Goal: Information Seeking & Learning: Learn about a topic

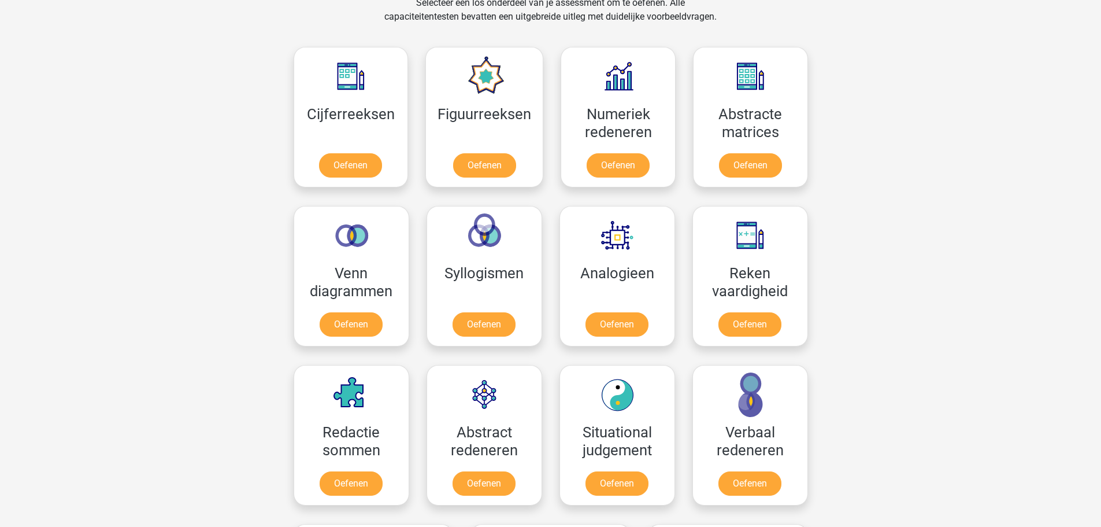
scroll to position [520, 0]
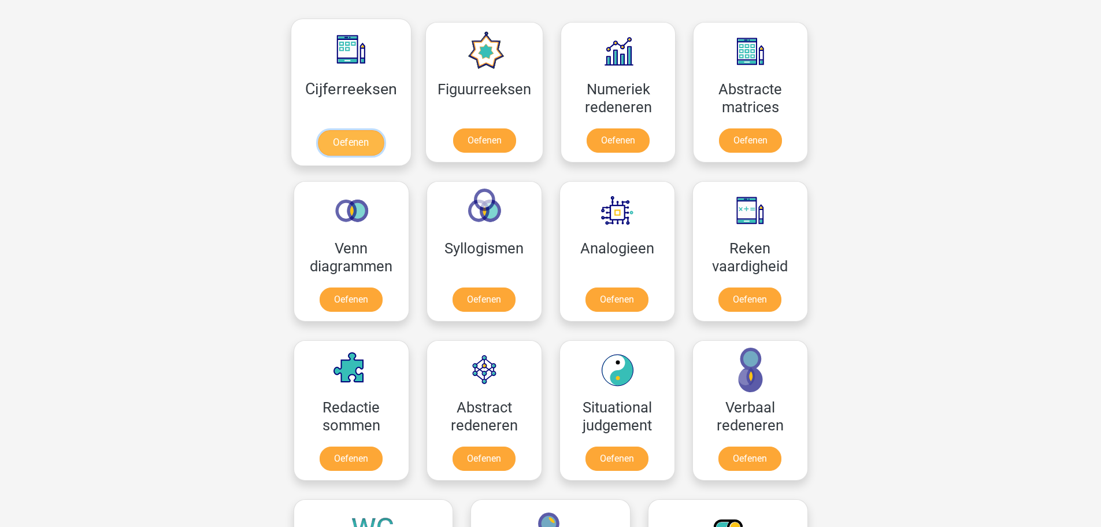
click at [352, 142] on link "Oefenen" at bounding box center [351, 142] width 66 height 25
click at [757, 130] on link "Oefenen" at bounding box center [750, 142] width 66 height 25
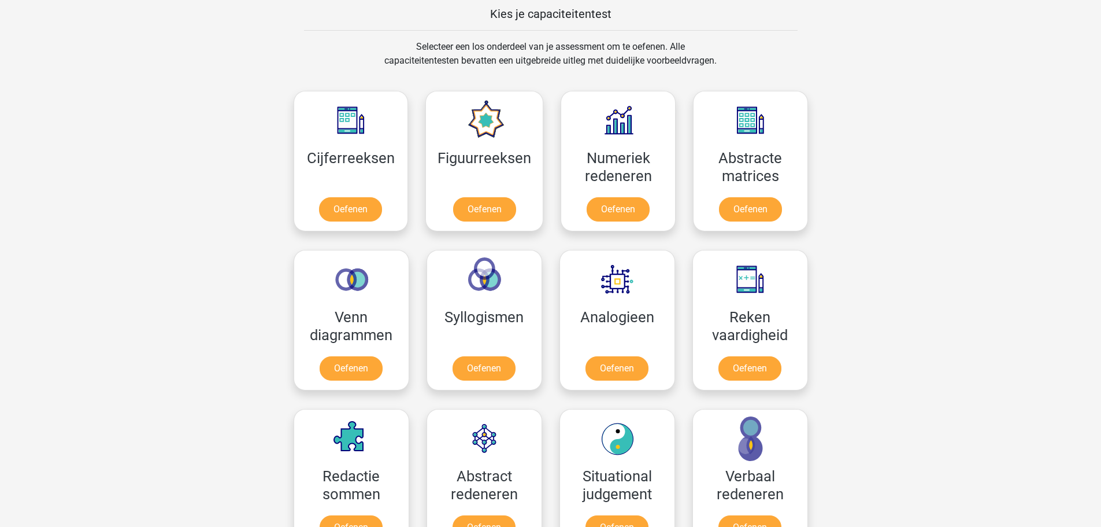
scroll to position [405, 0]
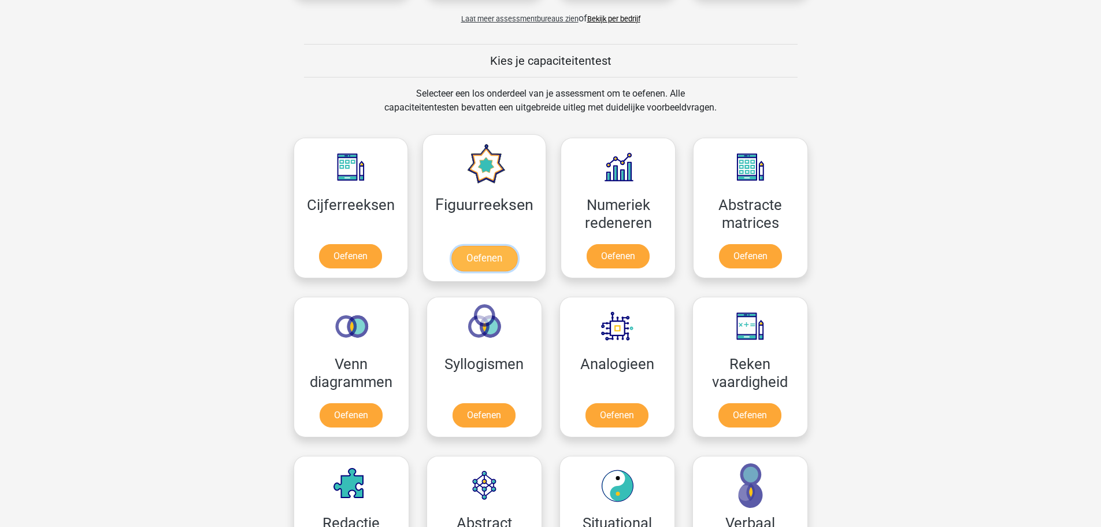
click at [473, 246] on link "Oefenen" at bounding box center [484, 258] width 66 height 25
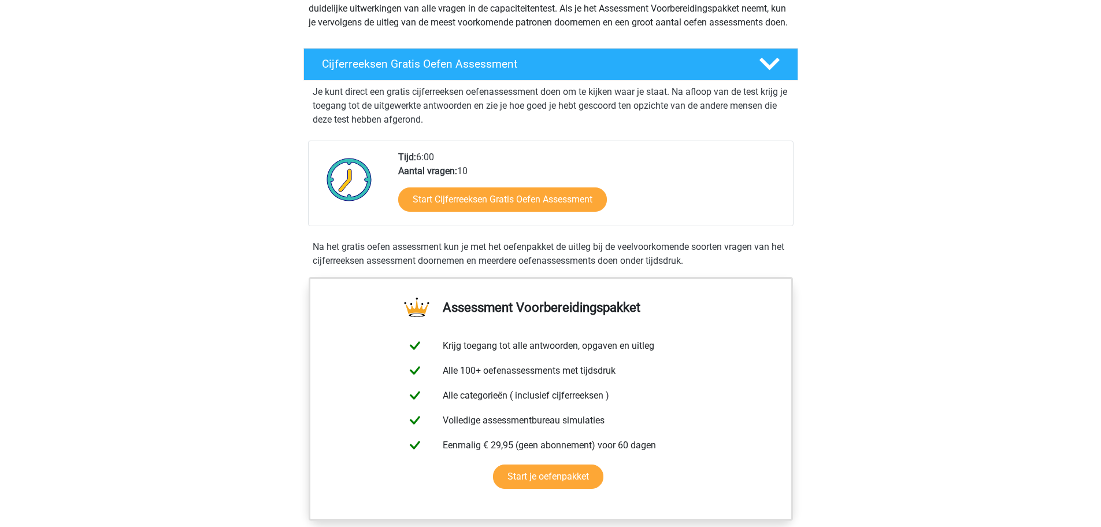
scroll to position [231, 0]
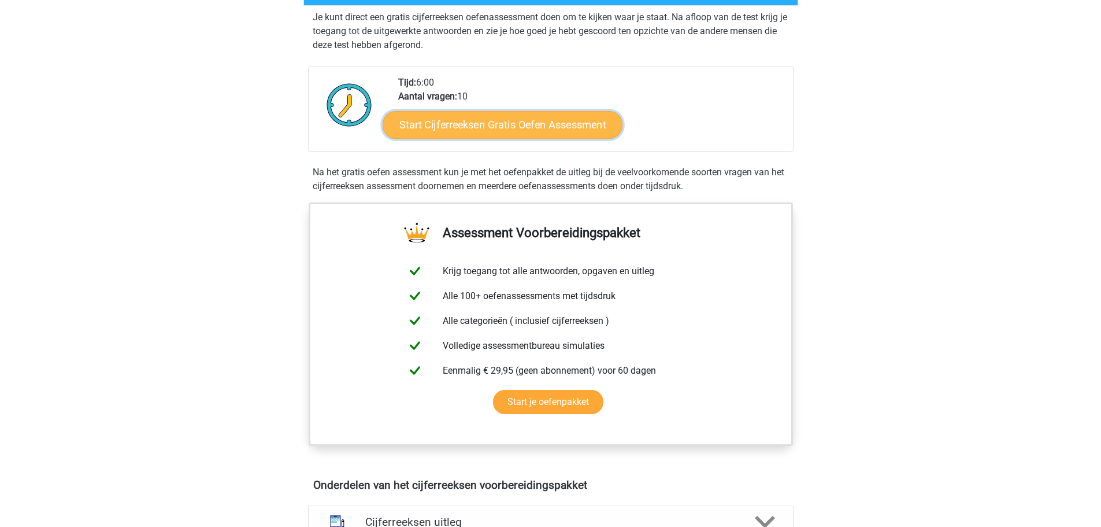
click at [529, 138] on link "Start Cijferreeksen Gratis Oefen Assessment" at bounding box center [503, 124] width 240 height 28
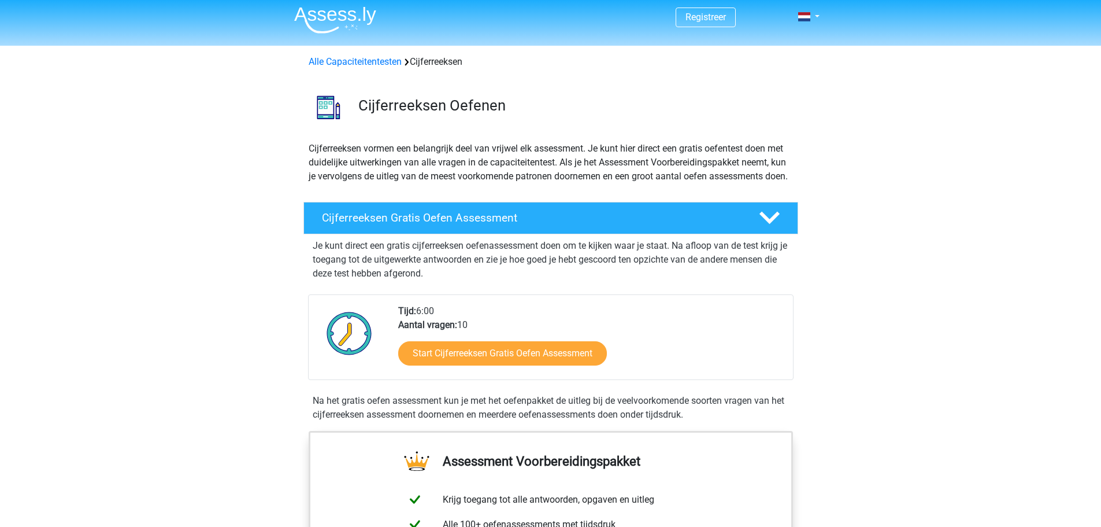
scroll to position [0, 0]
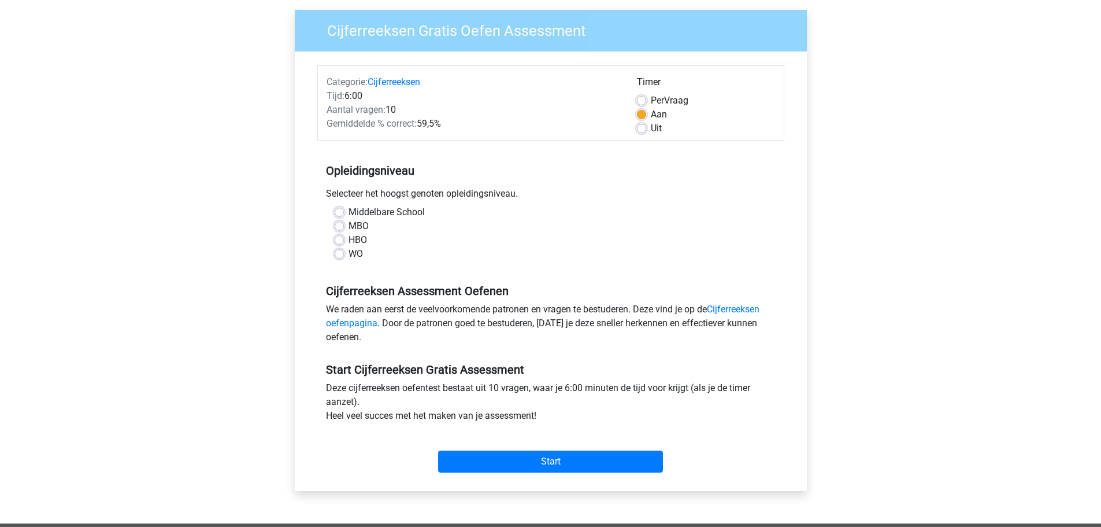
scroll to position [116, 0]
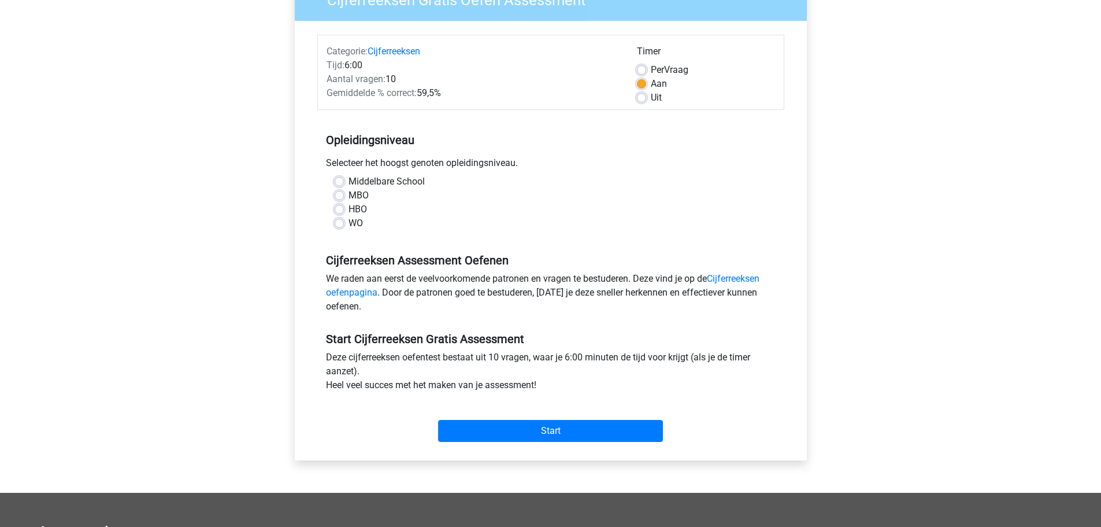
click at [353, 214] on label "HBO" at bounding box center [358, 209] width 18 height 14
click at [344, 214] on input "HBO" at bounding box center [339, 208] width 9 height 12
radio input "true"
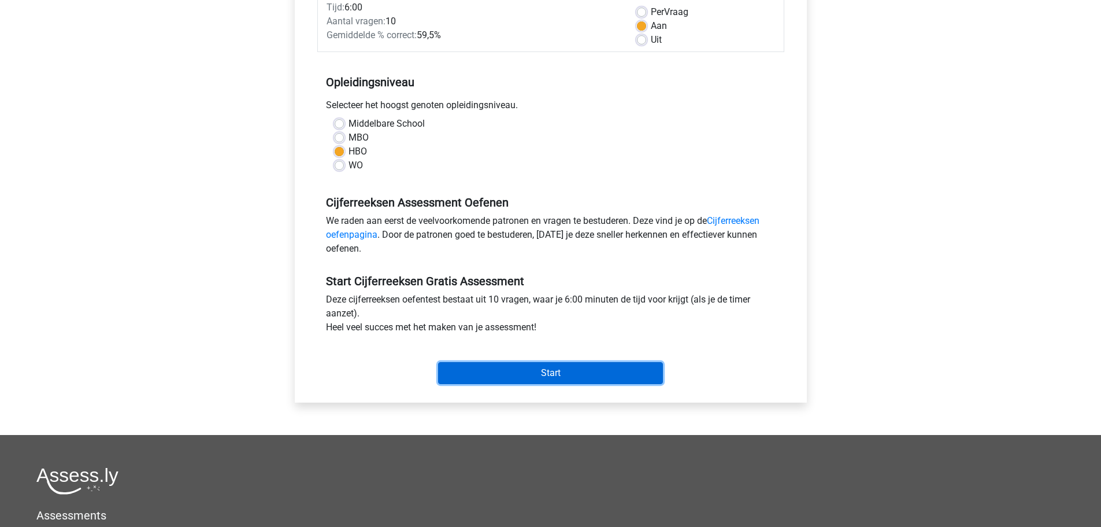
click at [592, 381] on input "Start" at bounding box center [550, 373] width 225 height 22
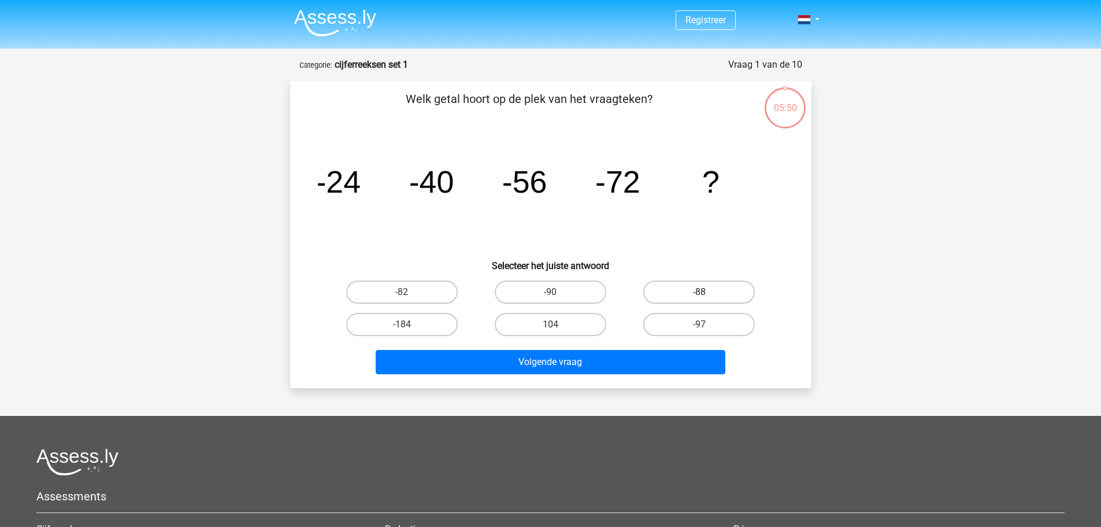
click at [674, 294] on label "-88" at bounding box center [699, 291] width 112 height 23
click at [699, 294] on input "-88" at bounding box center [703, 296] width 8 height 8
radio input "true"
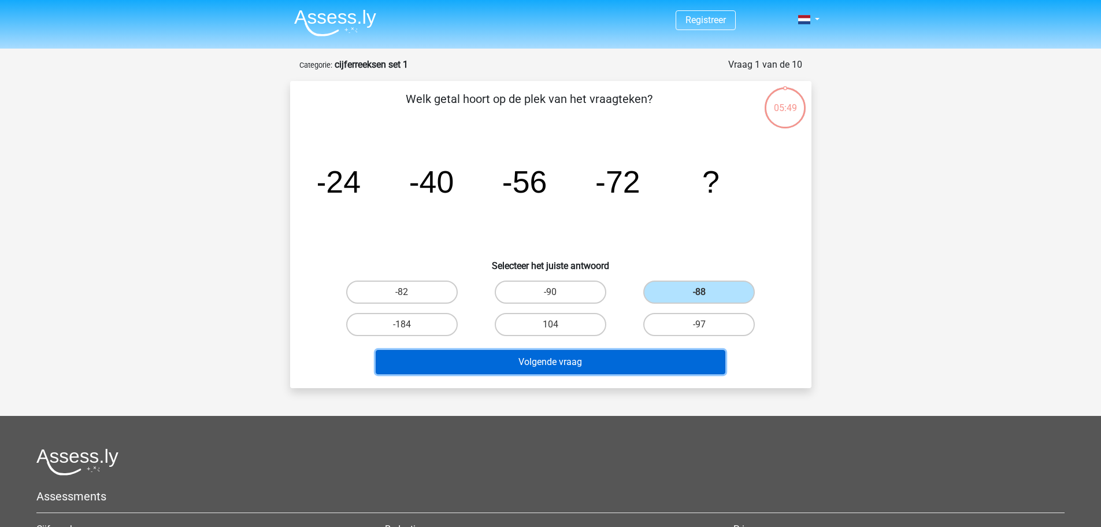
click at [591, 358] on button "Volgende vraag" at bounding box center [551, 362] width 350 height 24
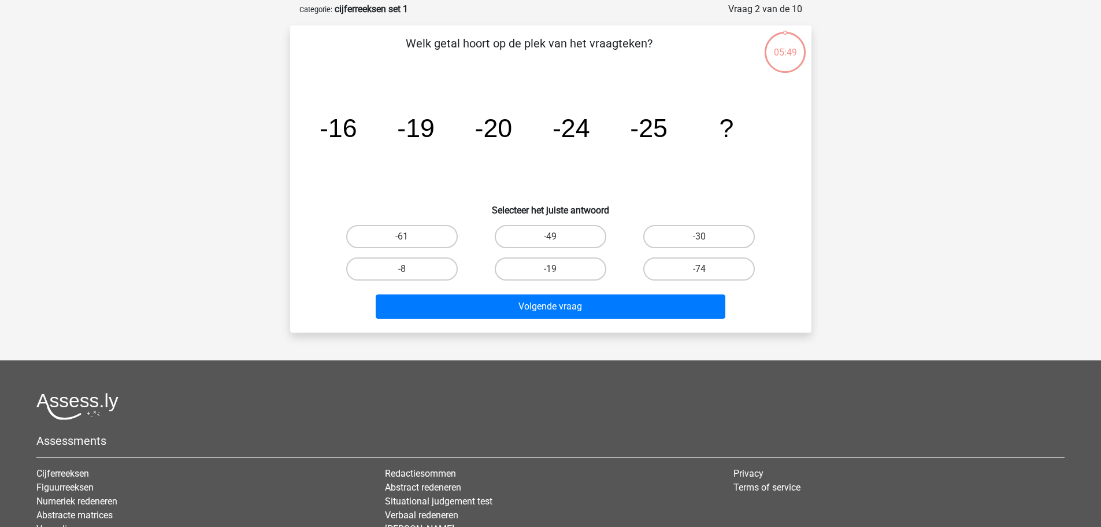
scroll to position [58, 0]
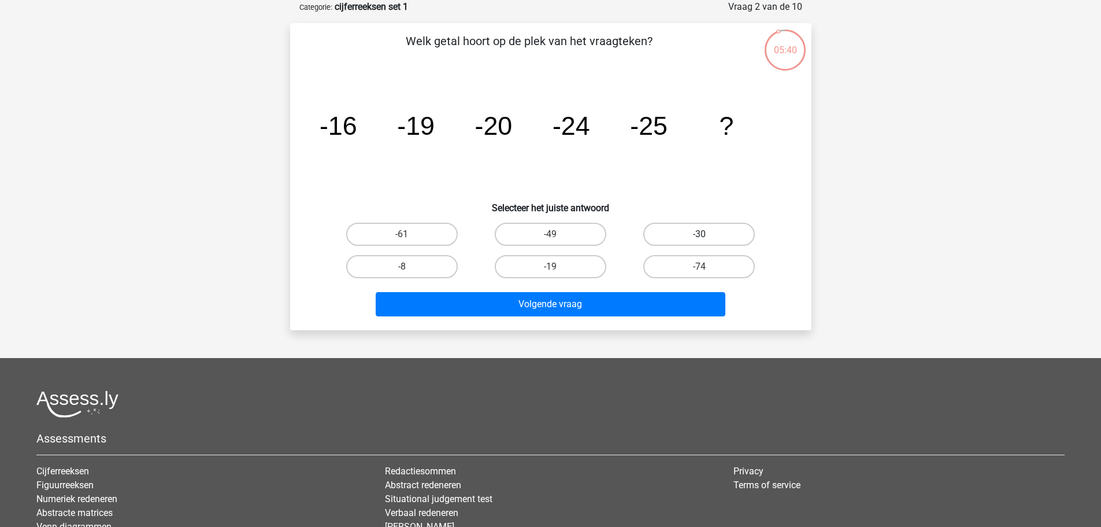
click at [692, 234] on label "-30" at bounding box center [699, 234] width 112 height 23
click at [699, 234] on input "-30" at bounding box center [703, 238] width 8 height 8
radio input "true"
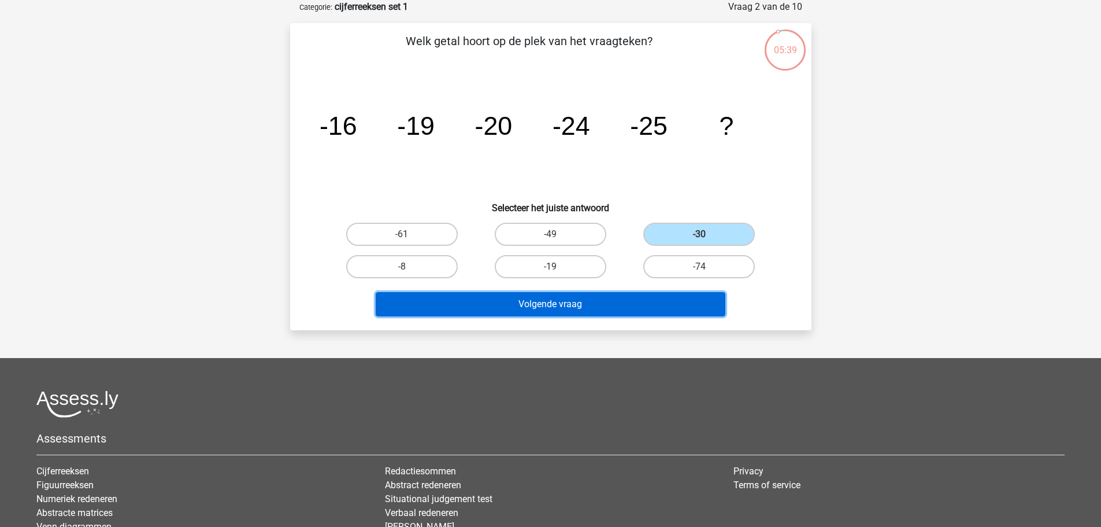
click at [622, 300] on button "Volgende vraag" at bounding box center [551, 304] width 350 height 24
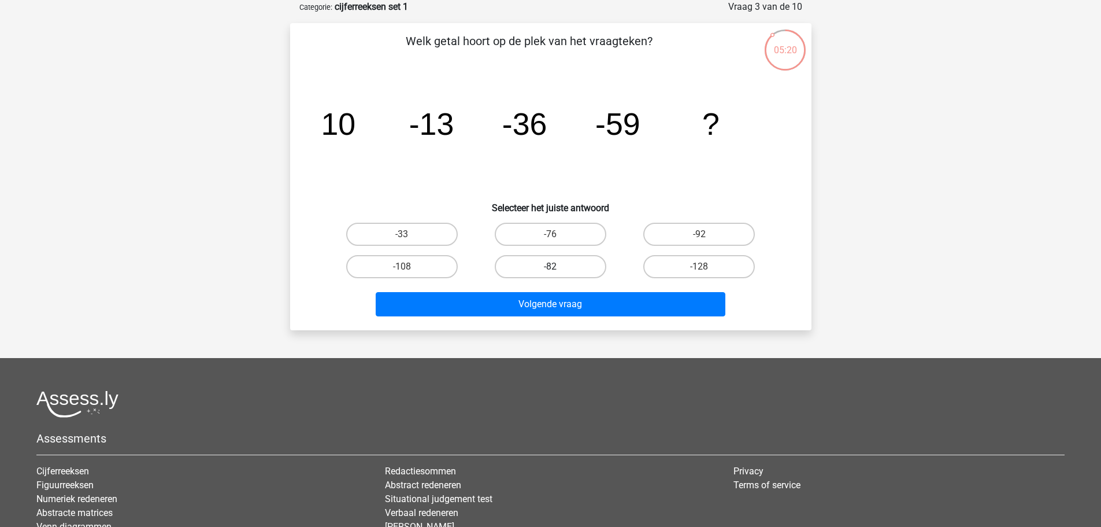
click at [583, 270] on label "-82" at bounding box center [551, 266] width 112 height 23
click at [558, 270] on input "-82" at bounding box center [554, 270] width 8 height 8
radio input "true"
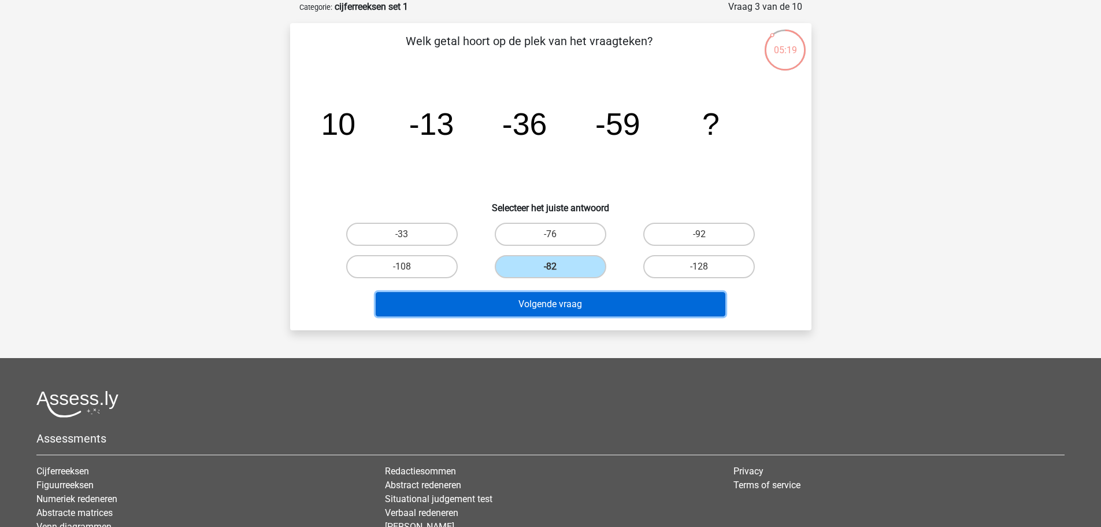
click at [577, 299] on button "Volgende vraag" at bounding box center [551, 304] width 350 height 24
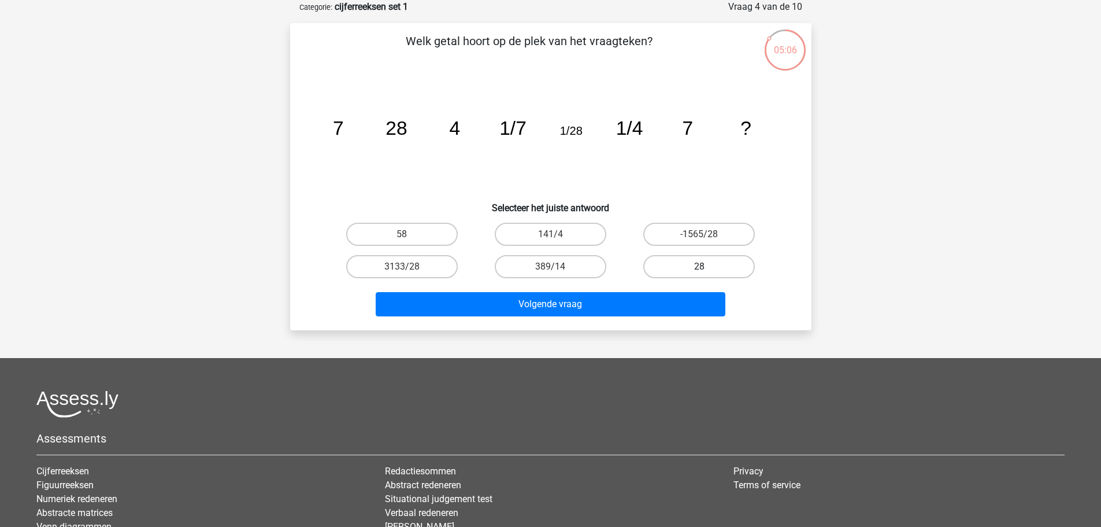
click at [720, 271] on label "28" at bounding box center [699, 266] width 112 height 23
click at [707, 271] on input "28" at bounding box center [703, 270] width 8 height 8
radio input "true"
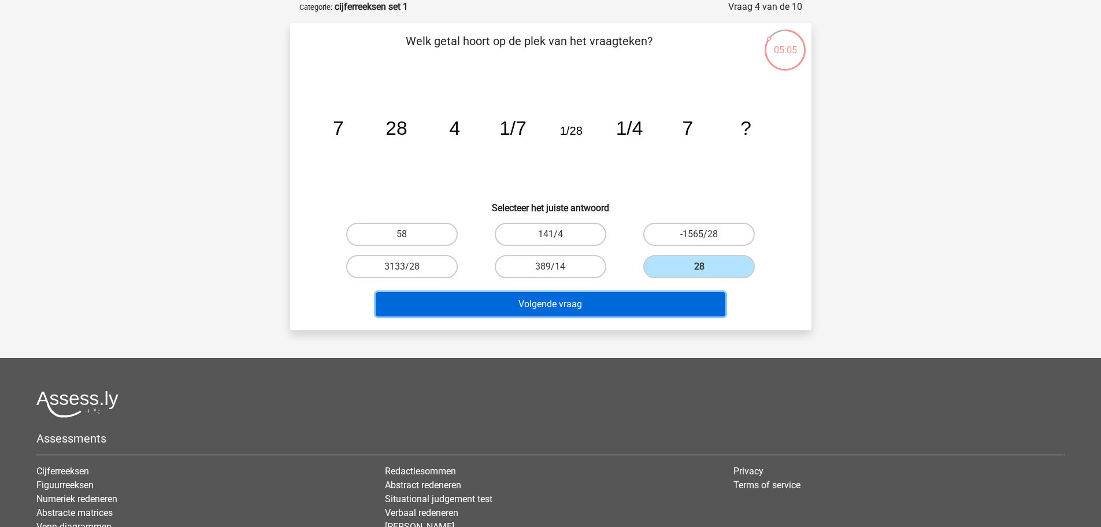
click at [660, 307] on button "Volgende vraag" at bounding box center [551, 304] width 350 height 24
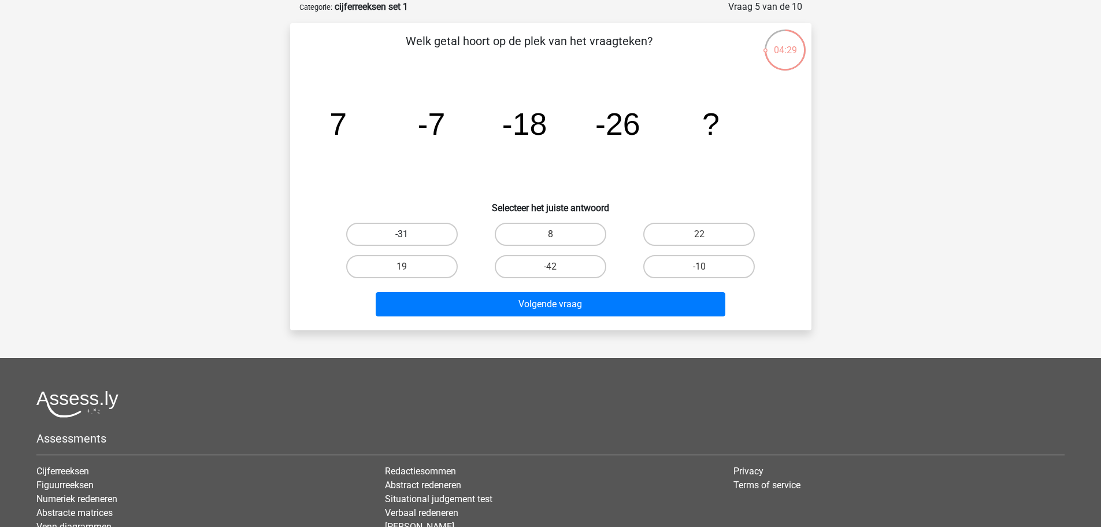
click at [435, 232] on label "-31" at bounding box center [402, 234] width 112 height 23
click at [409, 234] on input "-31" at bounding box center [406, 238] width 8 height 8
radio input "true"
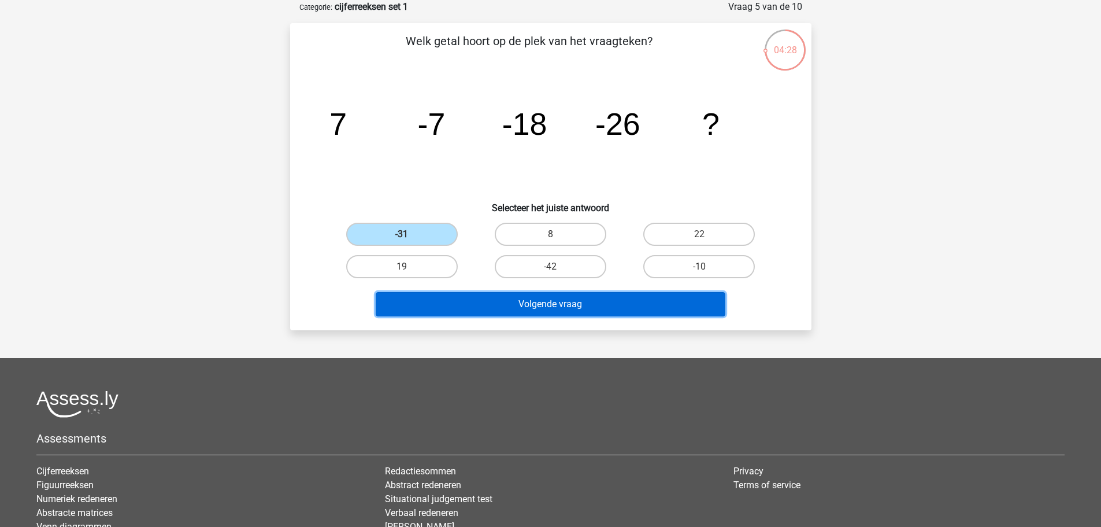
click at [491, 307] on button "Volgende vraag" at bounding box center [551, 304] width 350 height 24
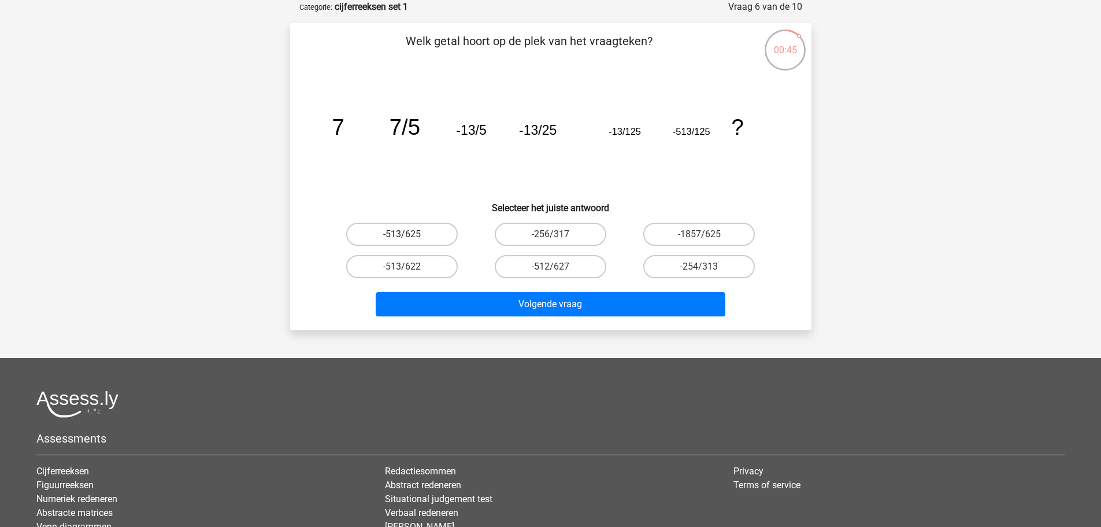
click at [428, 229] on label "-513/625" at bounding box center [402, 234] width 112 height 23
click at [409, 234] on input "-513/625" at bounding box center [406, 238] width 8 height 8
radio input "true"
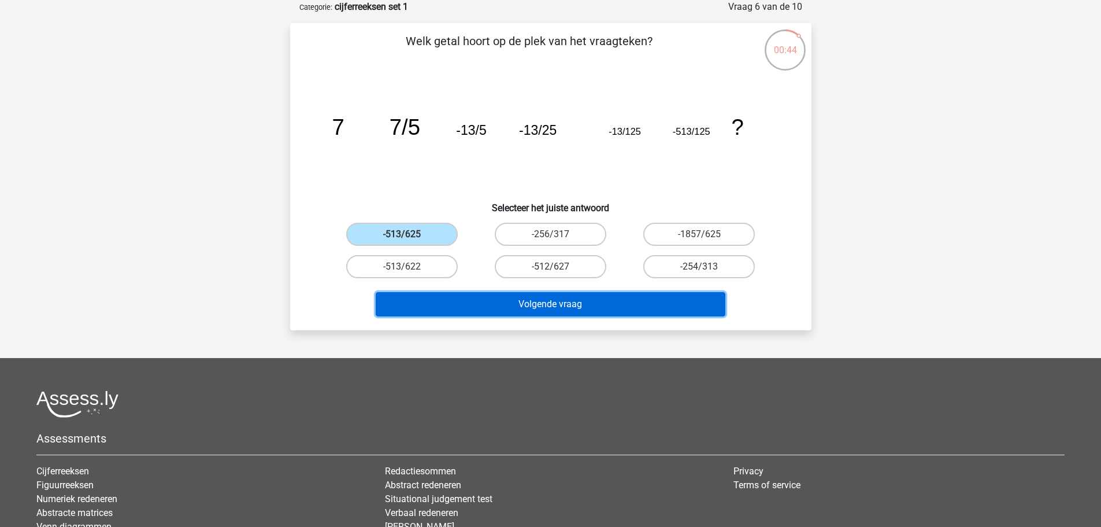
click at [518, 303] on button "Volgende vraag" at bounding box center [551, 304] width 350 height 24
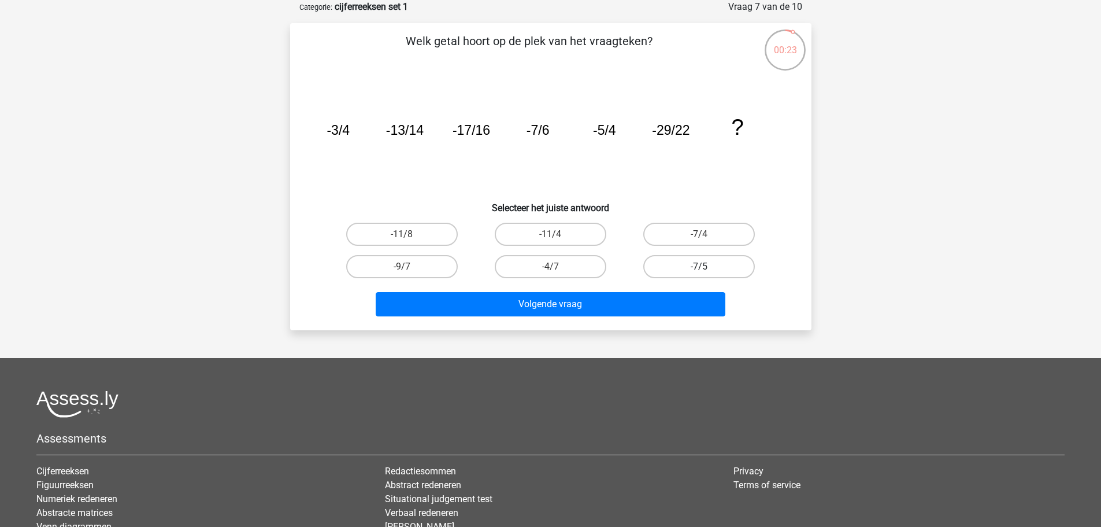
click at [677, 262] on label "-7/5" at bounding box center [699, 266] width 112 height 23
click at [699, 266] on input "-7/5" at bounding box center [703, 270] width 8 height 8
radio input "true"
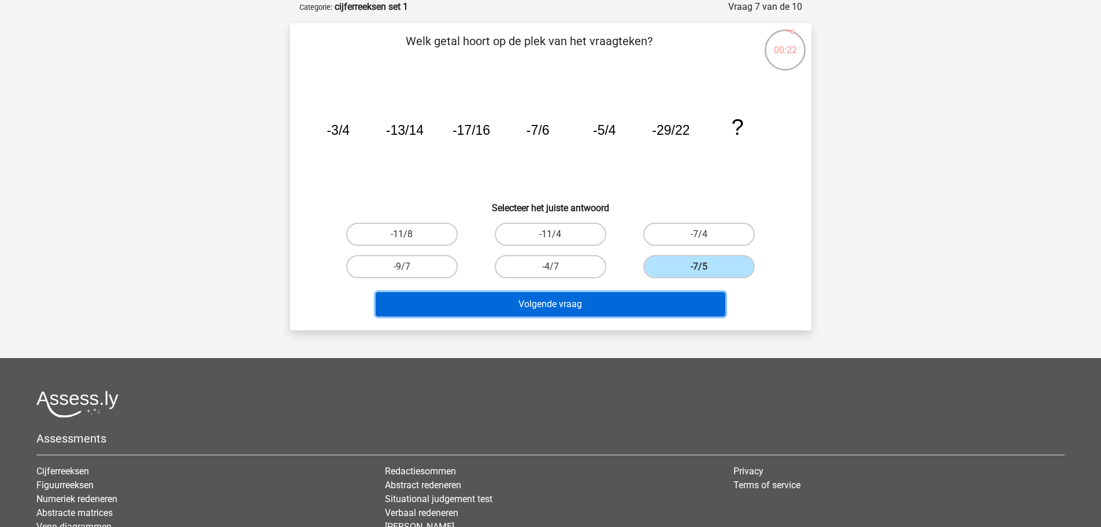
click at [632, 311] on button "Volgende vraag" at bounding box center [551, 304] width 350 height 24
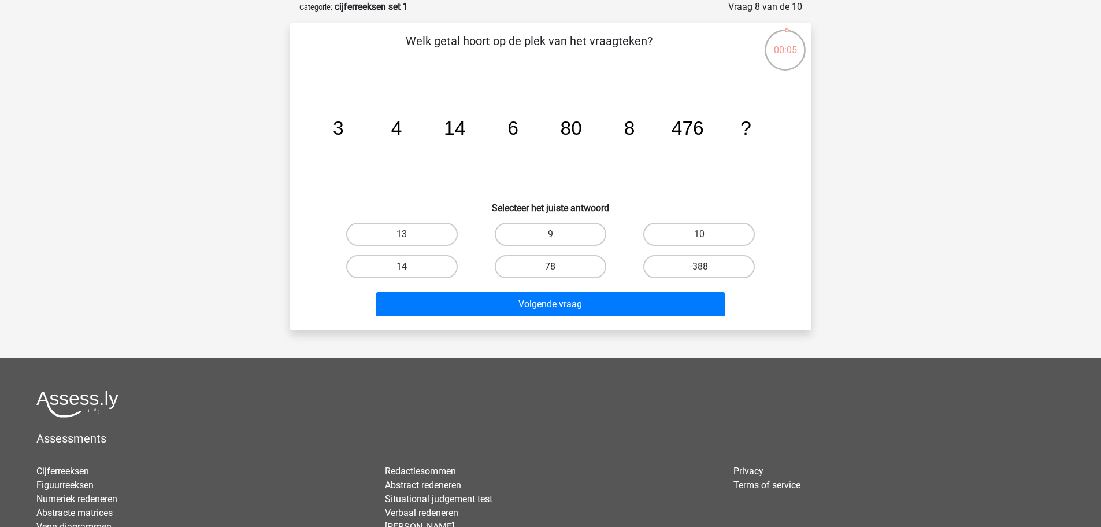
click at [510, 268] on label "78" at bounding box center [551, 266] width 112 height 23
click at [550, 268] on input "78" at bounding box center [554, 270] width 8 height 8
radio input "true"
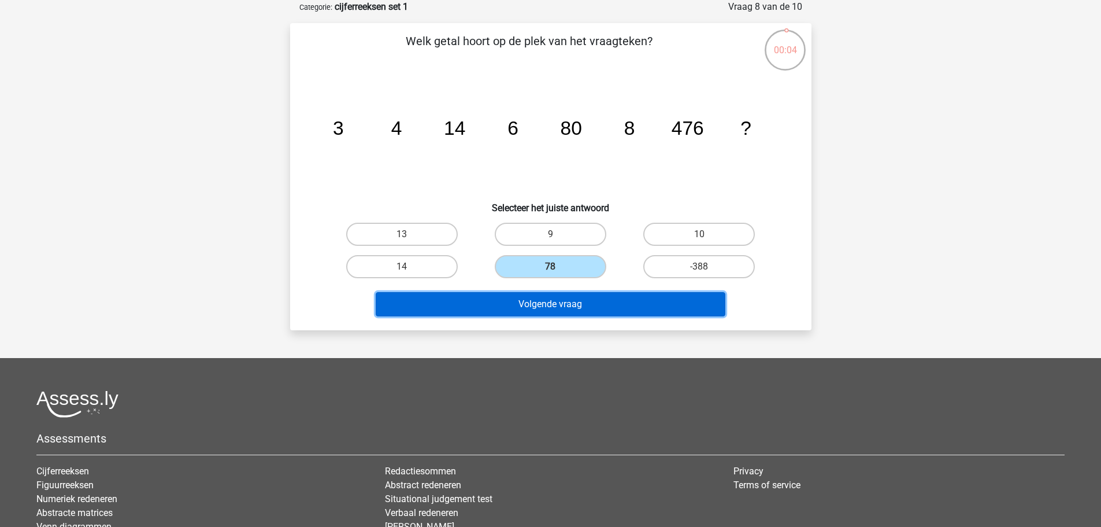
click at [498, 302] on button "Volgende vraag" at bounding box center [551, 304] width 350 height 24
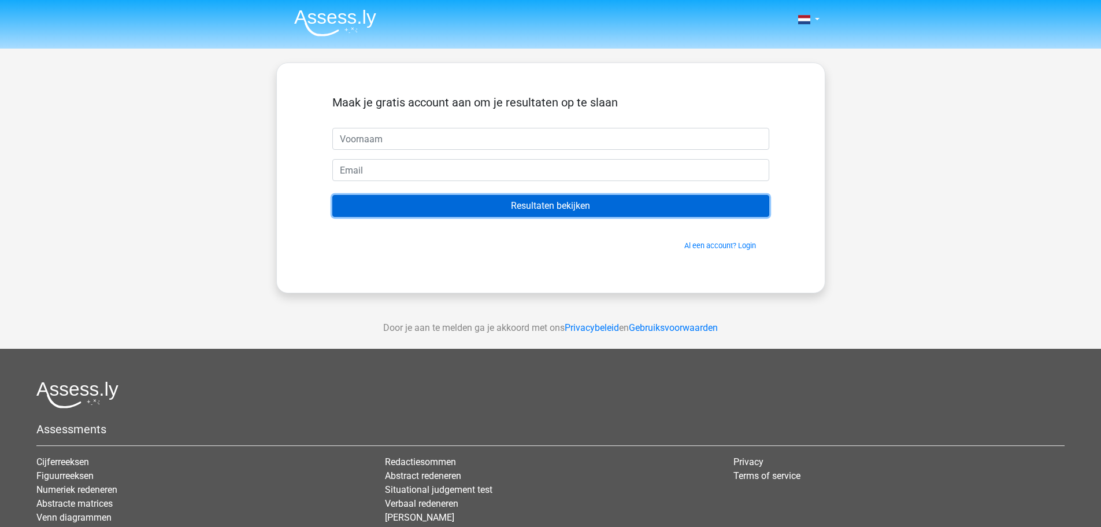
click at [557, 206] on input "Resultaten bekijken" at bounding box center [550, 206] width 437 height 22
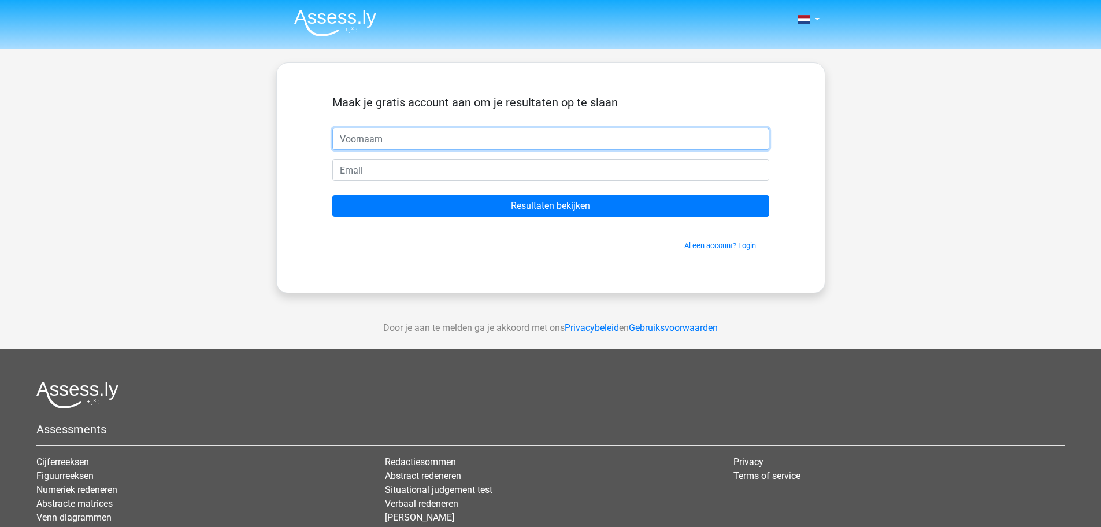
click at [373, 137] on input "text" at bounding box center [550, 139] width 437 height 22
type input "[PERSON_NAME]"
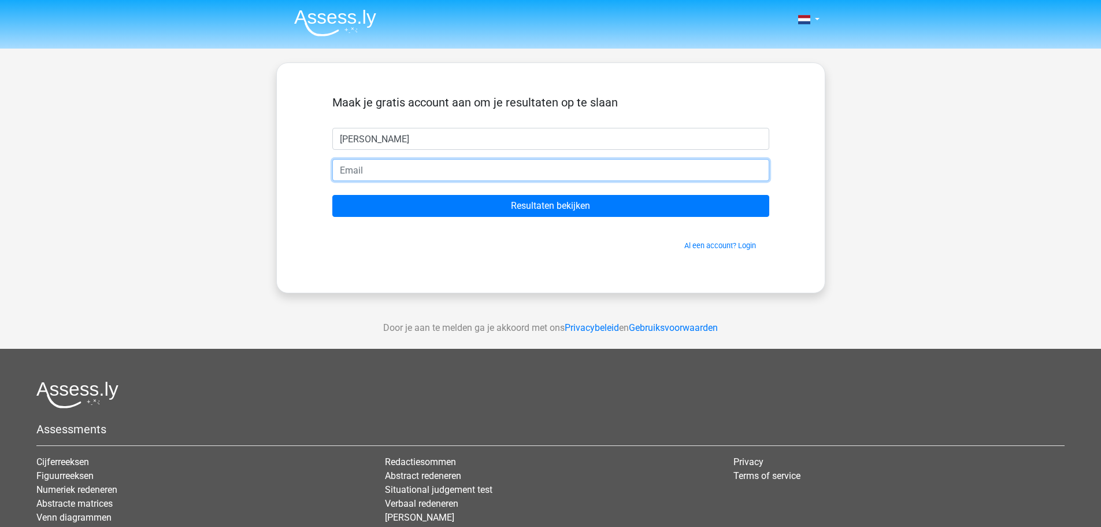
click at [407, 165] on input "email" at bounding box center [550, 170] width 437 height 22
type input "[PERSON_NAME][EMAIL_ADDRESS][DOMAIN_NAME]"
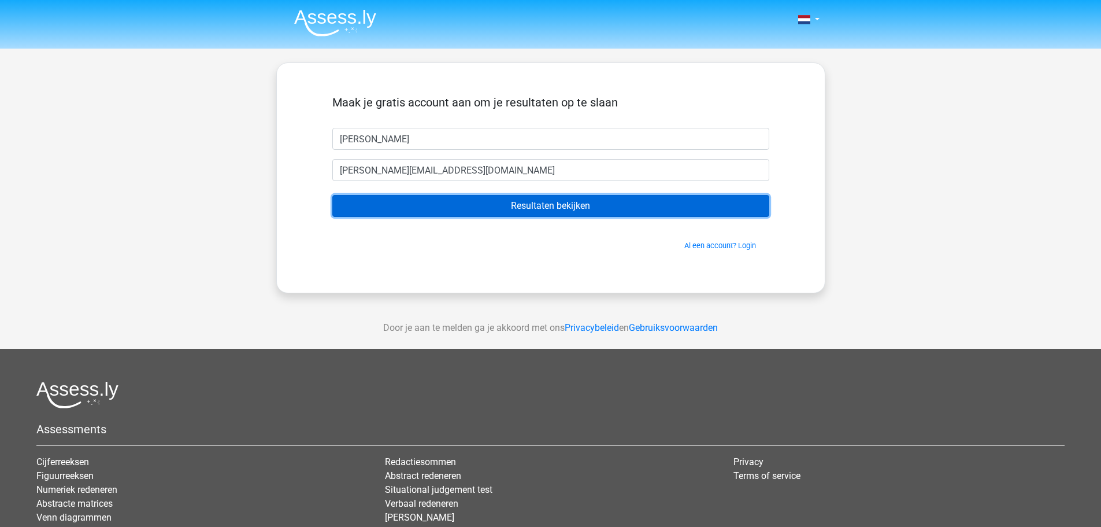
click at [470, 202] on input "Resultaten bekijken" at bounding box center [550, 206] width 437 height 22
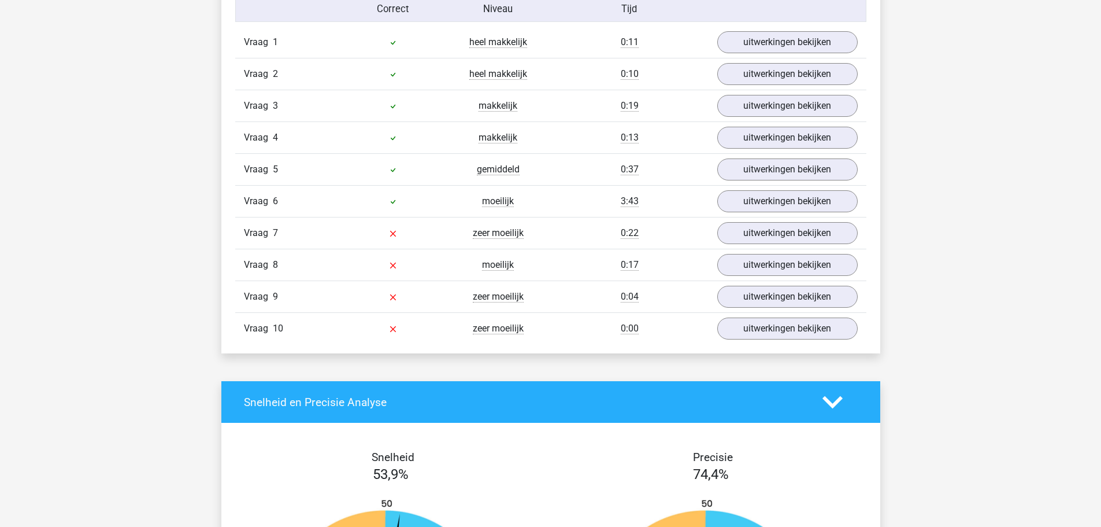
scroll to position [925, 0]
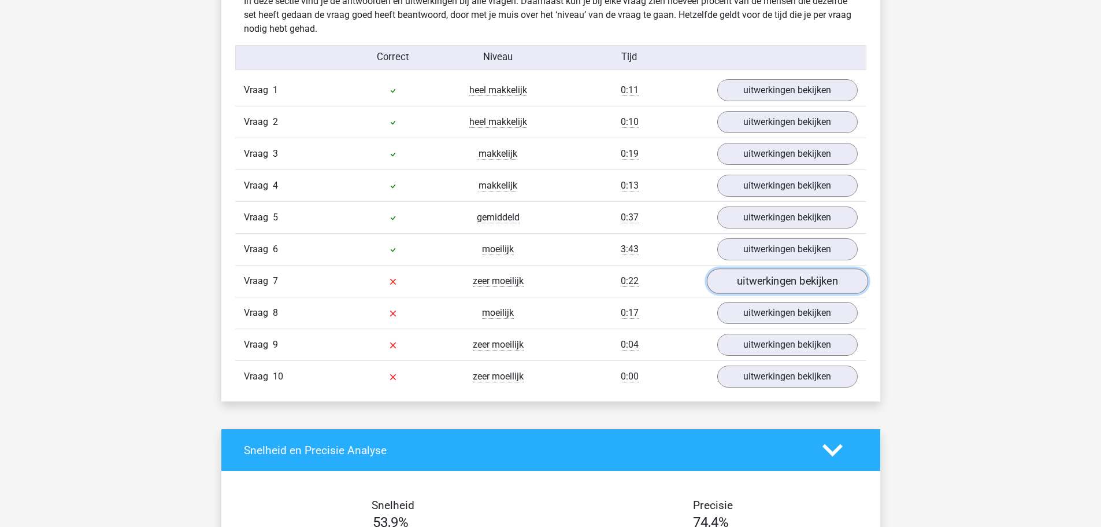
click at [753, 280] on link "uitwerkingen bekijken" at bounding box center [786, 281] width 161 height 25
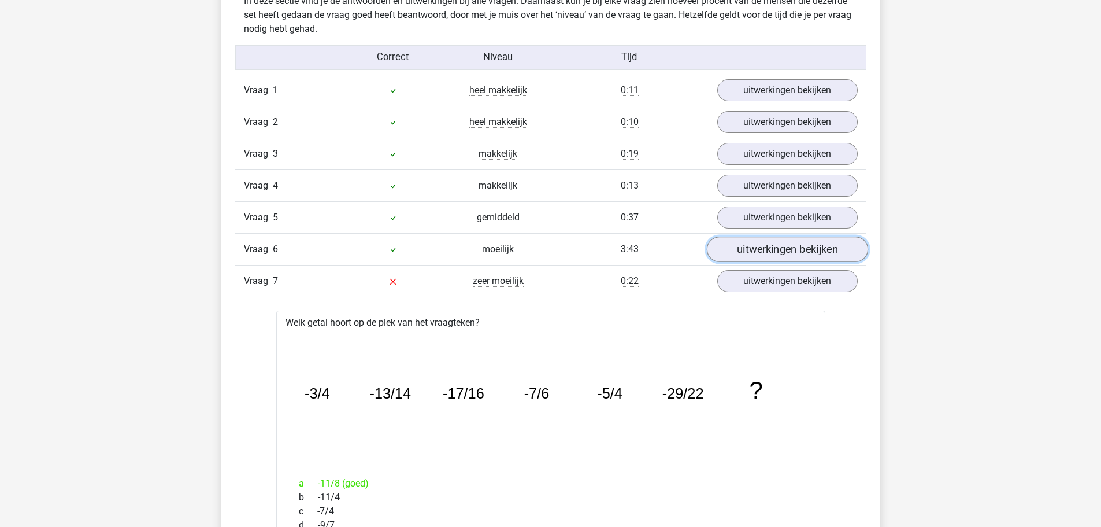
click at [783, 251] on link "uitwerkingen bekijken" at bounding box center [786, 249] width 161 height 25
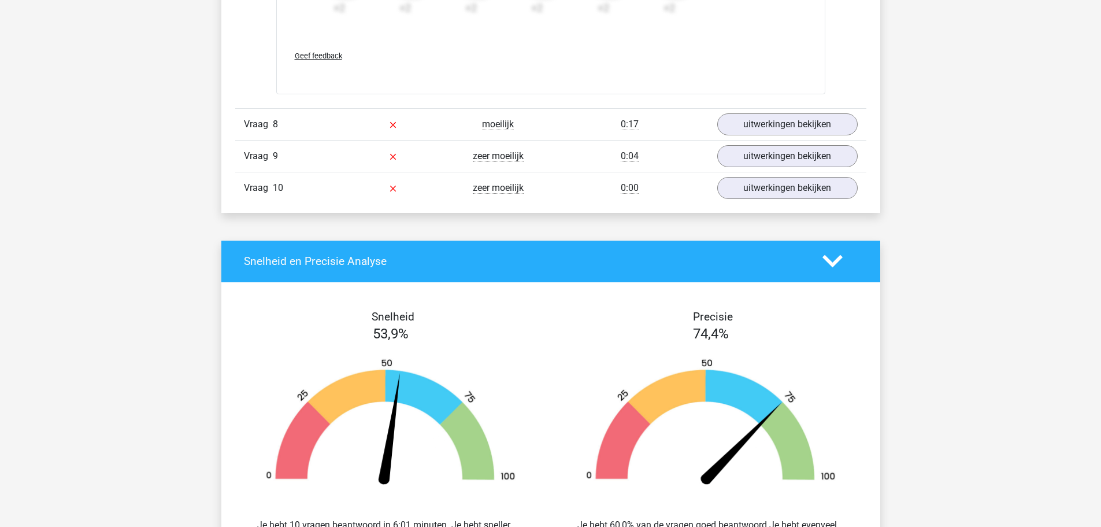
scroll to position [2312, 0]
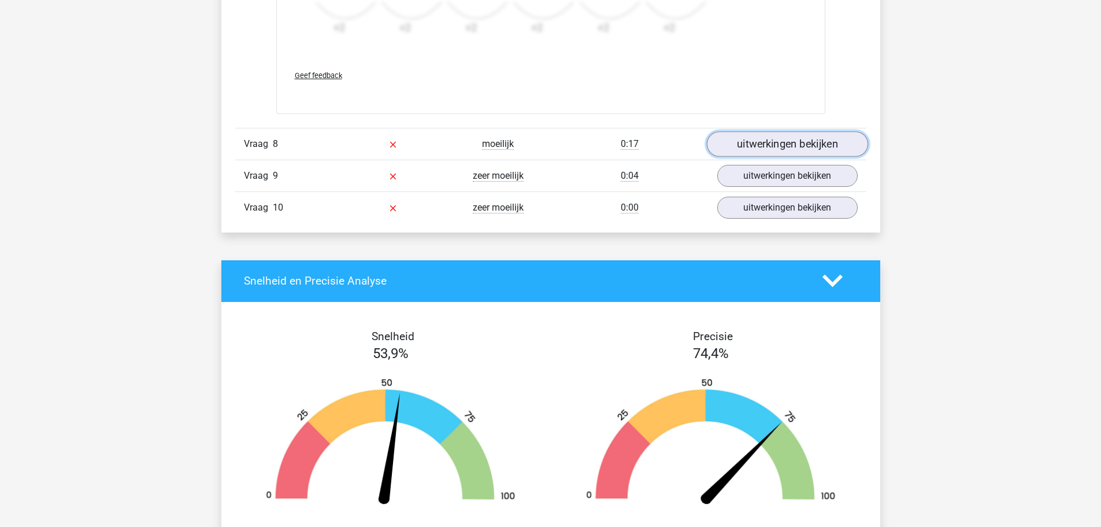
click at [759, 142] on link "uitwerkingen bekijken" at bounding box center [786, 143] width 161 height 25
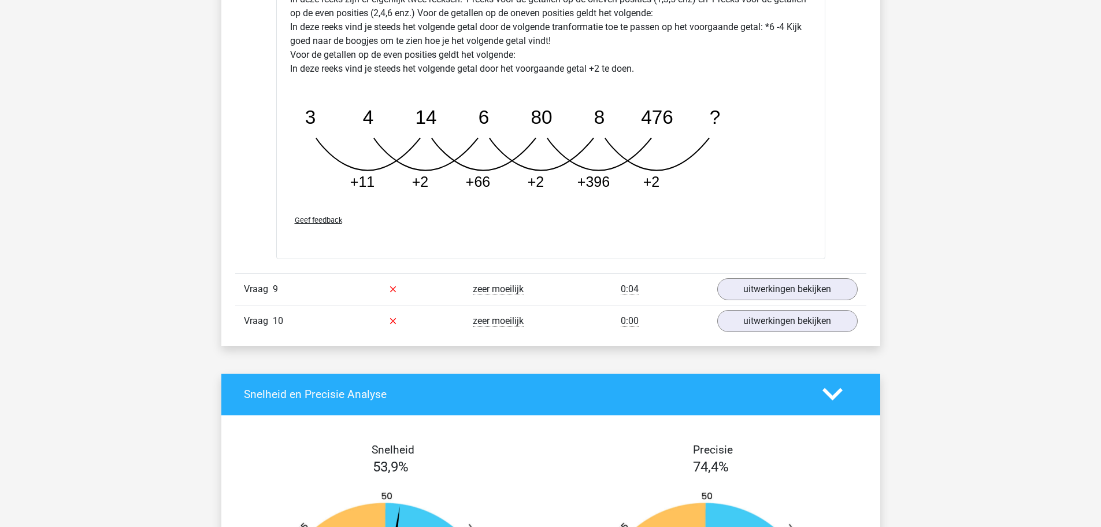
scroll to position [2774, 0]
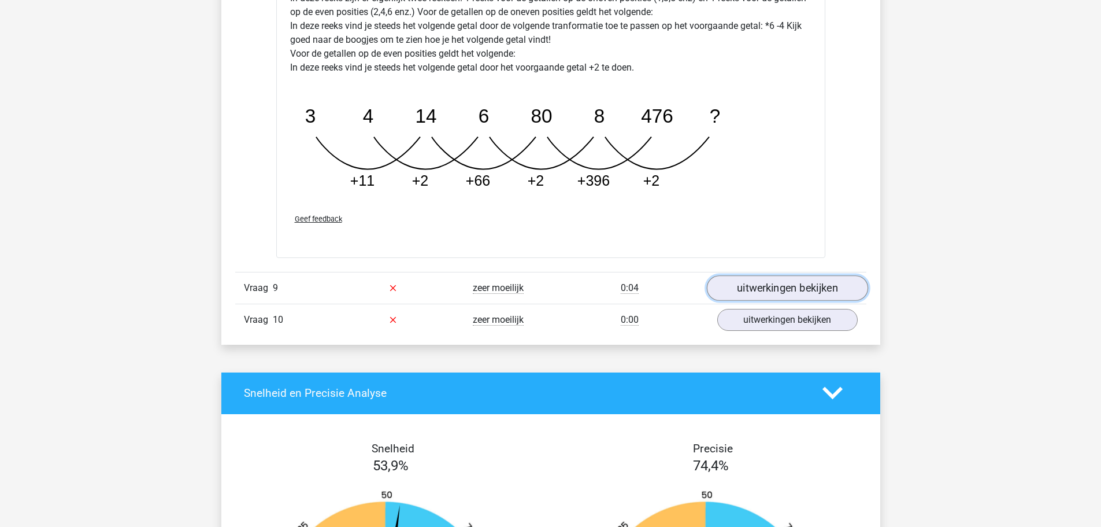
click at [797, 292] on link "uitwerkingen bekijken" at bounding box center [786, 287] width 161 height 25
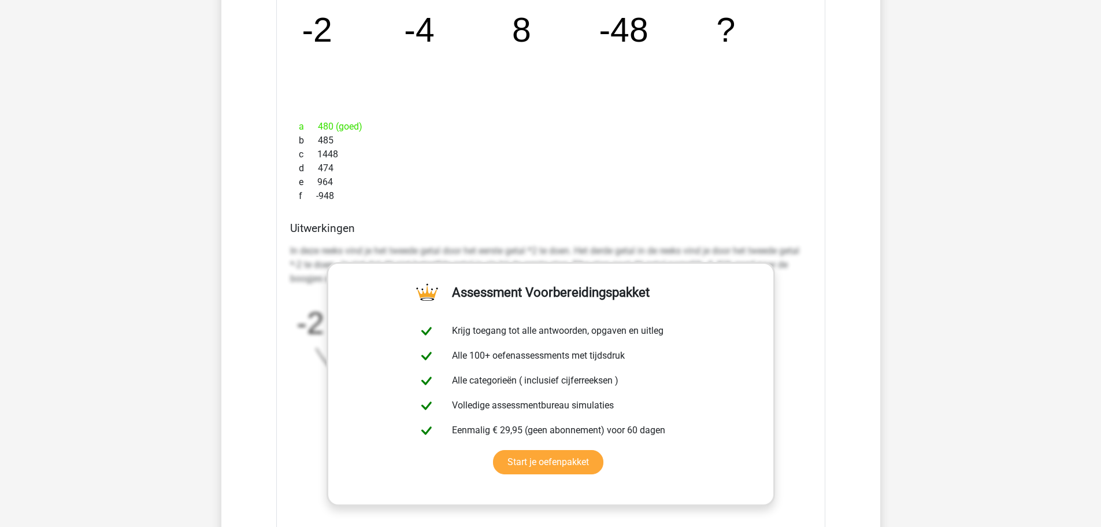
scroll to position [3468, 0]
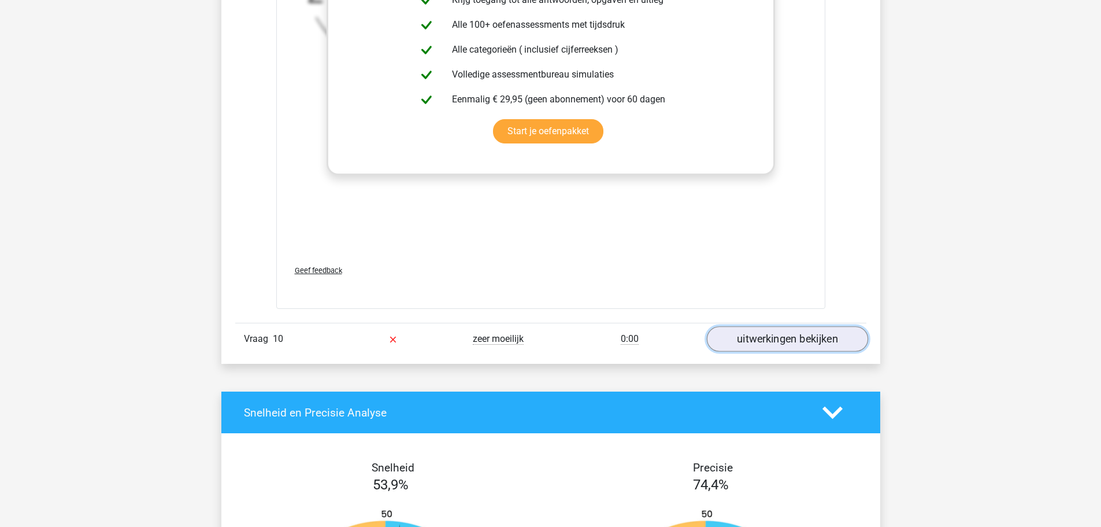
click at [767, 340] on link "uitwerkingen bekijken" at bounding box center [786, 338] width 161 height 25
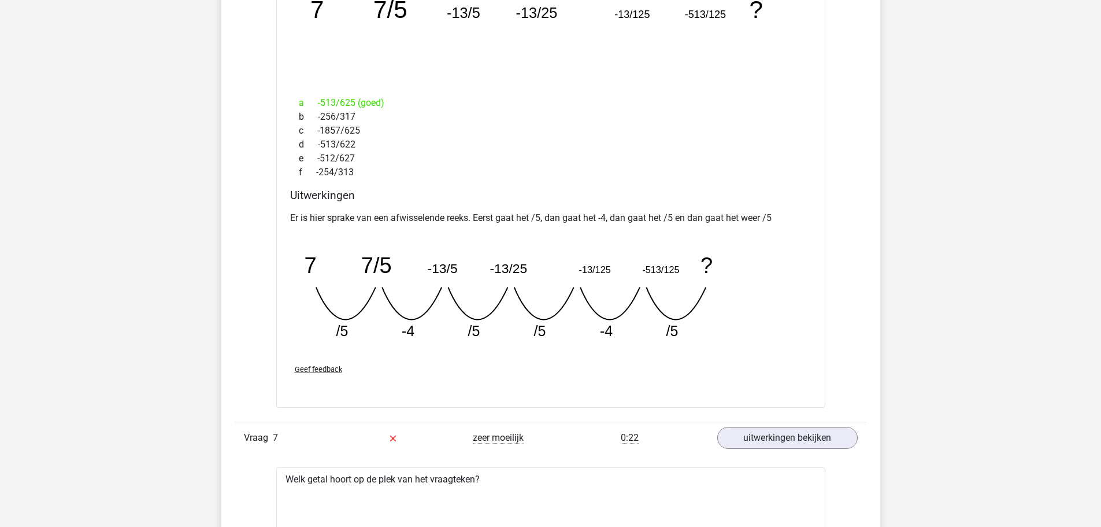
scroll to position [1040, 0]
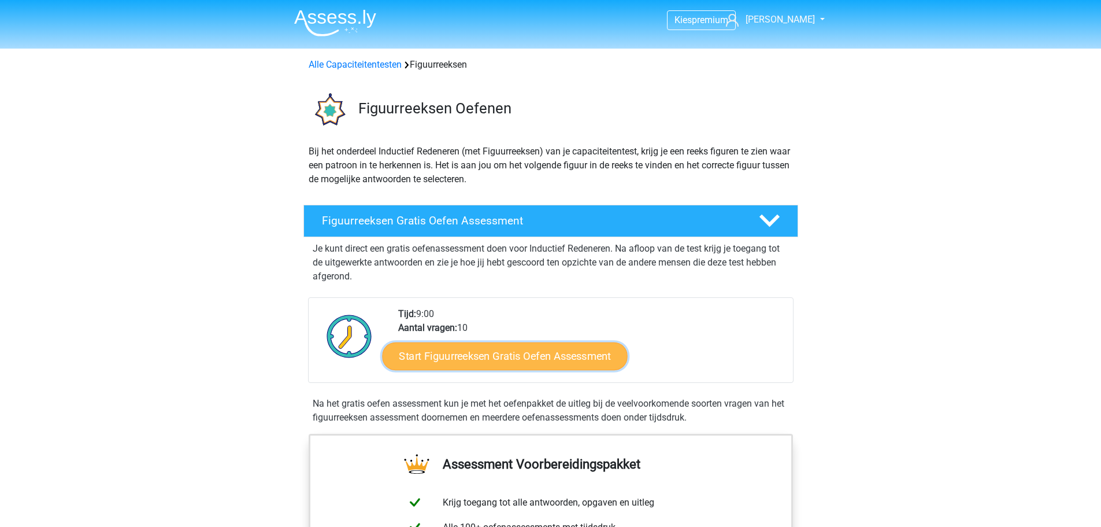
click at [512, 356] on link "Start Figuurreeksen Gratis Oefen Assessment" at bounding box center [504, 356] width 245 height 28
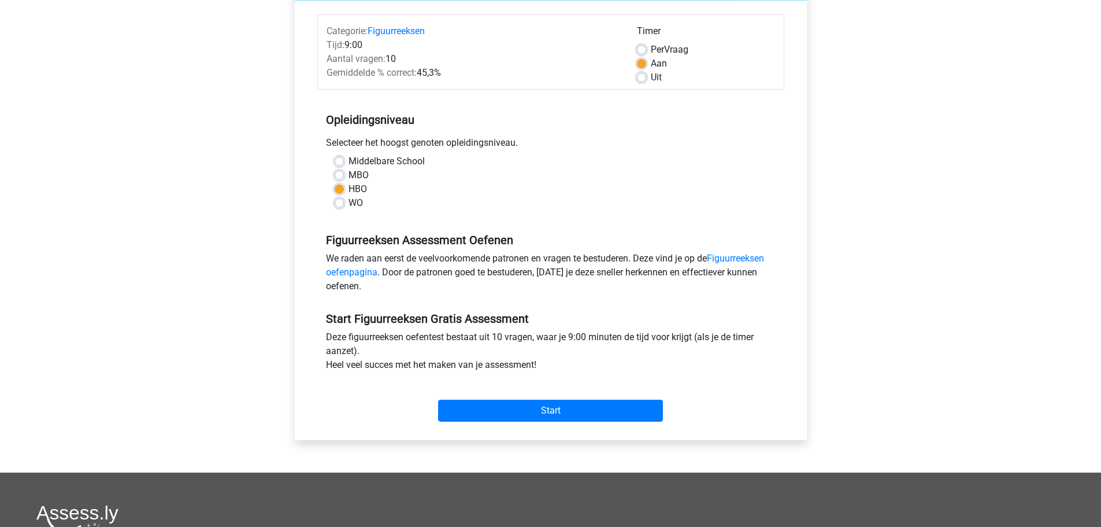
scroll to position [231, 0]
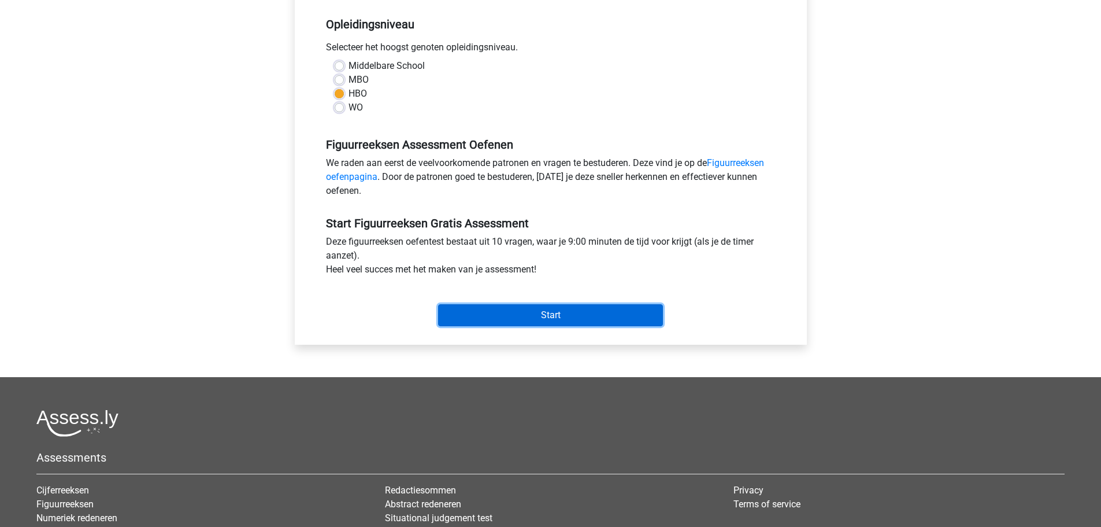
click at [544, 316] on input "Start" at bounding box center [550, 315] width 225 height 22
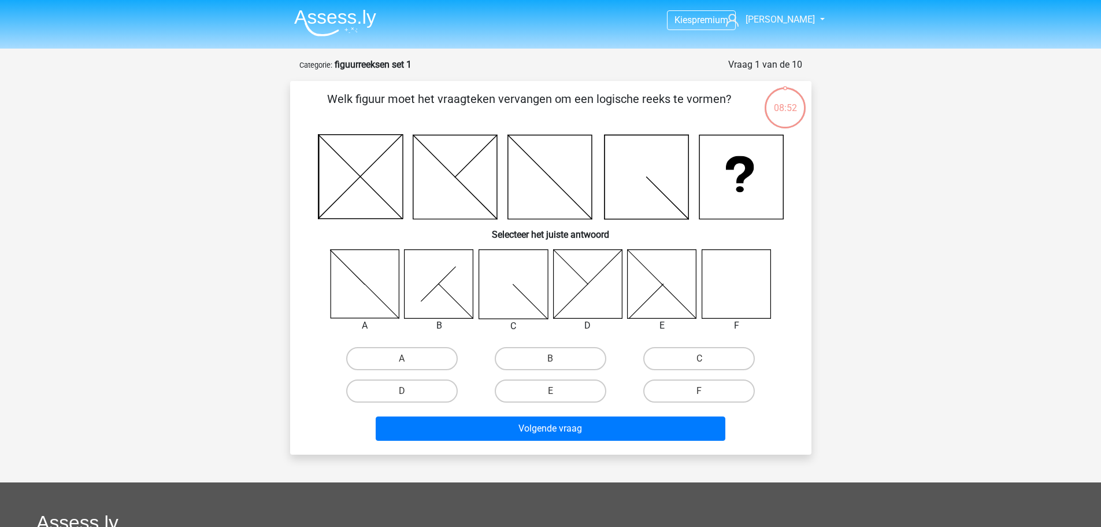
click at [759, 283] on icon at bounding box center [736, 283] width 69 height 69
click at [706, 392] on input "F" at bounding box center [703, 395] width 8 height 8
radio input "true"
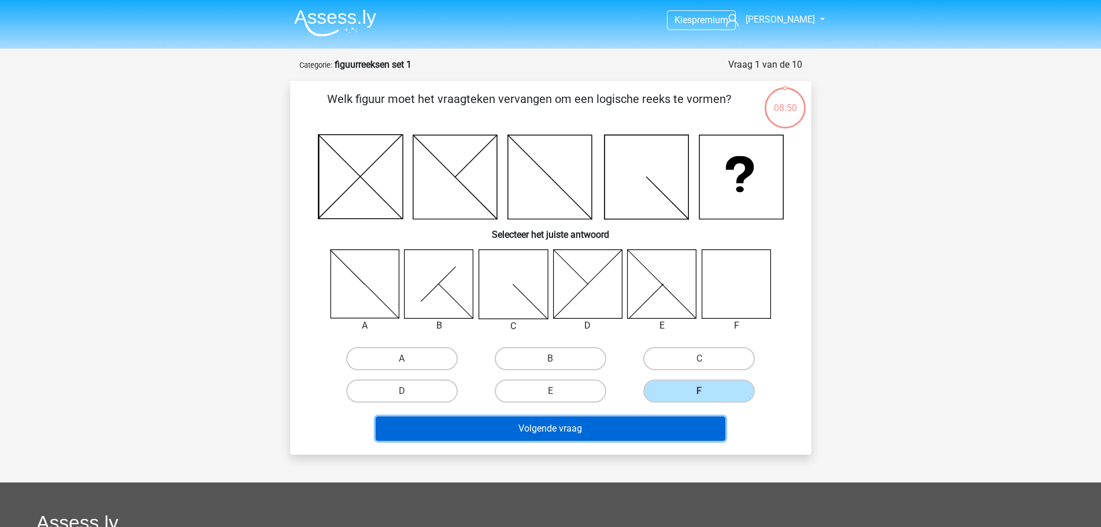
click at [624, 426] on button "Volgende vraag" at bounding box center [551, 428] width 350 height 24
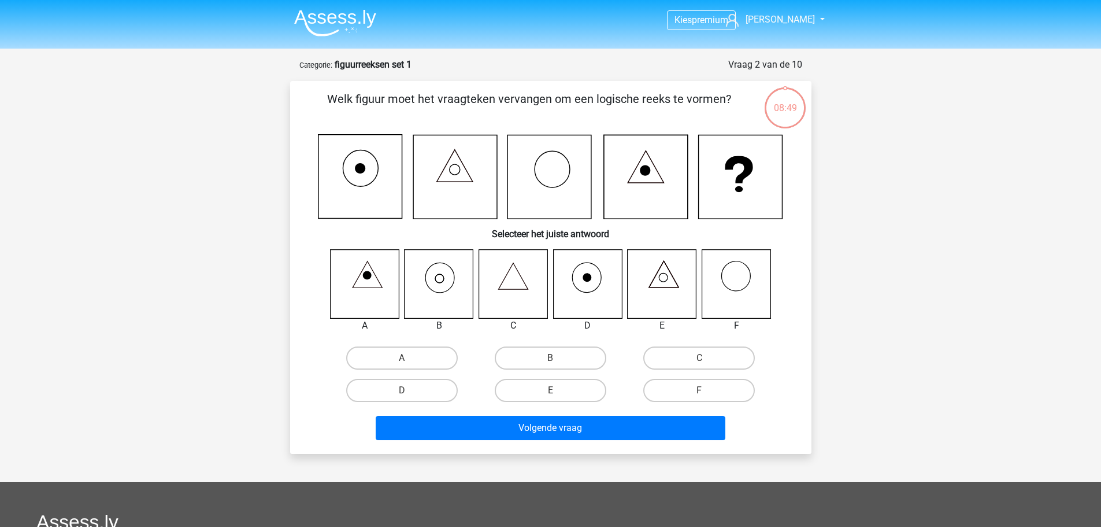
scroll to position [58, 0]
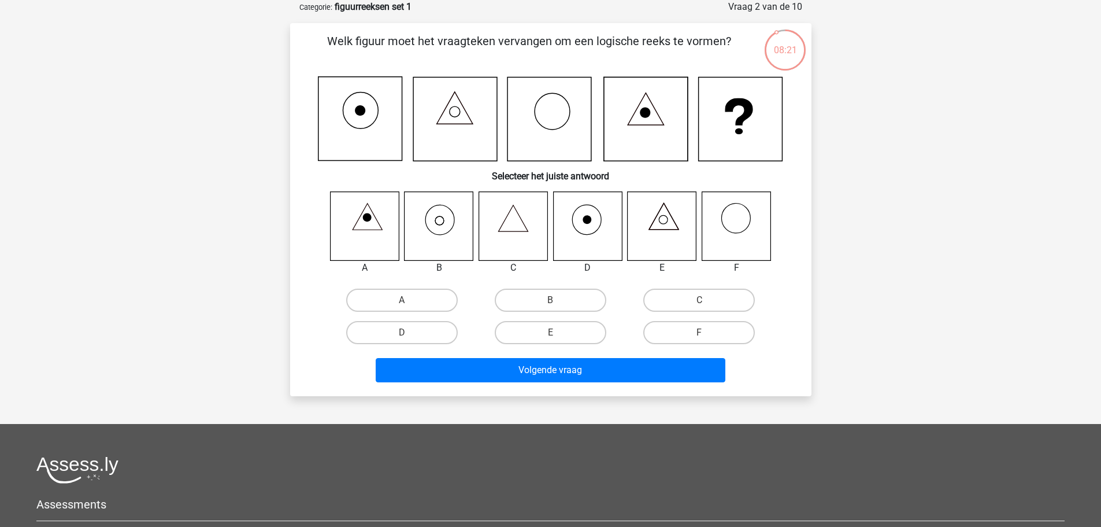
click at [444, 239] on icon at bounding box center [439, 225] width 69 height 69
click at [554, 301] on input "B" at bounding box center [554, 304] width 8 height 8
radio input "true"
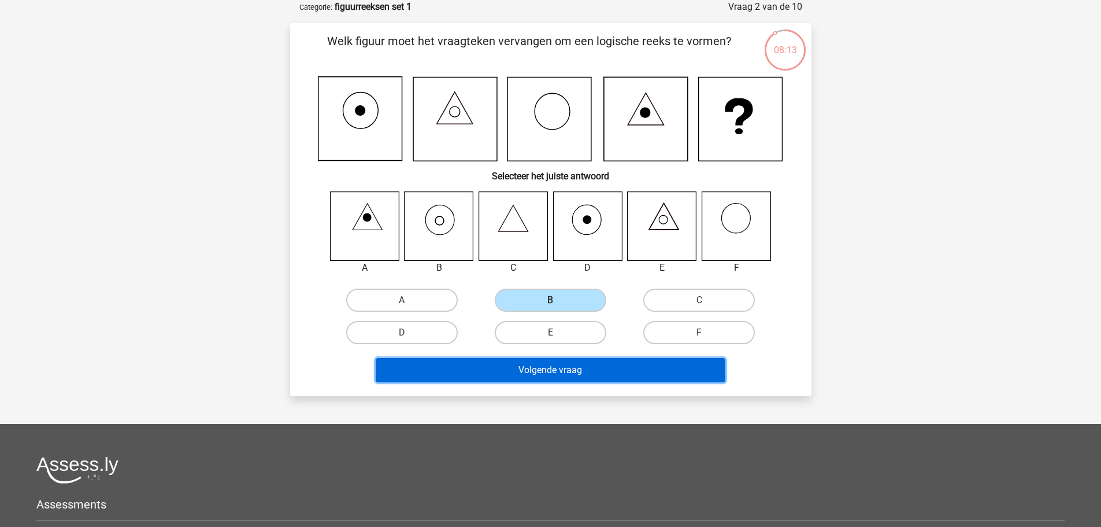
click at [545, 370] on button "Volgende vraag" at bounding box center [551, 370] width 350 height 24
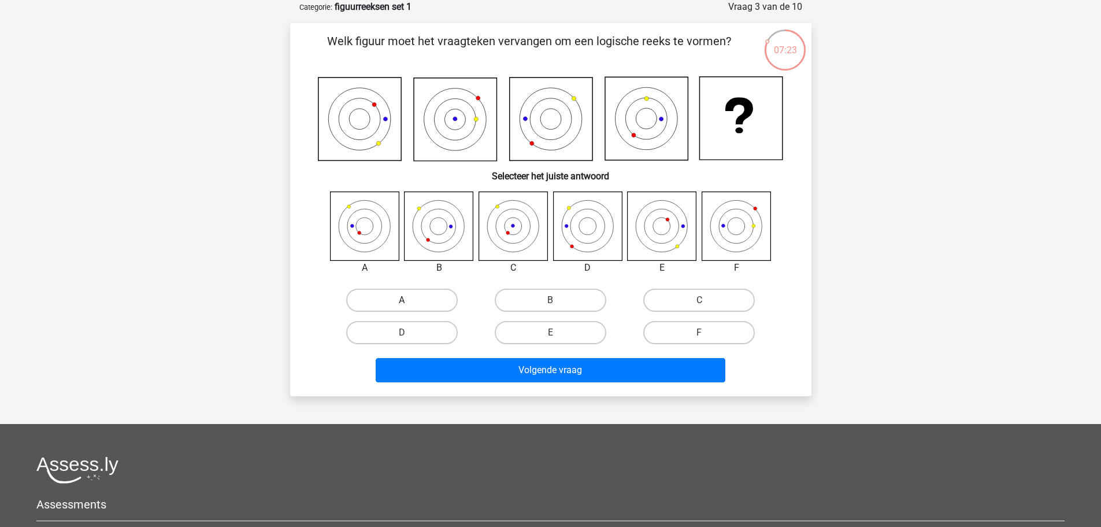
click at [380, 294] on label "A" at bounding box center [402, 299] width 112 height 23
click at [402, 300] on input "A" at bounding box center [406, 304] width 8 height 8
radio input "true"
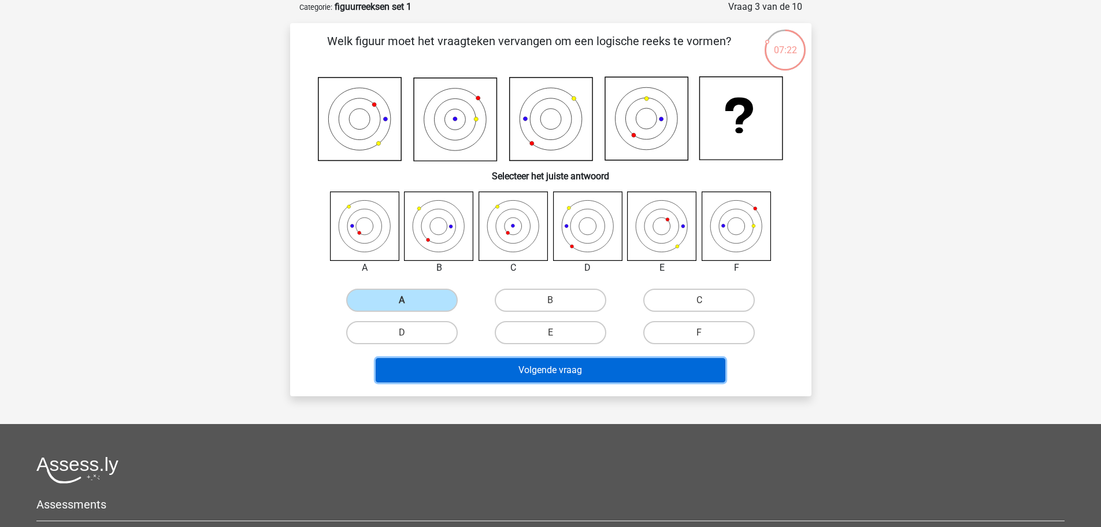
click at [491, 375] on button "Volgende vraag" at bounding box center [551, 370] width 350 height 24
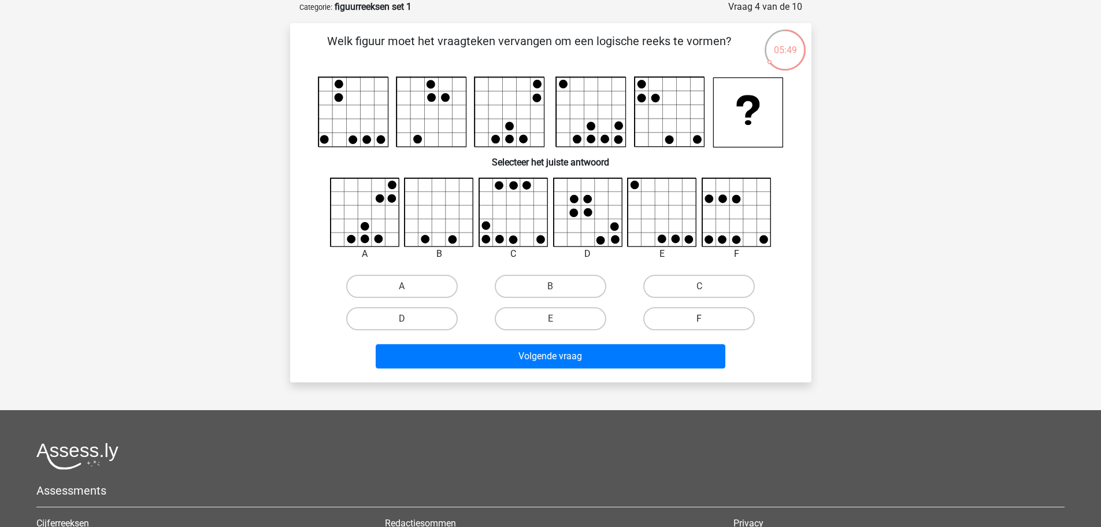
click at [703, 318] on label "F" at bounding box center [699, 318] width 112 height 23
click at [703, 318] on input "F" at bounding box center [703, 322] width 8 height 8
radio input "true"
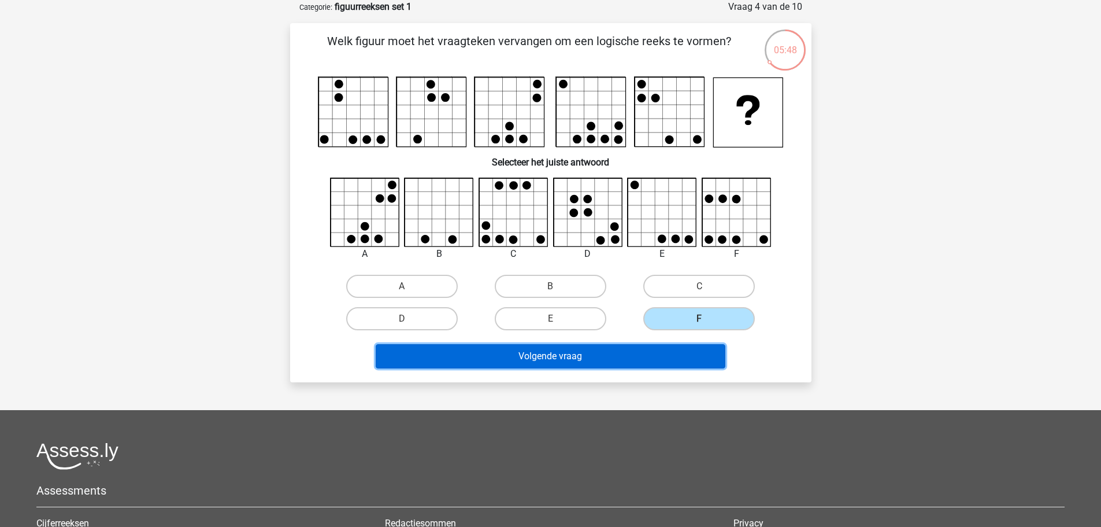
click at [638, 351] on button "Volgende vraag" at bounding box center [551, 356] width 350 height 24
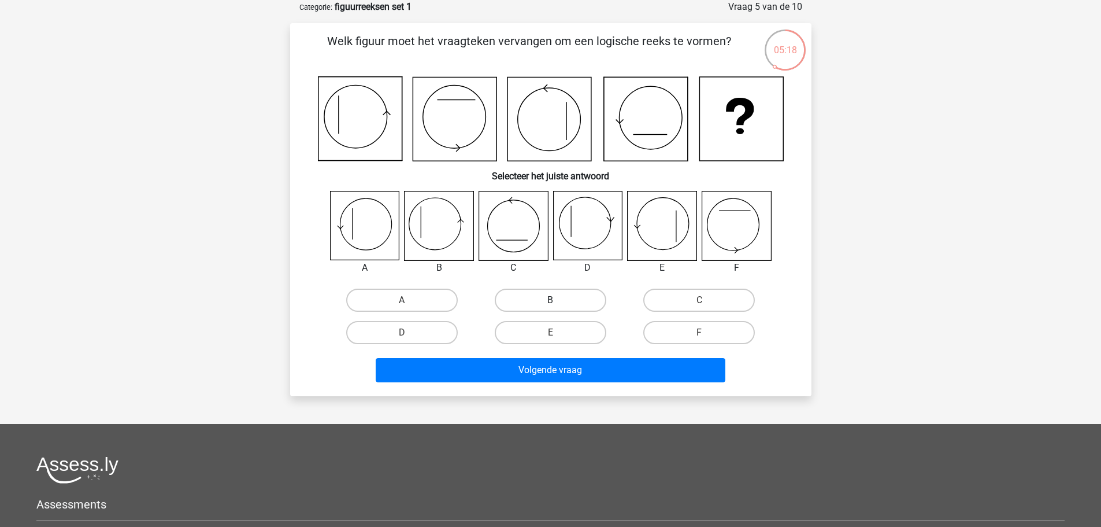
click at [545, 300] on label "B" at bounding box center [551, 299] width 112 height 23
click at [550, 300] on input "B" at bounding box center [554, 304] width 8 height 8
radio input "true"
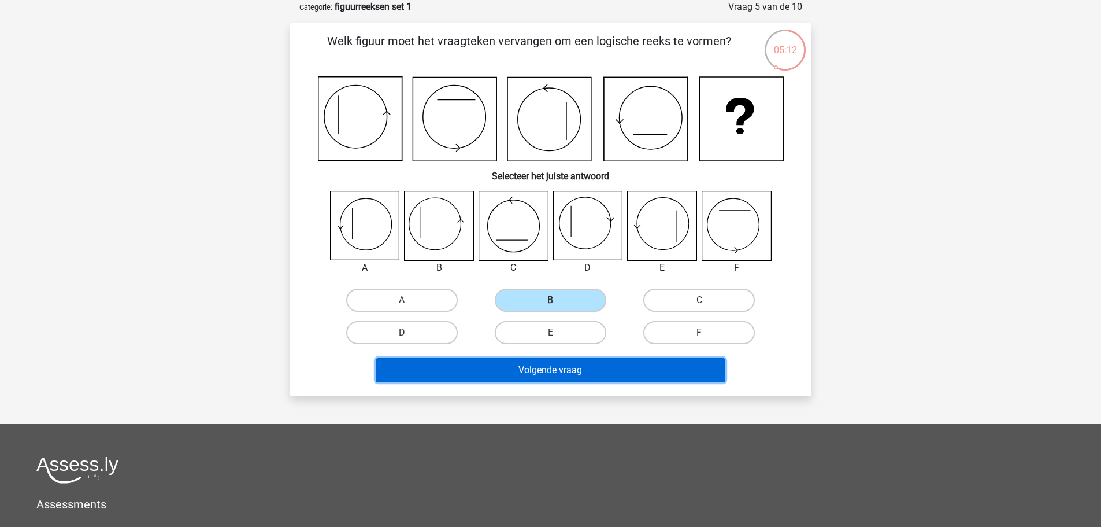
click at [594, 369] on button "Volgende vraag" at bounding box center [551, 370] width 350 height 24
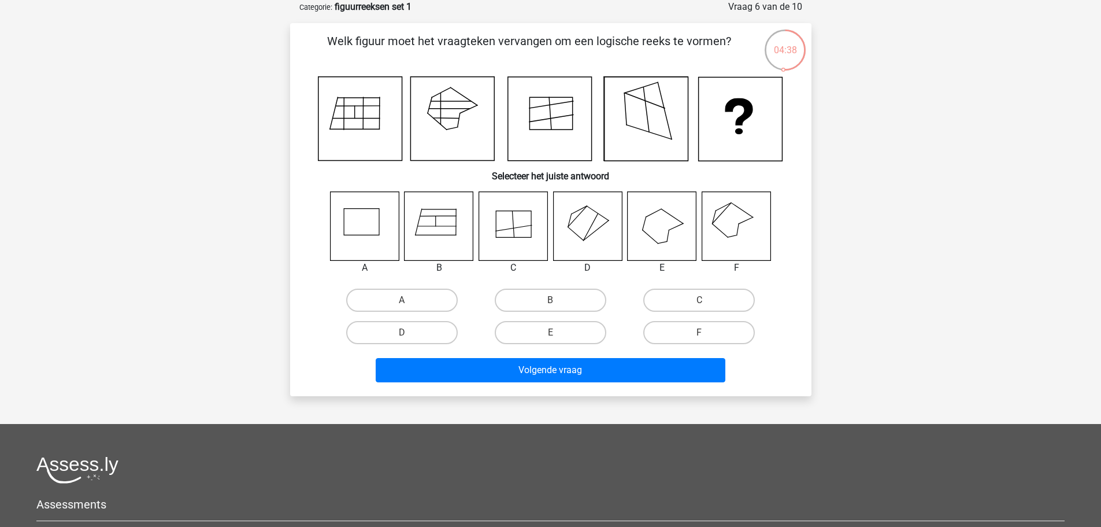
click at [725, 223] on icon at bounding box center [736, 225] width 69 height 69
click at [698, 330] on label "F" at bounding box center [699, 332] width 112 height 23
click at [699, 332] on input "F" at bounding box center [703, 336] width 8 height 8
radio input "true"
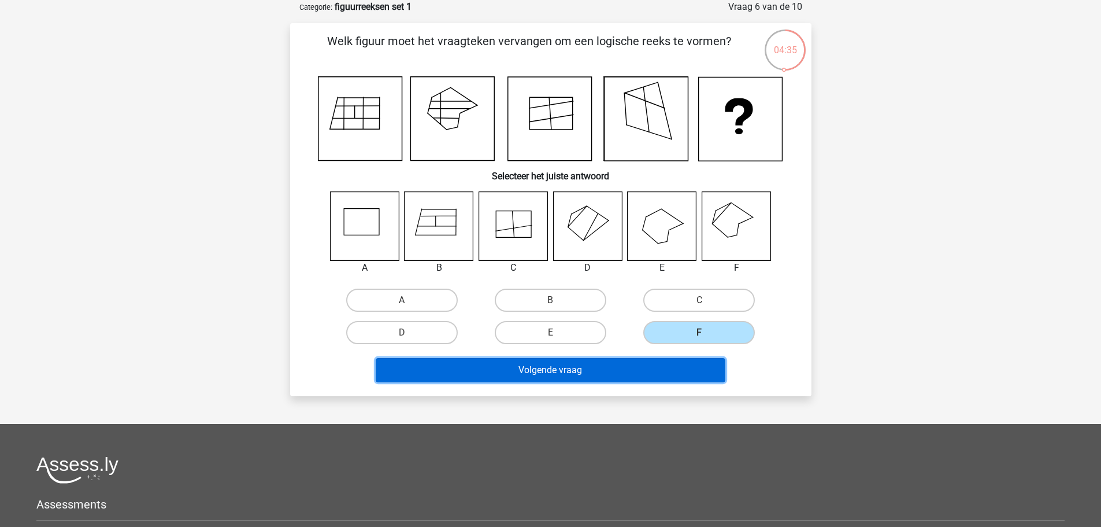
click at [653, 370] on button "Volgende vraag" at bounding box center [551, 370] width 350 height 24
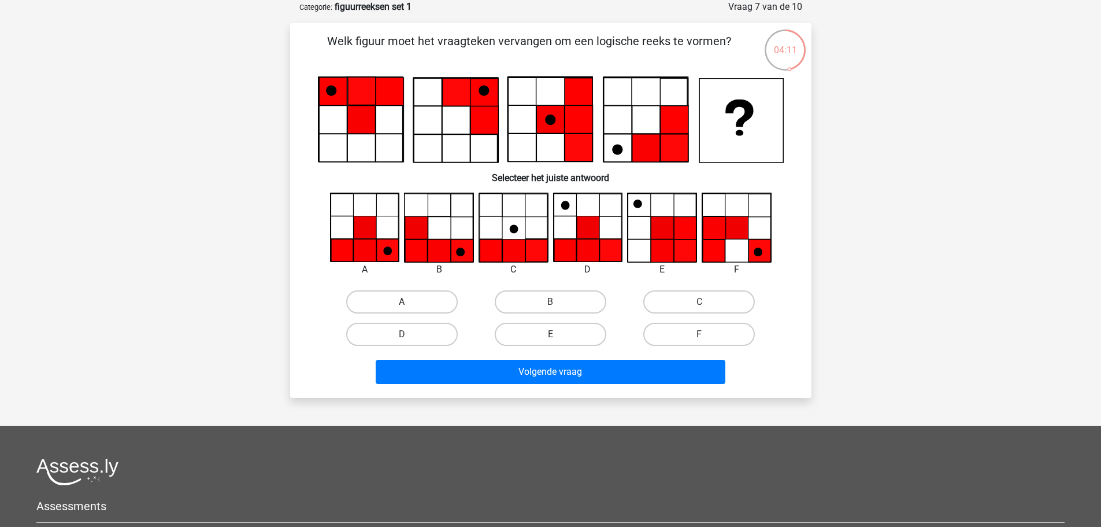
click at [387, 301] on label "A" at bounding box center [402, 301] width 112 height 23
click at [402, 302] on input "A" at bounding box center [406, 306] width 8 height 8
radio input "true"
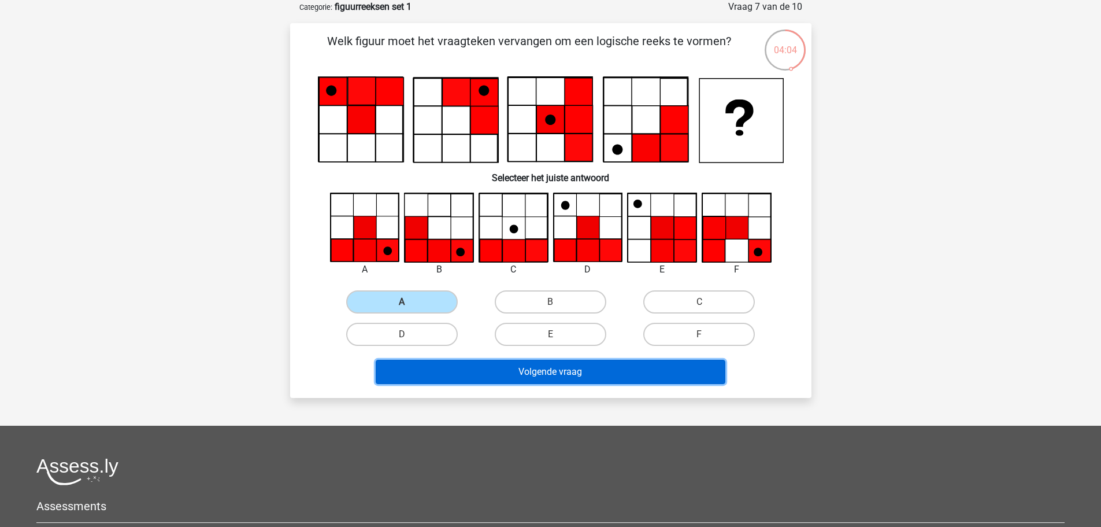
click at [483, 362] on button "Volgende vraag" at bounding box center [551, 372] width 350 height 24
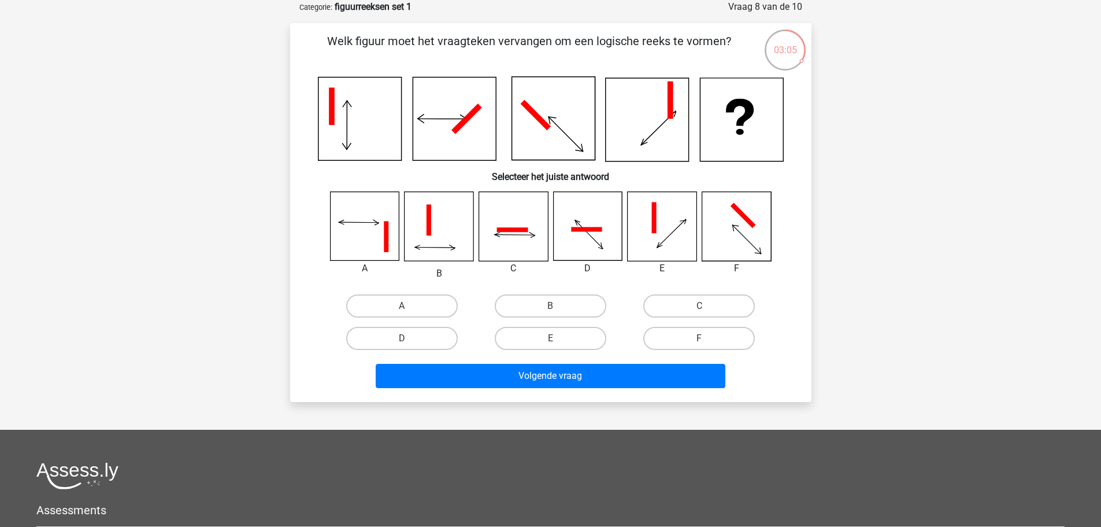
click at [514, 218] on icon at bounding box center [513, 226] width 69 height 69
click at [691, 305] on label "C" at bounding box center [699, 305] width 112 height 23
click at [699, 306] on input "C" at bounding box center [703, 310] width 8 height 8
radio input "true"
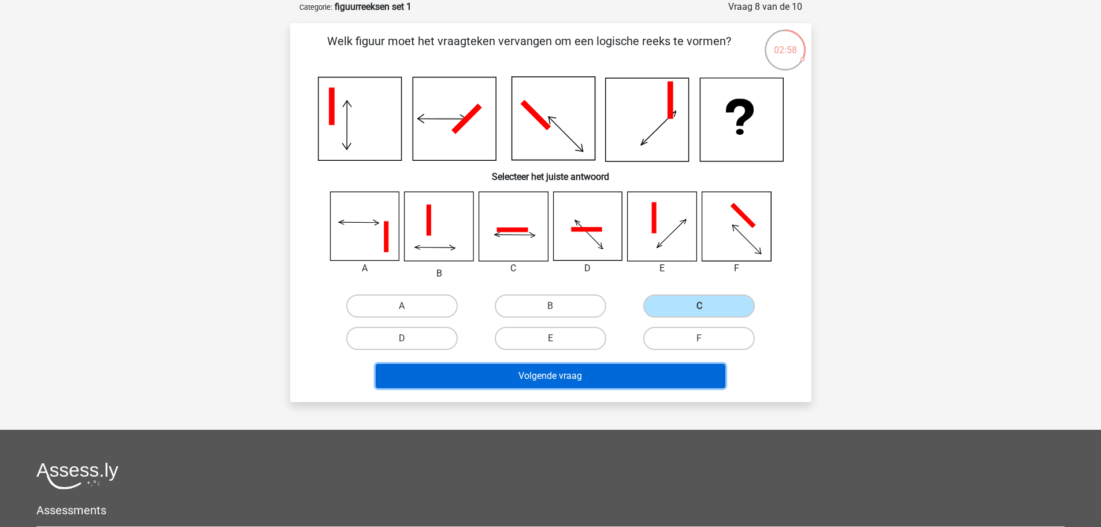
click at [588, 373] on button "Volgende vraag" at bounding box center [551, 376] width 350 height 24
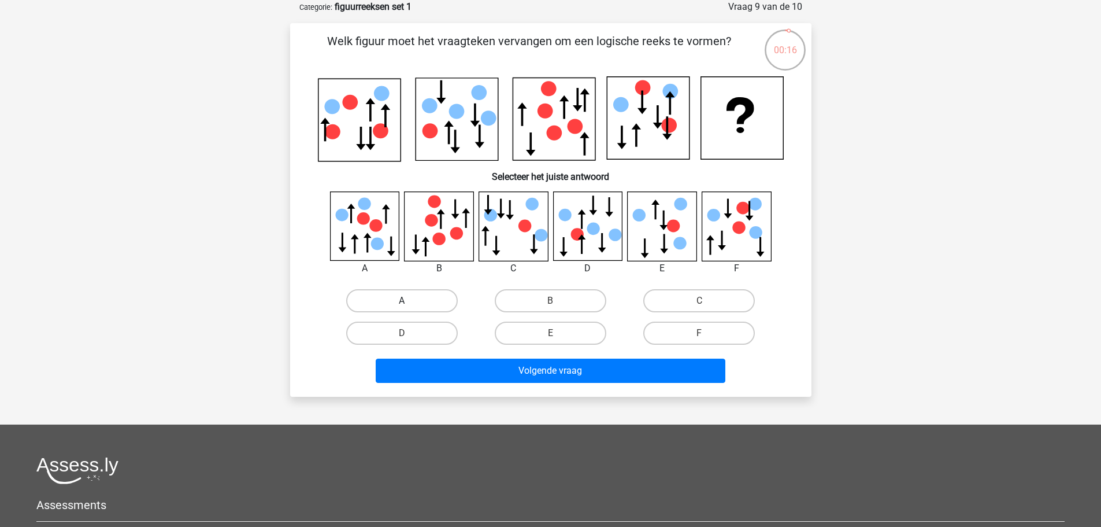
click at [417, 299] on label "A" at bounding box center [402, 300] width 112 height 23
click at [409, 301] on input "A" at bounding box center [406, 305] width 8 height 8
radio input "true"
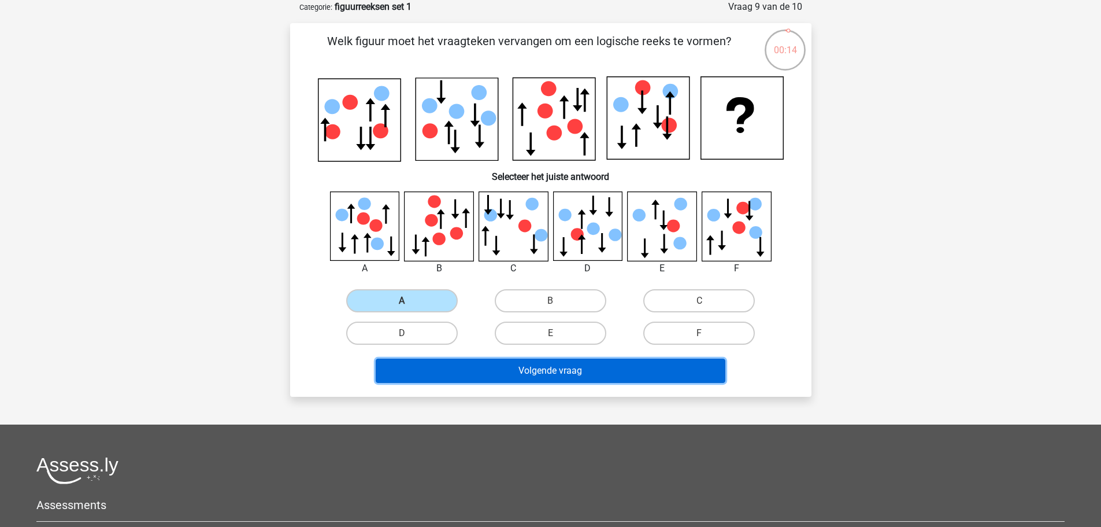
click at [455, 365] on button "Volgende vraag" at bounding box center [551, 370] width 350 height 24
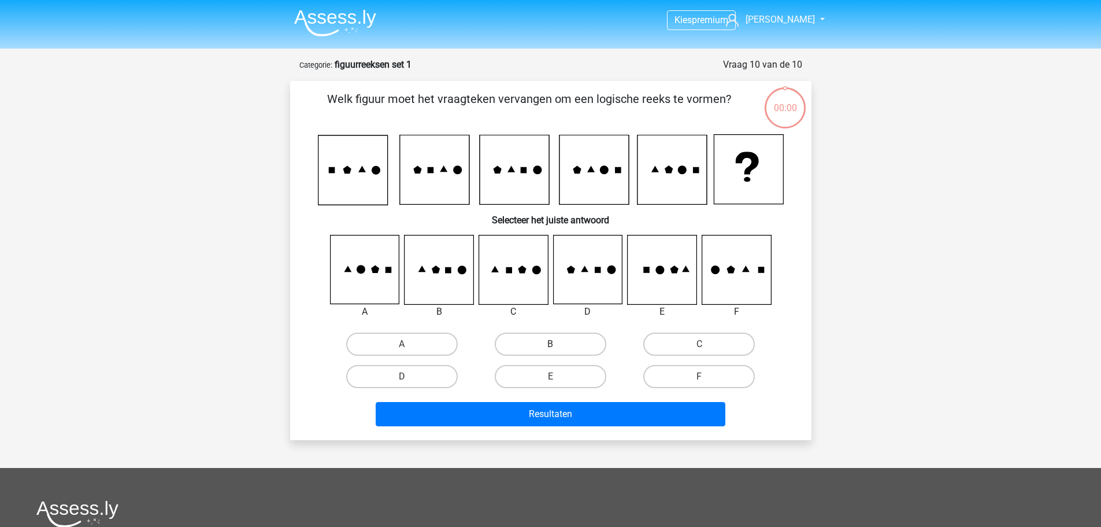
scroll to position [58, 0]
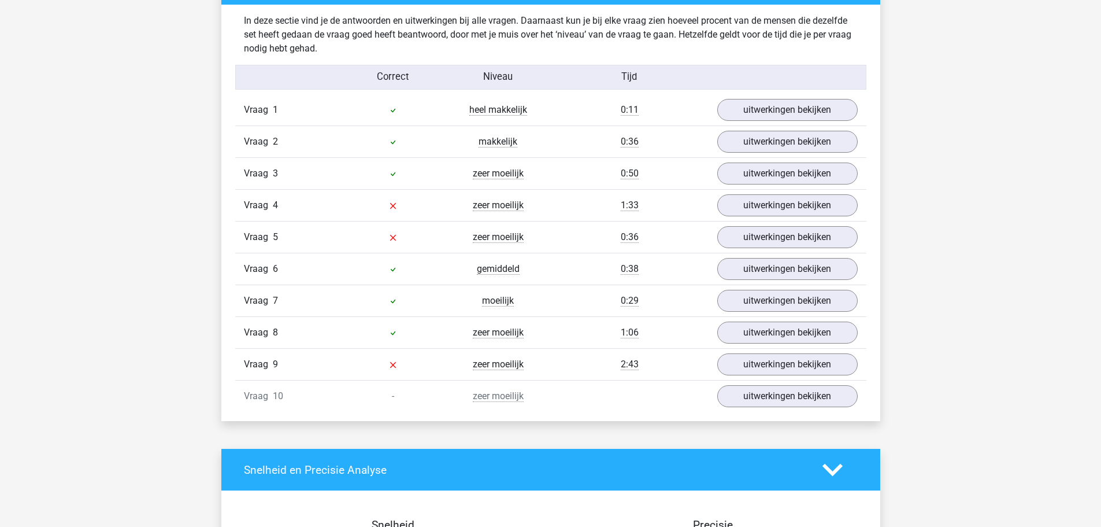
scroll to position [925, 0]
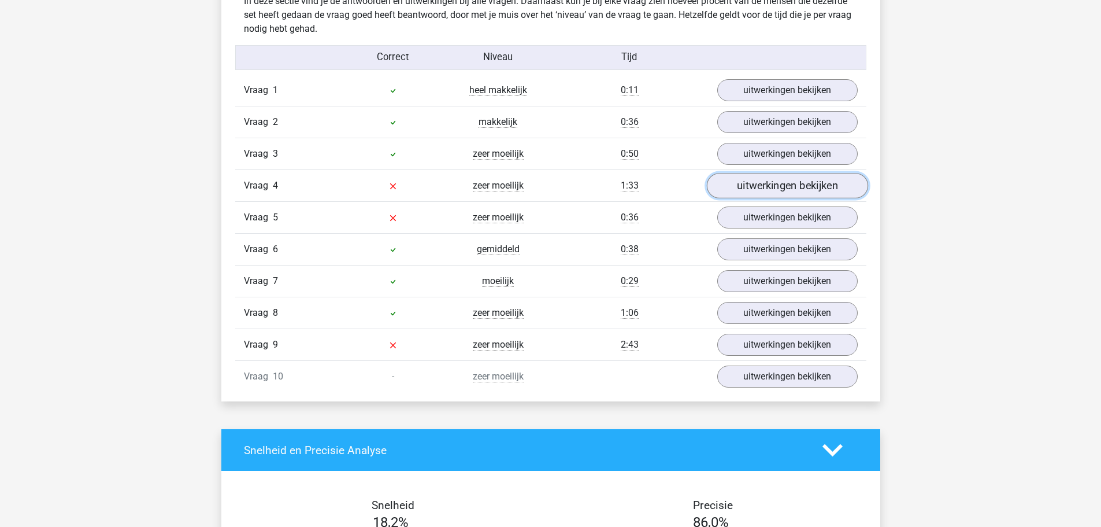
click at [790, 187] on link "uitwerkingen bekijken" at bounding box center [786, 185] width 161 height 25
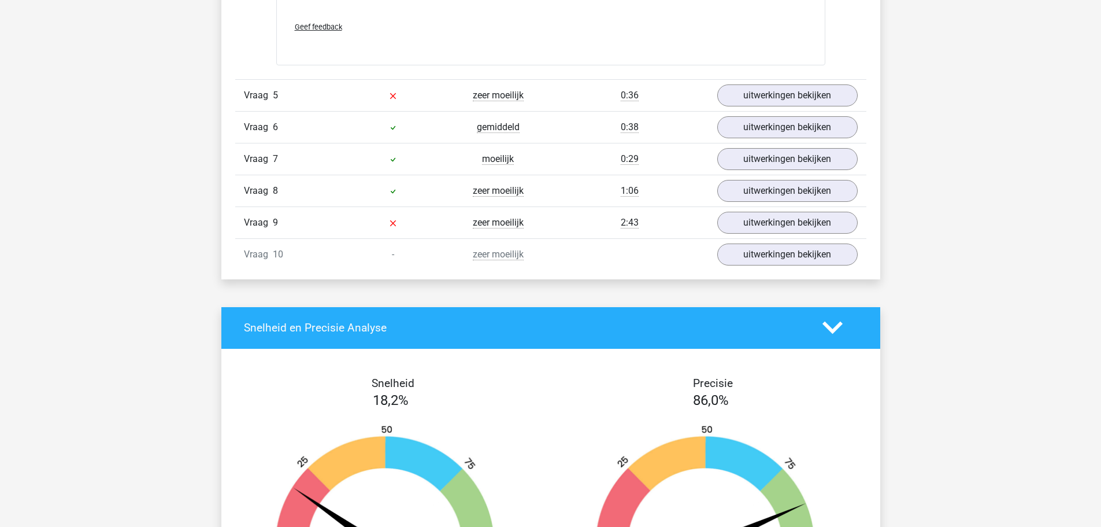
scroll to position [1734, 0]
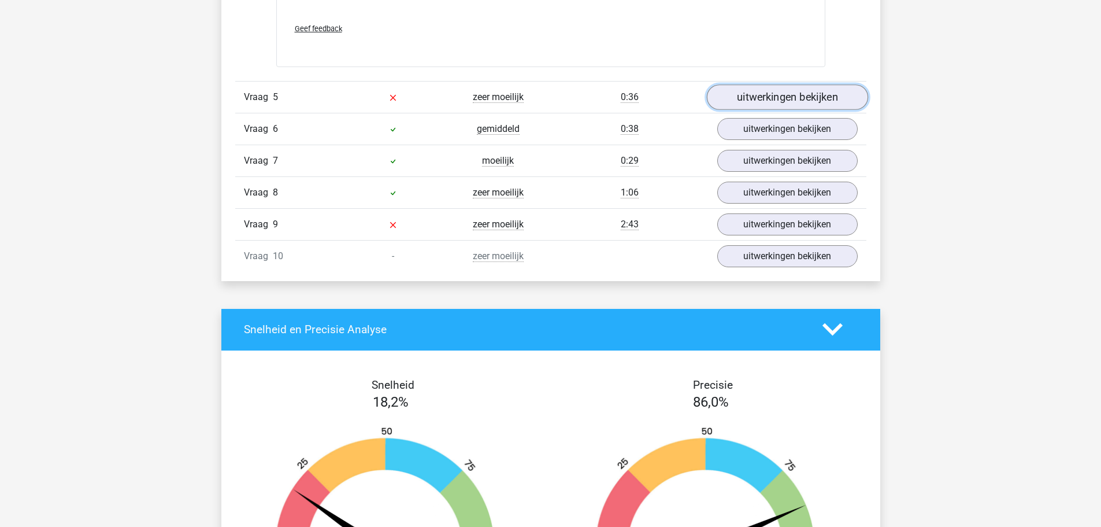
click at [746, 104] on link "uitwerkingen bekijken" at bounding box center [786, 96] width 161 height 25
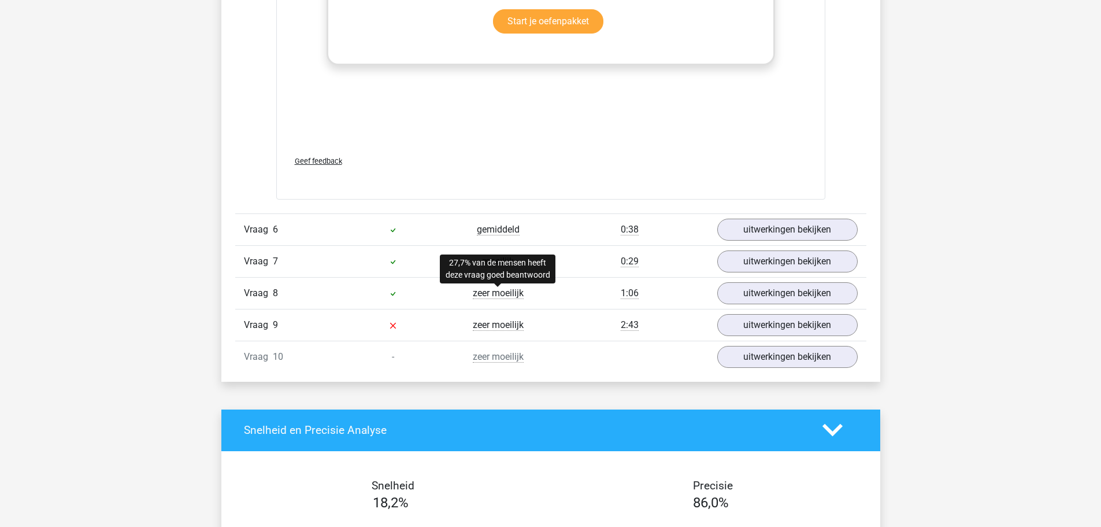
scroll to position [2659, 0]
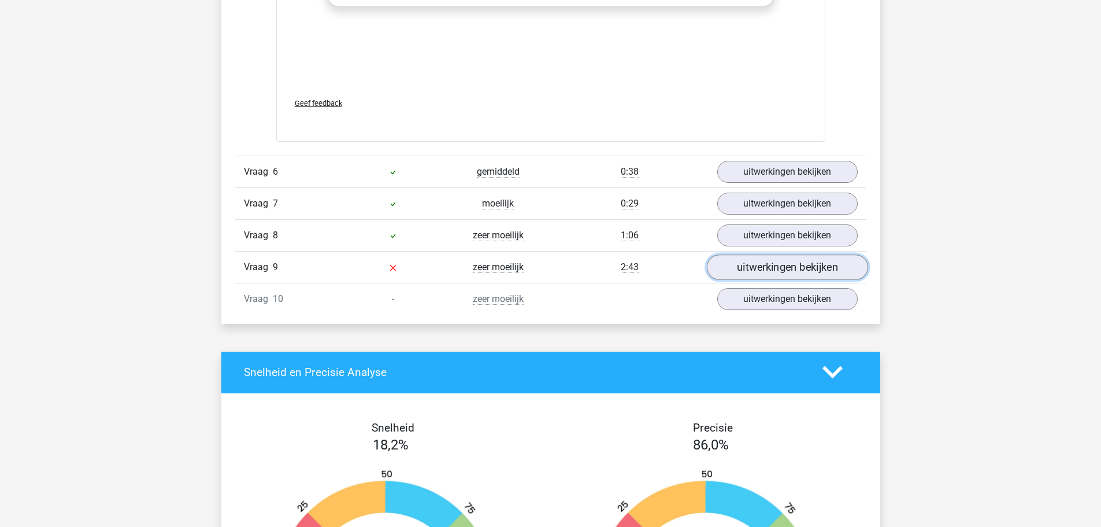
click at [761, 270] on link "uitwerkingen bekijken" at bounding box center [786, 266] width 161 height 25
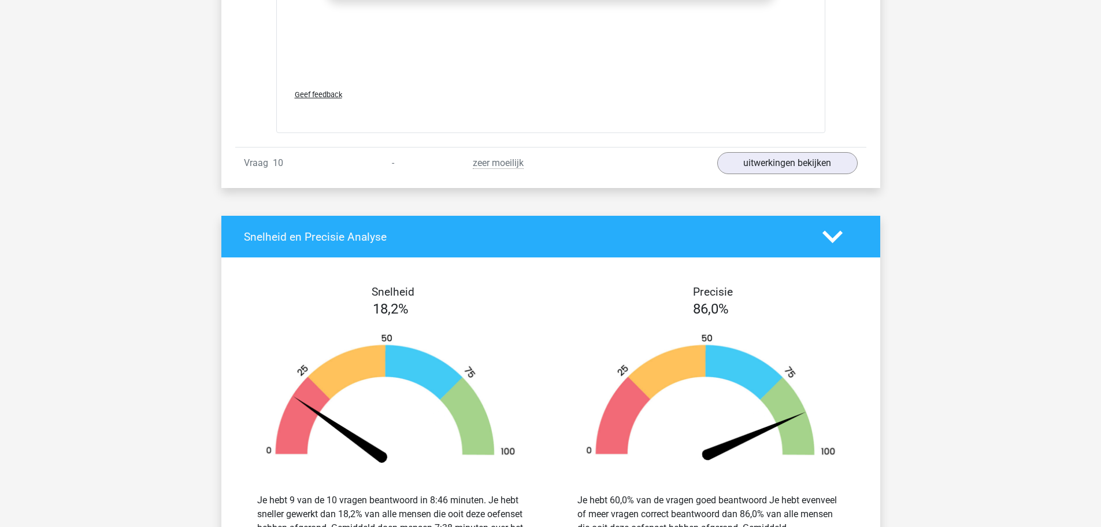
scroll to position [3757, 0]
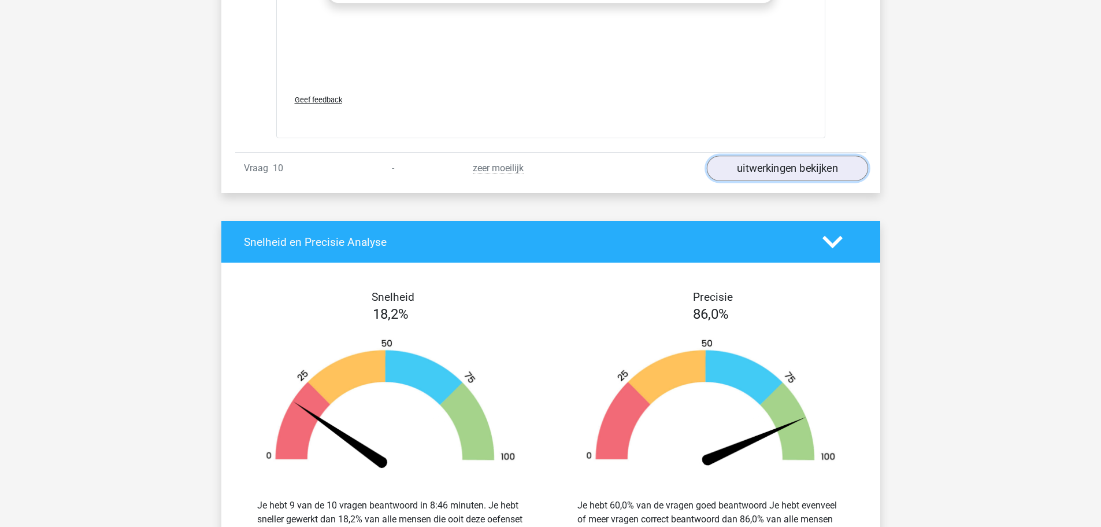
click at [818, 174] on link "uitwerkingen bekijken" at bounding box center [786, 167] width 161 height 25
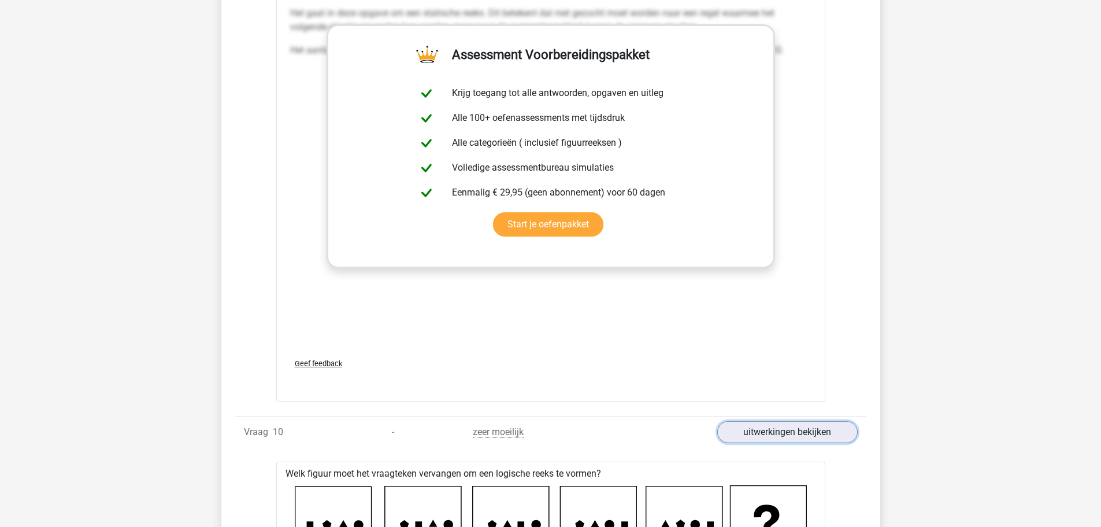
scroll to position [3473, 0]
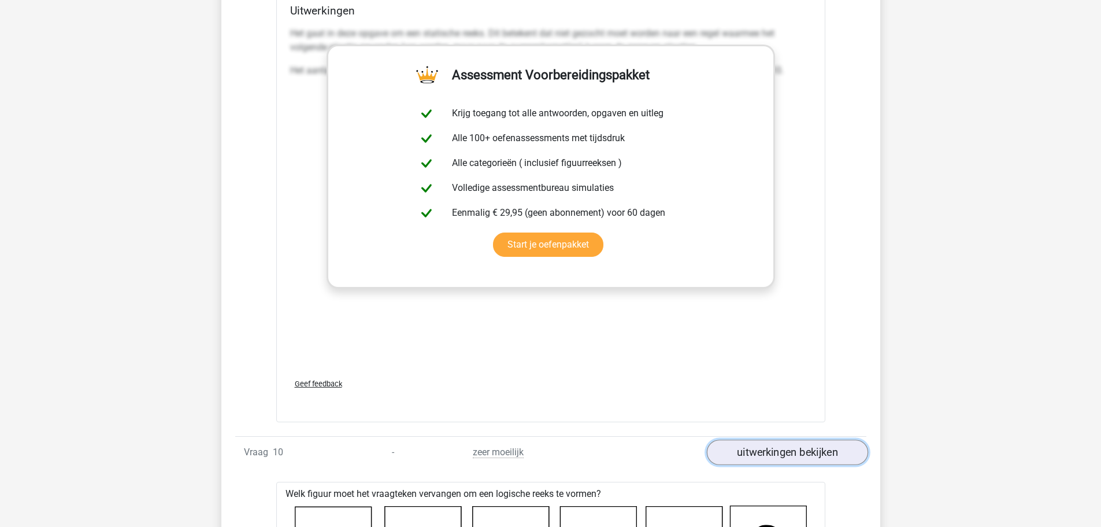
click at [748, 453] on link "uitwerkingen bekijken" at bounding box center [786, 451] width 161 height 25
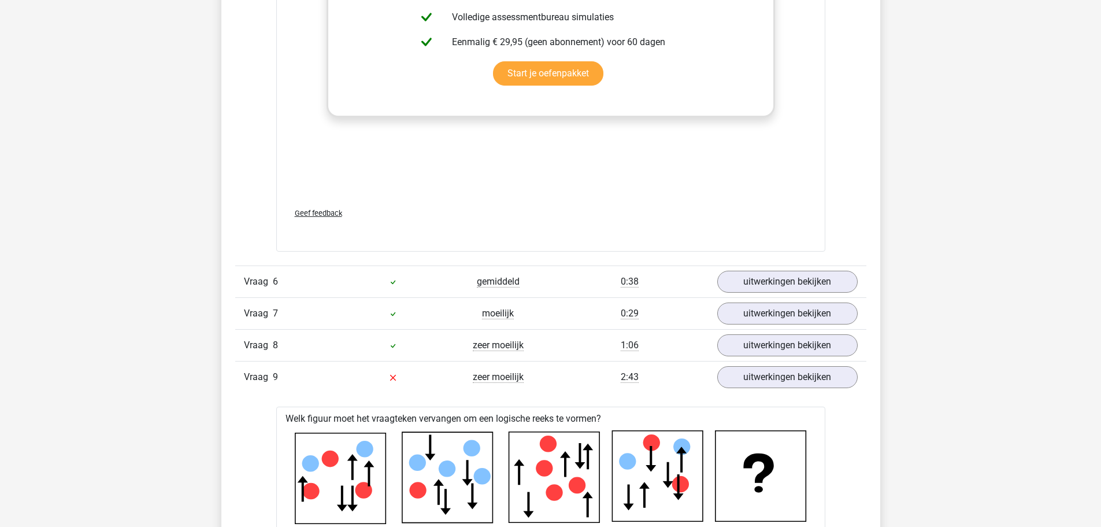
scroll to position [2548, 0]
click at [793, 379] on link "uitwerkingen bekijken" at bounding box center [786, 377] width 161 height 25
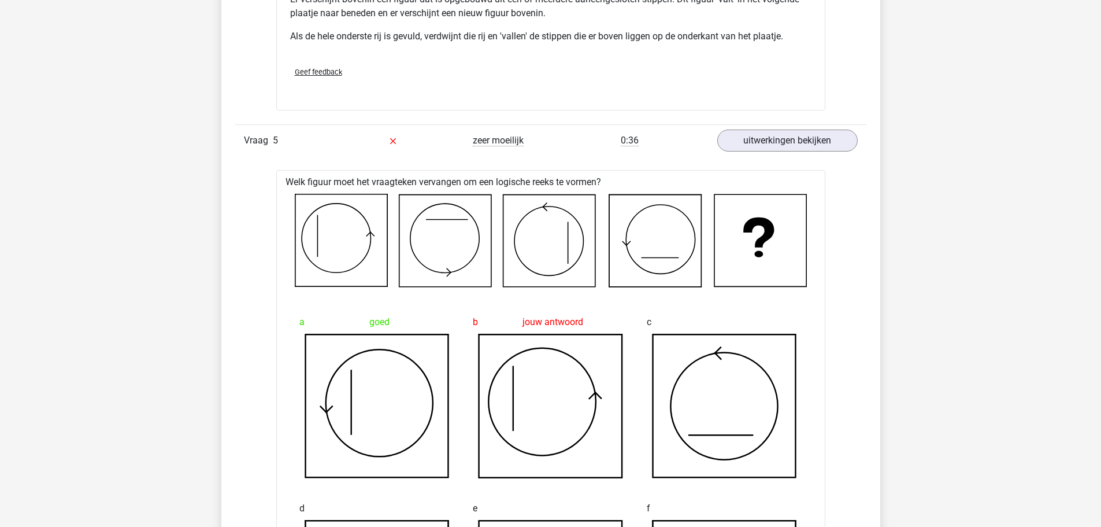
scroll to position [1681, 0]
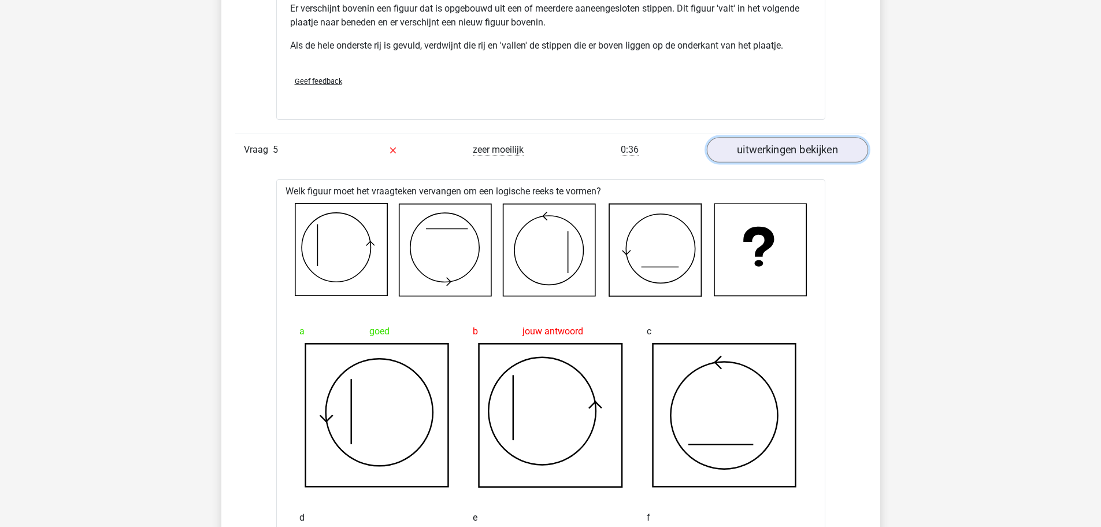
click at [747, 155] on link "uitwerkingen bekijken" at bounding box center [786, 149] width 161 height 25
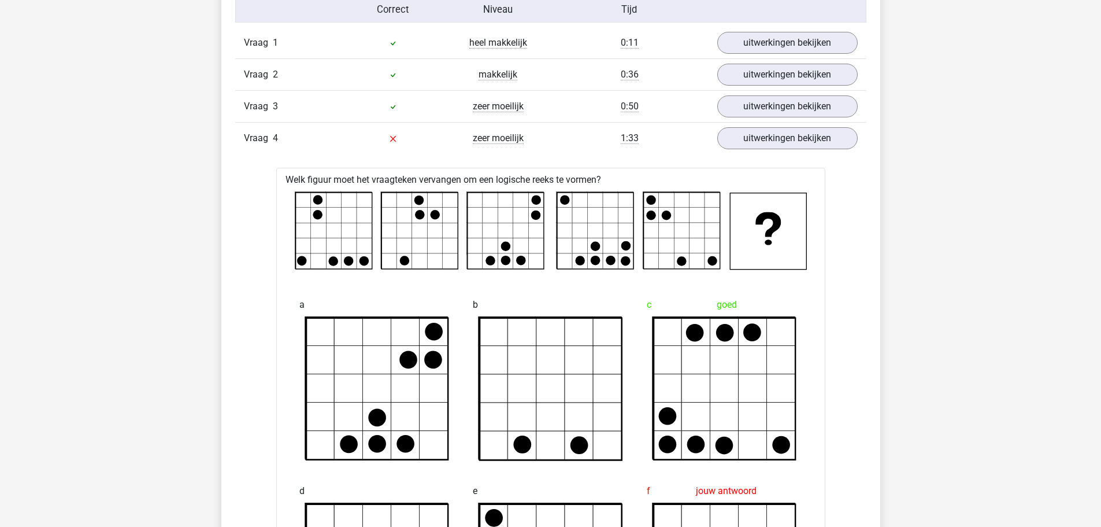
scroll to position [930, 0]
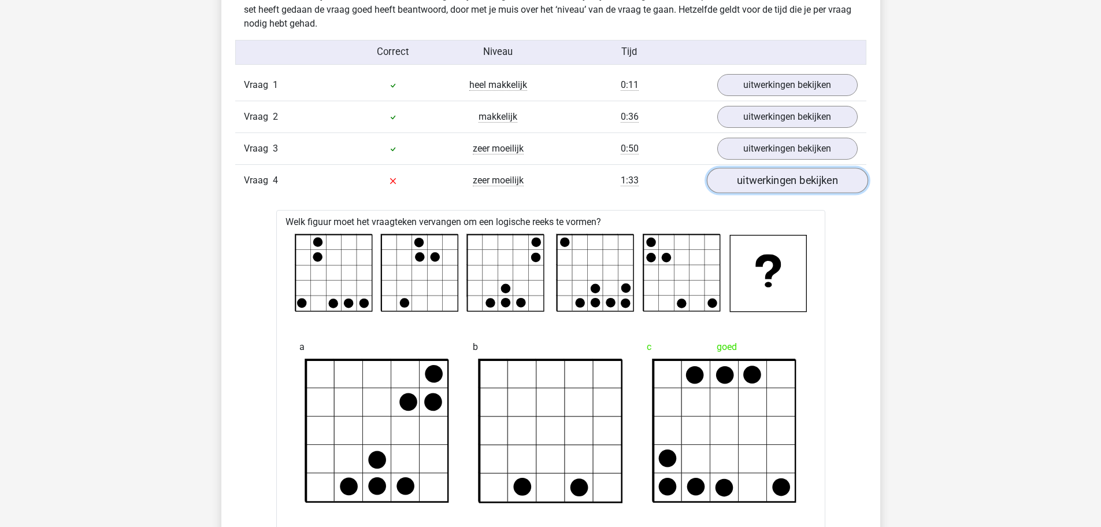
click at [770, 179] on link "uitwerkingen bekijken" at bounding box center [786, 180] width 161 height 25
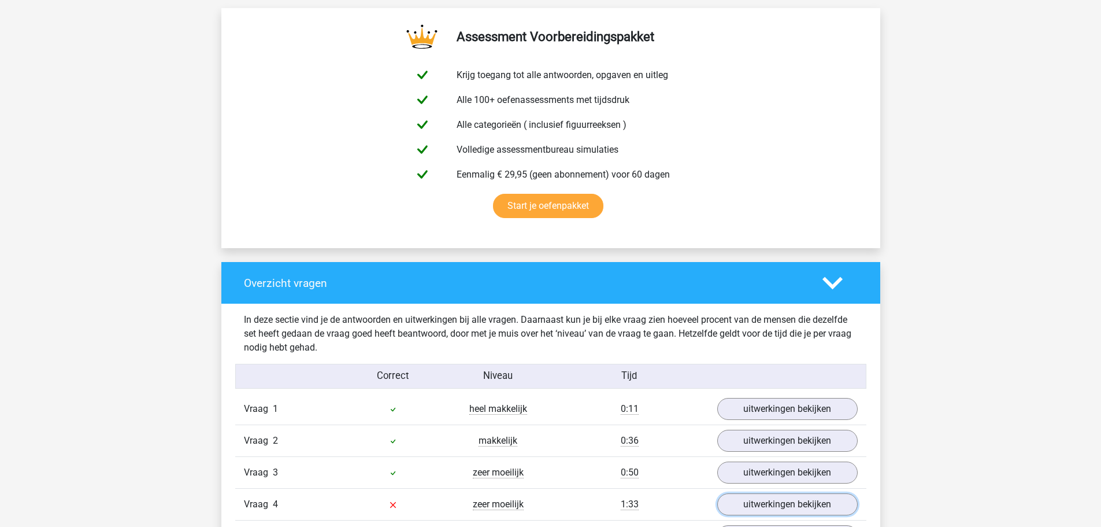
scroll to position [583, 0]
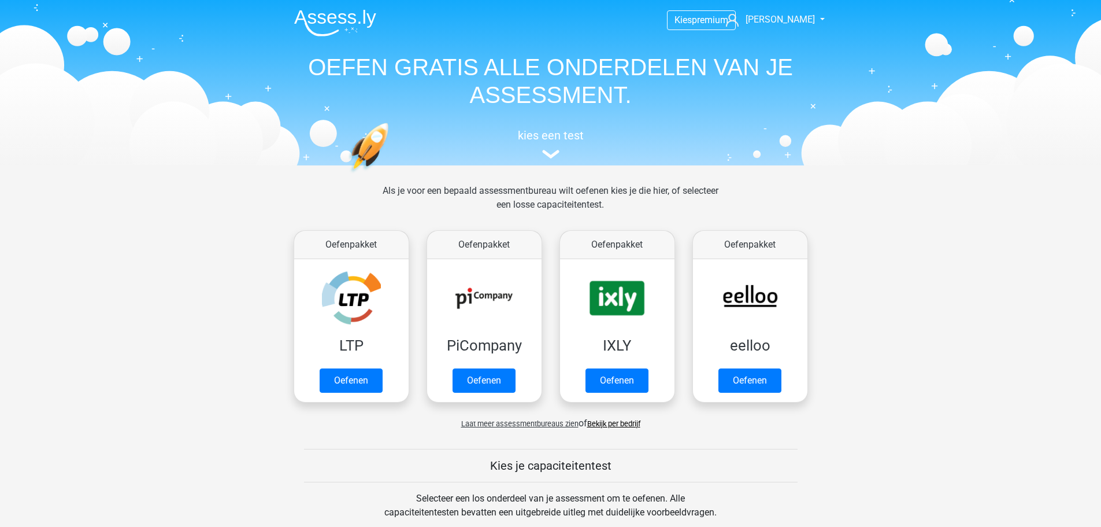
scroll to position [405, 0]
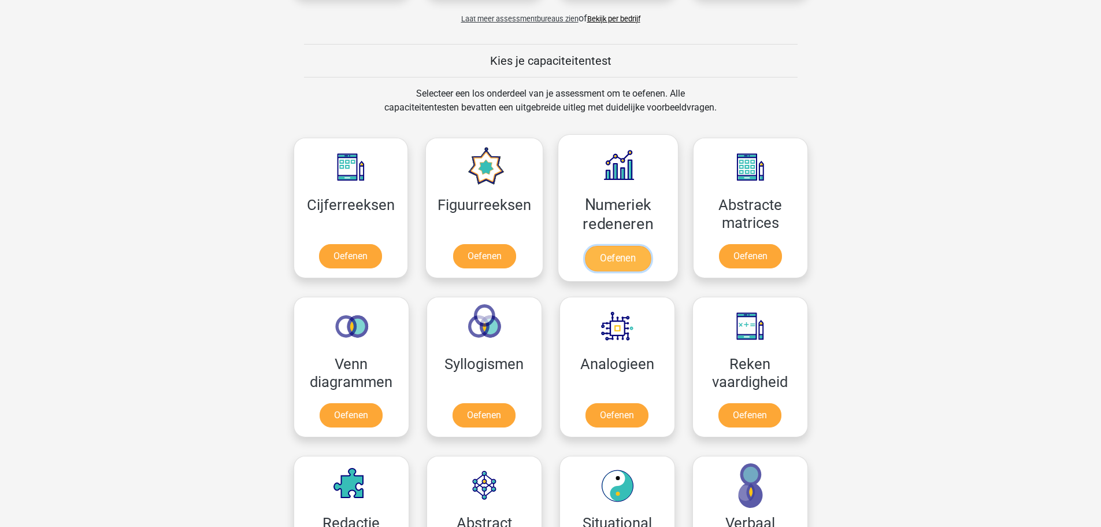
click at [620, 246] on link "Oefenen" at bounding box center [618, 258] width 66 height 25
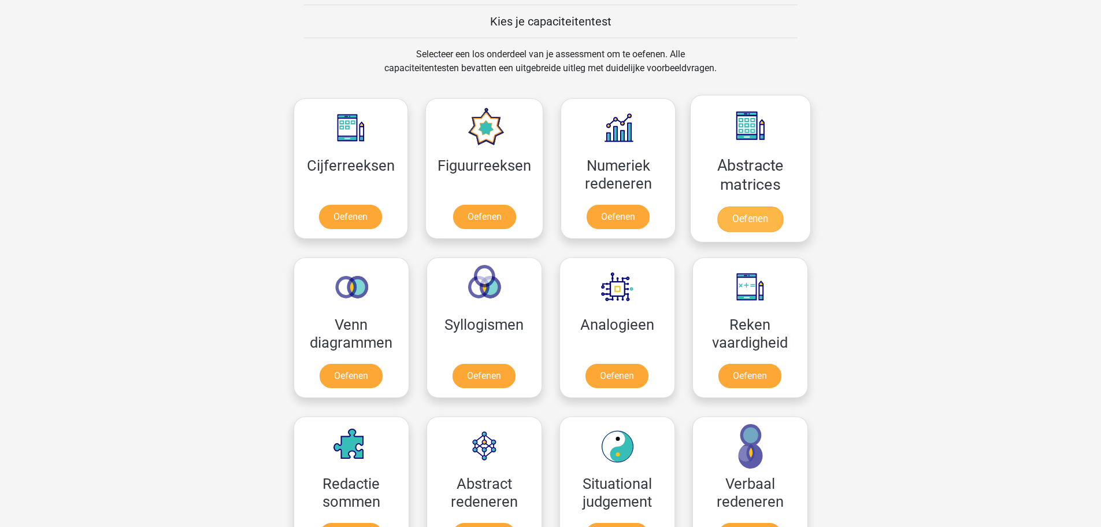
scroll to position [462, 0]
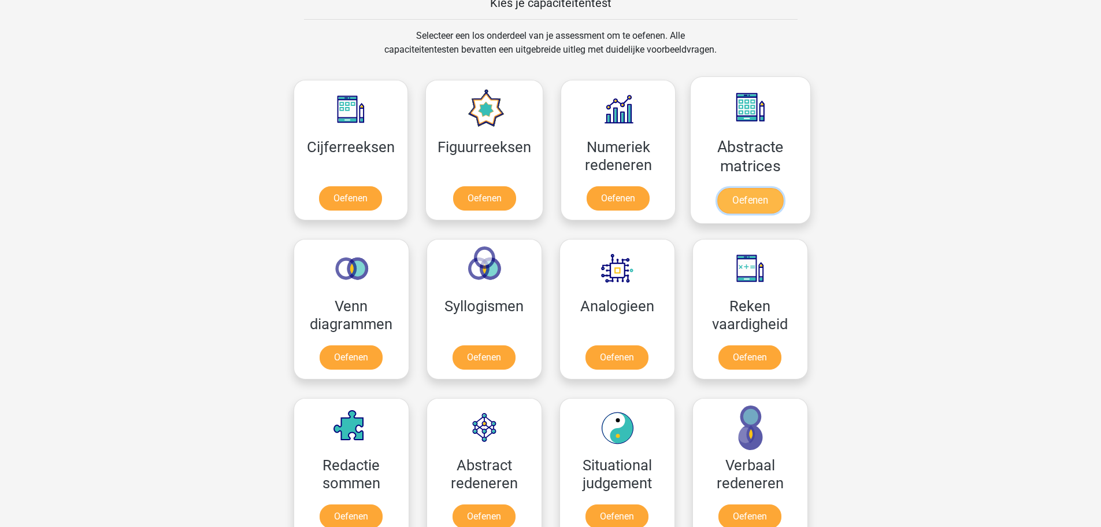
click at [783, 188] on link "Oefenen" at bounding box center [750, 200] width 66 height 25
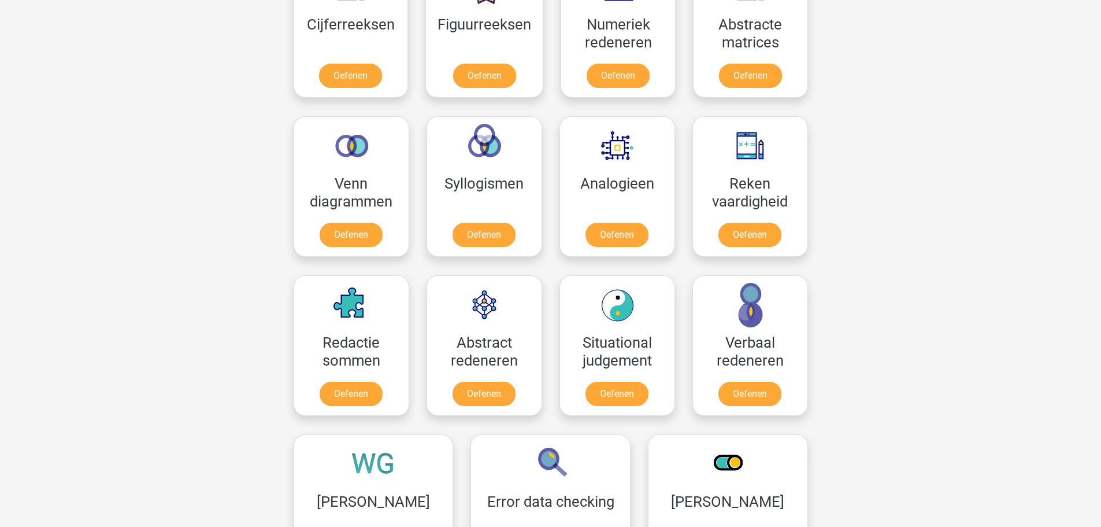
scroll to position [636, 0]
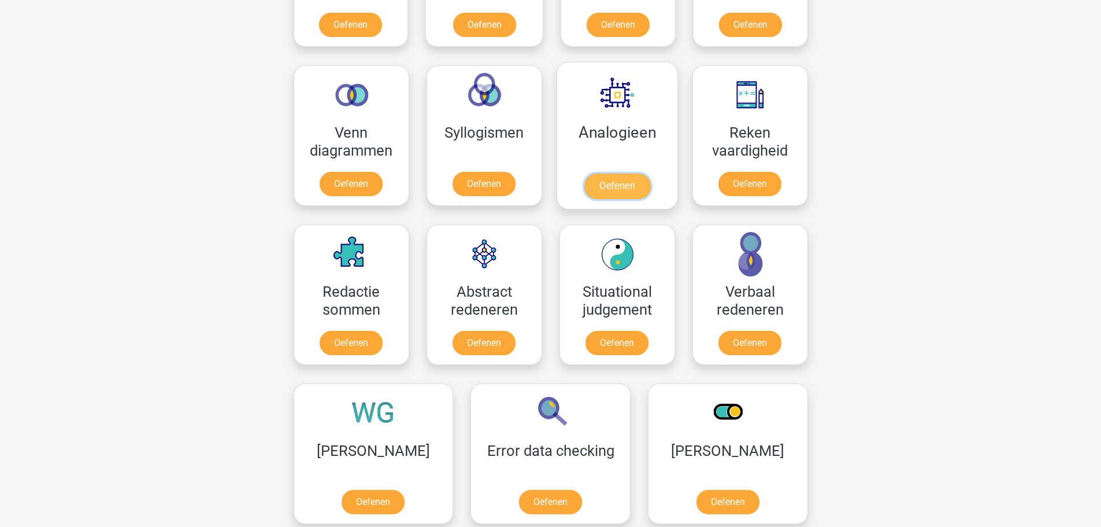
click at [620, 173] on link "Oefenen" at bounding box center [617, 185] width 66 height 25
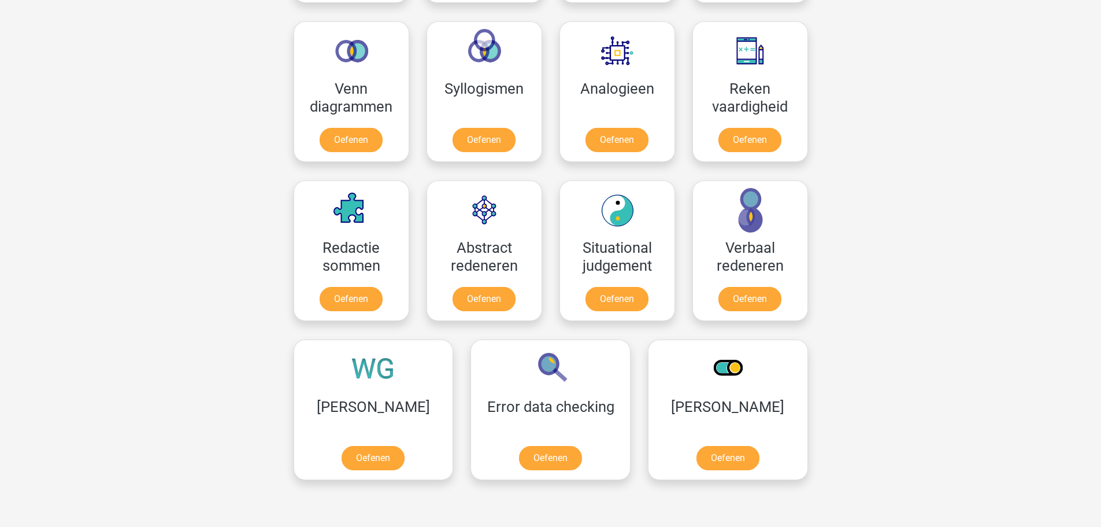
scroll to position [694, 0]
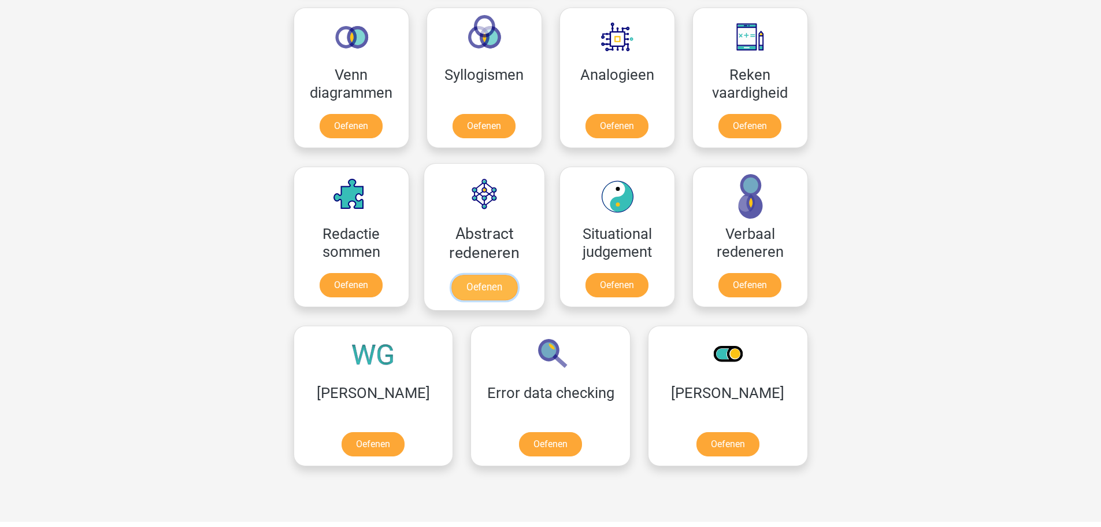
click at [463, 275] on link "Oefenen" at bounding box center [484, 287] width 66 height 25
click at [380, 275] on link "Oefenen" at bounding box center [351, 287] width 66 height 25
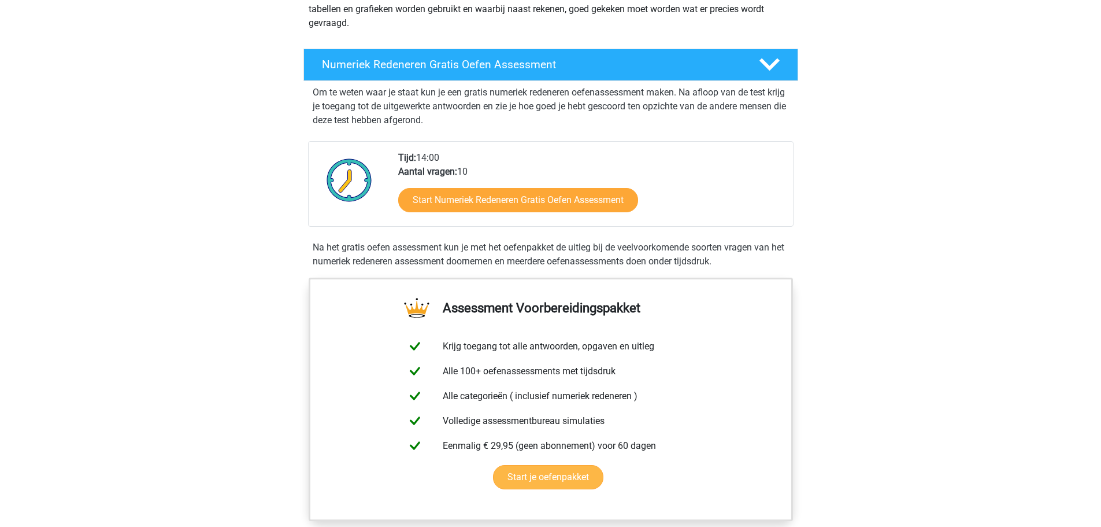
scroll to position [173, 0]
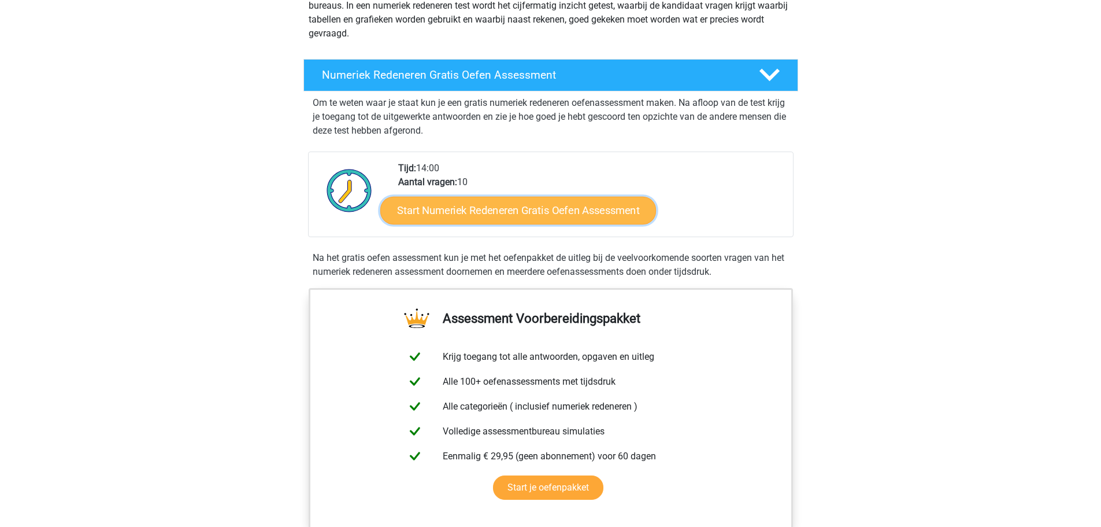
click at [495, 214] on link "Start Numeriek Redeneren Gratis Oefen Assessment" at bounding box center [518, 210] width 276 height 28
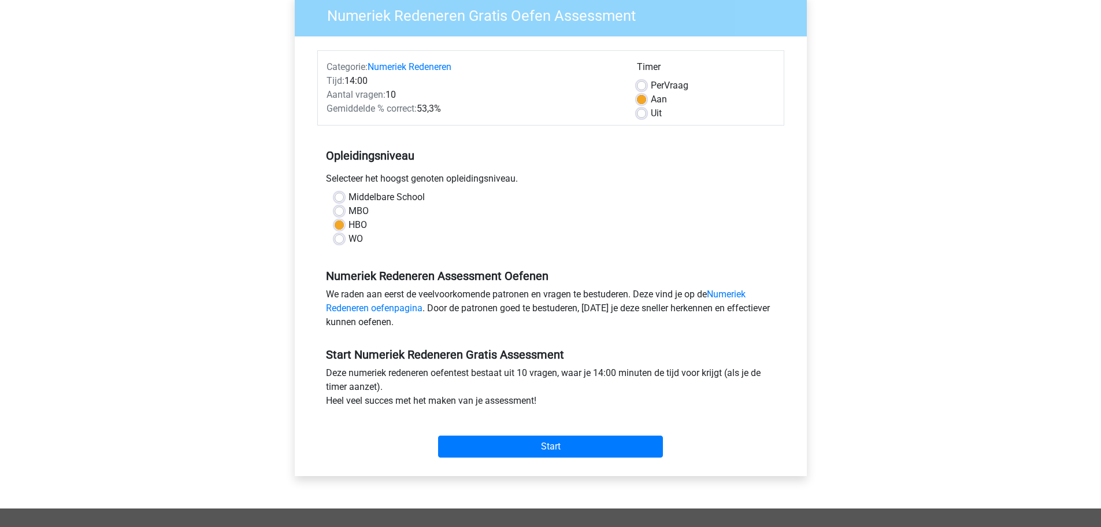
scroll to position [173, 0]
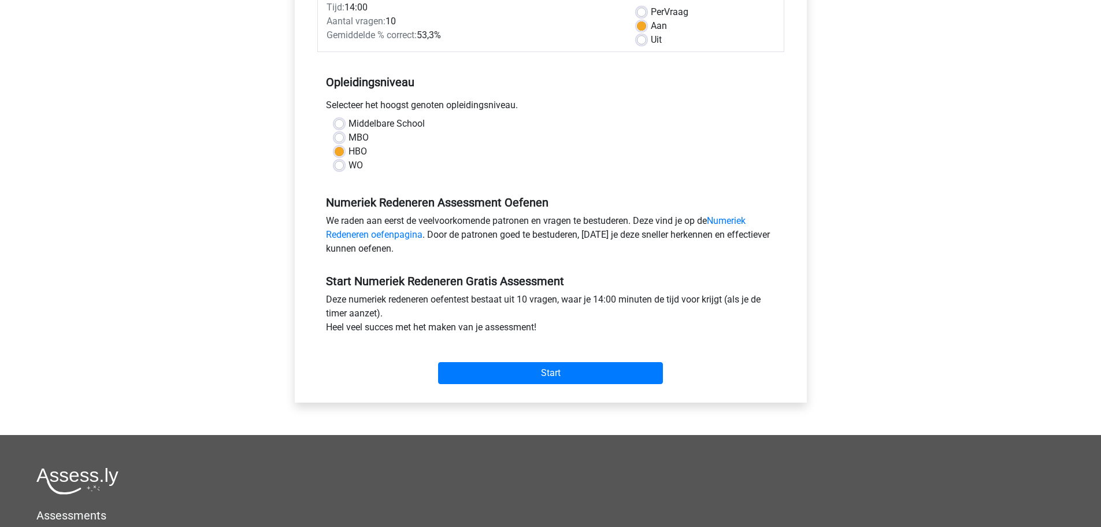
click at [341, 171] on div "WO" at bounding box center [551, 165] width 432 height 14
click at [346, 166] on div "WO" at bounding box center [551, 165] width 432 height 14
click at [332, 164] on div "Middelbare School MBO HBO WO" at bounding box center [551, 144] width 450 height 55
click at [495, 362] on input "Start" at bounding box center [550, 373] width 225 height 22
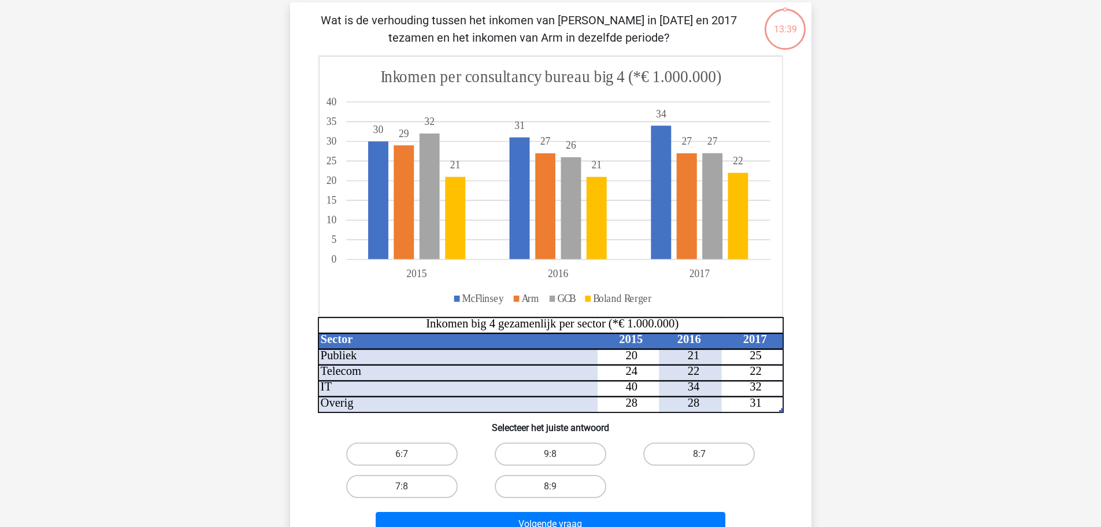
scroll to position [58, 0]
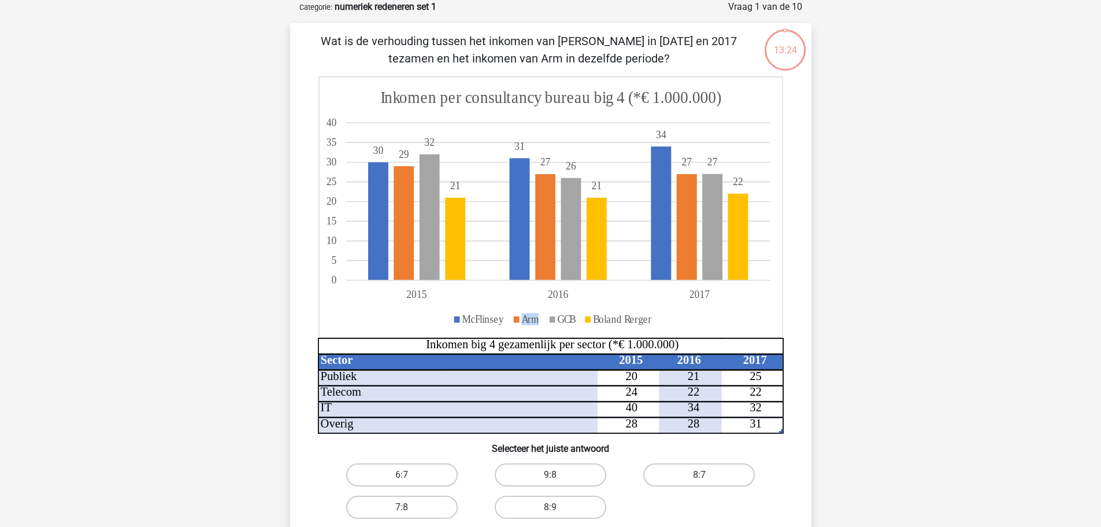
drag, startPoint x: 518, startPoint y: 322, endPoint x: 536, endPoint y: 318, distance: 18.9
click at [536, 318] on icon "Sector 2015 2016 2017 Publiek 20 21 25 Telecom 24 22 22 IT 40 34 32 Overig 28 2…" at bounding box center [551, 254] width 466 height 357
click at [584, 330] on icon at bounding box center [550, 207] width 464 height 260
click at [655, 480] on label "8:7" at bounding box center [699, 474] width 112 height 23
click at [699, 480] on input "8:7" at bounding box center [703, 479] width 8 height 8
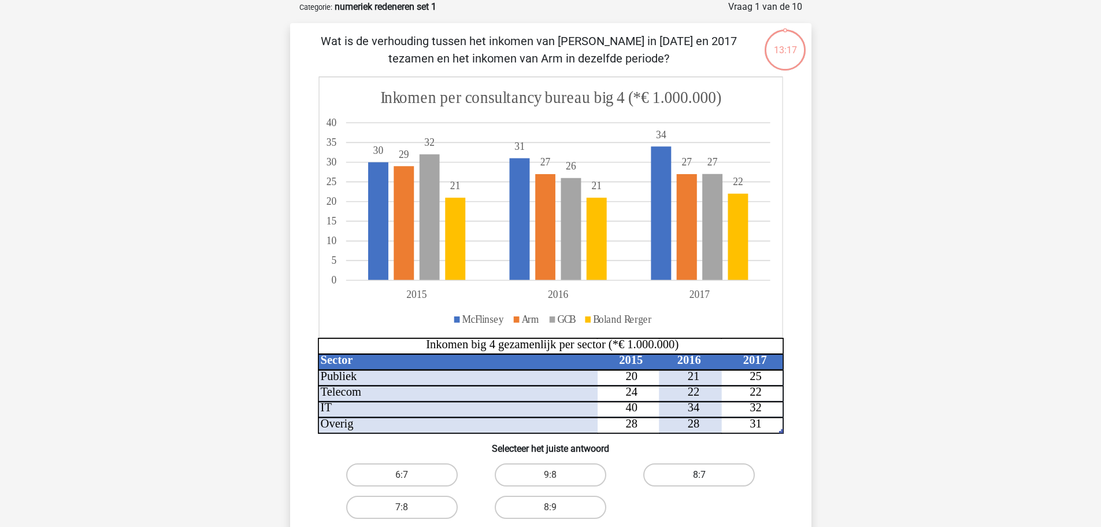
radio input "true"
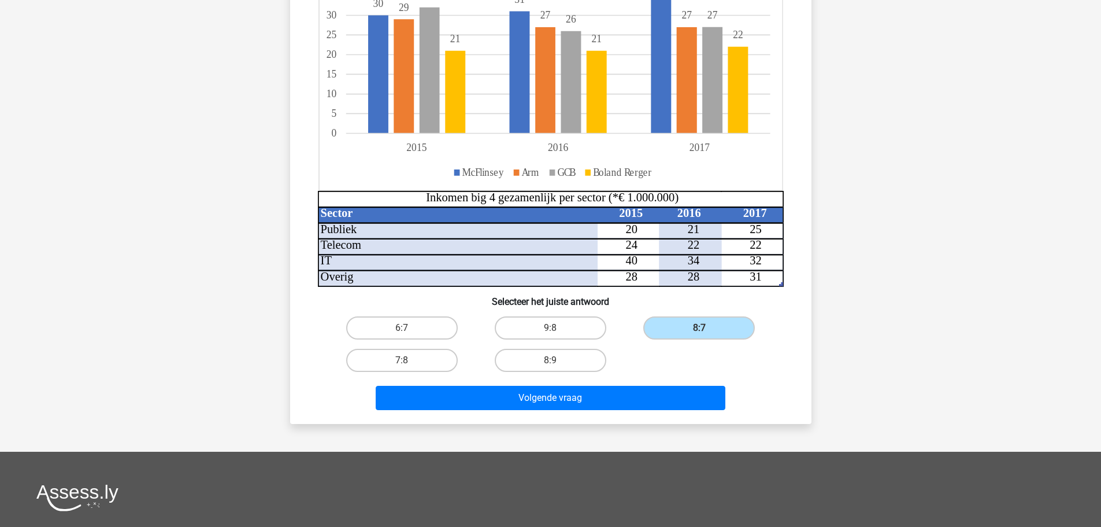
scroll to position [231, 0]
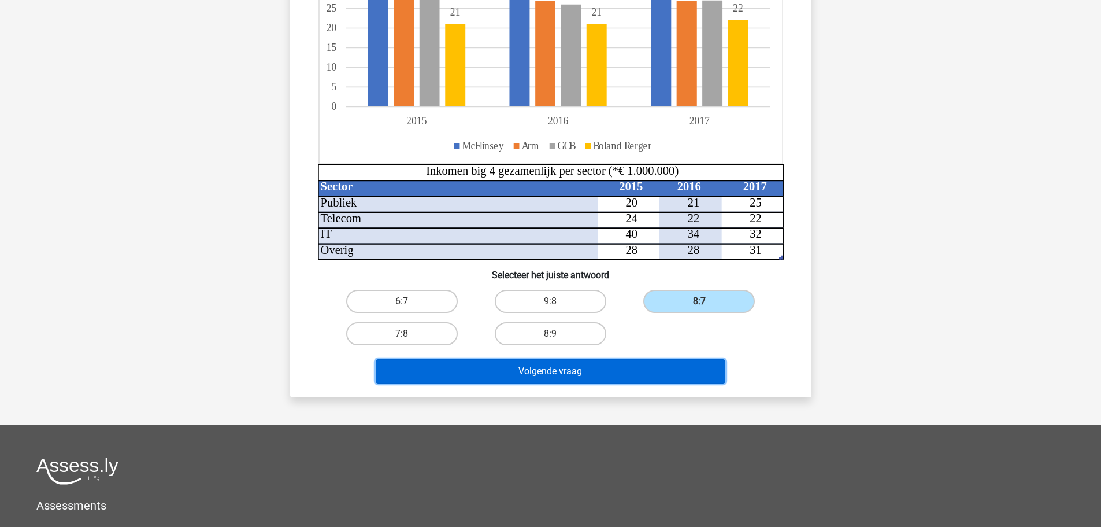
click at [555, 375] on button "Volgende vraag" at bounding box center [551, 371] width 350 height 24
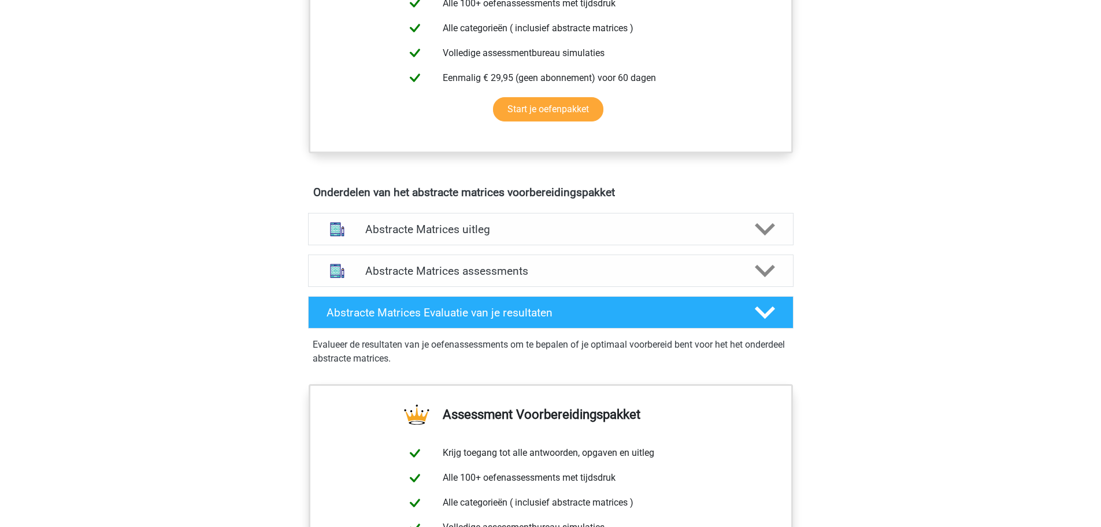
scroll to position [578, 0]
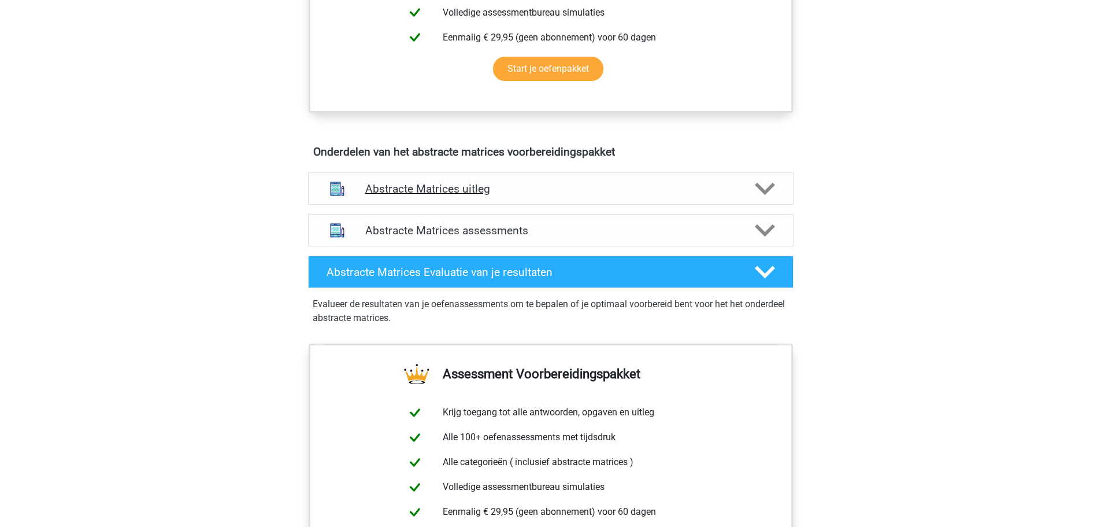
click at [772, 187] on polygon at bounding box center [765, 188] width 20 height 13
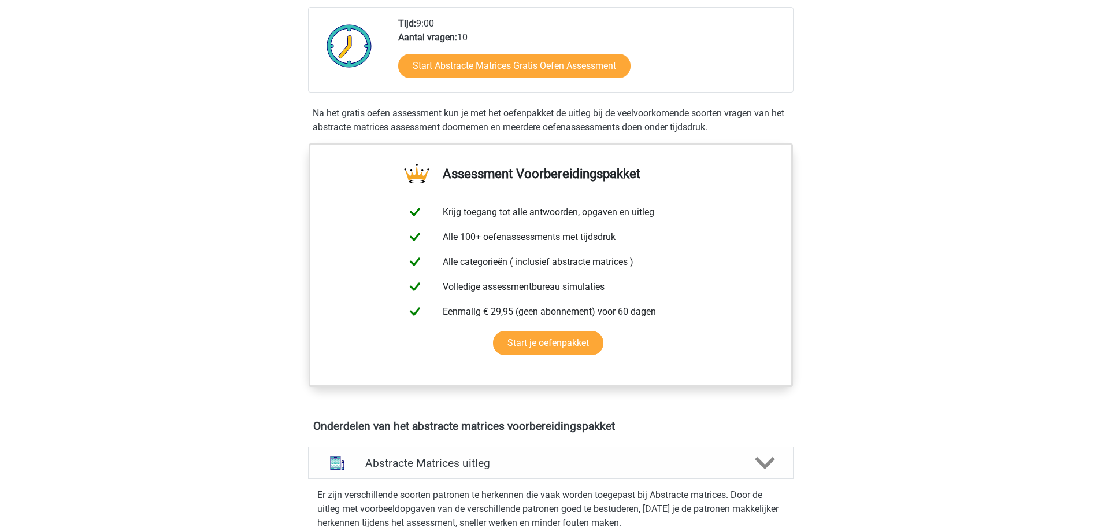
scroll to position [289, 0]
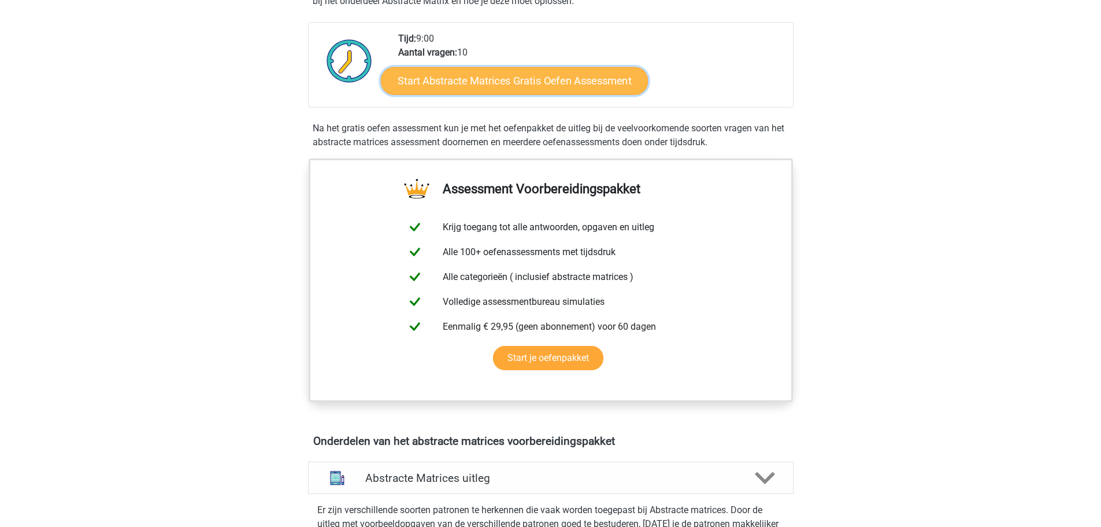
click at [515, 75] on link "Start Abstracte Matrices Gratis Oefen Assessment" at bounding box center [514, 80] width 267 height 28
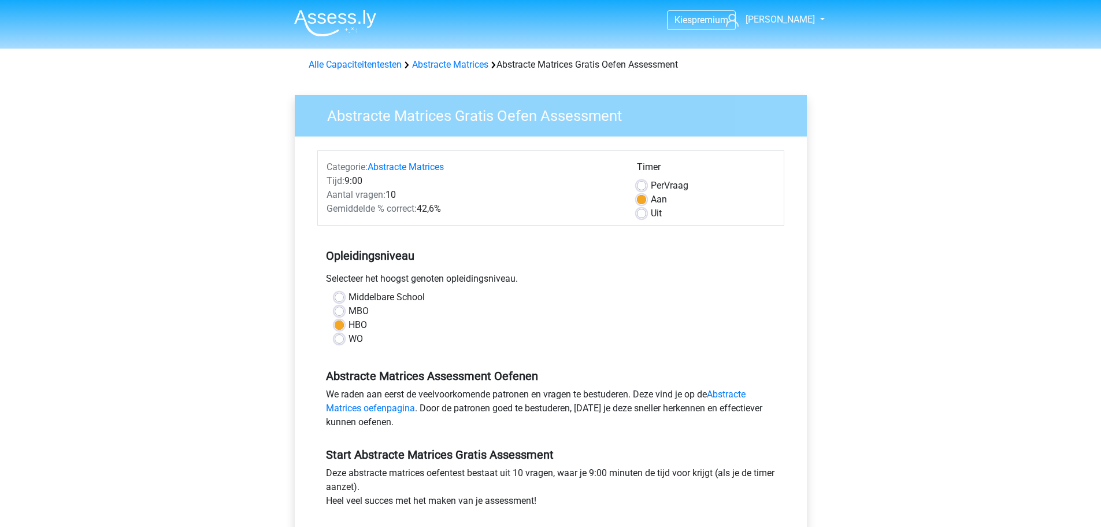
click at [346, 339] on div "WO" at bounding box center [551, 339] width 432 height 14
click at [349, 338] on label "WO" at bounding box center [356, 339] width 14 height 14
click at [339, 338] on input "WO" at bounding box center [339, 338] width 9 height 12
radio input "true"
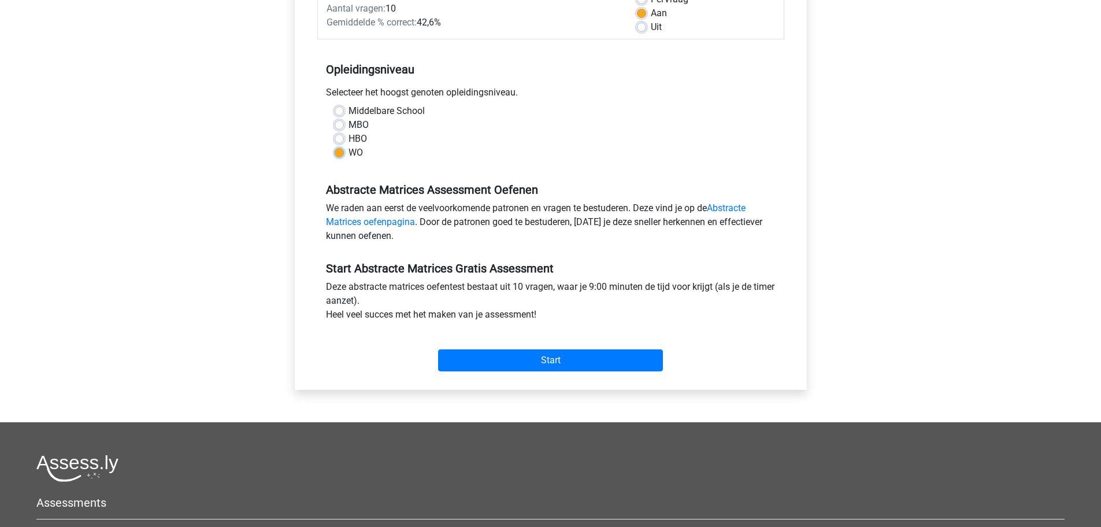
scroll to position [231, 0]
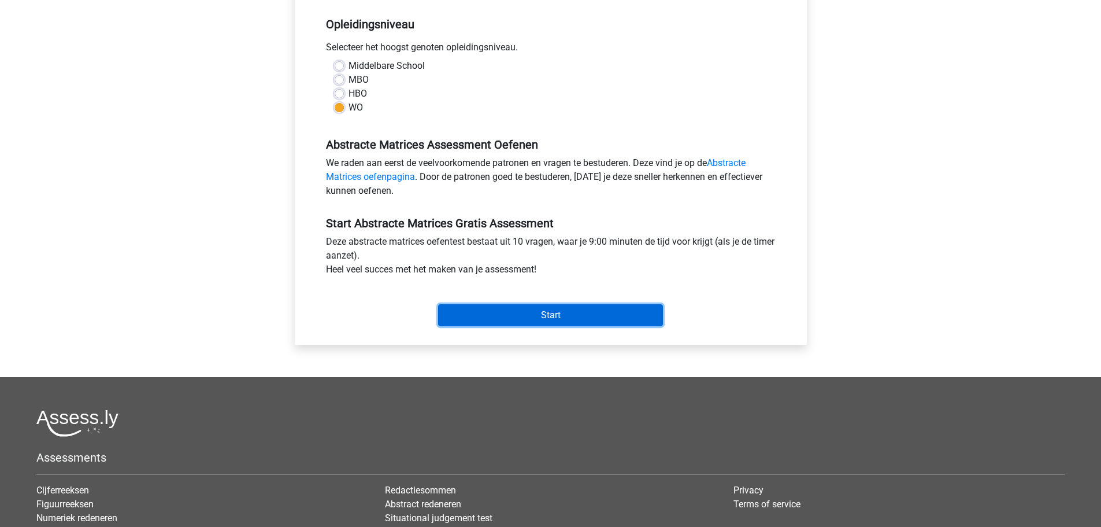
click at [556, 317] on input "Start" at bounding box center [550, 315] width 225 height 22
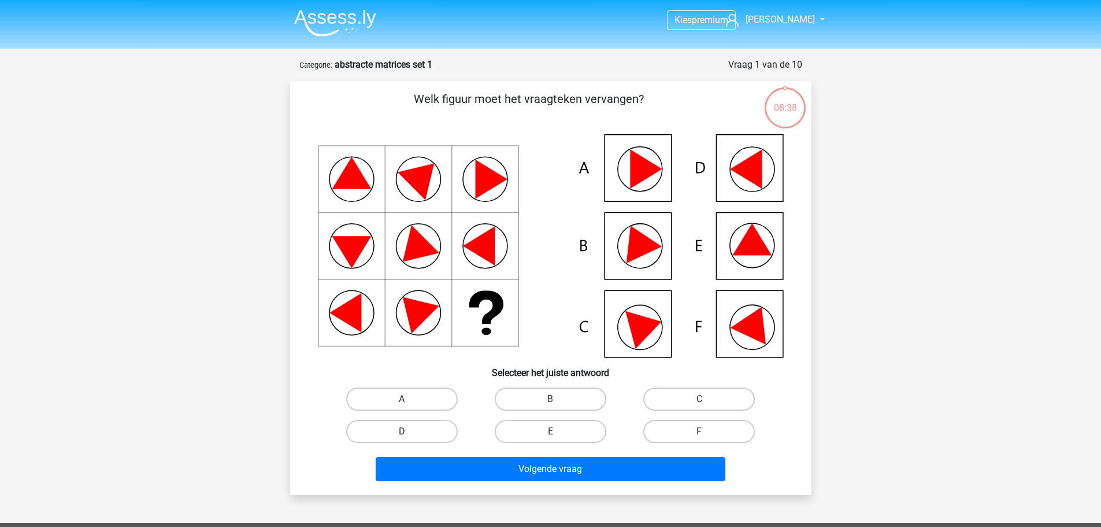
click at [438, 432] on label "D" at bounding box center [402, 431] width 112 height 23
click at [409, 432] on input "D" at bounding box center [406, 435] width 8 height 8
radio input "true"
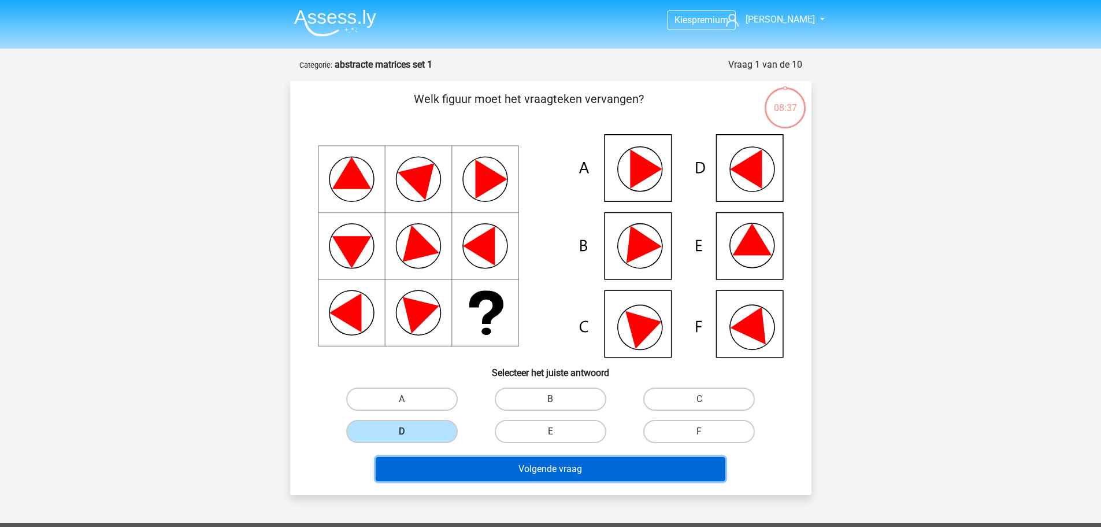
click at [464, 473] on button "Volgende vraag" at bounding box center [551, 469] width 350 height 24
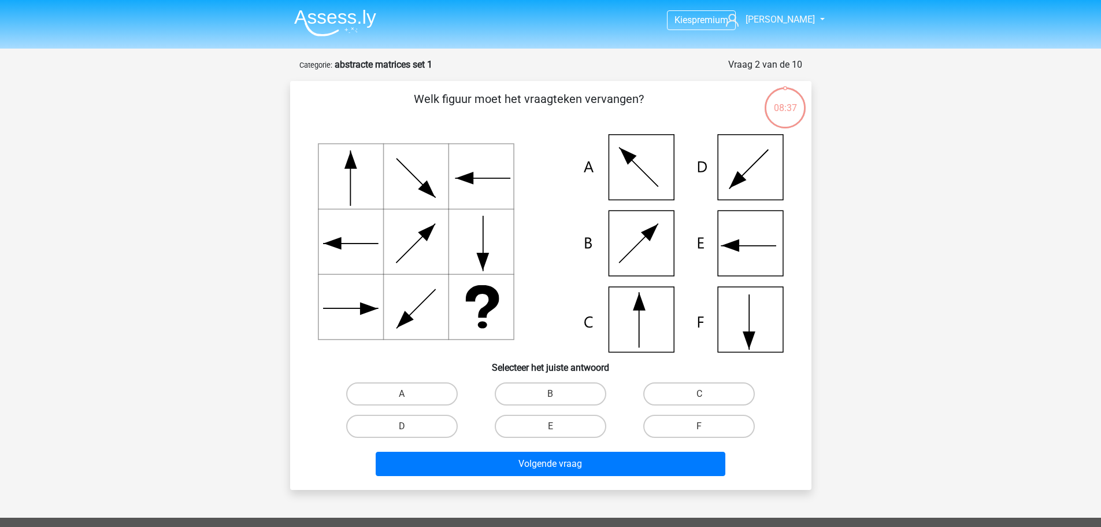
scroll to position [58, 0]
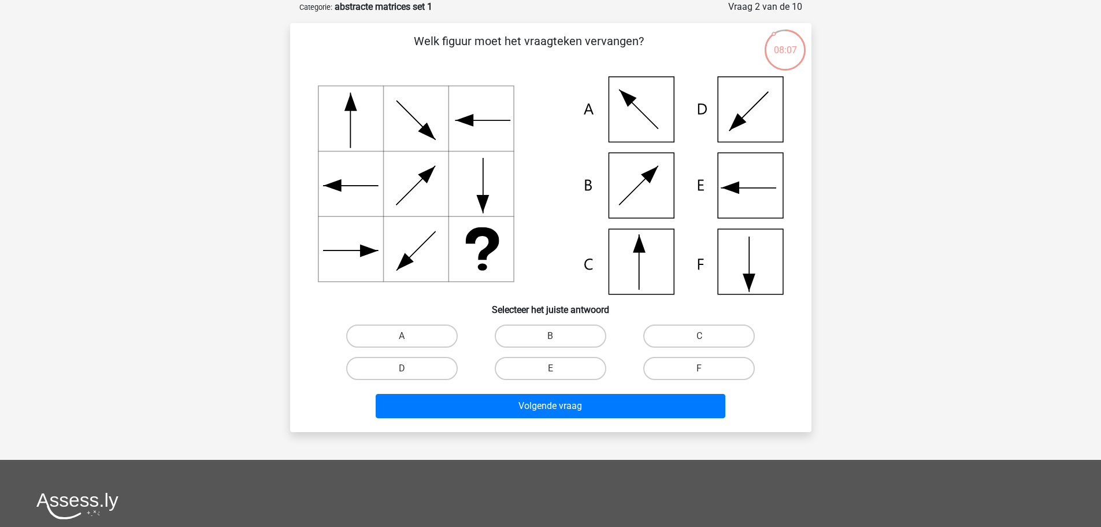
click at [661, 246] on icon at bounding box center [551, 185] width 466 height 218
click at [746, 343] on label "C" at bounding box center [699, 335] width 112 height 23
click at [707, 343] on input "C" at bounding box center [703, 340] width 8 height 8
radio input "true"
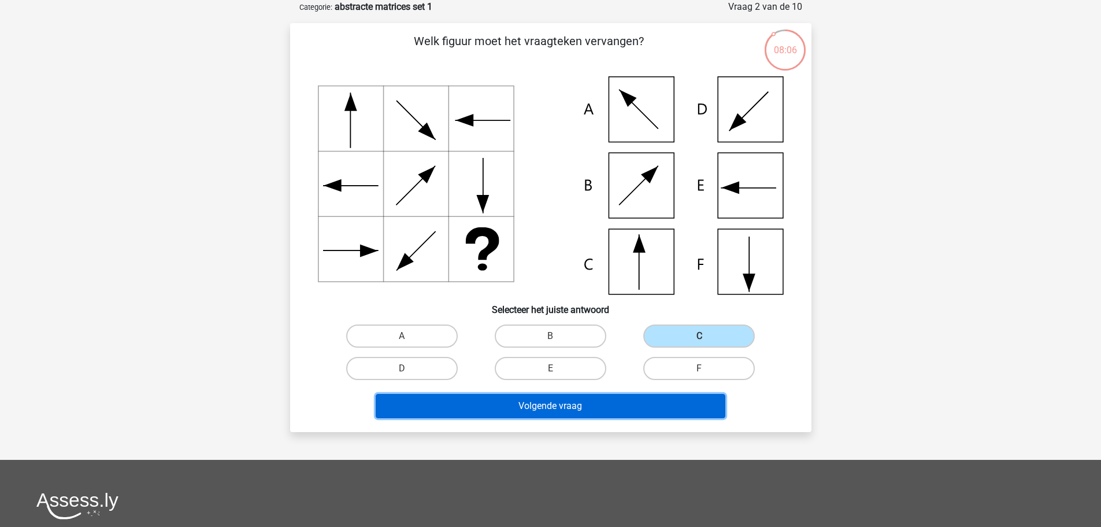
click at [672, 402] on button "Volgende vraag" at bounding box center [551, 406] width 350 height 24
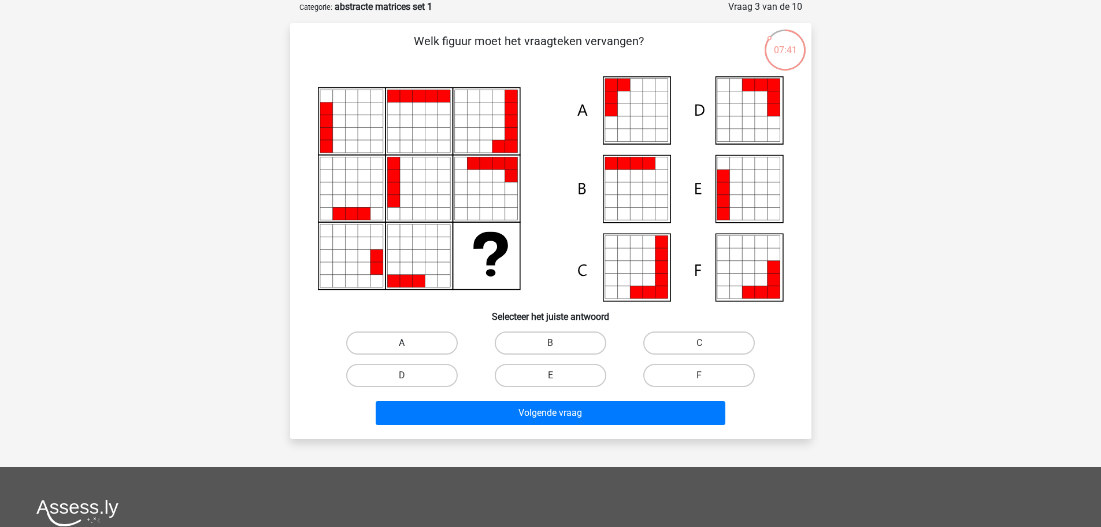
click at [429, 346] on label "A" at bounding box center [402, 342] width 112 height 23
click at [409, 346] on input "A" at bounding box center [406, 347] width 8 height 8
radio input "true"
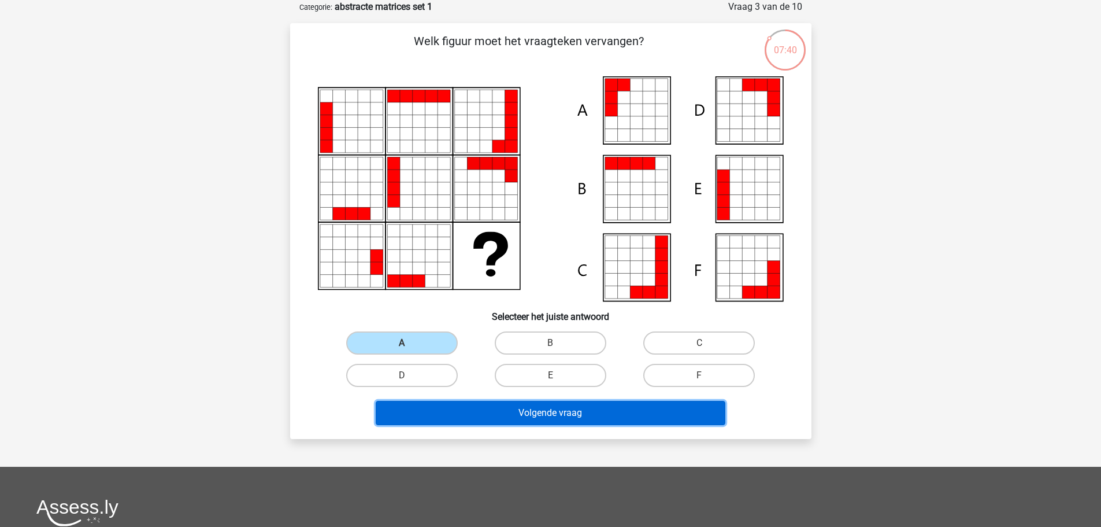
click at [460, 411] on button "Volgende vraag" at bounding box center [551, 413] width 350 height 24
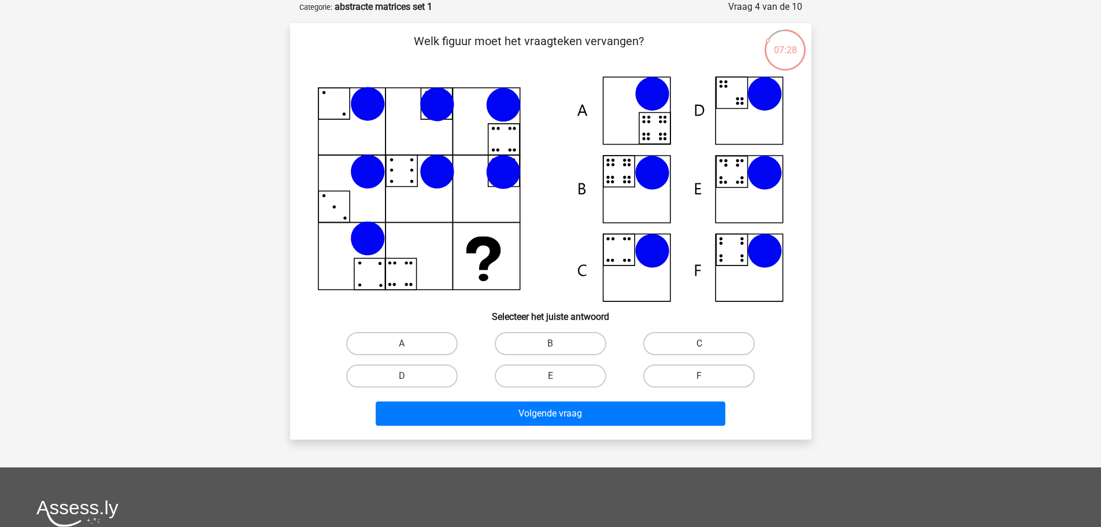
click at [670, 338] on label "C" at bounding box center [699, 343] width 112 height 23
click at [699, 343] on input "C" at bounding box center [703, 347] width 8 height 8
radio input "true"
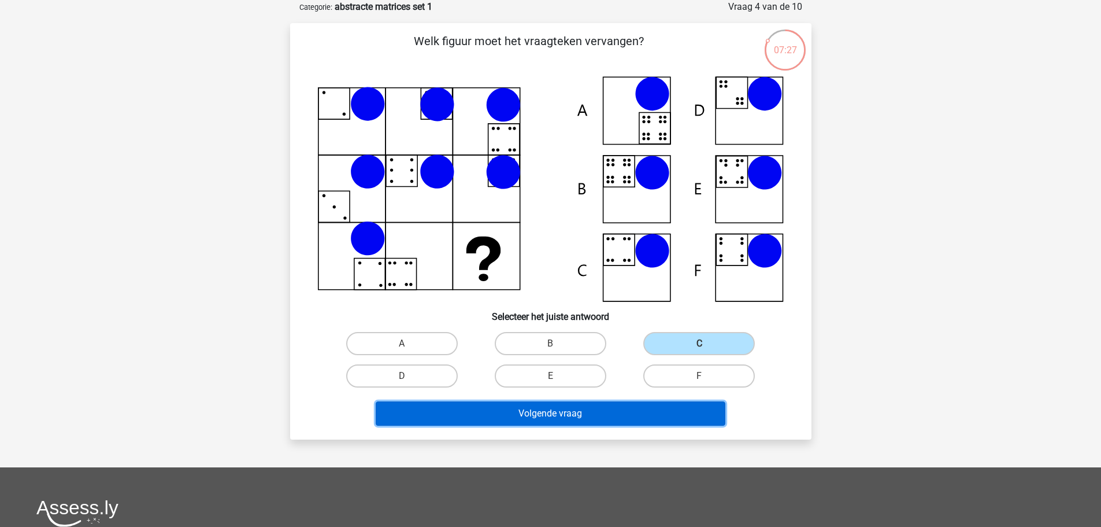
click at [608, 416] on button "Volgende vraag" at bounding box center [551, 413] width 350 height 24
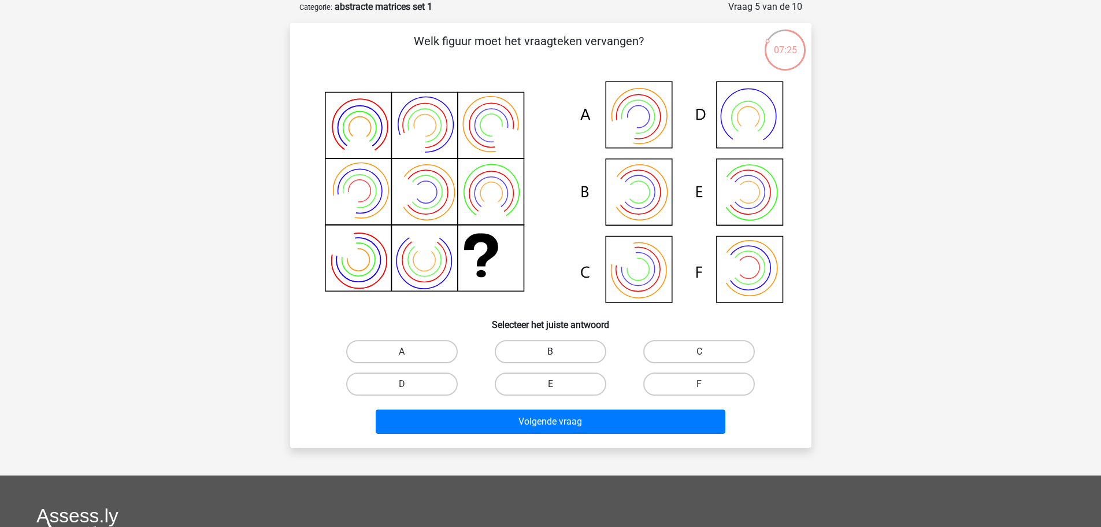
click at [566, 347] on label "B" at bounding box center [551, 351] width 112 height 23
click at [558, 351] on input "B" at bounding box center [554, 355] width 8 height 8
radio input "true"
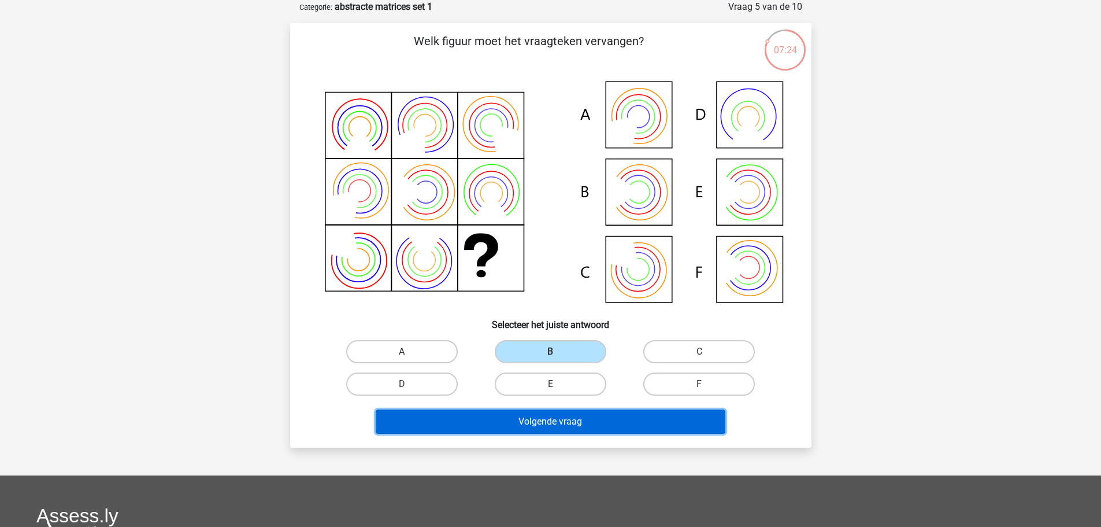
click at [542, 416] on button "Volgende vraag" at bounding box center [551, 421] width 350 height 24
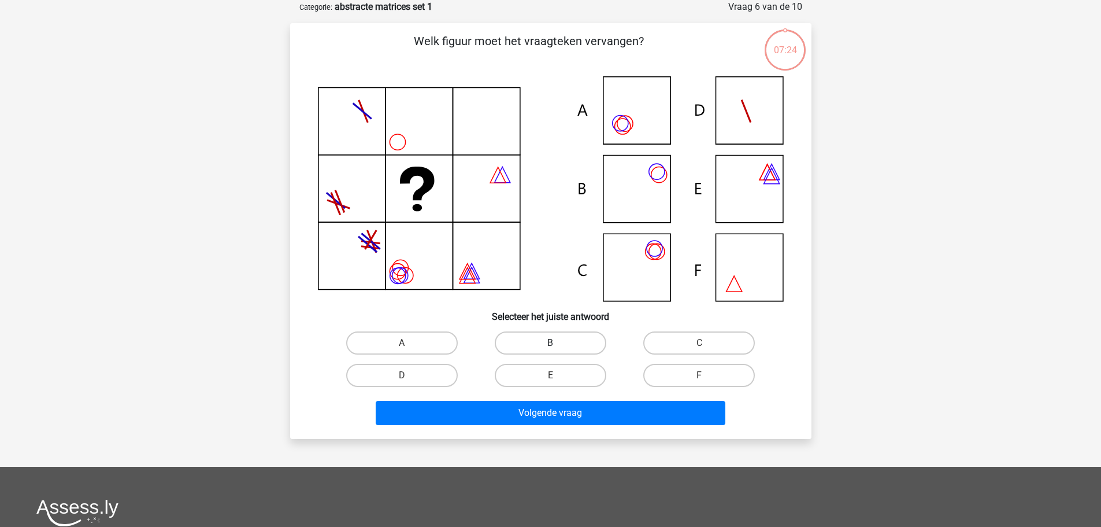
click at [541, 351] on label "B" at bounding box center [551, 342] width 112 height 23
click at [550, 350] on input "B" at bounding box center [554, 347] width 8 height 8
radio input "true"
click at [528, 399] on div "Volgende vraag" at bounding box center [551, 410] width 484 height 38
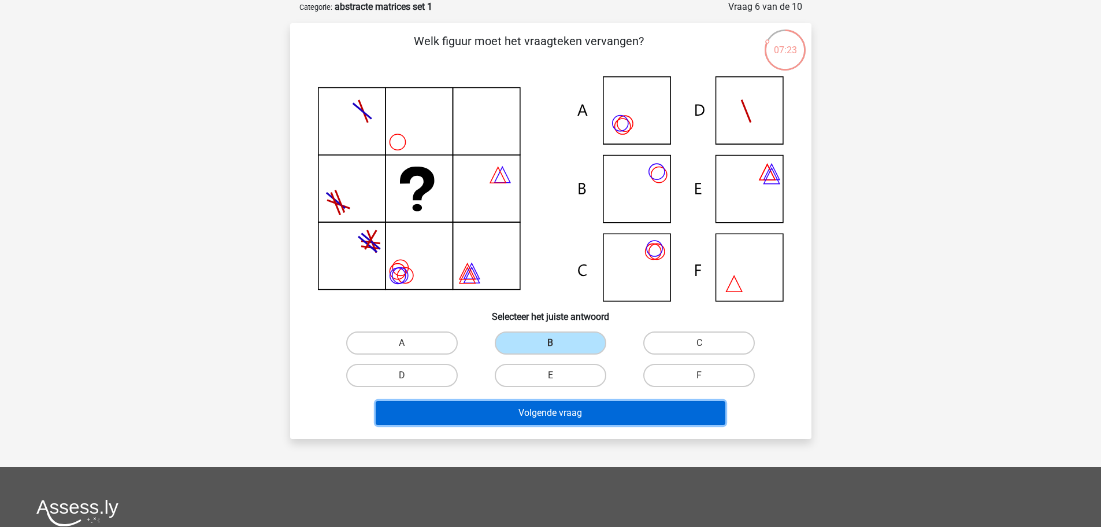
click at [525, 407] on button "Volgende vraag" at bounding box center [551, 413] width 350 height 24
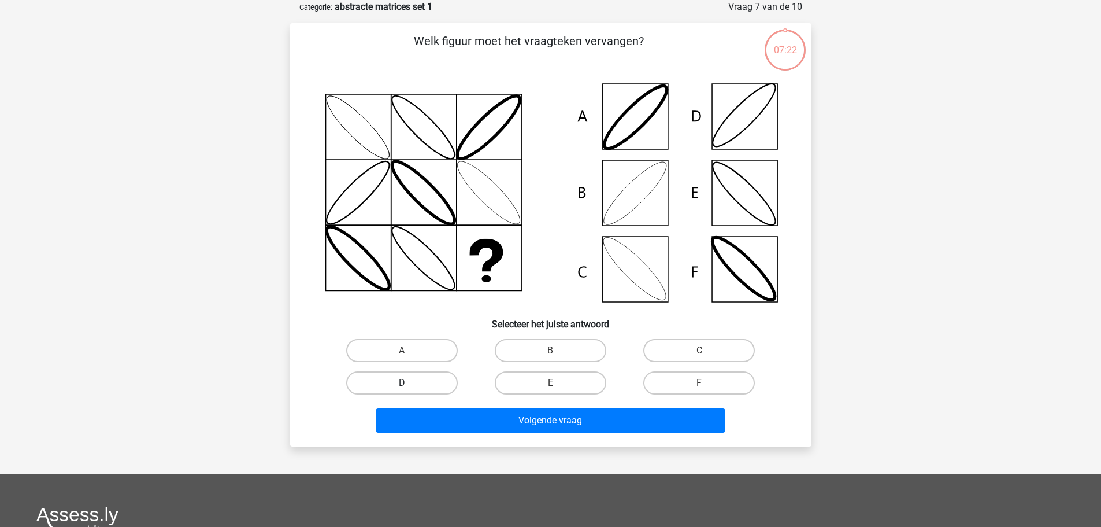
click at [423, 382] on label "D" at bounding box center [402, 382] width 112 height 23
click at [409, 383] on input "D" at bounding box center [406, 387] width 8 height 8
radio input "true"
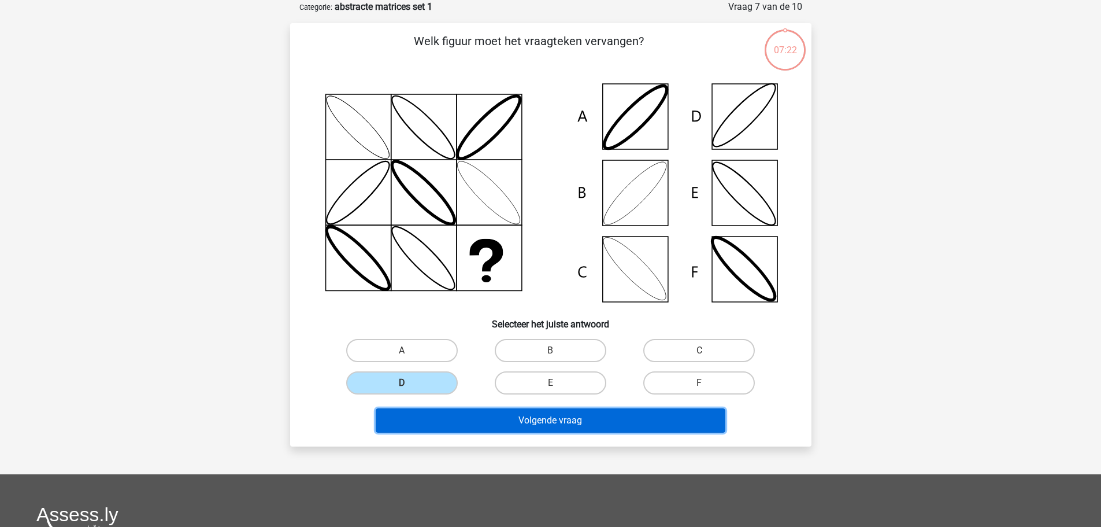
click at [458, 416] on button "Volgende vraag" at bounding box center [551, 420] width 350 height 24
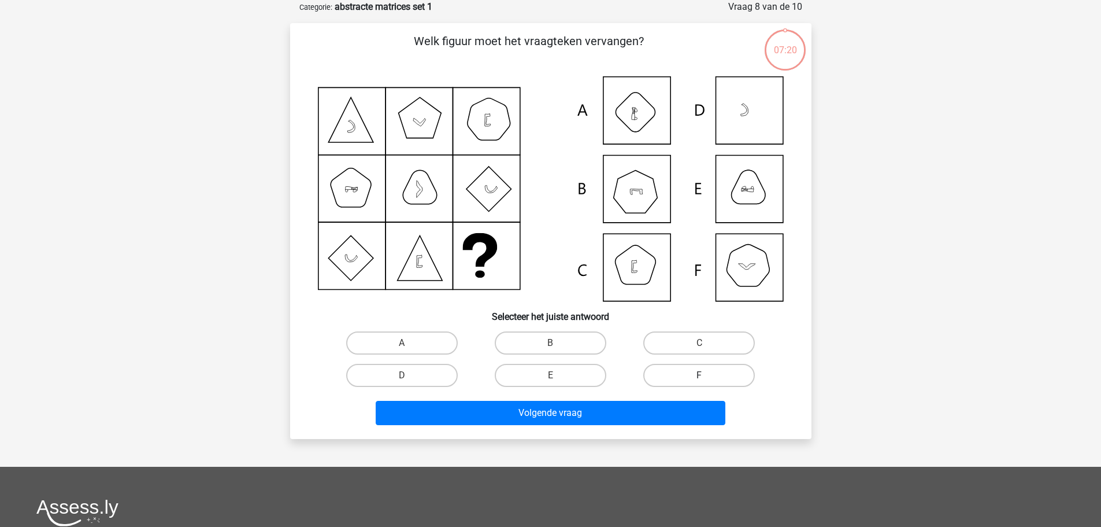
click at [688, 367] on label "F" at bounding box center [699, 375] width 112 height 23
click at [699, 375] on input "F" at bounding box center [703, 379] width 8 height 8
radio input "true"
click at [664, 394] on div "Volgende vraag" at bounding box center [551, 410] width 484 height 38
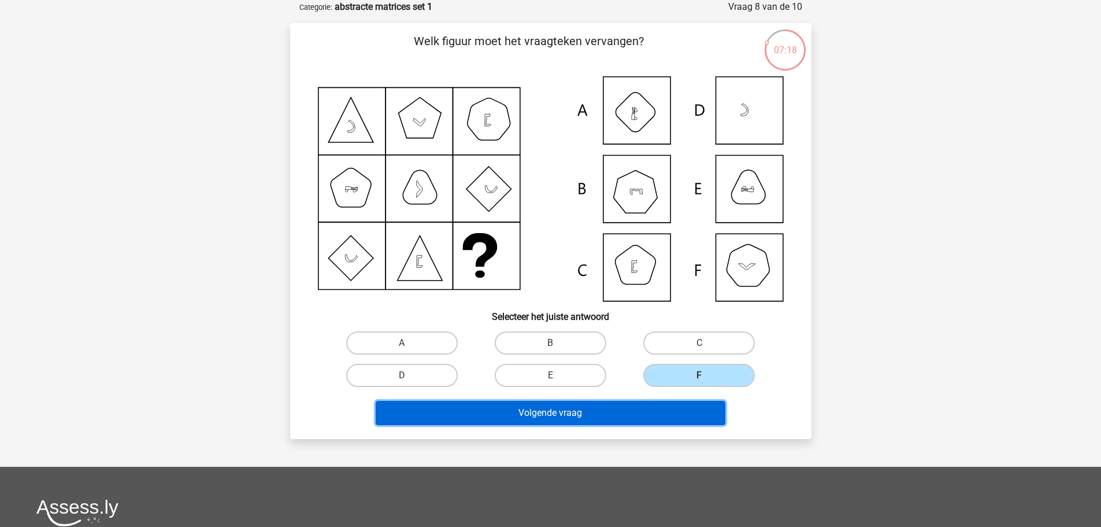
click at [655, 407] on button "Volgende vraag" at bounding box center [551, 413] width 350 height 24
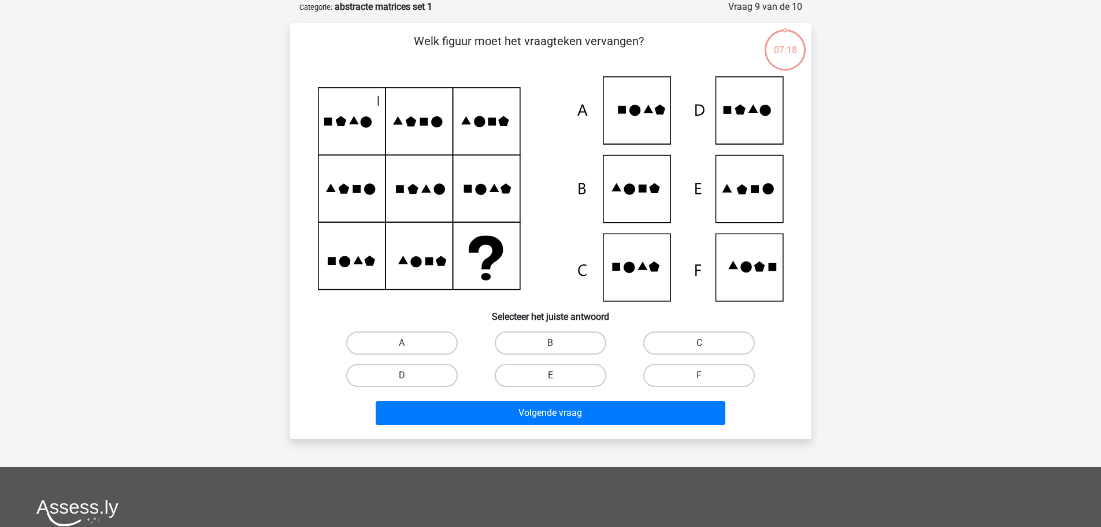
click at [680, 347] on label "C" at bounding box center [699, 342] width 112 height 23
click at [699, 347] on input "C" at bounding box center [703, 347] width 8 height 8
radio input "true"
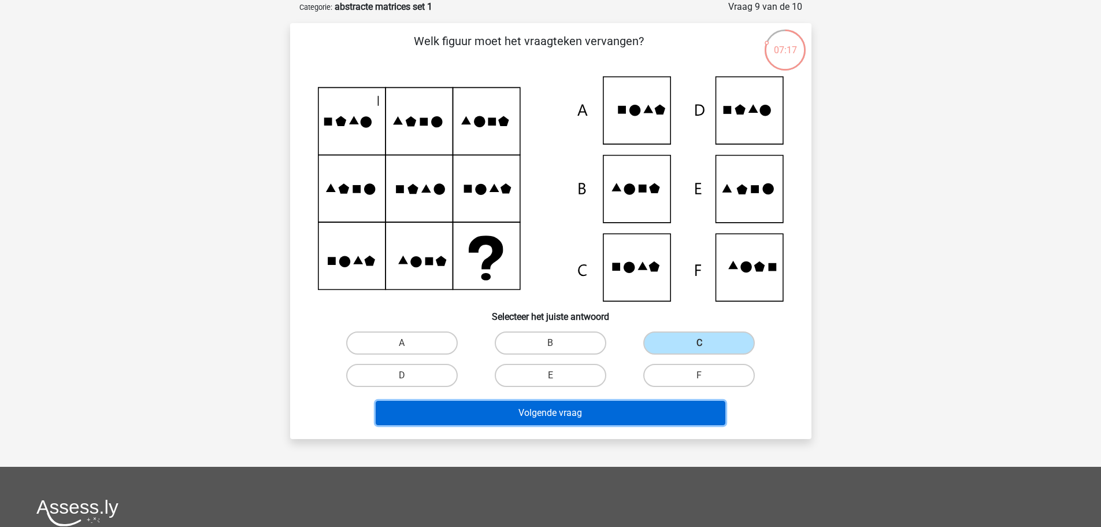
click at [611, 415] on button "Volgende vraag" at bounding box center [551, 413] width 350 height 24
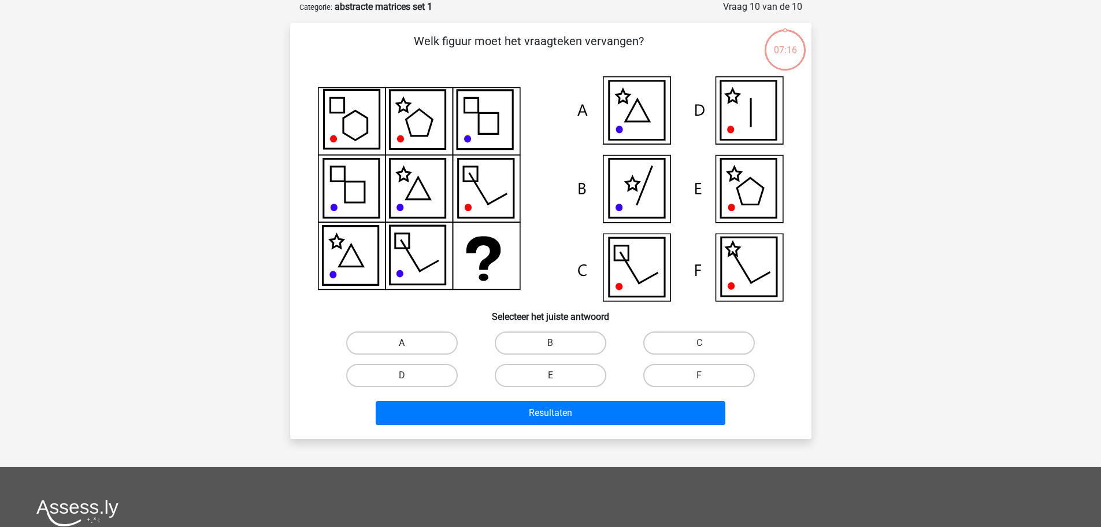
click at [418, 346] on label "A" at bounding box center [402, 342] width 112 height 23
click at [409, 346] on input "A" at bounding box center [406, 347] width 8 height 8
radio input "true"
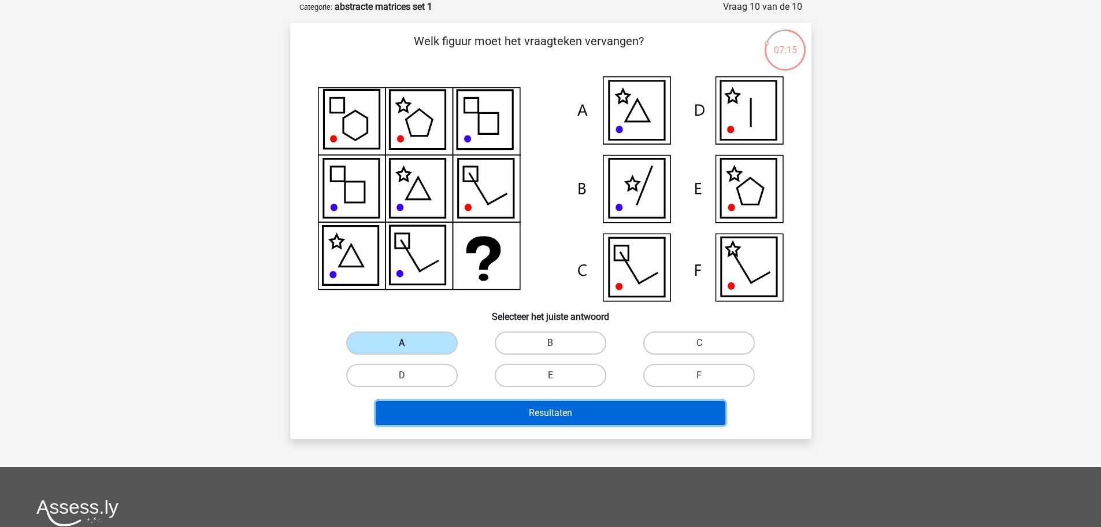
click at [431, 411] on button "Resultaten" at bounding box center [551, 413] width 350 height 24
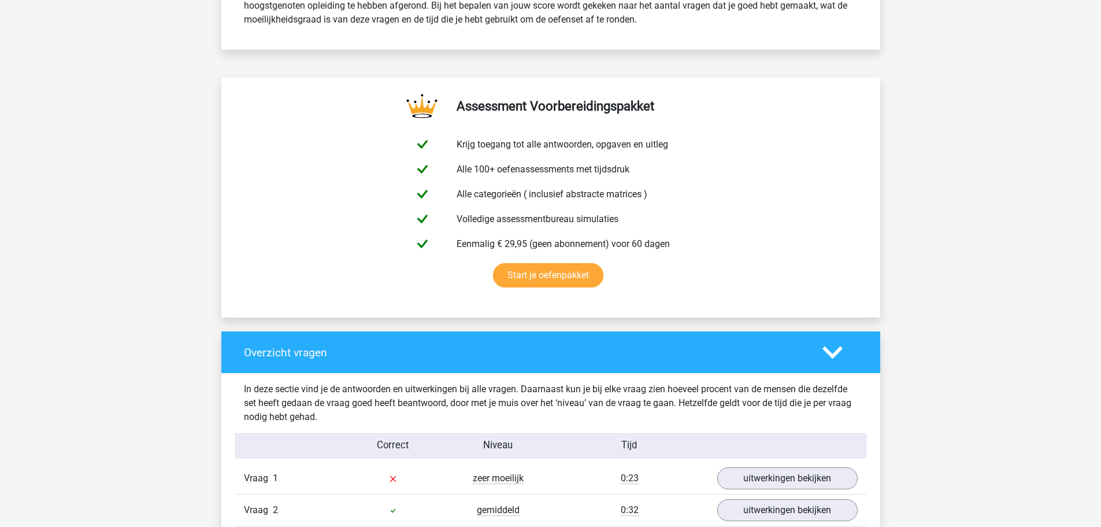
scroll to position [809, 0]
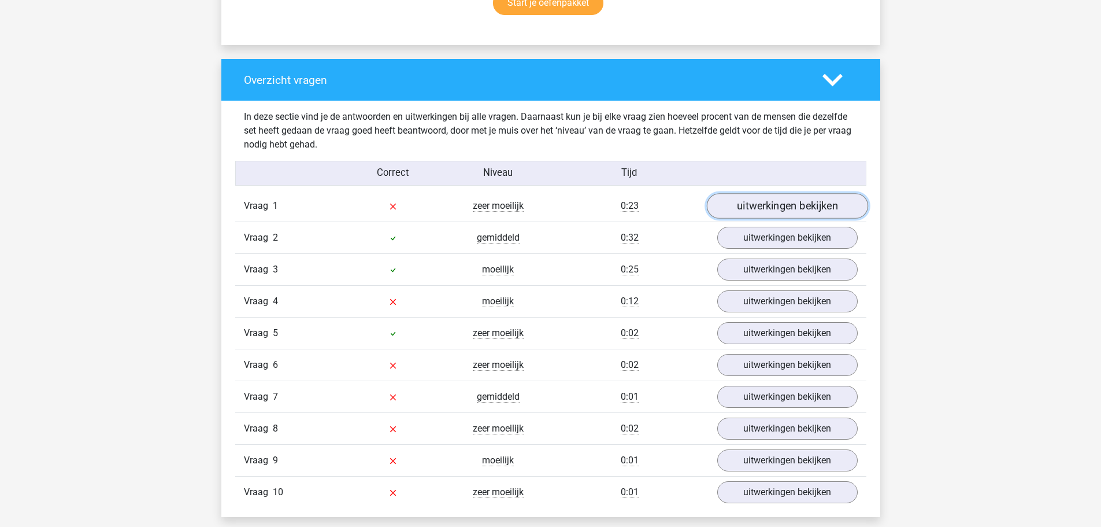
click at [751, 210] on link "uitwerkingen bekijken" at bounding box center [786, 206] width 161 height 25
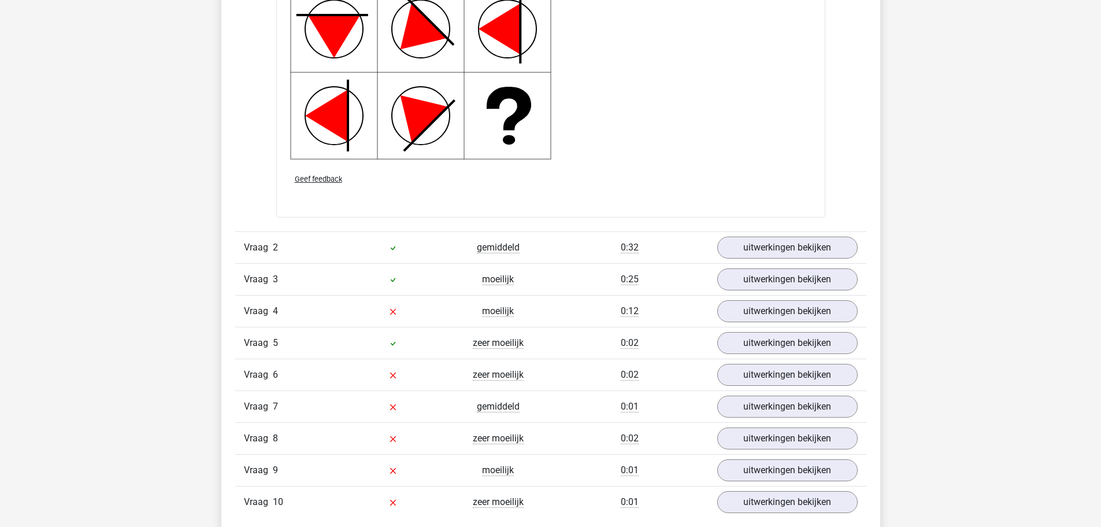
scroll to position [1792, 0]
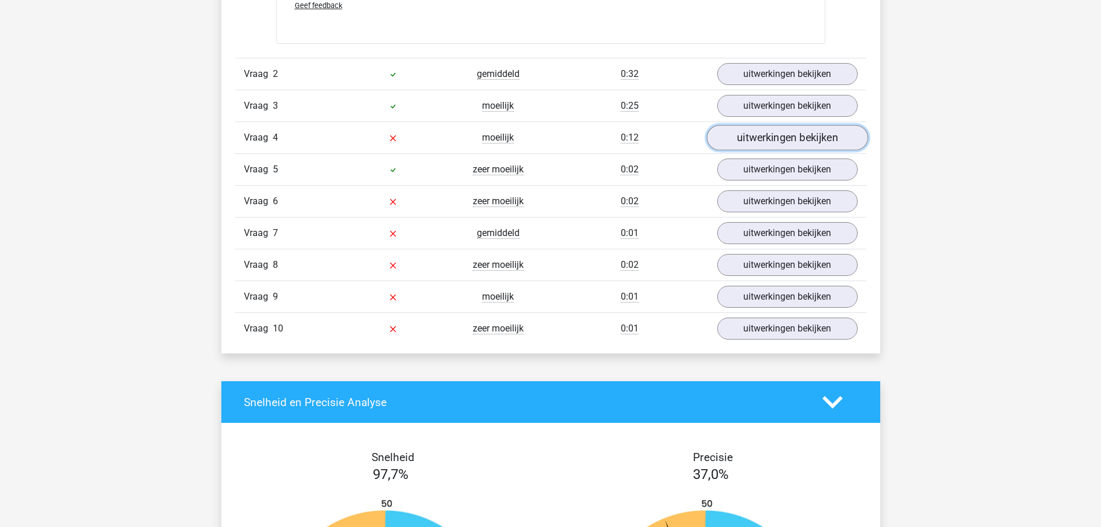
click at [761, 135] on link "uitwerkingen bekijken" at bounding box center [786, 137] width 161 height 25
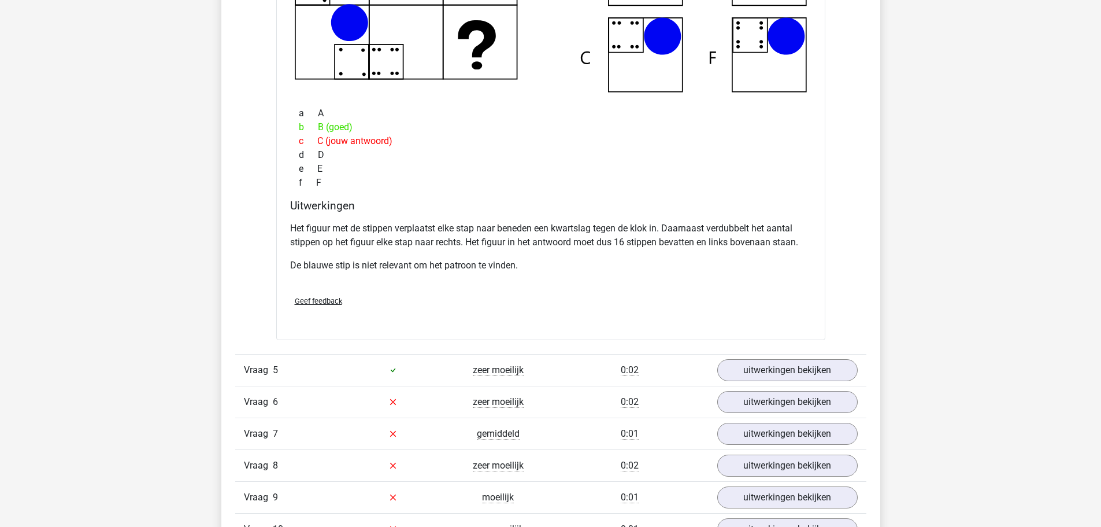
scroll to position [2254, 0]
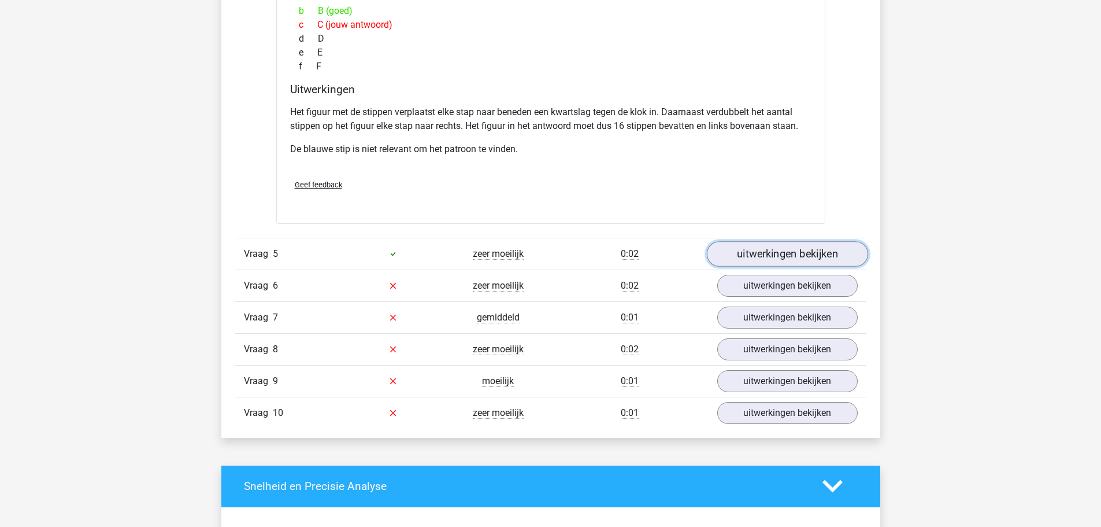
click at [783, 255] on link "uitwerkingen bekijken" at bounding box center [786, 253] width 161 height 25
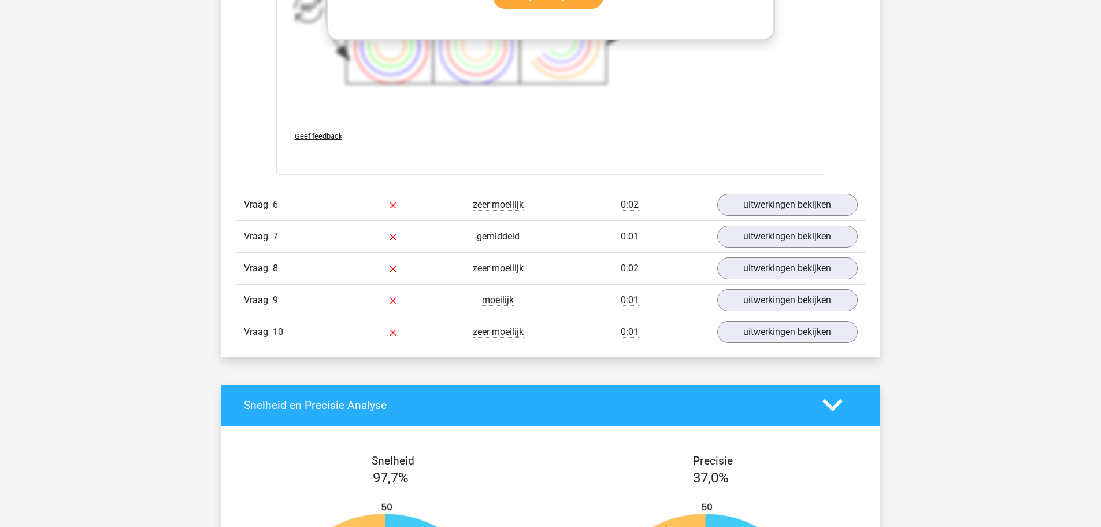
scroll to position [3179, 0]
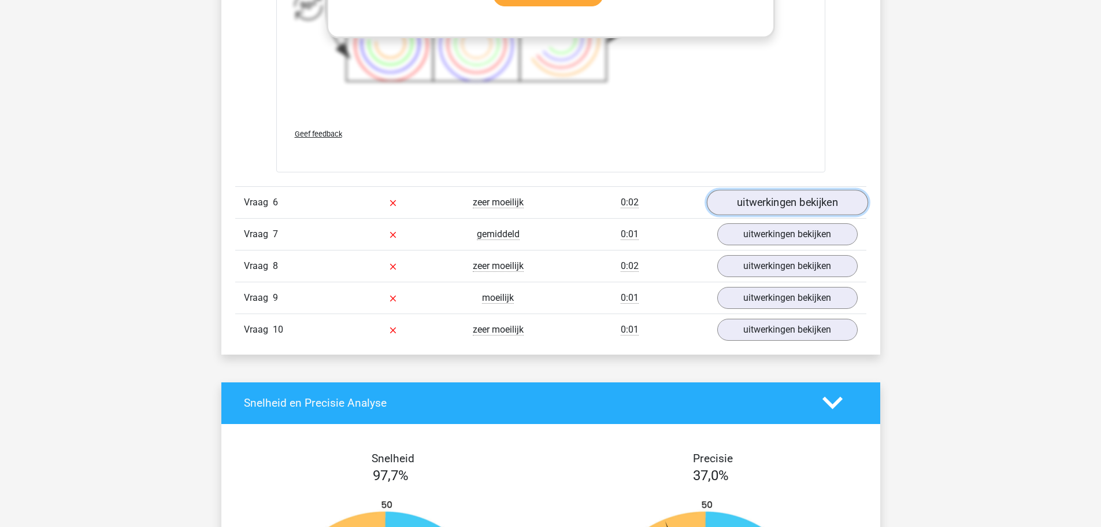
click at [758, 206] on link "uitwerkingen bekijken" at bounding box center [786, 202] width 161 height 25
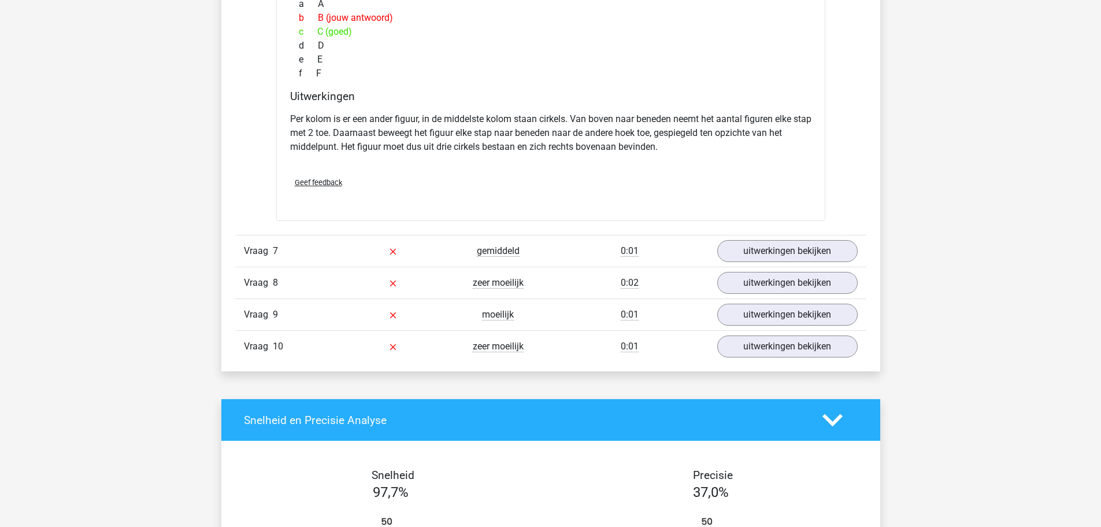
scroll to position [3699, 0]
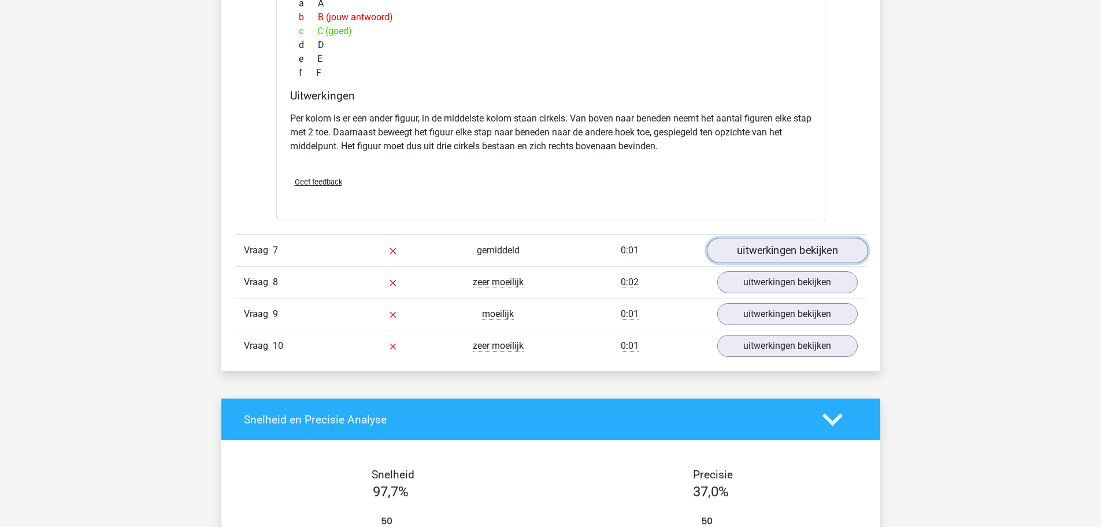
click at [796, 255] on link "uitwerkingen bekijken" at bounding box center [786, 250] width 161 height 25
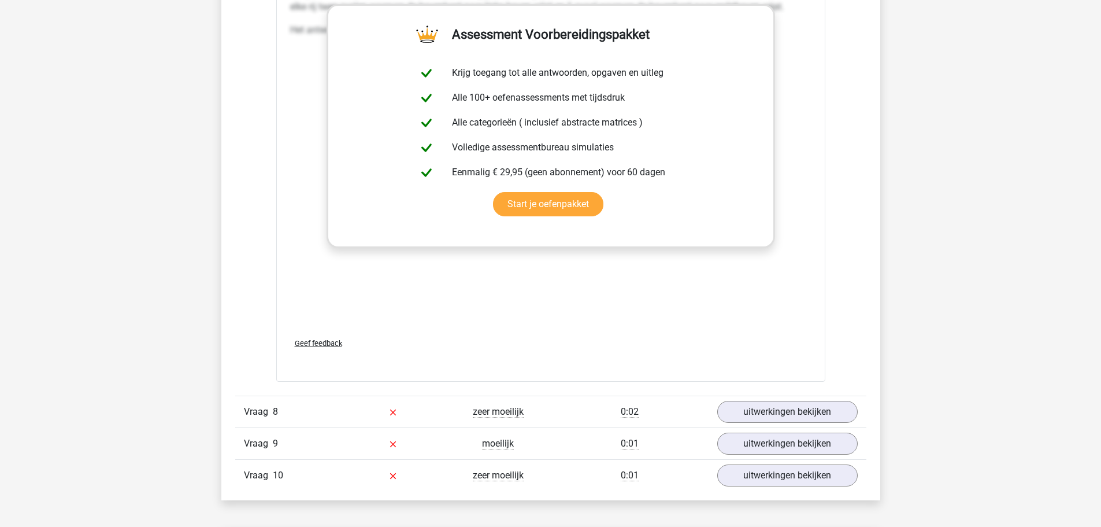
scroll to position [4508, 0]
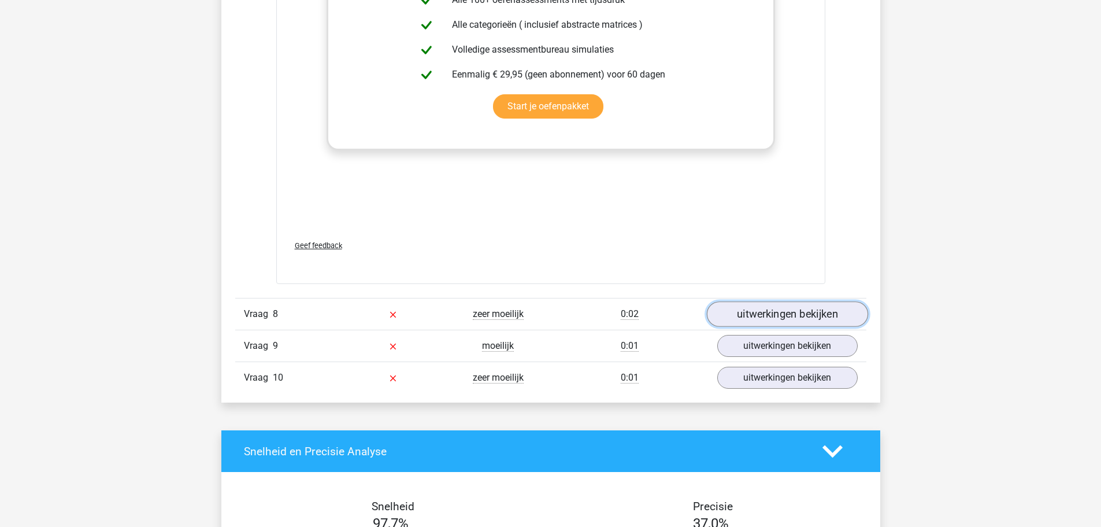
click at [754, 313] on link "uitwerkingen bekijken" at bounding box center [786, 313] width 161 height 25
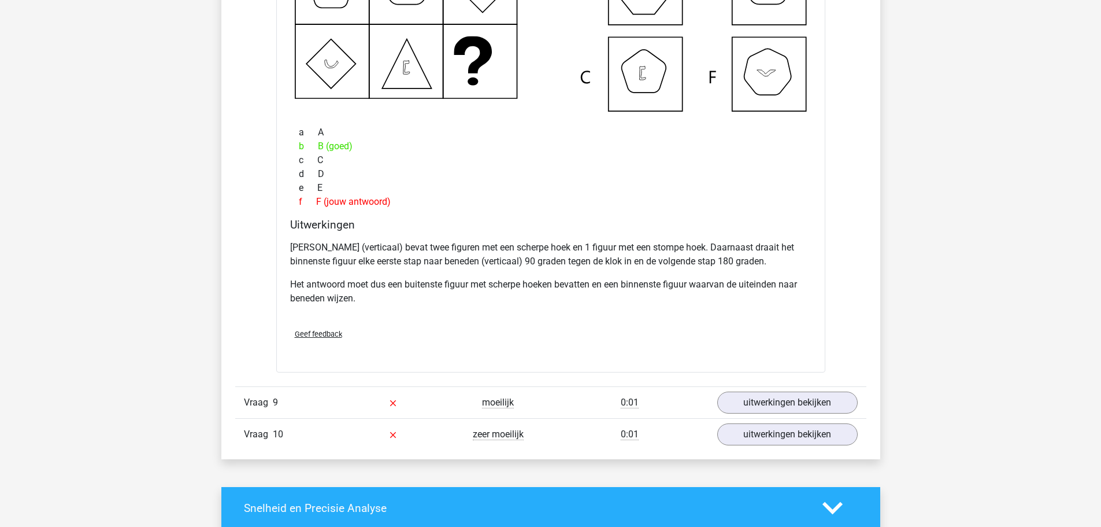
scroll to position [5028, 0]
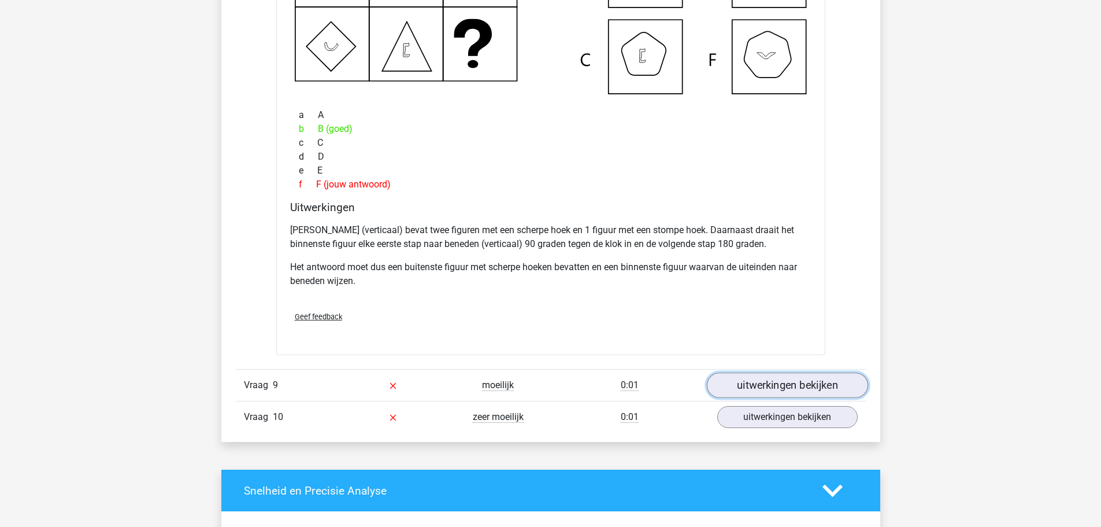
click at [831, 386] on link "uitwerkingen bekijken" at bounding box center [786, 384] width 161 height 25
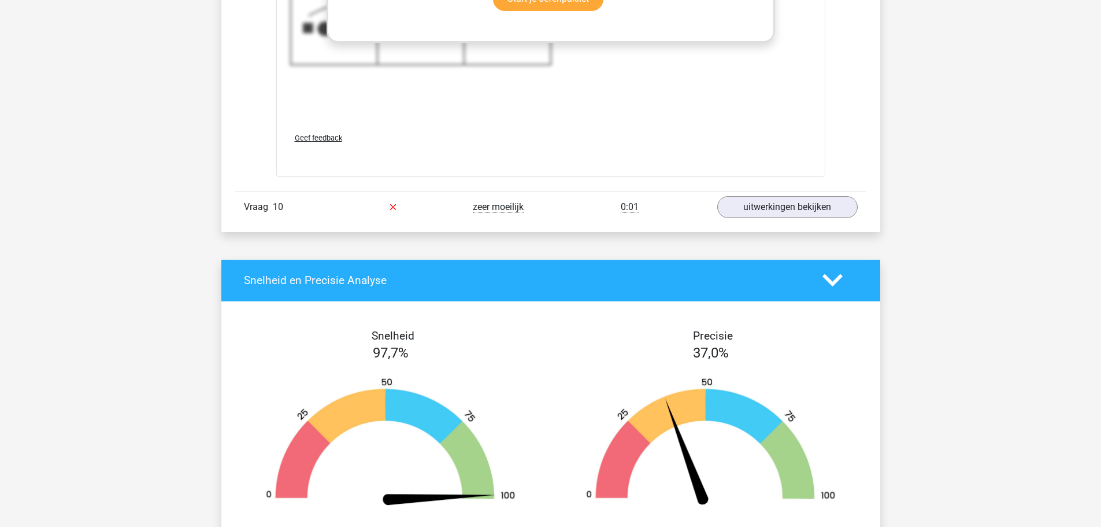
scroll to position [6127, 0]
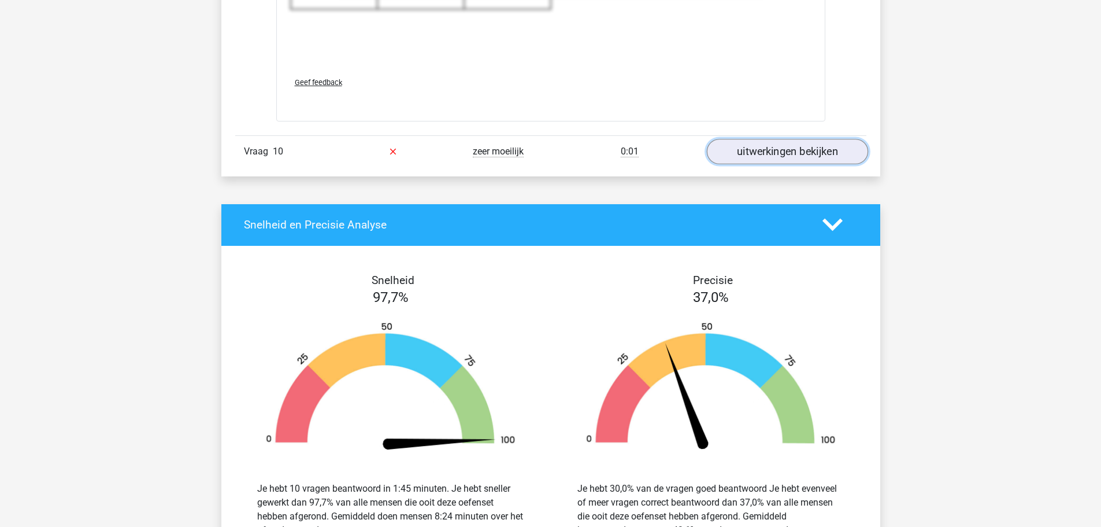
click at [754, 154] on link "uitwerkingen bekijken" at bounding box center [786, 151] width 161 height 25
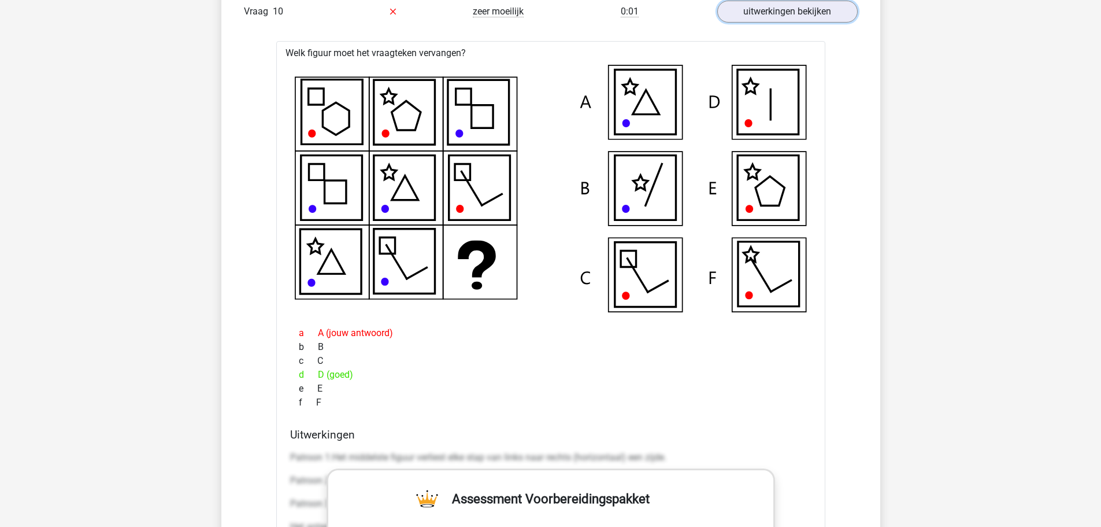
scroll to position [6300, 0]
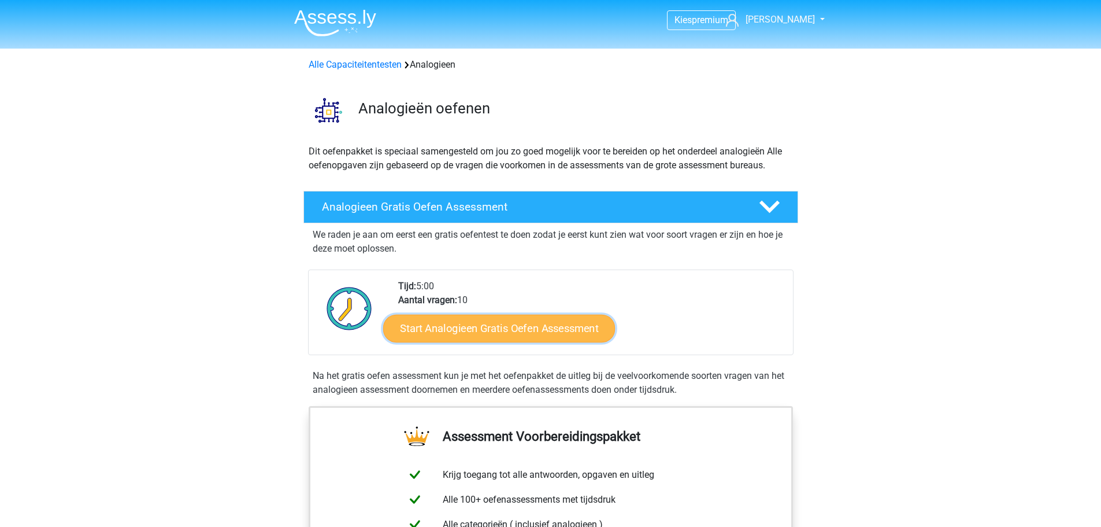
click at [501, 324] on link "Start Analogieen Gratis Oefen Assessment" at bounding box center [499, 328] width 232 height 28
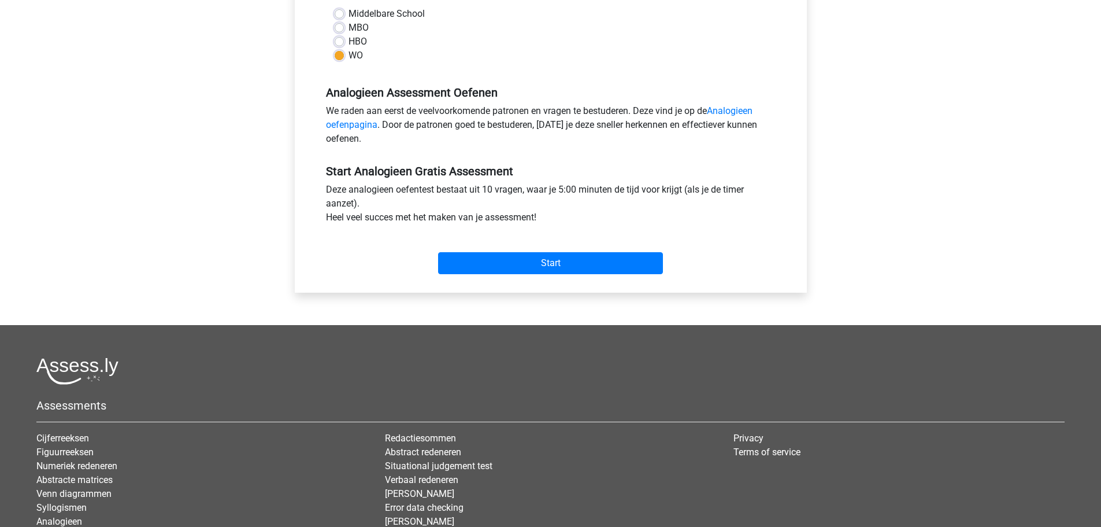
scroll to position [289, 0]
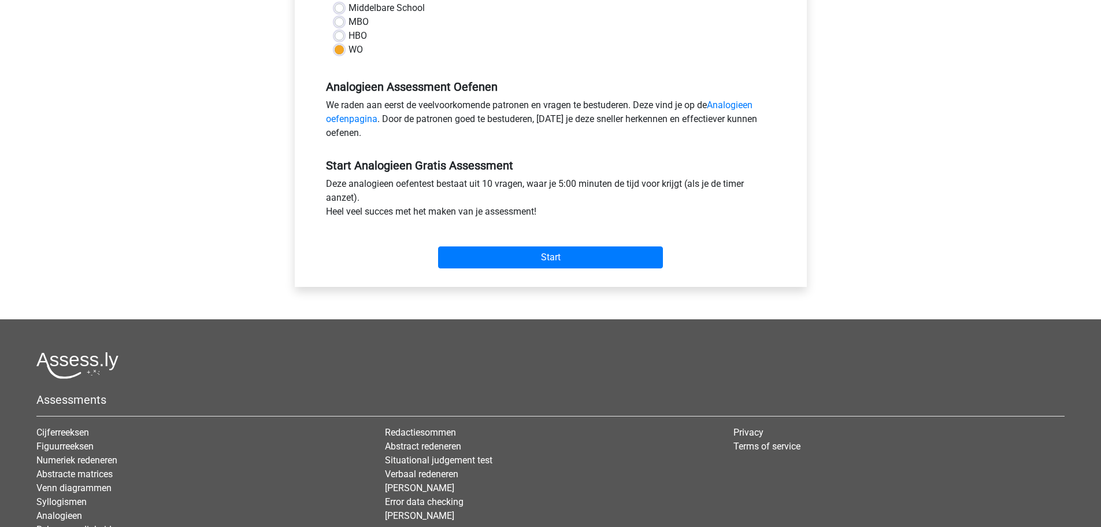
click at [498, 269] on div "Start" at bounding box center [550, 248] width 467 height 50
click at [498, 266] on input "Start" at bounding box center [550, 257] width 225 height 22
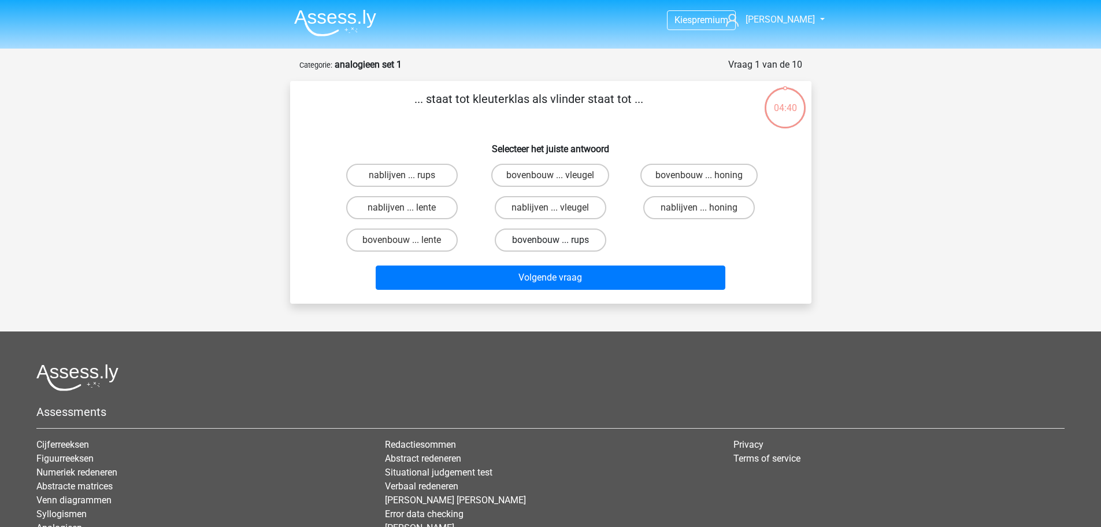
click at [559, 242] on label "bovenbouw ... rups" at bounding box center [551, 239] width 112 height 23
click at [558, 242] on input "bovenbouw ... rups" at bounding box center [554, 244] width 8 height 8
radio input "true"
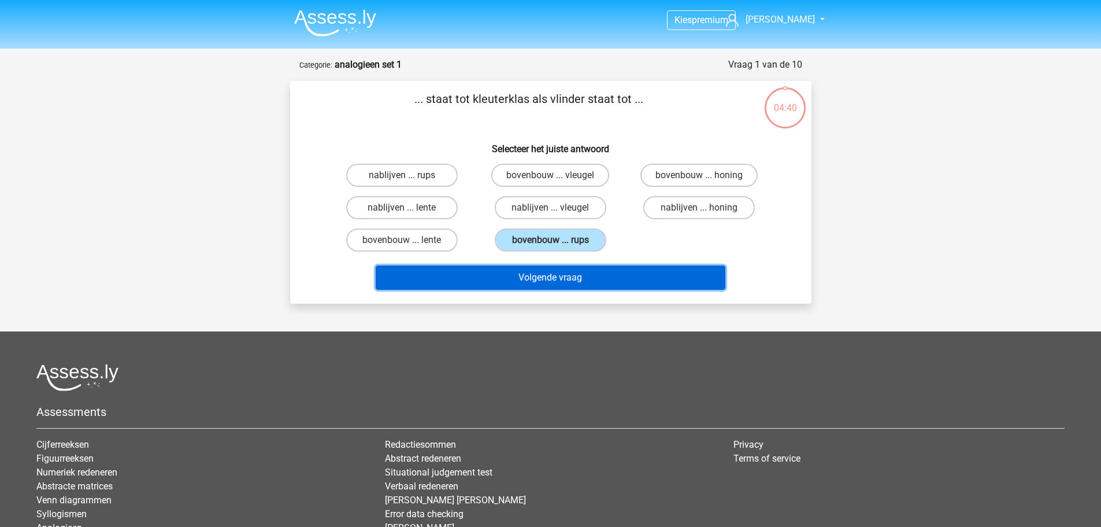
click at [540, 270] on button "Volgende vraag" at bounding box center [551, 277] width 350 height 24
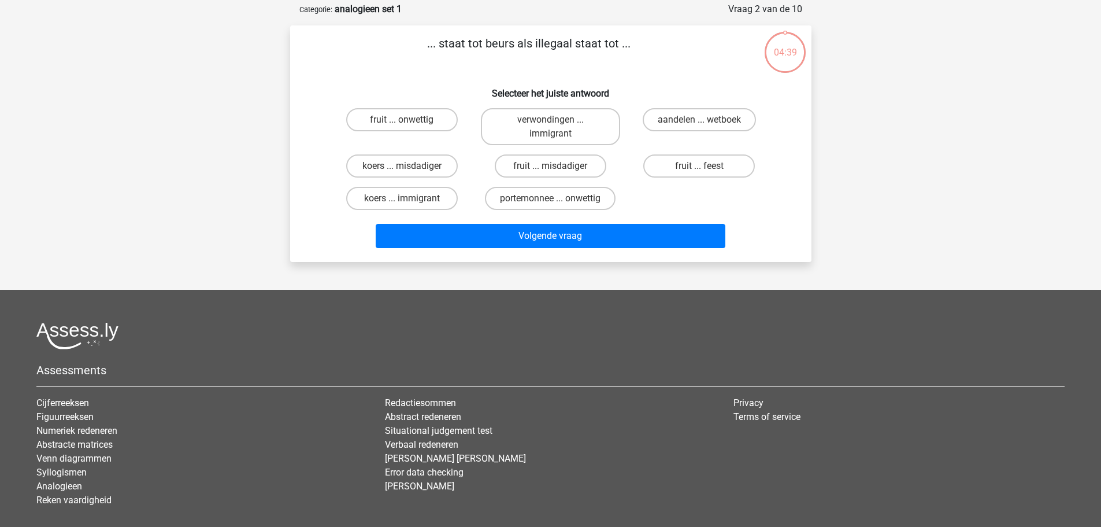
scroll to position [58, 0]
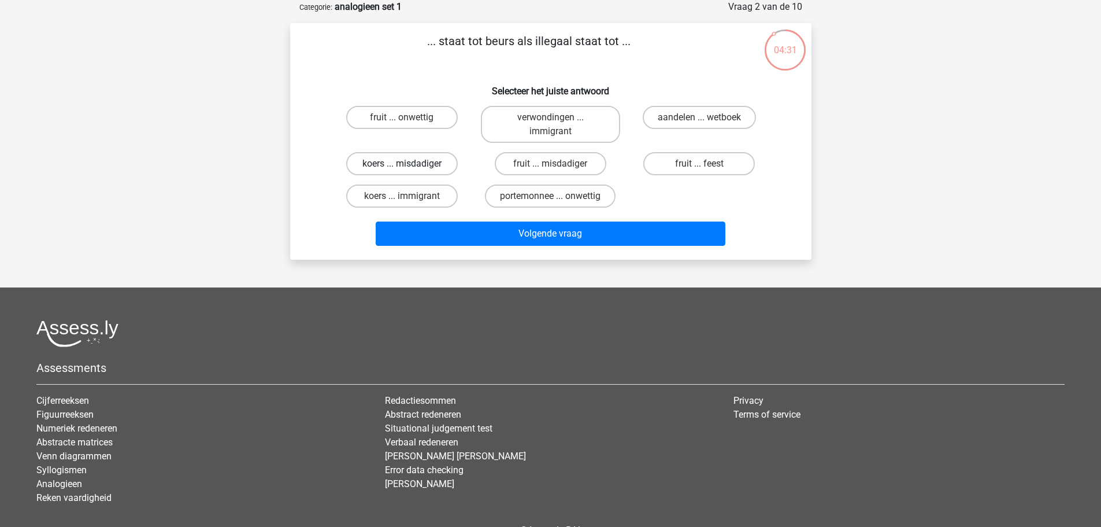
click at [371, 169] on label "koers ... misdadiger" at bounding box center [402, 163] width 112 height 23
click at [402, 169] on input "koers ... misdadiger" at bounding box center [406, 168] width 8 height 8
radio input "true"
click at [386, 194] on label "koers ... immigrant" at bounding box center [402, 195] width 112 height 23
click at [402, 196] on input "koers ... immigrant" at bounding box center [406, 200] width 8 height 8
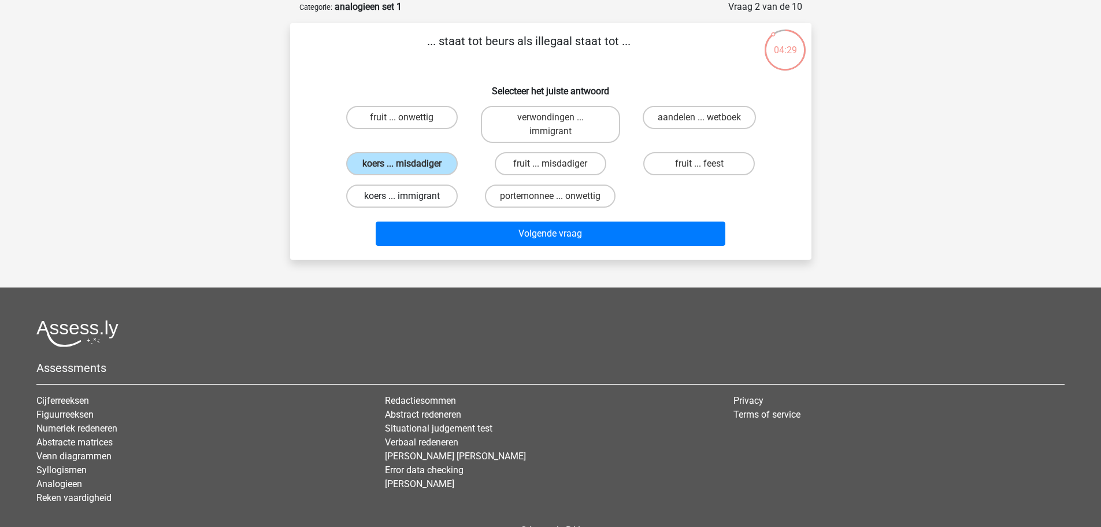
radio input "true"
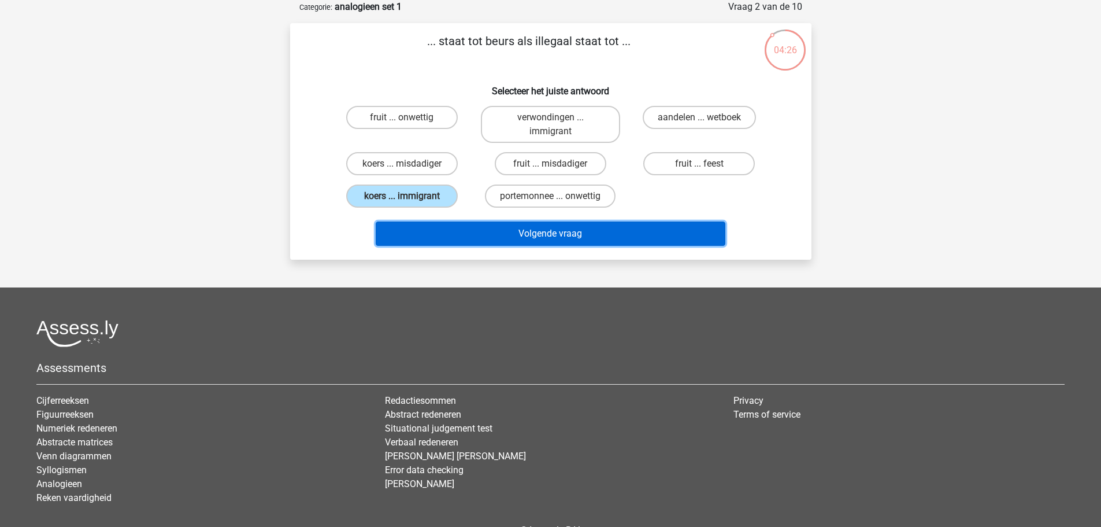
click at [396, 229] on button "Volgende vraag" at bounding box center [551, 233] width 350 height 24
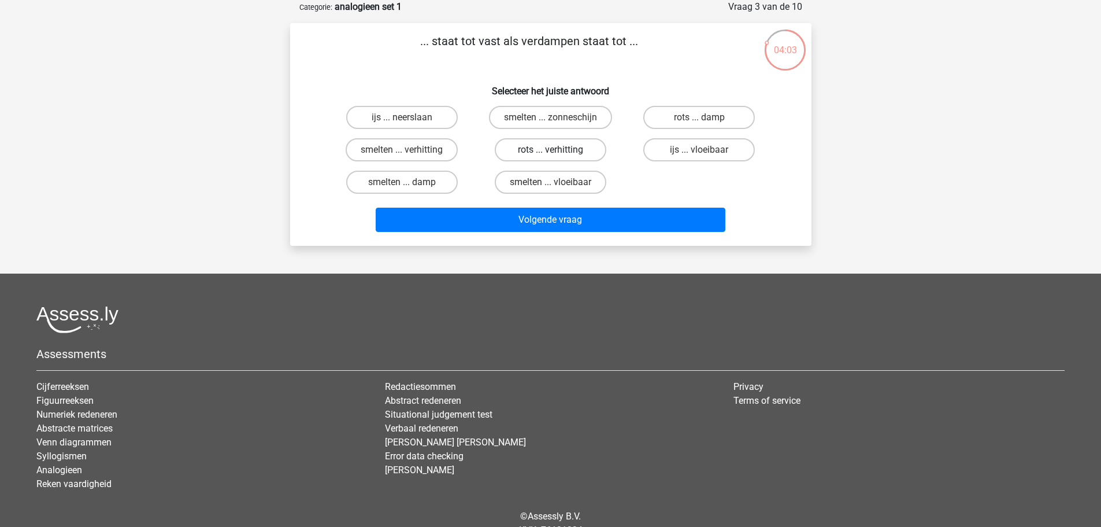
click at [595, 148] on label "rots ... verhitting" at bounding box center [551, 149] width 112 height 23
click at [558, 150] on input "rots ... verhitting" at bounding box center [554, 154] width 8 height 8
radio input "true"
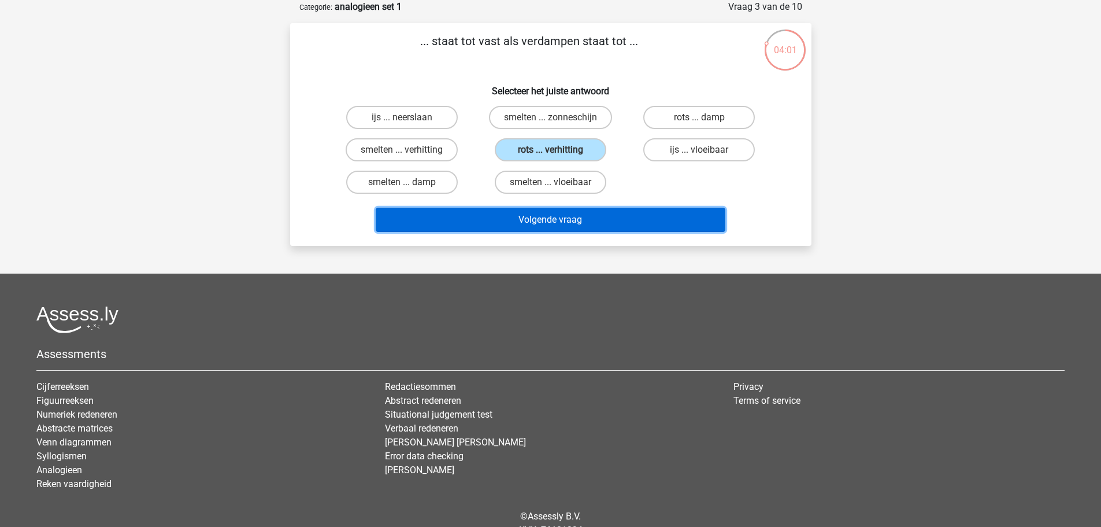
click at [565, 214] on button "Volgende vraag" at bounding box center [551, 219] width 350 height 24
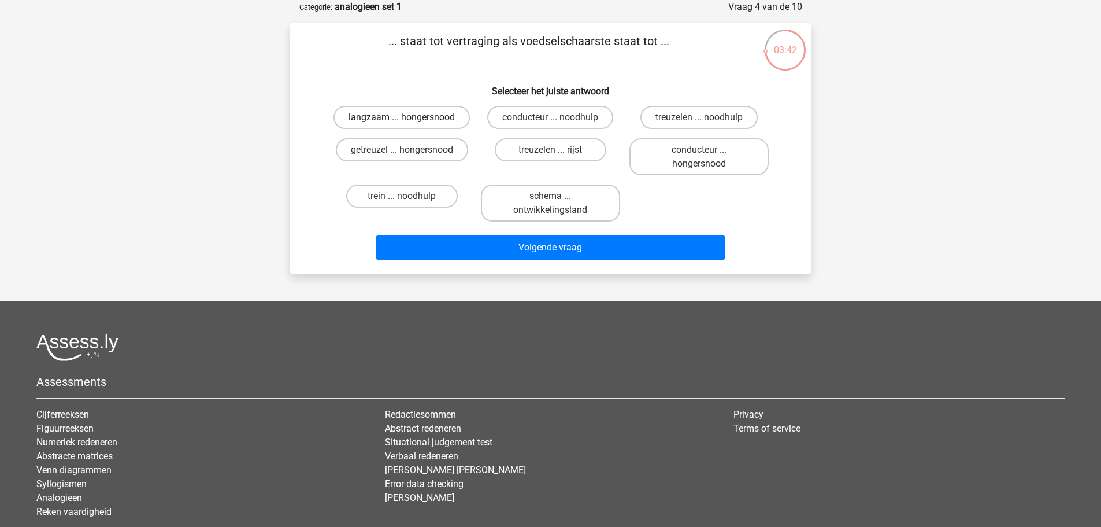
click at [426, 118] on label "langzaam ... hongersnood" at bounding box center [401, 117] width 136 height 23
click at [409, 118] on input "langzaam ... hongersnood" at bounding box center [406, 121] width 8 height 8
radio input "true"
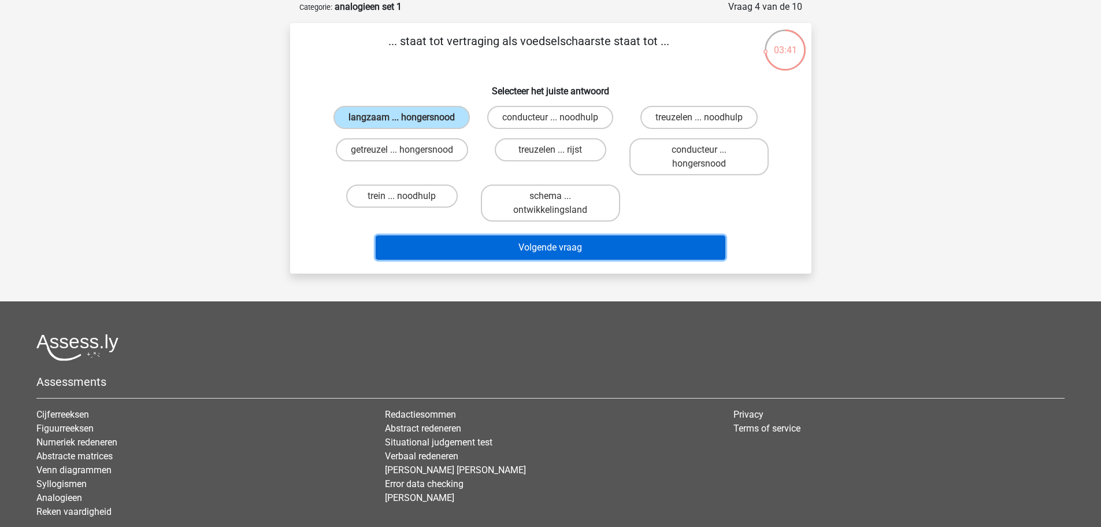
click at [458, 239] on button "Volgende vraag" at bounding box center [551, 247] width 350 height 24
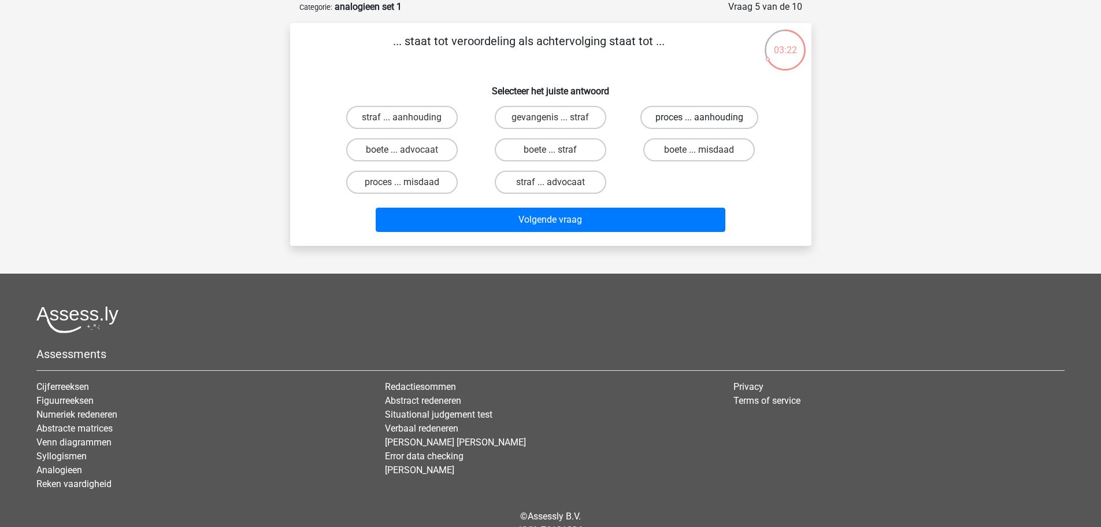
click at [739, 121] on label "proces ... aanhouding" at bounding box center [699, 117] width 118 height 23
click at [707, 121] on input "proces ... aanhouding" at bounding box center [703, 121] width 8 height 8
radio input "true"
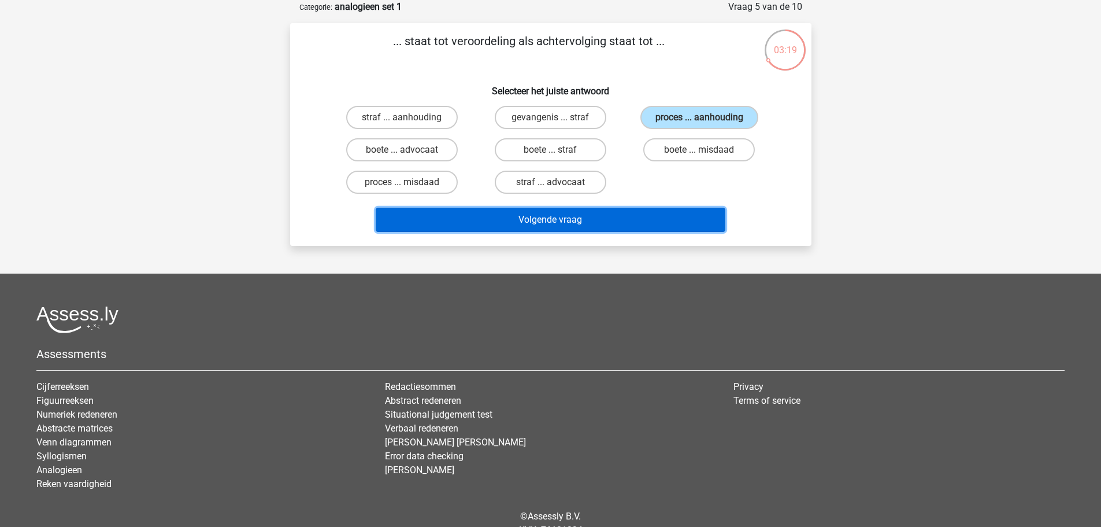
click at [630, 229] on button "Volgende vraag" at bounding box center [551, 219] width 350 height 24
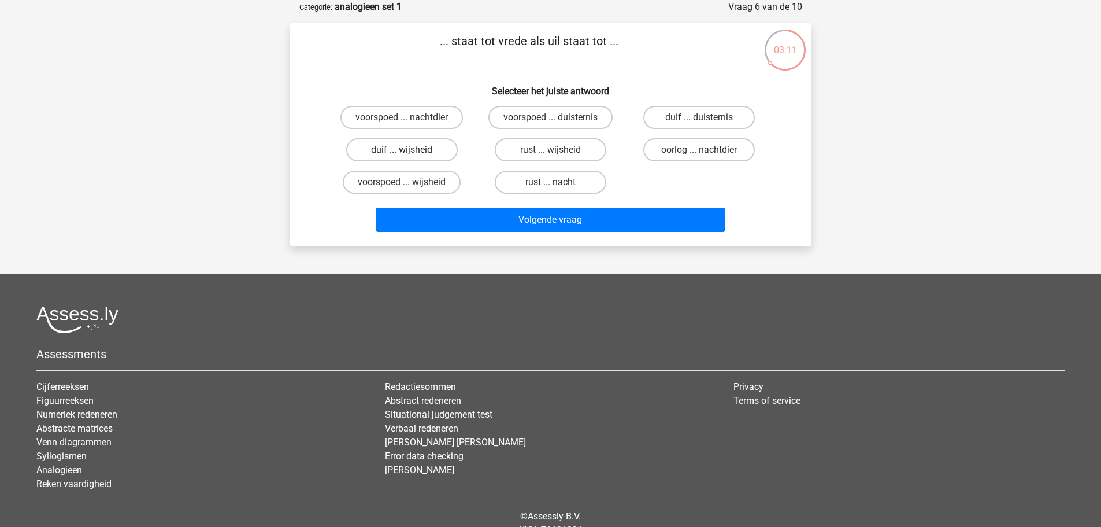
click at [444, 153] on label "duif ... wijsheid" at bounding box center [402, 149] width 112 height 23
click at [409, 153] on input "duif ... wijsheid" at bounding box center [406, 154] width 8 height 8
radio input "true"
click at [462, 199] on div "Volgende vraag" at bounding box center [551, 217] width 484 height 38
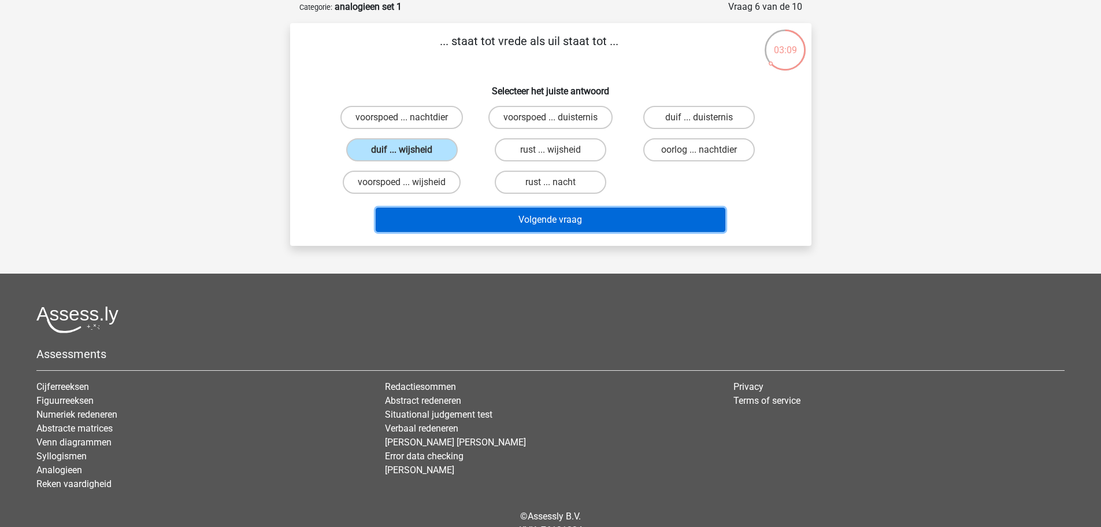
click at [462, 210] on button "Volgende vraag" at bounding box center [551, 219] width 350 height 24
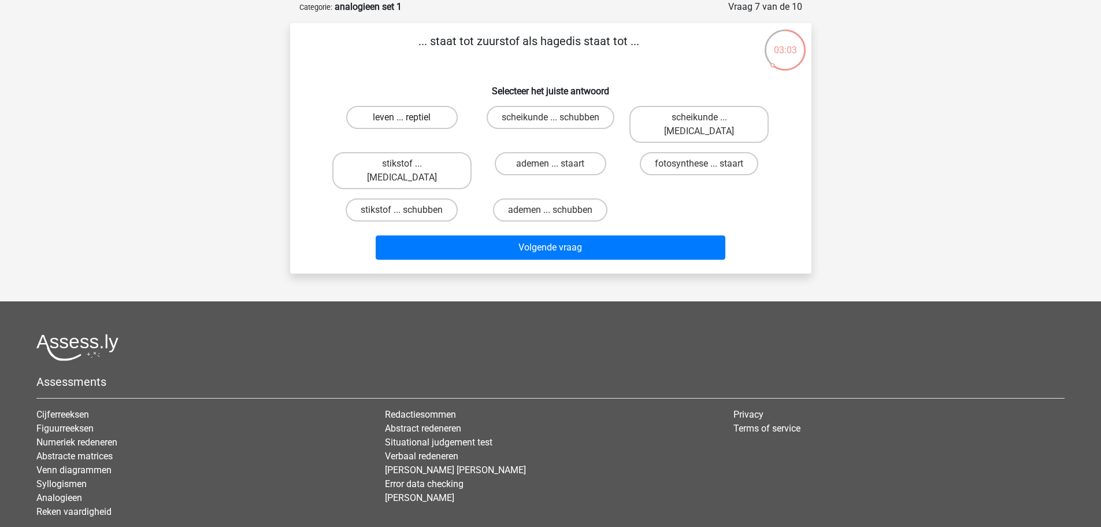
click at [439, 116] on label "leven ... reptiel" at bounding box center [402, 117] width 112 height 23
click at [409, 117] on input "leven ... reptiel" at bounding box center [406, 121] width 8 height 8
radio input "true"
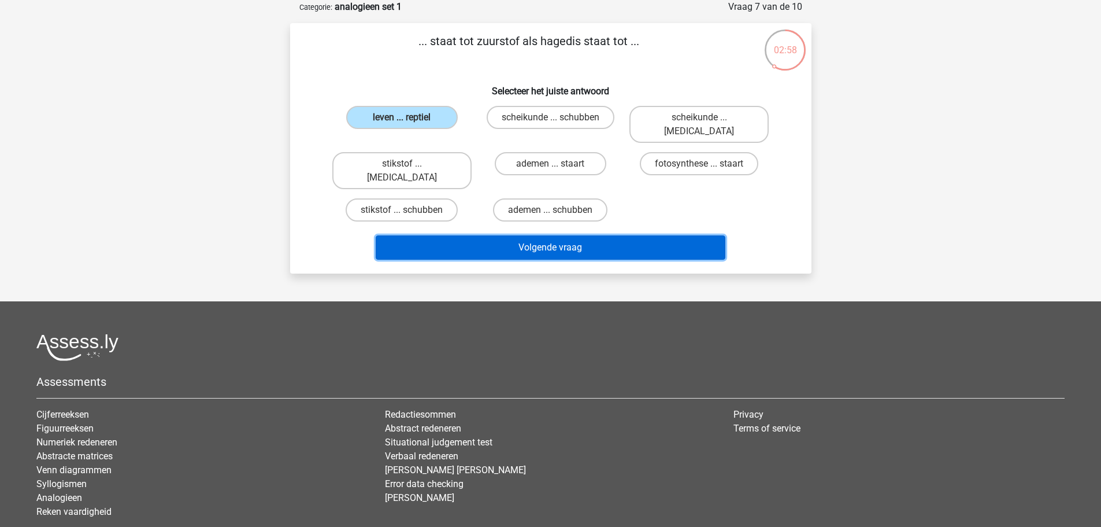
click at [476, 235] on button "Volgende vraag" at bounding box center [551, 247] width 350 height 24
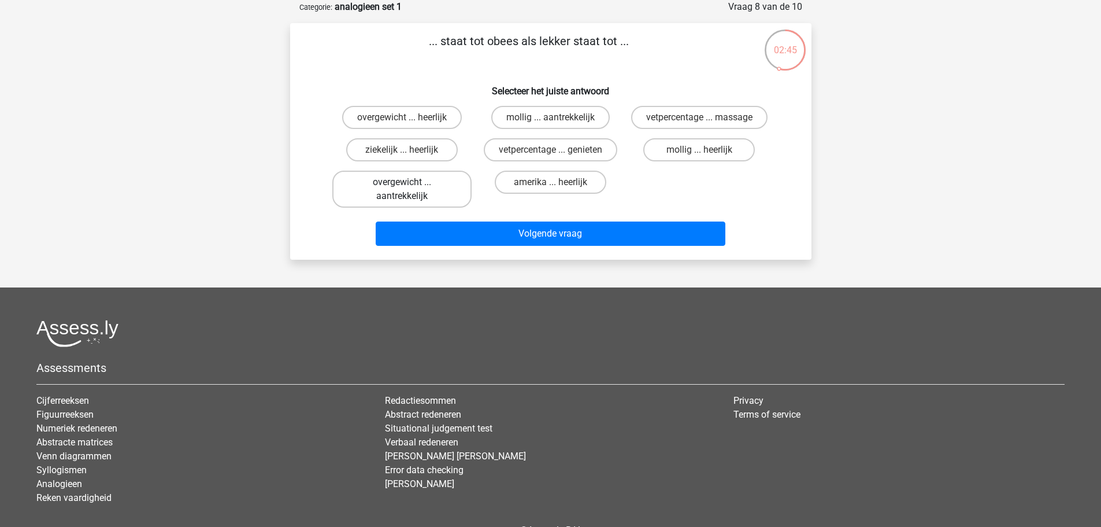
click at [422, 192] on label "overgewicht ... aantrekkelijk" at bounding box center [401, 189] width 139 height 37
click at [409, 190] on input "overgewicht ... aantrekkelijk" at bounding box center [406, 186] width 8 height 8
radio input "true"
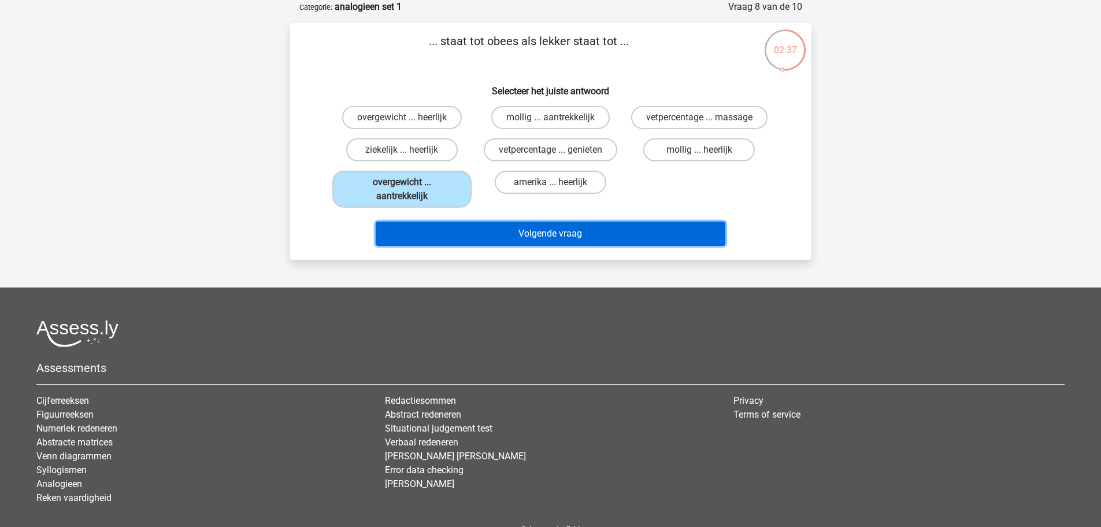
click at [522, 224] on button "Volgende vraag" at bounding box center [551, 233] width 350 height 24
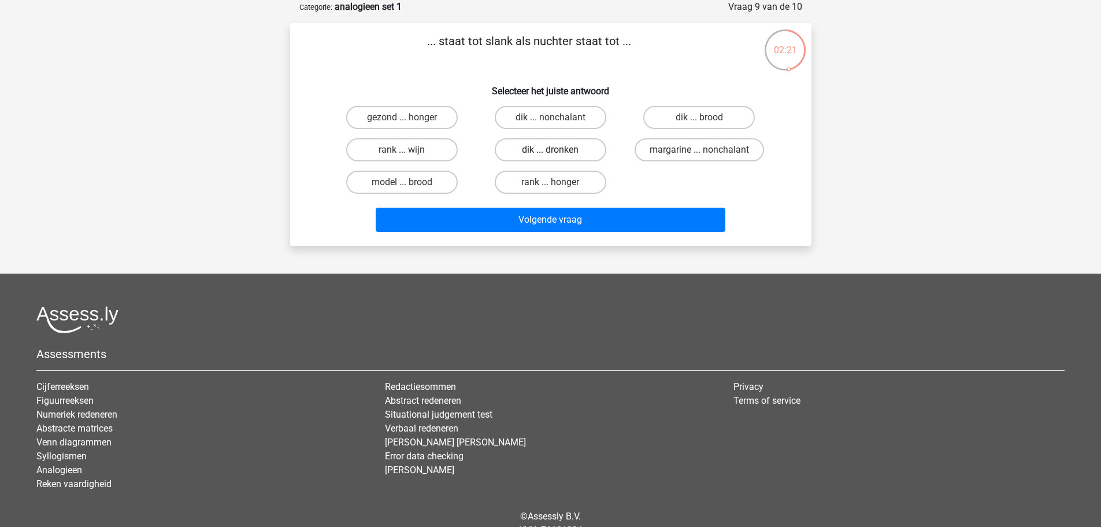
click at [569, 153] on label "dik ... dronken" at bounding box center [551, 149] width 112 height 23
click at [558, 153] on input "dik ... dronken" at bounding box center [554, 154] width 8 height 8
radio input "true"
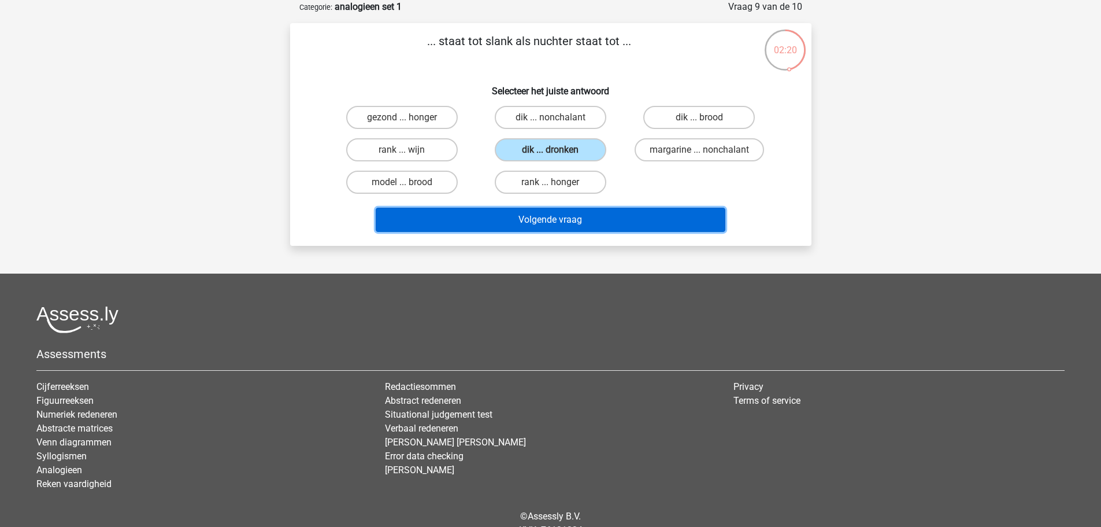
click at [554, 224] on button "Volgende vraag" at bounding box center [551, 219] width 350 height 24
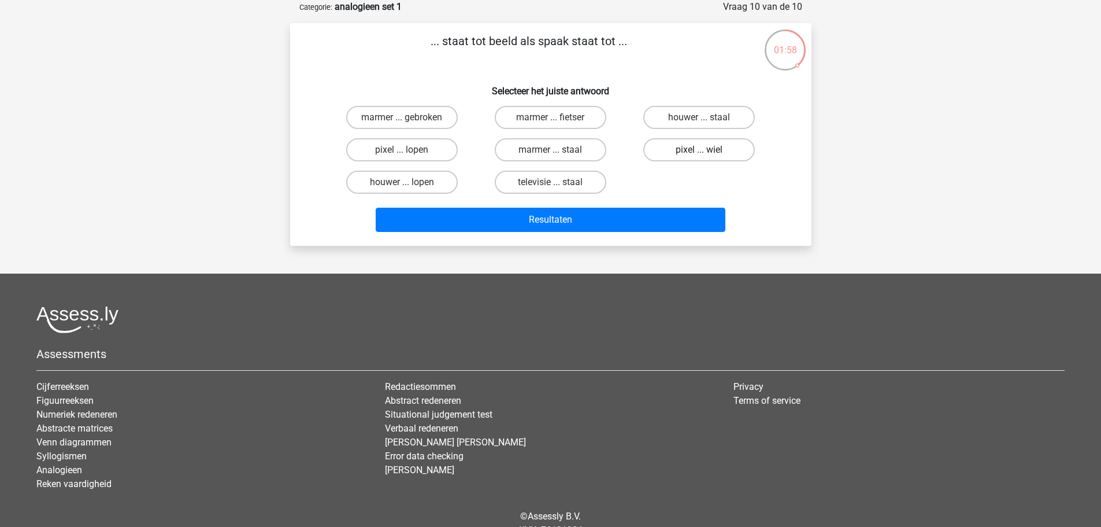
click at [693, 140] on label "pixel ... wiel" at bounding box center [699, 149] width 112 height 23
click at [699, 150] on input "pixel ... wiel" at bounding box center [703, 154] width 8 height 8
radio input "true"
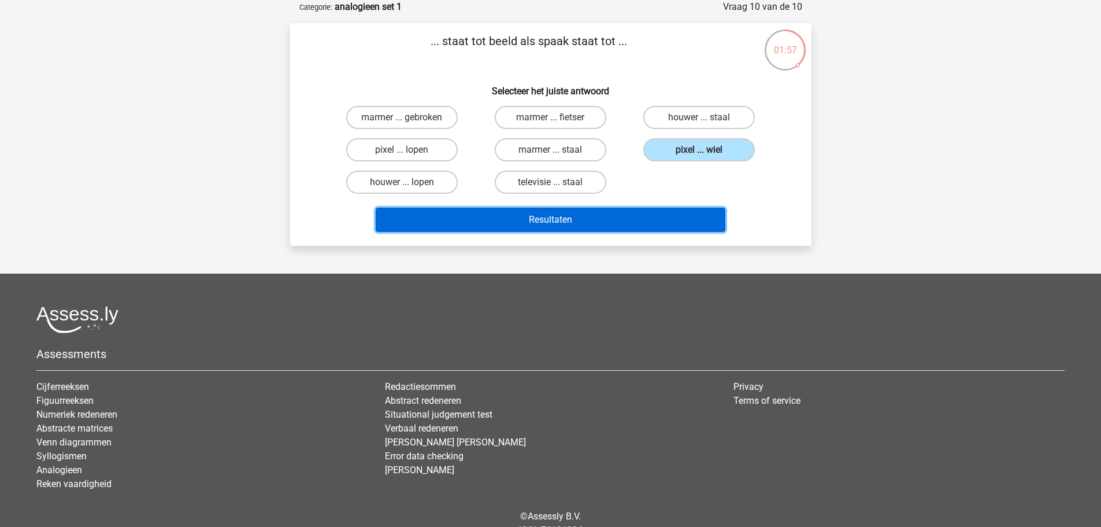
click at [587, 215] on button "Resultaten" at bounding box center [551, 219] width 350 height 24
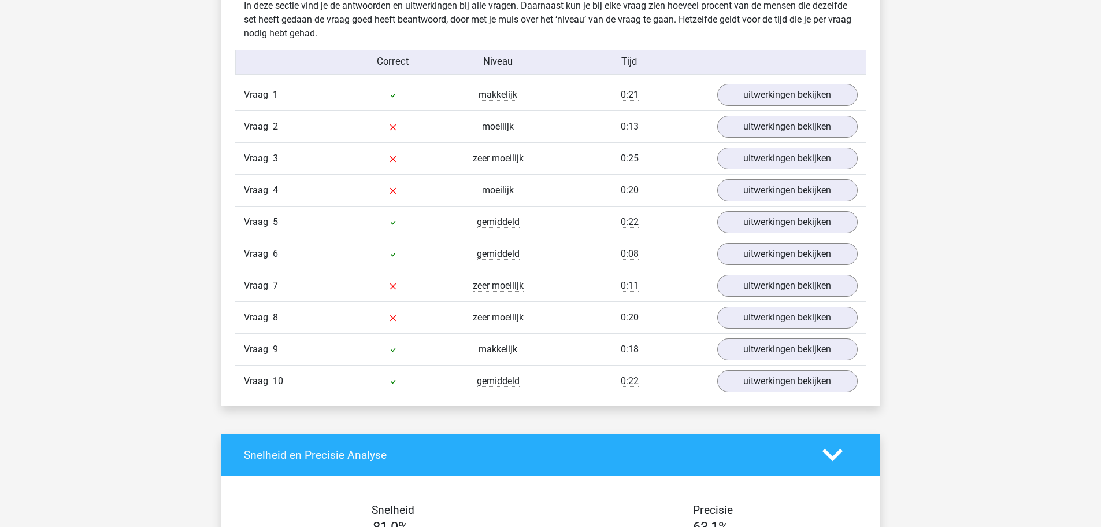
scroll to position [925, 0]
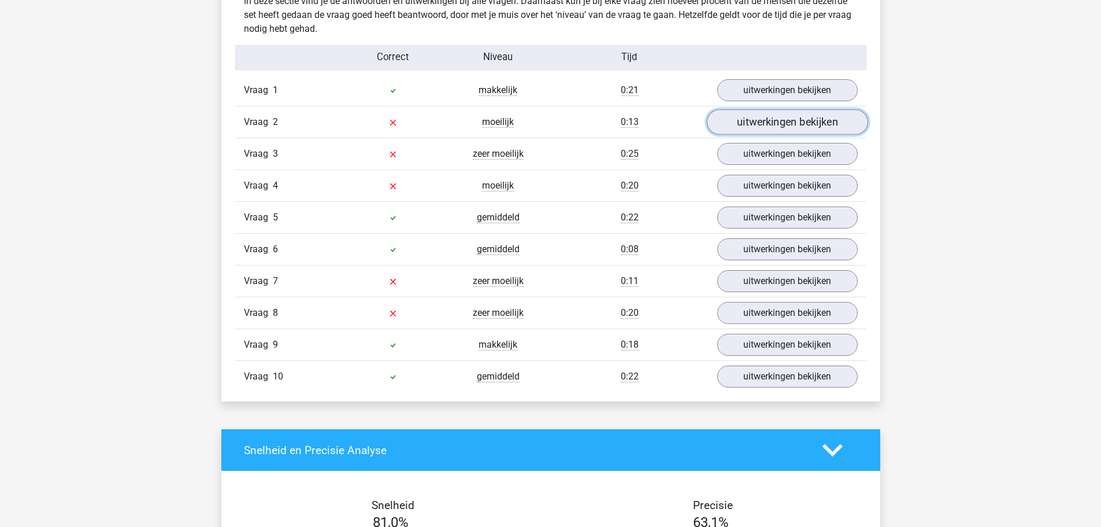
click at [759, 125] on link "uitwerkingen bekijken" at bounding box center [786, 122] width 161 height 25
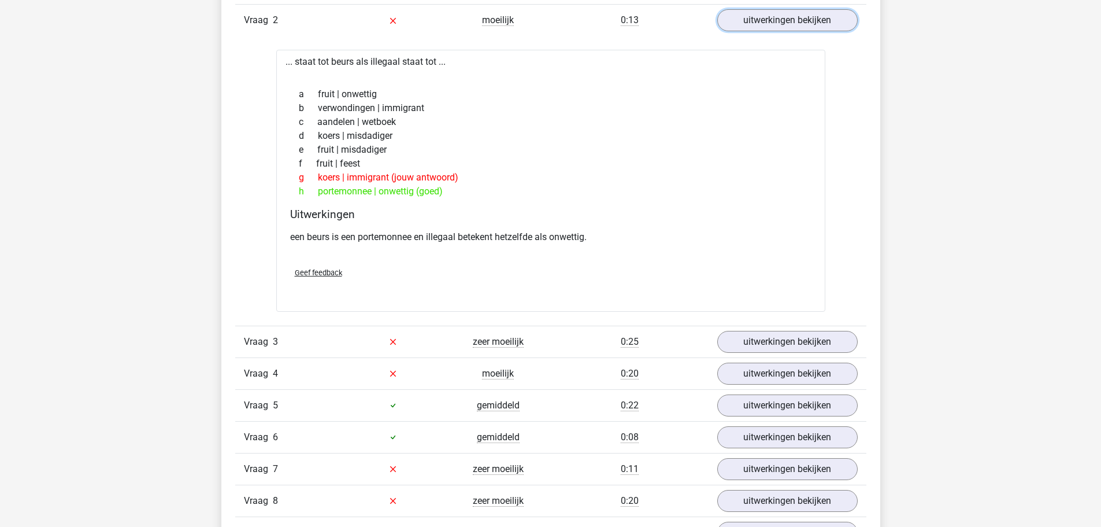
scroll to position [1098, 0]
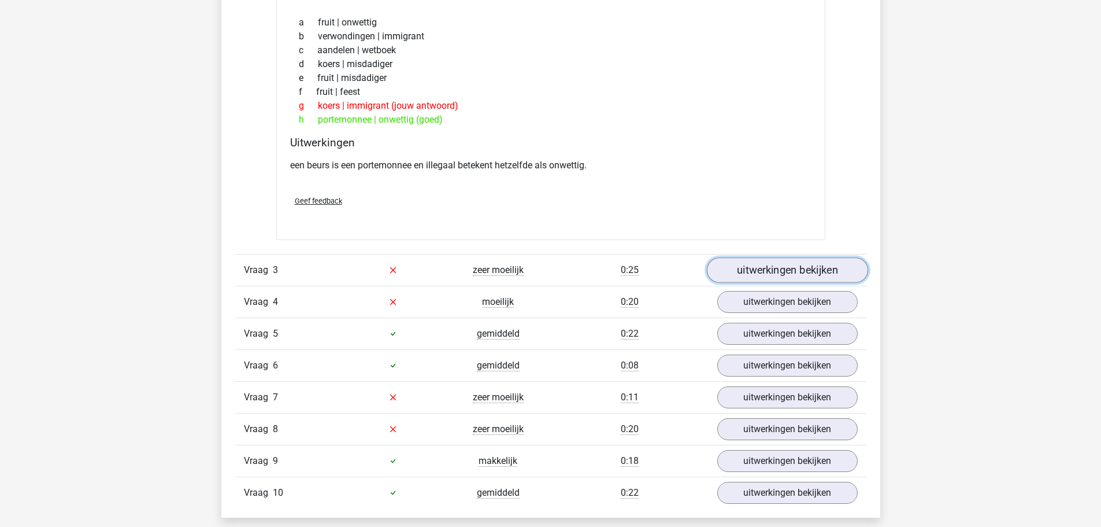
click at [774, 272] on link "uitwerkingen bekijken" at bounding box center [786, 269] width 161 height 25
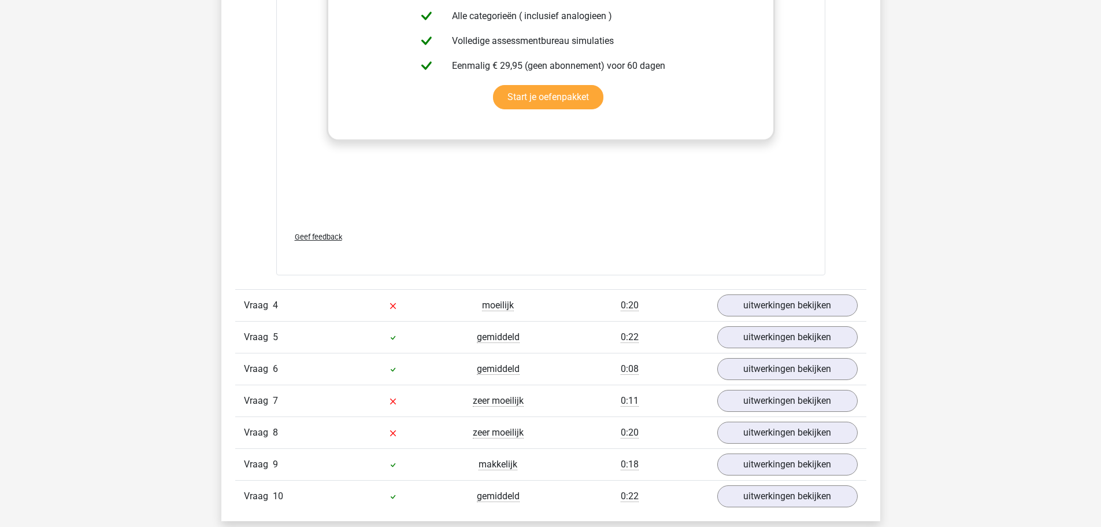
scroll to position [1734, 0]
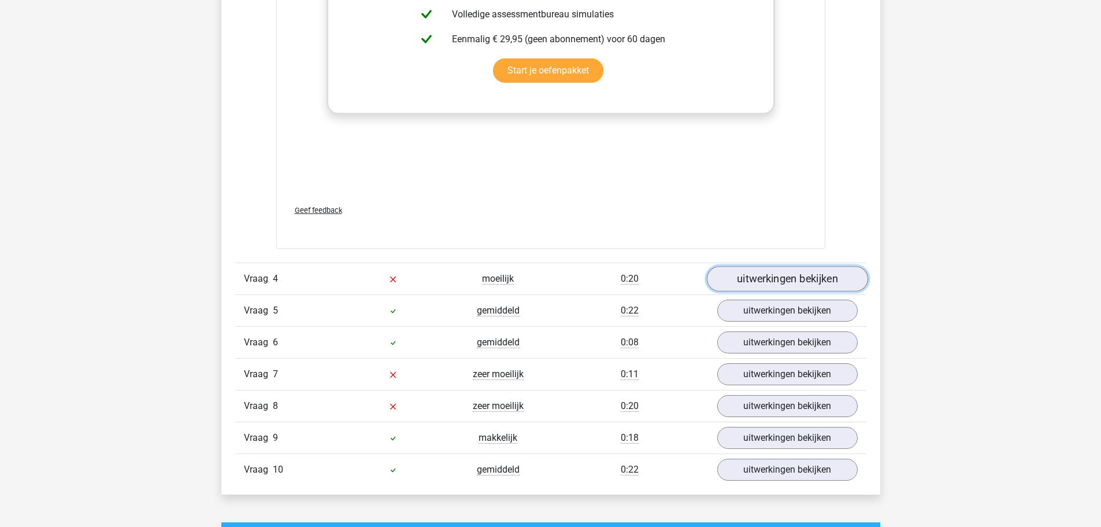
click at [774, 281] on link "uitwerkingen bekijken" at bounding box center [786, 278] width 161 height 25
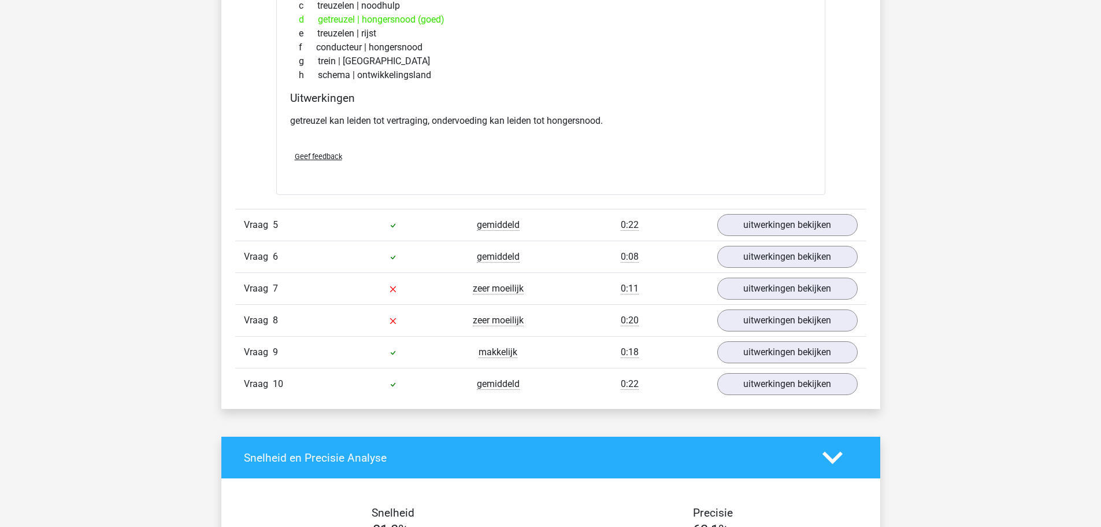
scroll to position [2139, 0]
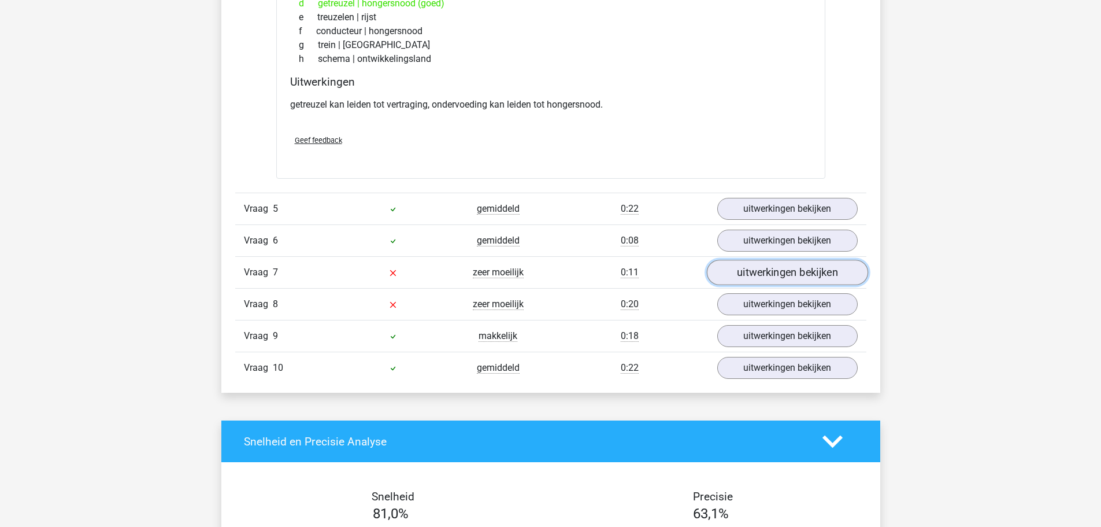
click at [729, 266] on link "uitwerkingen bekijken" at bounding box center [786, 272] width 161 height 25
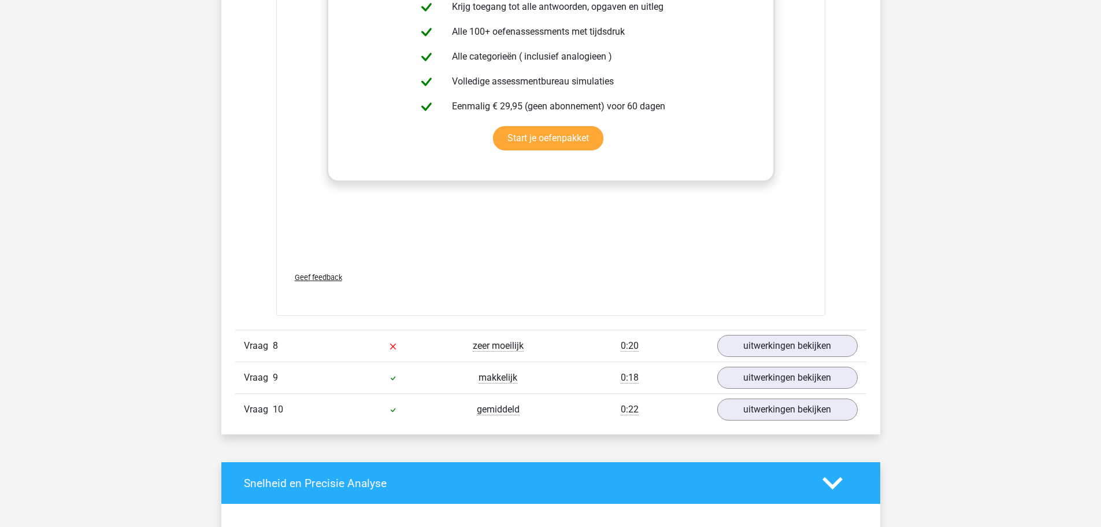
scroll to position [2716, 0]
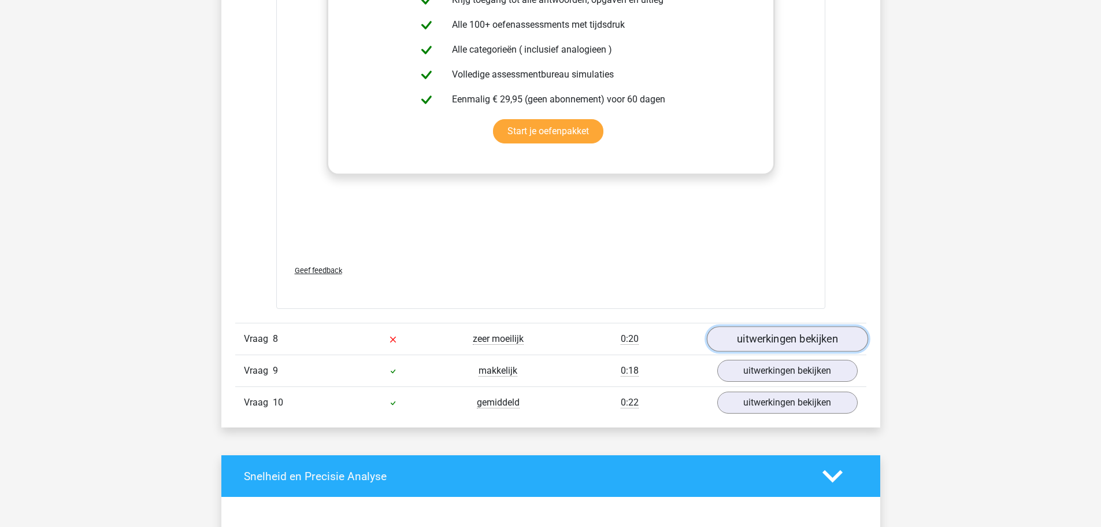
click at [757, 333] on link "uitwerkingen bekijken" at bounding box center [786, 338] width 161 height 25
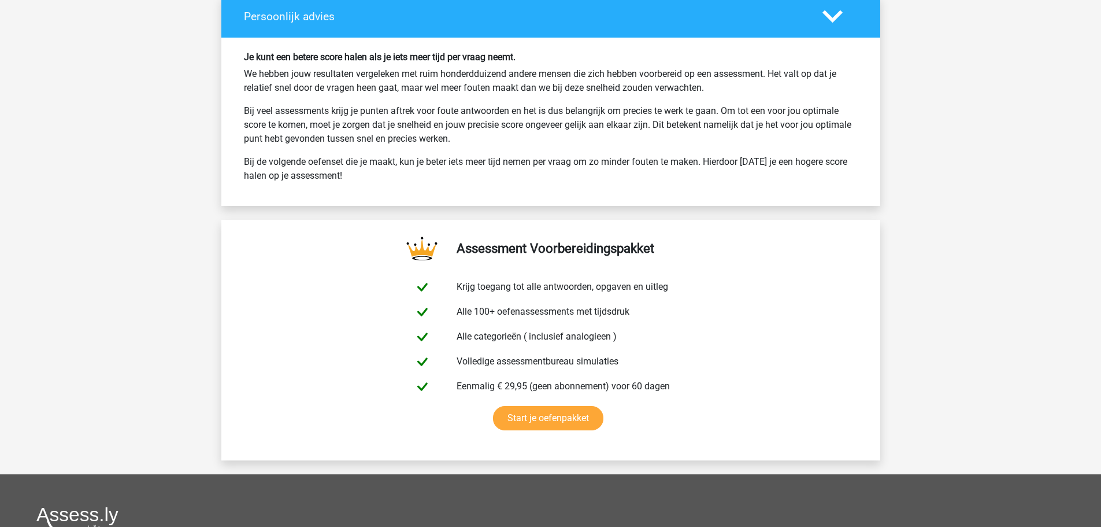
scroll to position [3988, 0]
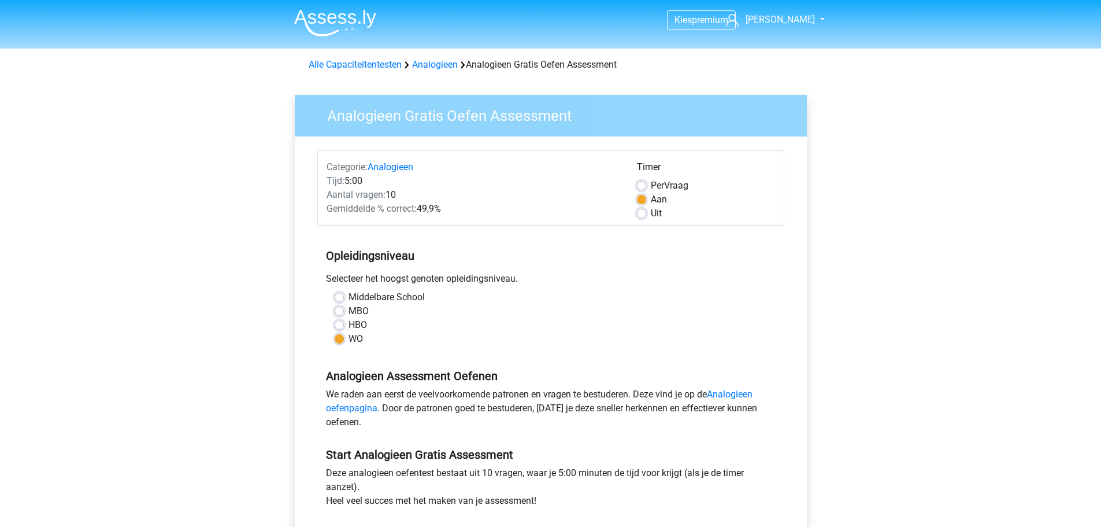
scroll to position [289, 0]
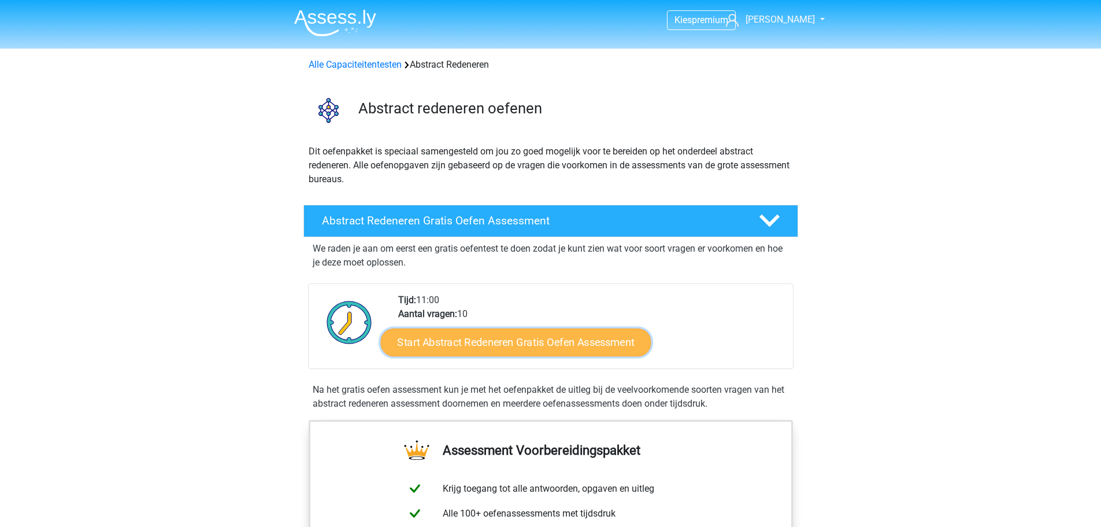
click at [461, 341] on link "Start Abstract Redeneren Gratis Oefen Assessment" at bounding box center [515, 342] width 270 height 28
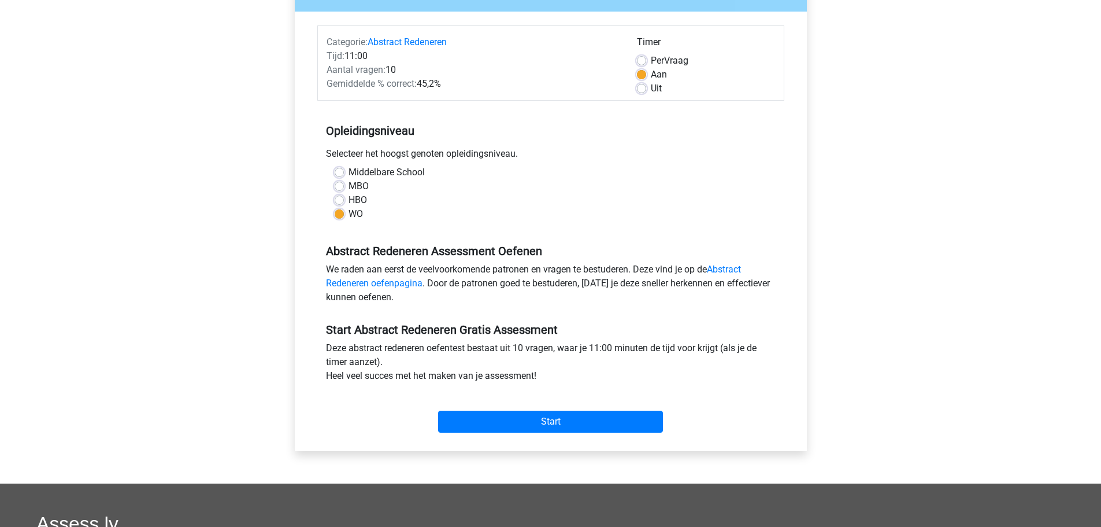
scroll to position [173, 0]
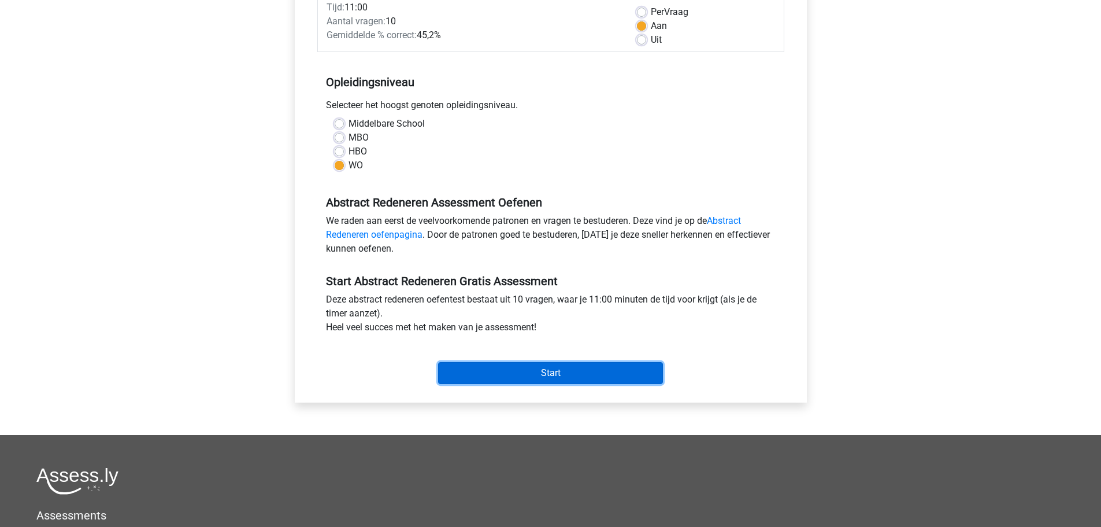
click at [532, 375] on input "Start" at bounding box center [550, 373] width 225 height 22
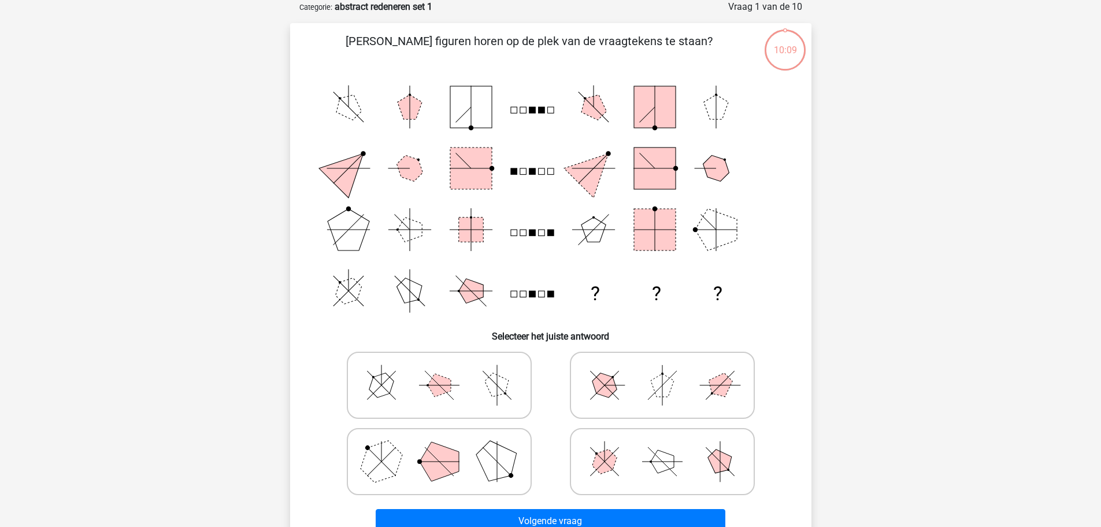
scroll to position [116, 0]
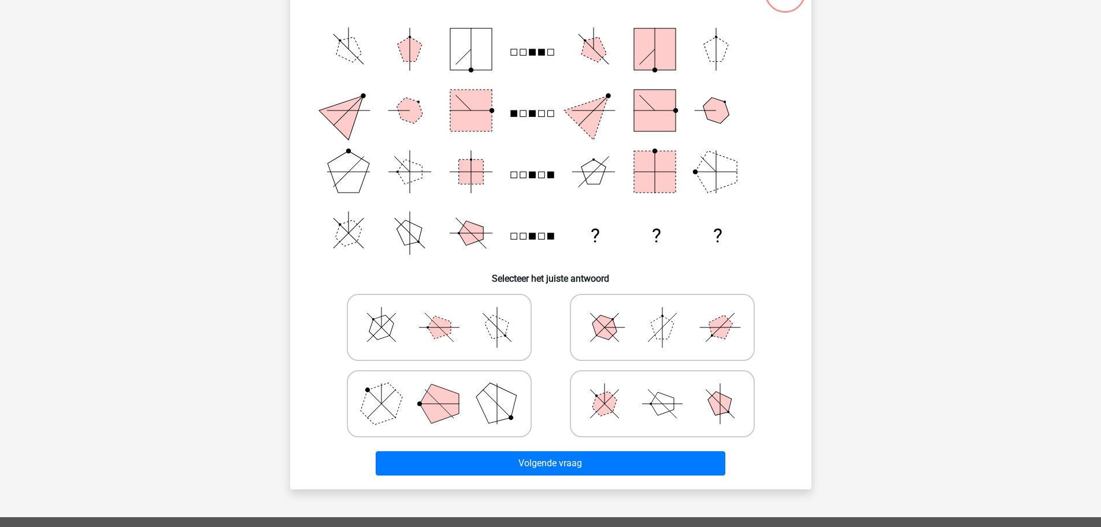
click at [430, 402] on polygon at bounding box center [439, 403] width 39 height 39
click at [439, 389] on input "radio" at bounding box center [443, 385] width 8 height 8
radio input "true"
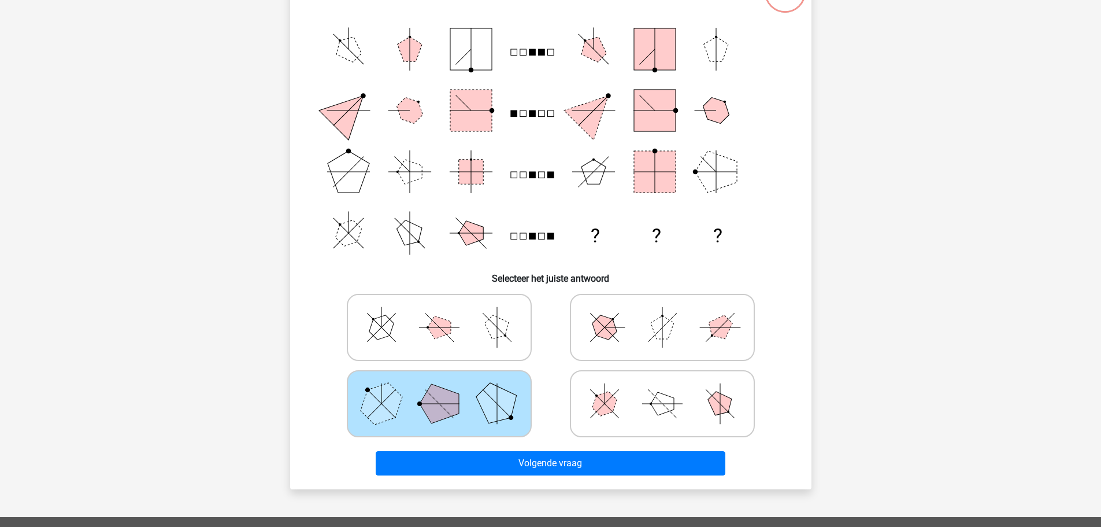
click at [687, 402] on icon at bounding box center [662, 404] width 173 height 58
click at [670, 389] on input "radio" at bounding box center [666, 385] width 8 height 8
radio input "true"
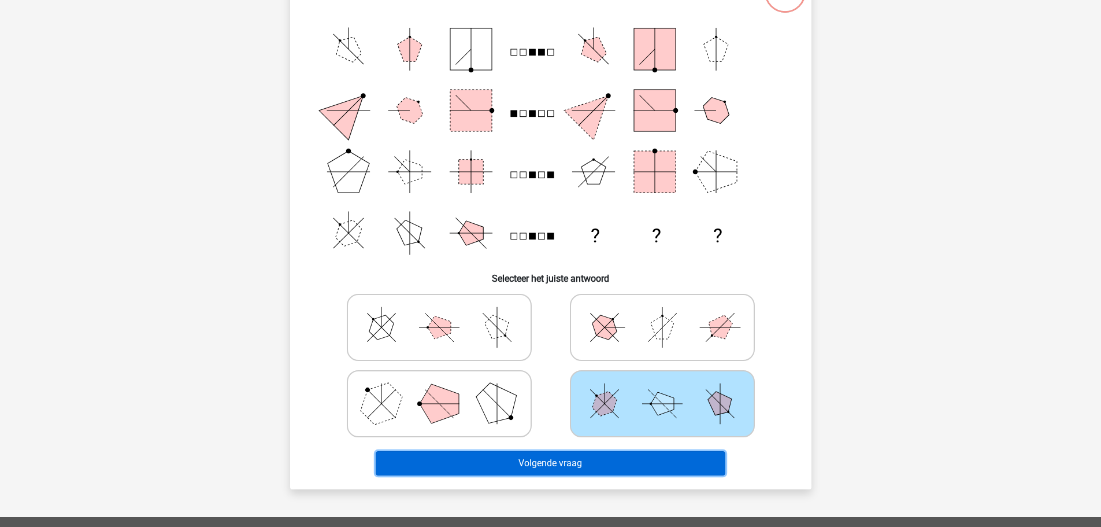
click at [616, 458] on button "Volgende vraag" at bounding box center [551, 463] width 350 height 24
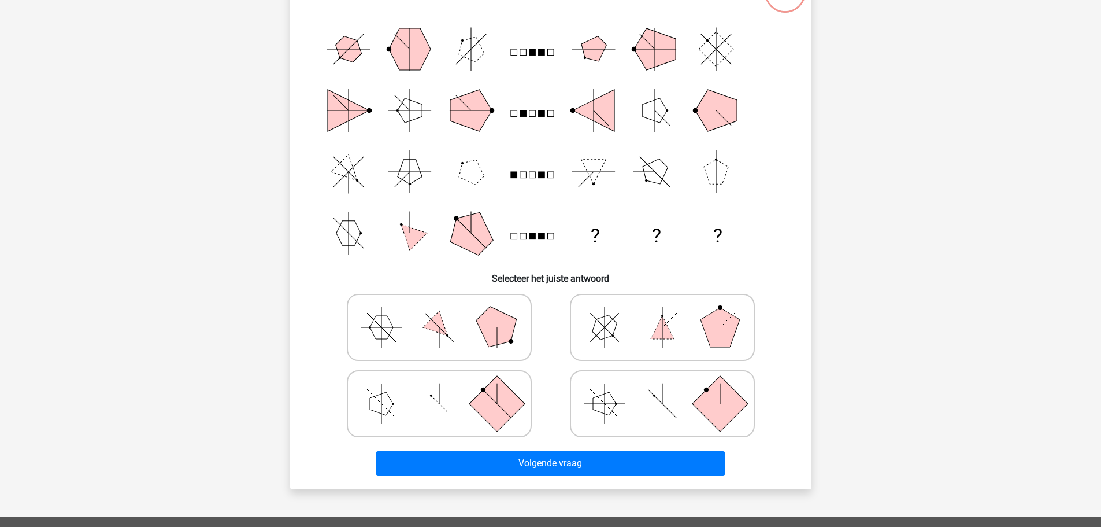
click at [647, 321] on icon at bounding box center [662, 327] width 173 height 58
click at [662, 313] on input "radio" at bounding box center [666, 309] width 8 height 8
radio input "true"
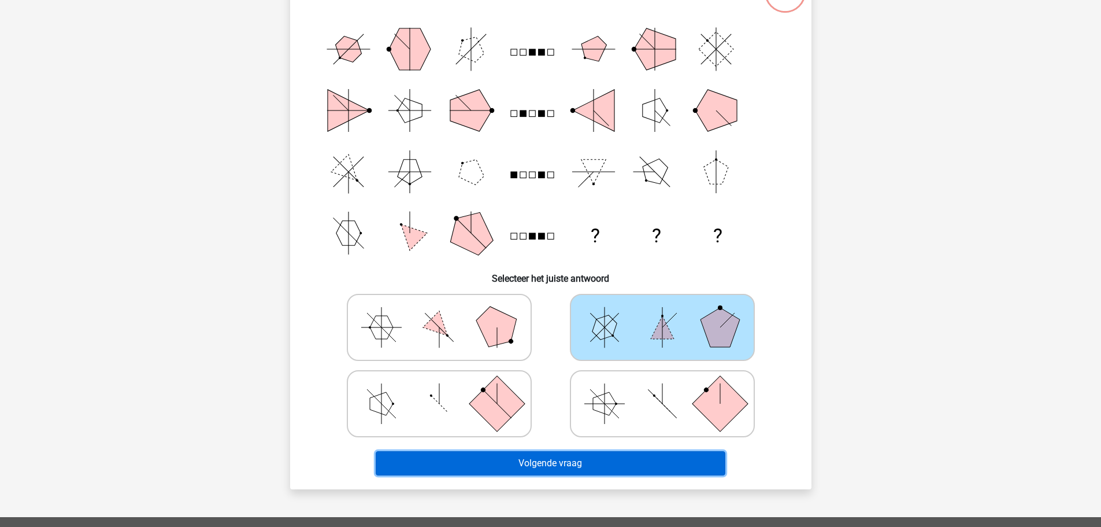
click at [557, 466] on button "Volgende vraag" at bounding box center [551, 463] width 350 height 24
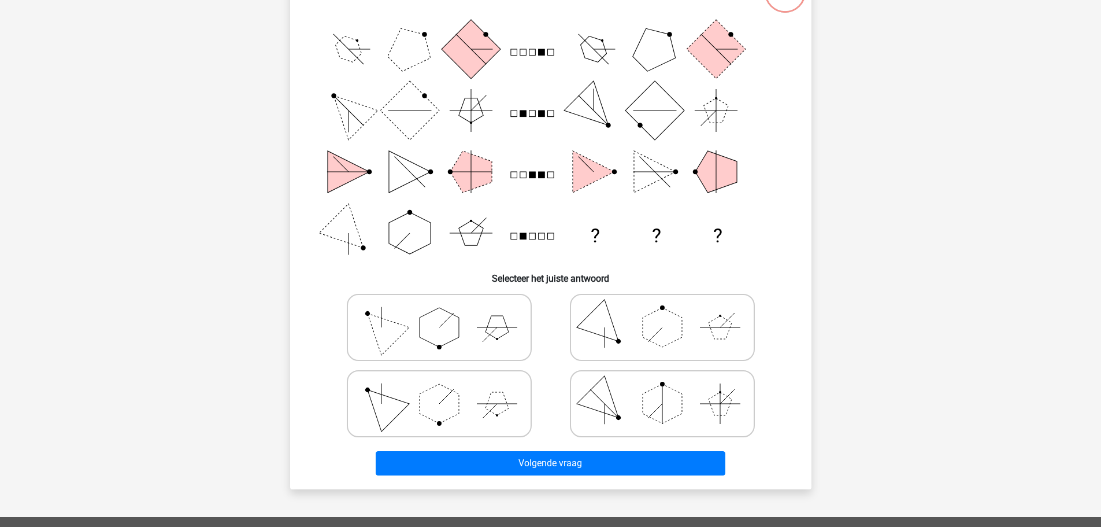
click at [607, 418] on icon at bounding box center [662, 404] width 173 height 58
click at [662, 389] on input "radio" at bounding box center [666, 385] width 8 height 8
radio input "true"
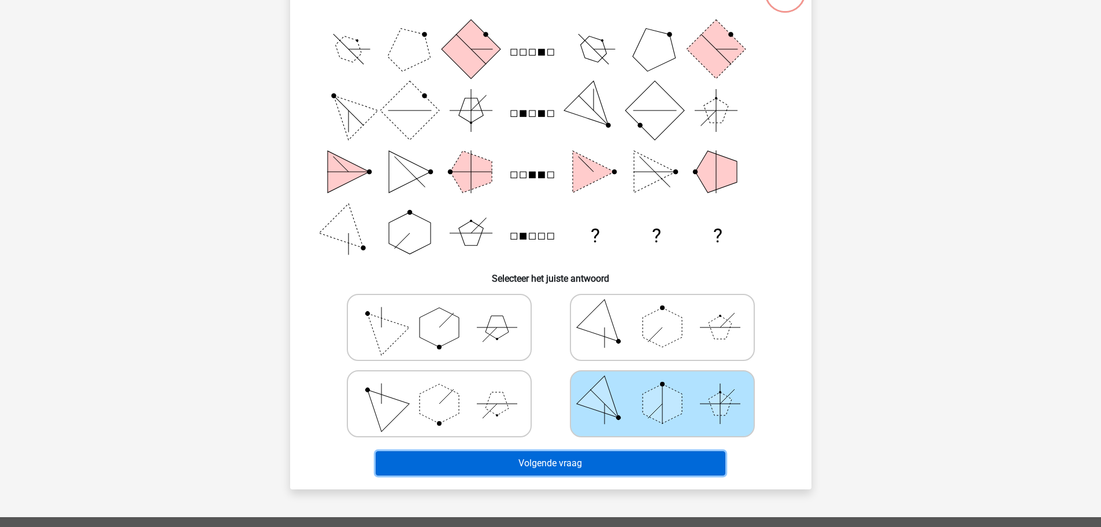
click at [558, 454] on button "Volgende vraag" at bounding box center [551, 463] width 350 height 24
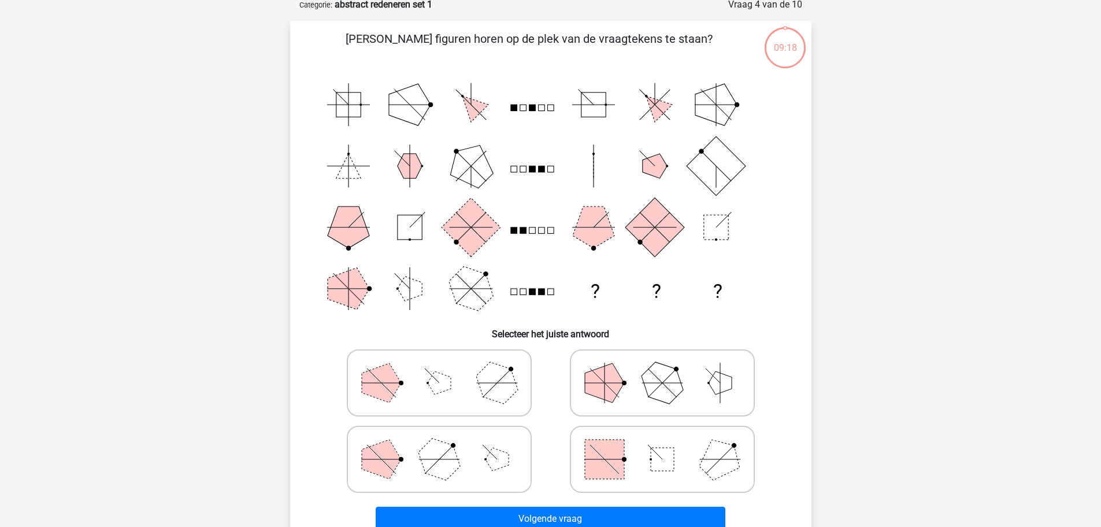
scroll to position [58, 0]
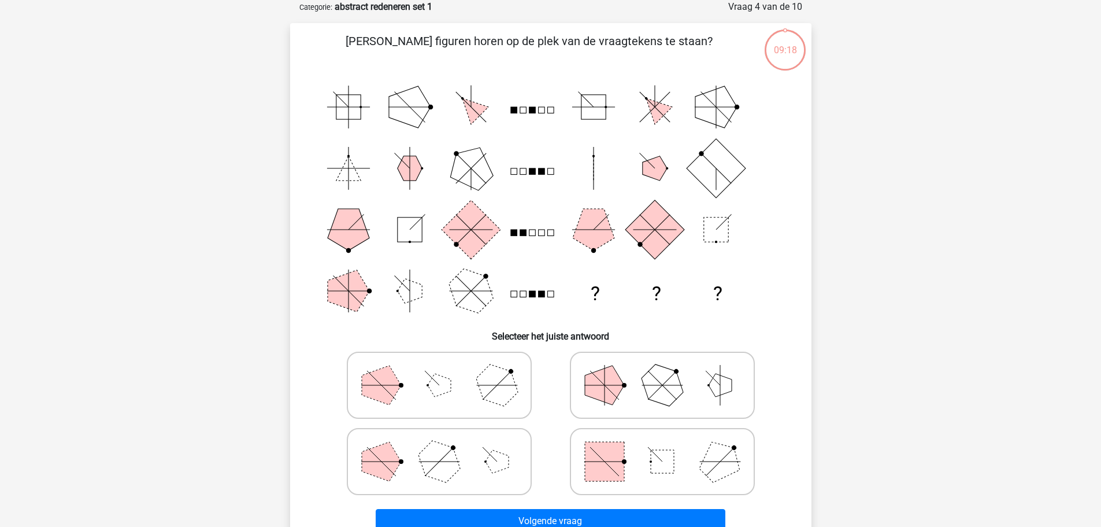
click at [632, 380] on icon at bounding box center [662, 385] width 173 height 58
click at [662, 370] on input "radio" at bounding box center [666, 367] width 8 height 8
radio input "true"
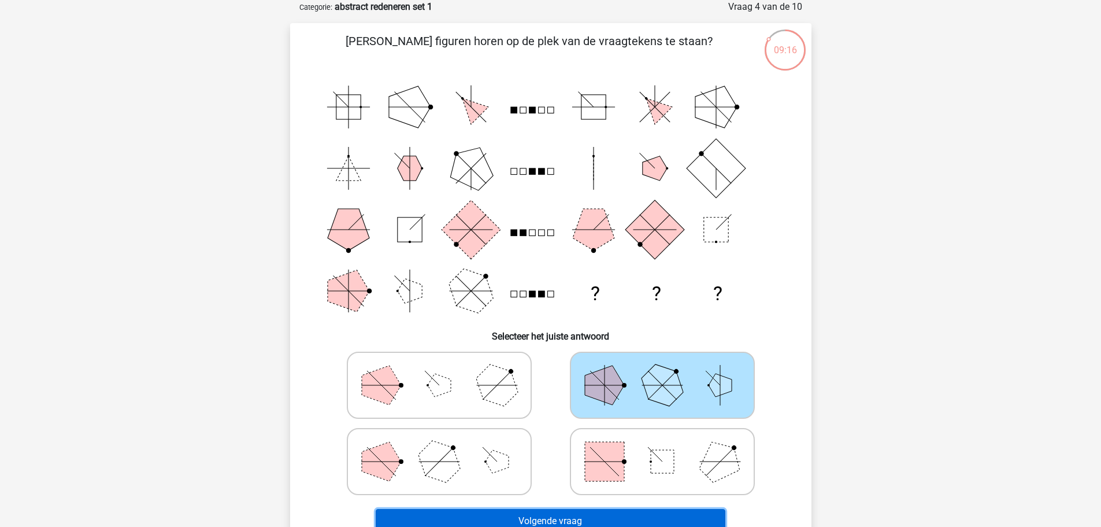
click at [544, 516] on button "Volgende vraag" at bounding box center [551, 521] width 350 height 24
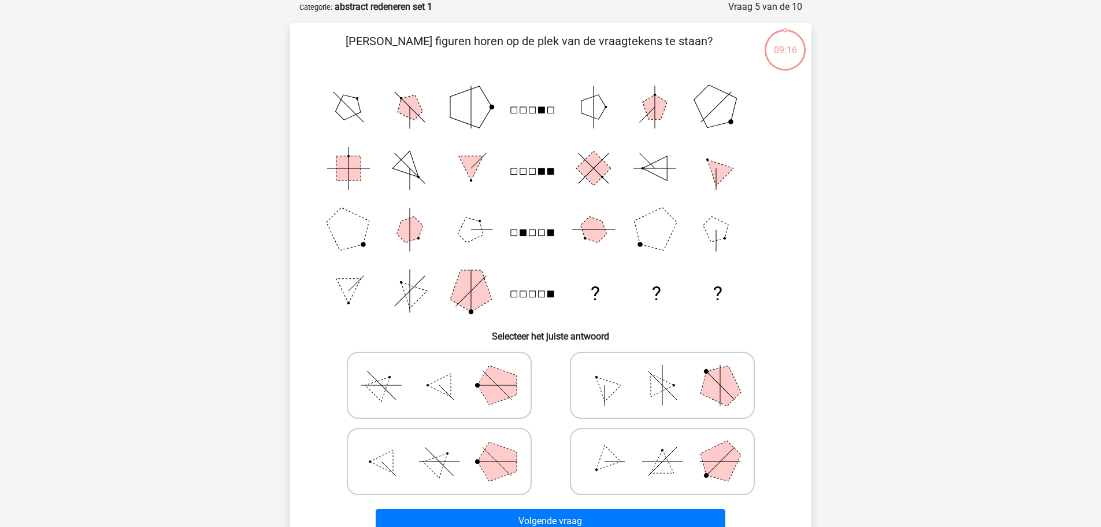
click at [466, 467] on icon at bounding box center [439, 461] width 173 height 58
click at [447, 447] on input "radio" at bounding box center [443, 443] width 8 height 8
radio input "true"
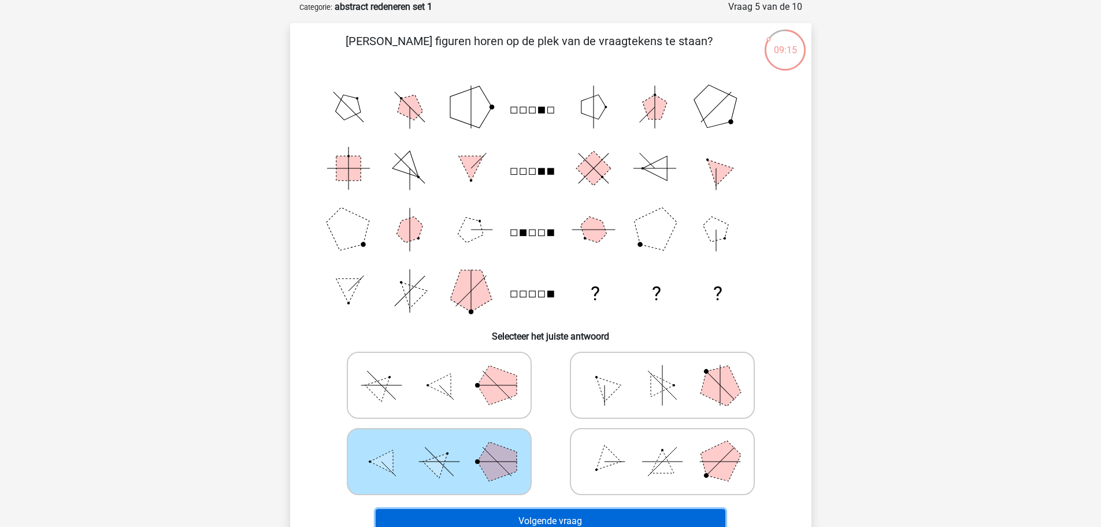
click at [516, 517] on button "Volgende vraag" at bounding box center [551, 521] width 350 height 24
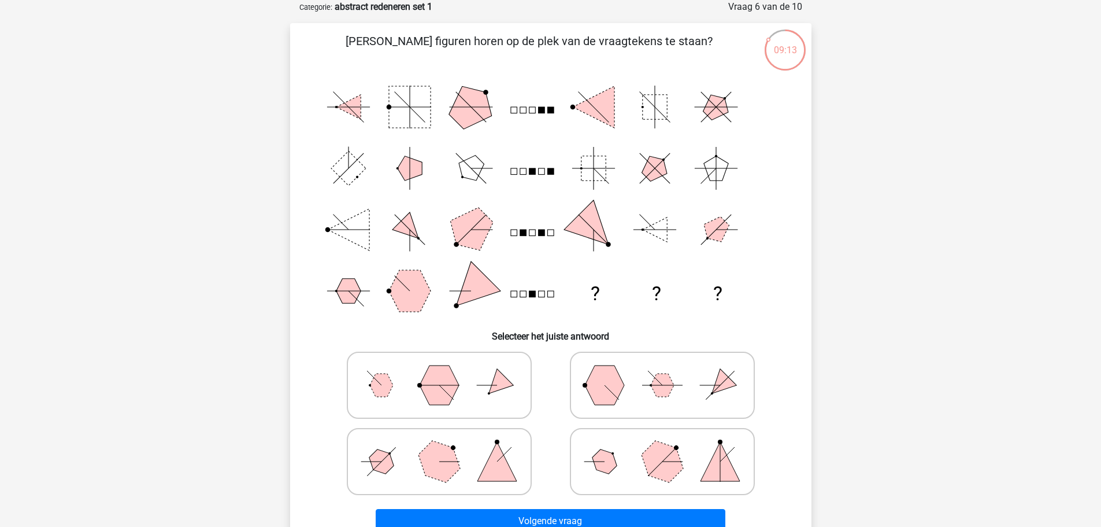
click at [634, 394] on icon at bounding box center [662, 385] width 173 height 58
click at [662, 370] on input "radio" at bounding box center [666, 367] width 8 height 8
radio input "true"
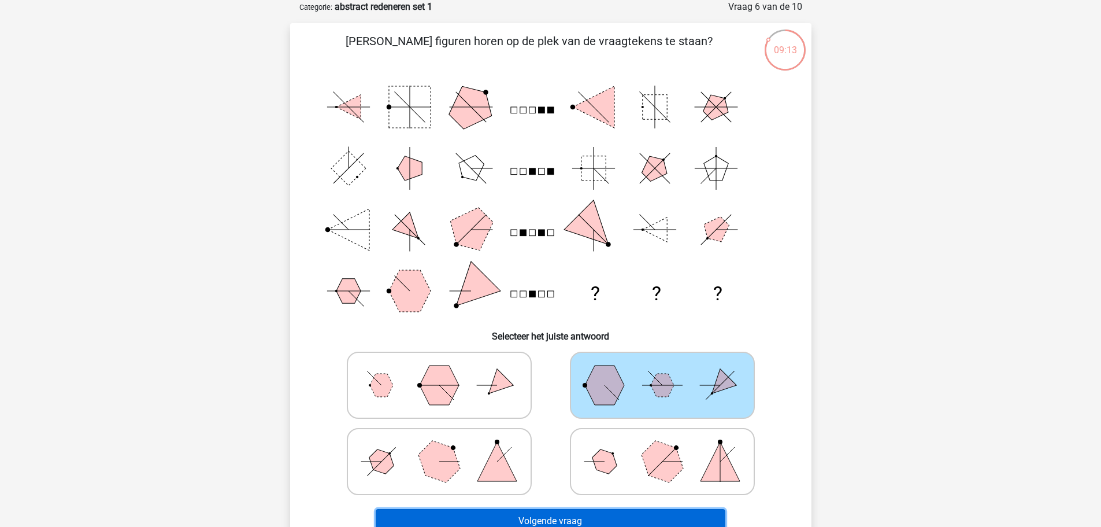
click at [586, 520] on button "Volgende vraag" at bounding box center [551, 521] width 350 height 24
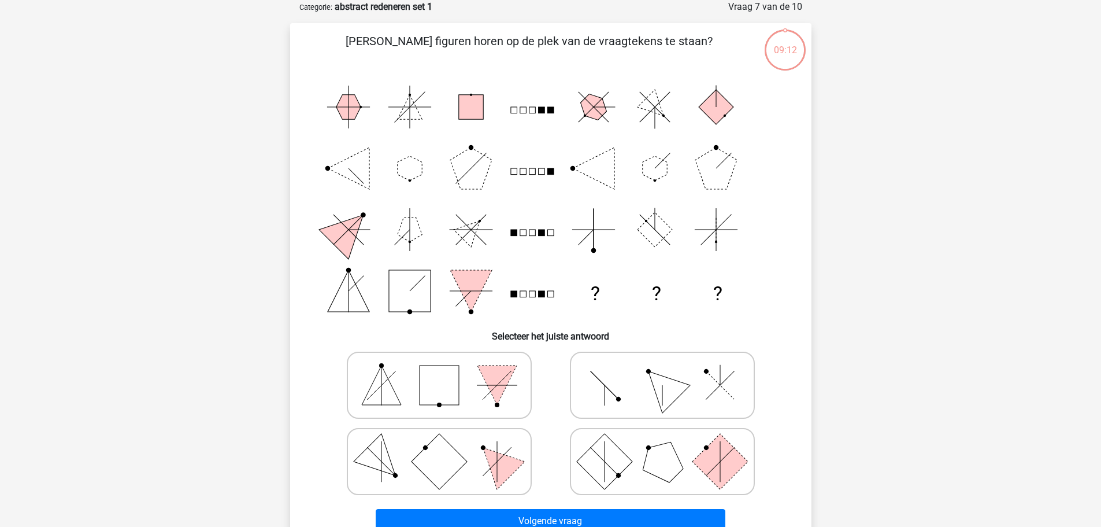
click at [491, 458] on polygon at bounding box center [496, 460] width 55 height 55
click at [447, 447] on input "radio" at bounding box center [443, 443] width 8 height 8
radio input "true"
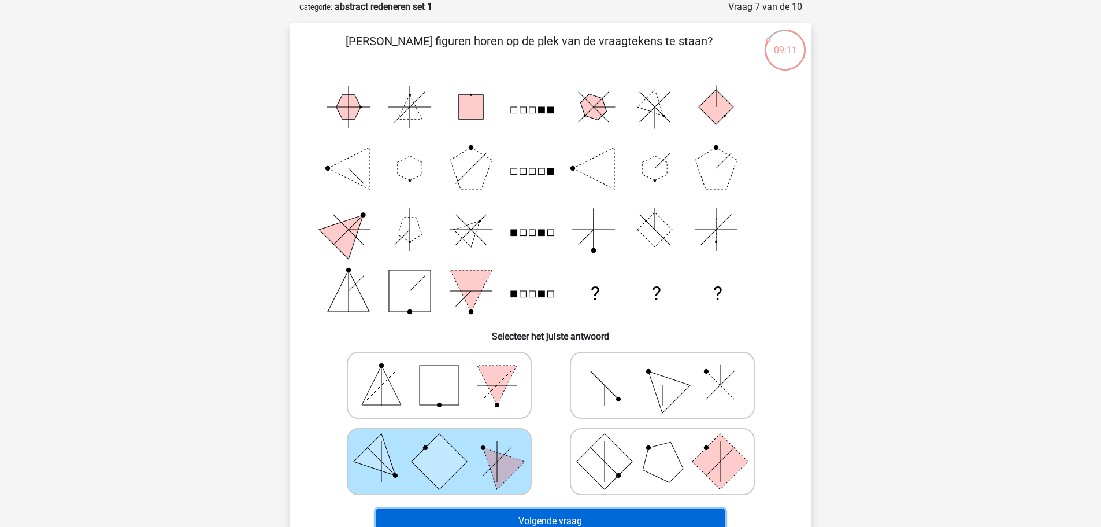
click at [504, 517] on button "Volgende vraag" at bounding box center [551, 521] width 350 height 24
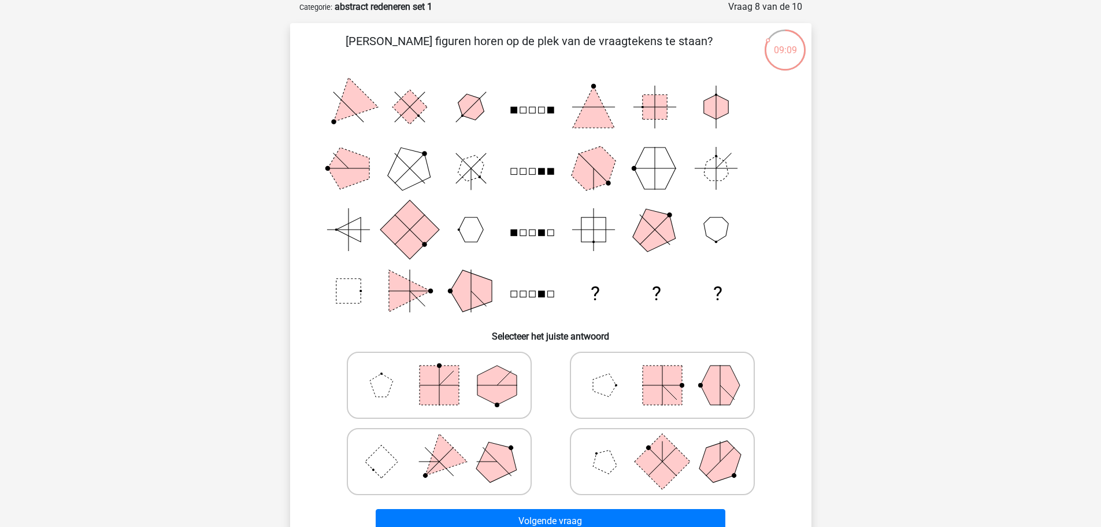
click at [631, 410] on icon at bounding box center [662, 385] width 173 height 58
click at [662, 370] on input "radio" at bounding box center [666, 367] width 8 height 8
radio input "true"
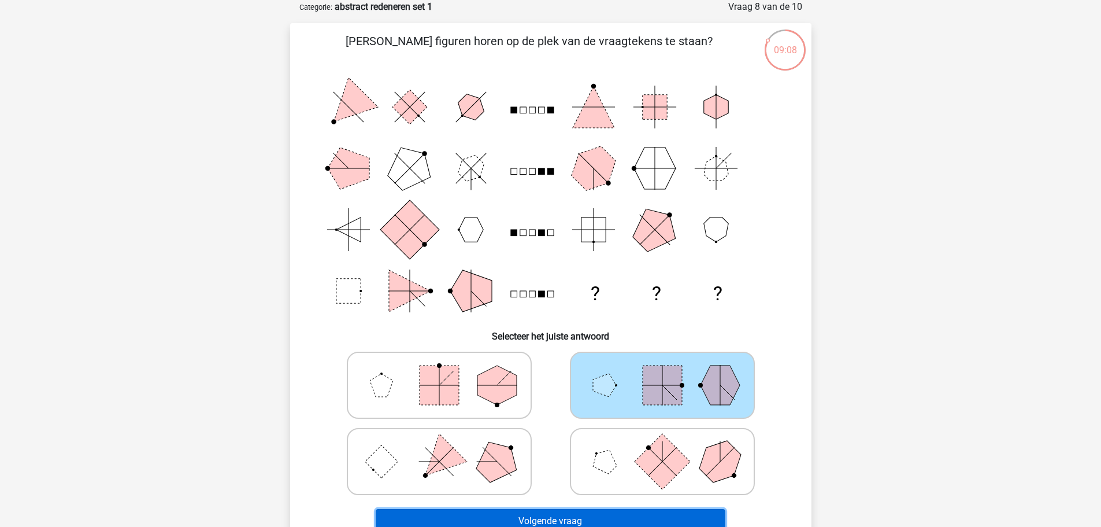
click at [561, 518] on button "Volgende vraag" at bounding box center [551, 521] width 350 height 24
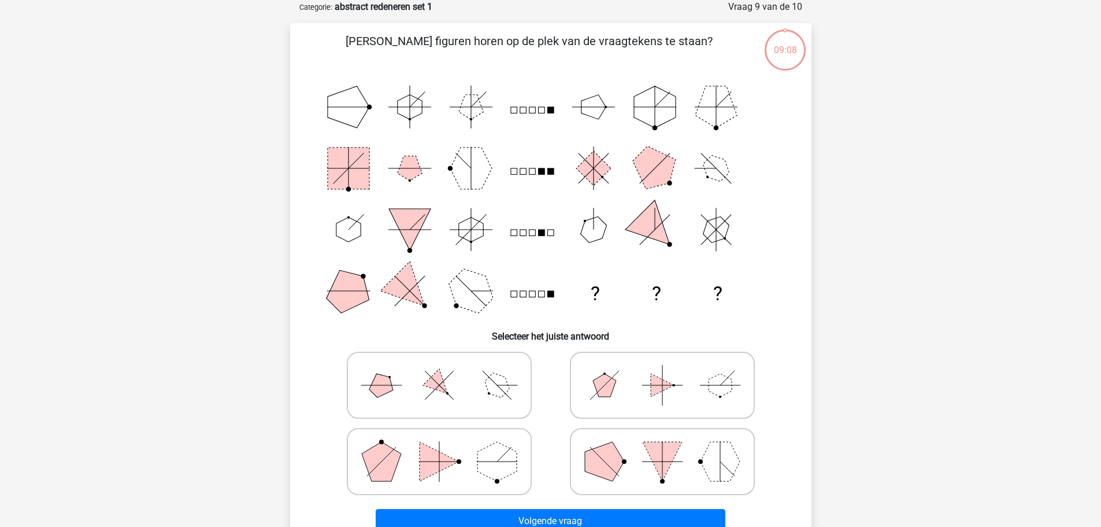
click at [480, 402] on icon at bounding box center [439, 385] width 173 height 58
click at [447, 370] on input "radio" at bounding box center [443, 367] width 8 height 8
radio input "true"
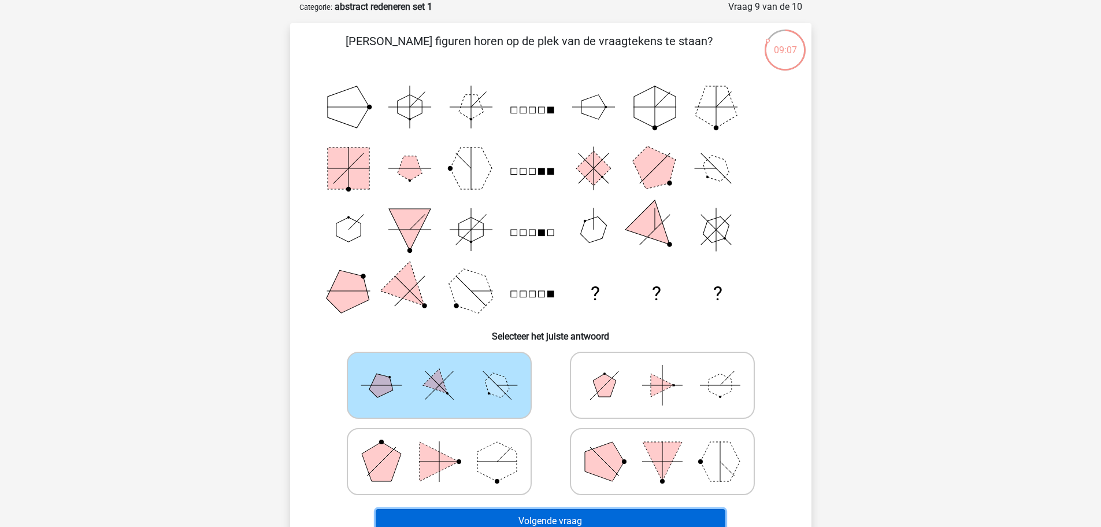
click at [483, 517] on button "Volgende vraag" at bounding box center [551, 521] width 350 height 24
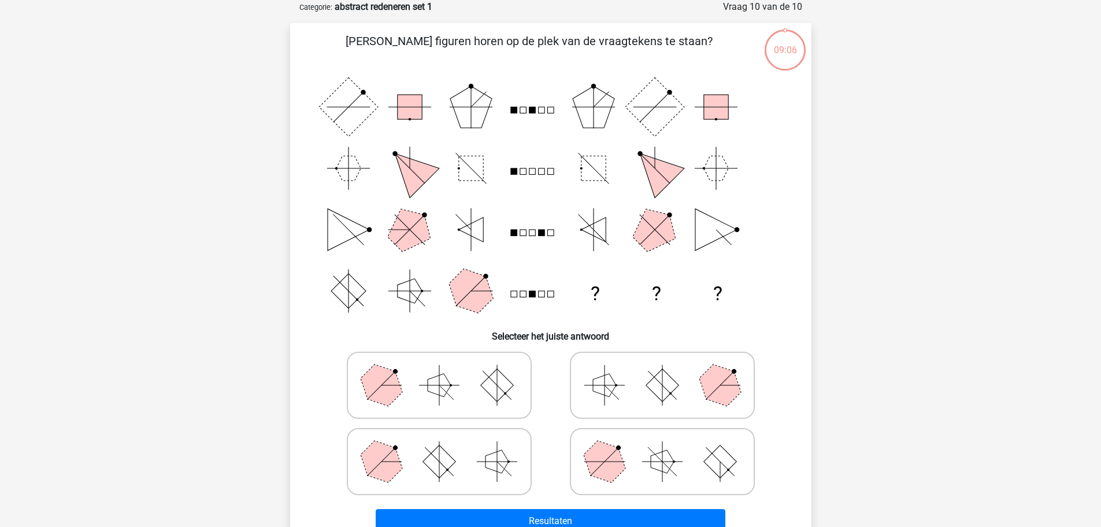
click at [604, 474] on polygon at bounding box center [603, 460] width 55 height 55
click at [662, 447] on input "radio" at bounding box center [666, 443] width 8 height 8
radio input "true"
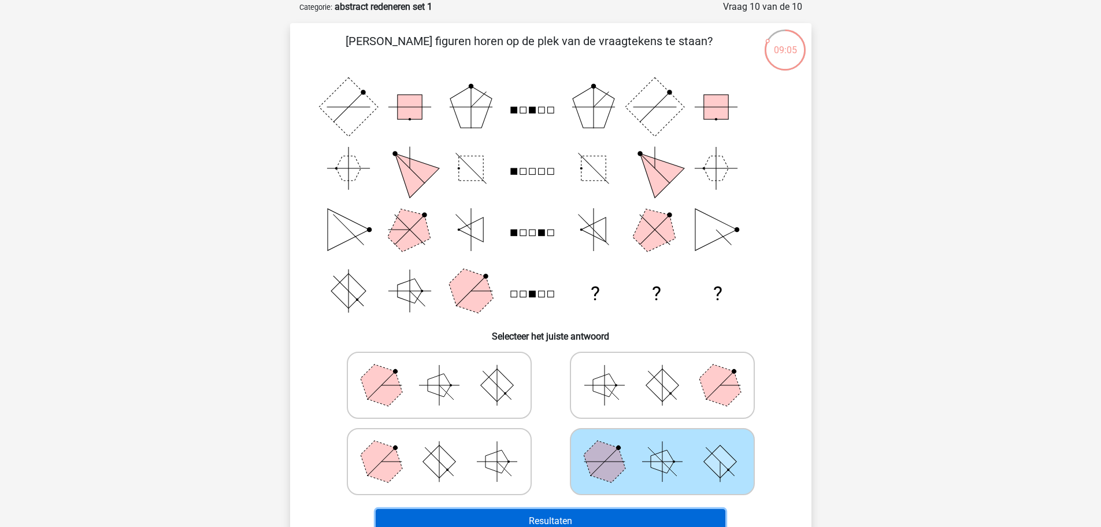
click at [553, 518] on button "Resultaten" at bounding box center [551, 521] width 350 height 24
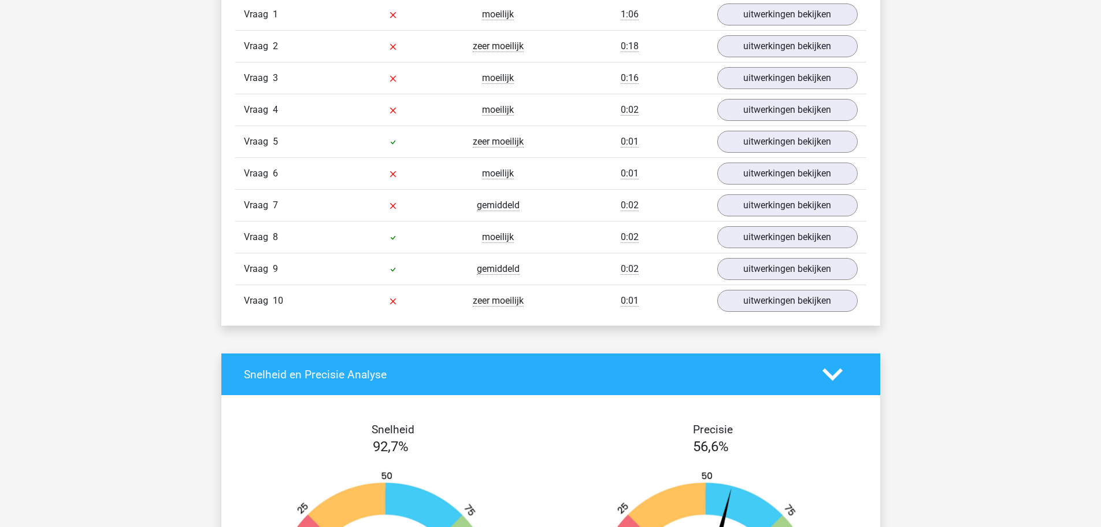
scroll to position [867, 0]
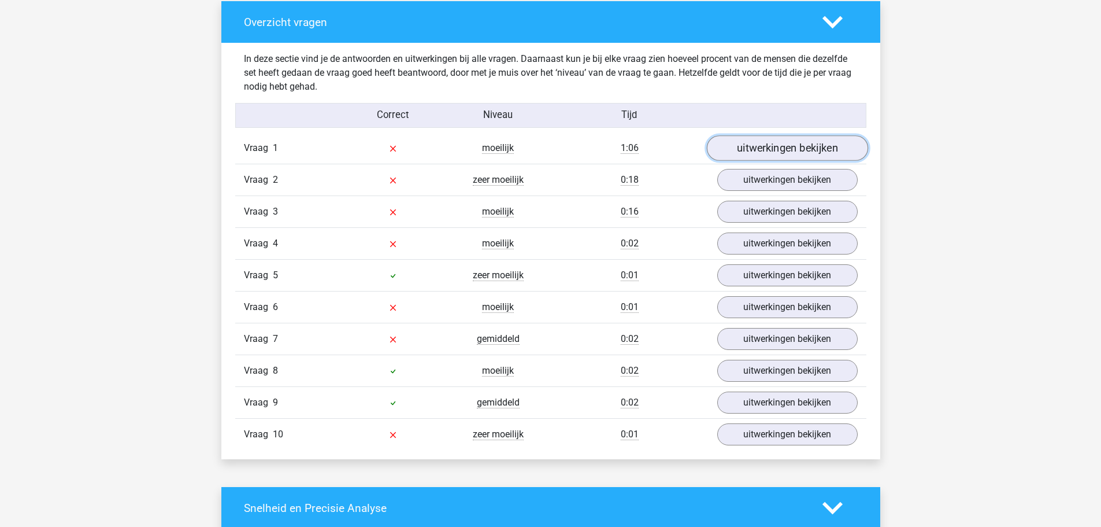
click at [809, 139] on link "uitwerkingen bekijken" at bounding box center [786, 148] width 161 height 25
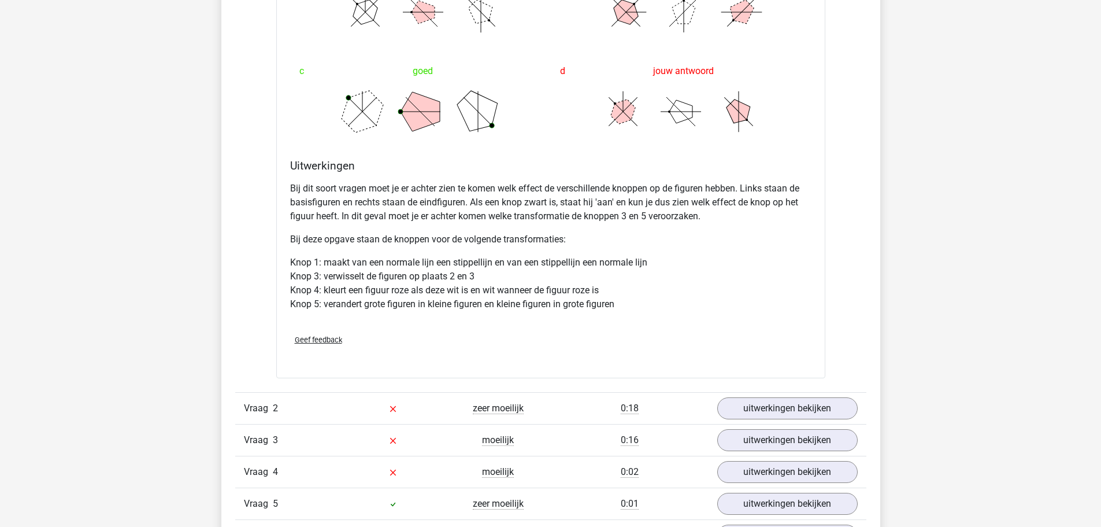
scroll to position [1329, 0]
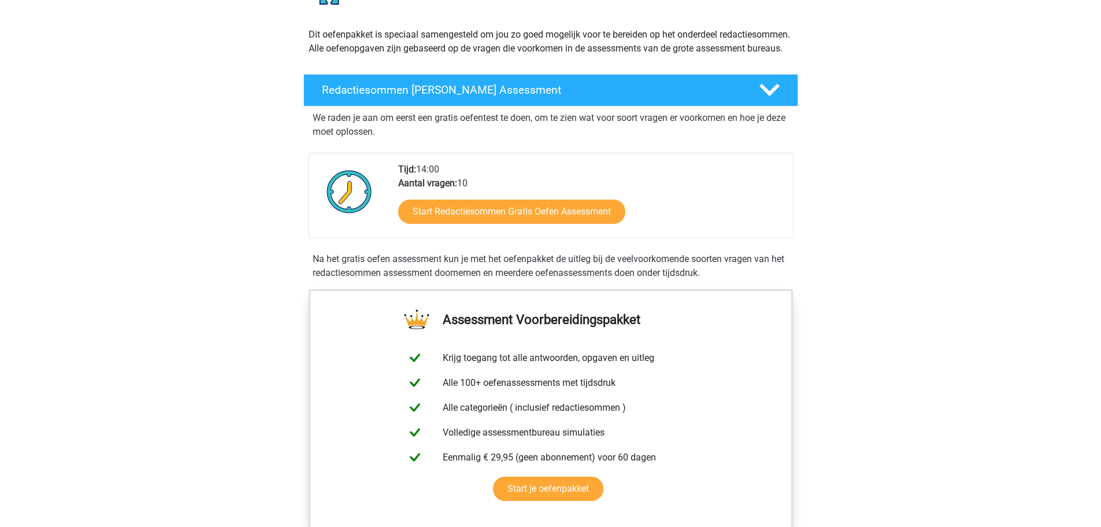
scroll to position [116, 0]
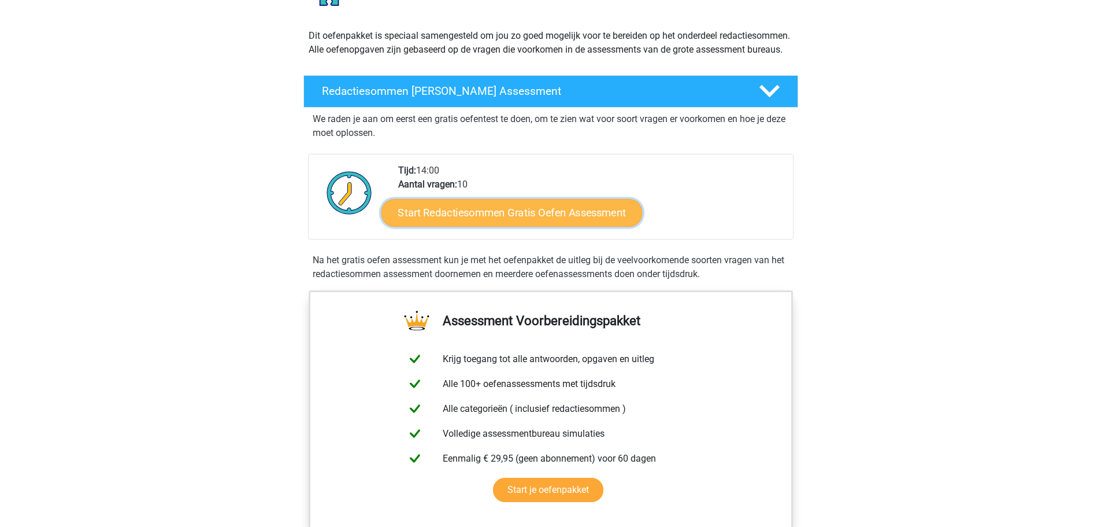
click at [488, 223] on link "Start Redactiesommen Gratis Oefen Assessment" at bounding box center [511, 212] width 261 height 28
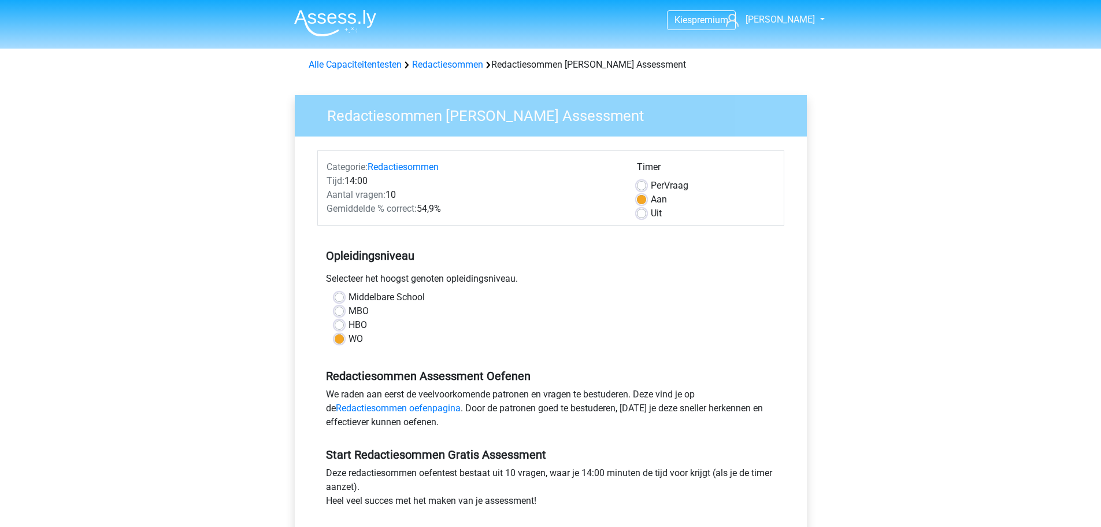
click at [355, 323] on label "HBO" at bounding box center [358, 325] width 18 height 14
click at [344, 323] on input "HBO" at bounding box center [339, 324] width 9 height 12
radio input "true"
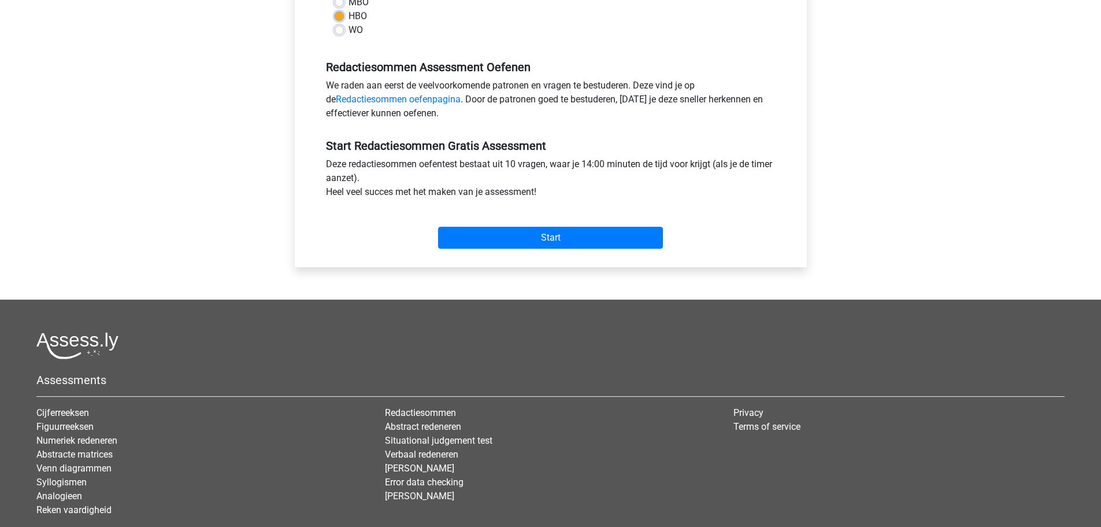
scroll to position [387, 0]
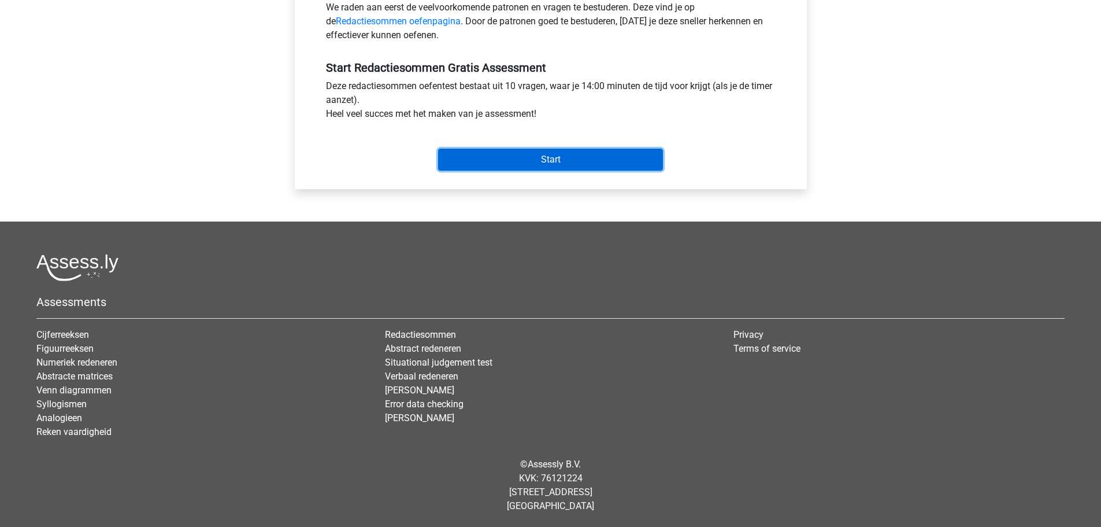
click at [579, 166] on input "Start" at bounding box center [550, 160] width 225 height 22
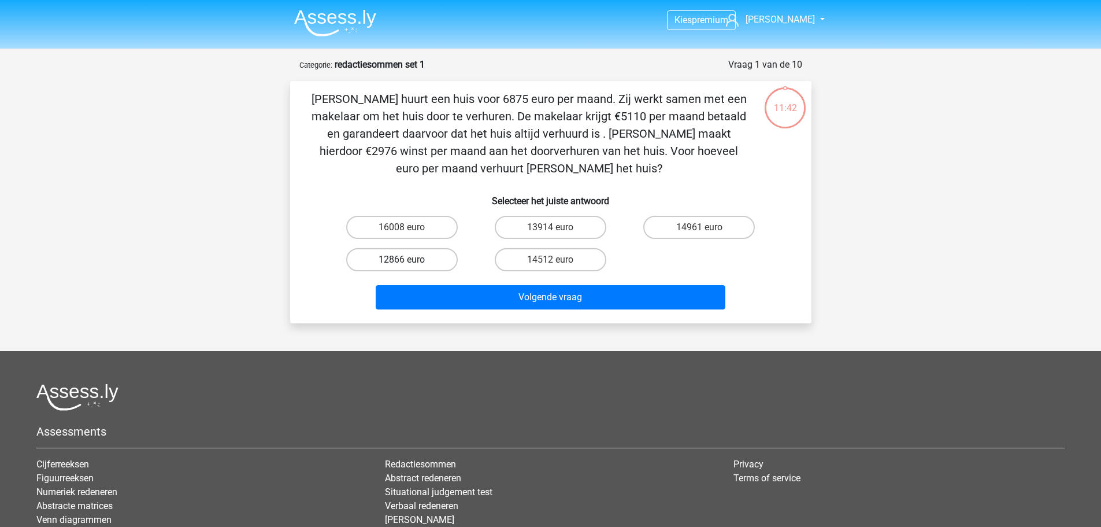
drag, startPoint x: 410, startPoint y: 255, endPoint x: 418, endPoint y: 258, distance: 8.1
click at [410, 255] on label "12866 euro" at bounding box center [402, 259] width 112 height 23
click at [409, 260] on input "12866 euro" at bounding box center [406, 264] width 8 height 8
radio input "true"
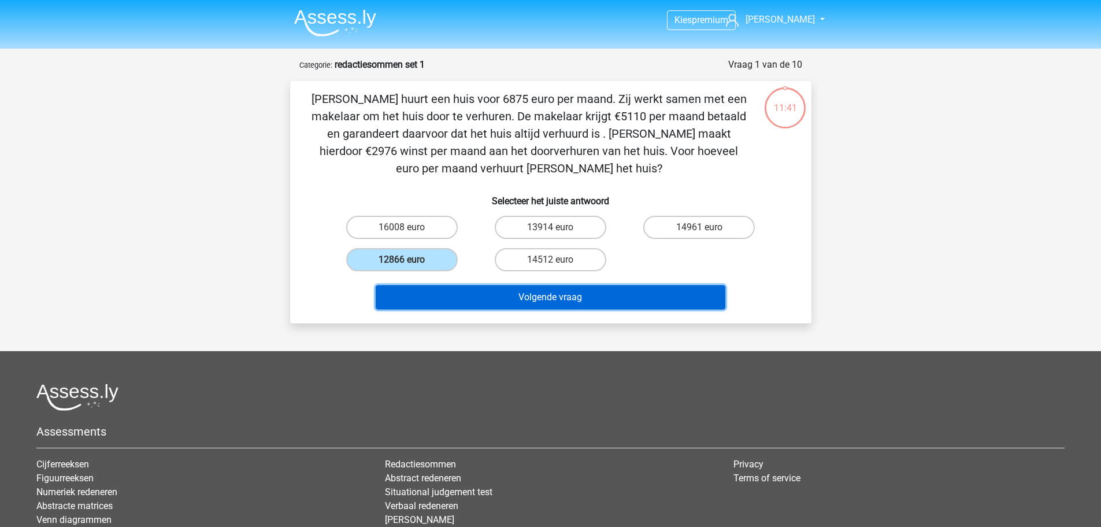
click at [560, 297] on button "Volgende vraag" at bounding box center [551, 297] width 350 height 24
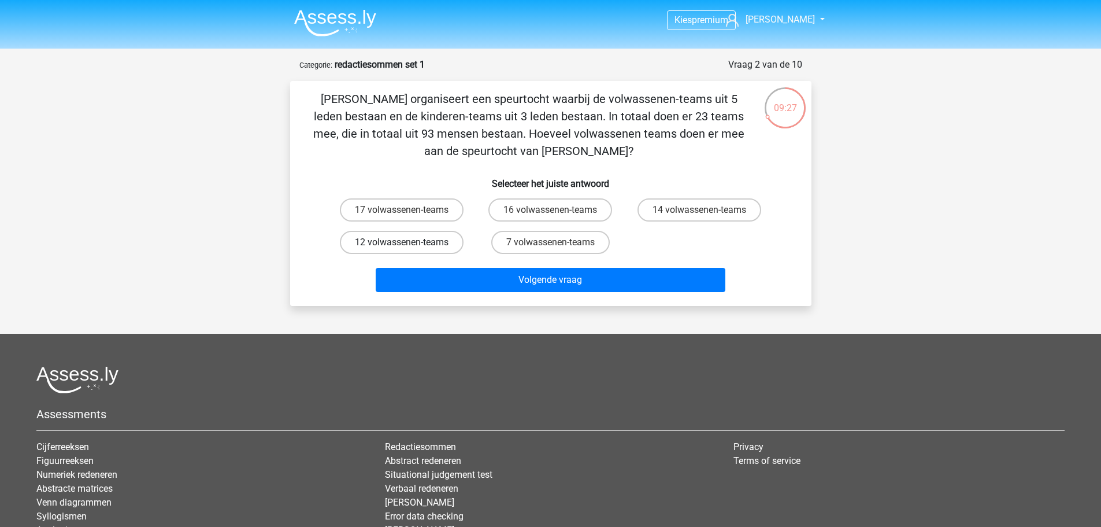
click at [406, 242] on label "12 volwassenen-teams" at bounding box center [402, 242] width 124 height 23
click at [406, 242] on input "12 volwassenen-teams" at bounding box center [406, 246] width 8 height 8
radio input "true"
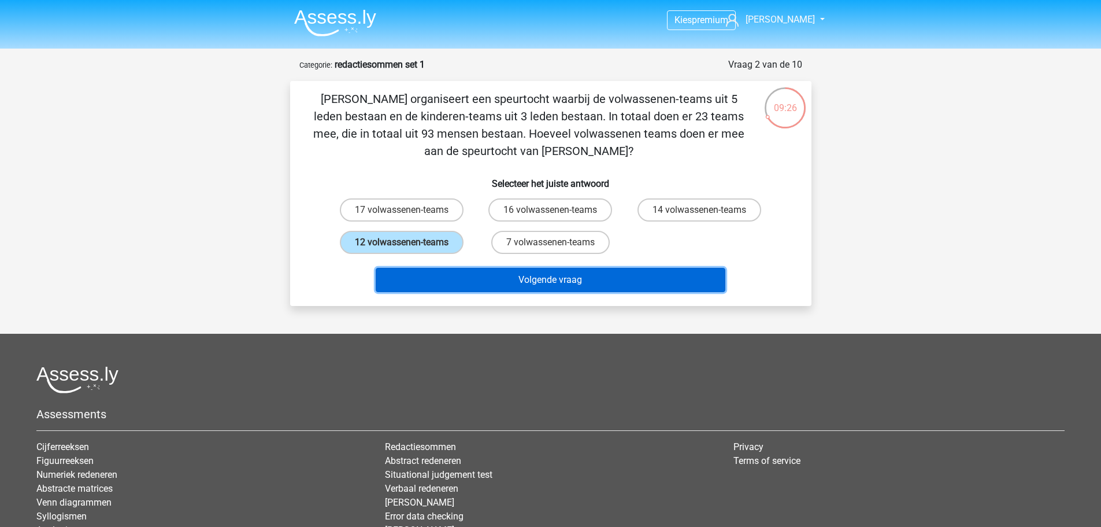
click at [506, 283] on button "Volgende vraag" at bounding box center [551, 280] width 350 height 24
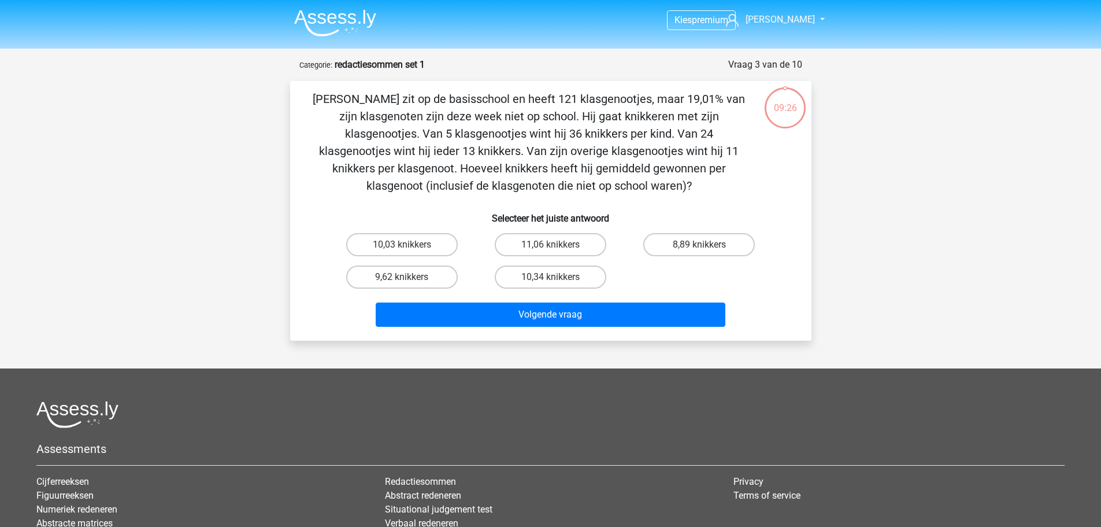
scroll to position [58, 0]
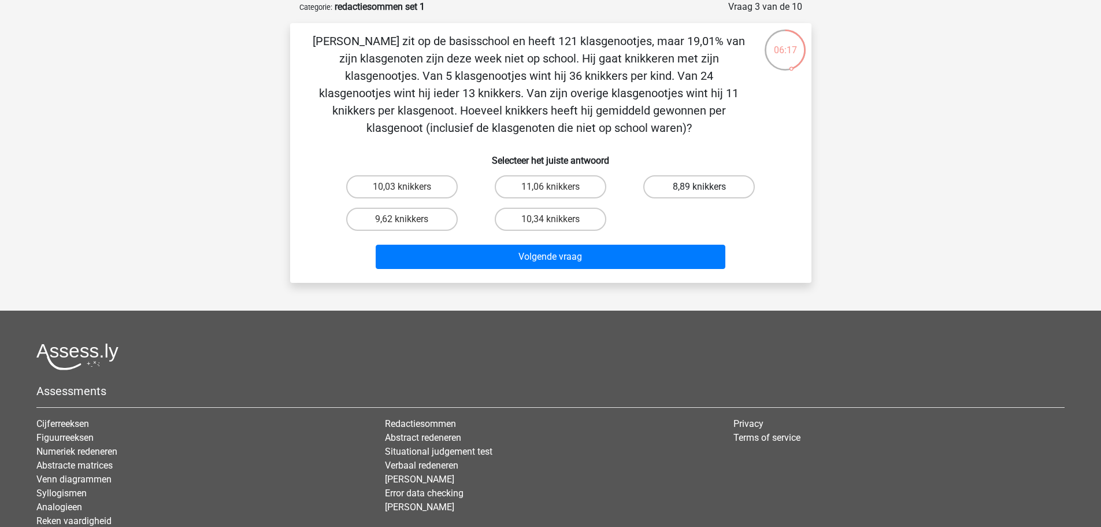
click at [664, 184] on label "8,89 knikkers" at bounding box center [699, 186] width 112 height 23
click at [699, 187] on input "8,89 knikkers" at bounding box center [703, 191] width 8 height 8
radio input "true"
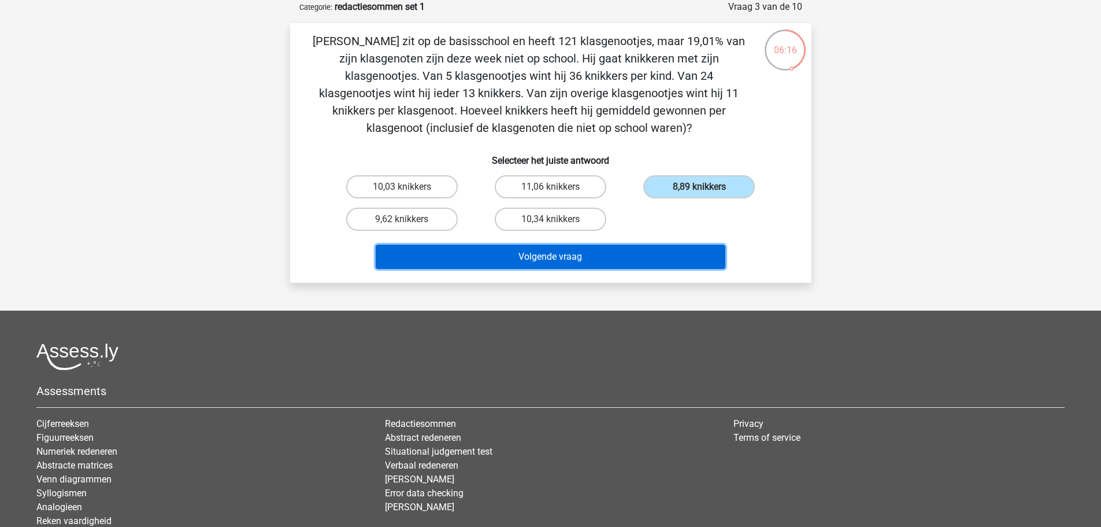
click at [600, 249] on button "Volgende vraag" at bounding box center [551, 256] width 350 height 24
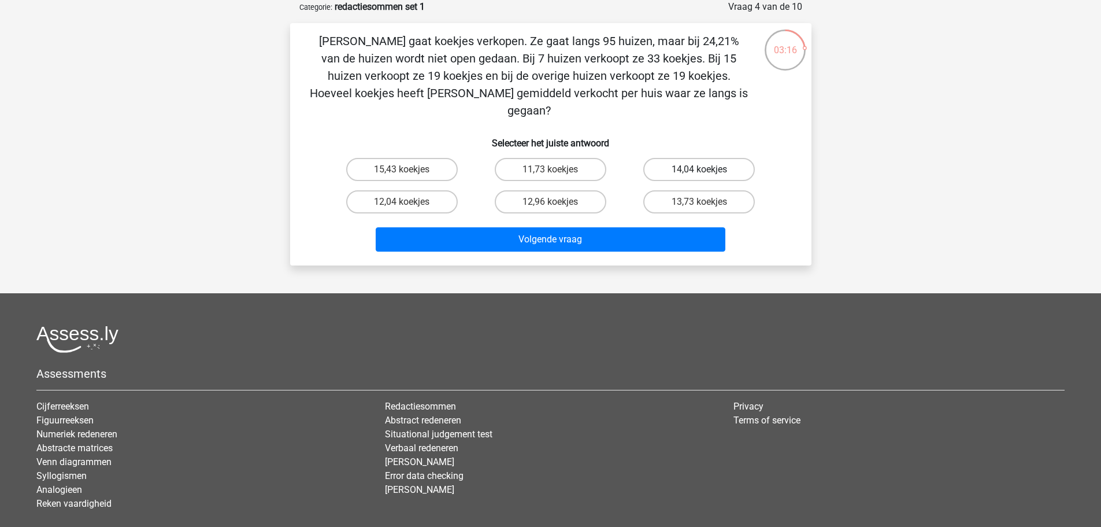
click at [709, 159] on label "14,04 koekjes" at bounding box center [699, 169] width 112 height 23
click at [707, 169] on input "14,04 koekjes" at bounding box center [703, 173] width 8 height 8
radio input "true"
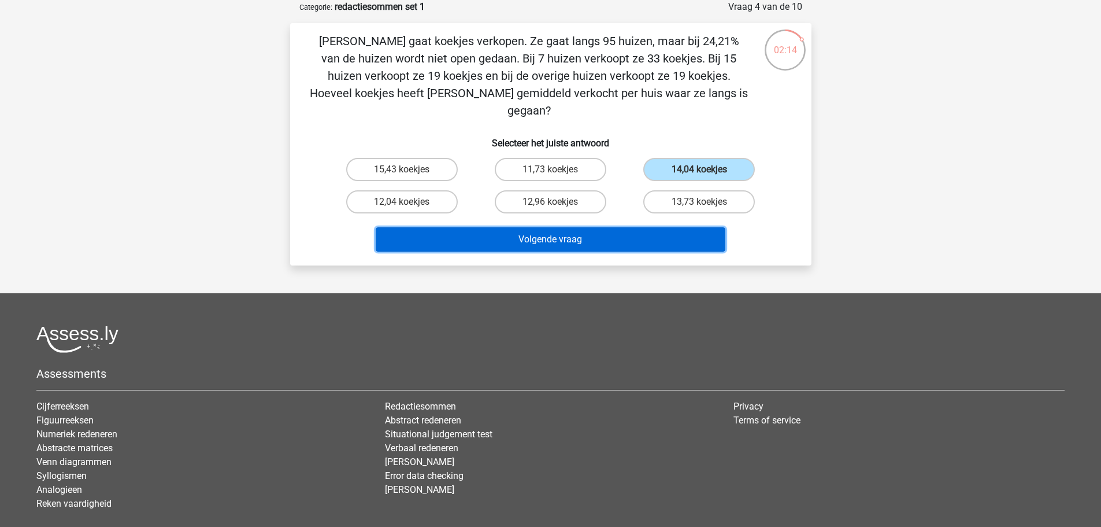
click at [517, 227] on button "Volgende vraag" at bounding box center [551, 239] width 350 height 24
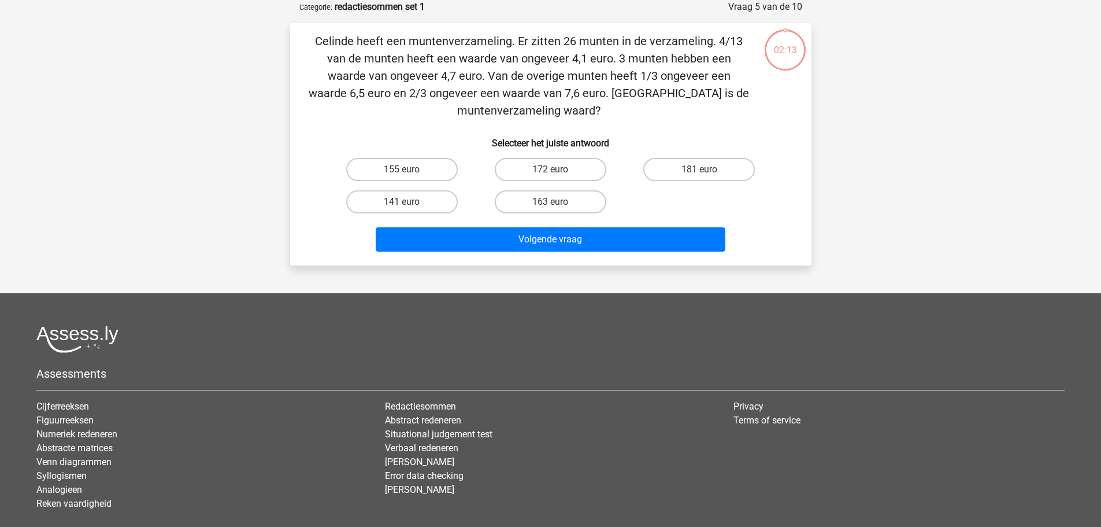
scroll to position [0, 0]
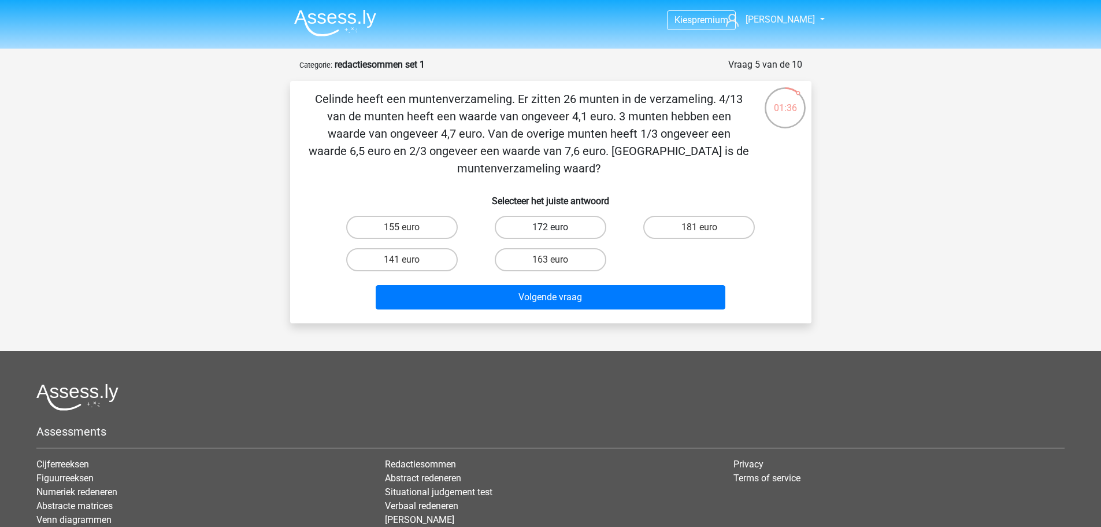
click at [509, 225] on label "172 euro" at bounding box center [551, 227] width 112 height 23
click at [550, 227] on input "172 euro" at bounding box center [554, 231] width 8 height 8
radio input "true"
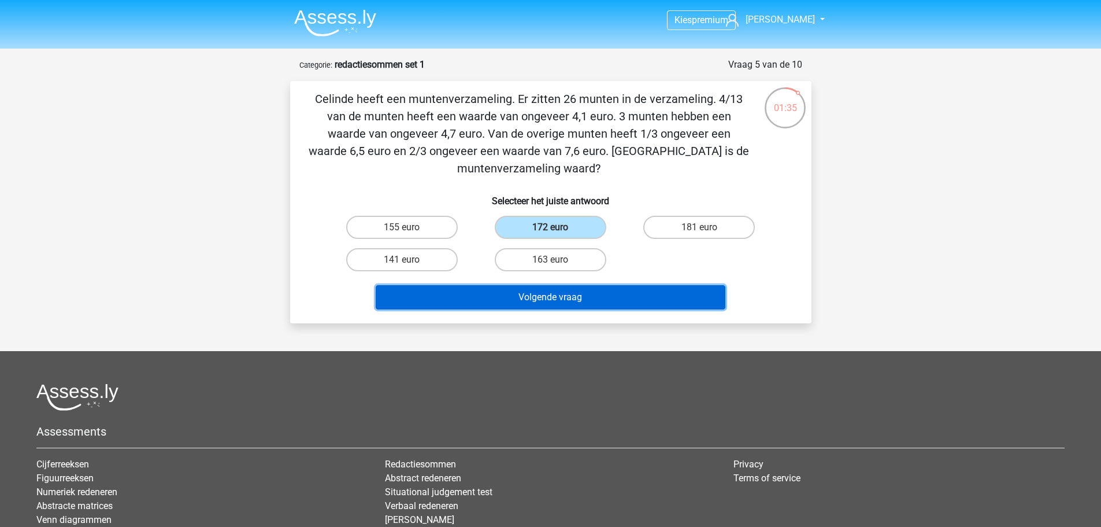
click at [524, 293] on button "Volgende vraag" at bounding box center [551, 297] width 350 height 24
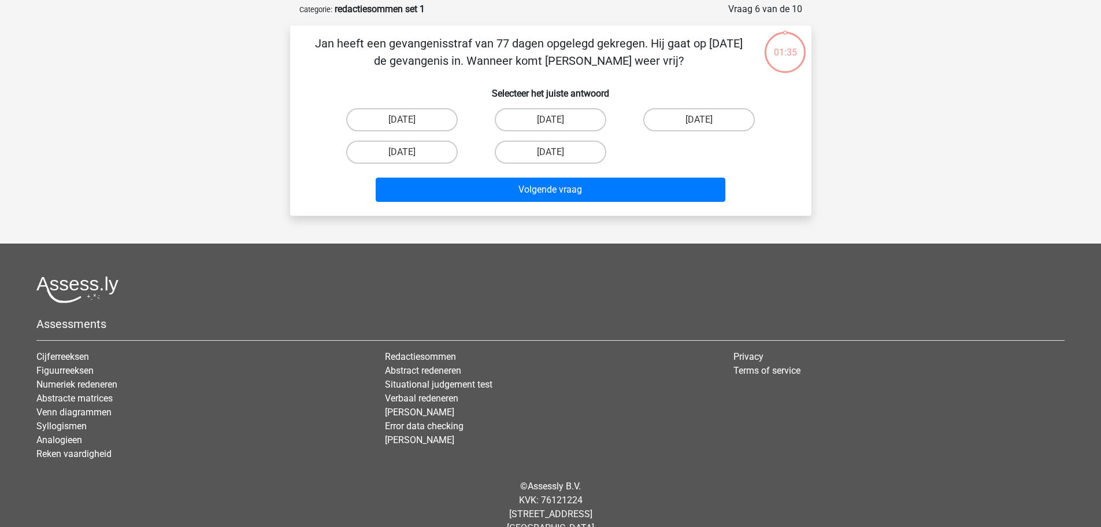
scroll to position [58, 0]
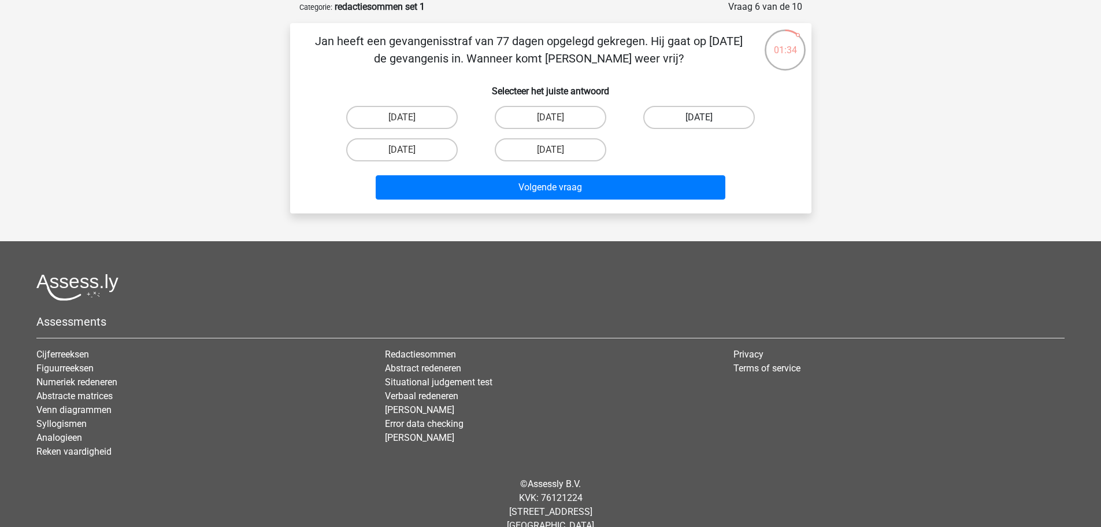
click at [672, 117] on label "13 augustus" at bounding box center [699, 117] width 112 height 23
click at [699, 117] on input "13 augustus" at bounding box center [703, 121] width 8 height 8
radio input "true"
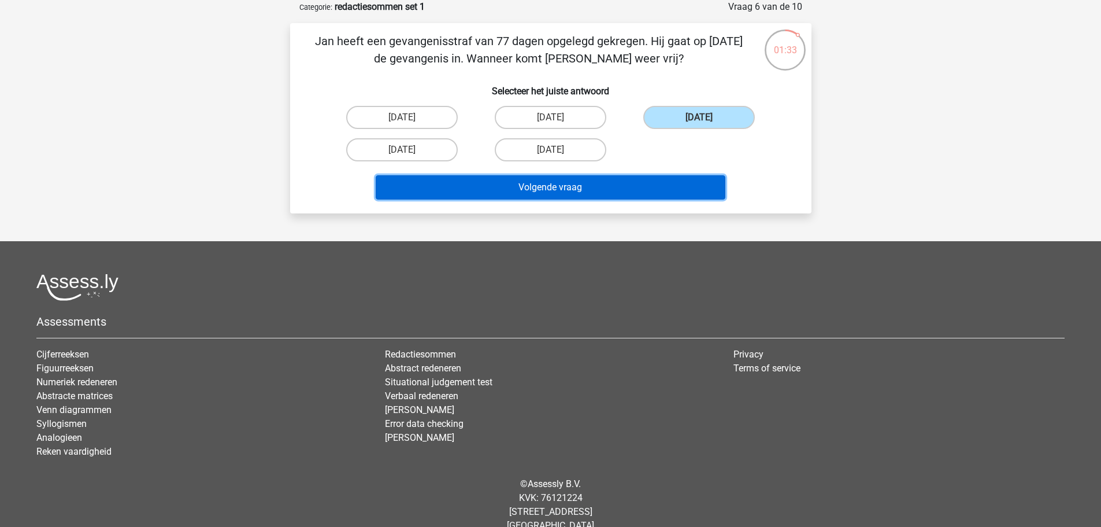
click at [637, 187] on button "Volgende vraag" at bounding box center [551, 187] width 350 height 24
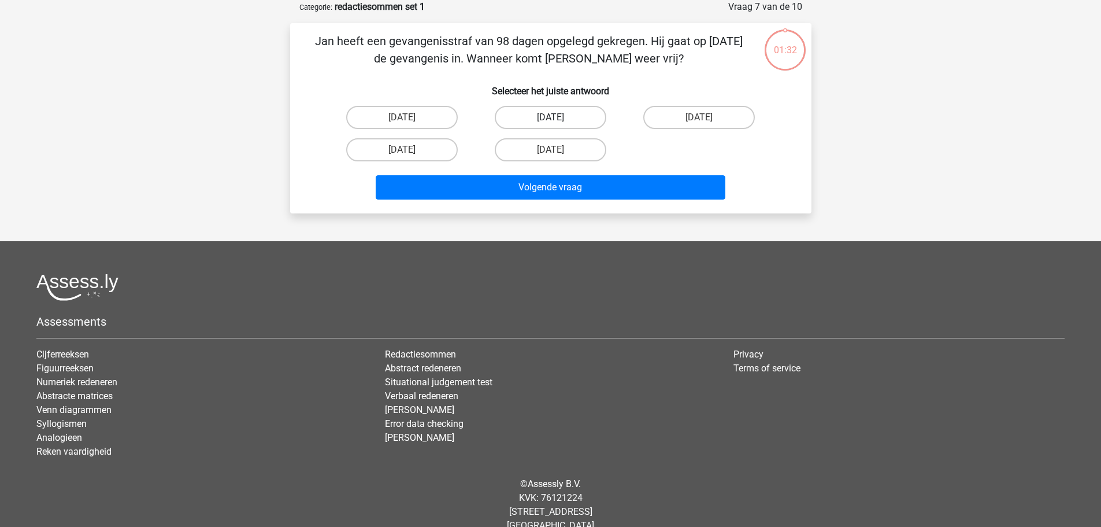
click at [553, 117] on label "16 augustus" at bounding box center [551, 117] width 112 height 23
click at [553, 117] on input "16 augustus" at bounding box center [554, 121] width 8 height 8
radio input "true"
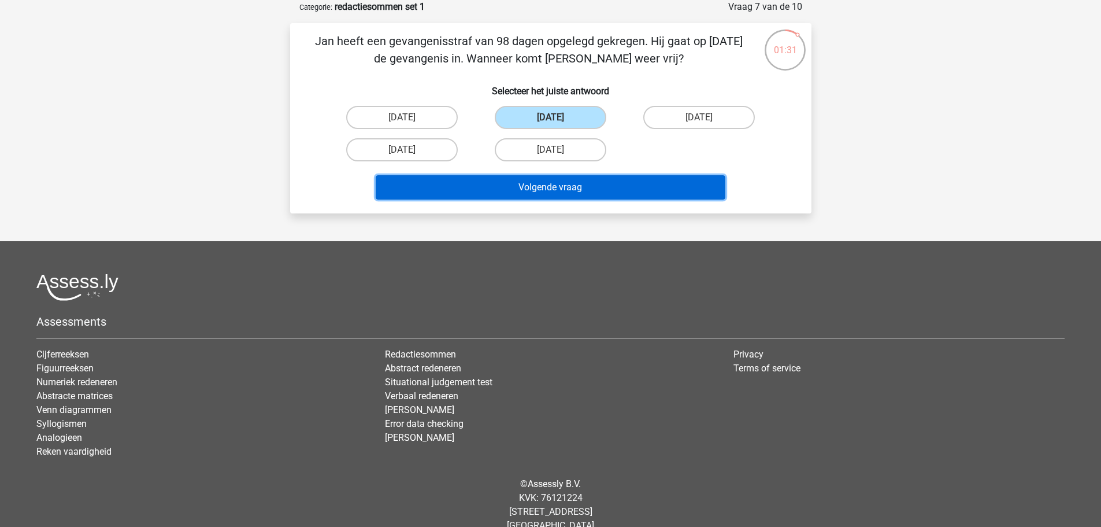
click at [550, 189] on button "Volgende vraag" at bounding box center [551, 187] width 350 height 24
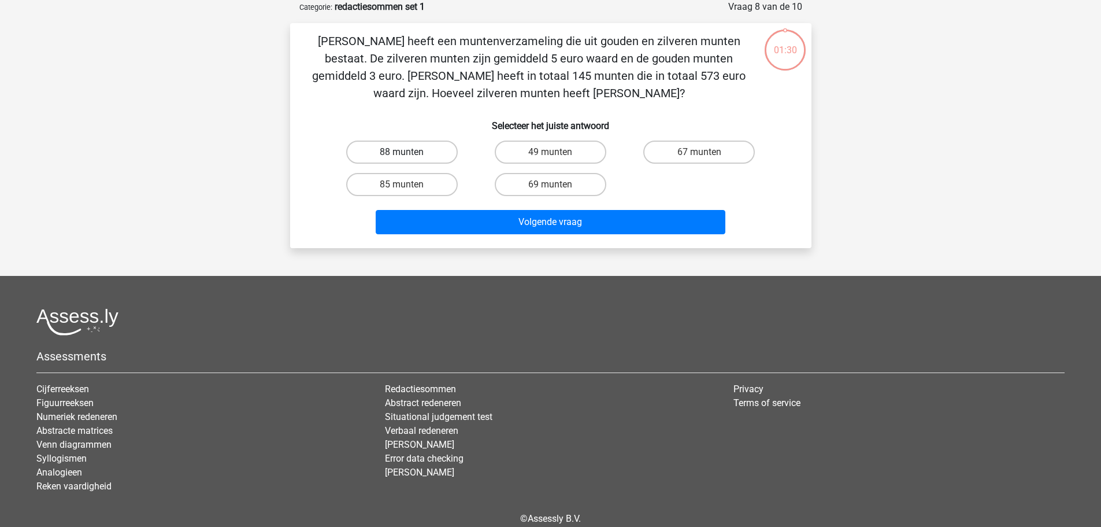
click at [396, 143] on label "88 munten" at bounding box center [402, 151] width 112 height 23
click at [402, 152] on input "88 munten" at bounding box center [406, 156] width 8 height 8
radio input "true"
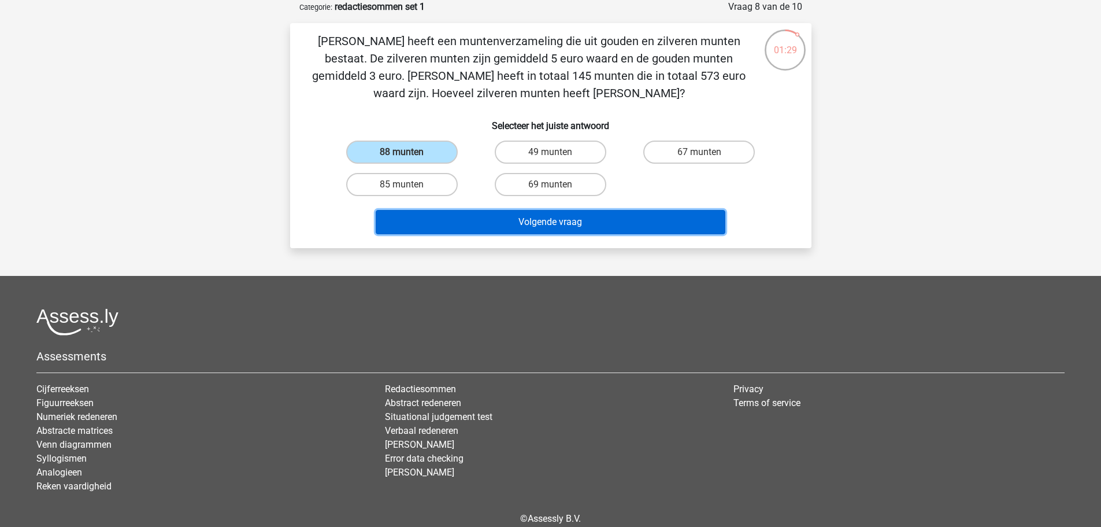
click at [412, 221] on button "Volgende vraag" at bounding box center [551, 222] width 350 height 24
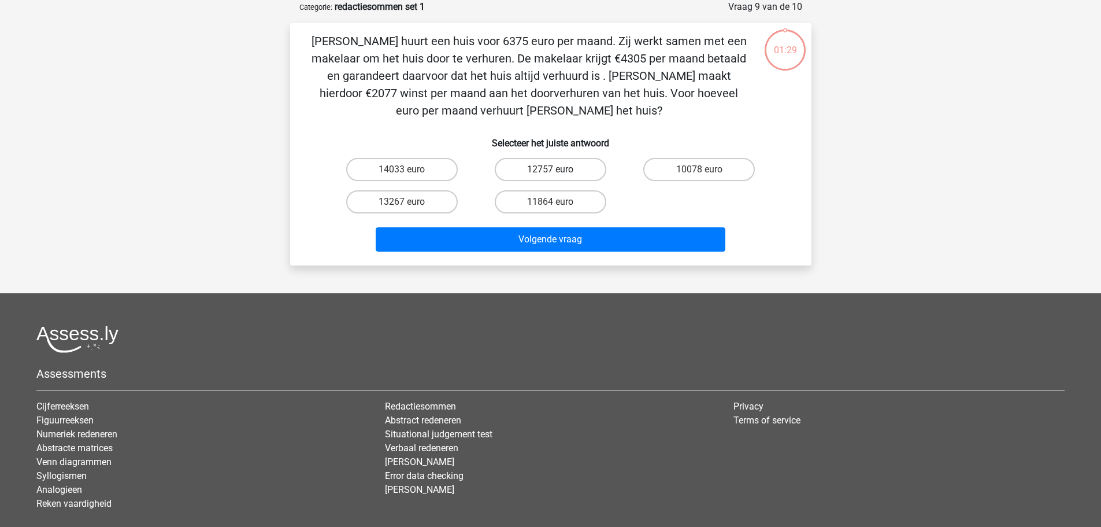
click at [569, 166] on label "12757 euro" at bounding box center [551, 169] width 112 height 23
click at [558, 169] on input "12757 euro" at bounding box center [554, 173] width 8 height 8
radio input "true"
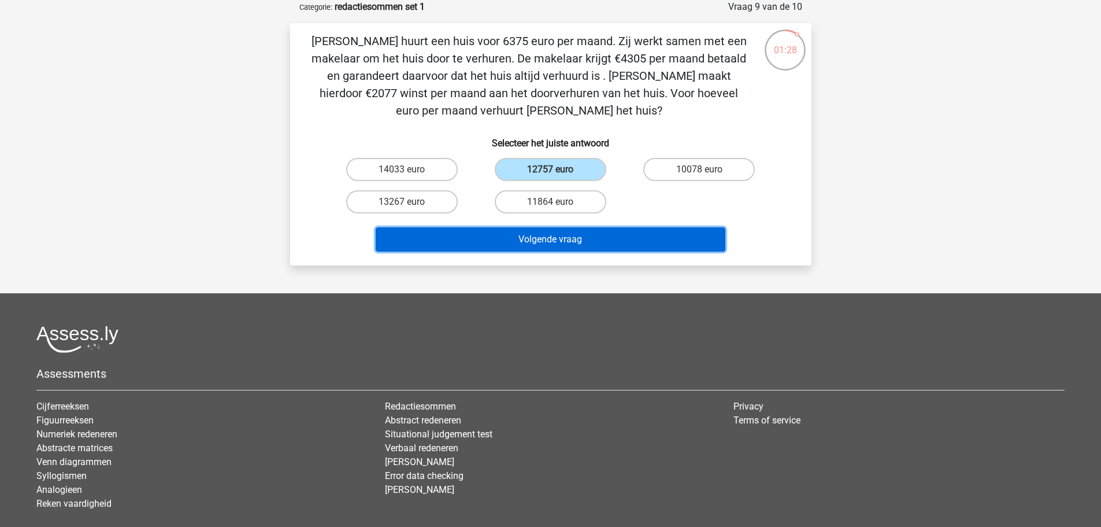
click at [546, 239] on button "Volgende vraag" at bounding box center [551, 239] width 350 height 24
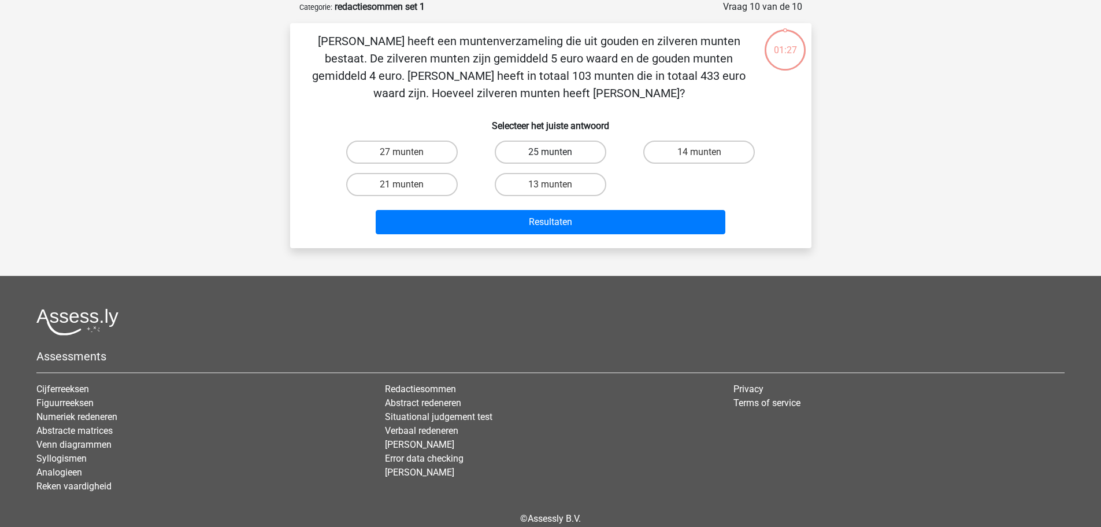
click at [530, 145] on label "25 munten" at bounding box center [551, 151] width 112 height 23
click at [550, 152] on input "25 munten" at bounding box center [554, 156] width 8 height 8
radio input "true"
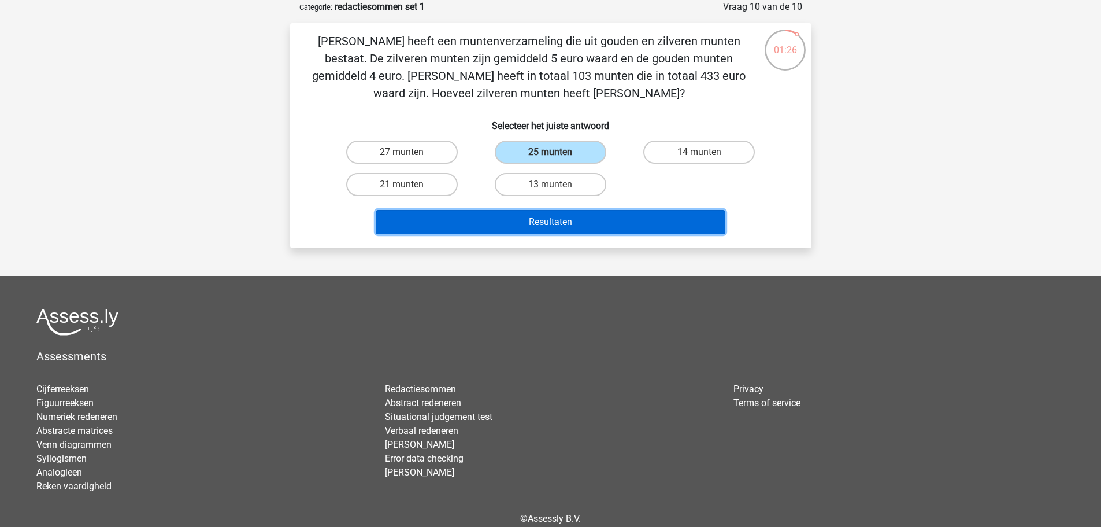
click at [535, 225] on button "Resultaten" at bounding box center [551, 222] width 350 height 24
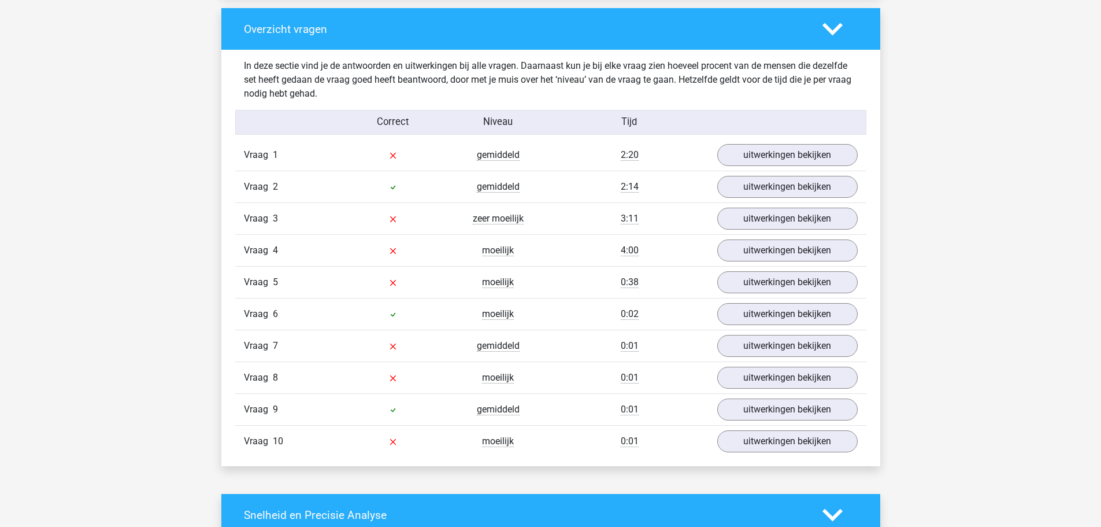
scroll to position [867, 0]
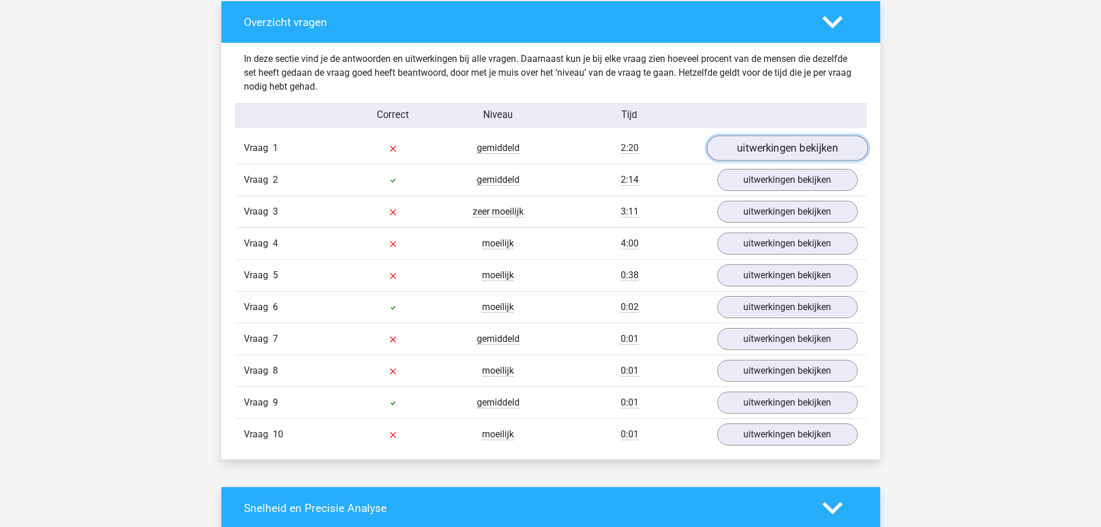
click at [791, 144] on link "uitwerkingen bekijken" at bounding box center [786, 148] width 161 height 25
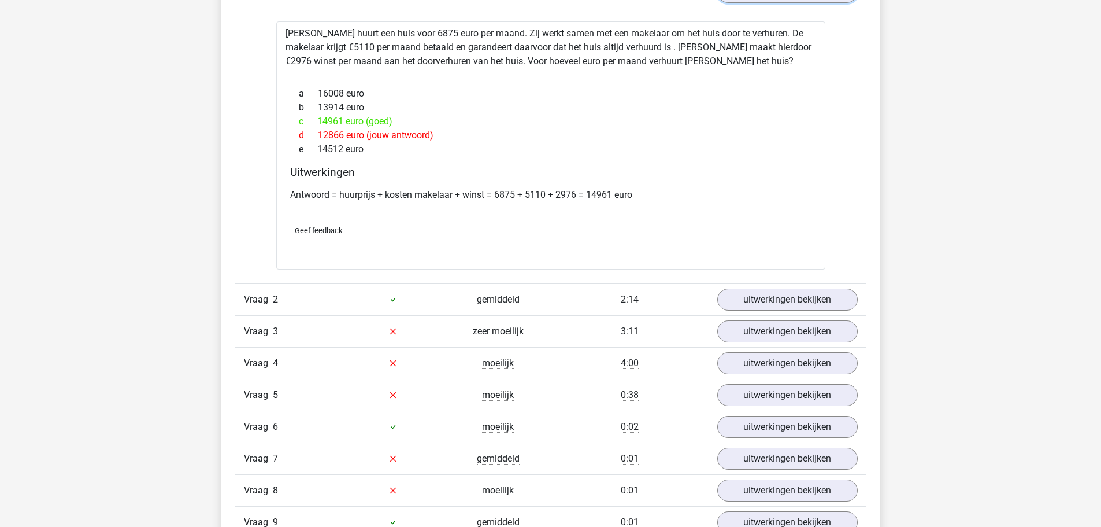
scroll to position [1040, 0]
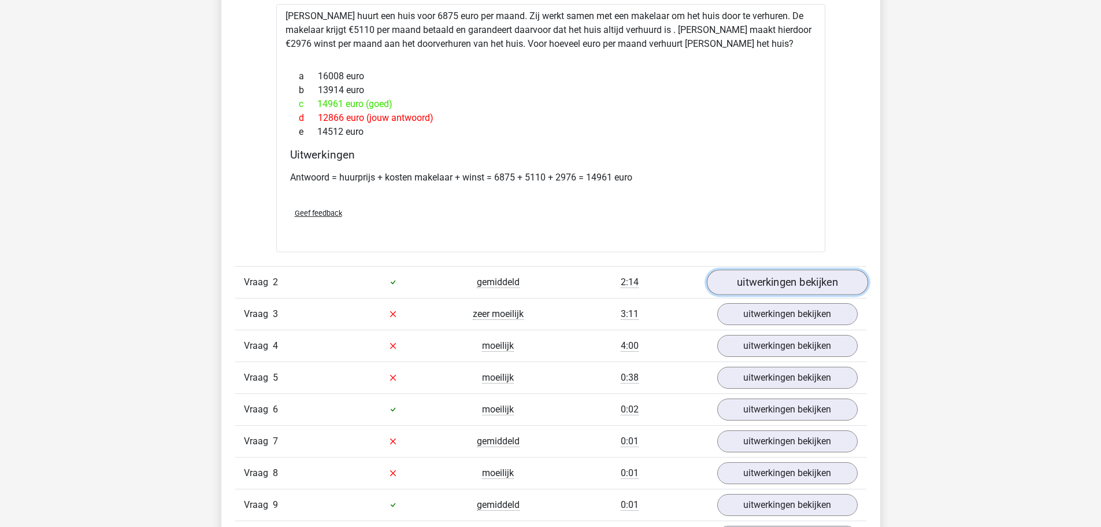
click at [761, 288] on link "uitwerkingen bekijken" at bounding box center [786, 281] width 161 height 25
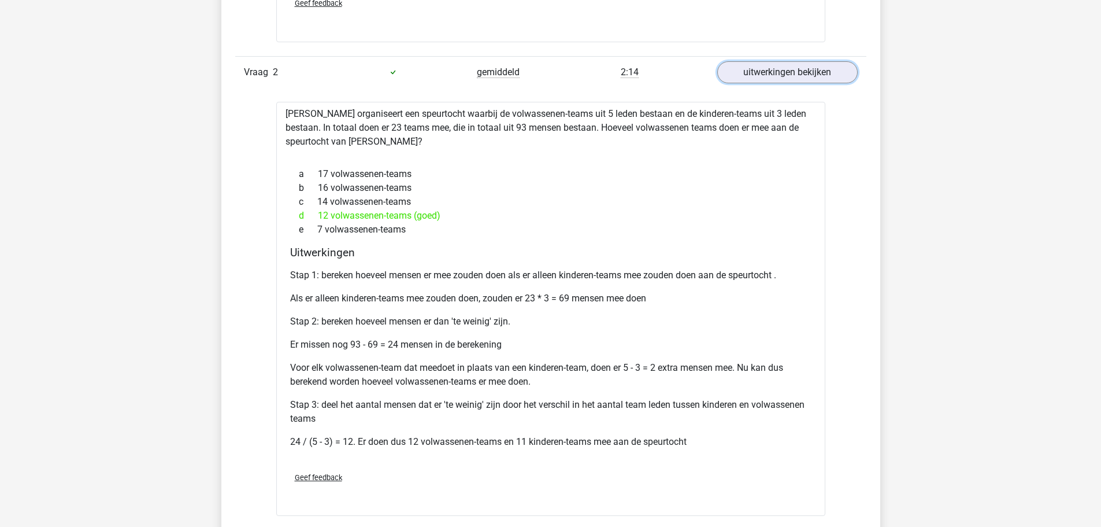
scroll to position [1272, 0]
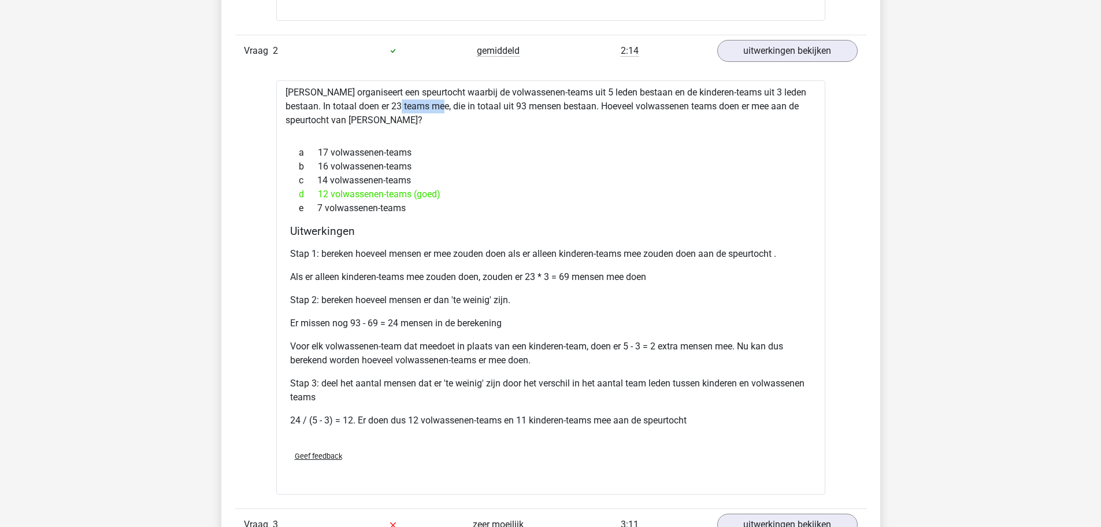
drag, startPoint x: 350, startPoint y: 102, endPoint x: 391, endPoint y: 108, distance: 41.4
click at [391, 108] on div "Chris organiseert een speurtocht waarbij de volwassenen-teams uit 5 leden besta…" at bounding box center [550, 287] width 549 height 414
click at [493, 291] on div "Stap 1: bereken hoeveel mensen er mee zouden doen als er alleen kinderen-teams …" at bounding box center [550, 341] width 521 height 199
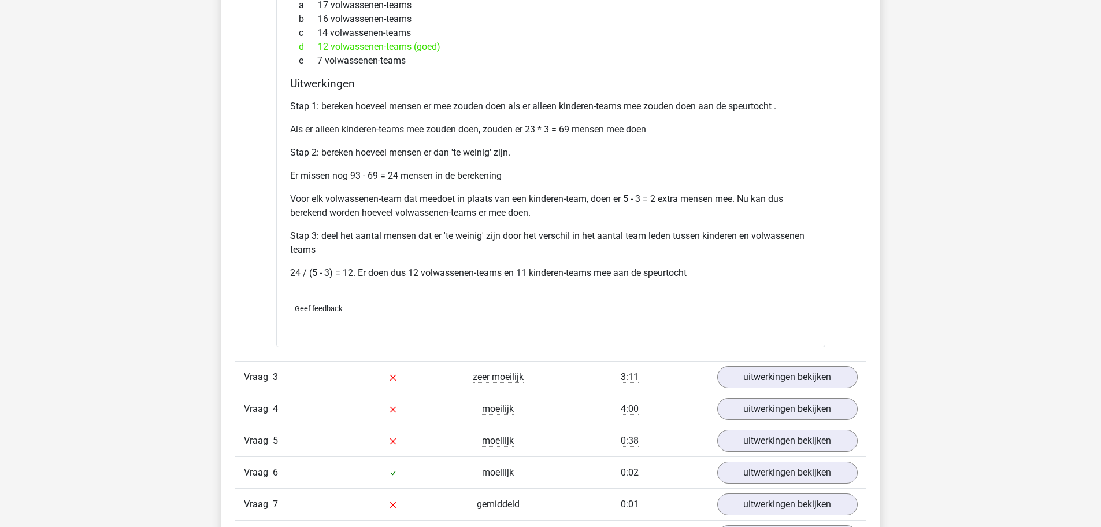
scroll to position [1561, 0]
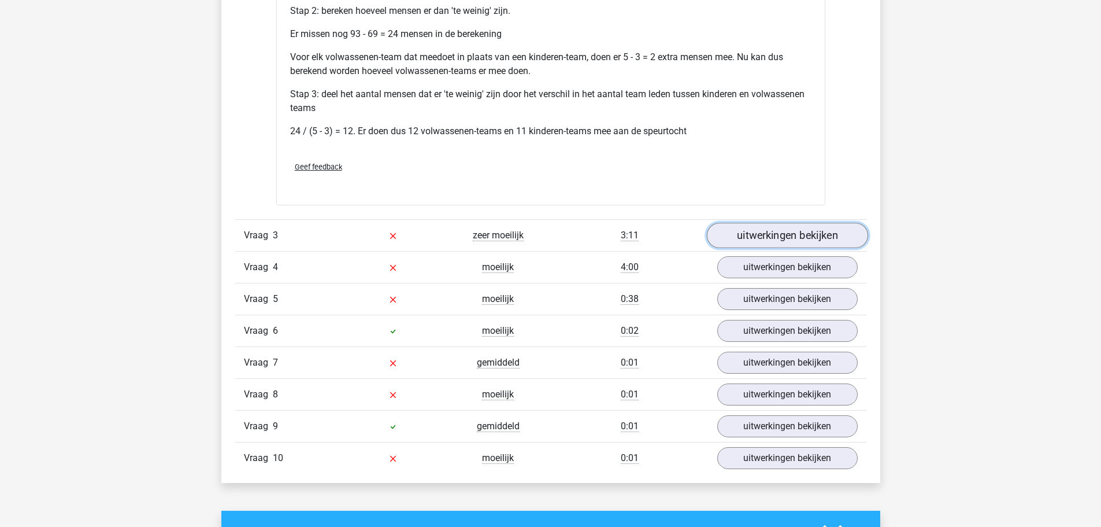
click at [817, 235] on link "uitwerkingen bekijken" at bounding box center [786, 235] width 161 height 25
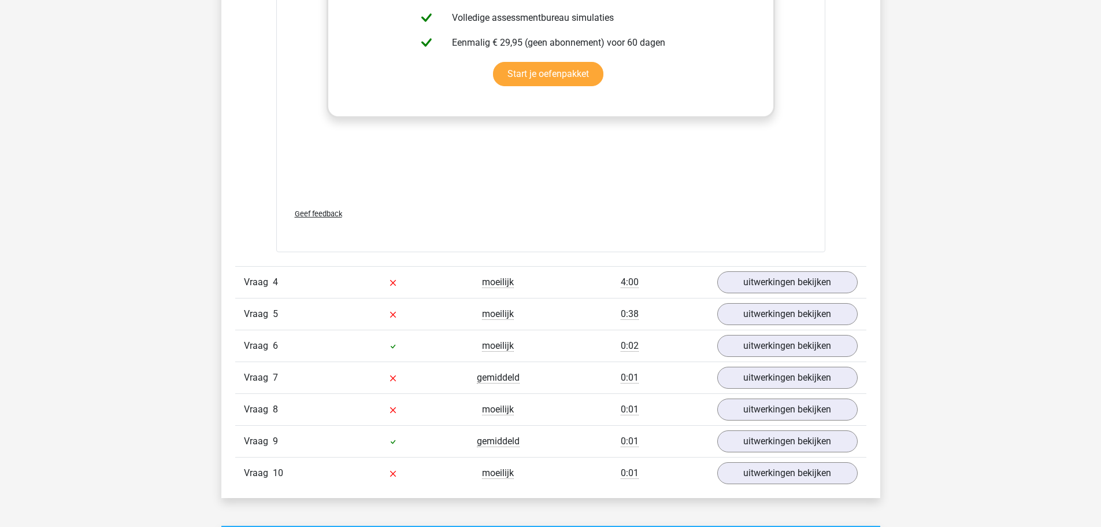
scroll to position [2196, 0]
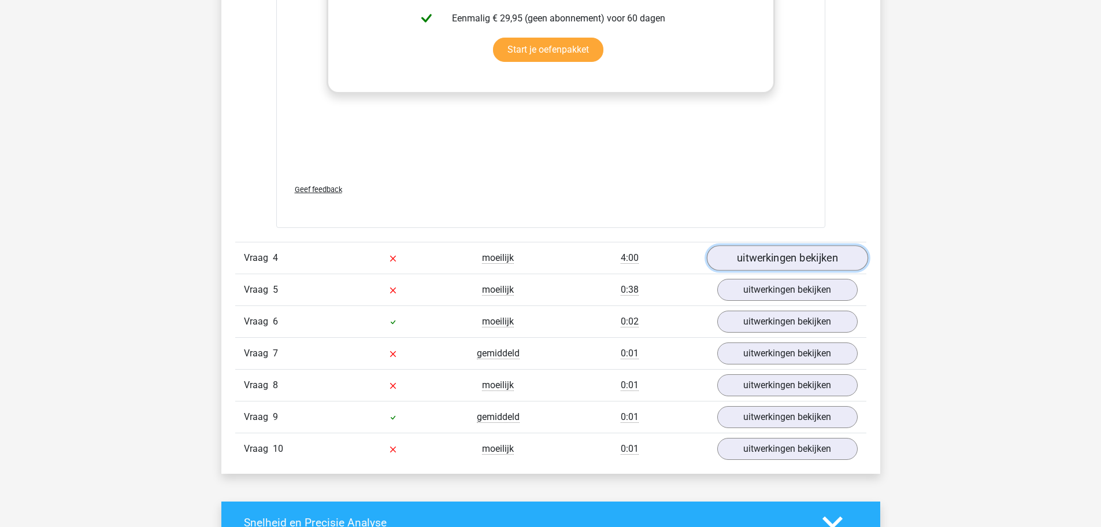
click at [777, 261] on link "uitwerkingen bekijken" at bounding box center [786, 257] width 161 height 25
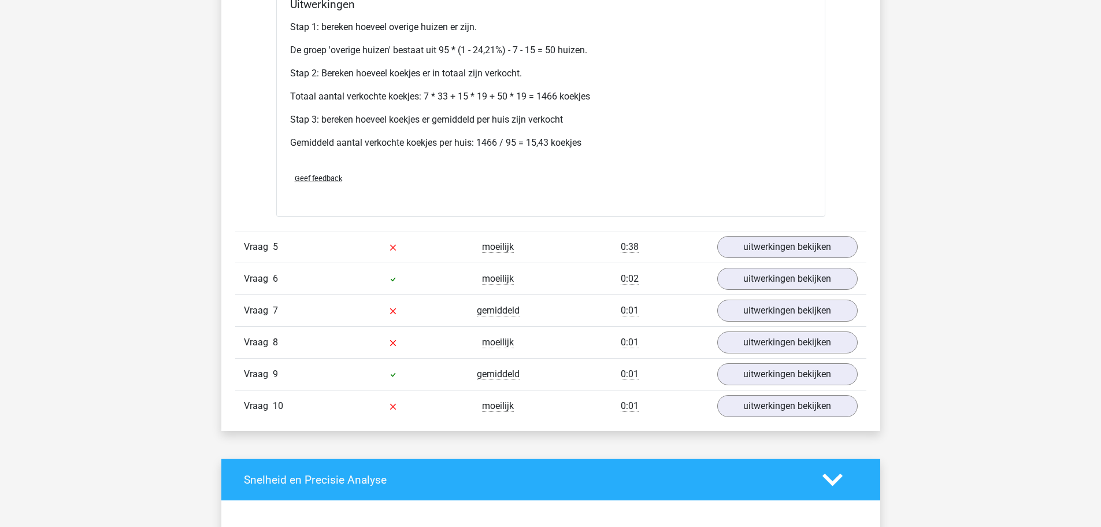
scroll to position [2659, 0]
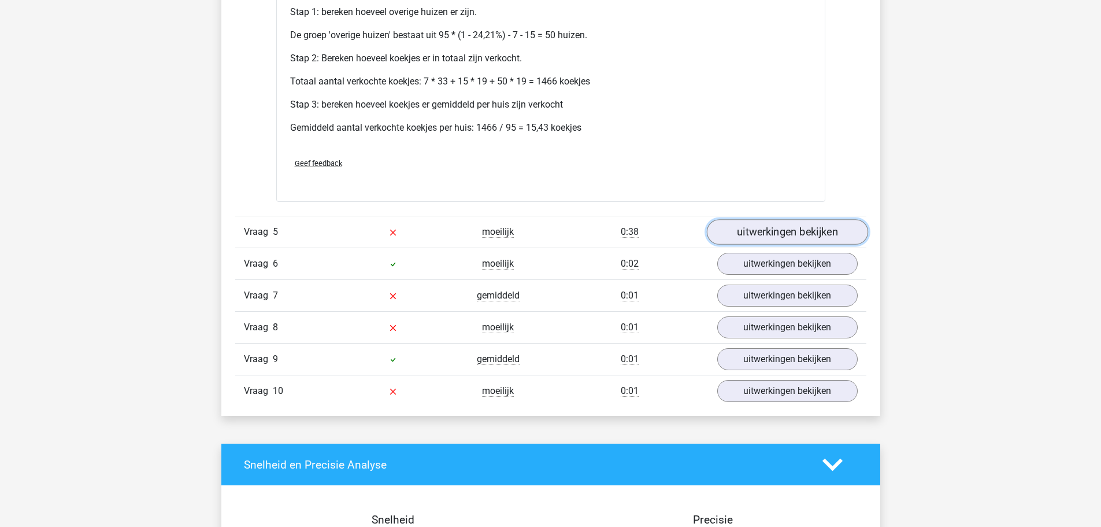
click at [780, 238] on link "uitwerkingen bekijken" at bounding box center [786, 231] width 161 height 25
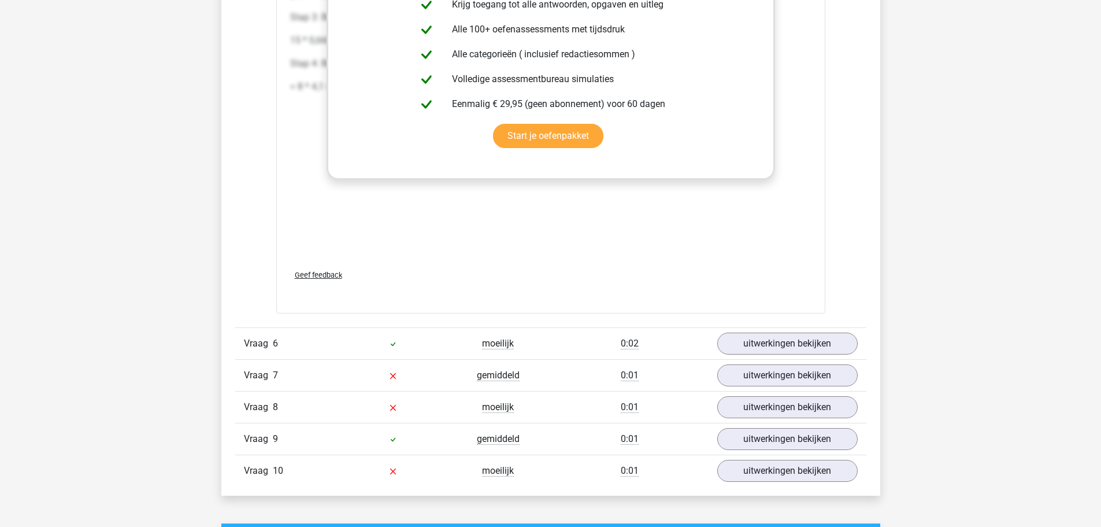
scroll to position [3237, 0]
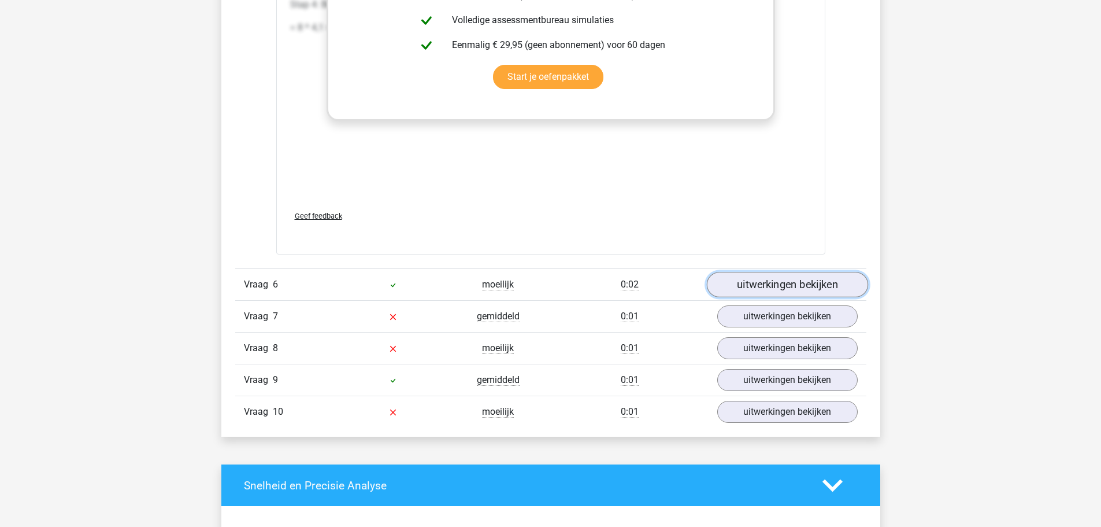
click at [788, 288] on link "uitwerkingen bekijken" at bounding box center [786, 284] width 161 height 25
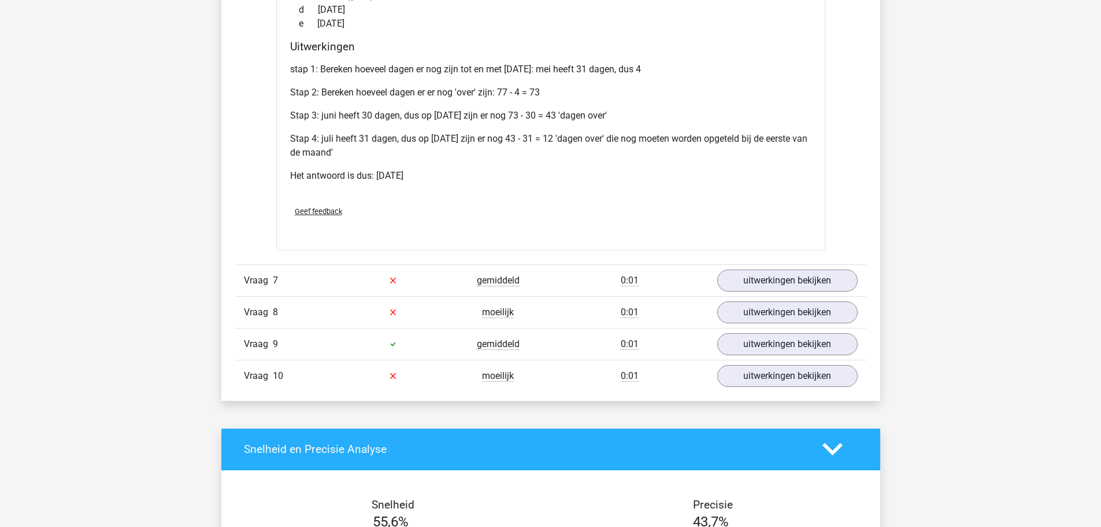
scroll to position [3641, 0]
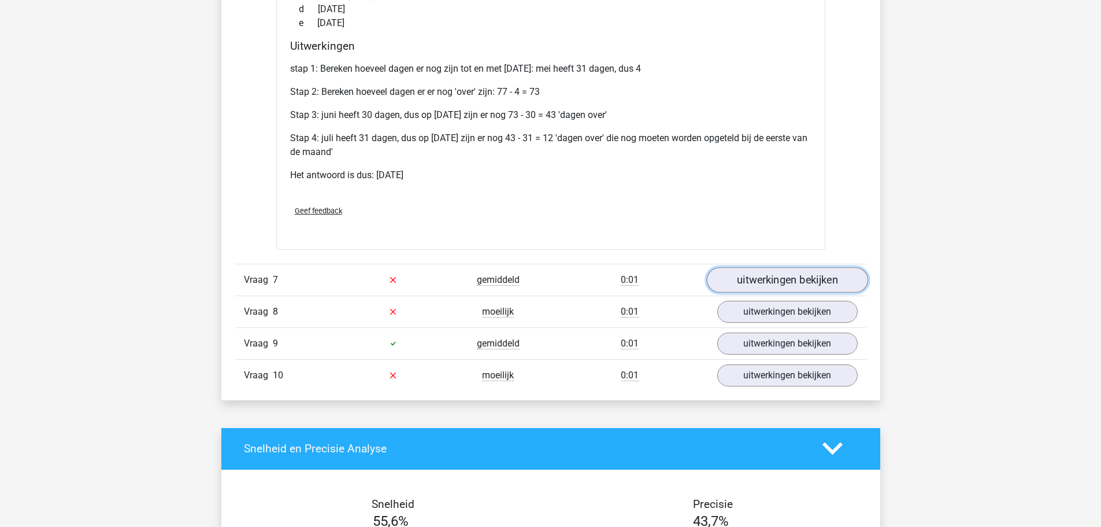
click at [817, 284] on link "uitwerkingen bekijken" at bounding box center [786, 279] width 161 height 25
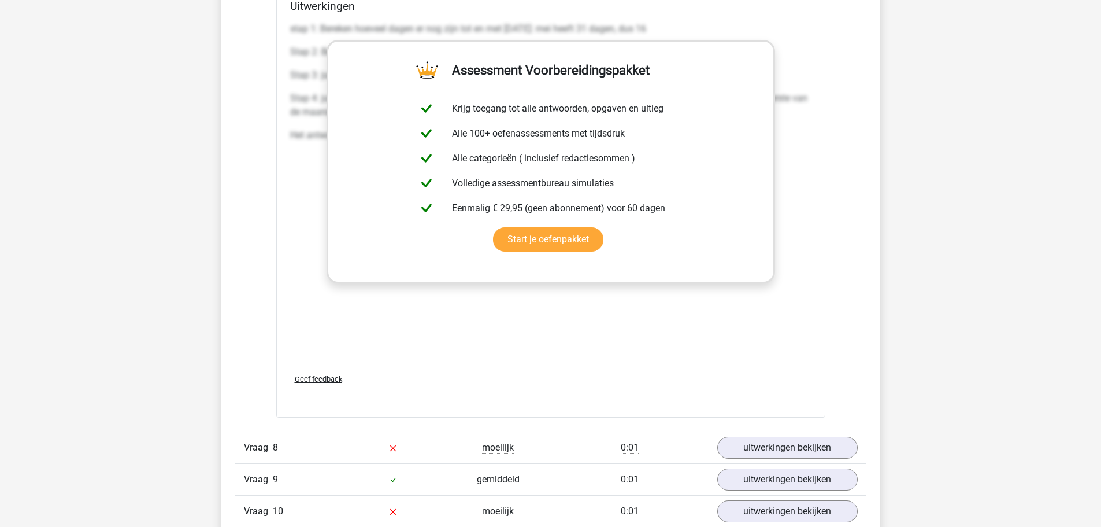
scroll to position [4161, 0]
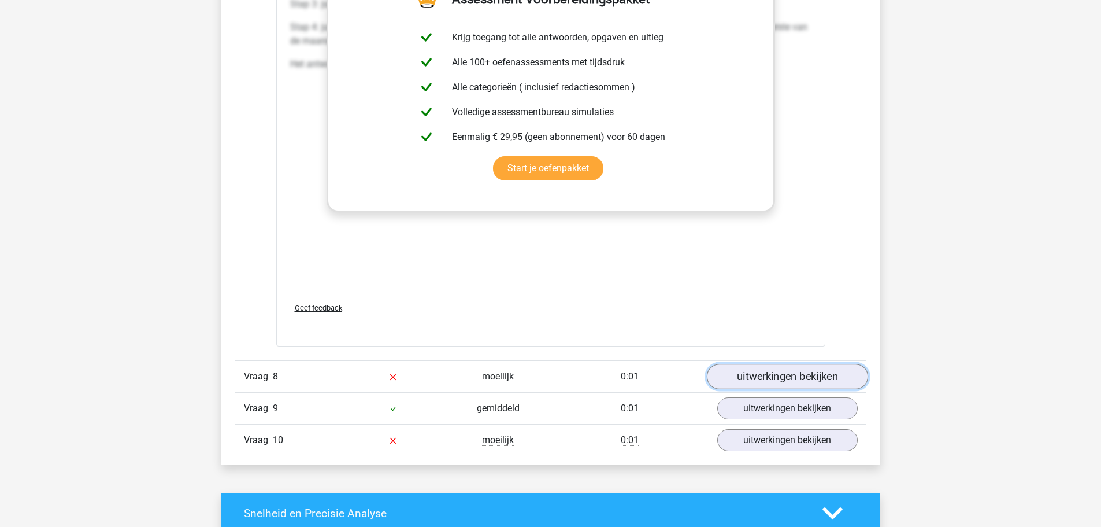
click at [774, 377] on link "uitwerkingen bekijken" at bounding box center [786, 376] width 161 height 25
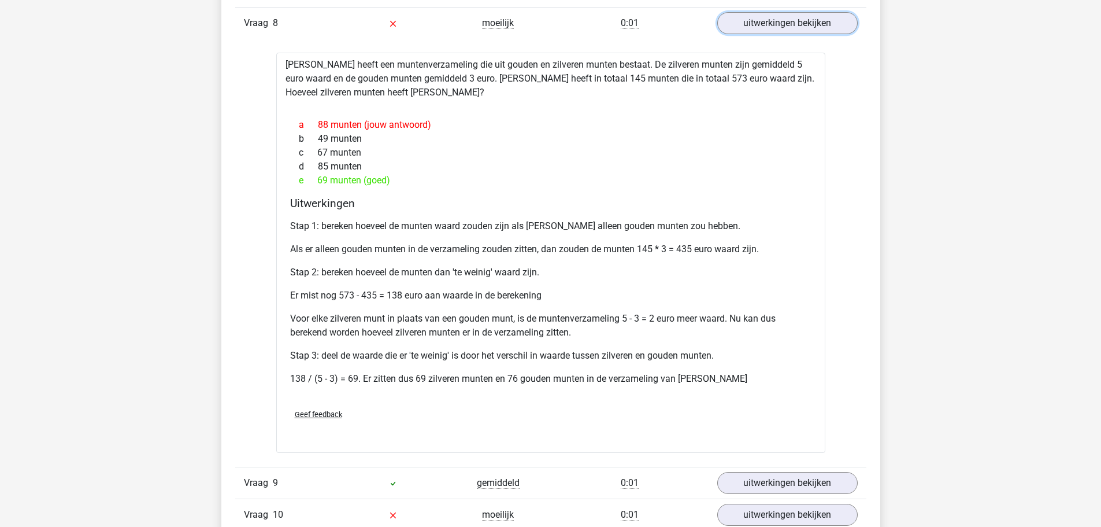
scroll to position [4566, 0]
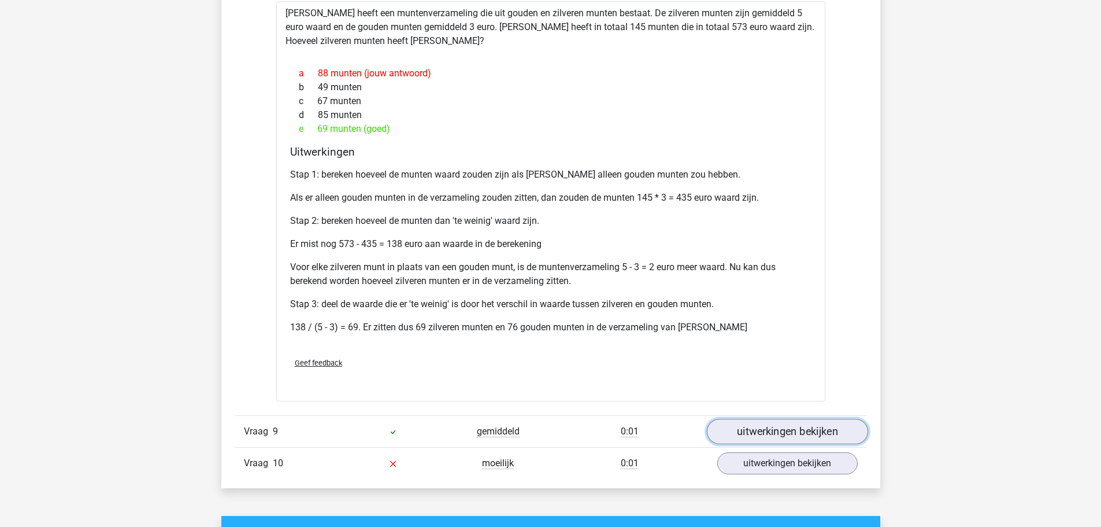
click at [791, 429] on link "uitwerkingen bekijken" at bounding box center [786, 430] width 161 height 25
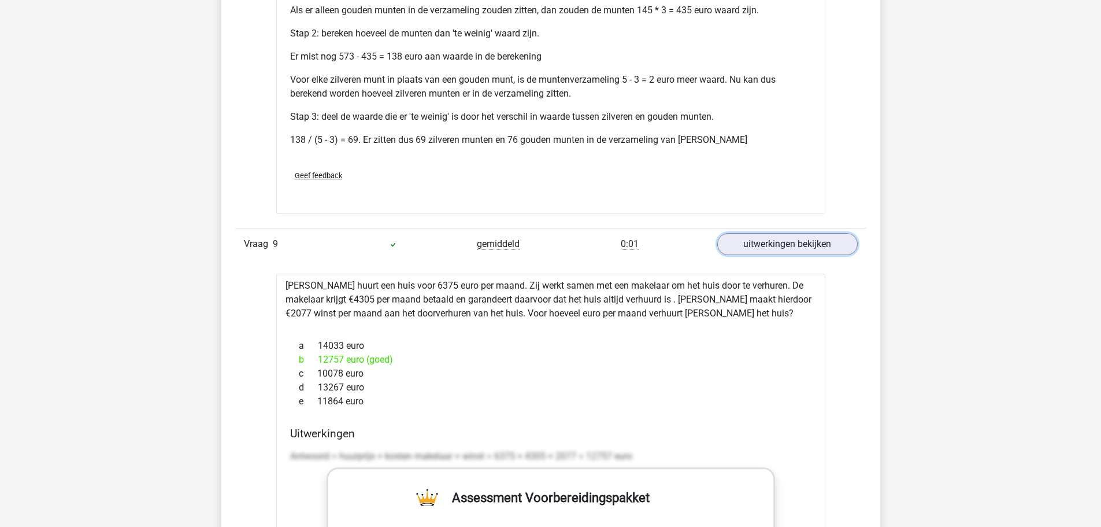
scroll to position [4855, 0]
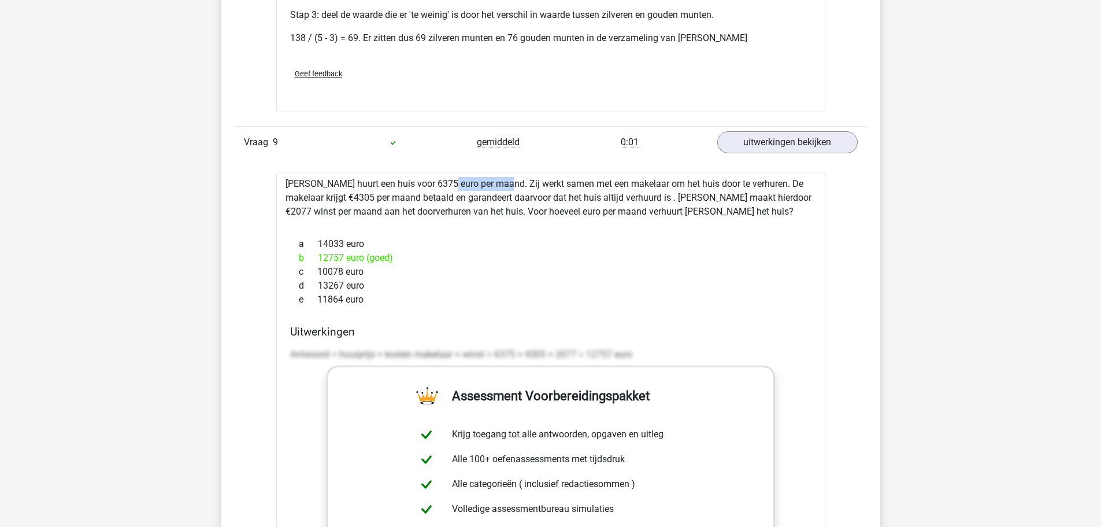
drag, startPoint x: 403, startPoint y: 187, endPoint x: 459, endPoint y: 186, distance: 55.5
click at [459, 186] on div "Clarissa huurt een huis voor 6375 euro per maand. Zij werkt samen met een makel…" at bounding box center [550, 457] width 549 height 571
drag, startPoint x: 743, startPoint y: 198, endPoint x: 794, endPoint y: 202, distance: 51.1
click at [794, 202] on div "Clarissa huurt een huis voor 6375 euro per maand. Zij werkt samen met een makel…" at bounding box center [550, 457] width 549 height 571
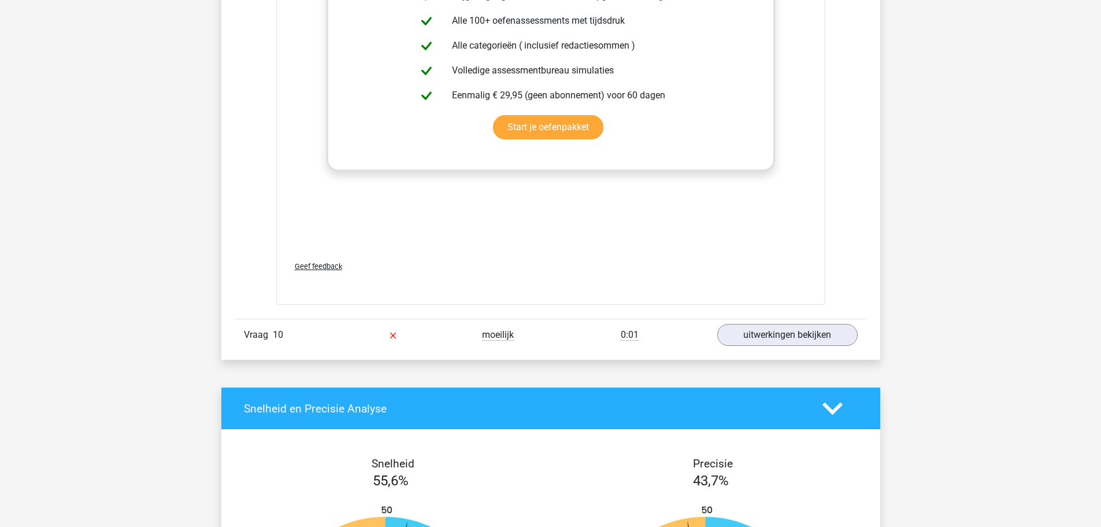
scroll to position [5317, 0]
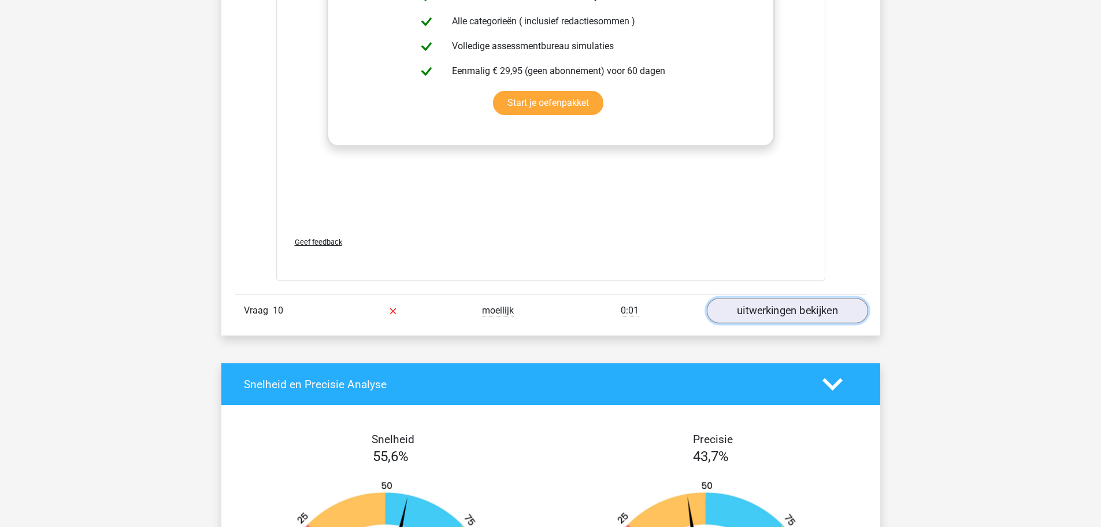
click at [816, 317] on link "uitwerkingen bekijken" at bounding box center [786, 310] width 161 height 25
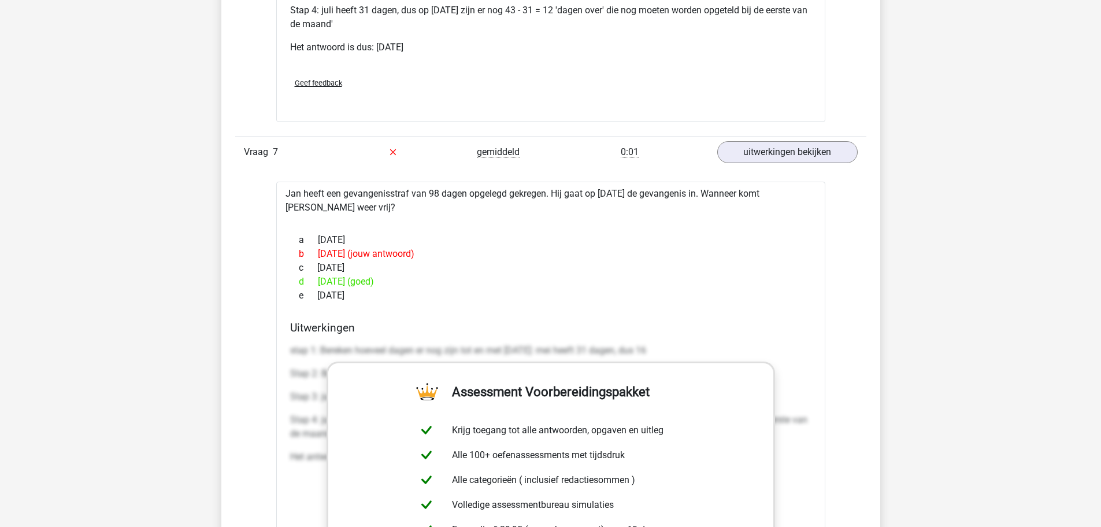
scroll to position [3422, 0]
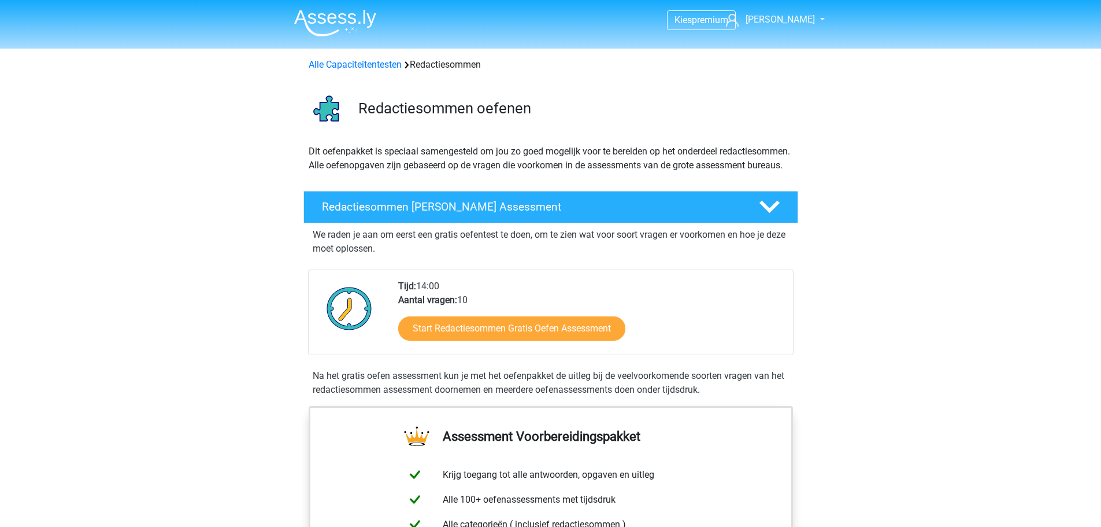
scroll to position [116, 0]
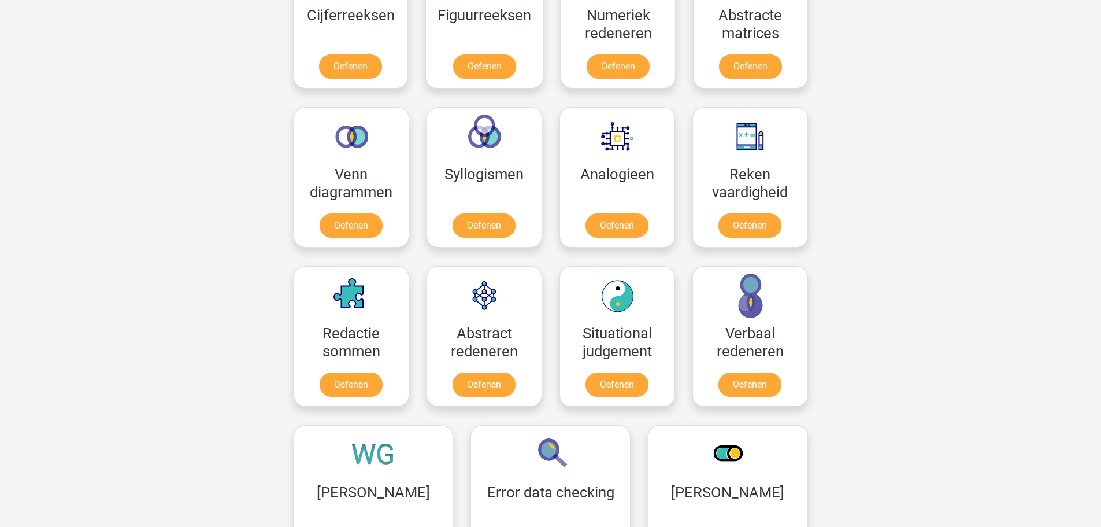
scroll to position [578, 0]
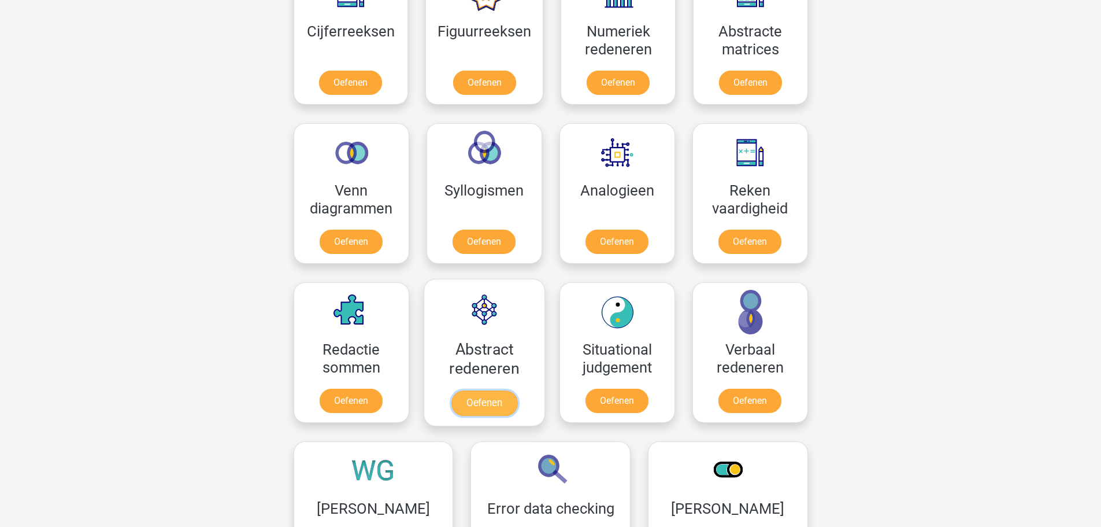
click at [480, 390] on link "Oefenen" at bounding box center [484, 402] width 66 height 25
click at [342, 390] on link "Oefenen" at bounding box center [351, 402] width 66 height 25
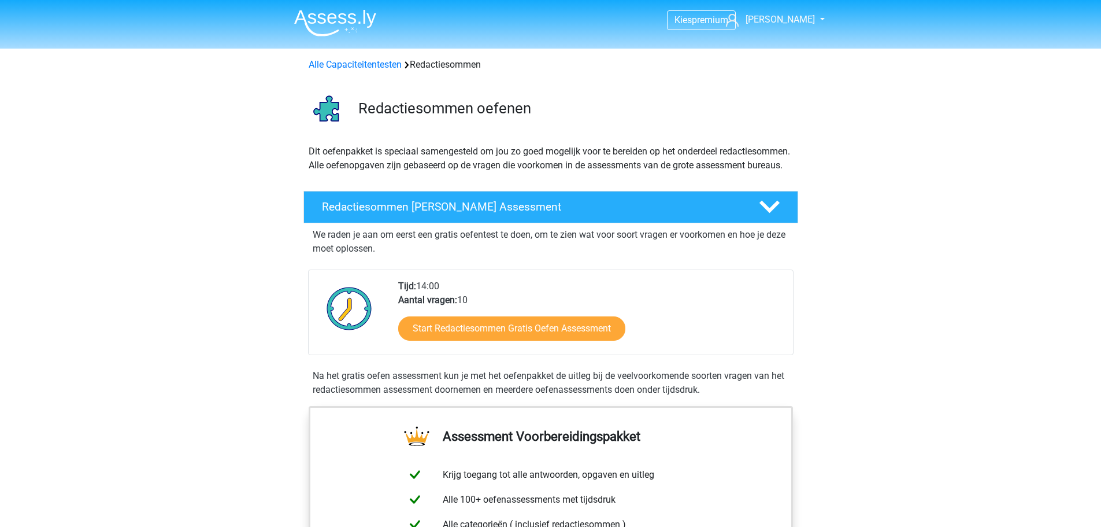
scroll to position [58, 0]
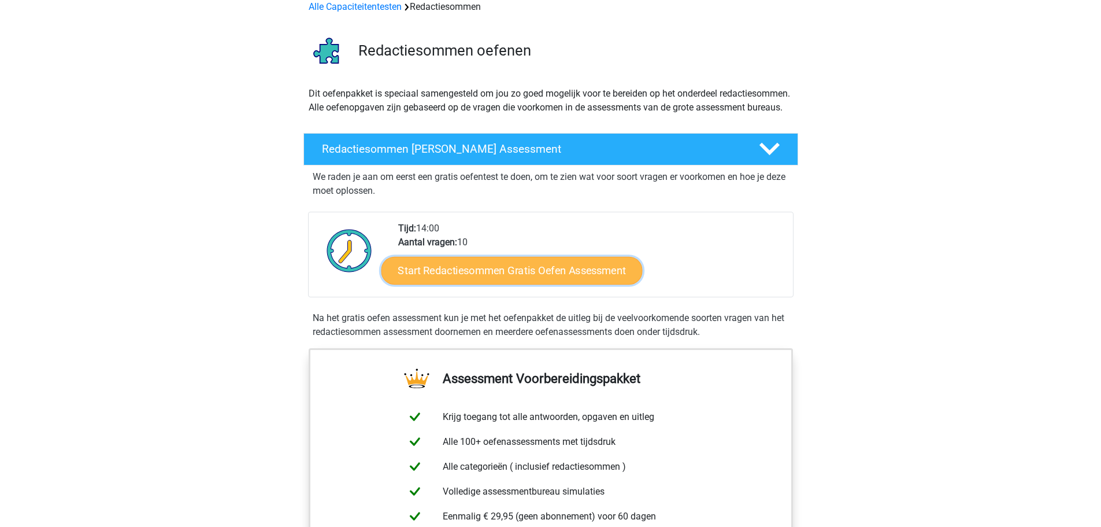
click at [455, 284] on link "Start Redactiesommen Gratis Oefen Assessment" at bounding box center [511, 270] width 261 height 28
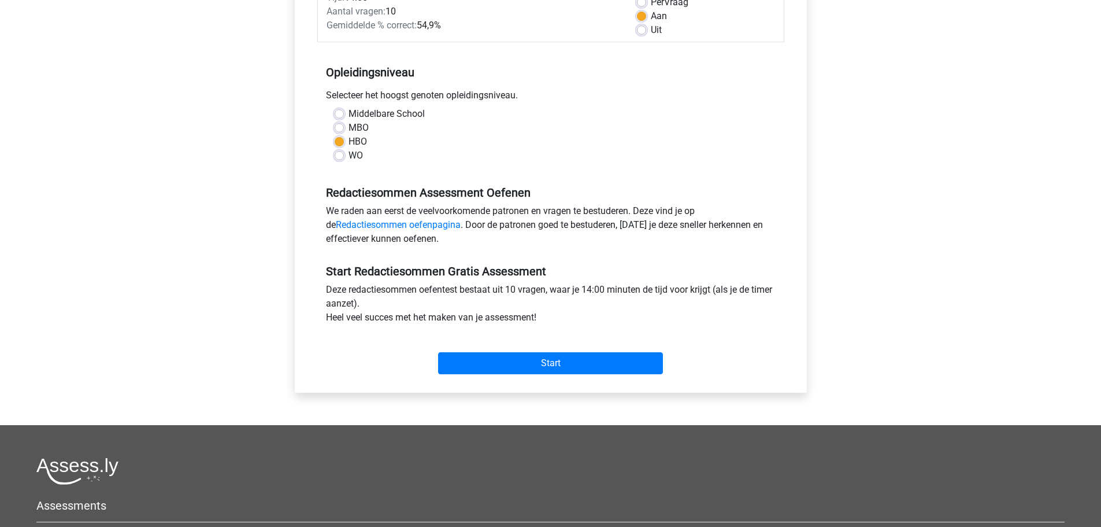
scroll to position [173, 0]
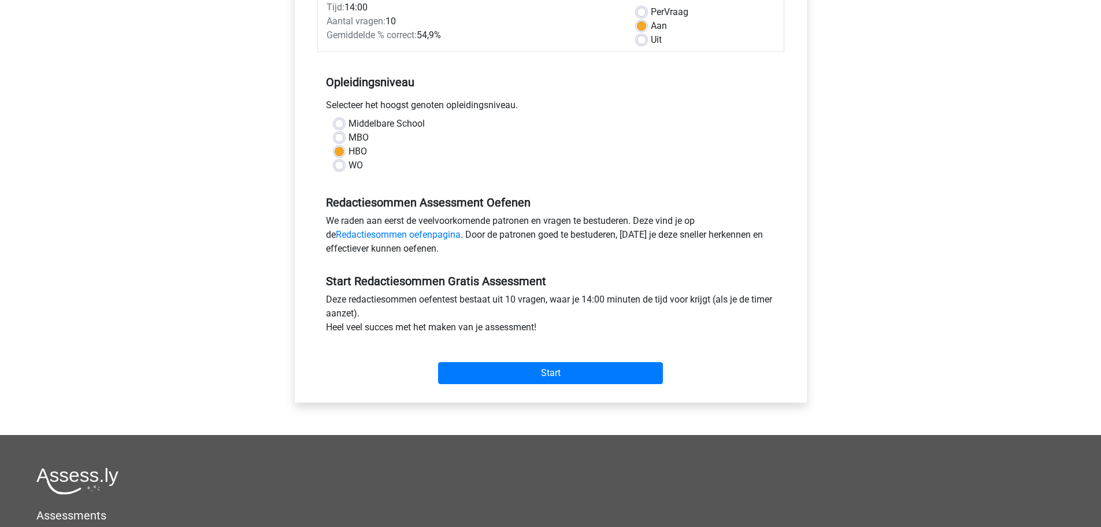
click at [349, 167] on label "WO" at bounding box center [356, 165] width 14 height 14
click at [340, 167] on input "WO" at bounding box center [339, 164] width 9 height 12
radio input "true"
click at [456, 363] on input "Start" at bounding box center [550, 373] width 225 height 22
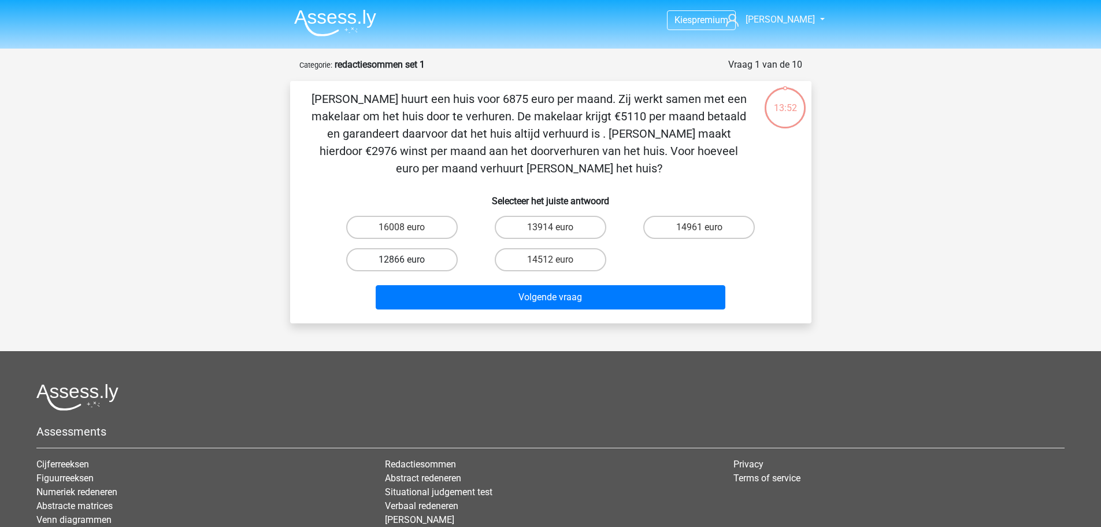
click at [386, 257] on label "12866 euro" at bounding box center [402, 259] width 112 height 23
click at [402, 260] on input "12866 euro" at bounding box center [406, 264] width 8 height 8
radio input "true"
click at [697, 228] on label "14961 euro" at bounding box center [699, 227] width 112 height 23
click at [699, 228] on input "14961 euro" at bounding box center [703, 231] width 8 height 8
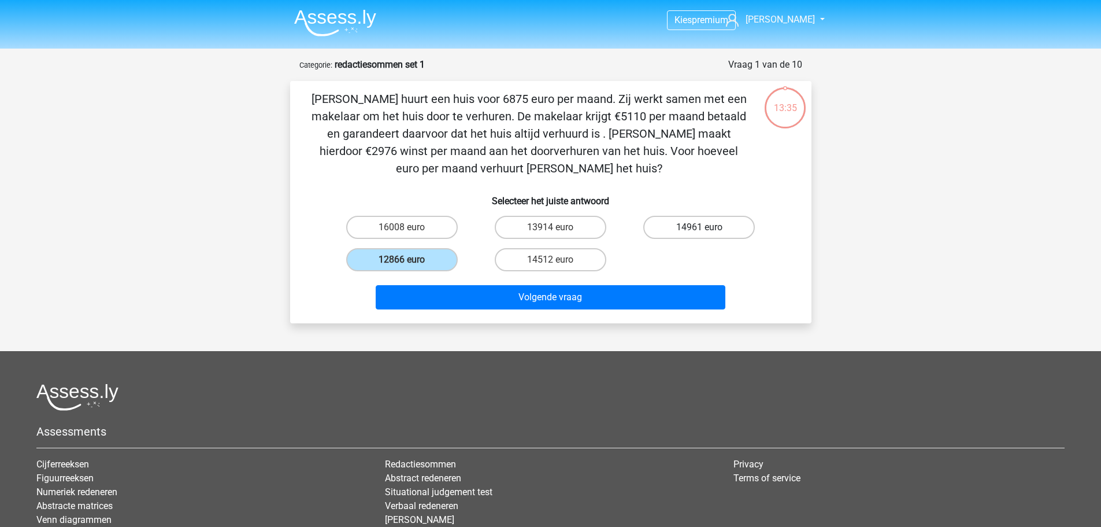
radio input "true"
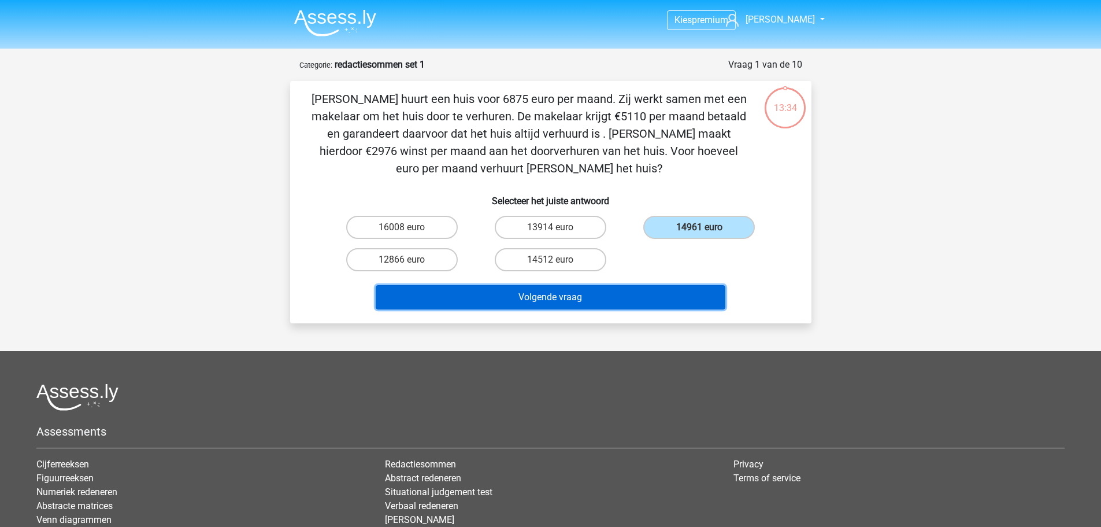
click at [676, 299] on button "Volgende vraag" at bounding box center [551, 297] width 350 height 24
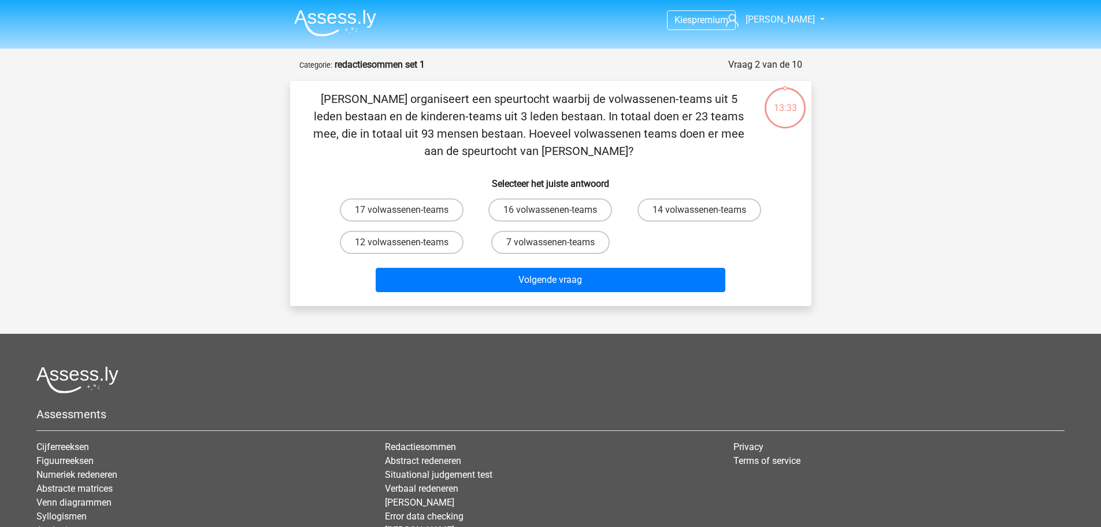
scroll to position [58, 0]
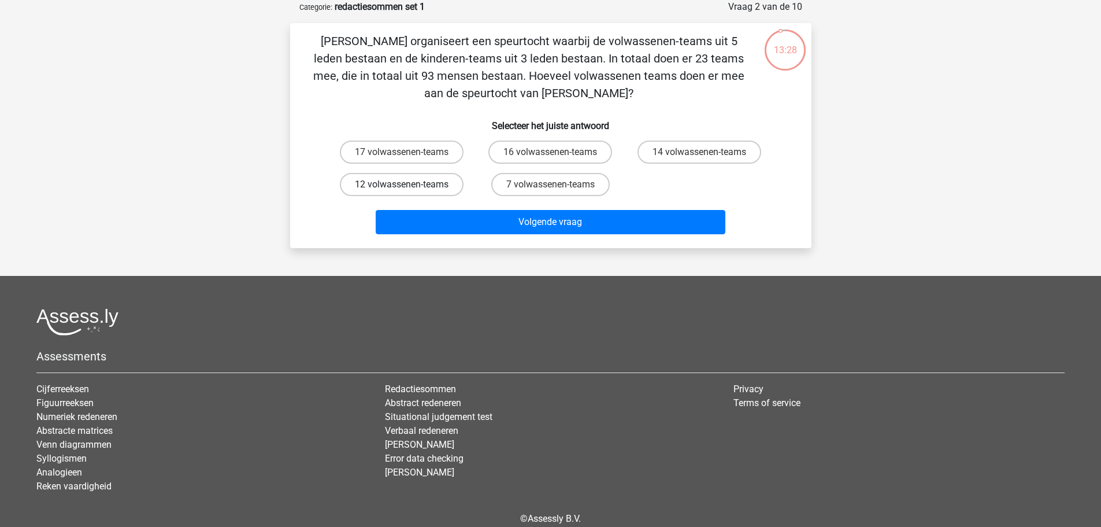
click at [364, 180] on label "12 volwassenen-teams" at bounding box center [402, 184] width 124 height 23
click at [402, 184] on input "12 volwassenen-teams" at bounding box center [406, 188] width 8 height 8
radio input "true"
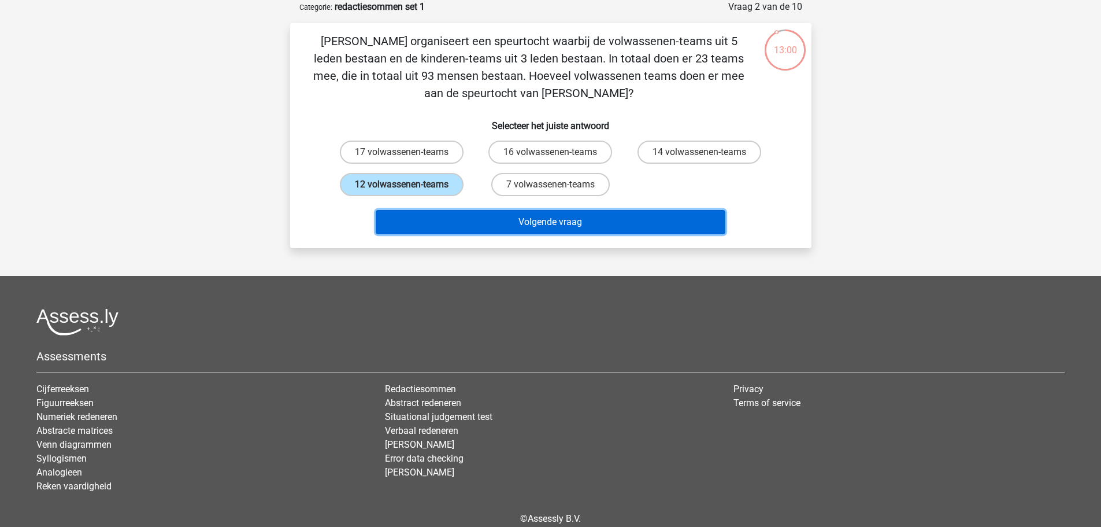
click at [454, 221] on button "Volgende vraag" at bounding box center [551, 222] width 350 height 24
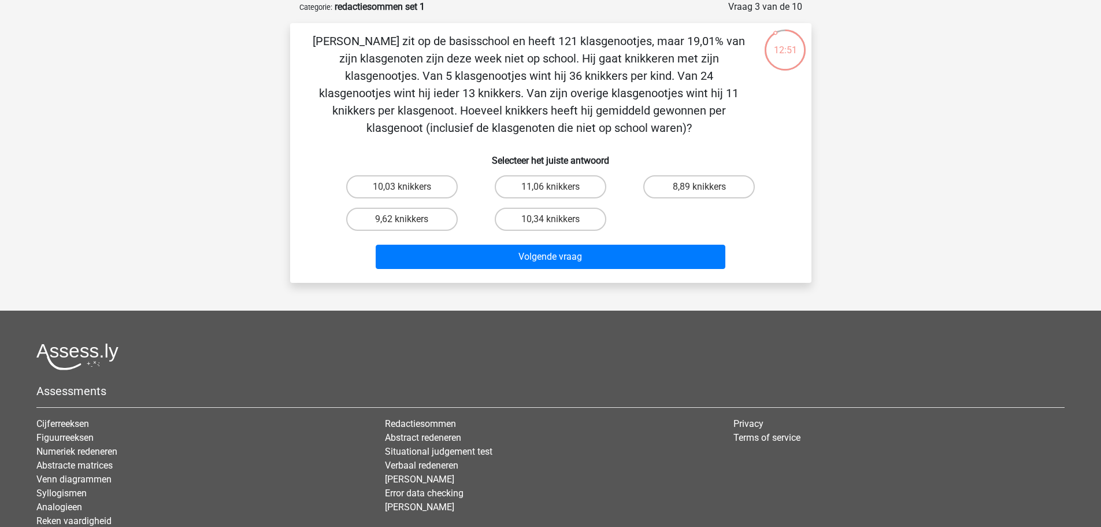
click at [702, 188] on input "8,89 knikkers" at bounding box center [703, 191] width 8 height 8
radio input "true"
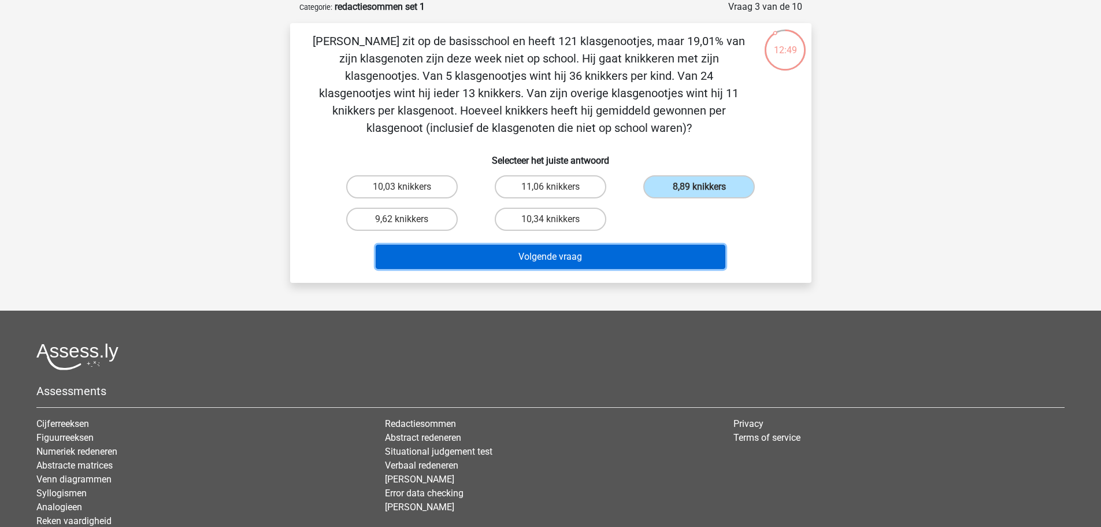
click at [629, 258] on button "Volgende vraag" at bounding box center [551, 256] width 350 height 24
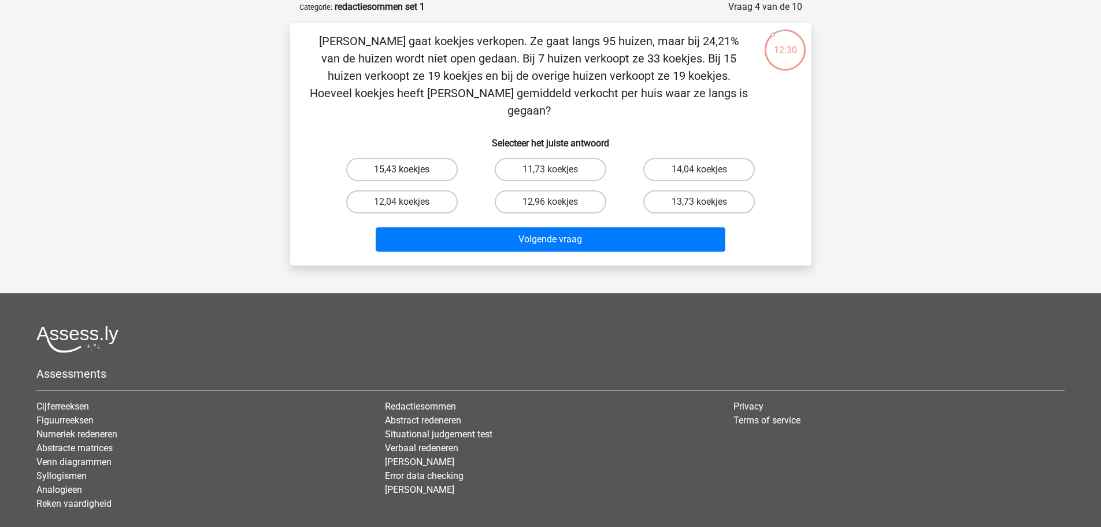
click at [423, 162] on label "15,43 koekjes" at bounding box center [402, 169] width 112 height 23
click at [409, 169] on input "15,43 koekjes" at bounding box center [406, 173] width 8 height 8
radio input "true"
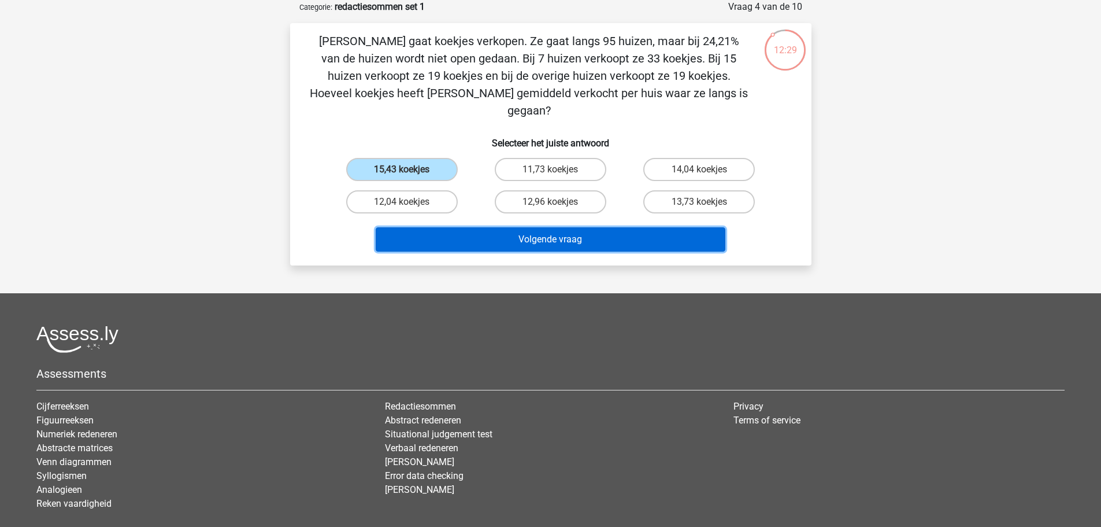
click at [501, 227] on button "Volgende vraag" at bounding box center [551, 239] width 350 height 24
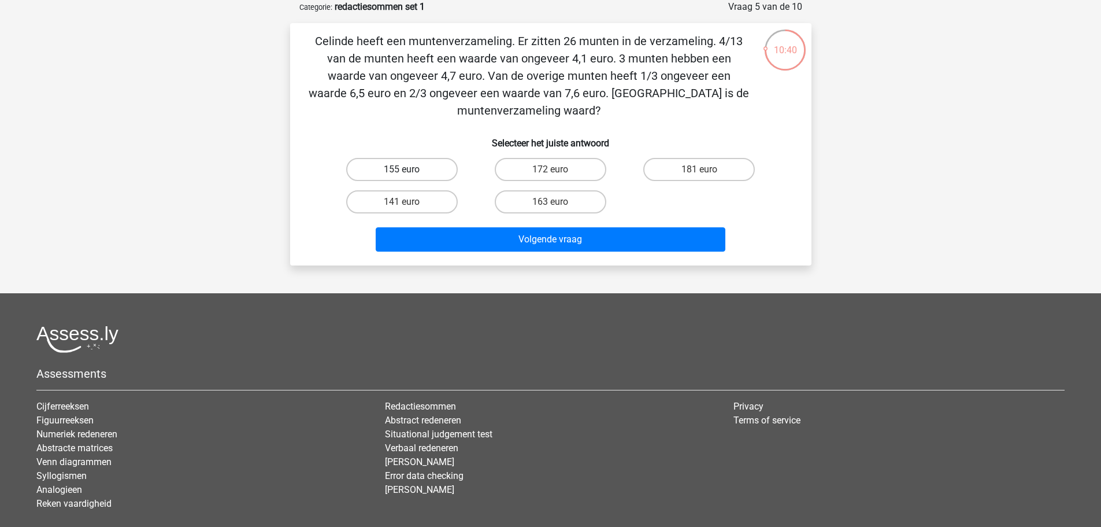
click at [431, 174] on label "155 euro" at bounding box center [402, 169] width 112 height 23
click at [409, 174] on input "155 euro" at bounding box center [406, 173] width 8 height 8
radio input "true"
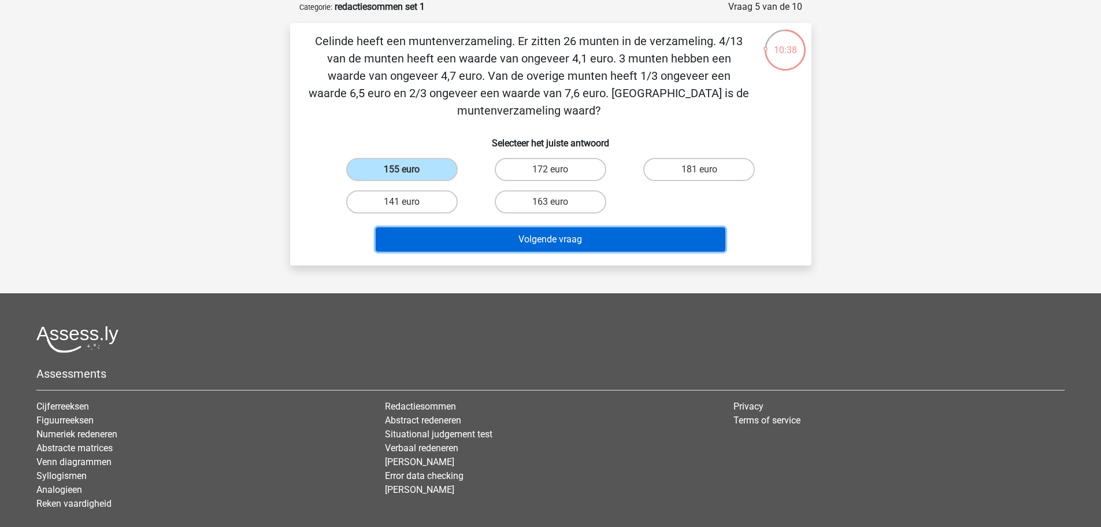
click at [495, 236] on button "Volgende vraag" at bounding box center [551, 239] width 350 height 24
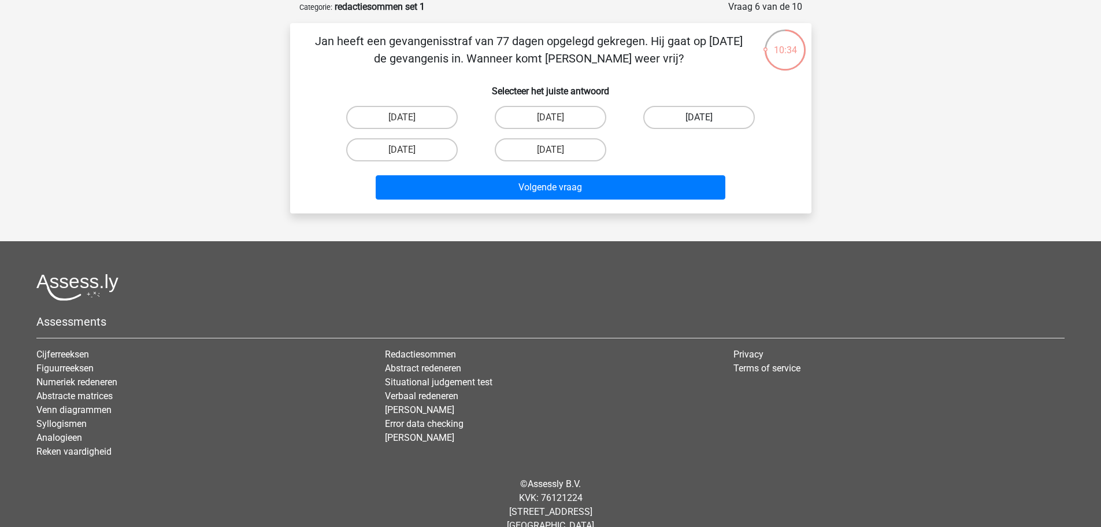
click at [661, 121] on label "[DATE]" at bounding box center [699, 117] width 112 height 23
click at [699, 121] on input "[DATE]" at bounding box center [703, 121] width 8 height 8
radio input "true"
click at [517, 141] on label "[DATE]" at bounding box center [551, 149] width 112 height 23
click at [550, 150] on input "[DATE]" at bounding box center [554, 154] width 8 height 8
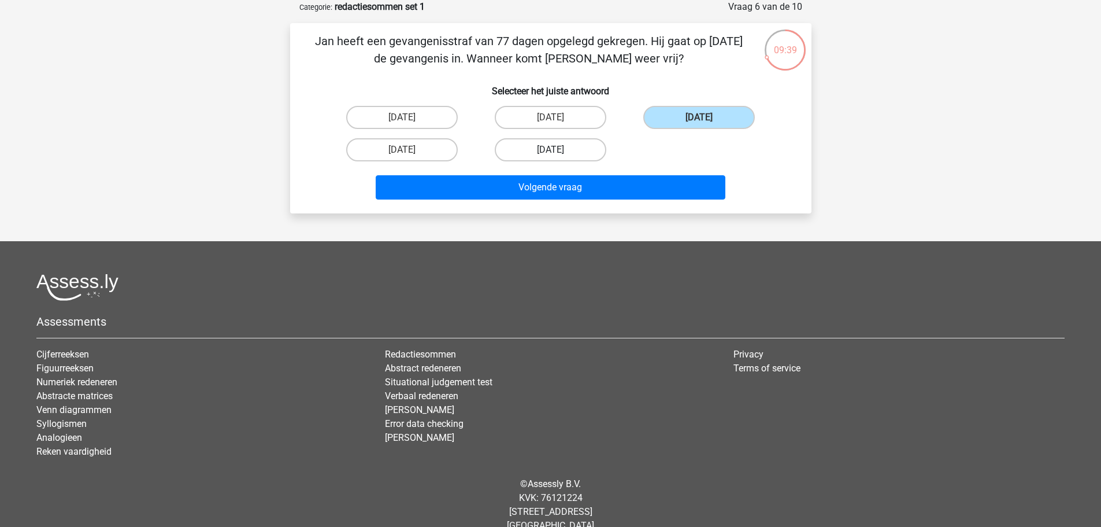
radio input "true"
click at [691, 116] on label "[DATE]" at bounding box center [699, 117] width 112 height 23
click at [699, 117] on input "[DATE]" at bounding box center [703, 121] width 8 height 8
radio input "true"
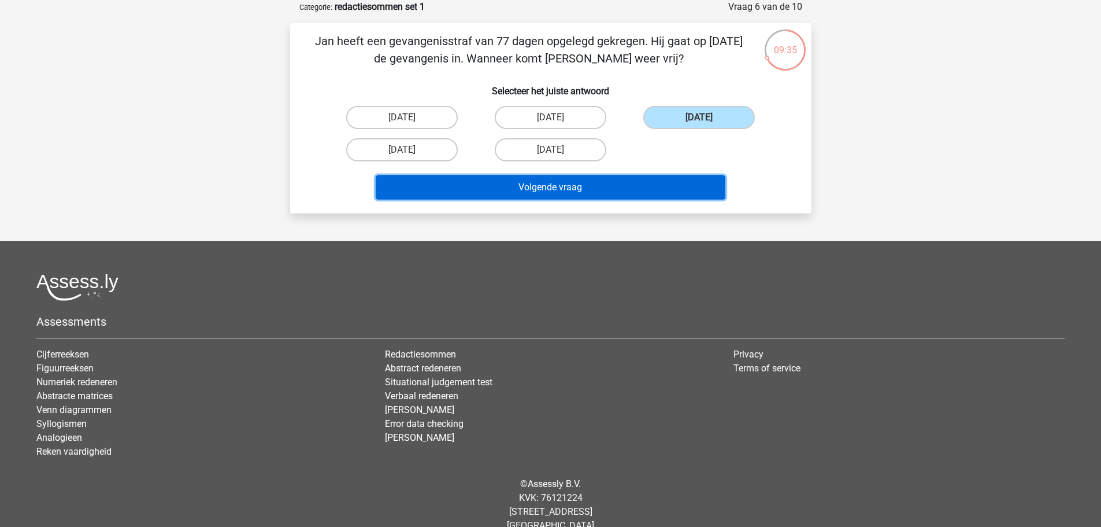
click at [661, 185] on button "Volgende vraag" at bounding box center [551, 187] width 350 height 24
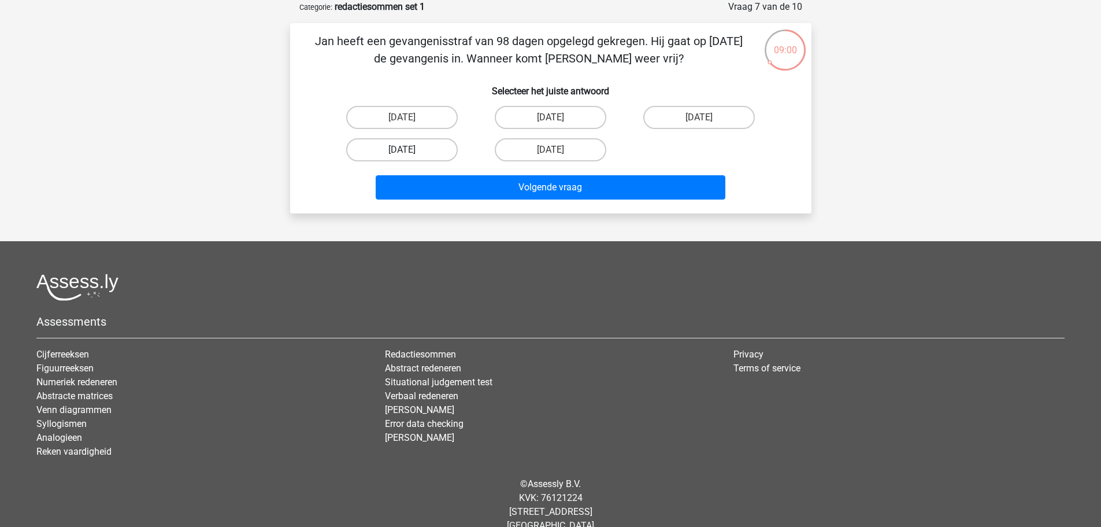
click at [372, 146] on label "[DATE]" at bounding box center [402, 149] width 112 height 23
click at [402, 150] on input "[DATE]" at bounding box center [406, 154] width 8 height 8
radio input "true"
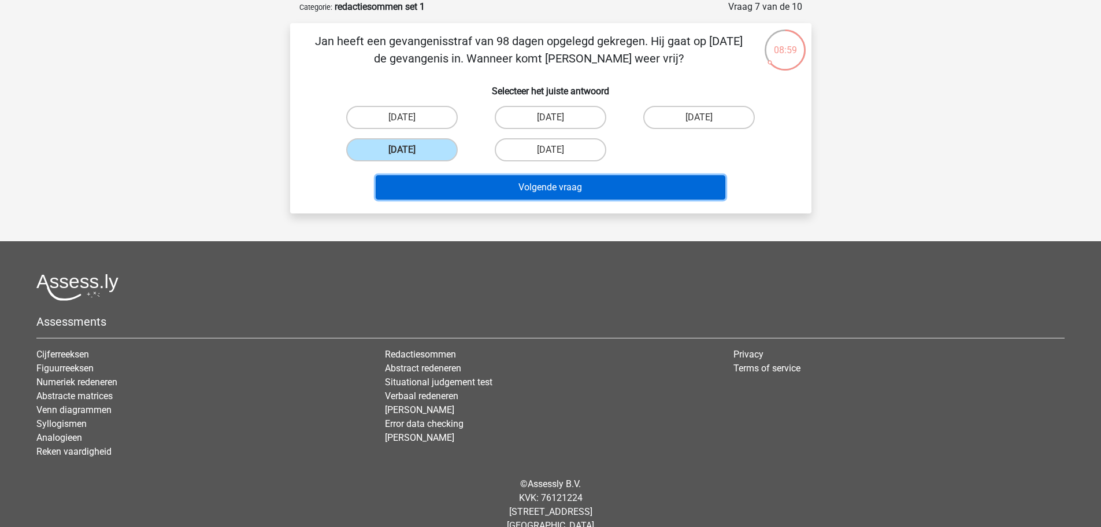
click at [472, 187] on button "Volgende vraag" at bounding box center [551, 187] width 350 height 24
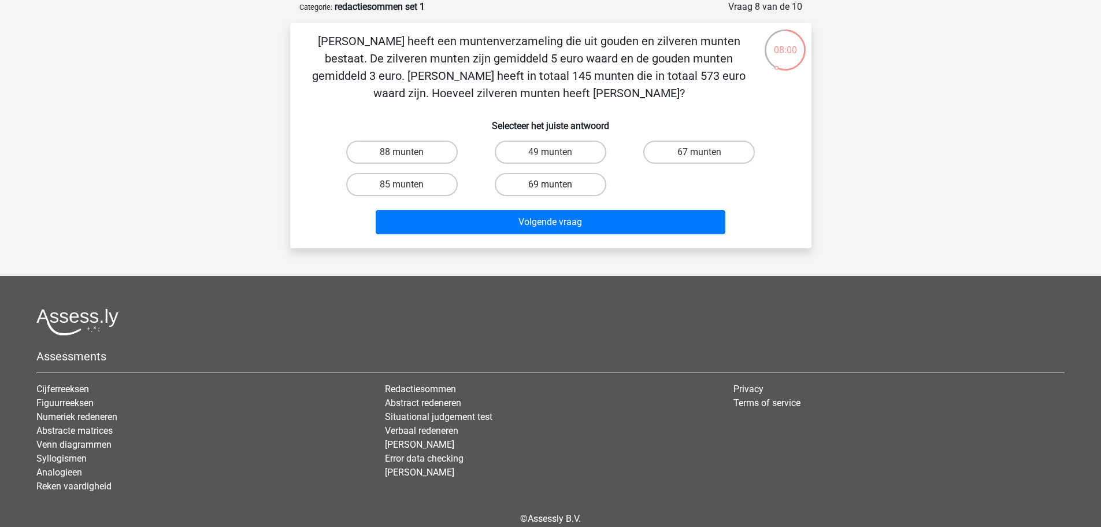
click at [544, 181] on label "69 munten" at bounding box center [551, 184] width 112 height 23
click at [550, 184] on input "69 munten" at bounding box center [554, 188] width 8 height 8
radio input "true"
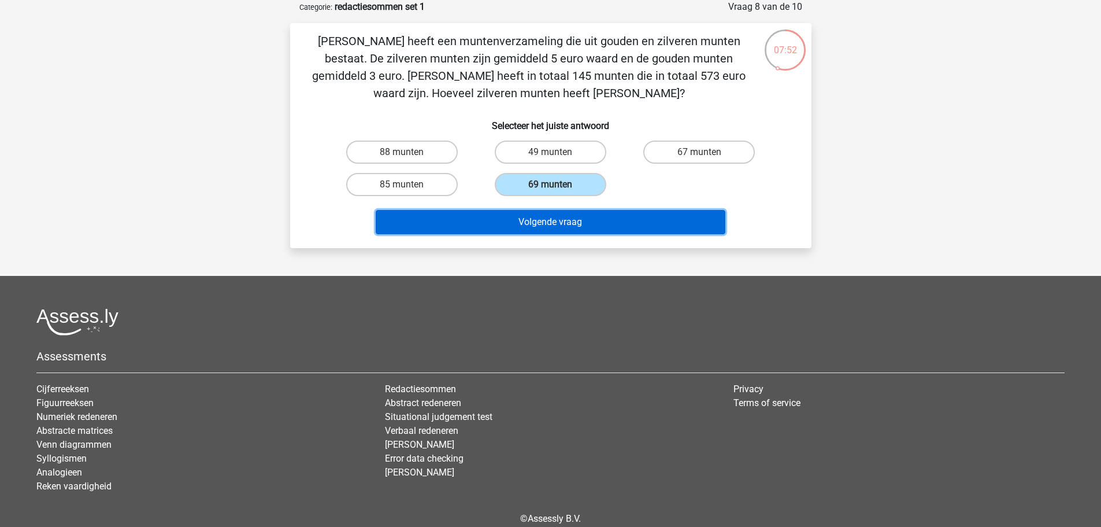
click at [531, 227] on button "Volgende vraag" at bounding box center [551, 222] width 350 height 24
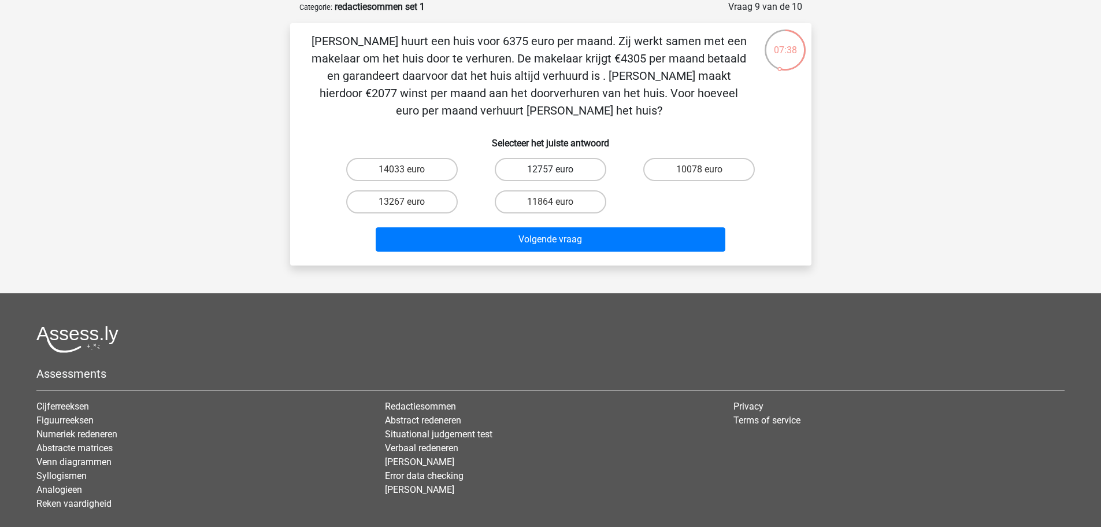
click at [547, 169] on label "12757 euro" at bounding box center [551, 169] width 112 height 23
click at [550, 169] on input "12757 euro" at bounding box center [554, 173] width 8 height 8
radio input "true"
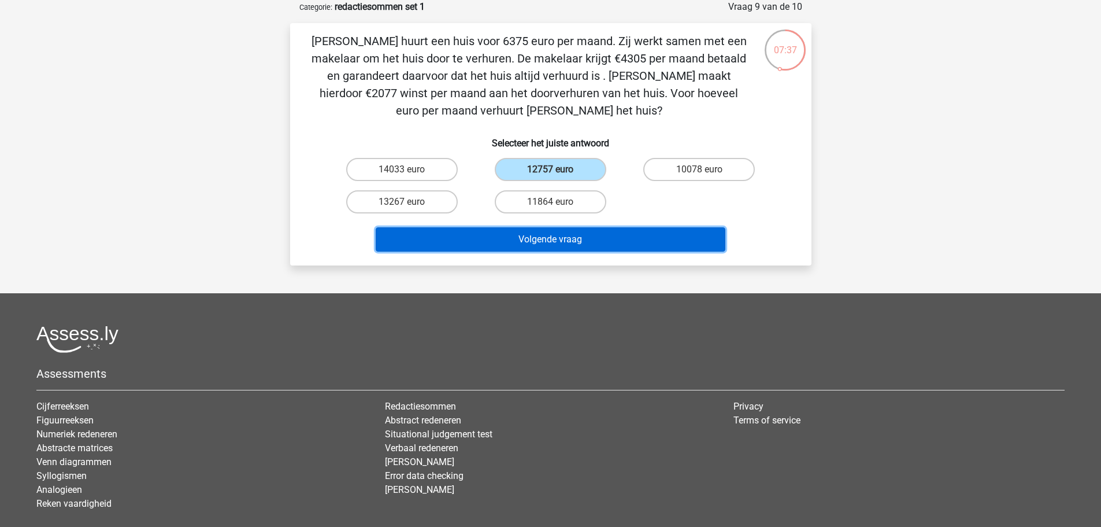
click at [541, 244] on button "Volgende vraag" at bounding box center [551, 239] width 350 height 24
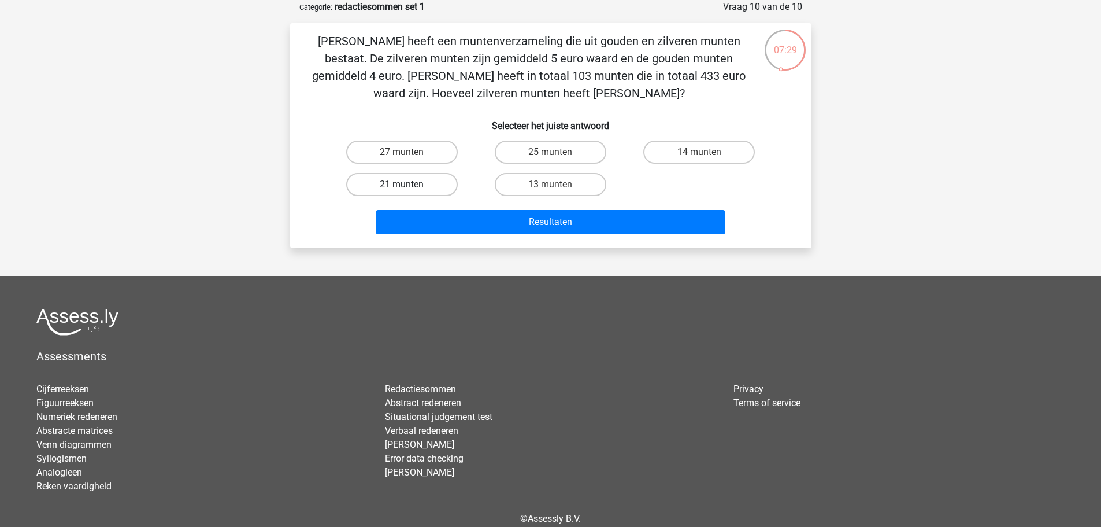
click at [410, 184] on label "21 munten" at bounding box center [402, 184] width 112 height 23
click at [409, 184] on input "21 munten" at bounding box center [406, 188] width 8 height 8
radio input "true"
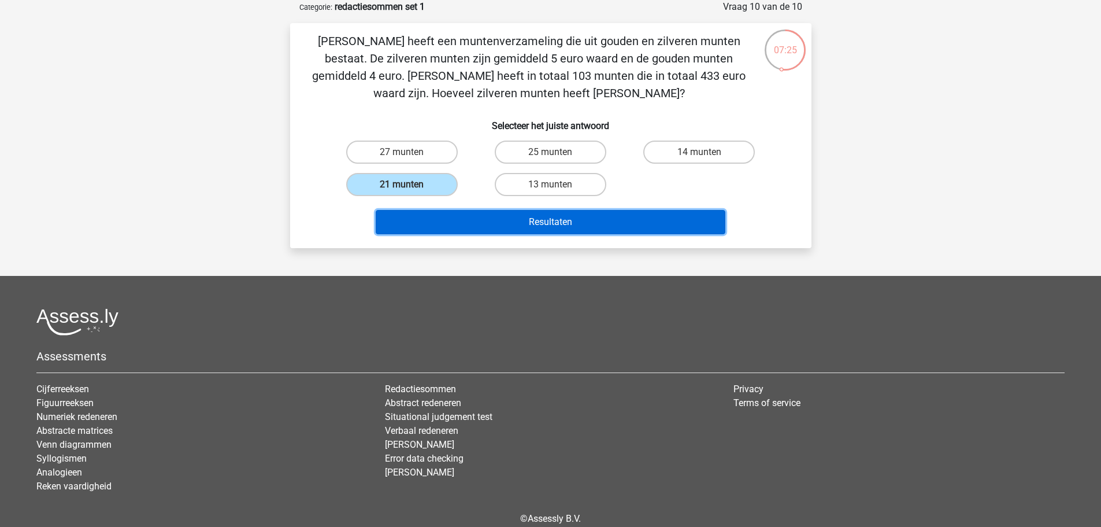
click at [457, 223] on button "Resultaten" at bounding box center [551, 222] width 350 height 24
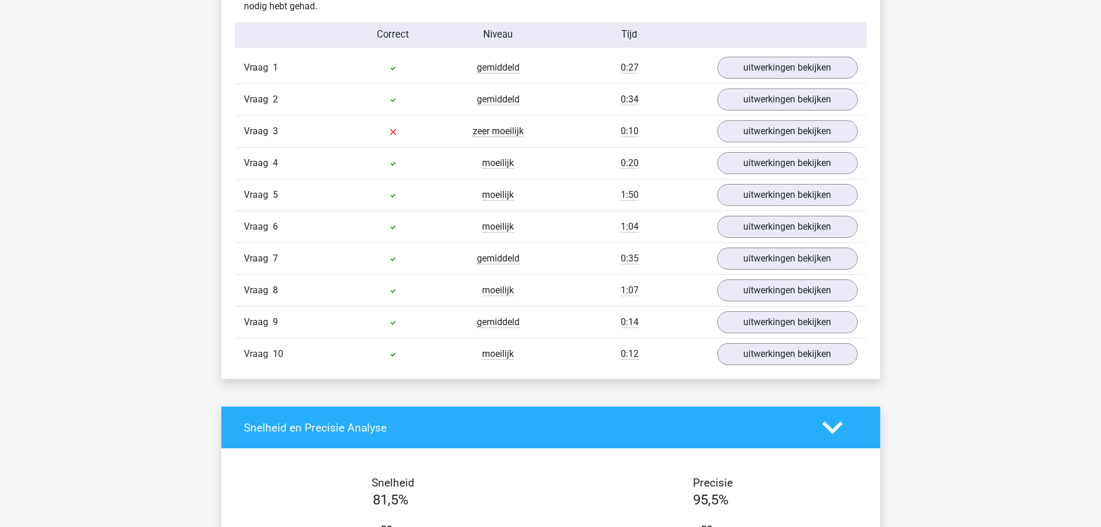
scroll to position [983, 0]
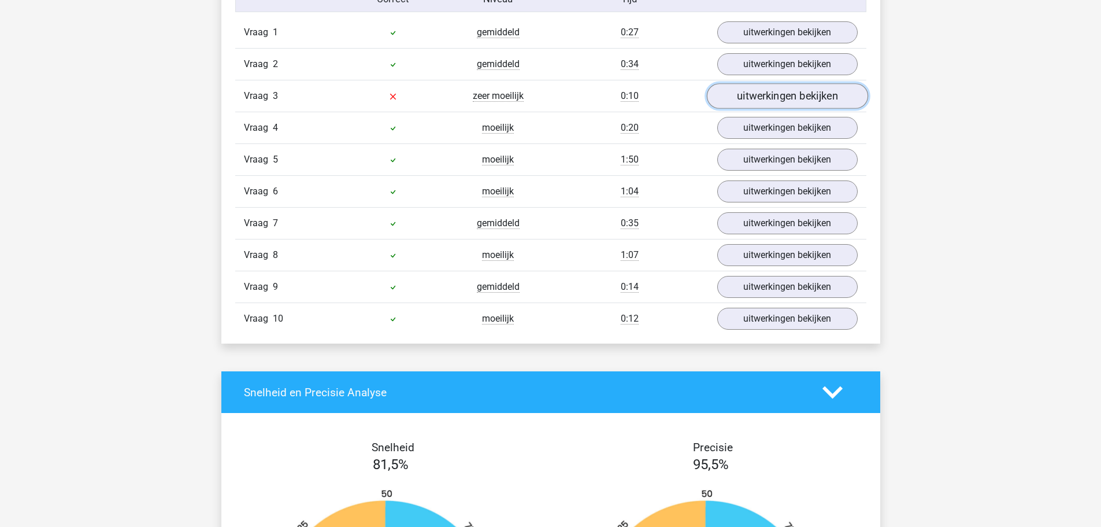
click at [767, 98] on link "uitwerkingen bekijken" at bounding box center [786, 96] width 161 height 25
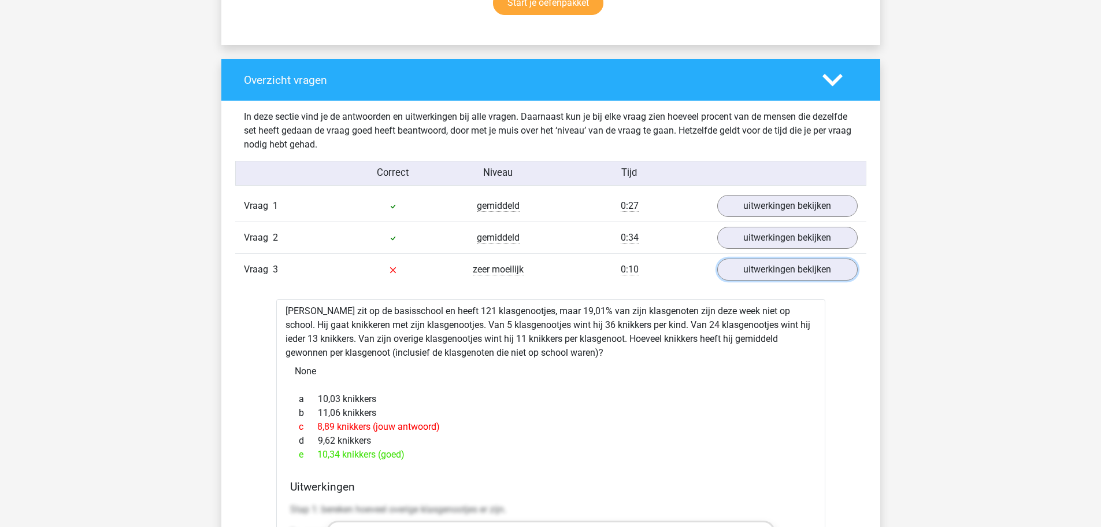
scroll to position [462, 0]
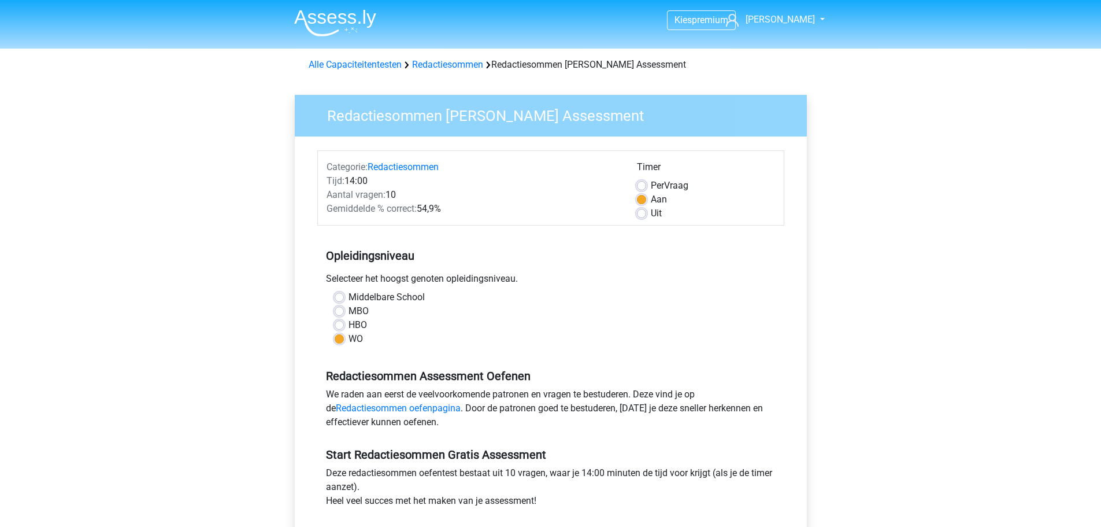
scroll to position [173, 0]
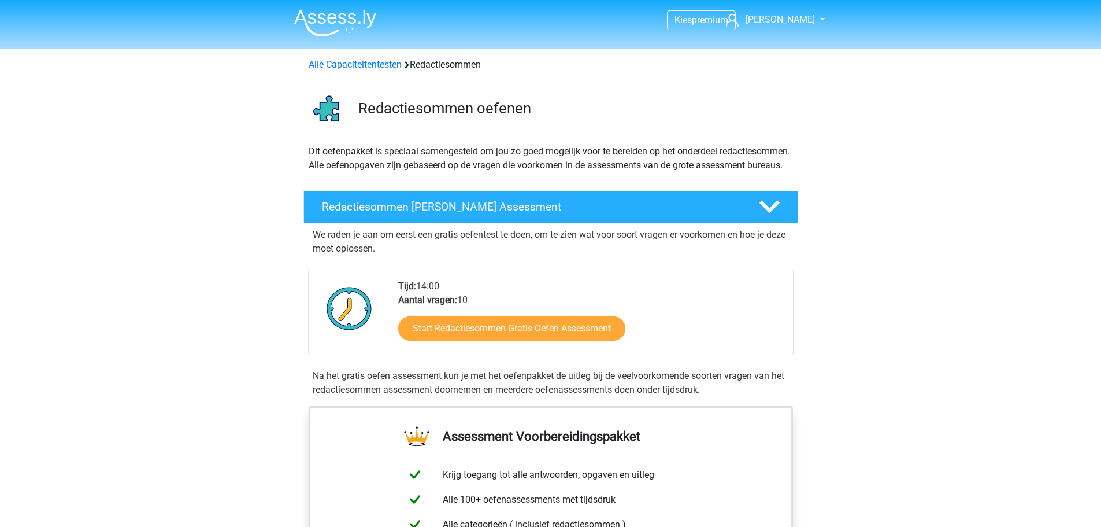
scroll to position [58, 0]
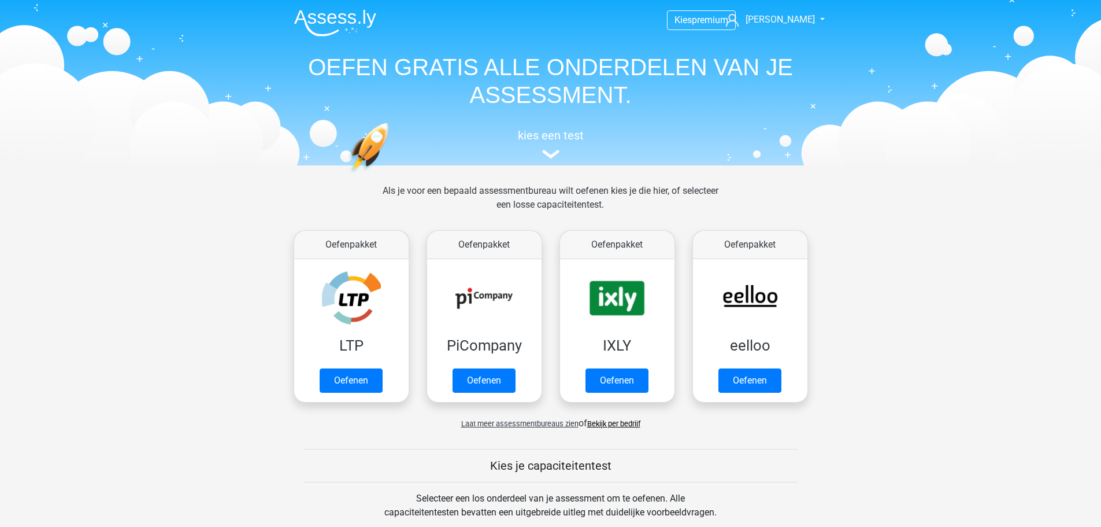
scroll to position [578, 0]
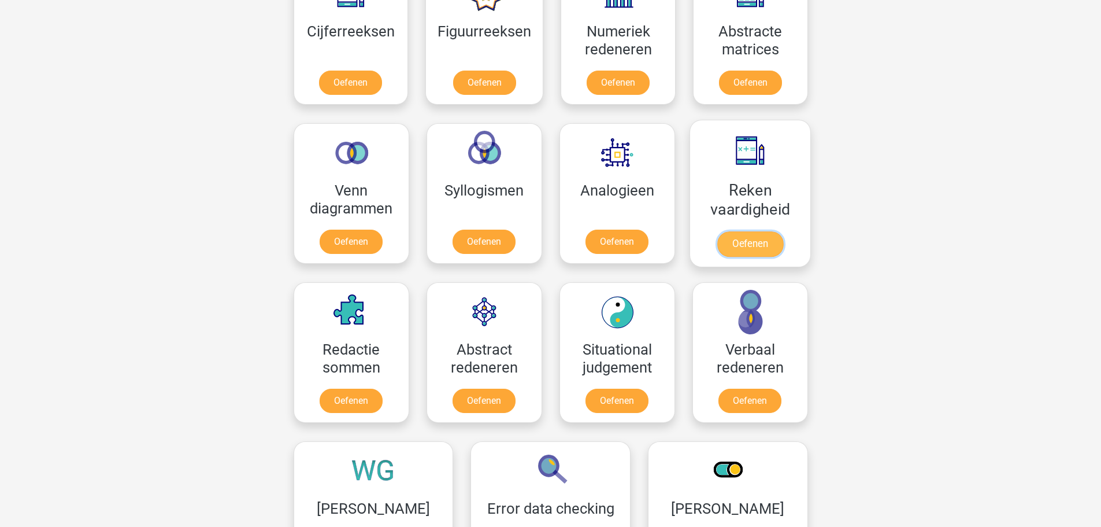
click at [779, 231] on link "Oefenen" at bounding box center [750, 243] width 66 height 25
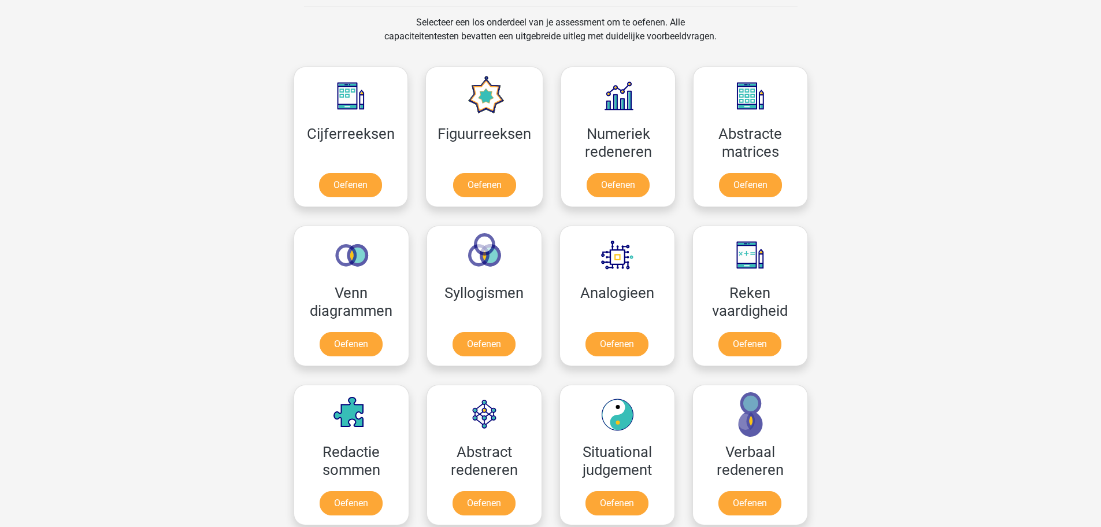
scroll to position [462, 0]
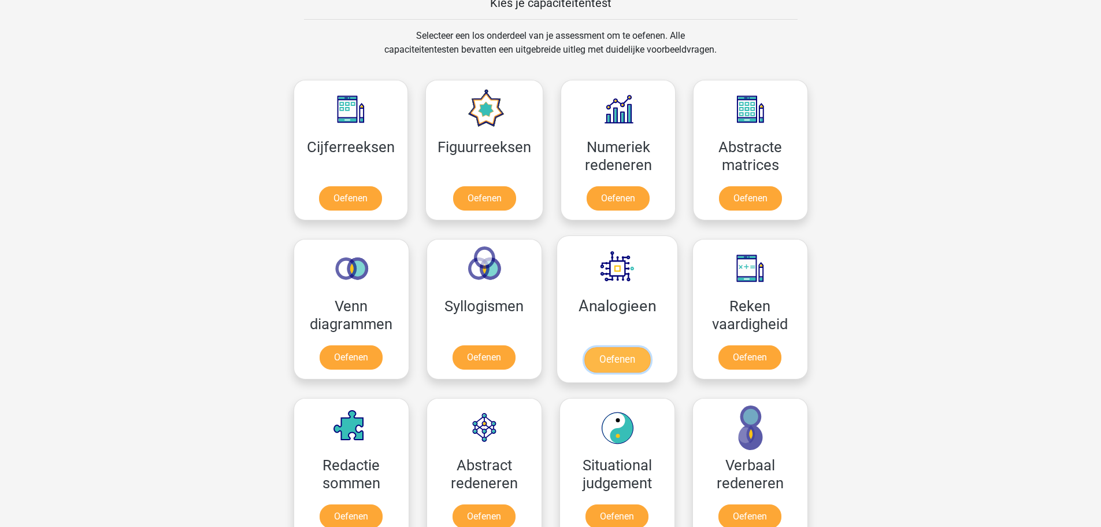
click at [594, 347] on link "Oefenen" at bounding box center [617, 359] width 66 height 25
click at [343, 347] on link "Oefenen" at bounding box center [351, 359] width 66 height 25
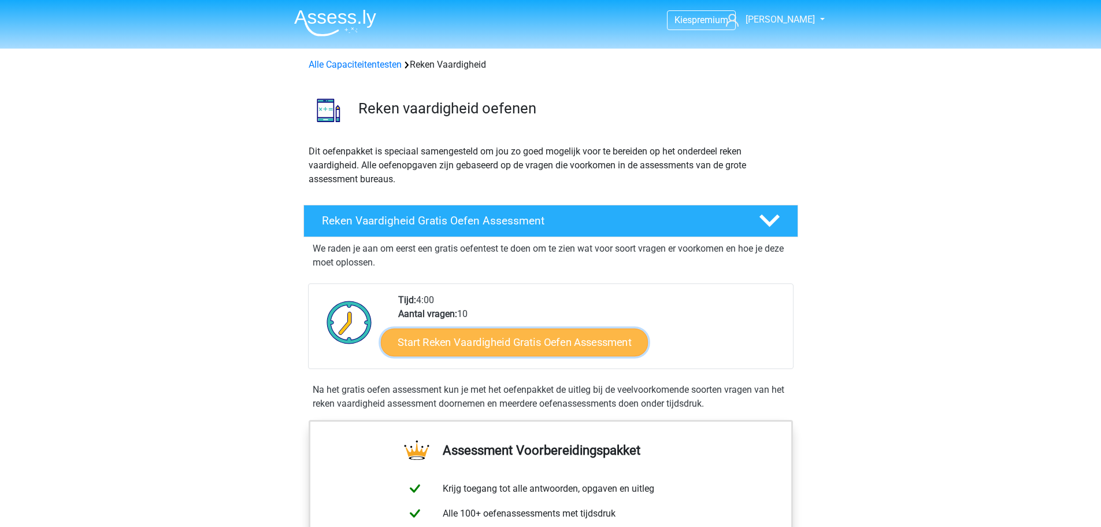
click at [474, 340] on link "Start Reken Vaardigheid Gratis Oefen Assessment" at bounding box center [514, 342] width 267 height 28
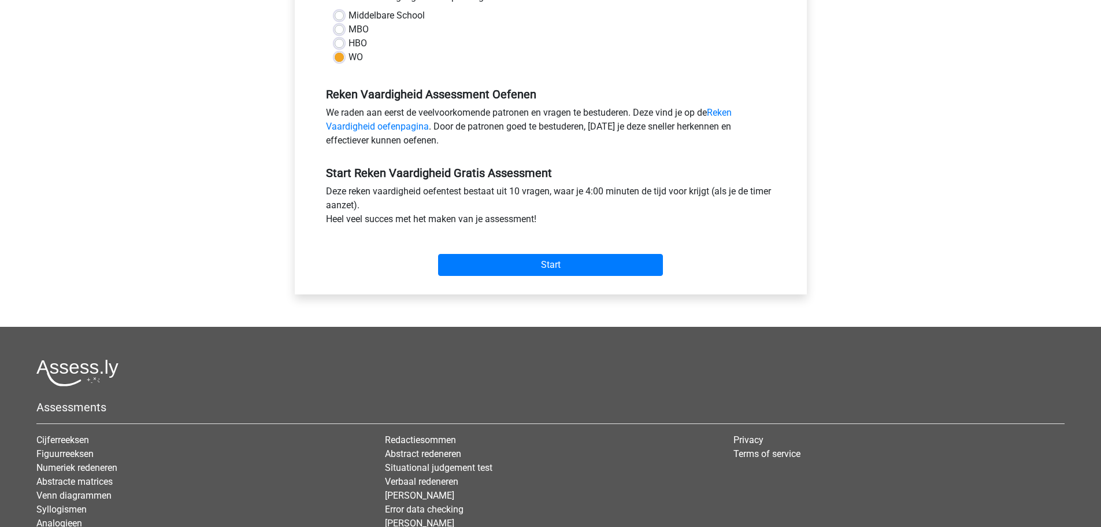
scroll to position [289, 0]
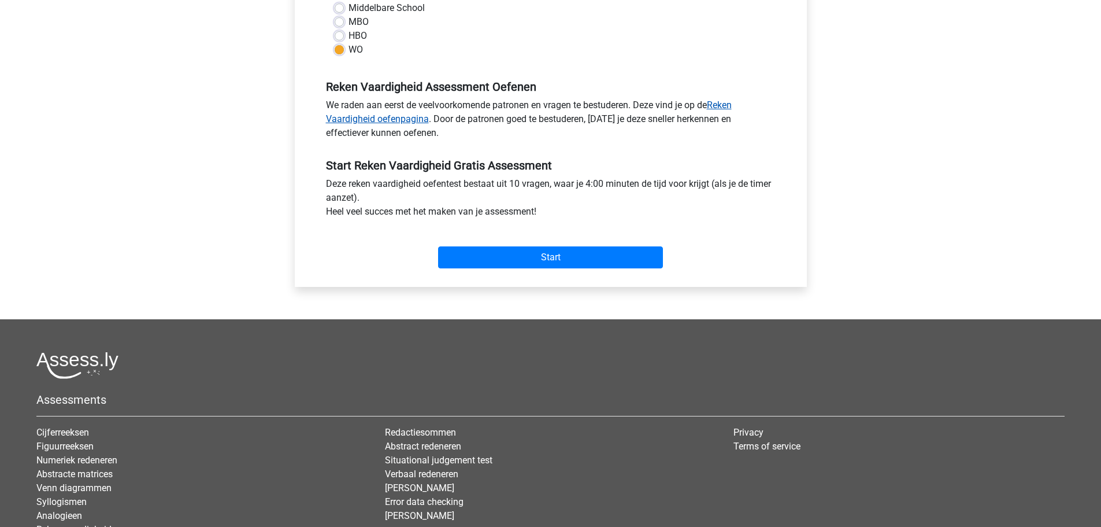
click at [728, 108] on link "Reken Vaardigheid oefenpagina" at bounding box center [529, 111] width 406 height 25
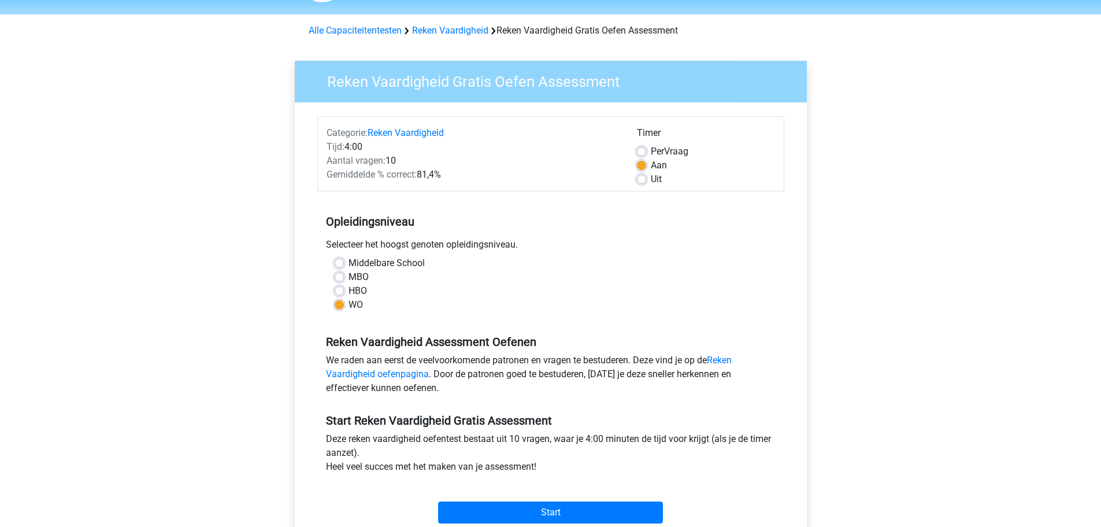
scroll to position [0, 0]
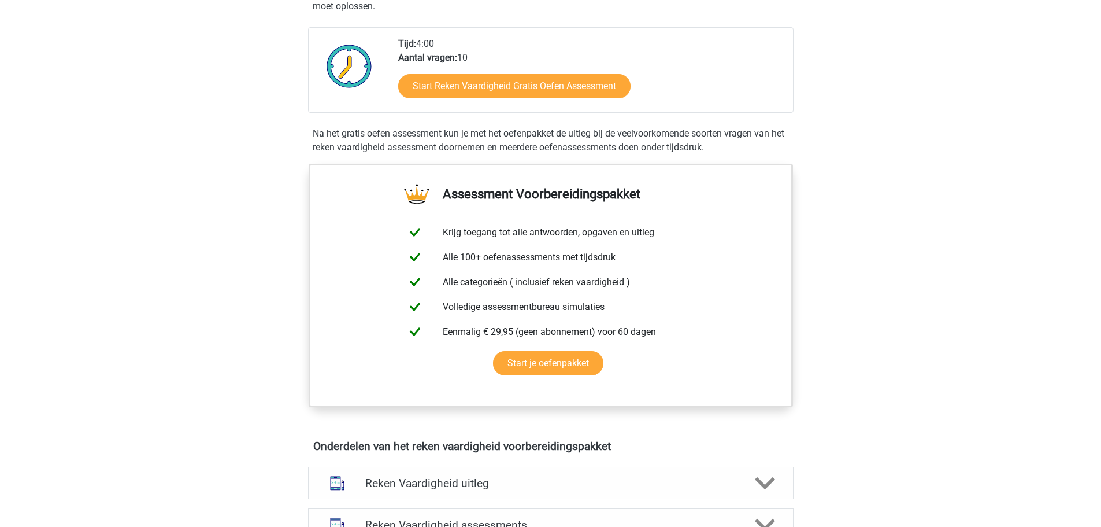
scroll to position [289, 0]
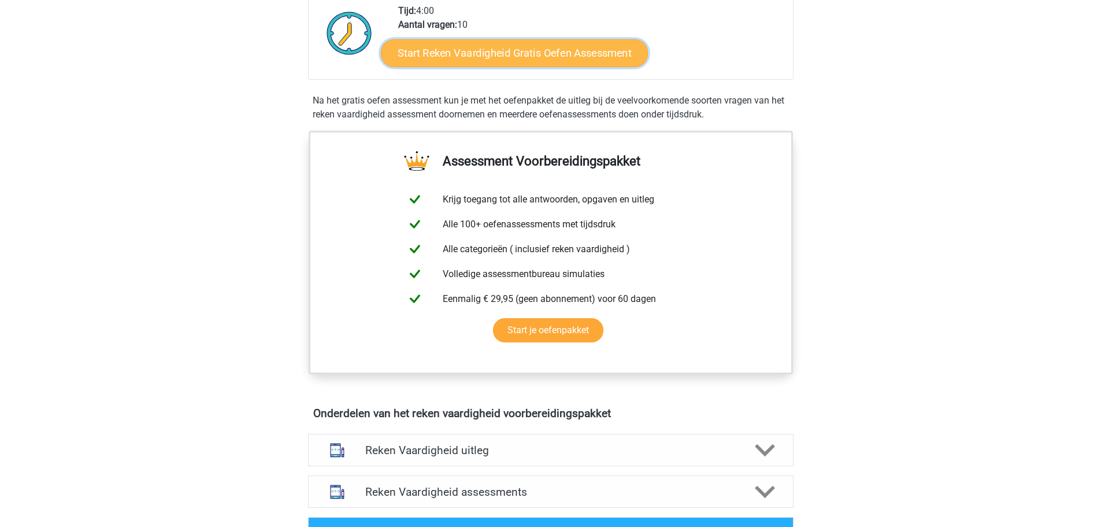
click at [533, 50] on link "Start Reken Vaardigheid Gratis Oefen Assessment" at bounding box center [514, 53] width 267 height 28
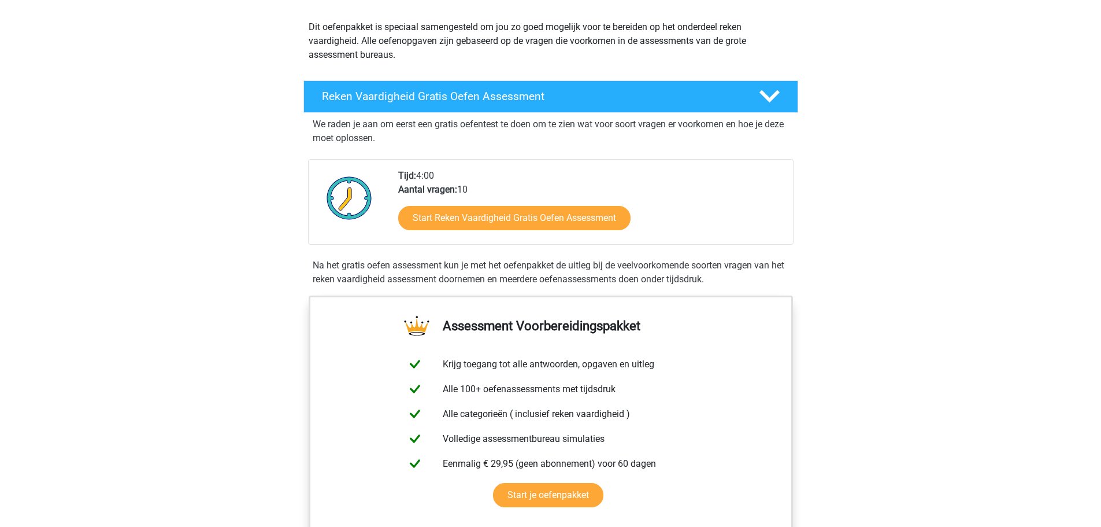
scroll to position [0, 0]
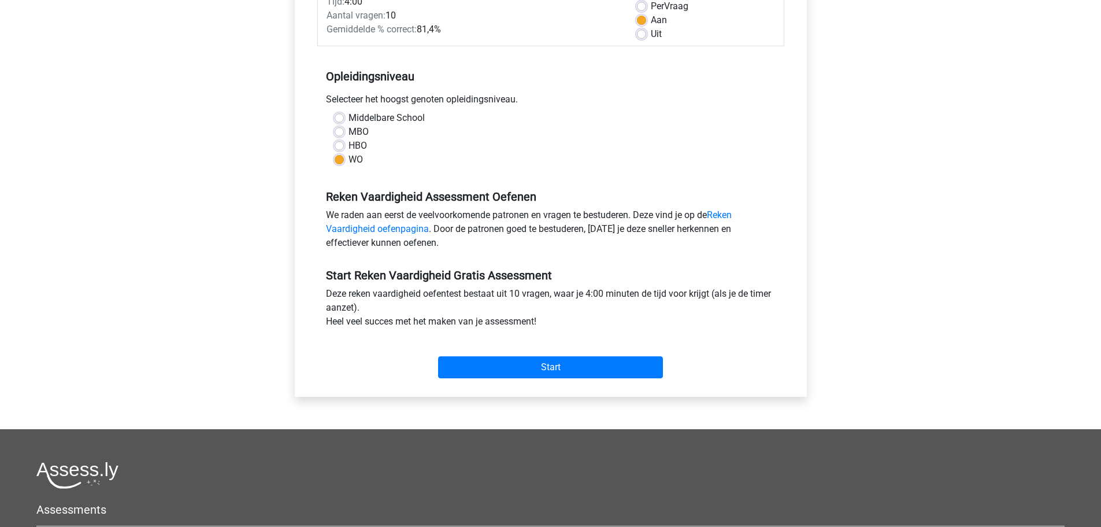
scroll to position [231, 0]
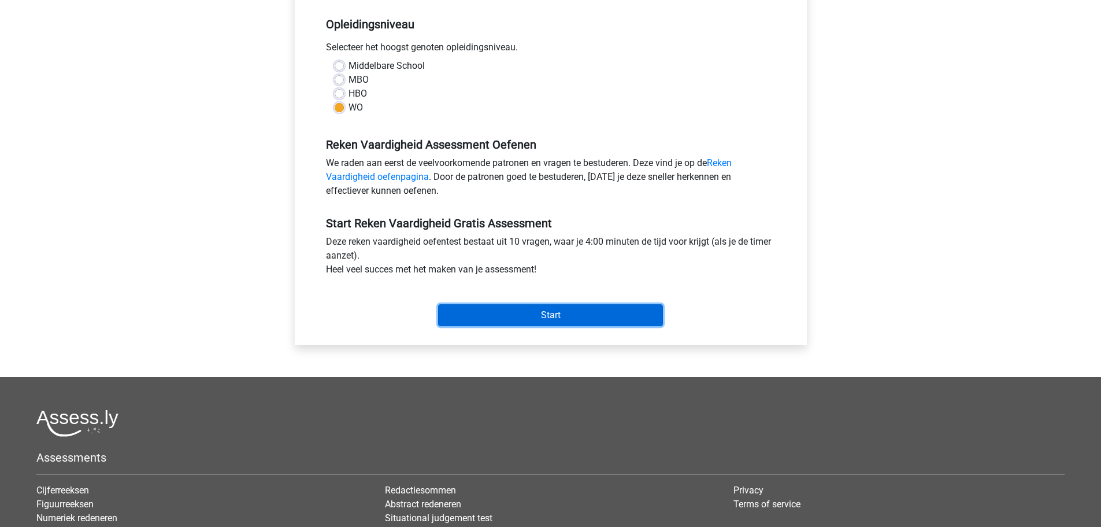
click at [534, 310] on input "Start" at bounding box center [550, 315] width 225 height 22
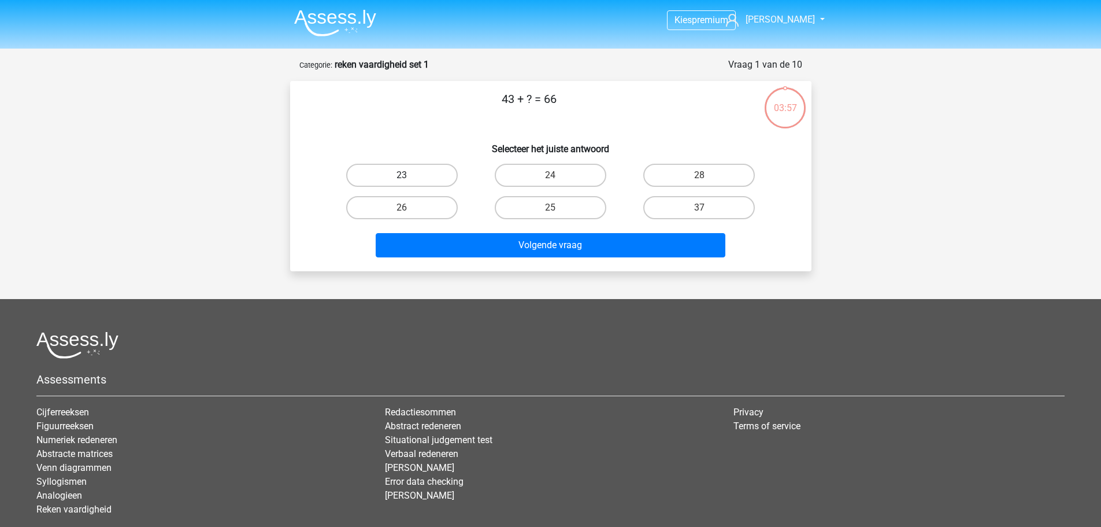
click at [426, 176] on label "23" at bounding box center [402, 175] width 112 height 23
click at [409, 176] on input "23" at bounding box center [406, 179] width 8 height 8
radio input "true"
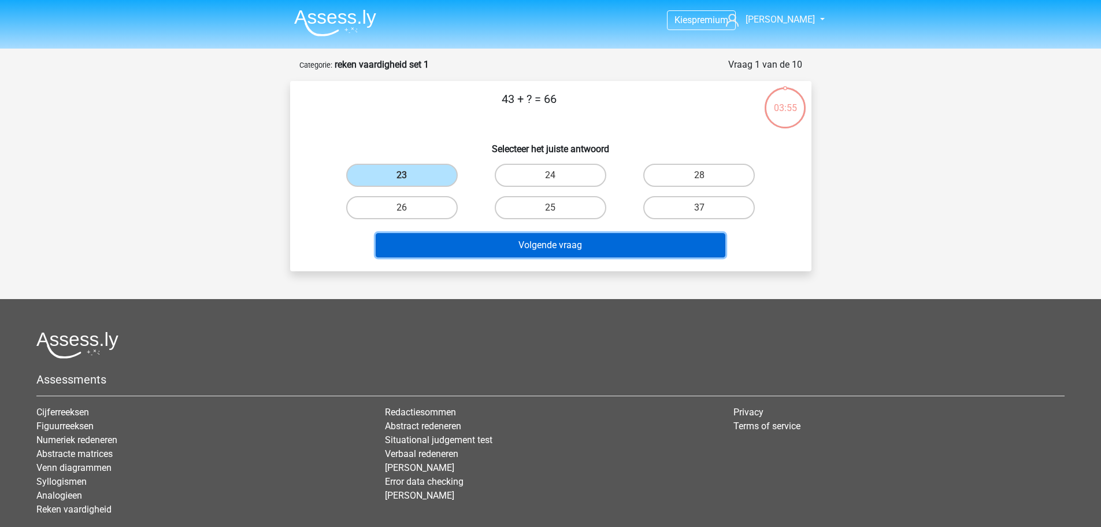
click at [453, 246] on button "Volgende vraag" at bounding box center [551, 245] width 350 height 24
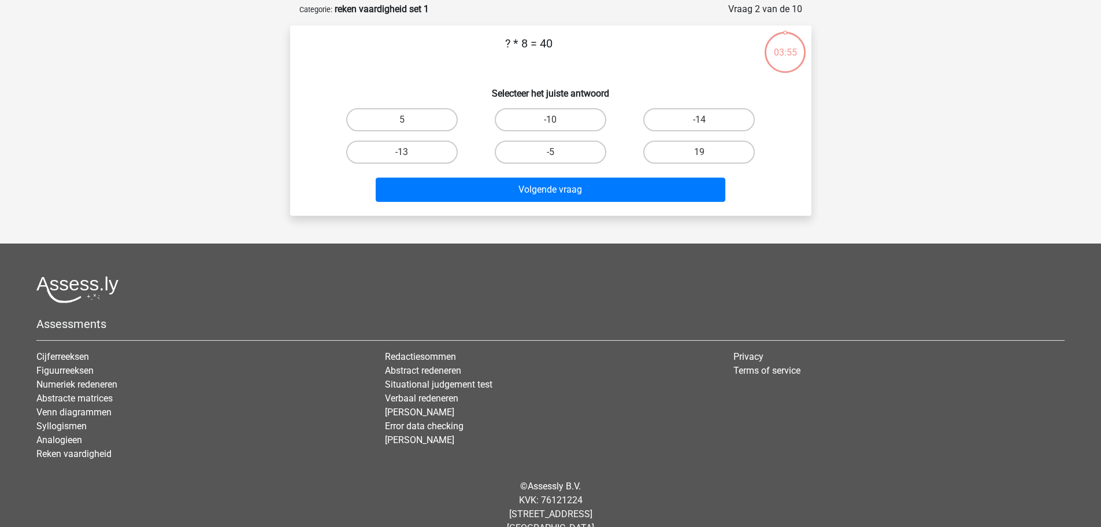
scroll to position [58, 0]
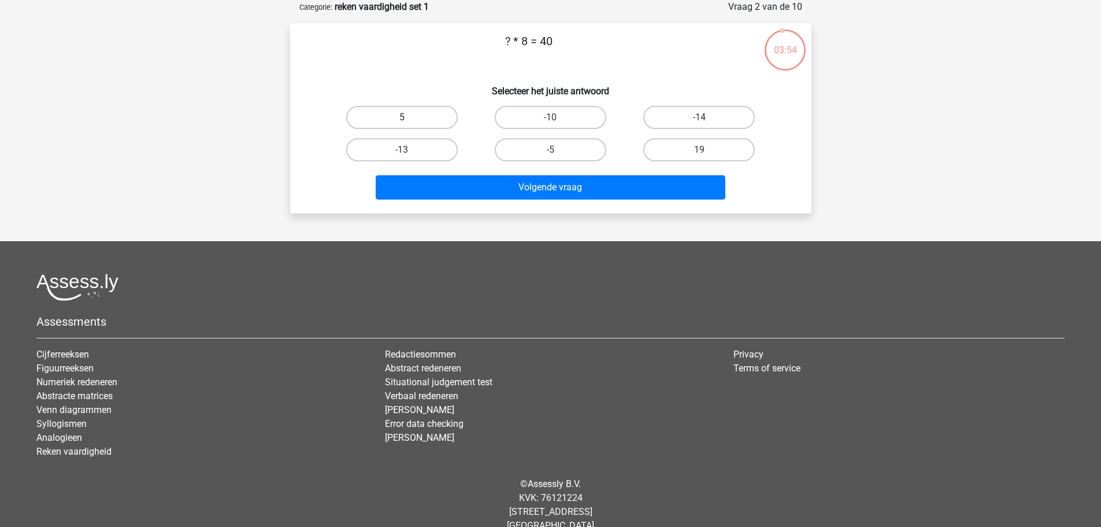
click at [436, 118] on label "5" at bounding box center [402, 117] width 112 height 23
click at [409, 118] on input "5" at bounding box center [406, 121] width 8 height 8
radio input "true"
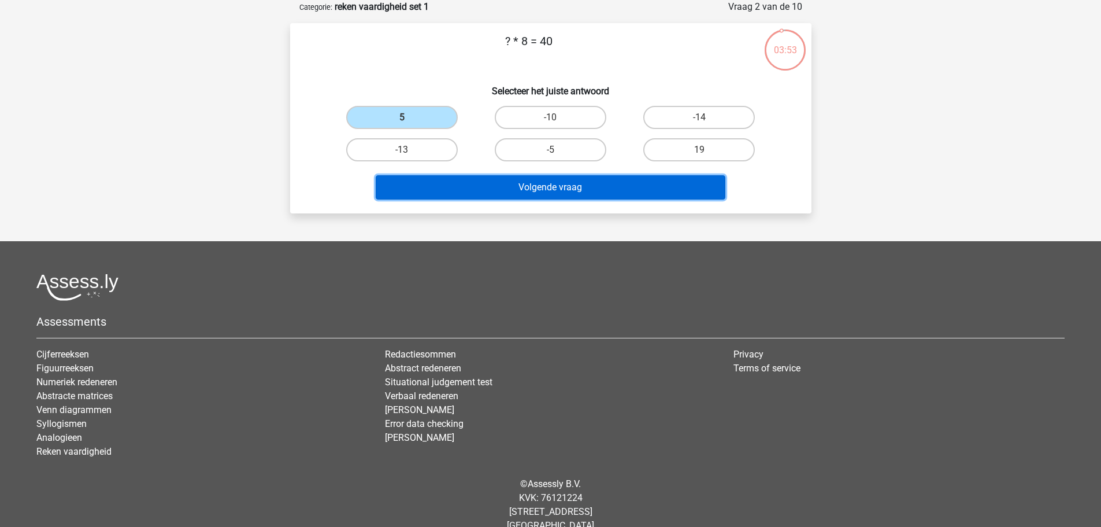
click at [469, 187] on button "Volgende vraag" at bounding box center [551, 187] width 350 height 24
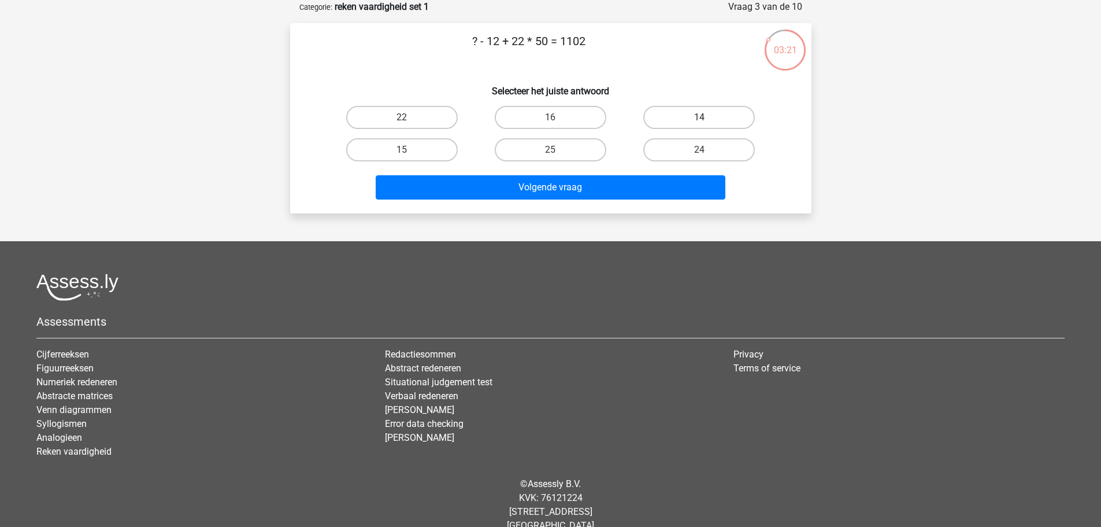
click at [678, 114] on label "14" at bounding box center [699, 117] width 112 height 23
click at [699, 117] on input "14" at bounding box center [703, 121] width 8 height 8
radio input "true"
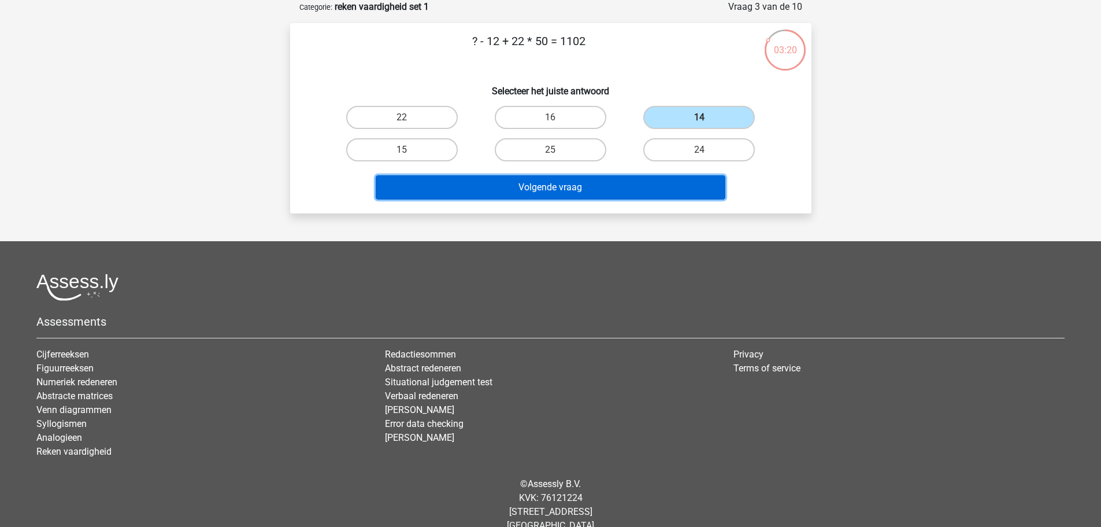
click at [627, 188] on button "Volgende vraag" at bounding box center [551, 187] width 350 height 24
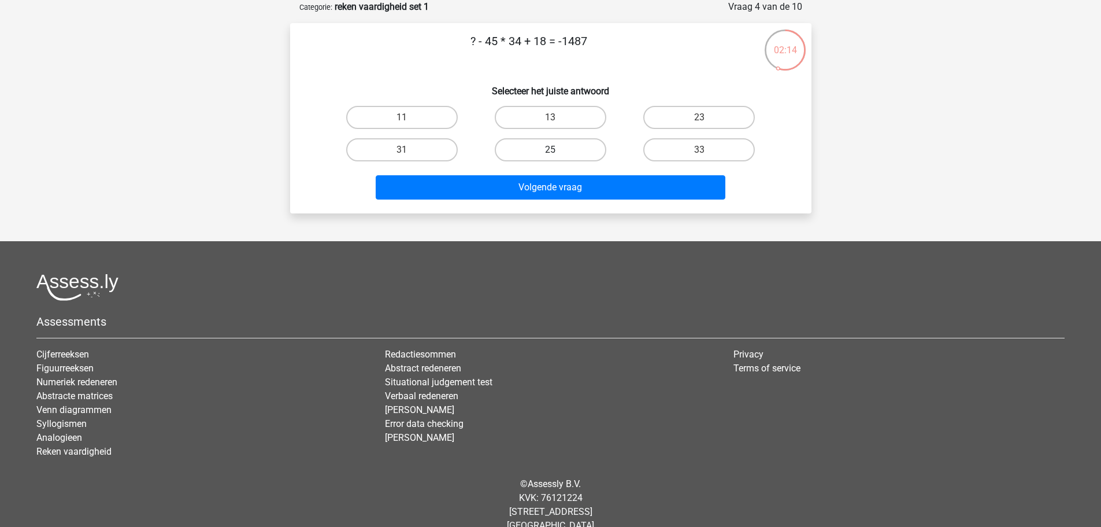
click at [584, 157] on label "25" at bounding box center [551, 149] width 112 height 23
click at [558, 157] on input "25" at bounding box center [554, 154] width 8 height 8
radio input "true"
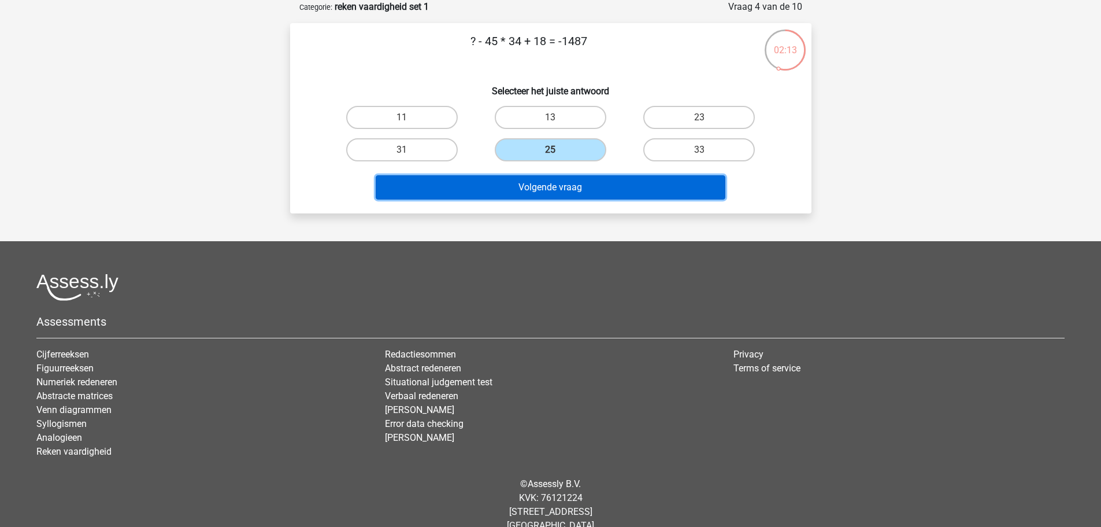
click at [573, 188] on button "Volgende vraag" at bounding box center [551, 187] width 350 height 24
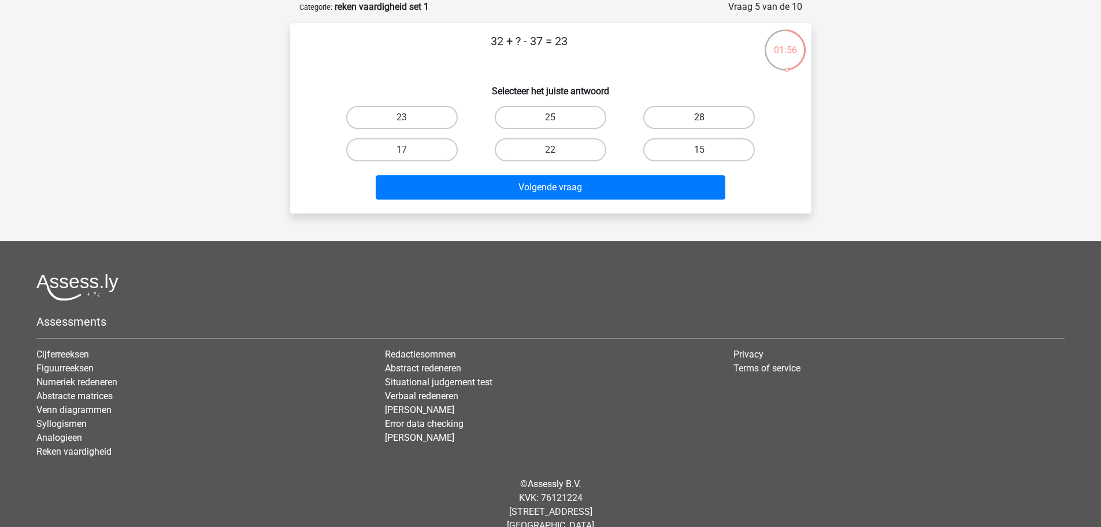
click at [696, 106] on label "28" at bounding box center [699, 117] width 112 height 23
click at [699, 117] on input "28" at bounding box center [703, 121] width 8 height 8
radio input "true"
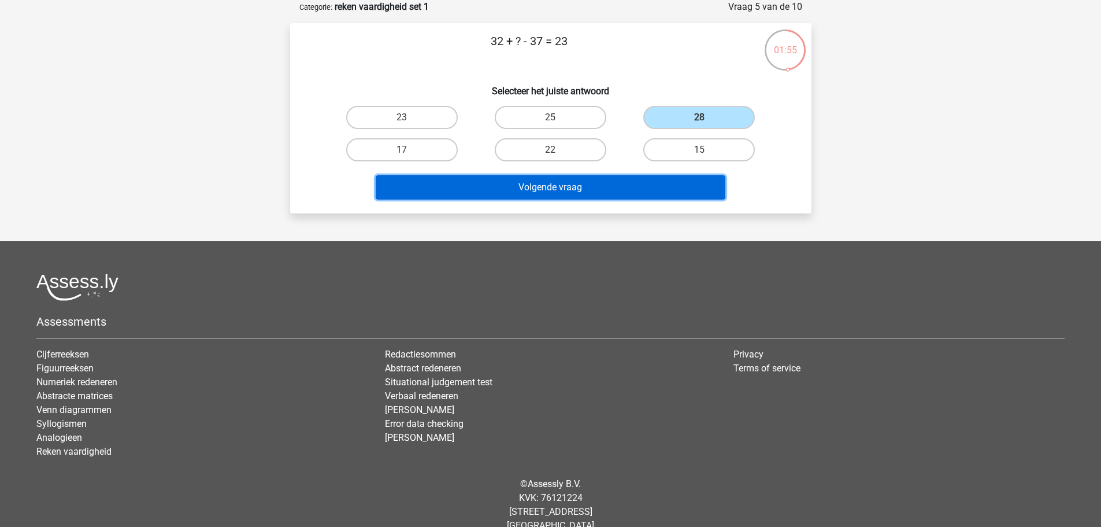
click at [595, 188] on button "Volgende vraag" at bounding box center [551, 187] width 350 height 24
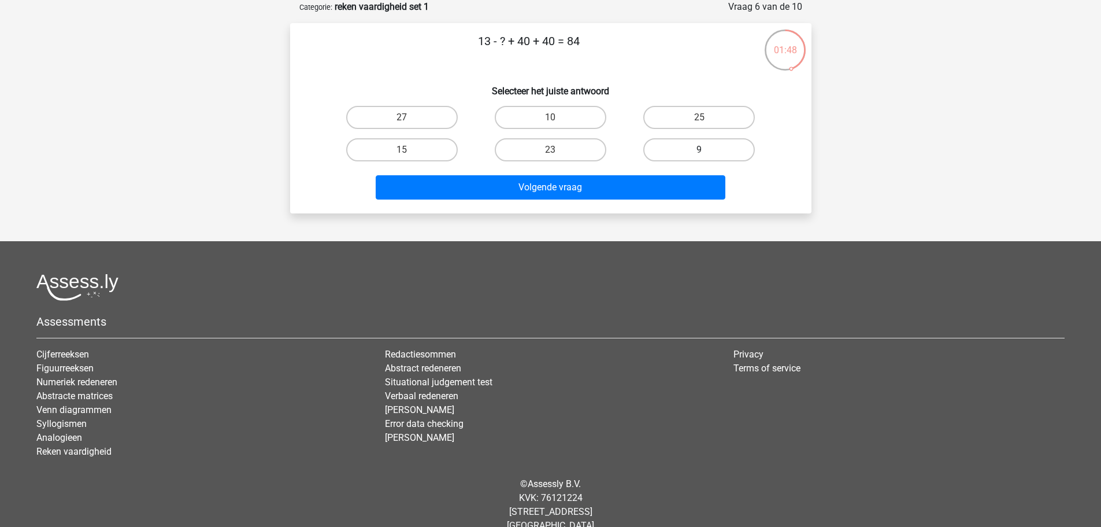
click at [665, 142] on label "9" at bounding box center [699, 149] width 112 height 23
click at [699, 150] on input "9" at bounding box center [703, 154] width 8 height 8
radio input "true"
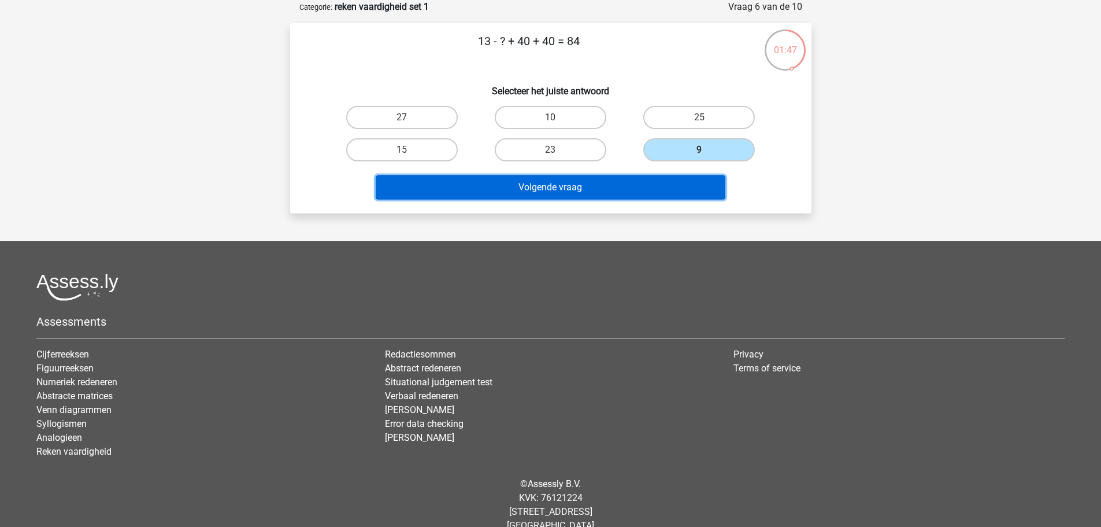
click at [628, 187] on button "Volgende vraag" at bounding box center [551, 187] width 350 height 24
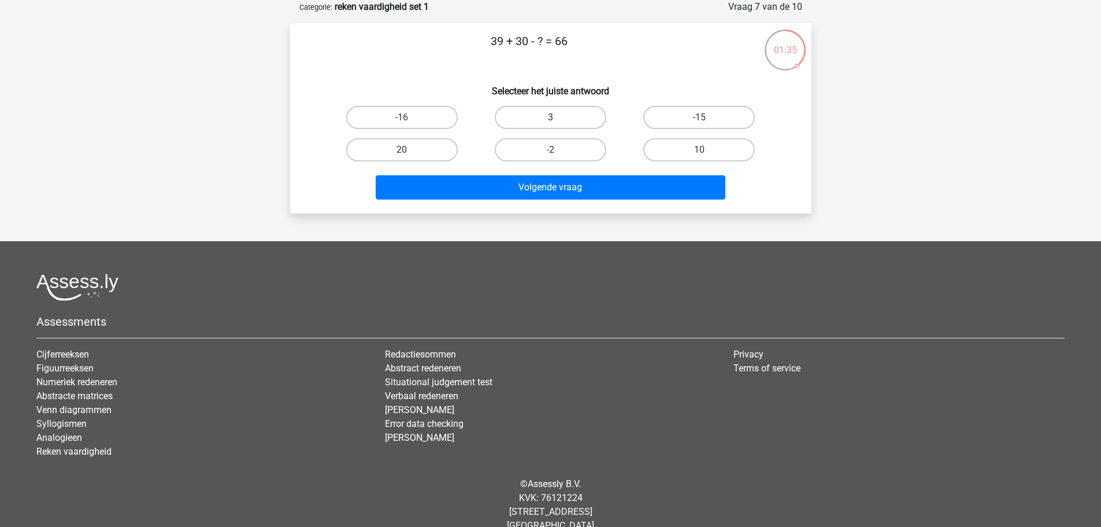
click at [534, 115] on label "3" at bounding box center [551, 117] width 112 height 23
click at [550, 117] on input "3" at bounding box center [554, 121] width 8 height 8
radio input "true"
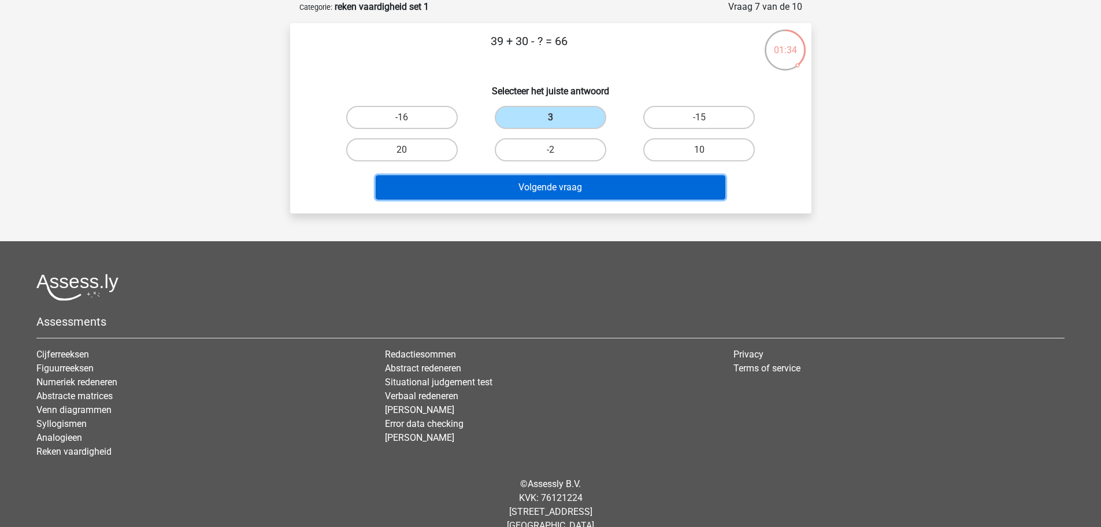
click at [524, 190] on button "Volgende vraag" at bounding box center [551, 187] width 350 height 24
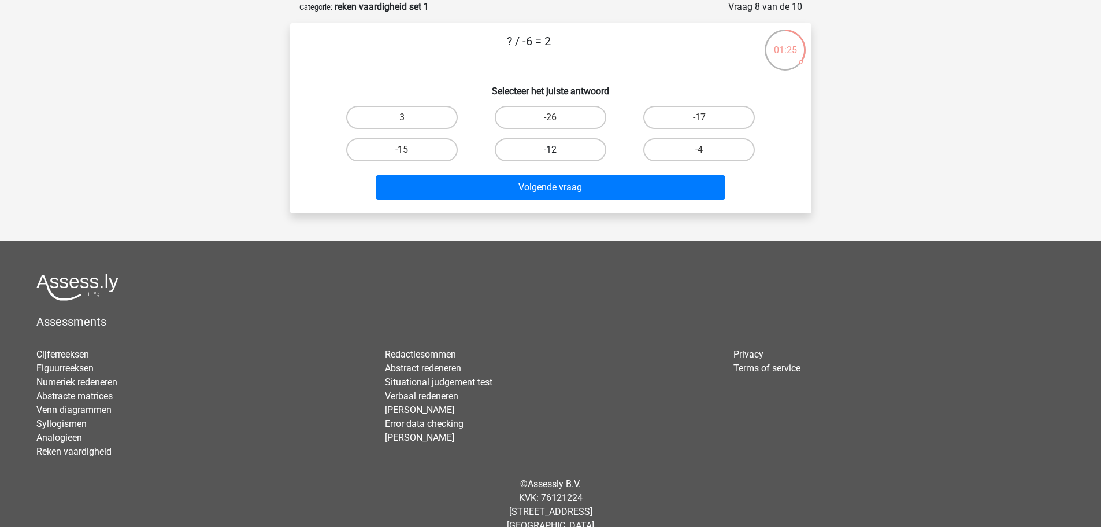
click at [509, 147] on label "-12" at bounding box center [551, 149] width 112 height 23
click at [550, 150] on input "-12" at bounding box center [554, 154] width 8 height 8
radio input "true"
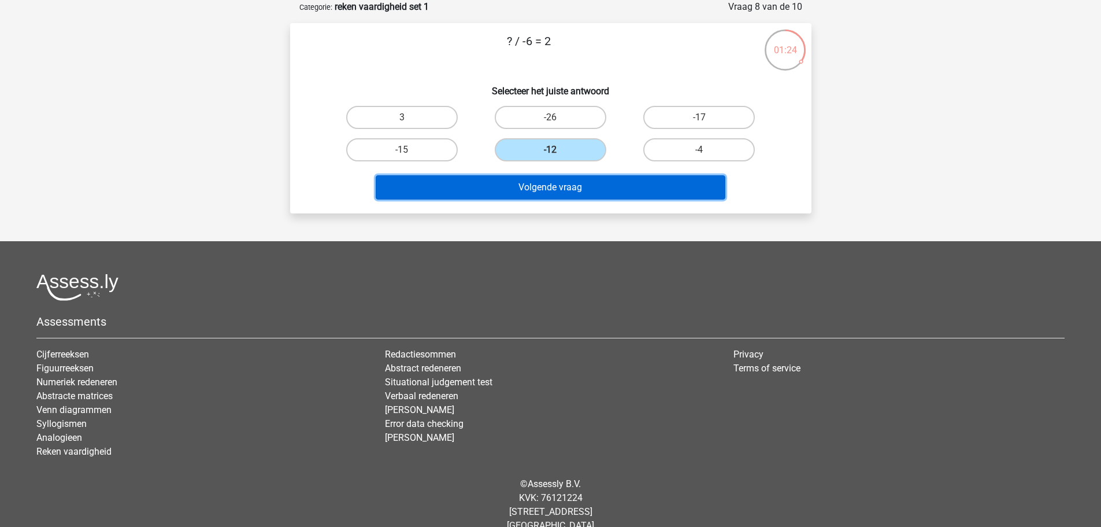
click at [498, 181] on button "Volgende vraag" at bounding box center [551, 187] width 350 height 24
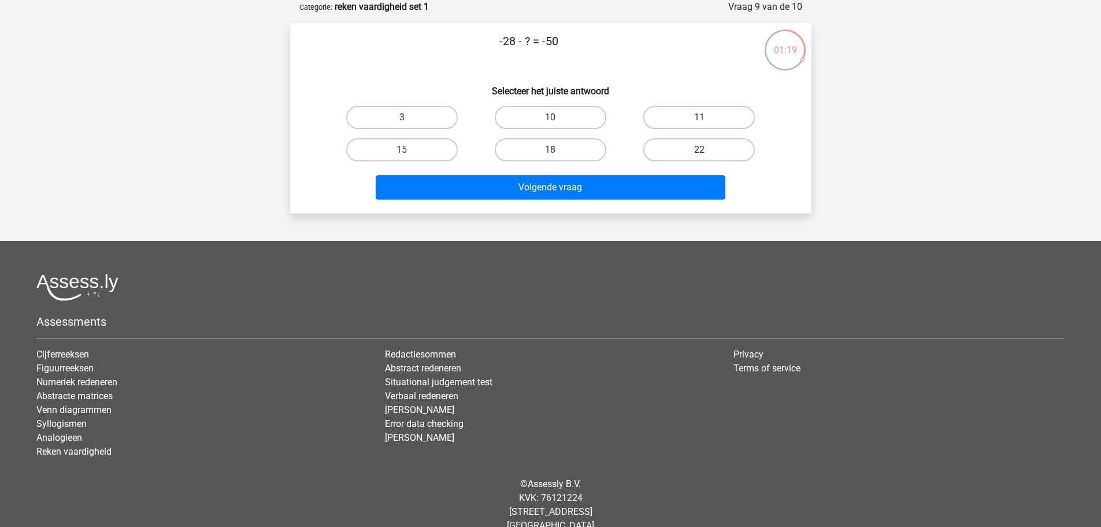
click at [663, 149] on label "22" at bounding box center [699, 149] width 112 height 23
click at [699, 150] on input "22" at bounding box center [703, 154] width 8 height 8
radio input "true"
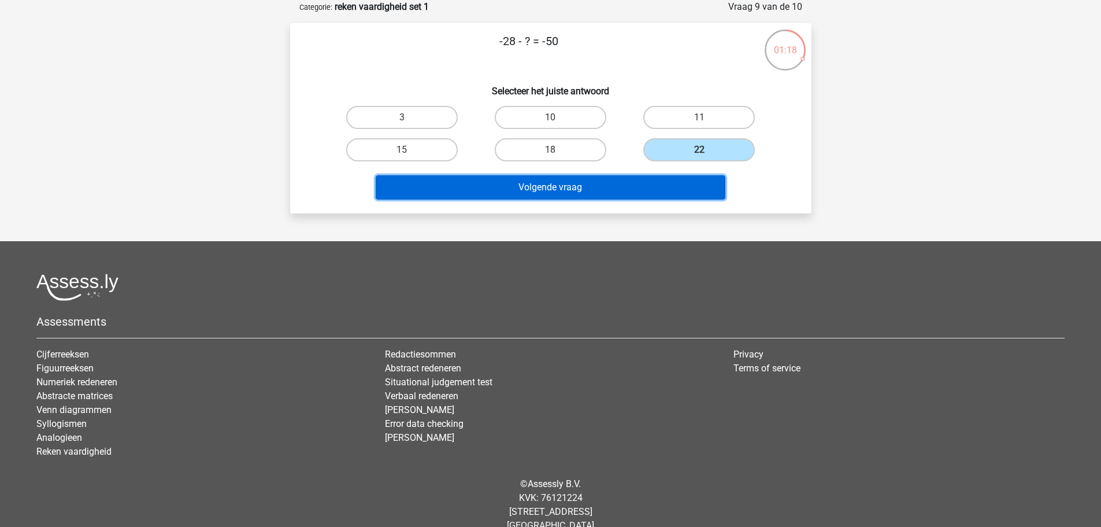
click at [605, 186] on button "Volgende vraag" at bounding box center [551, 187] width 350 height 24
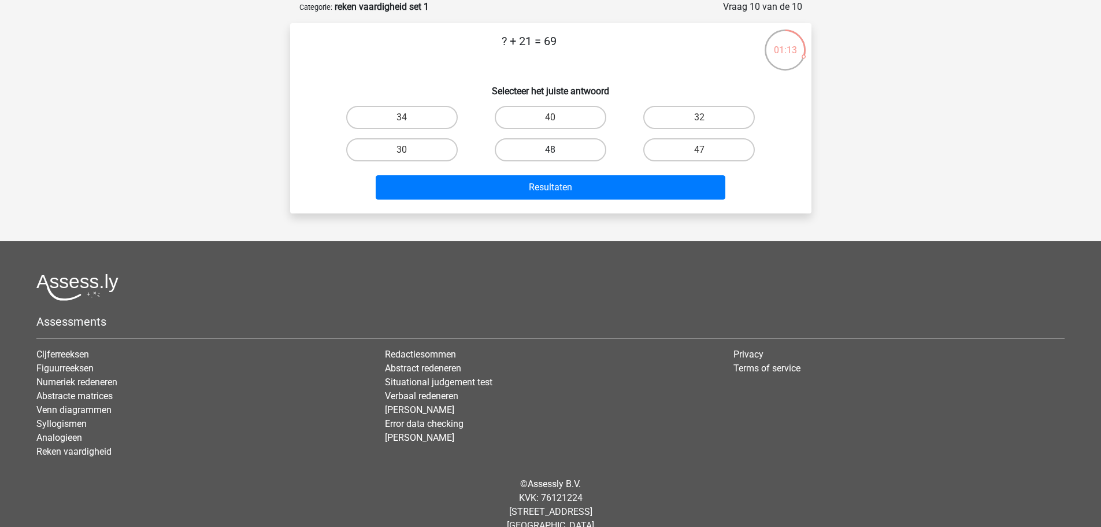
click at [572, 149] on label "48" at bounding box center [551, 149] width 112 height 23
click at [558, 150] on input "48" at bounding box center [554, 154] width 8 height 8
radio input "true"
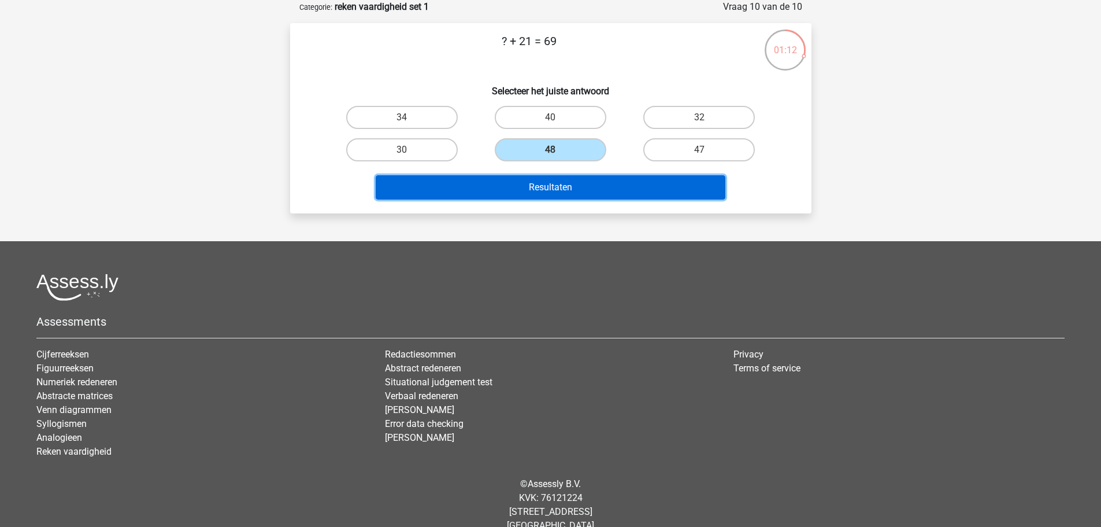
click at [583, 186] on button "Resultaten" at bounding box center [551, 187] width 350 height 24
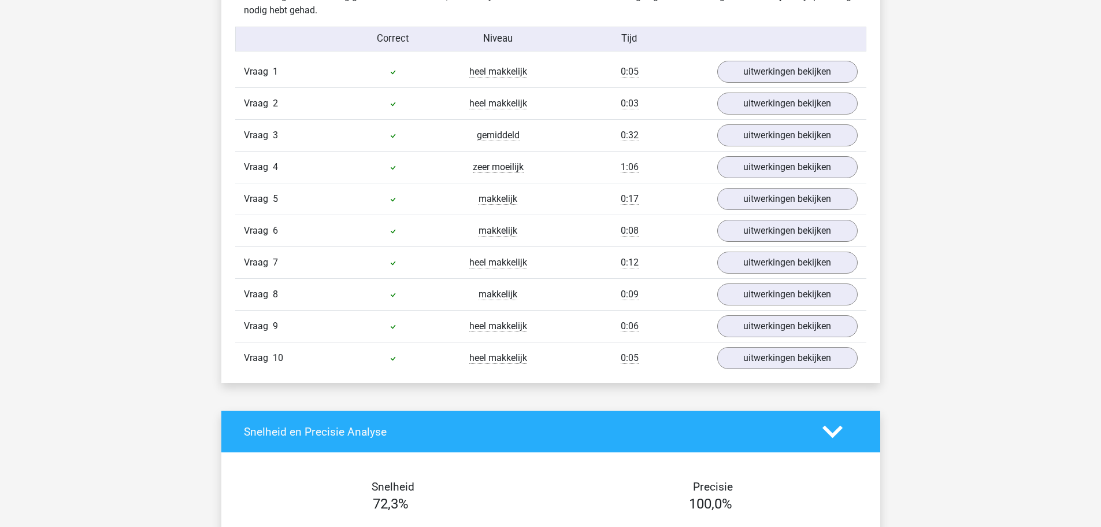
scroll to position [867, 0]
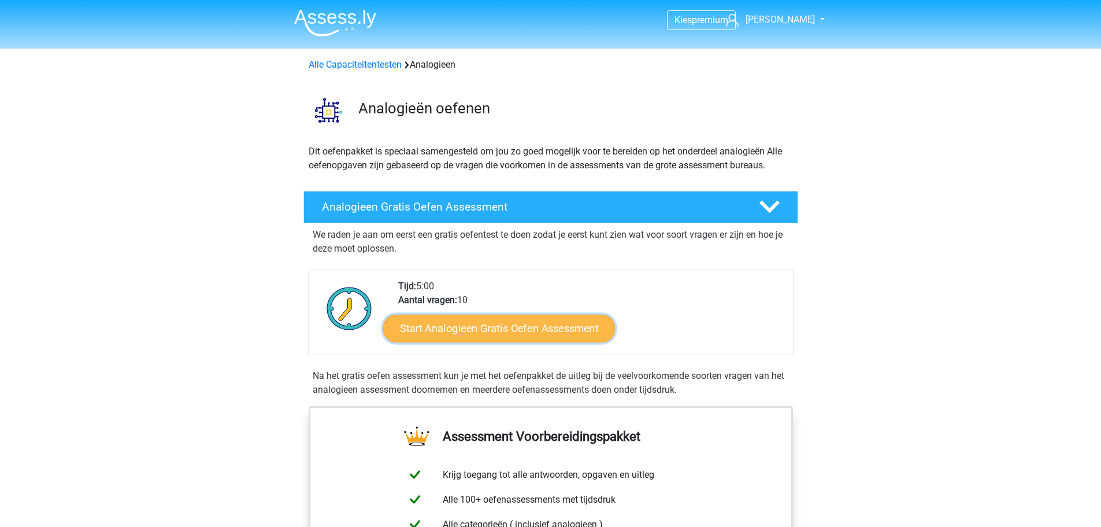
click at [453, 331] on link "Start Analogieen Gratis Oefen Assessment" at bounding box center [499, 328] width 232 height 28
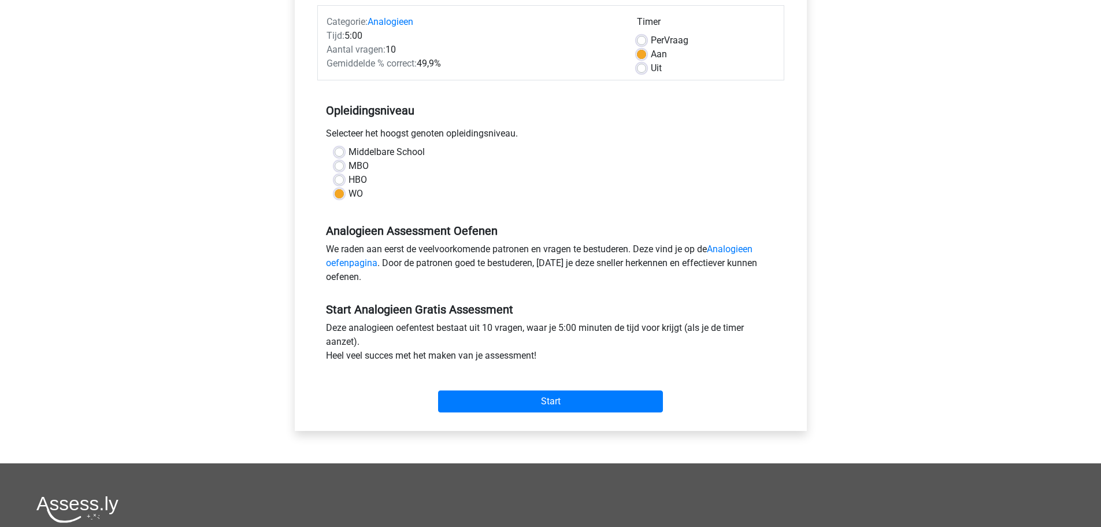
scroll to position [173, 0]
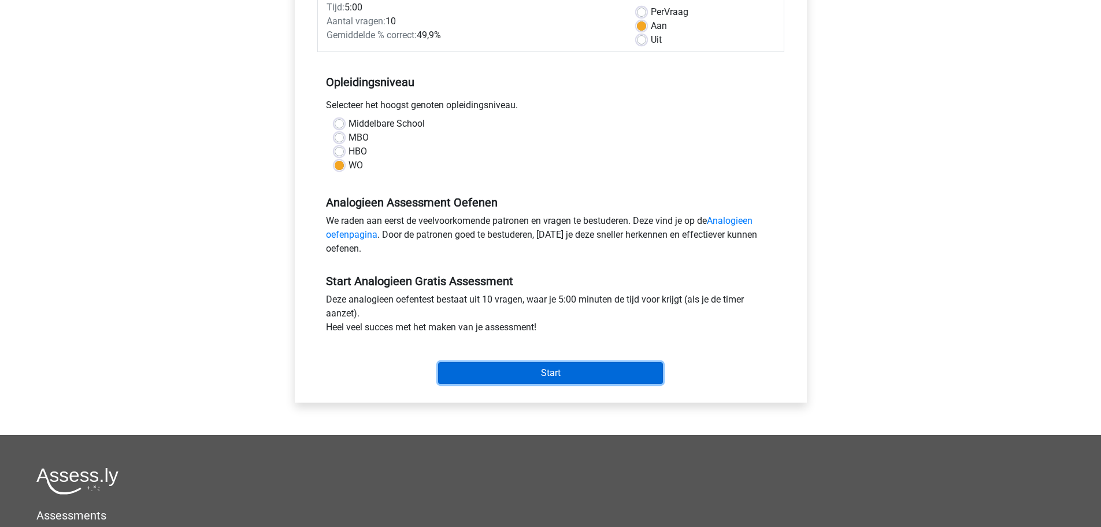
click at [562, 368] on input "Start" at bounding box center [550, 373] width 225 height 22
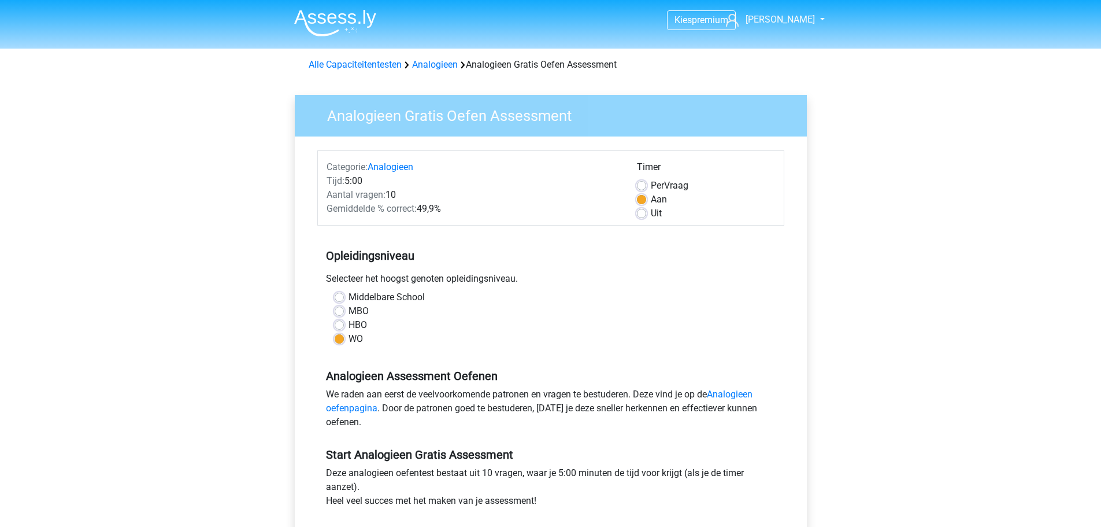
scroll to position [173, 0]
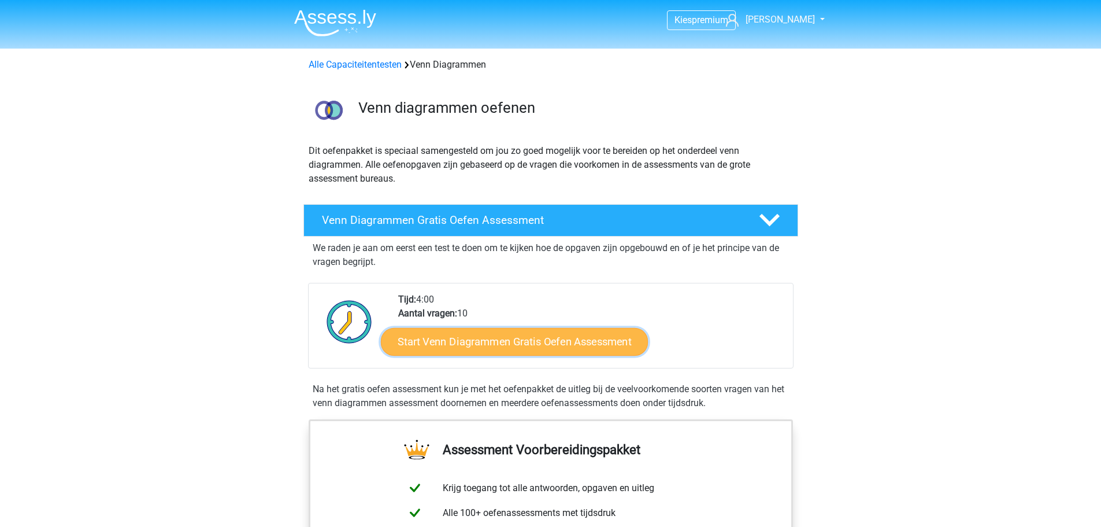
click at [510, 348] on link "Start Venn Diagrammen Gratis Oefen Assessment" at bounding box center [514, 342] width 267 height 28
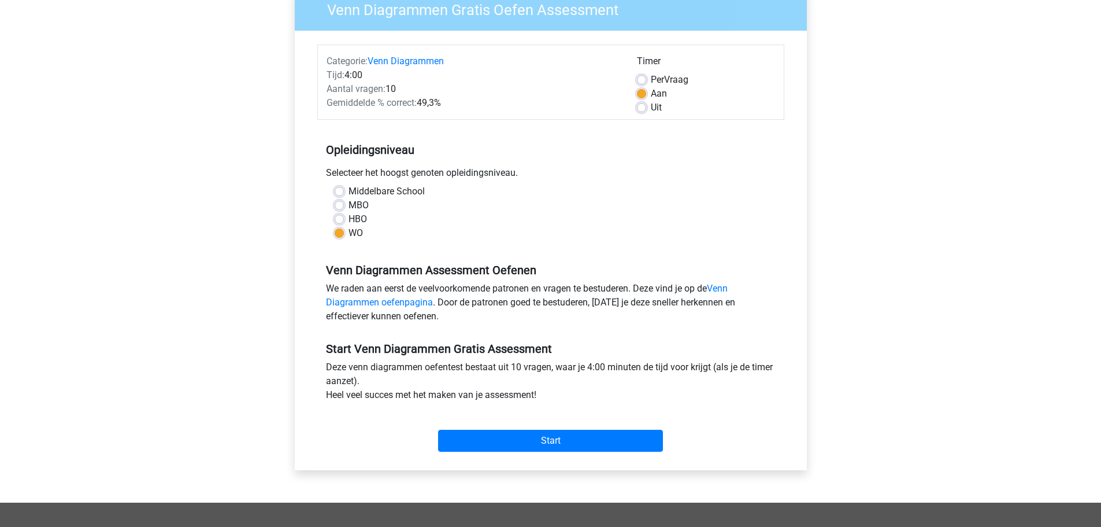
scroll to position [116, 0]
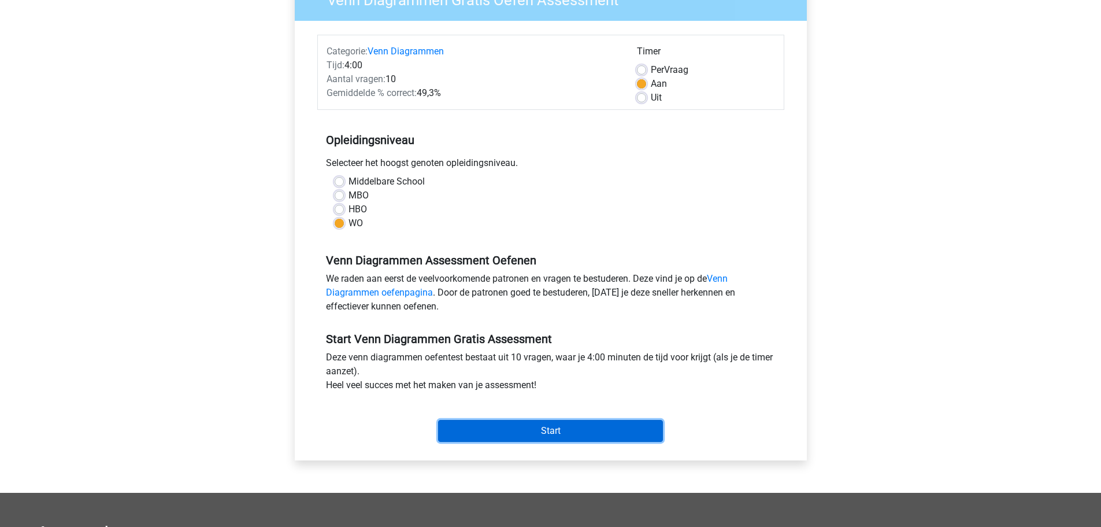
click at [520, 427] on input "Start" at bounding box center [550, 431] width 225 height 22
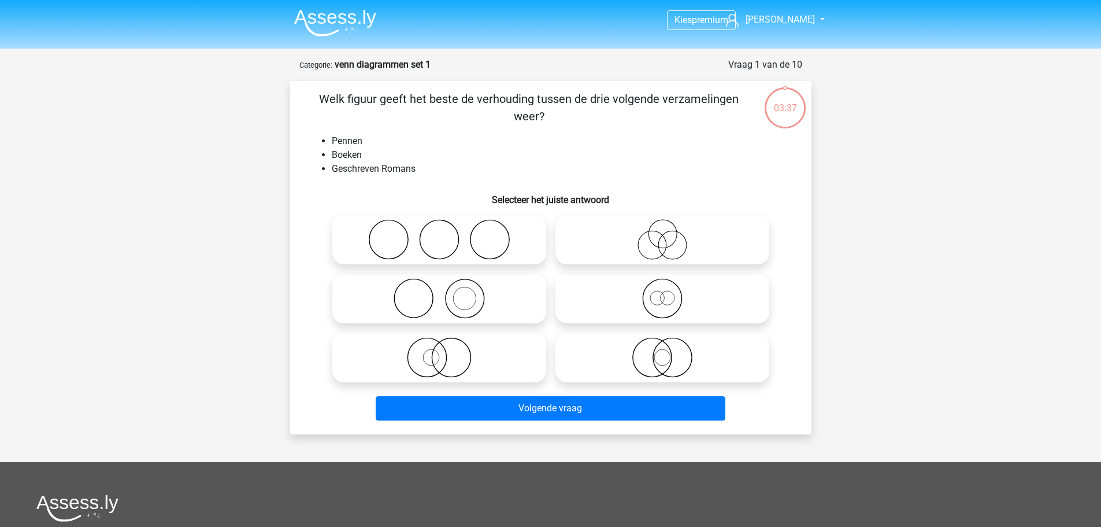
click at [465, 307] on icon at bounding box center [439, 298] width 205 height 40
click at [447, 292] on input "radio" at bounding box center [443, 289] width 8 height 8
radio input "true"
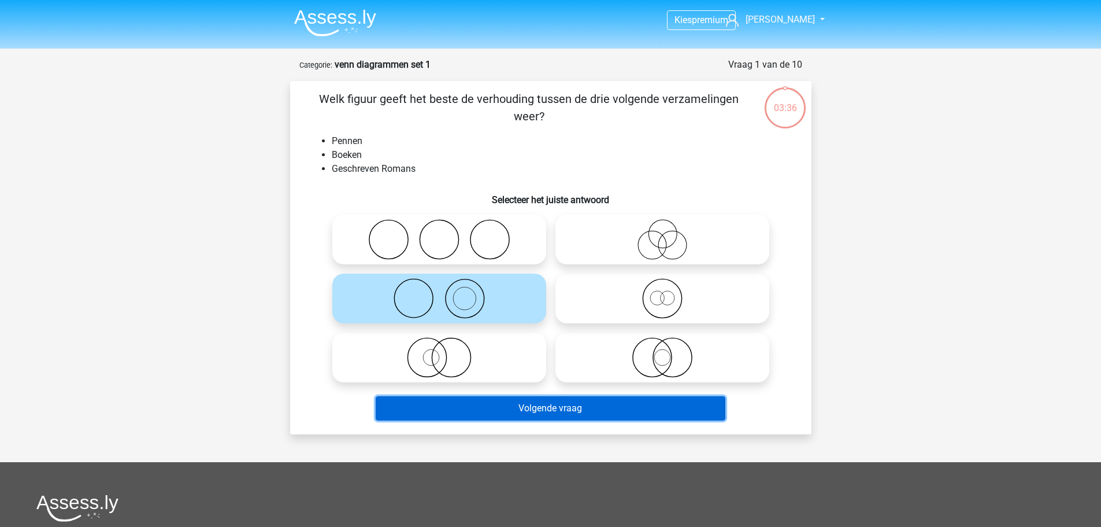
click at [479, 400] on button "Volgende vraag" at bounding box center [551, 408] width 350 height 24
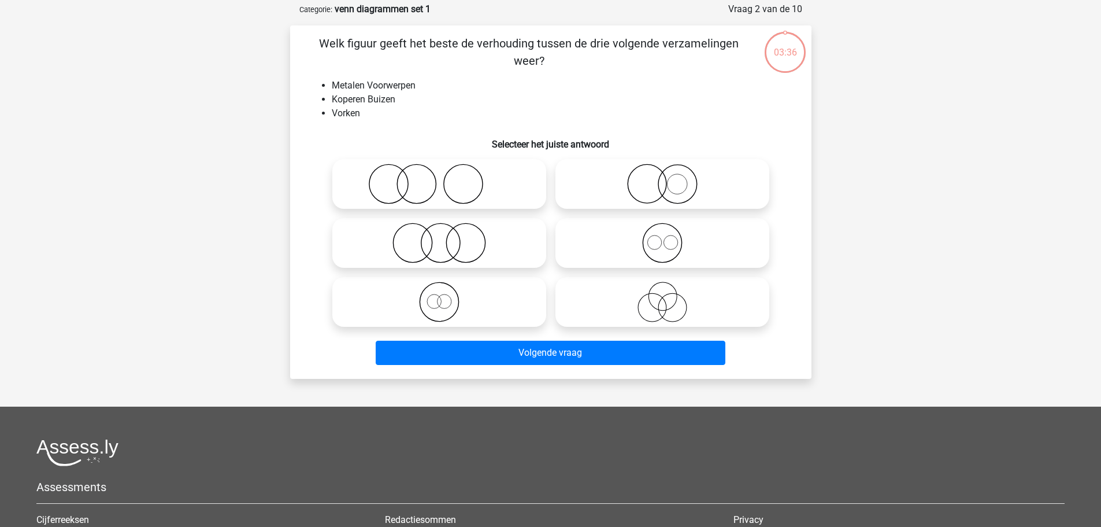
scroll to position [58, 0]
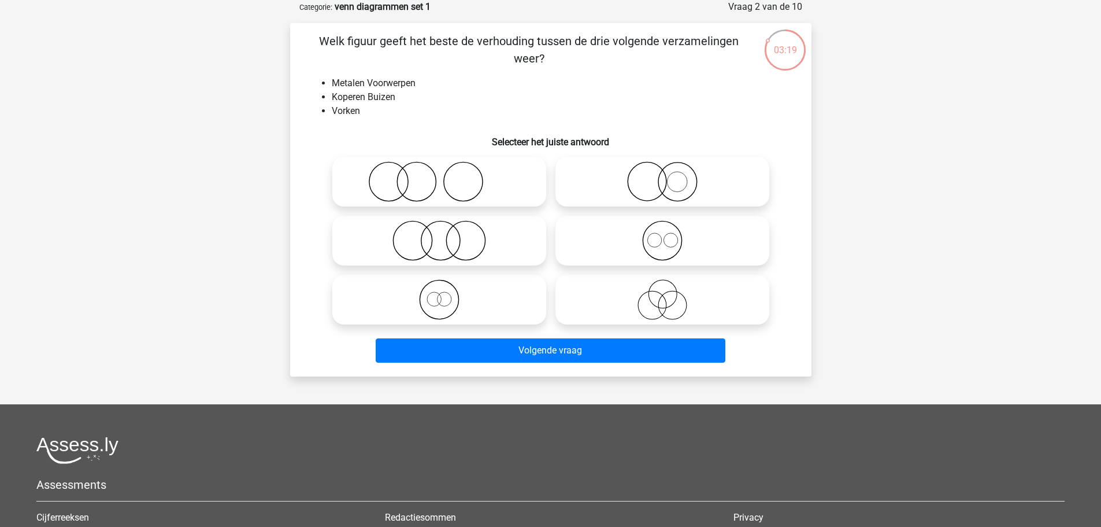
click at [669, 242] on icon at bounding box center [662, 240] width 205 height 40
click at [669, 235] on input "radio" at bounding box center [666, 231] width 8 height 8
radio input "true"
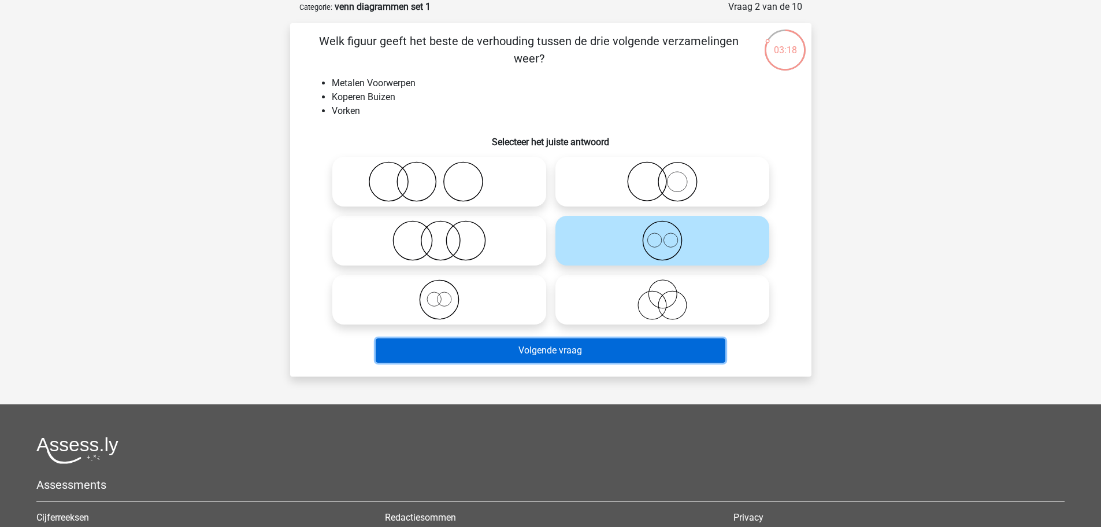
click at [624, 346] on button "Volgende vraag" at bounding box center [551, 350] width 350 height 24
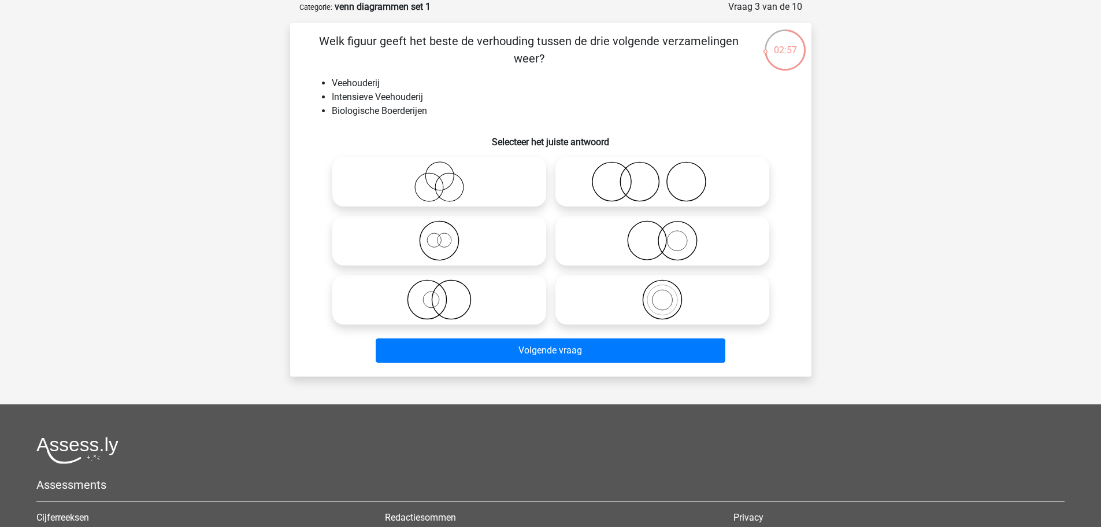
click at [442, 188] on icon at bounding box center [439, 181] width 205 height 40
click at [442, 176] on input "radio" at bounding box center [443, 172] width 8 height 8
radio input "true"
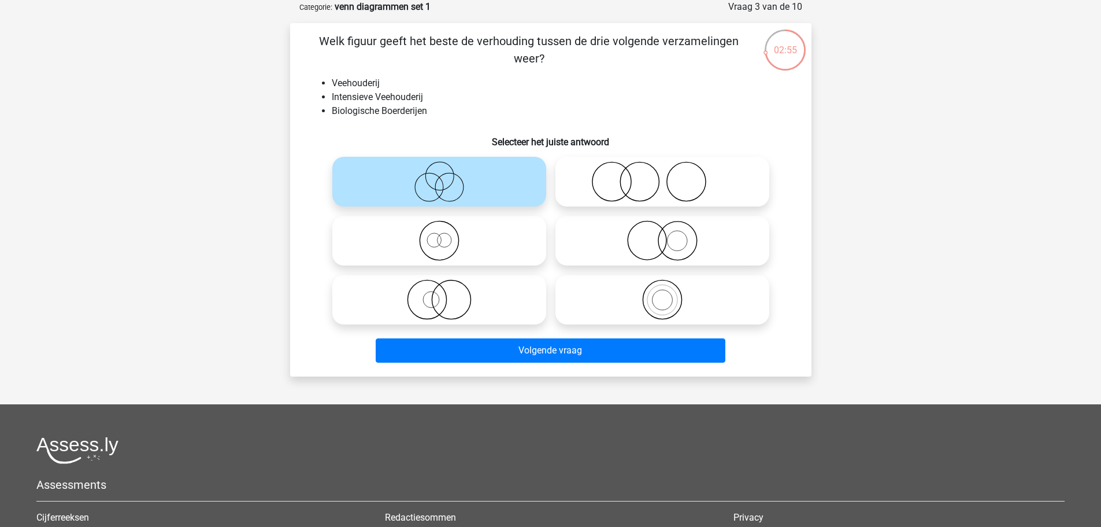
click at [643, 178] on icon at bounding box center [662, 181] width 205 height 40
click at [662, 176] on input "radio" at bounding box center [666, 172] width 8 height 8
radio input "true"
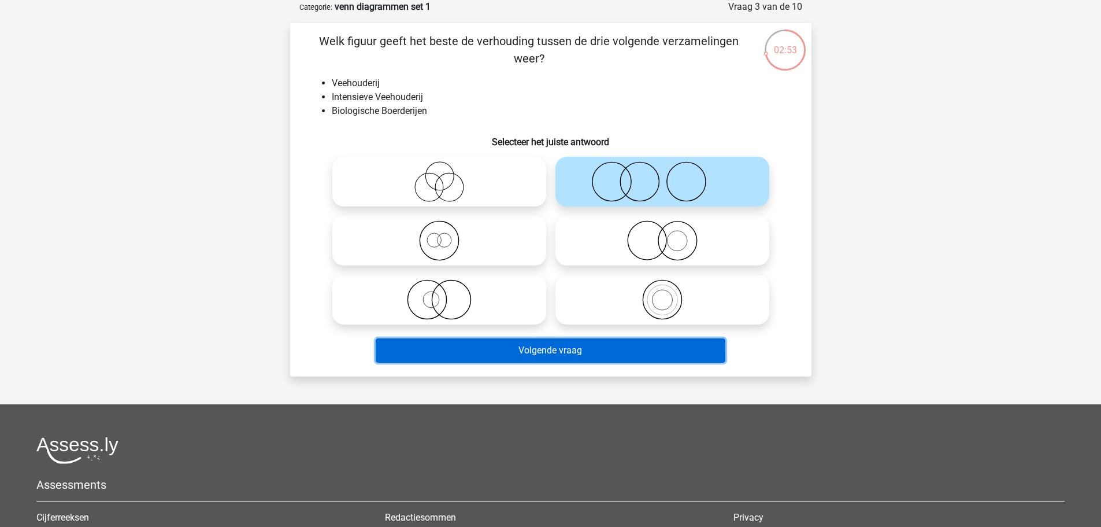
click at [570, 347] on button "Volgende vraag" at bounding box center [551, 350] width 350 height 24
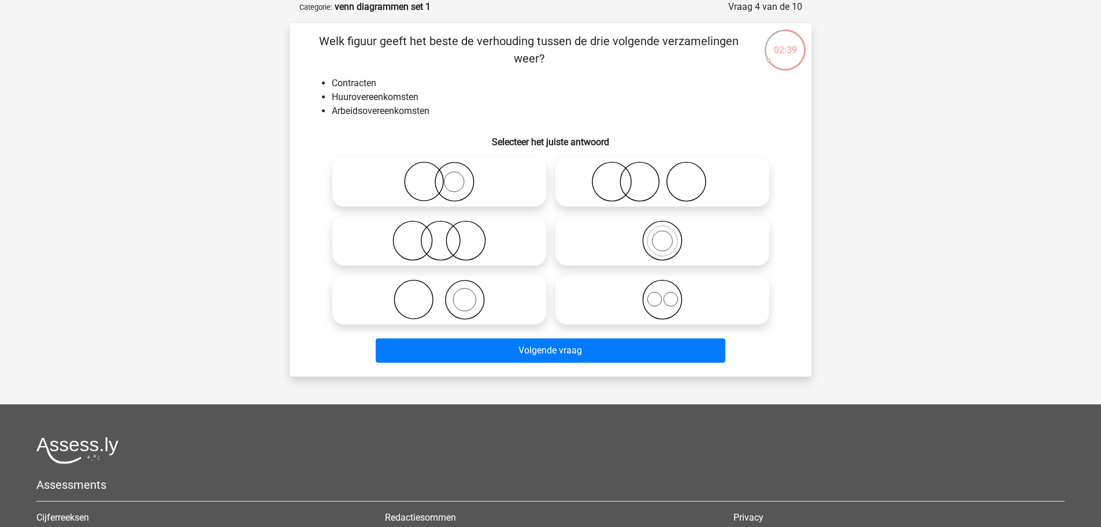
click at [661, 313] on icon at bounding box center [662, 299] width 205 height 40
click at [662, 294] on input "radio" at bounding box center [666, 290] width 8 height 8
radio input "true"
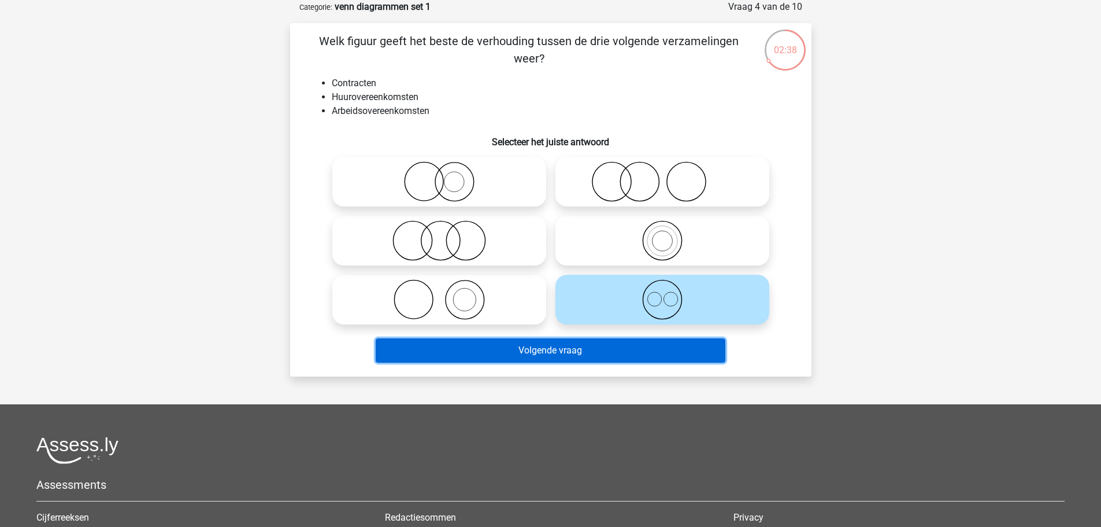
click at [639, 351] on button "Volgende vraag" at bounding box center [551, 350] width 350 height 24
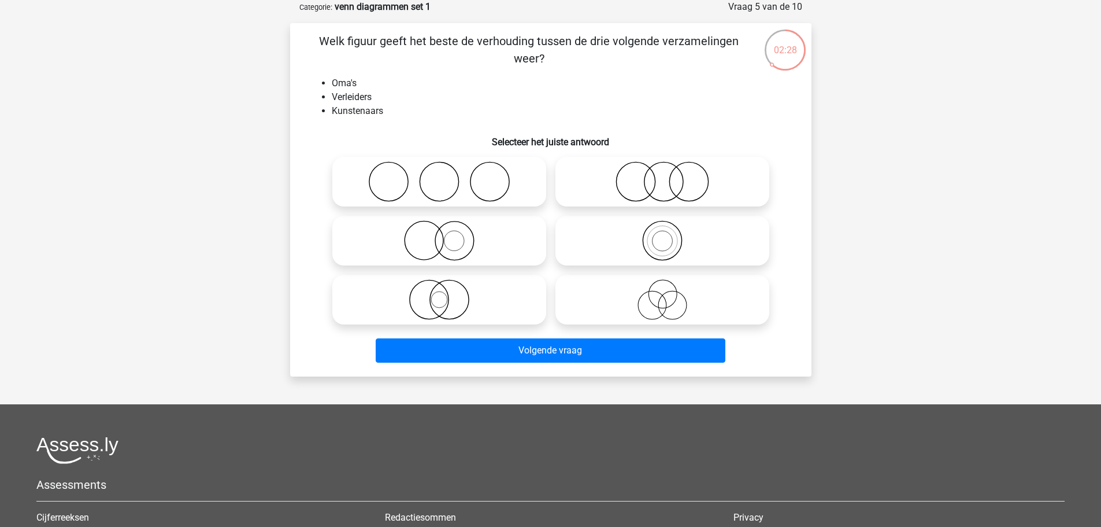
click at [674, 299] on icon at bounding box center [662, 299] width 205 height 40
click at [670, 294] on input "radio" at bounding box center [666, 290] width 8 height 8
radio input "true"
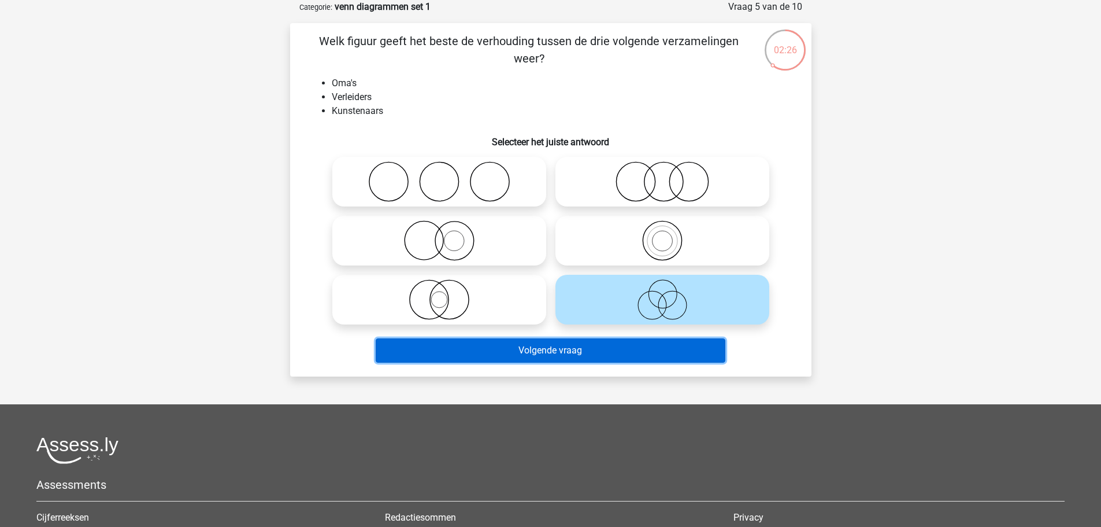
click at [658, 344] on button "Volgende vraag" at bounding box center [551, 350] width 350 height 24
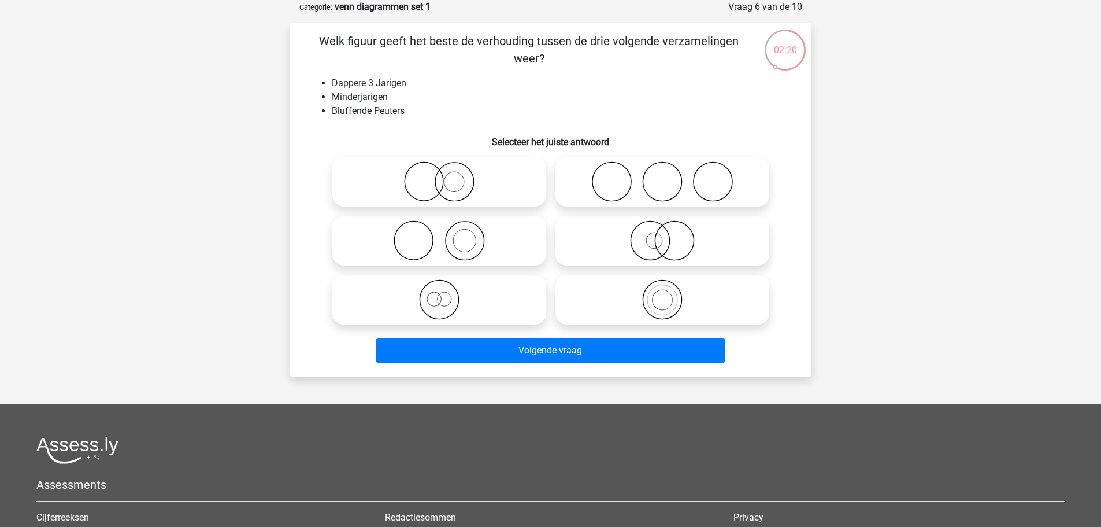
click at [635, 193] on icon at bounding box center [662, 181] width 205 height 40
click at [662, 176] on input "radio" at bounding box center [666, 172] width 8 height 8
radio input "true"
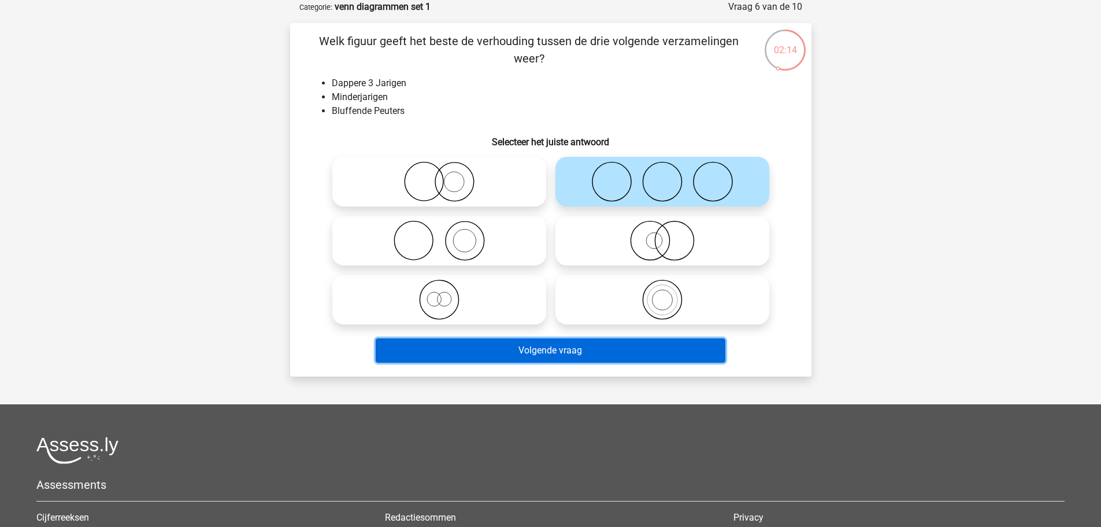
click at [571, 344] on button "Volgende vraag" at bounding box center [551, 350] width 350 height 24
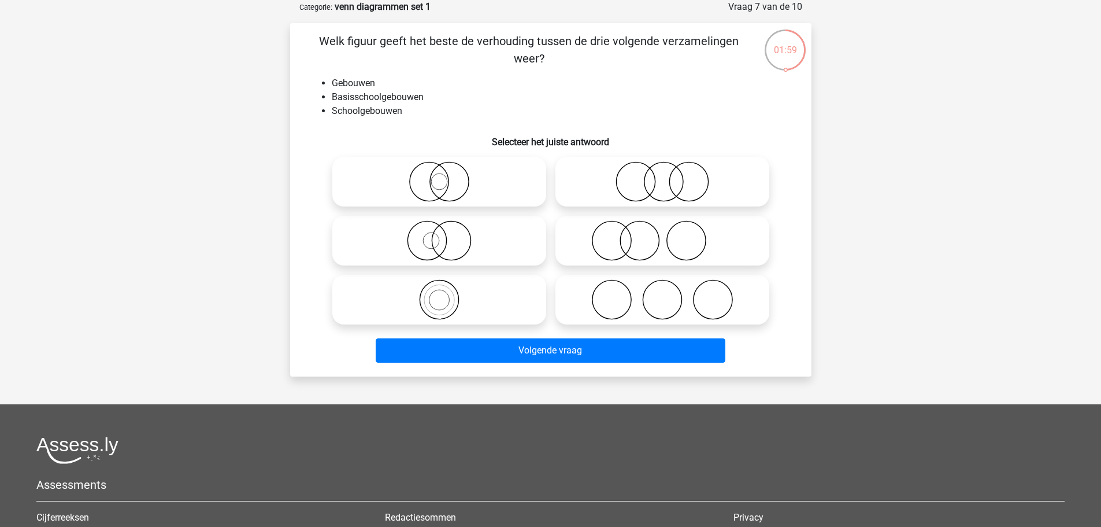
click at [444, 306] on icon at bounding box center [439, 299] width 205 height 40
click at [444, 294] on input "radio" at bounding box center [443, 290] width 8 height 8
radio input "true"
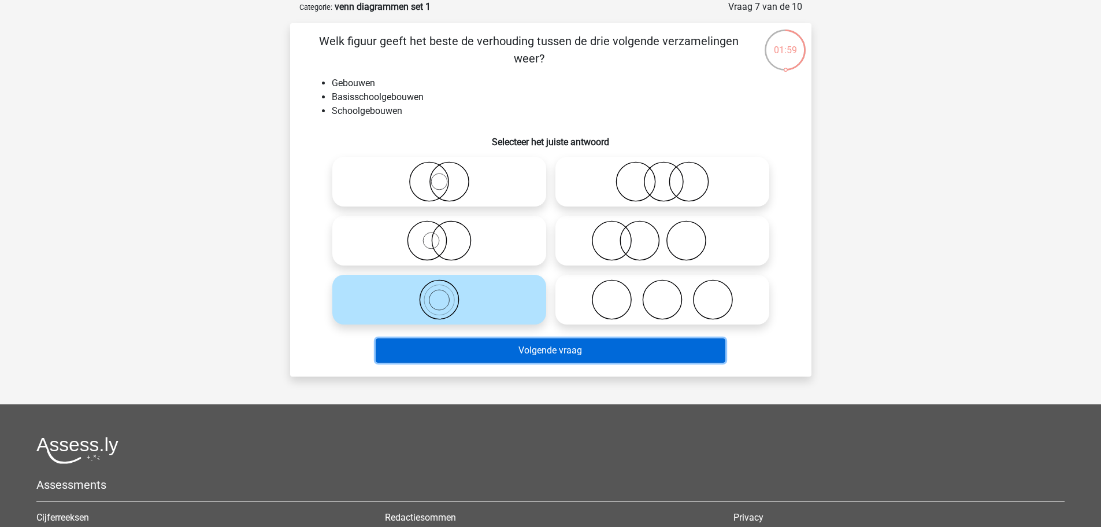
click at [459, 349] on button "Volgende vraag" at bounding box center [551, 350] width 350 height 24
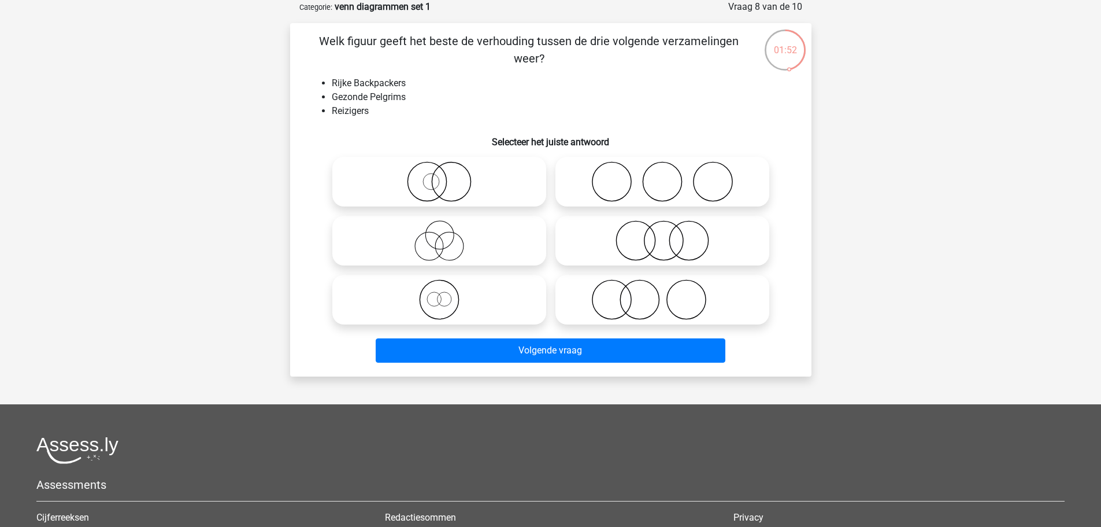
drag, startPoint x: 451, startPoint y: 239, endPoint x: 476, endPoint y: 262, distance: 33.9
click at [451, 238] on icon at bounding box center [439, 240] width 205 height 40
click at [447, 235] on input "radio" at bounding box center [443, 231] width 8 height 8
radio input "true"
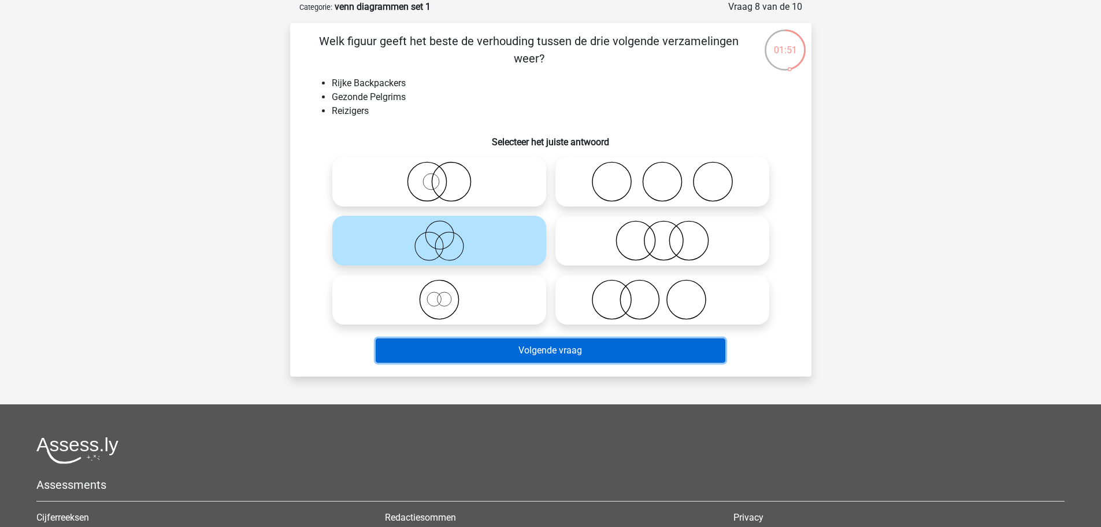
click at [547, 352] on button "Volgende vraag" at bounding box center [551, 350] width 350 height 24
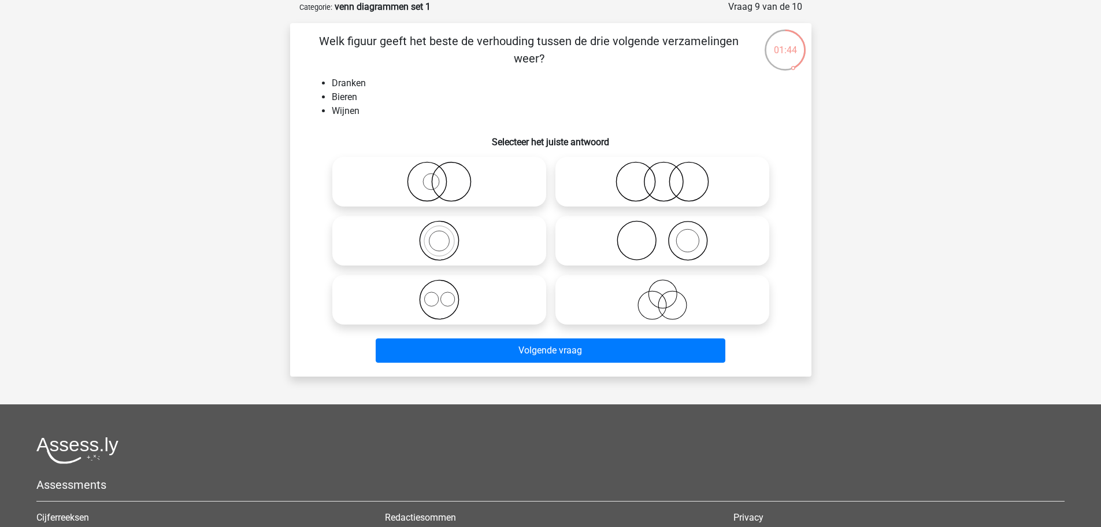
click at [658, 184] on icon at bounding box center [662, 181] width 205 height 40
click at [662, 176] on input "radio" at bounding box center [666, 172] width 8 height 8
radio input "true"
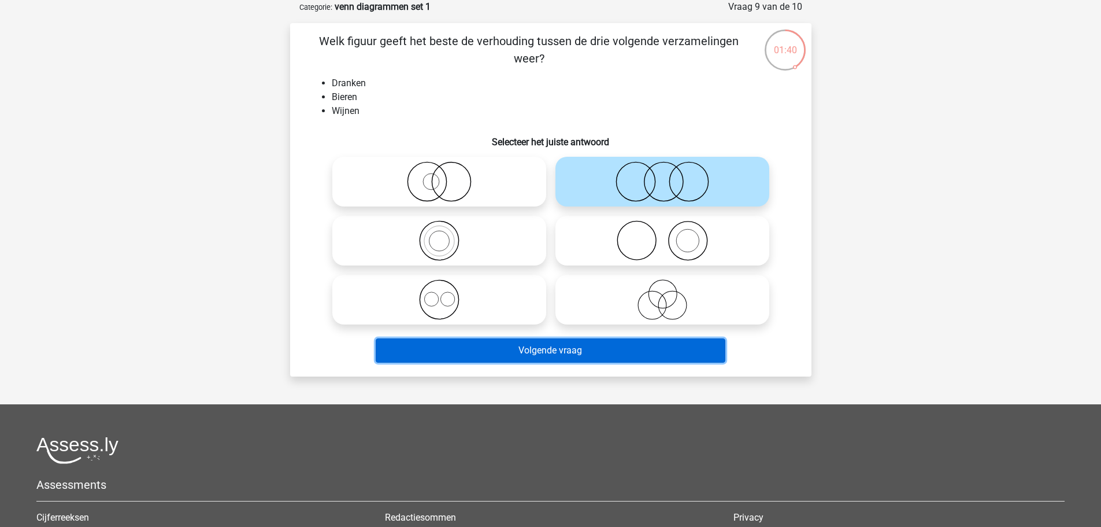
click at [654, 344] on button "Volgende vraag" at bounding box center [551, 350] width 350 height 24
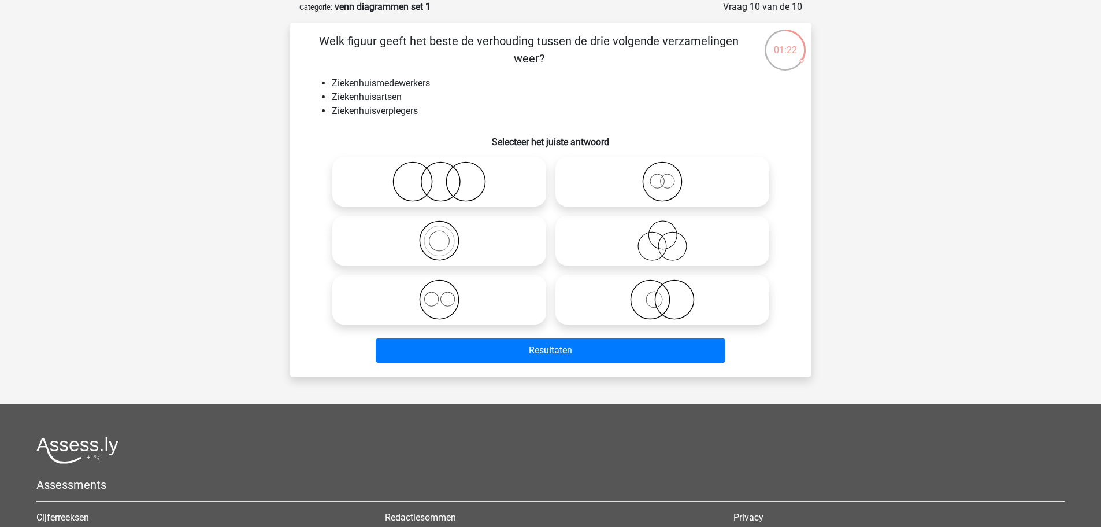
click at [654, 240] on icon at bounding box center [662, 240] width 205 height 40
click at [662, 235] on input "radio" at bounding box center [666, 231] width 8 height 8
radio input "true"
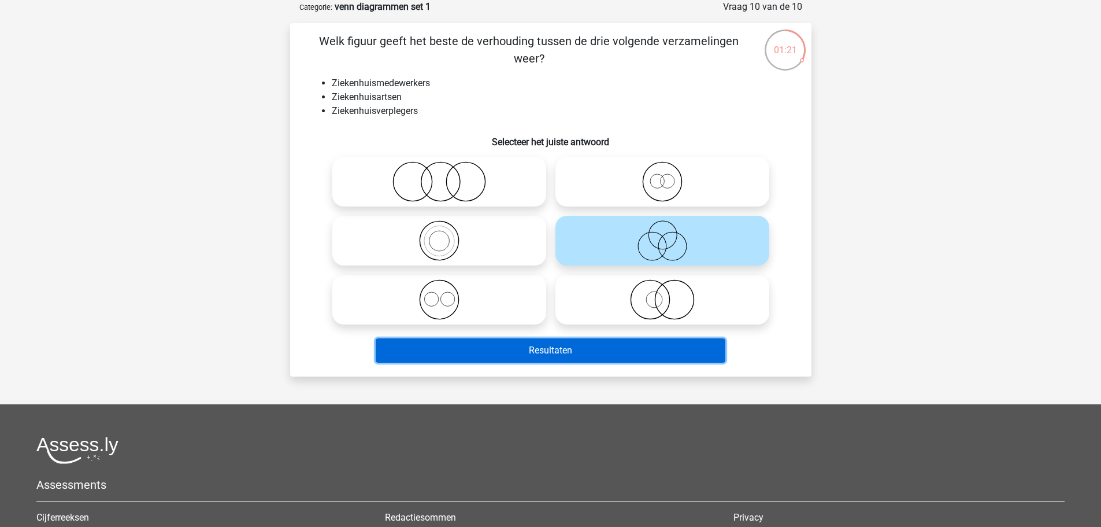
click at [653, 347] on button "Resultaten" at bounding box center [551, 350] width 350 height 24
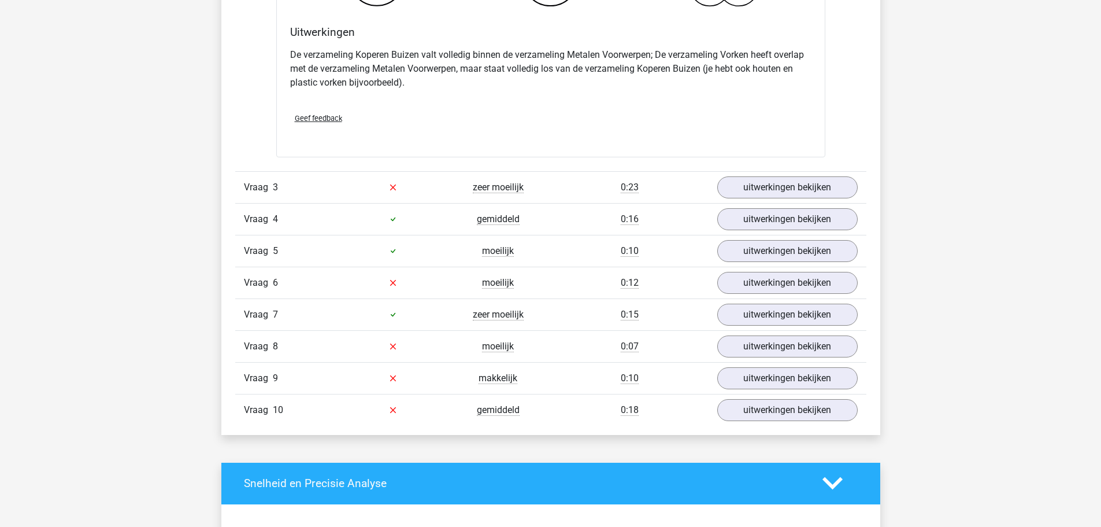
scroll to position [1395, 0]
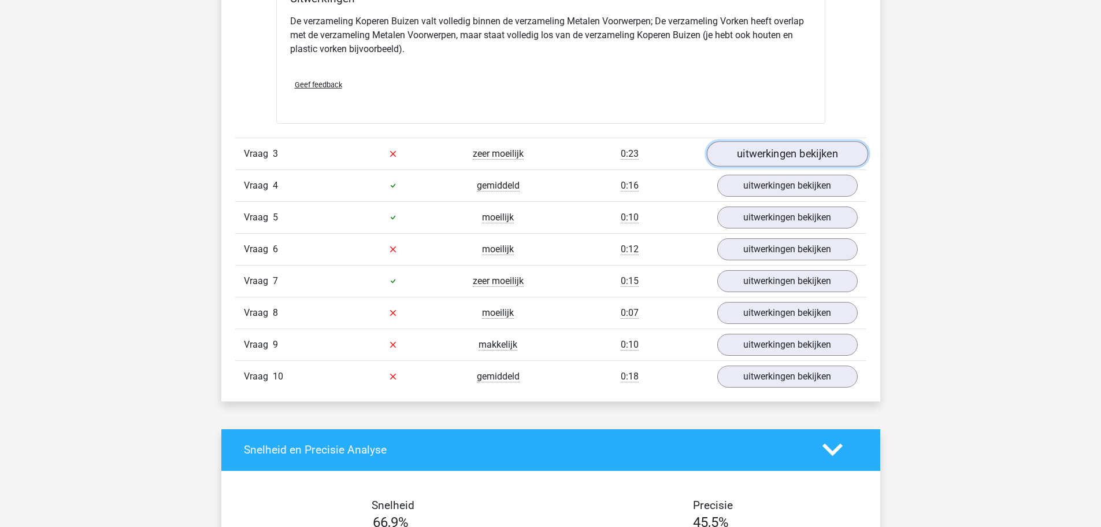
click at [784, 158] on link "uitwerkingen bekijken" at bounding box center [786, 153] width 161 height 25
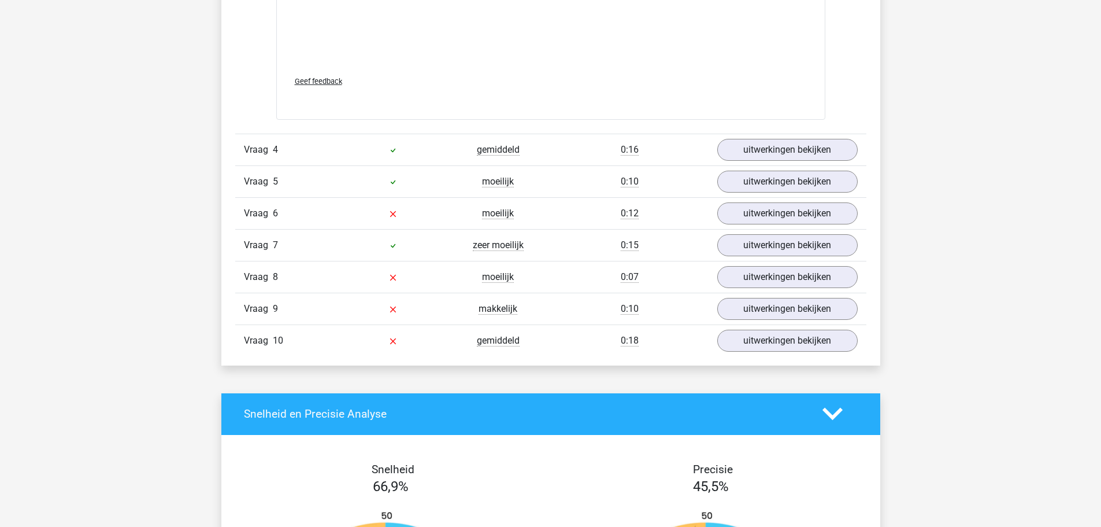
scroll to position [2204, 0]
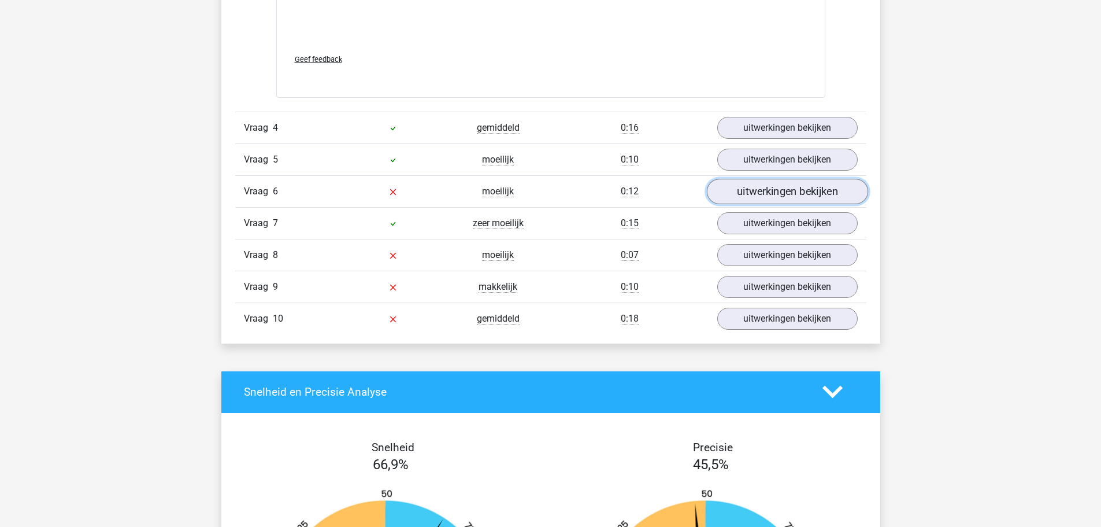
click at [759, 190] on link "uitwerkingen bekijken" at bounding box center [786, 191] width 161 height 25
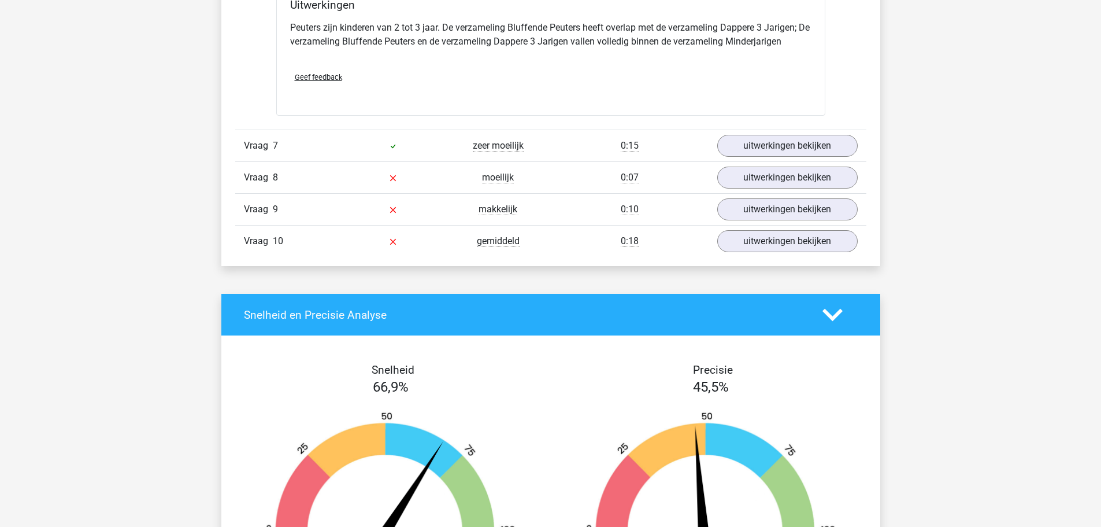
scroll to position [2724, 0]
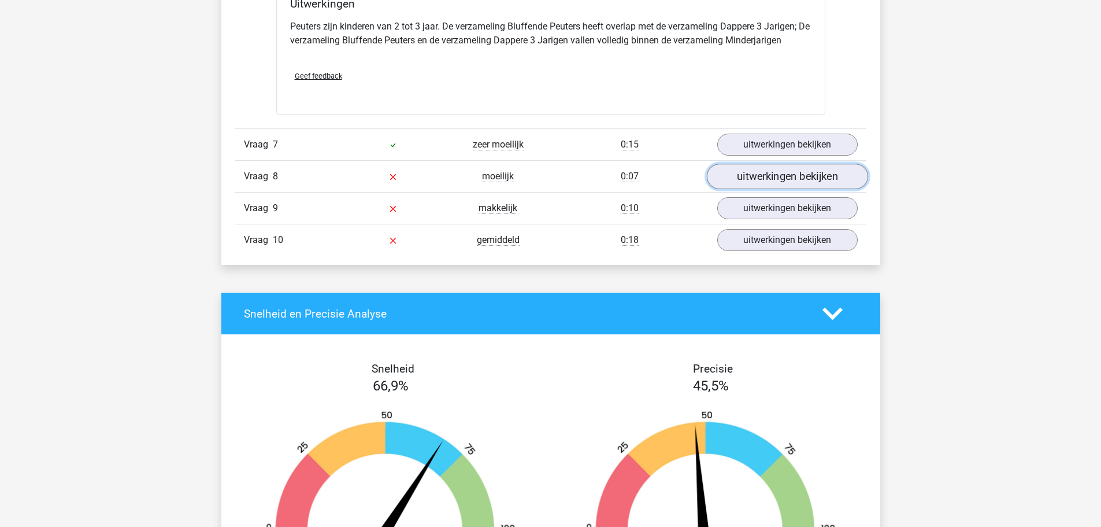
click at [745, 169] on link "uitwerkingen bekijken" at bounding box center [786, 176] width 161 height 25
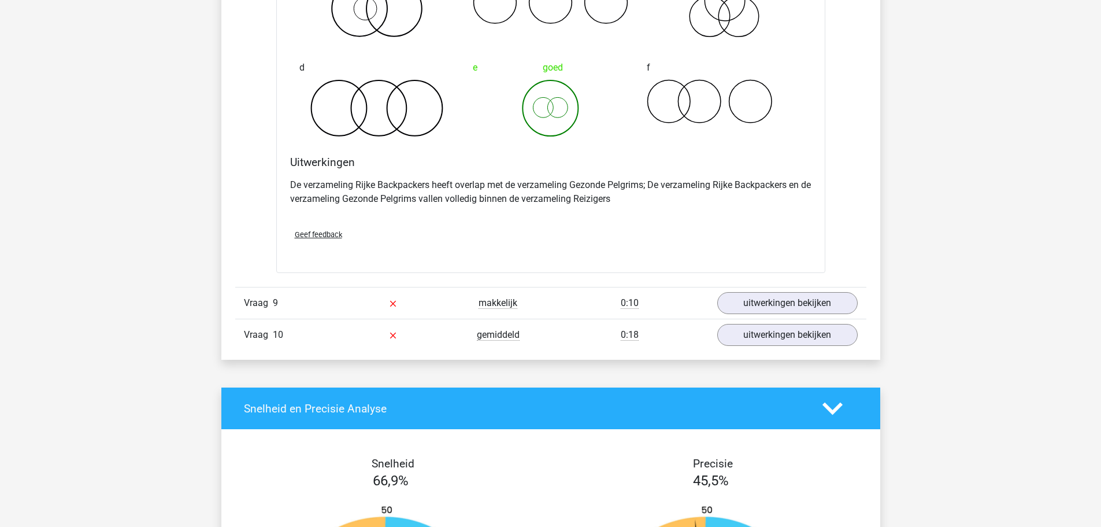
scroll to position [3129, 0]
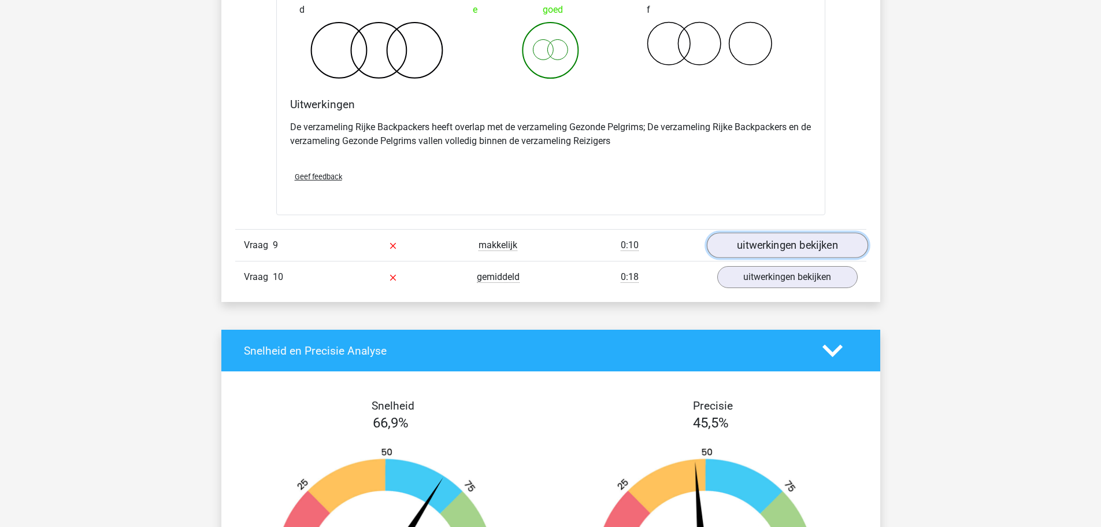
click at [831, 243] on link "uitwerkingen bekijken" at bounding box center [786, 244] width 161 height 25
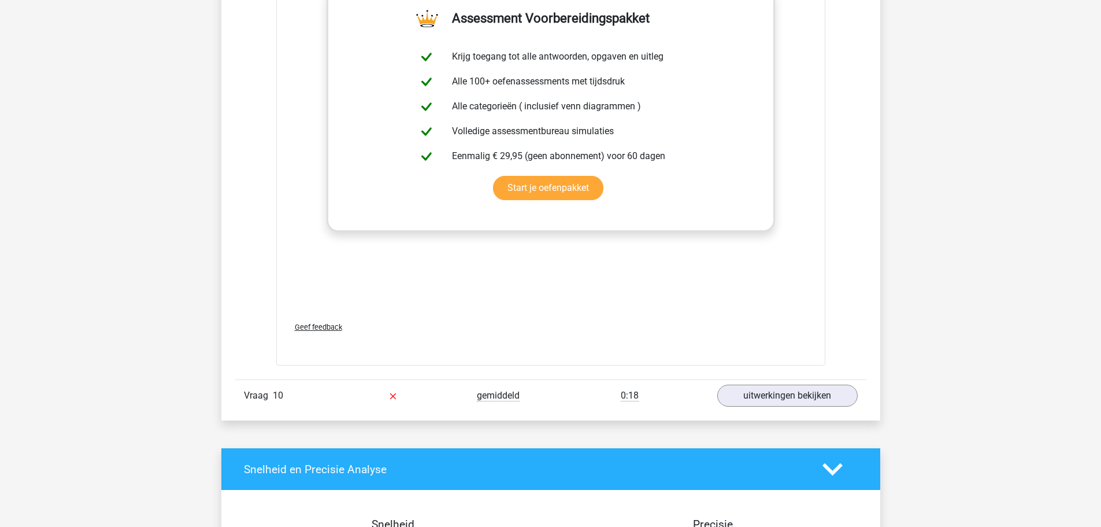
scroll to position [3822, 0]
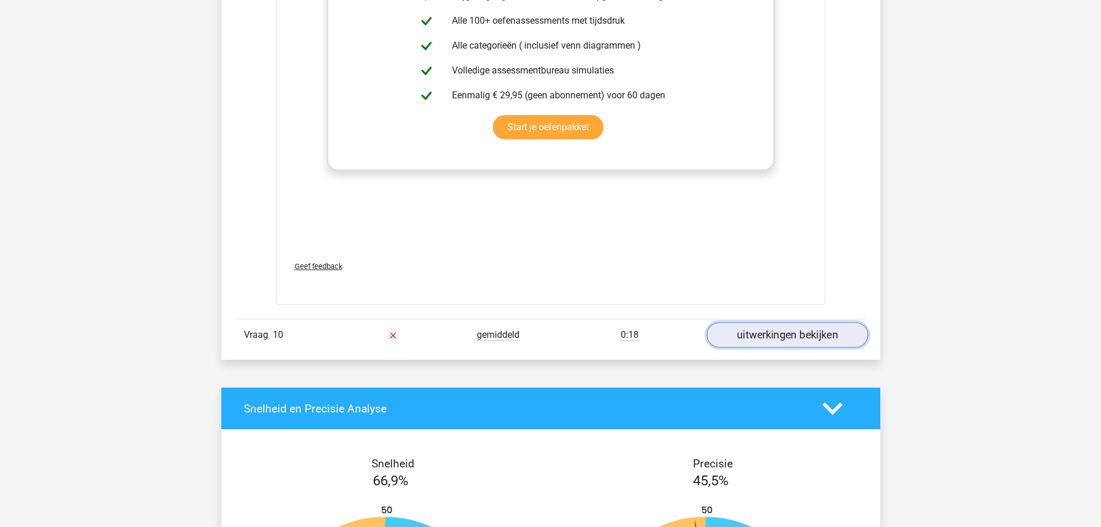
click at [827, 336] on link "uitwerkingen bekijken" at bounding box center [786, 335] width 161 height 25
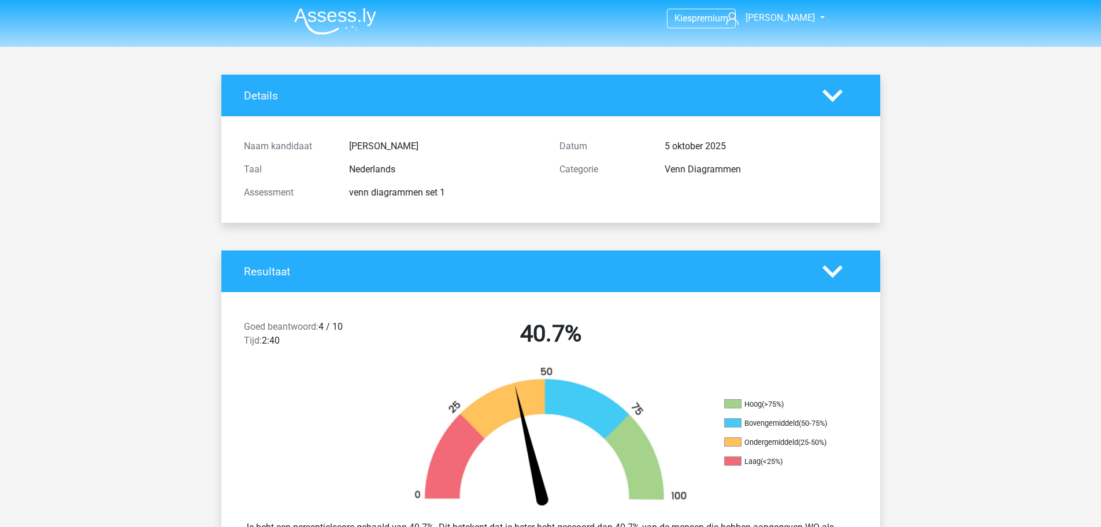
scroll to position [0, 0]
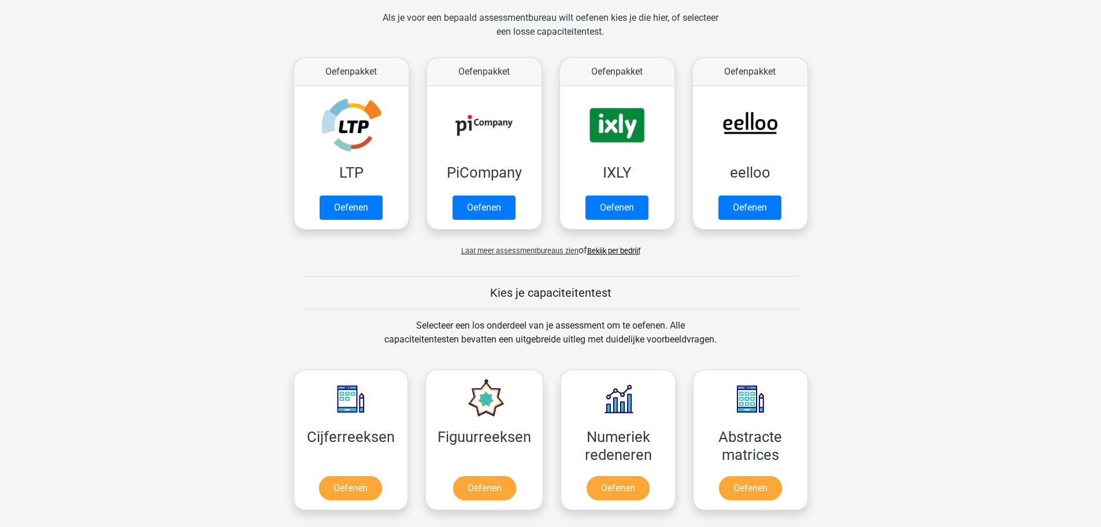
scroll to position [173, 0]
click at [740, 208] on link "Oefenen" at bounding box center [750, 209] width 66 height 25
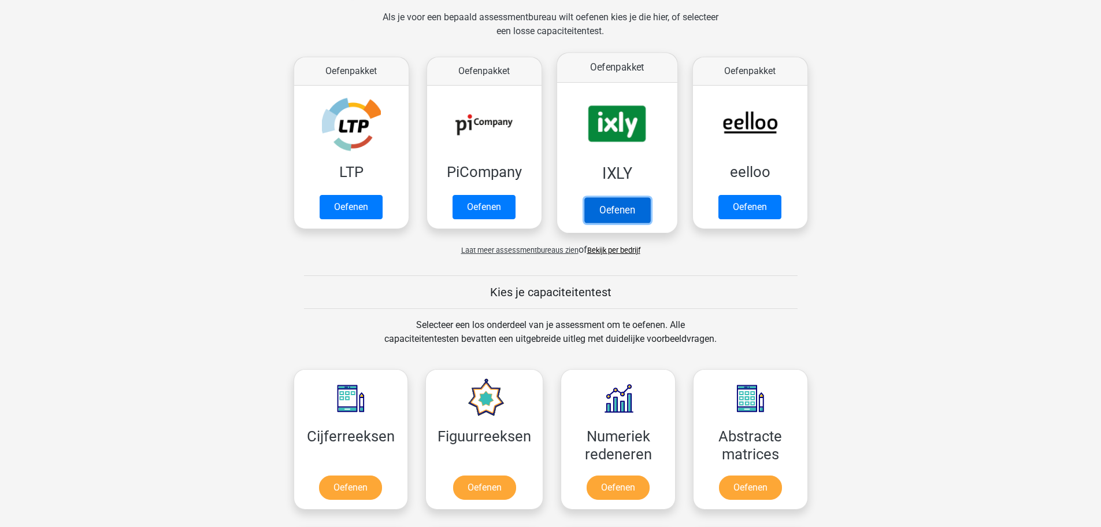
click at [605, 197] on link "Oefenen" at bounding box center [617, 209] width 66 height 25
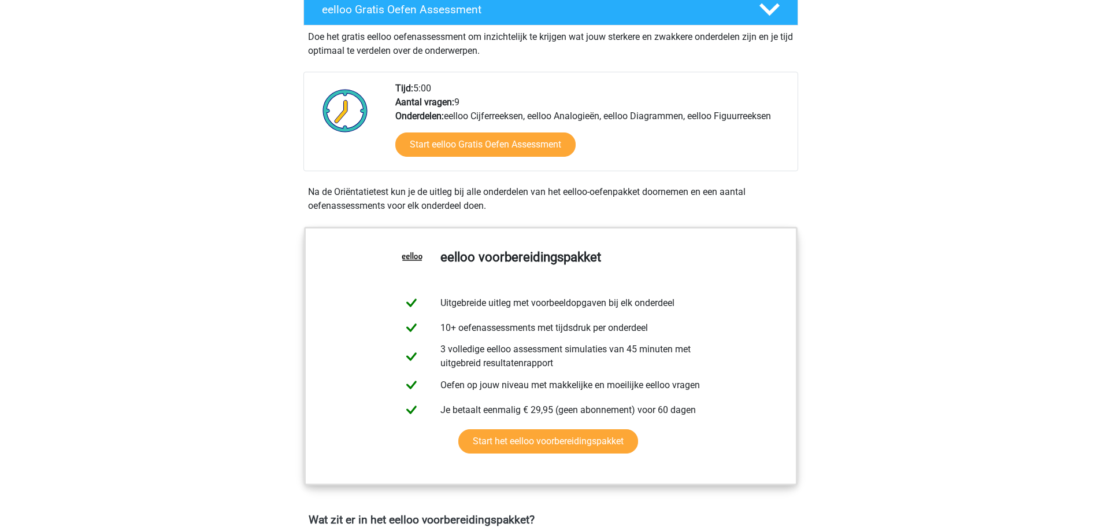
scroll to position [231, 0]
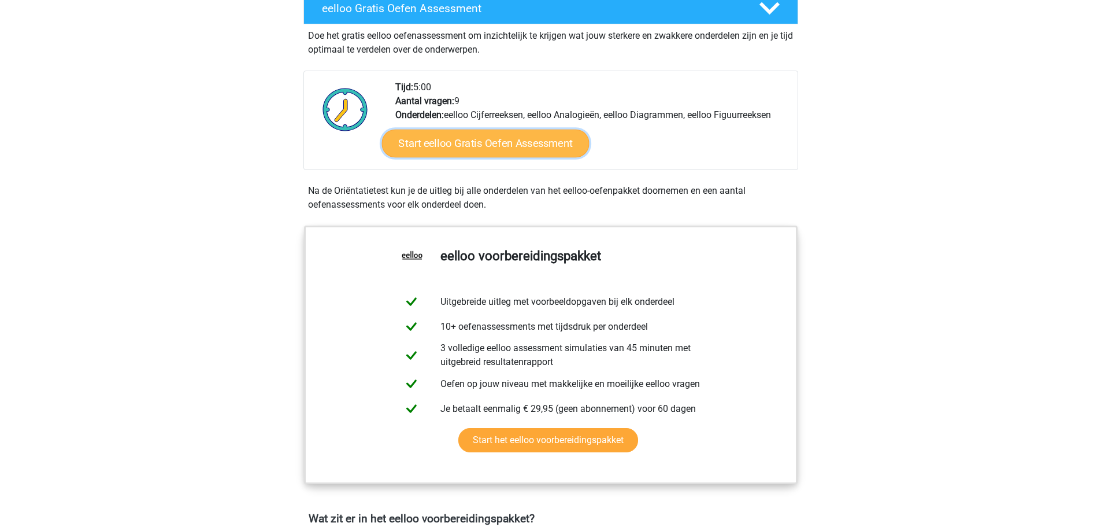
click at [490, 144] on link "Start eelloo Gratis Oefen Assessment" at bounding box center [484, 143] width 207 height 28
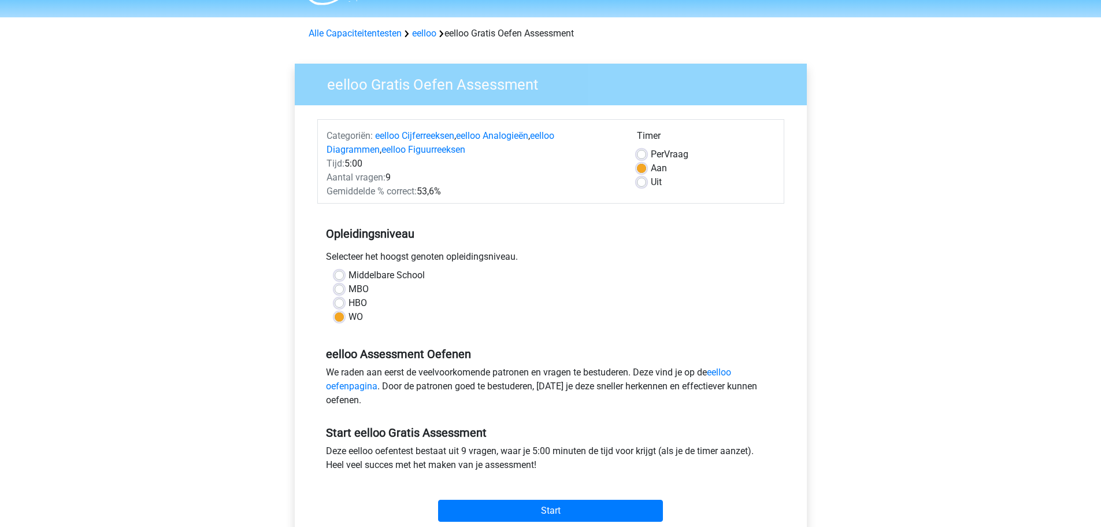
scroll to position [231, 0]
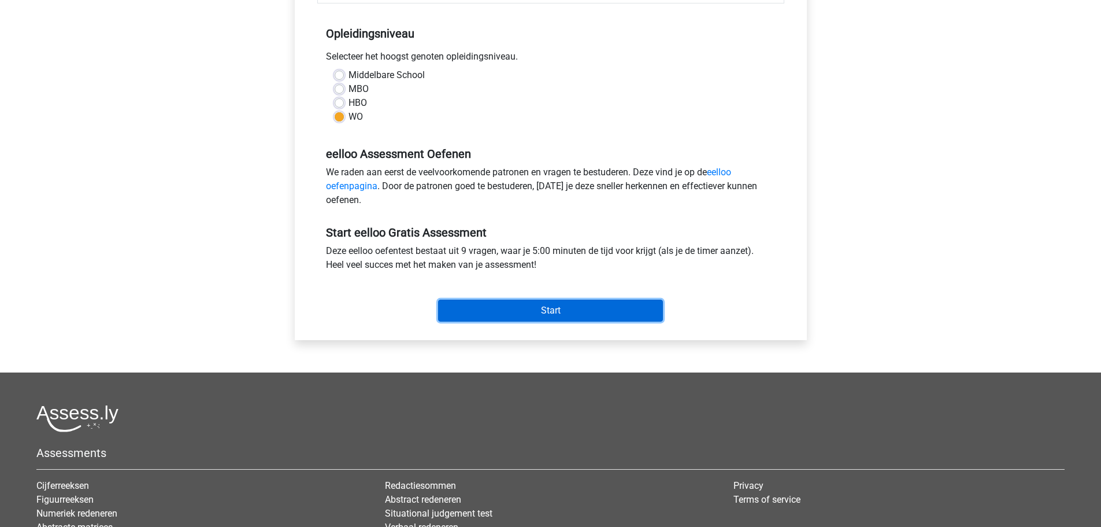
click at [590, 304] on input "Start" at bounding box center [550, 310] width 225 height 22
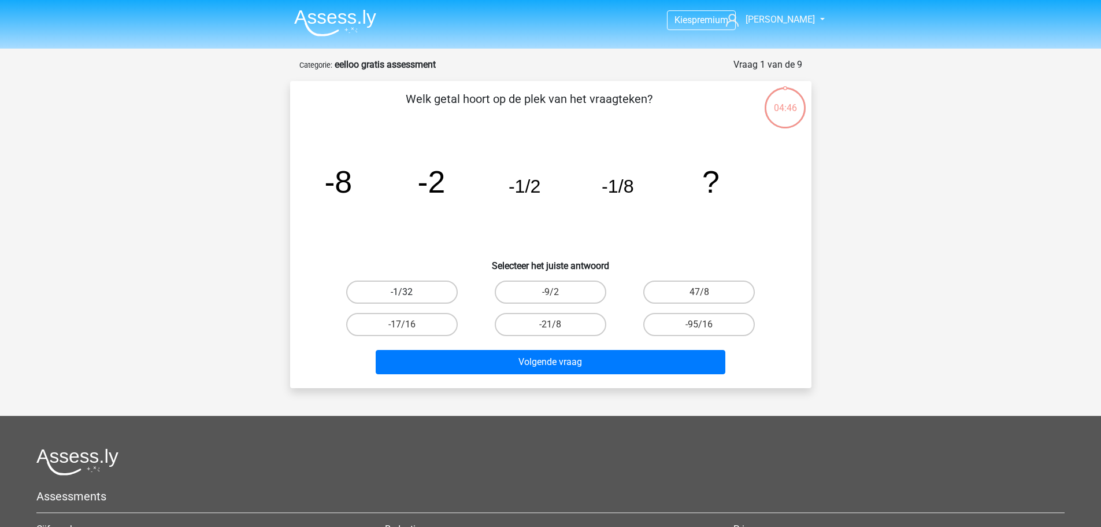
click at [390, 298] on label "-1/32" at bounding box center [402, 291] width 112 height 23
click at [402, 298] on input "-1/32" at bounding box center [406, 296] width 8 height 8
radio input "true"
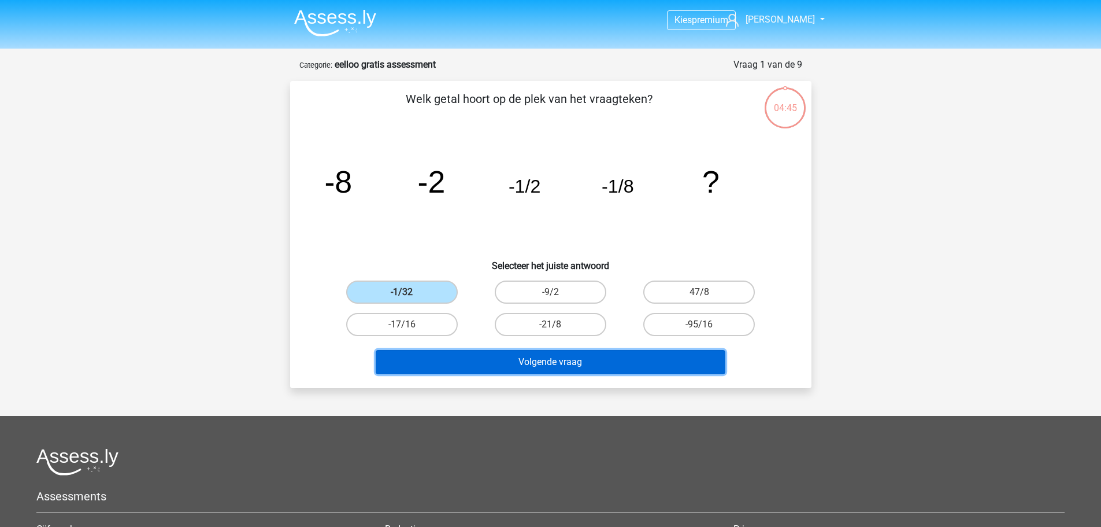
click at [420, 350] on button "Volgende vraag" at bounding box center [551, 362] width 350 height 24
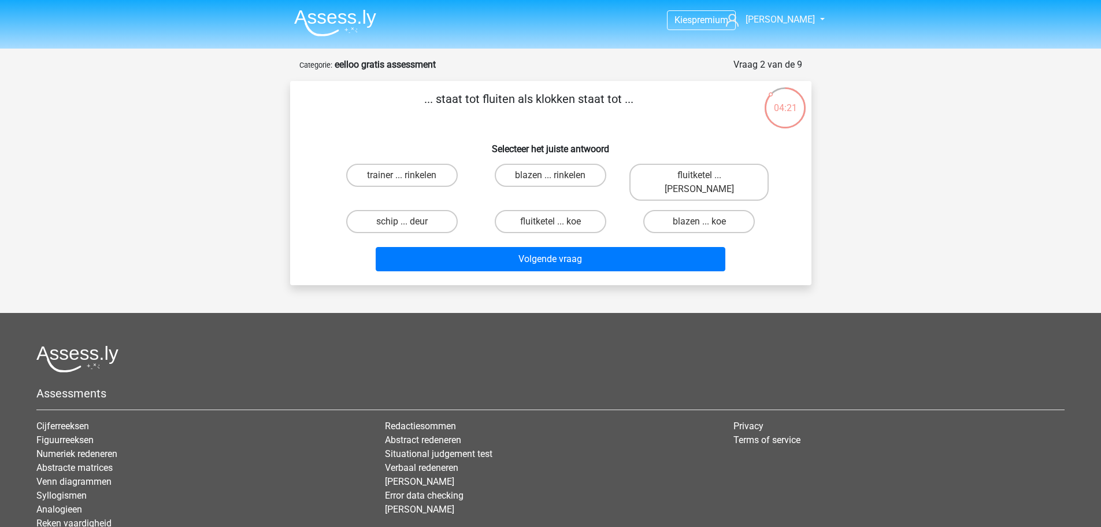
click at [554, 221] on input "fluitketel ... koe" at bounding box center [554, 225] width 8 height 8
radio input "true"
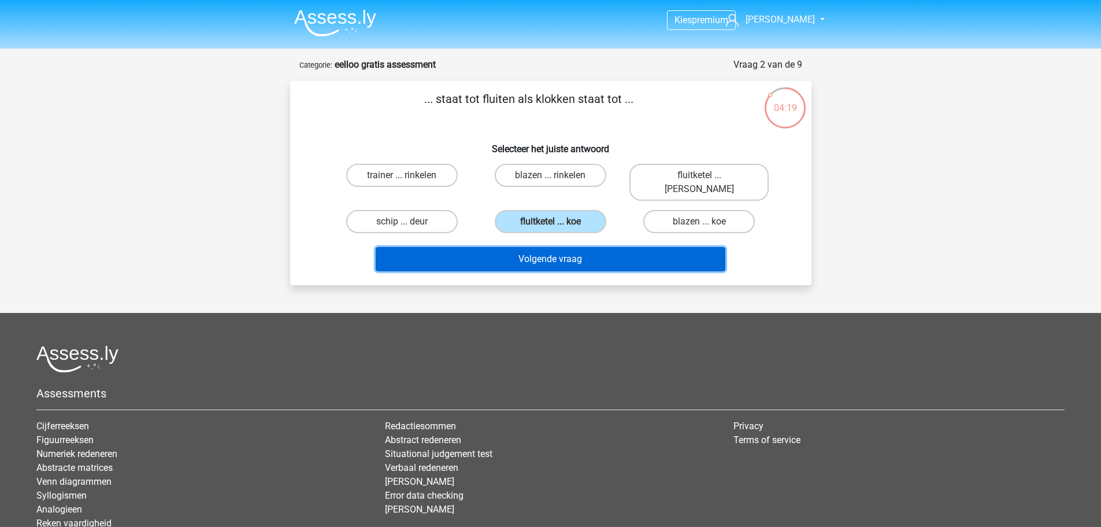
click at [539, 247] on button "Volgende vraag" at bounding box center [551, 259] width 350 height 24
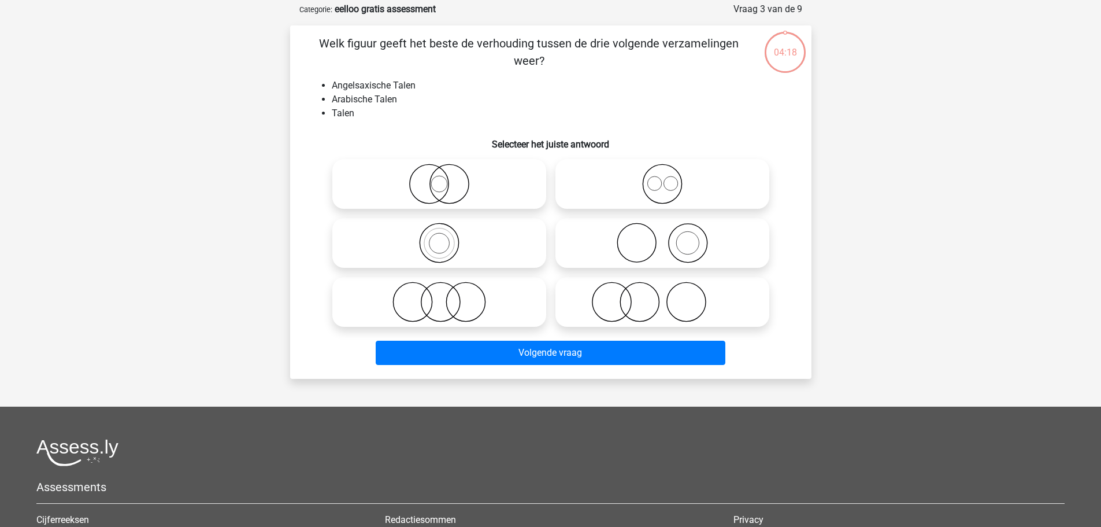
scroll to position [58, 0]
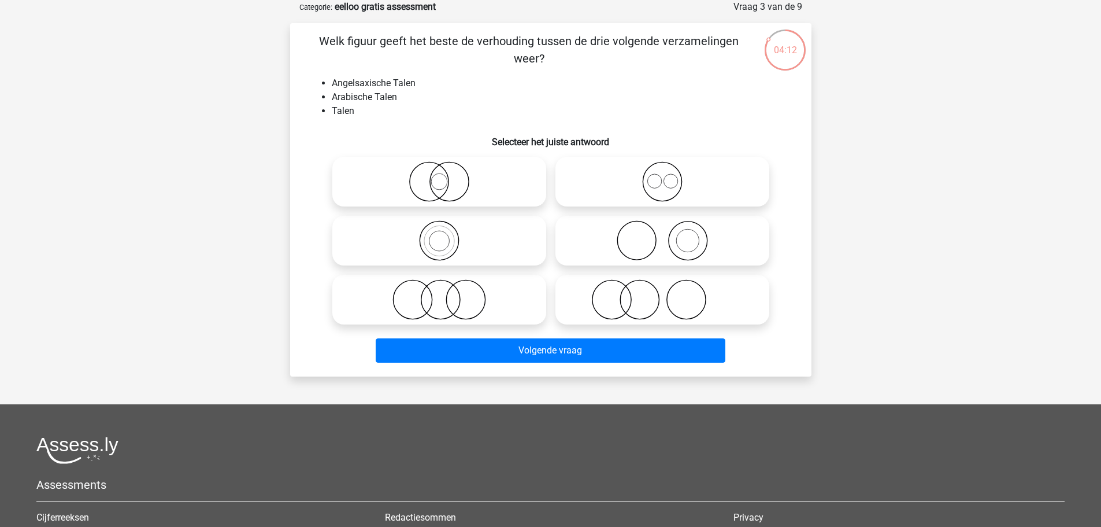
click at [668, 197] on icon at bounding box center [662, 181] width 205 height 40
click at [668, 176] on input "radio" at bounding box center [666, 172] width 8 height 8
radio input "true"
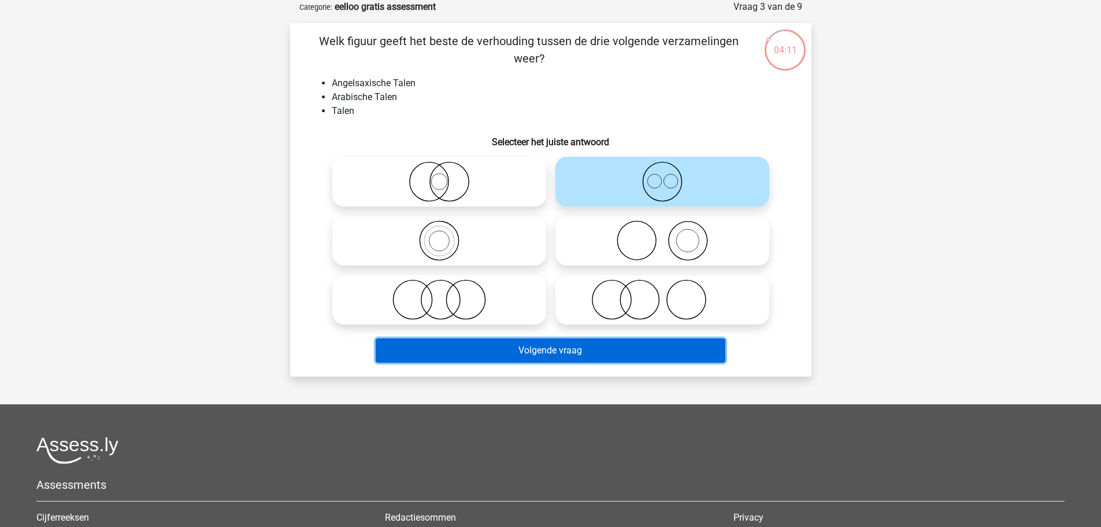
click at [616, 351] on button "Volgende vraag" at bounding box center [551, 350] width 350 height 24
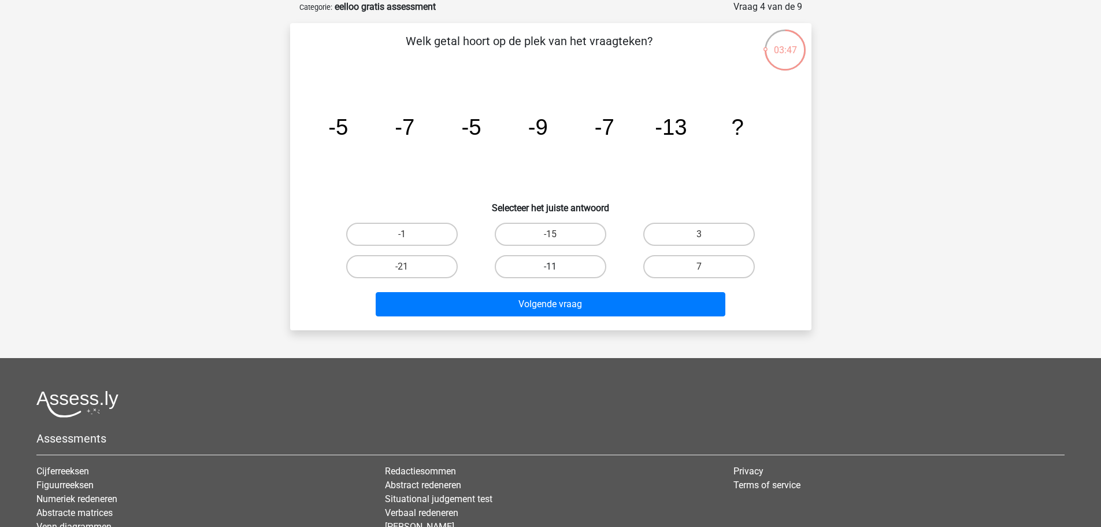
click at [554, 260] on label "-11" at bounding box center [551, 266] width 112 height 23
click at [554, 266] on input "-11" at bounding box center [554, 270] width 8 height 8
radio input "true"
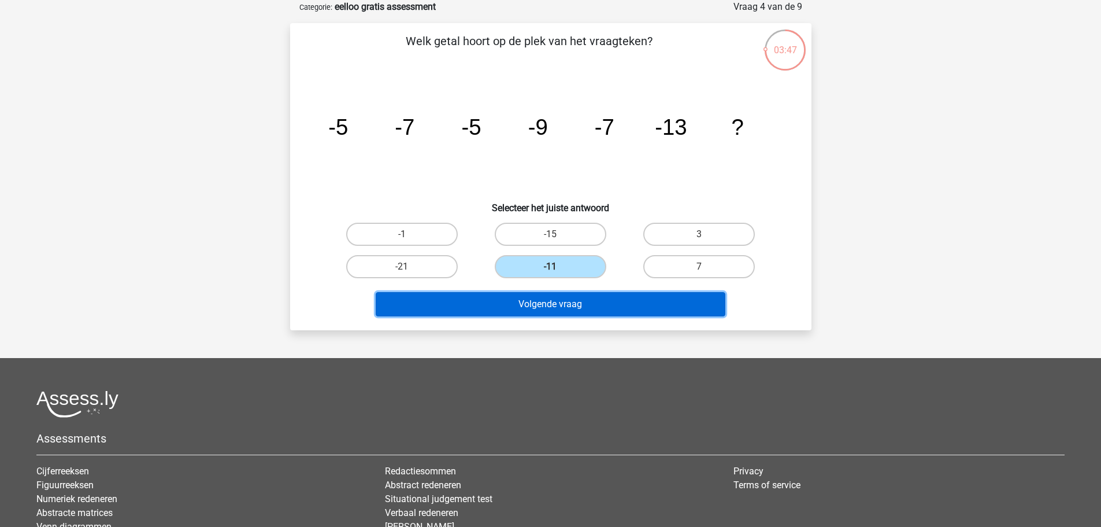
click at [553, 299] on button "Volgende vraag" at bounding box center [551, 304] width 350 height 24
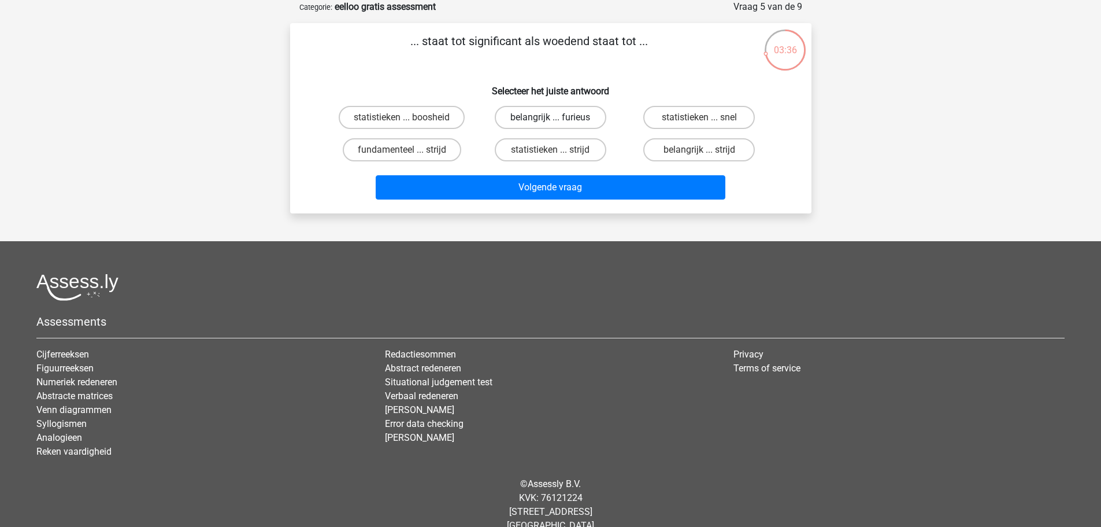
click at [521, 120] on label "belangrijk ... furieus" at bounding box center [551, 117] width 112 height 23
click at [550, 120] on input "belangrijk ... furieus" at bounding box center [554, 121] width 8 height 8
radio input "true"
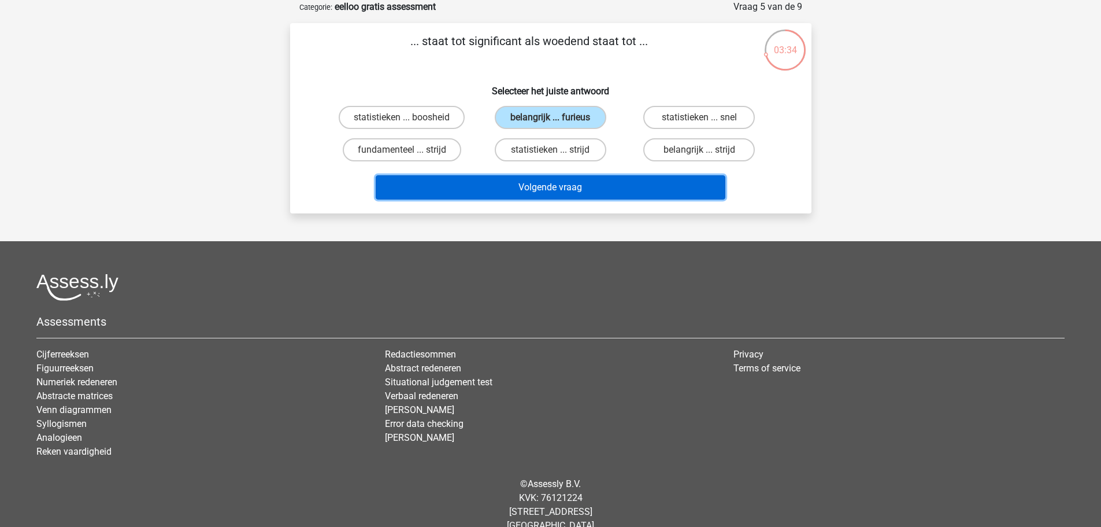
click at [529, 183] on button "Volgende vraag" at bounding box center [551, 187] width 350 height 24
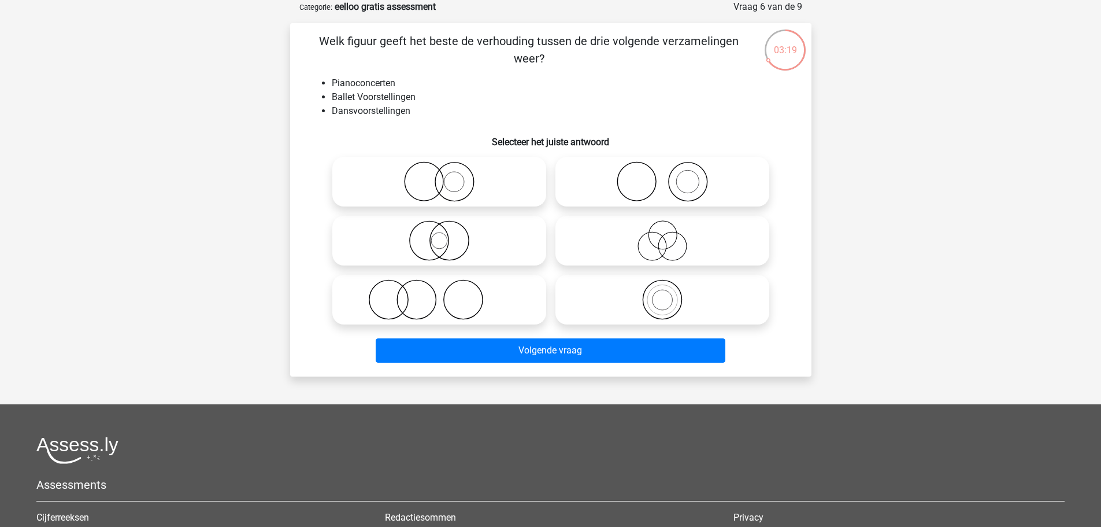
click at [659, 238] on icon at bounding box center [662, 240] width 205 height 40
click at [662, 235] on input "radio" at bounding box center [666, 231] width 8 height 8
radio input "true"
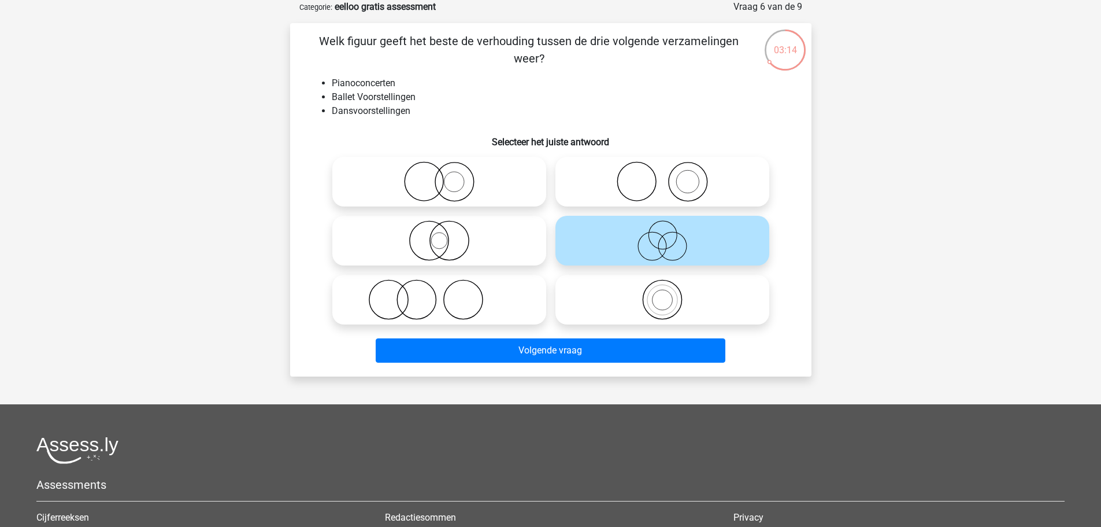
click at [388, 291] on icon at bounding box center [439, 299] width 205 height 40
click at [439, 291] on input "radio" at bounding box center [443, 290] width 8 height 8
radio input "true"
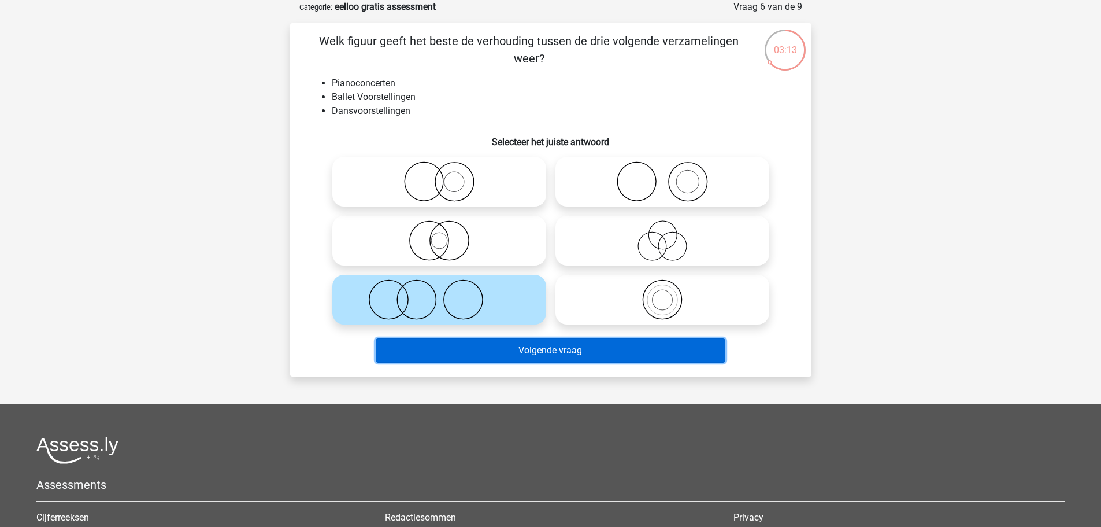
click at [497, 349] on button "Volgende vraag" at bounding box center [551, 350] width 350 height 24
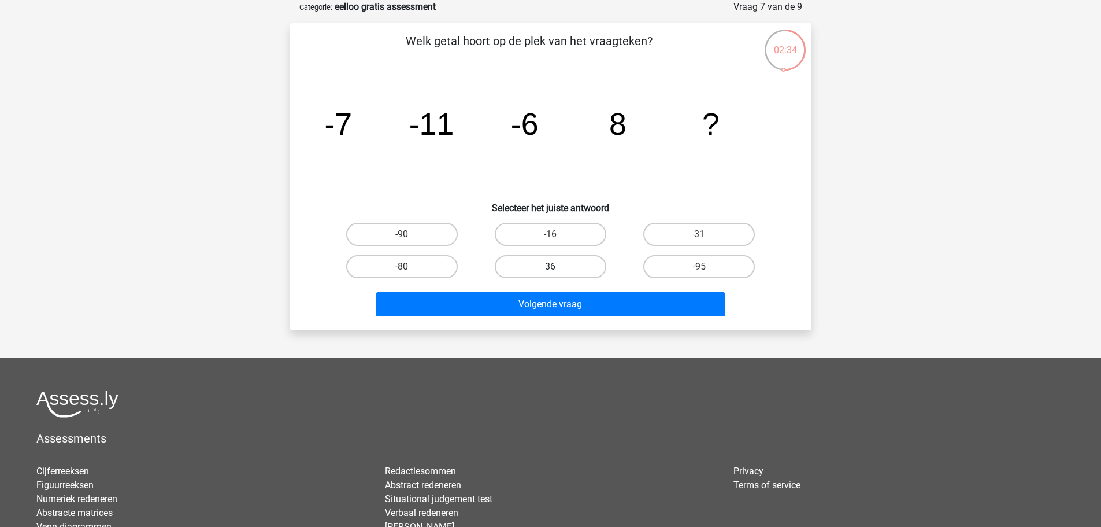
click at [579, 269] on label "36" at bounding box center [551, 266] width 112 height 23
click at [558, 269] on input "36" at bounding box center [554, 270] width 8 height 8
radio input "true"
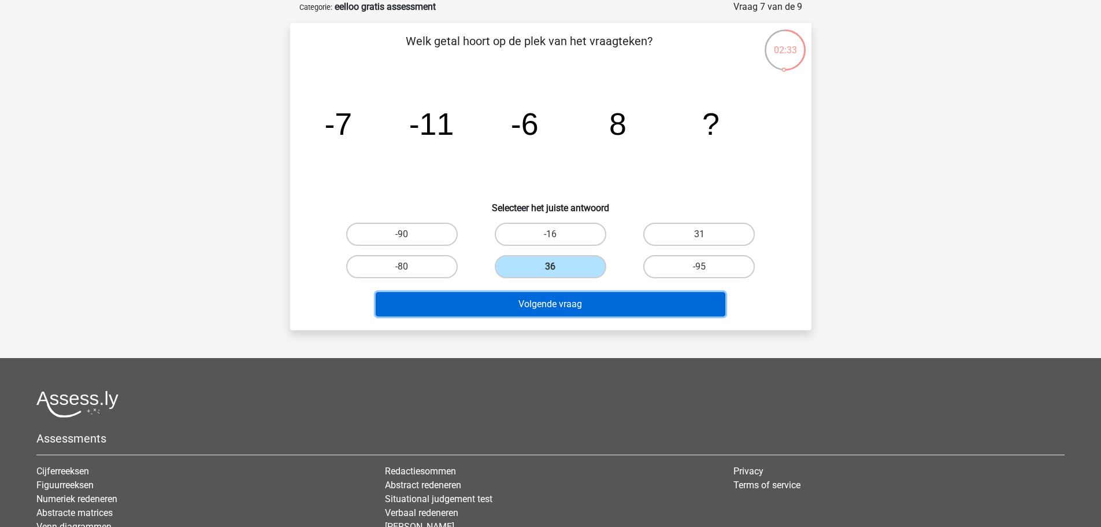
click at [579, 302] on button "Volgende vraag" at bounding box center [551, 304] width 350 height 24
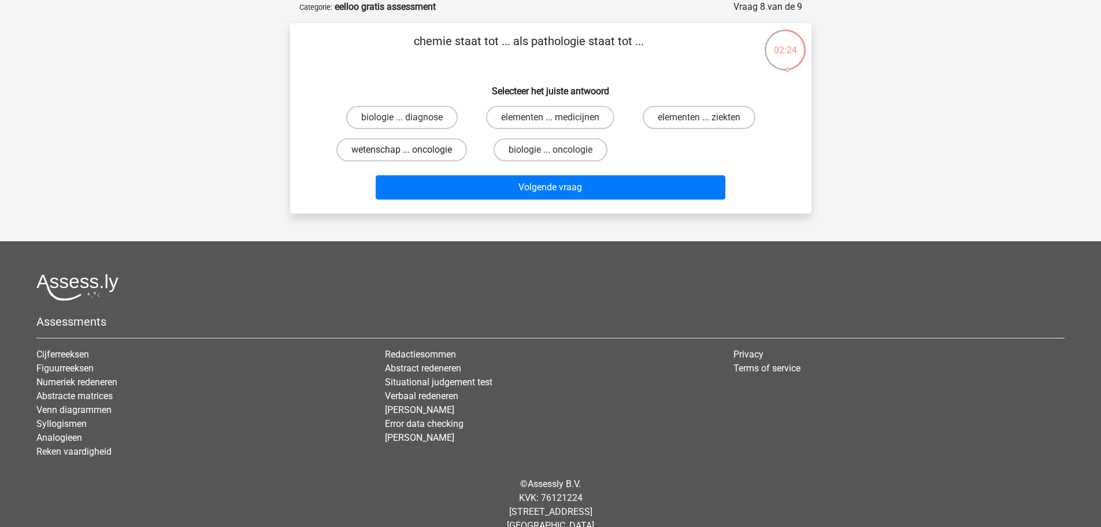
click at [423, 148] on label "wetenschap ... oncologie" at bounding box center [401, 149] width 131 height 23
click at [409, 150] on input "wetenschap ... oncologie" at bounding box center [406, 154] width 8 height 8
radio input "true"
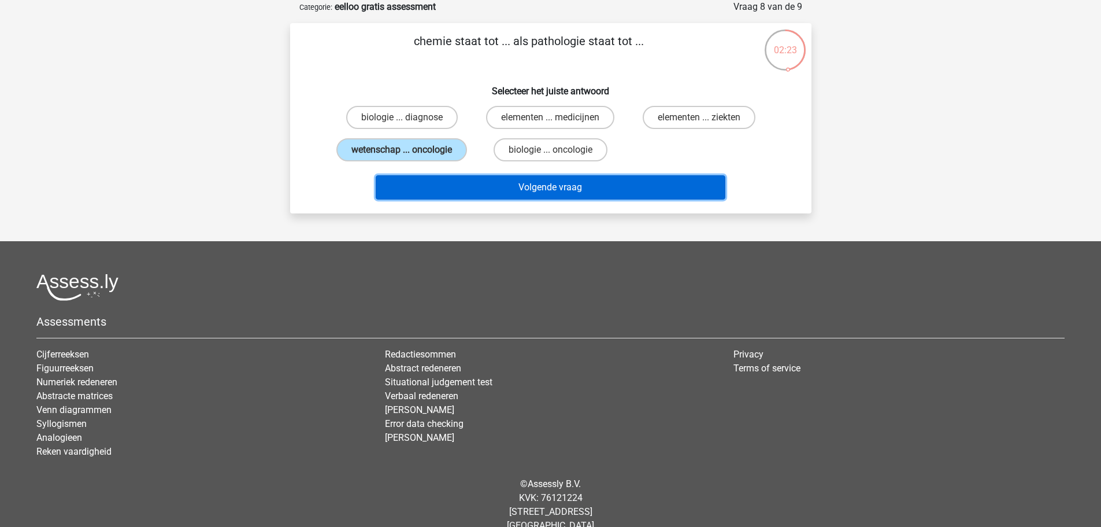
click at [526, 186] on button "Volgende vraag" at bounding box center [551, 187] width 350 height 24
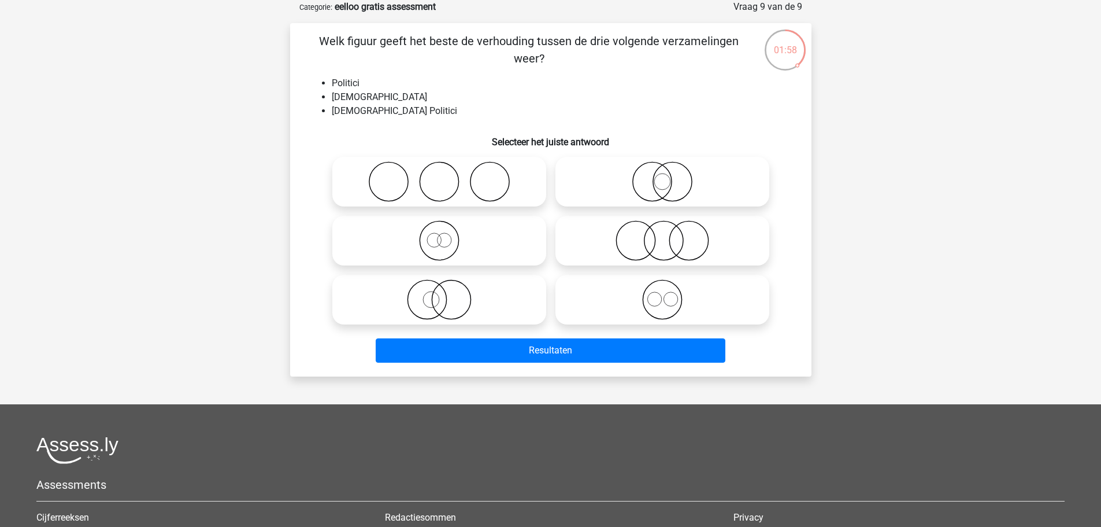
click at [654, 192] on icon at bounding box center [662, 181] width 205 height 40
click at [662, 176] on input "radio" at bounding box center [666, 172] width 8 height 8
radio input "true"
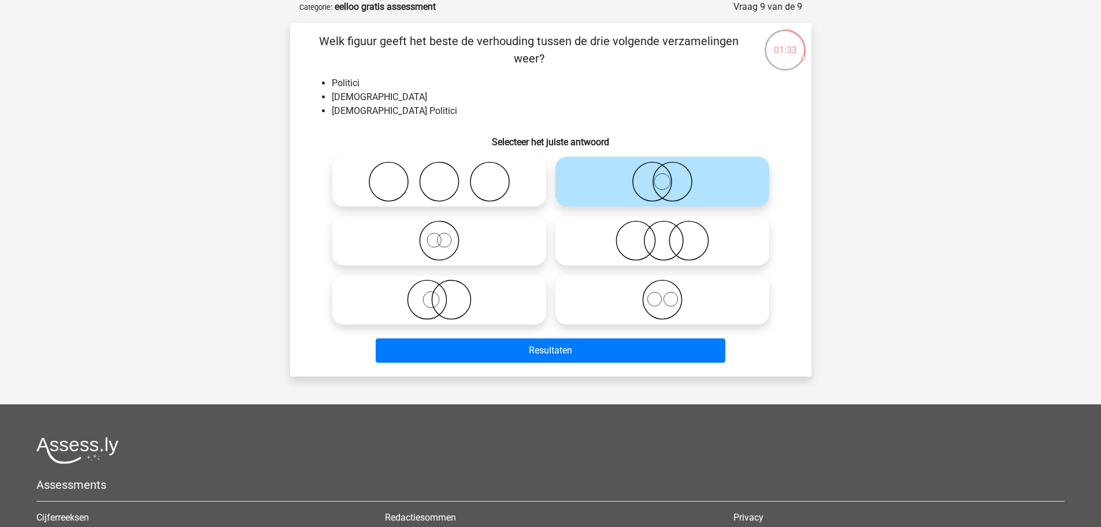
click at [456, 303] on icon at bounding box center [439, 299] width 205 height 40
click at [447, 294] on input "radio" at bounding box center [443, 290] width 8 height 8
radio input "true"
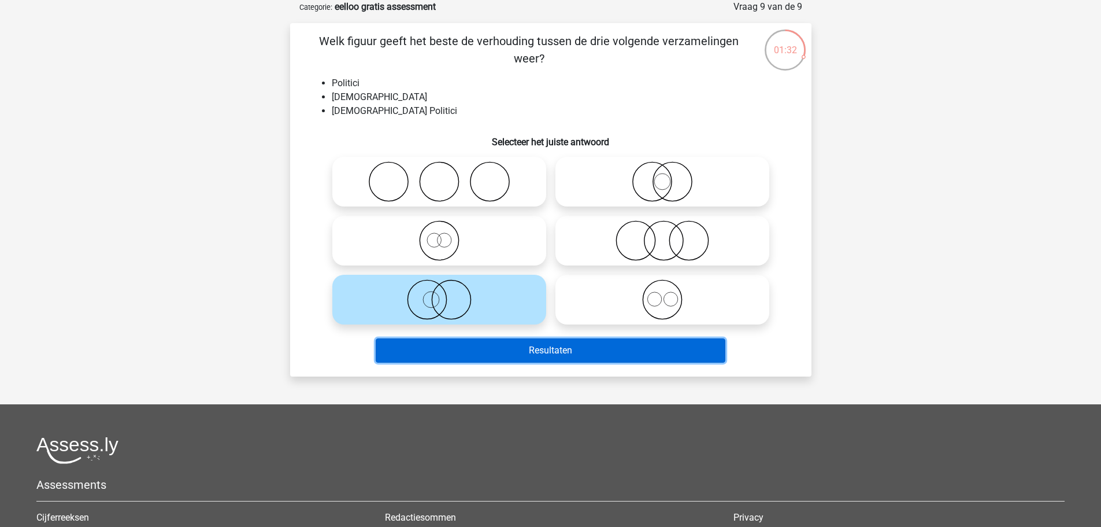
click at [460, 353] on button "Resultaten" at bounding box center [551, 350] width 350 height 24
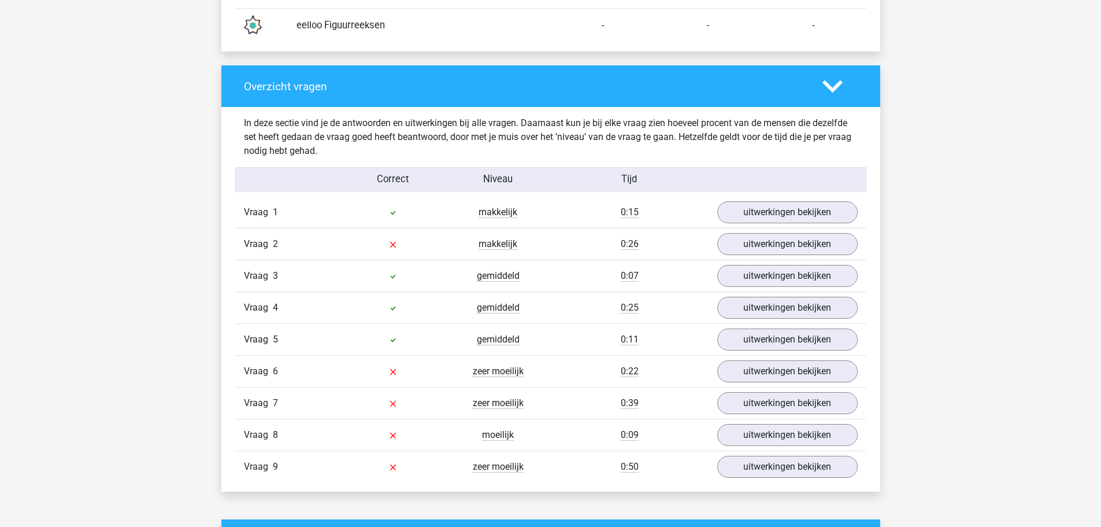
scroll to position [1156, 0]
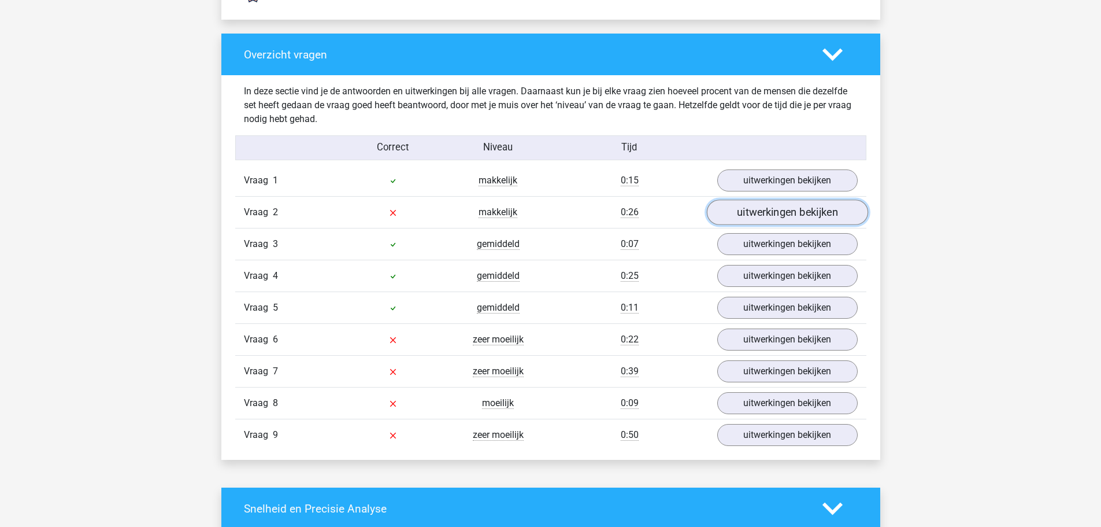
click at [801, 210] on link "uitwerkingen bekijken" at bounding box center [786, 211] width 161 height 25
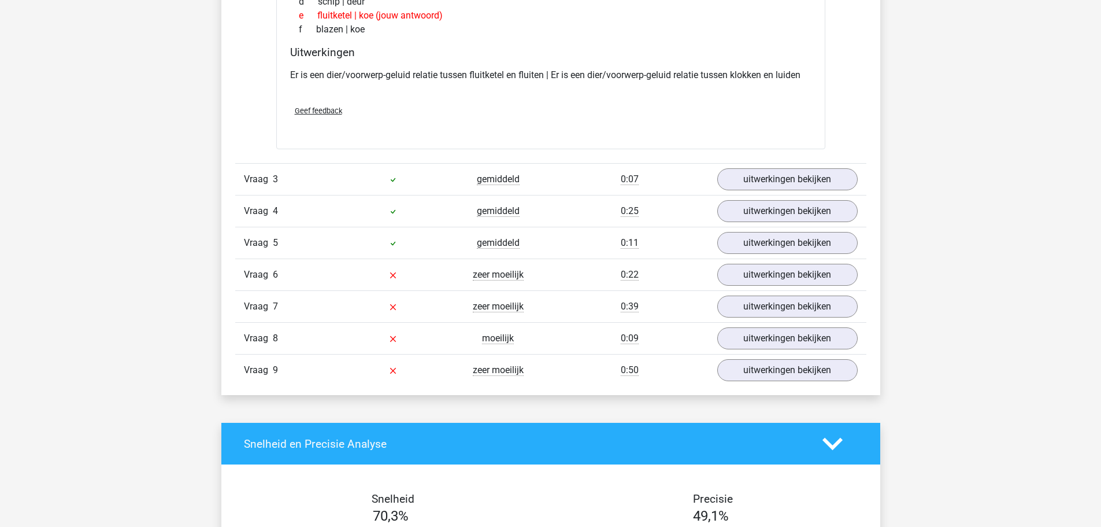
scroll to position [1503, 0]
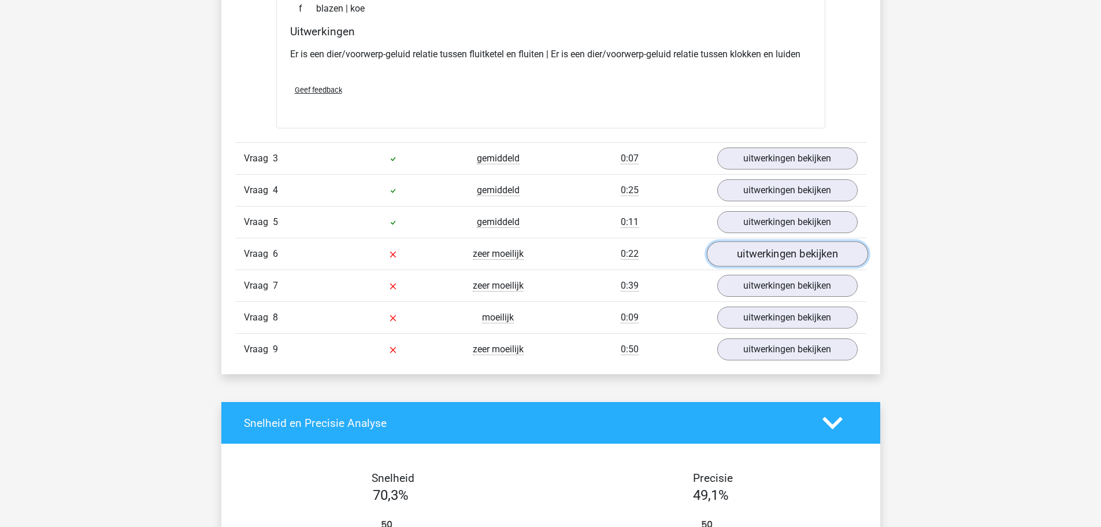
click at [752, 254] on link "uitwerkingen bekijken" at bounding box center [786, 254] width 161 height 25
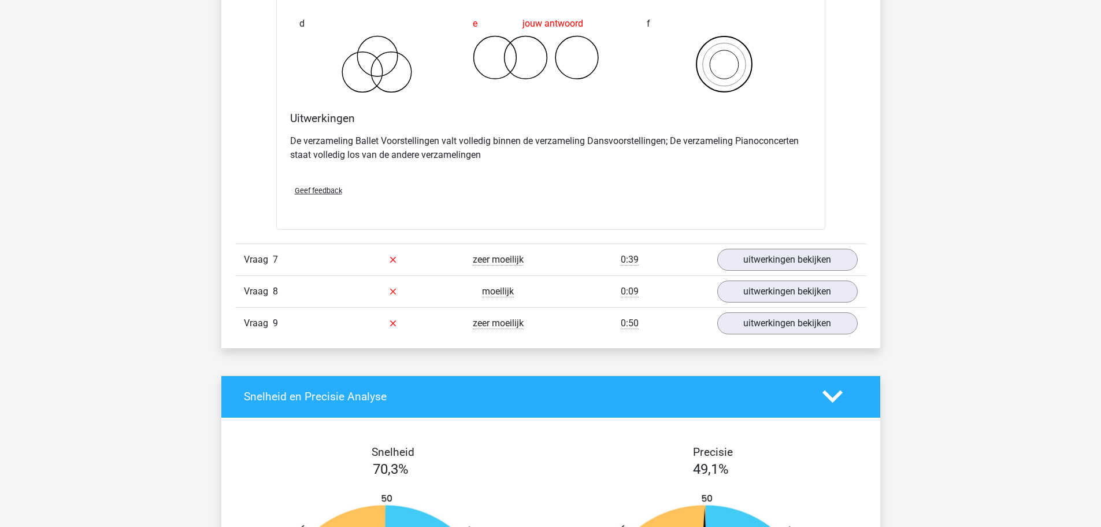
scroll to position [2023, 0]
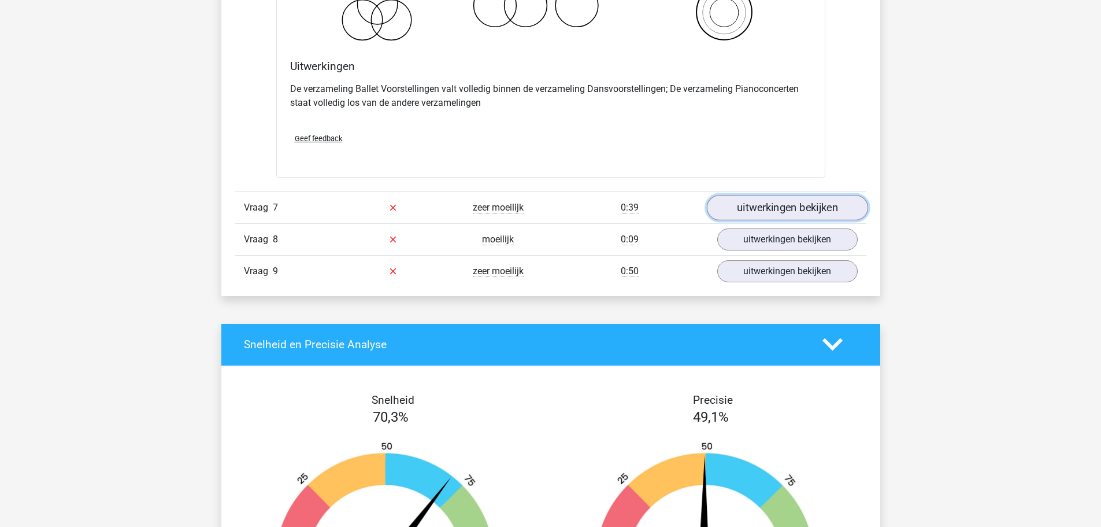
click at [769, 206] on link "uitwerkingen bekijken" at bounding box center [786, 207] width 161 height 25
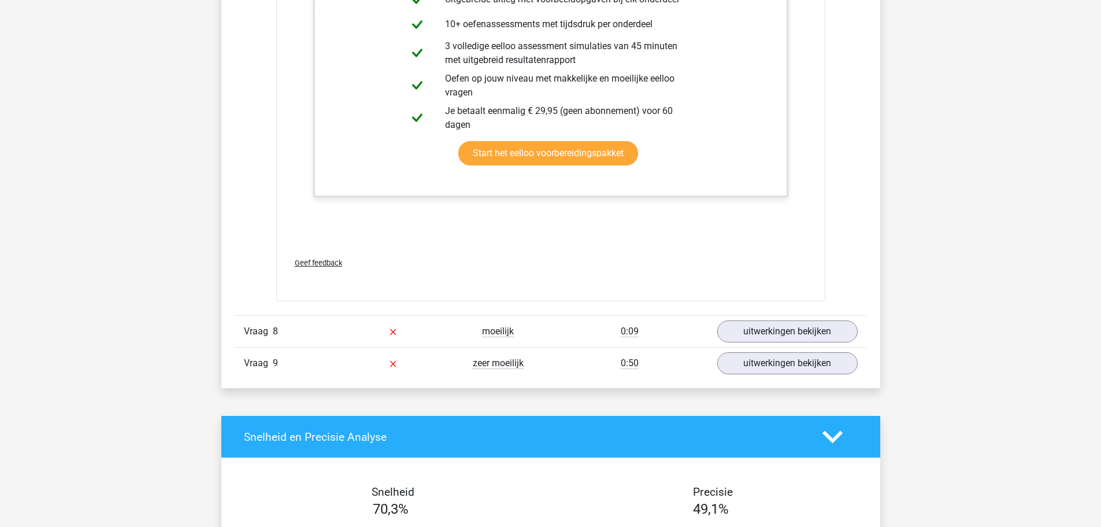
scroll to position [2659, 0]
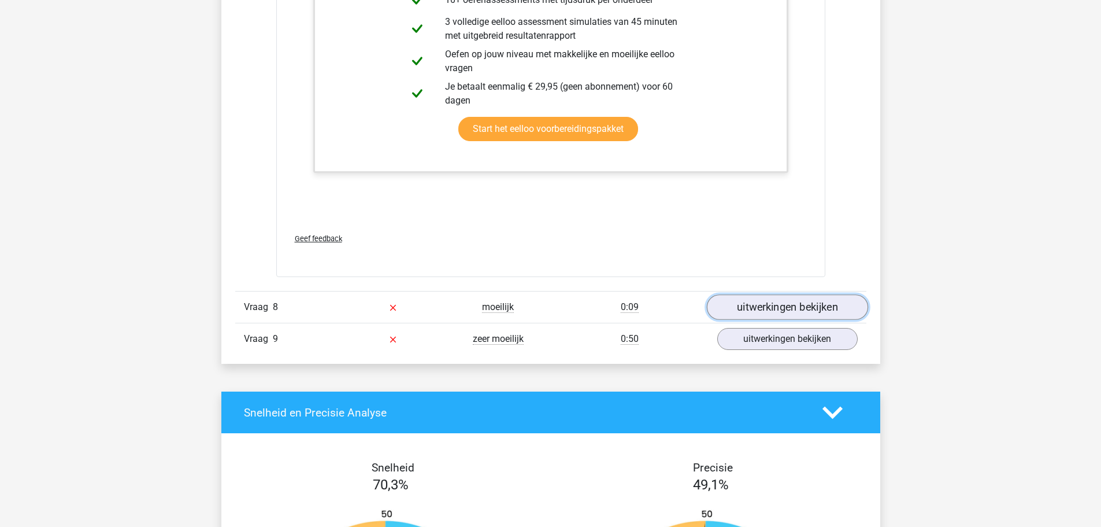
click at [812, 312] on link "uitwerkingen bekijken" at bounding box center [786, 306] width 161 height 25
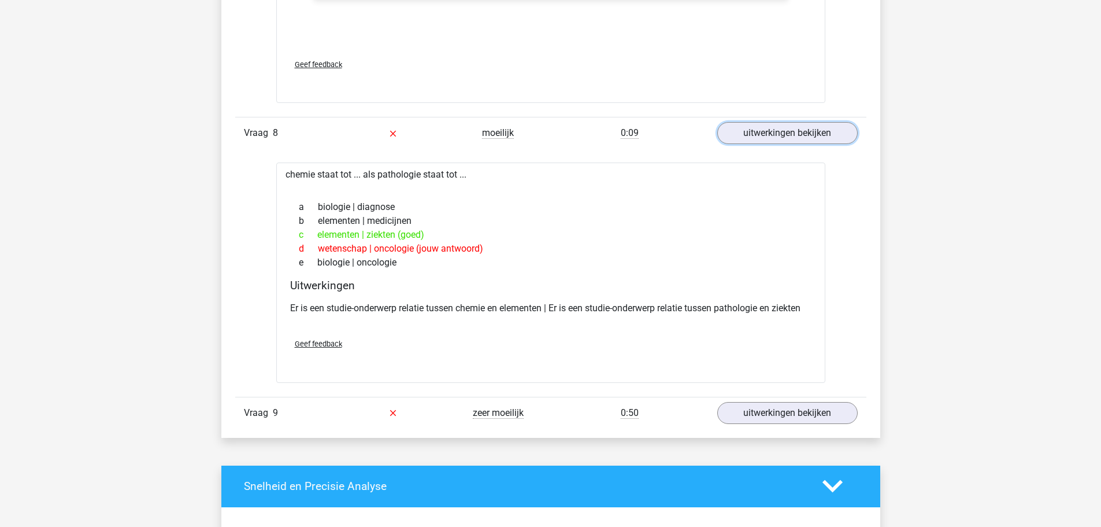
scroll to position [2890, 0]
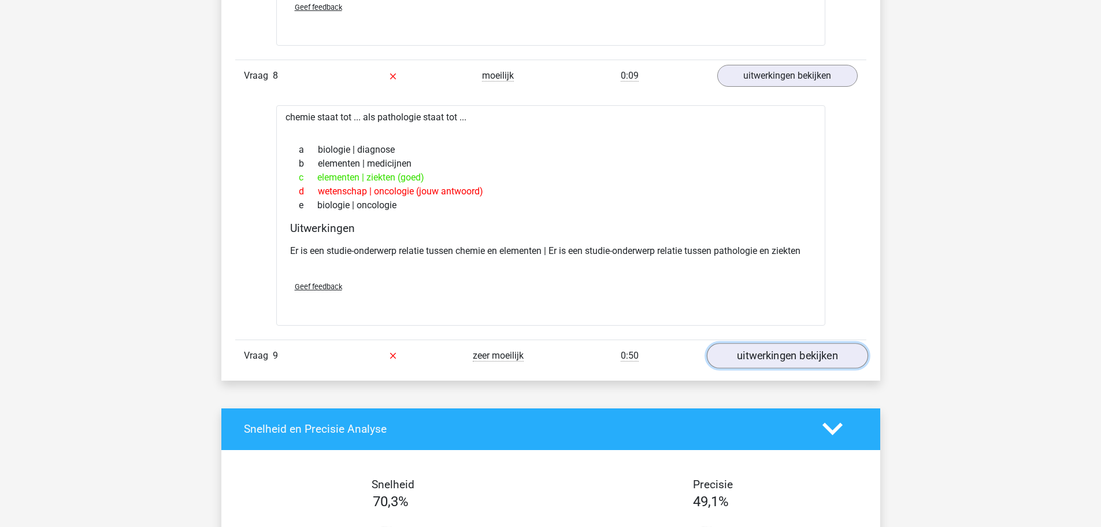
click at [732, 351] on link "uitwerkingen bekijken" at bounding box center [786, 355] width 161 height 25
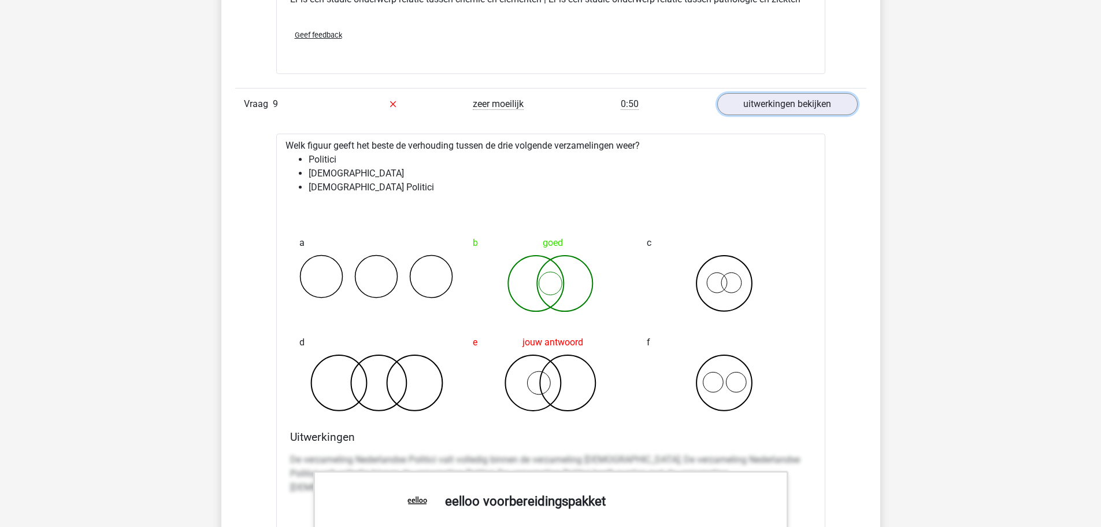
scroll to position [3121, 0]
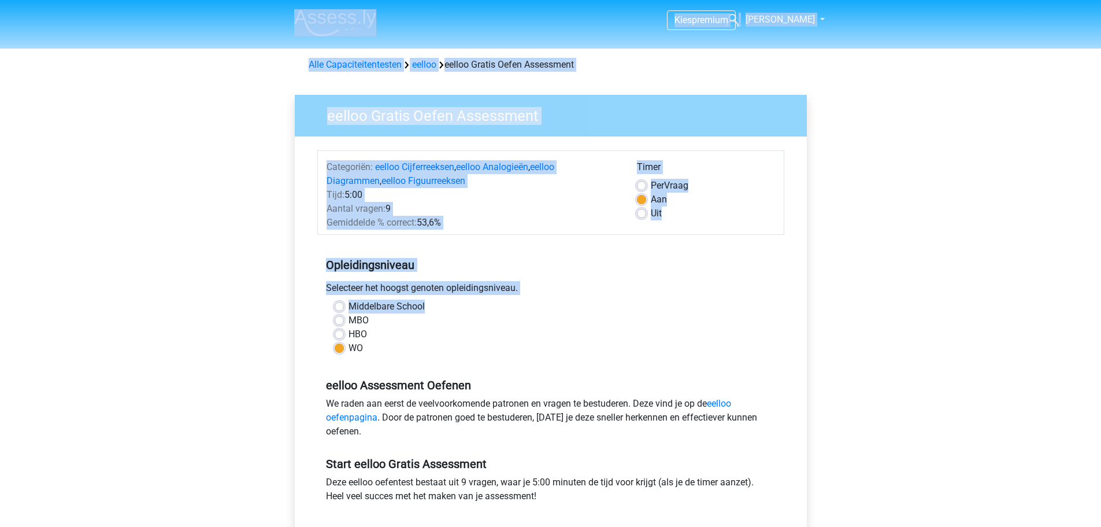
drag, startPoint x: 76, startPoint y: 1, endPoint x: 19, endPoint y: -35, distance: 67.5
click at [19, 0] on html "Kies premium Patrick [EMAIL_ADDRESS][DOMAIN_NAME]" at bounding box center [550, 454] width 1101 height 909
click at [215, 314] on div "Kies premium Patrick [EMAIL_ADDRESS][DOMAIN_NAME]" at bounding box center [550, 454] width 1101 height 909
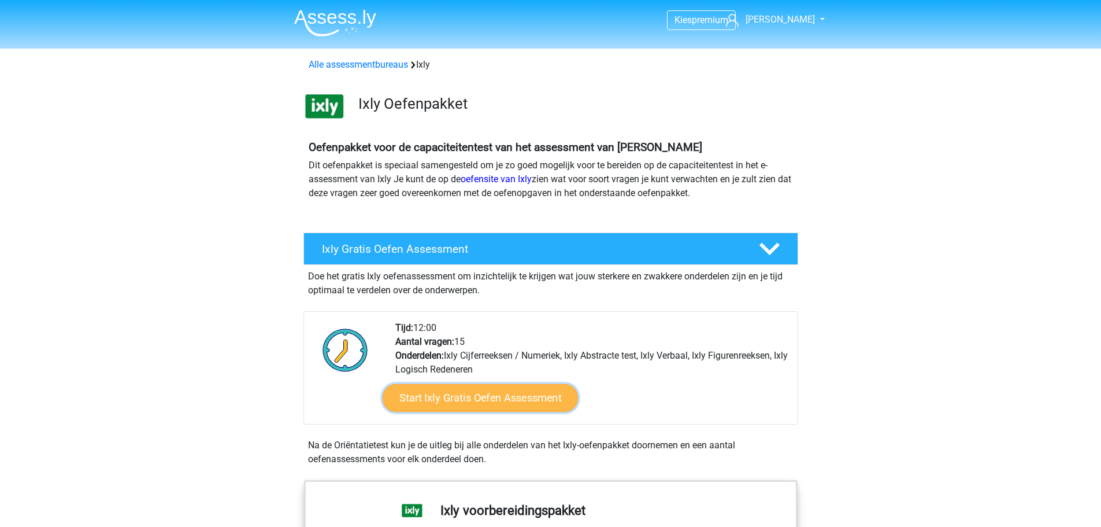
click at [498, 392] on link "Start Ixly Gratis Oefen Assessment" at bounding box center [479, 398] width 195 height 28
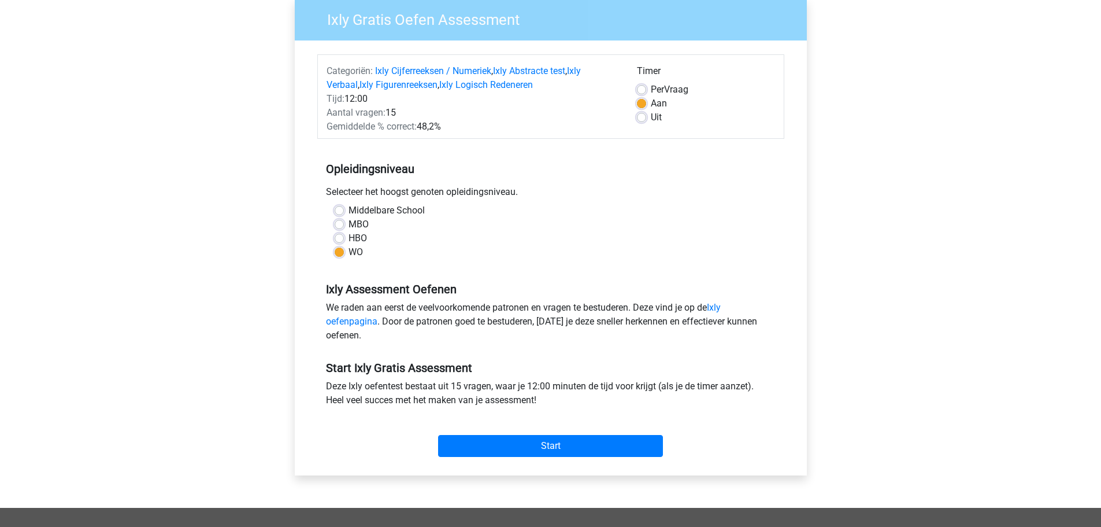
scroll to position [116, 0]
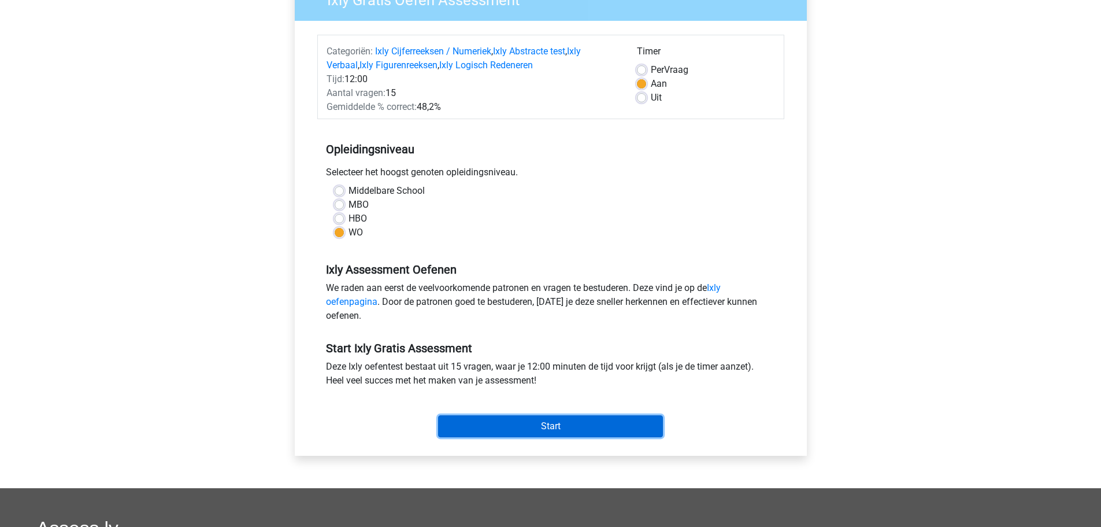
click at [509, 423] on input "Start" at bounding box center [550, 426] width 225 height 22
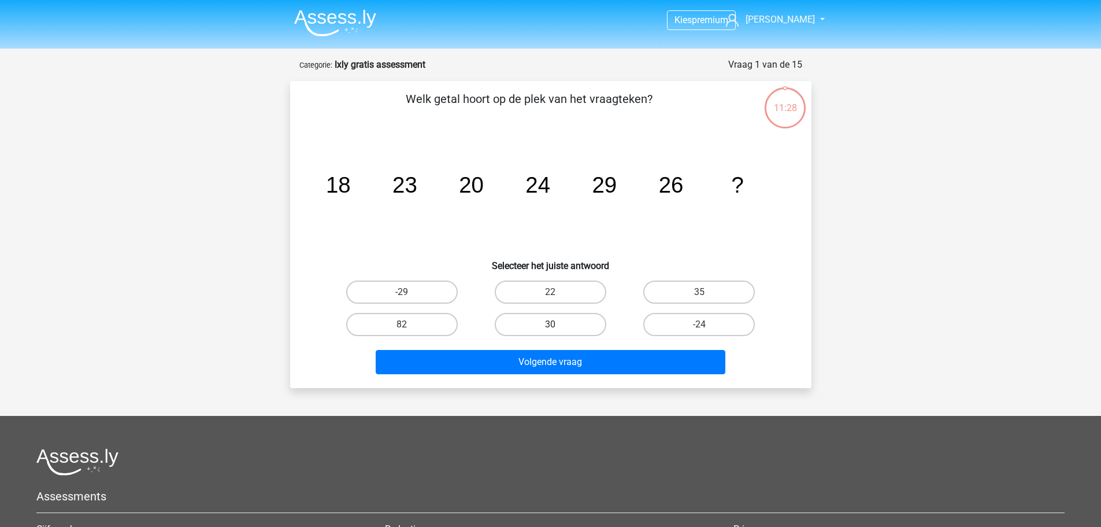
click at [594, 323] on label "30" at bounding box center [551, 324] width 112 height 23
click at [558, 324] on input "30" at bounding box center [554, 328] width 8 height 8
radio input "true"
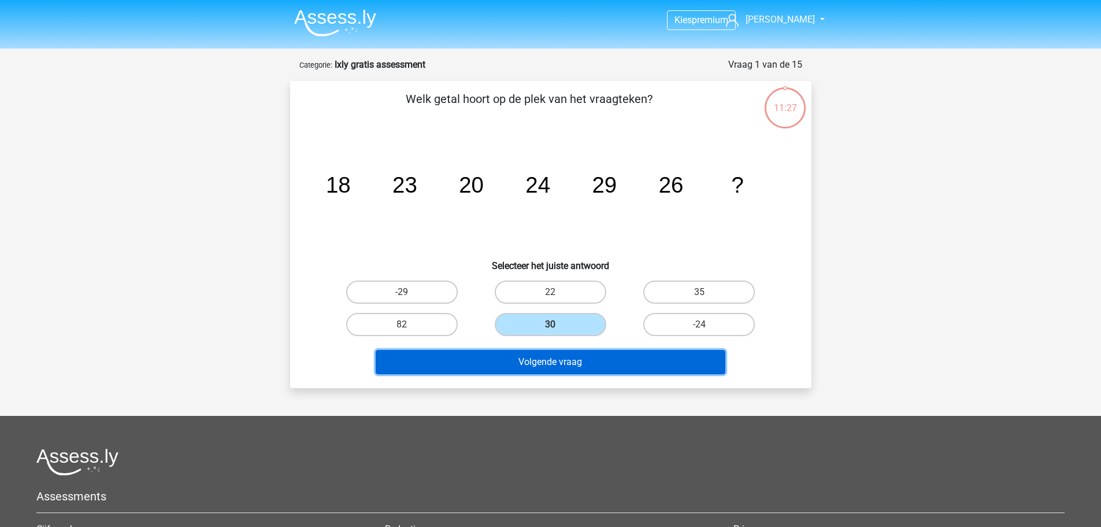
click at [576, 366] on button "Volgende vraag" at bounding box center [551, 362] width 350 height 24
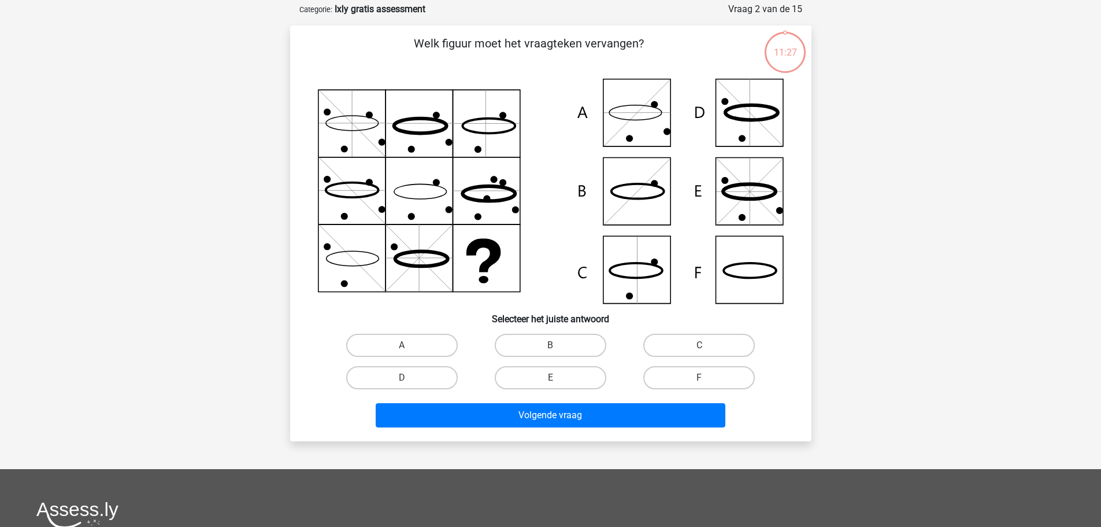
scroll to position [58, 0]
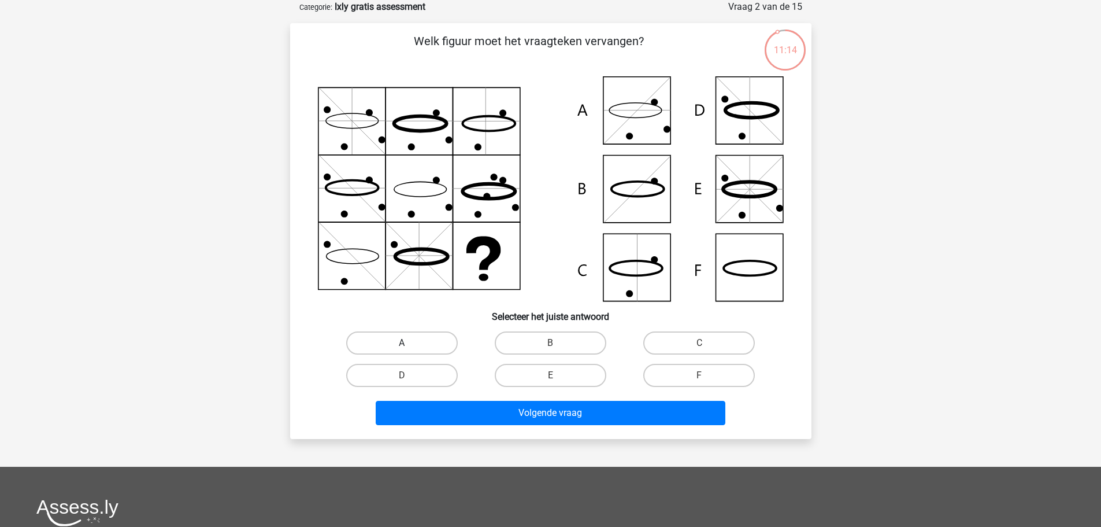
click at [430, 342] on label "A" at bounding box center [402, 342] width 112 height 23
click at [409, 343] on input "A" at bounding box center [406, 347] width 8 height 8
radio input "true"
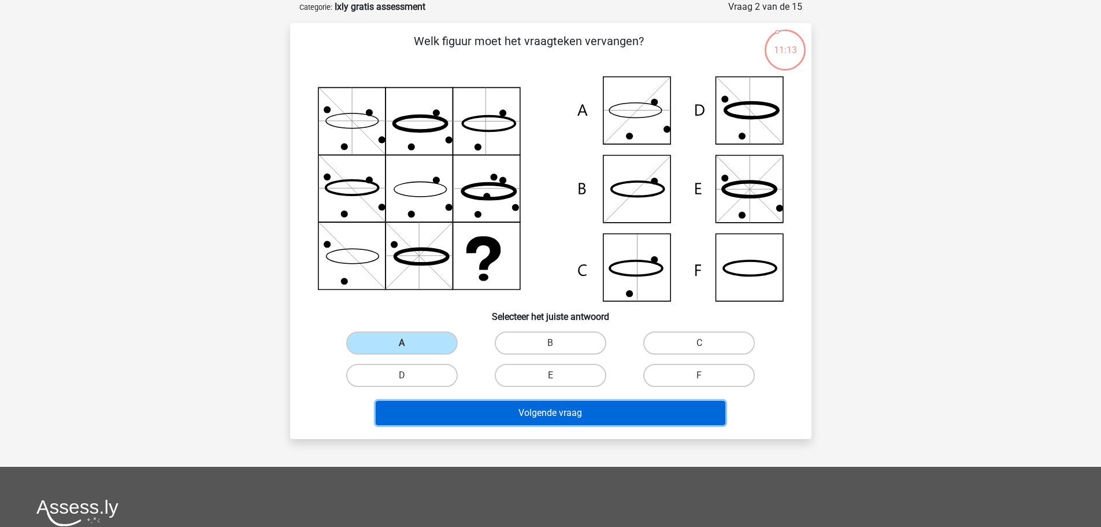
click at [566, 414] on button "Volgende vraag" at bounding box center [551, 413] width 350 height 24
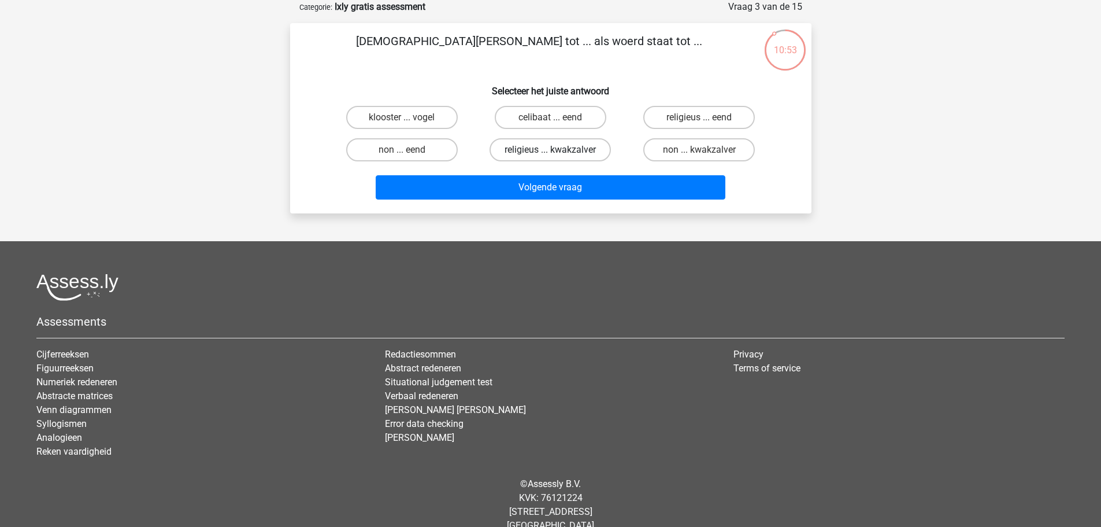
click at [543, 148] on label "religieus ... kwakzalver" at bounding box center [550, 149] width 121 height 23
click at [550, 150] on input "religieus ... kwakzalver" at bounding box center [554, 154] width 8 height 8
radio input "true"
click at [417, 112] on label "klooster ... vogel" at bounding box center [402, 117] width 112 height 23
click at [409, 117] on input "klooster ... vogel" at bounding box center [406, 121] width 8 height 8
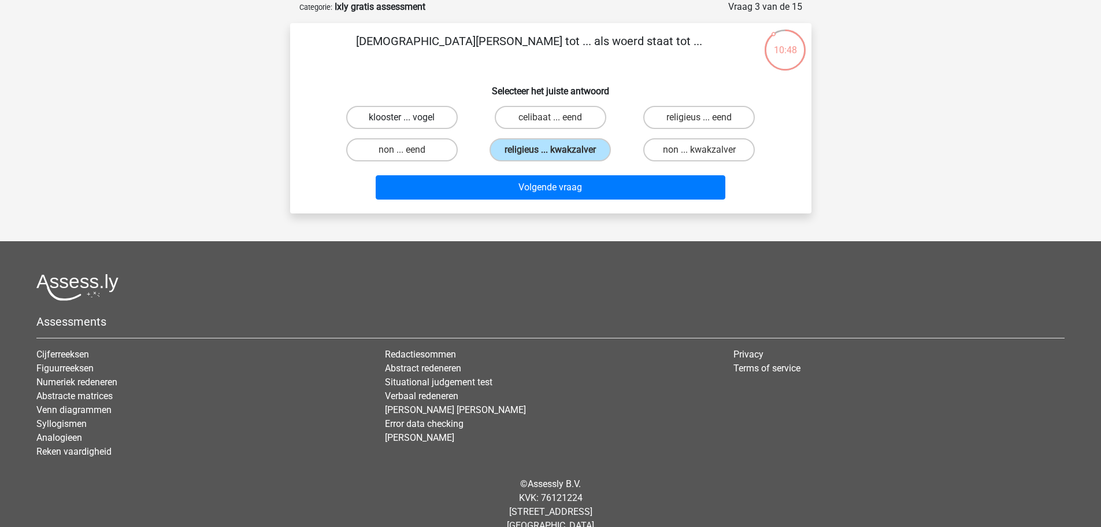
radio input "true"
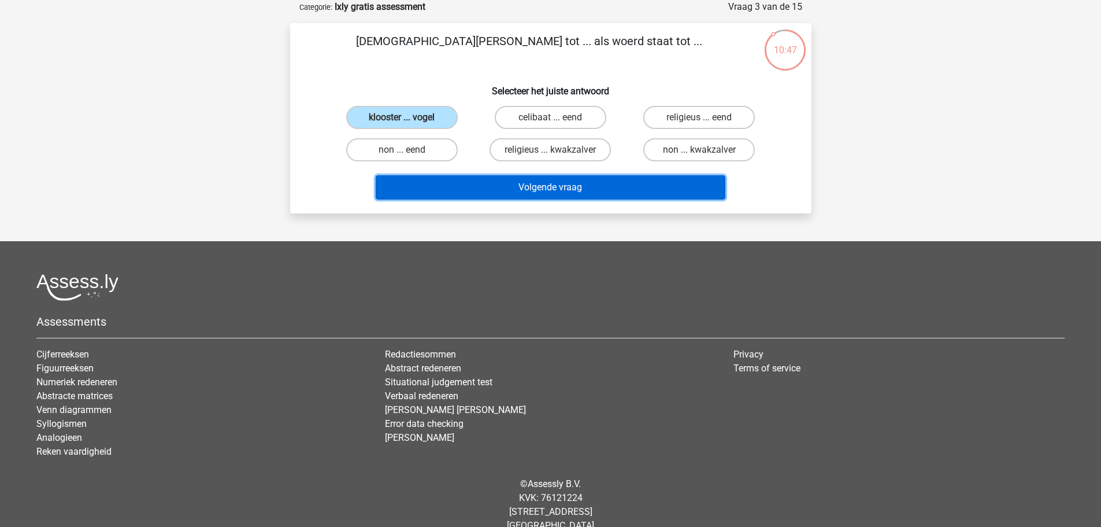
click at [464, 187] on button "Volgende vraag" at bounding box center [551, 187] width 350 height 24
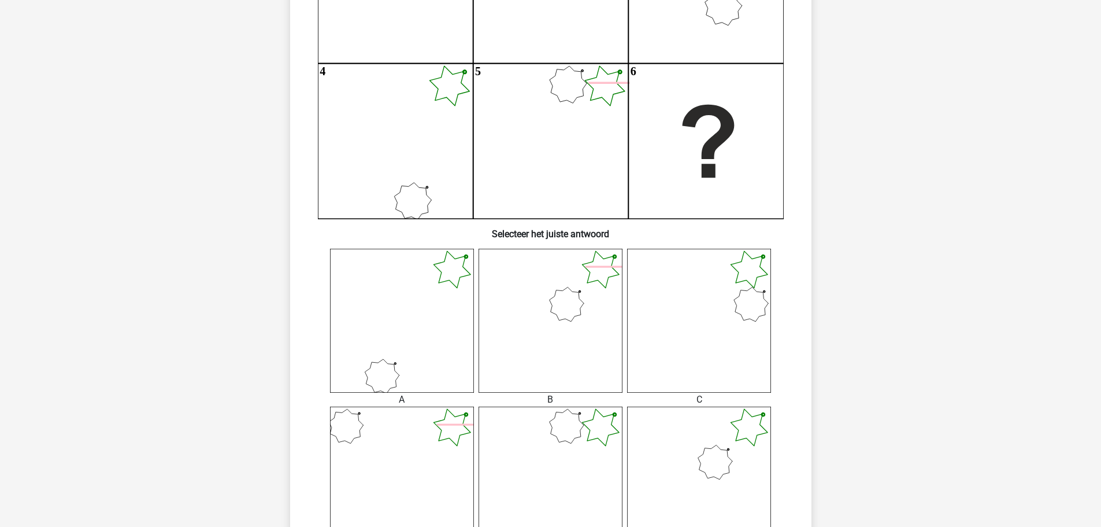
scroll to position [231, 0]
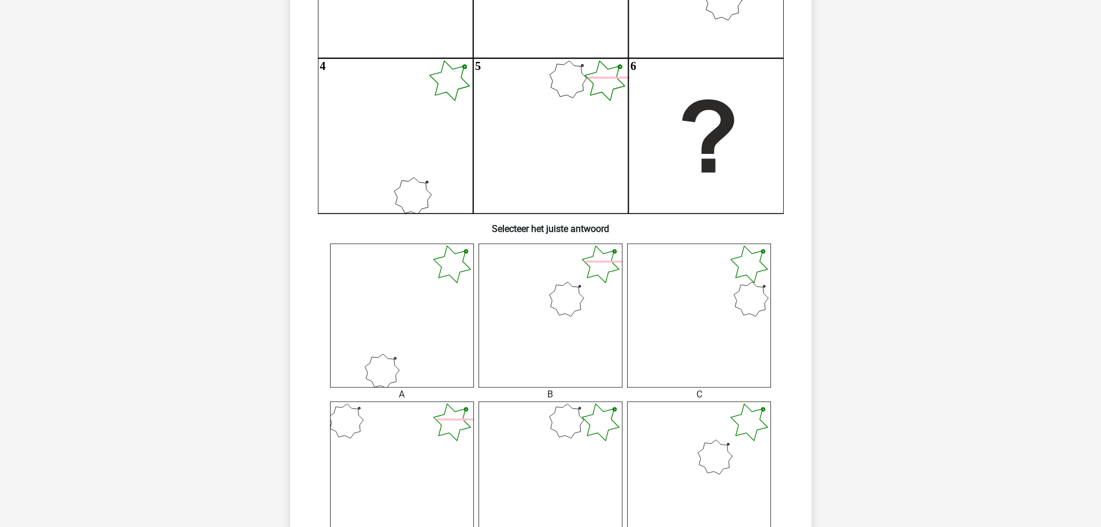
click at [697, 461] on icon at bounding box center [699, 473] width 144 height 144
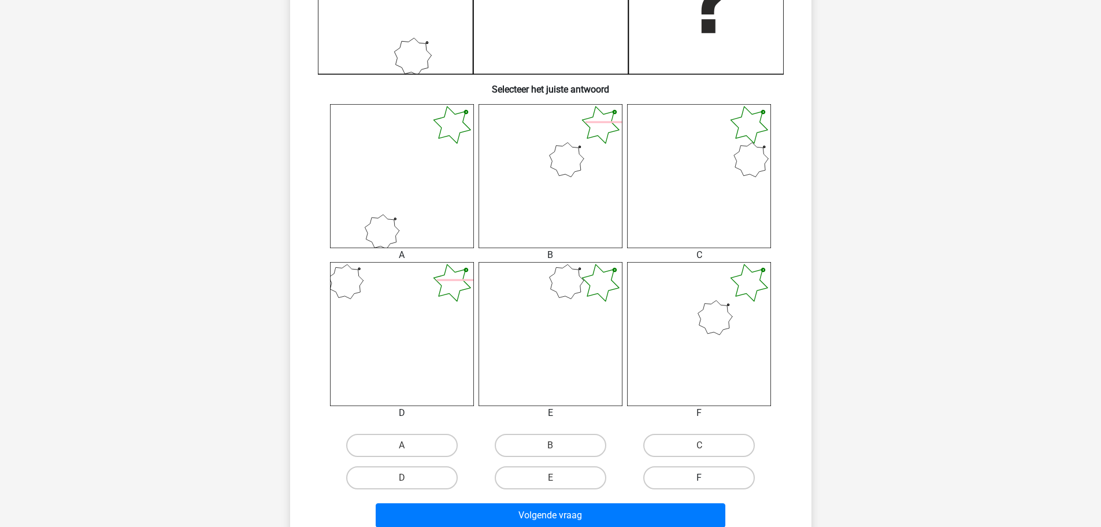
scroll to position [405, 0]
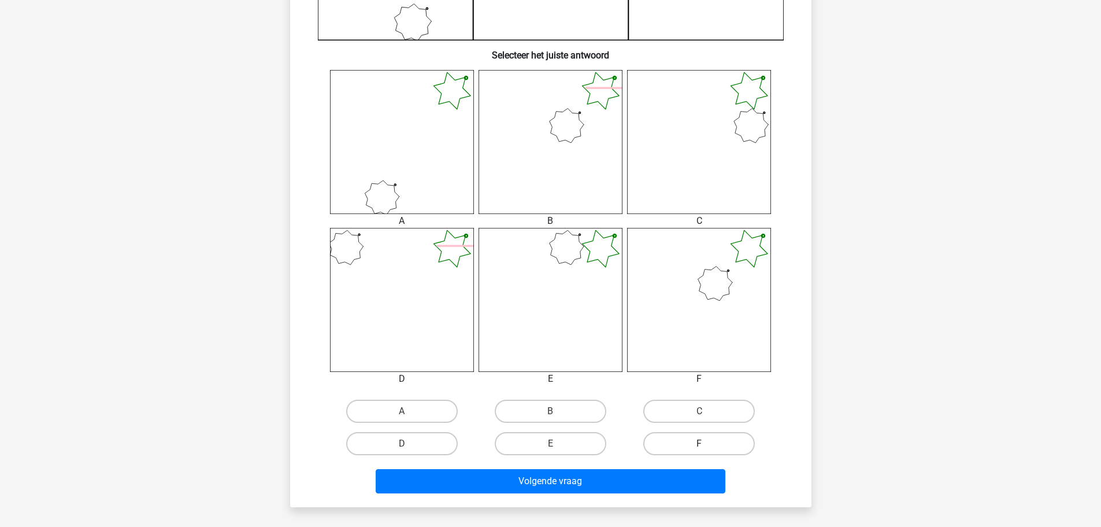
click at [712, 441] on label "F" at bounding box center [699, 443] width 112 height 23
click at [707, 443] on input "F" at bounding box center [703, 447] width 8 height 8
radio input "true"
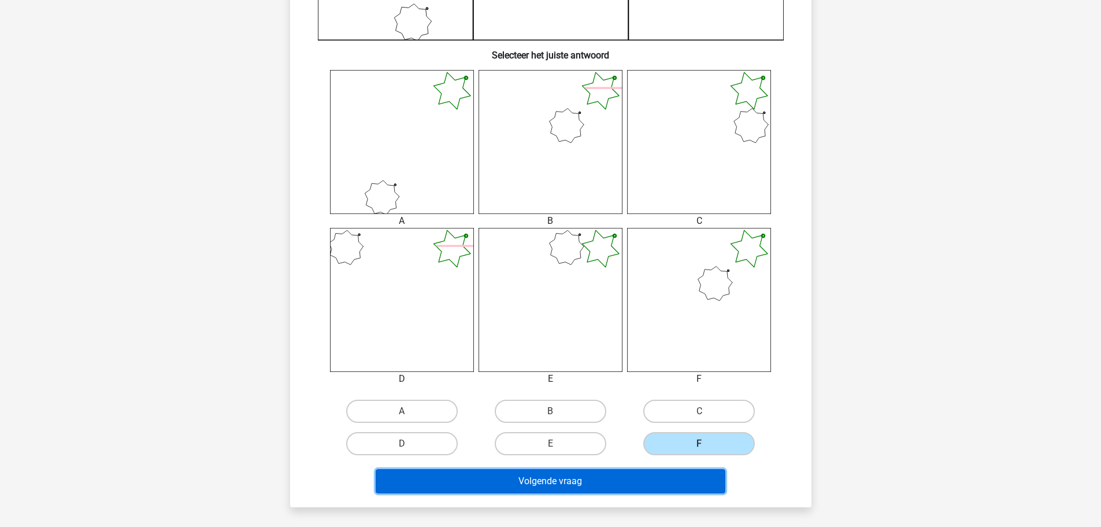
click at [644, 480] on button "Volgende vraag" at bounding box center [551, 481] width 350 height 24
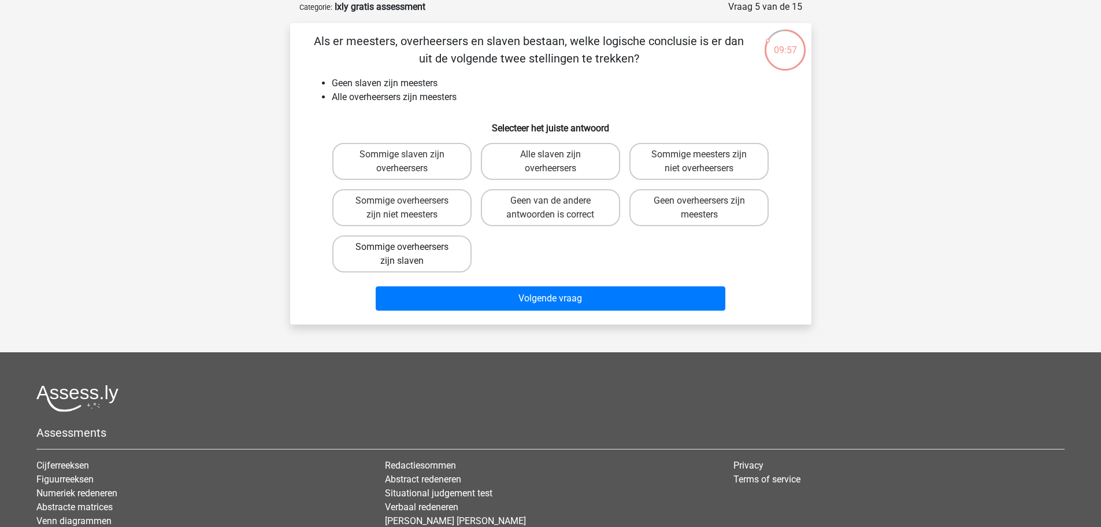
scroll to position [0, 0]
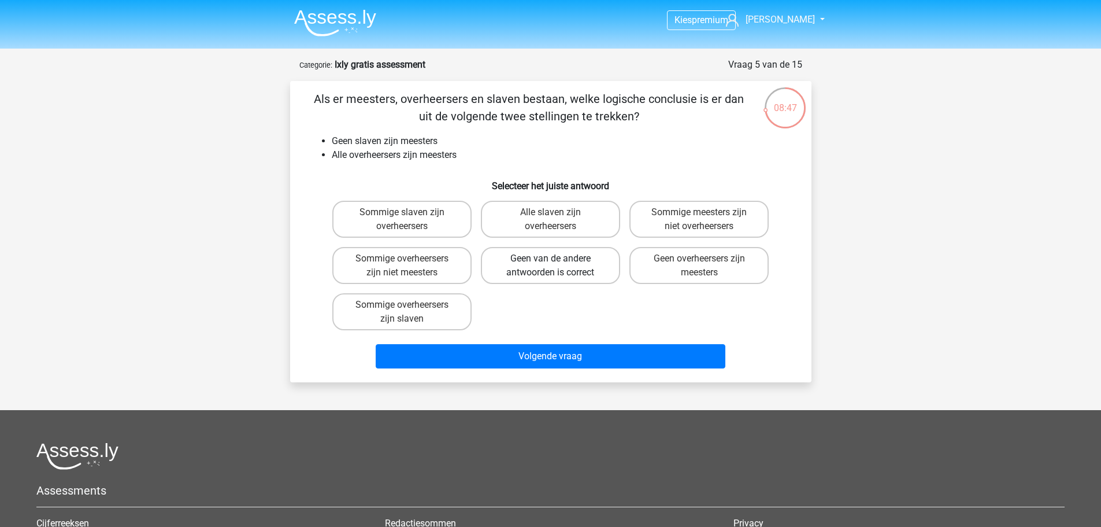
click at [571, 255] on label "Geen van de andere antwoorden is correct" at bounding box center [550, 265] width 139 height 37
click at [558, 258] on input "Geen van de andere antwoorden is correct" at bounding box center [554, 262] width 8 height 8
radio input "true"
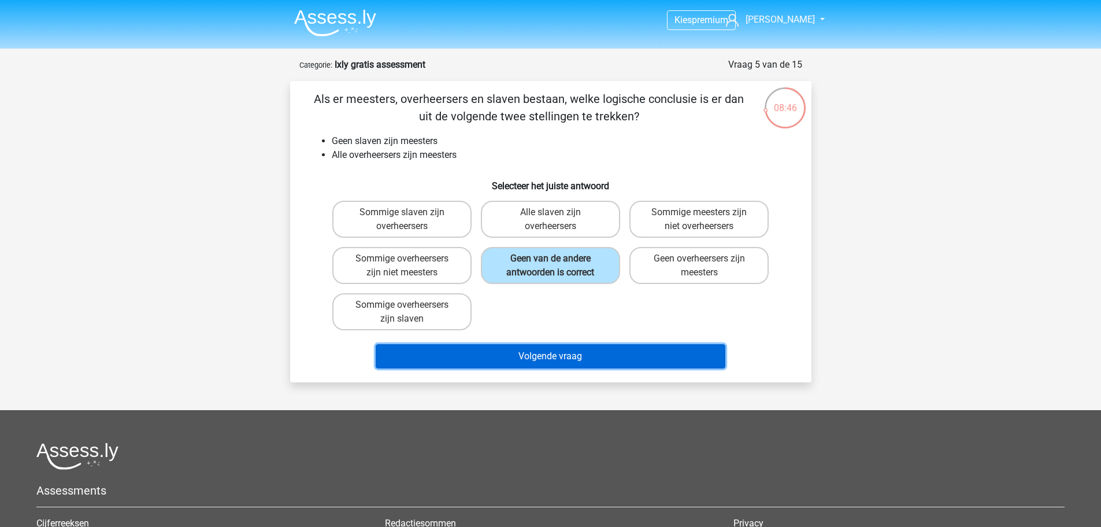
click at [573, 355] on button "Volgende vraag" at bounding box center [551, 356] width 350 height 24
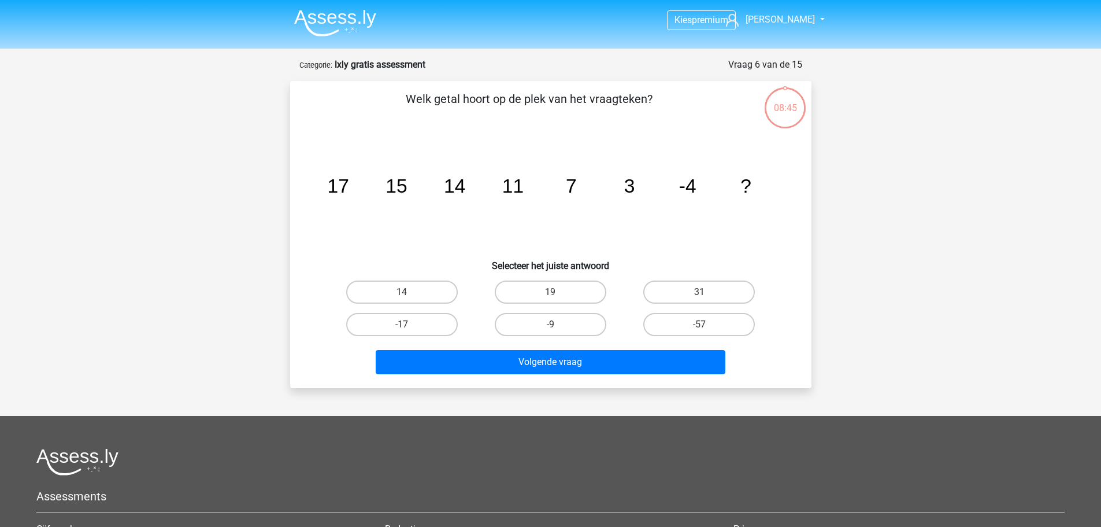
scroll to position [58, 0]
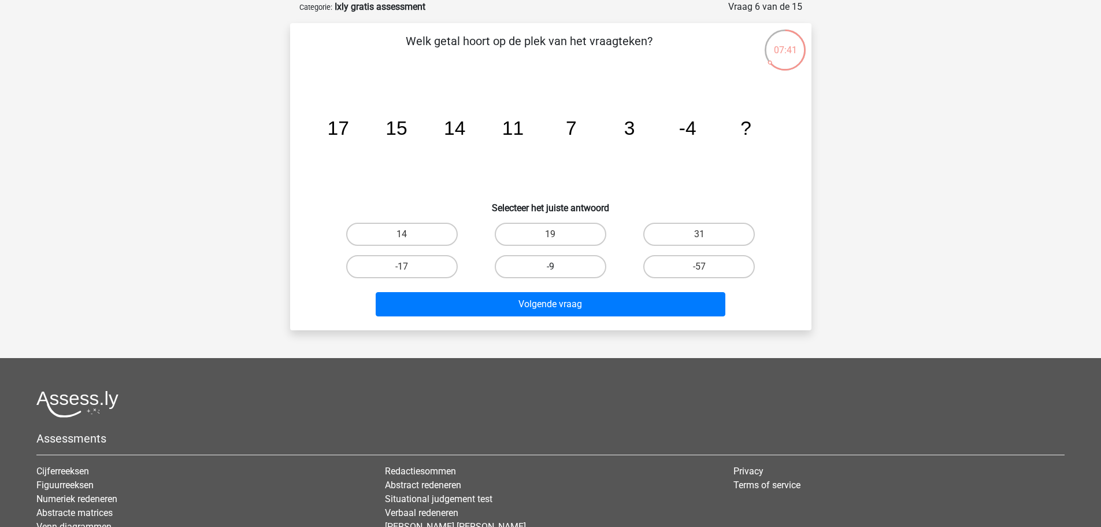
click at [588, 269] on label "-9" at bounding box center [551, 266] width 112 height 23
click at [558, 269] on input "-9" at bounding box center [554, 270] width 8 height 8
radio input "true"
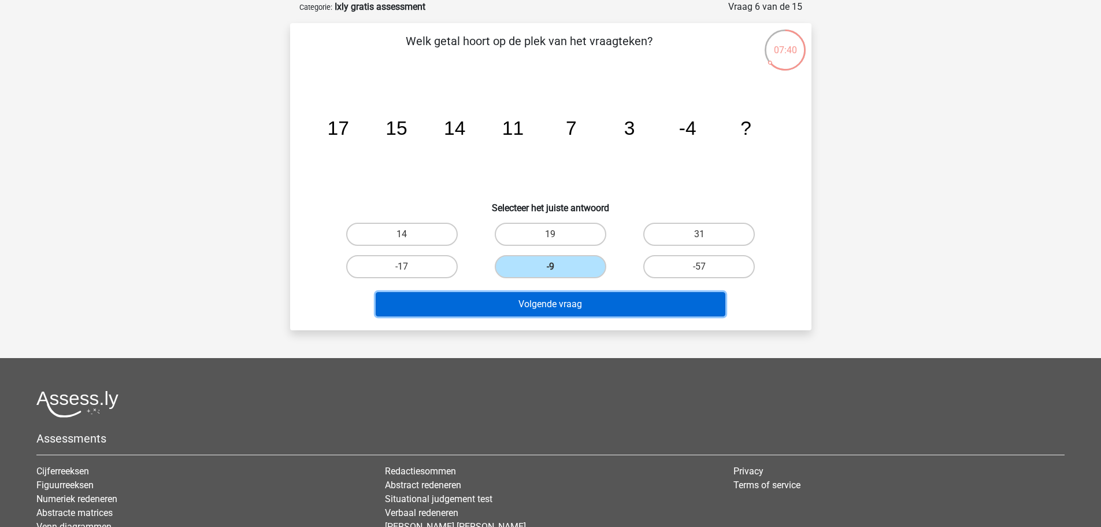
click at [589, 303] on button "Volgende vraag" at bounding box center [551, 304] width 350 height 24
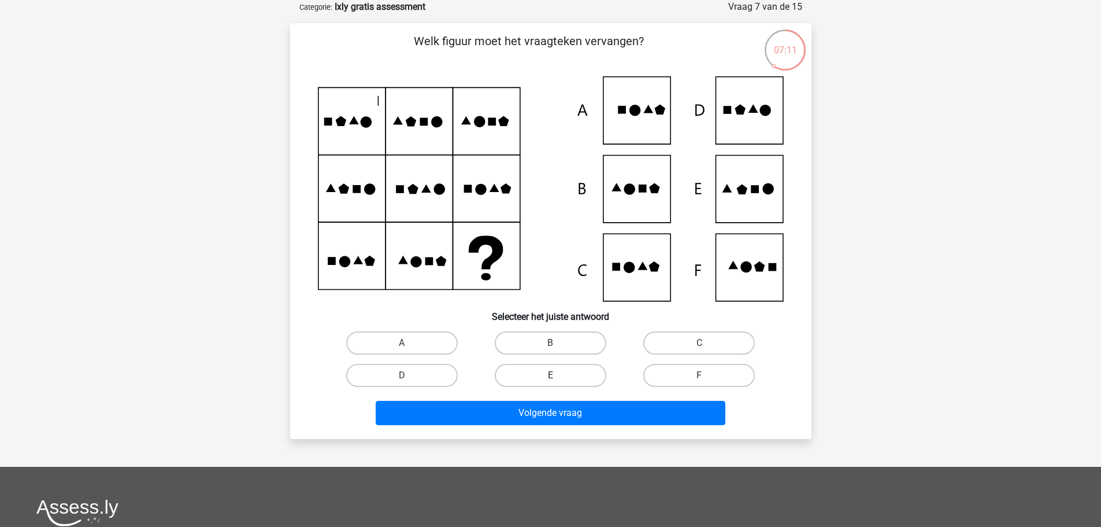
click at [544, 376] on label "E" at bounding box center [551, 375] width 112 height 23
click at [550, 376] on input "E" at bounding box center [554, 379] width 8 height 8
radio input "true"
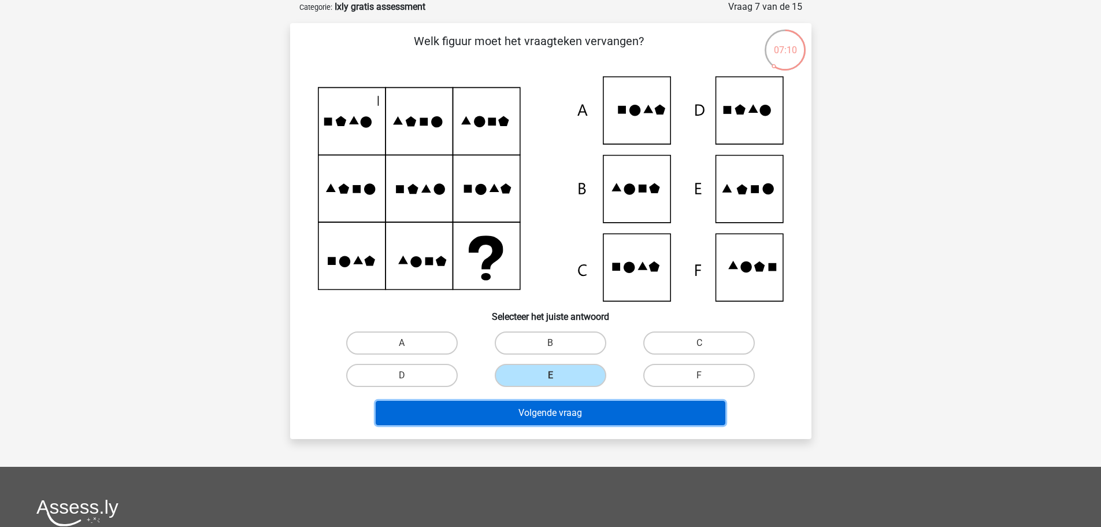
click at [544, 410] on button "Volgende vraag" at bounding box center [551, 413] width 350 height 24
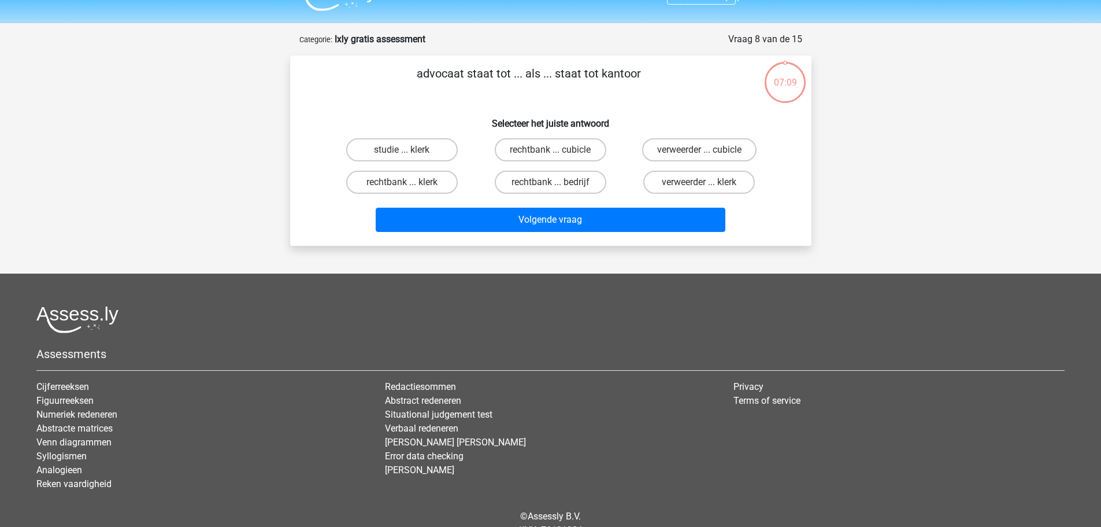
scroll to position [0, 0]
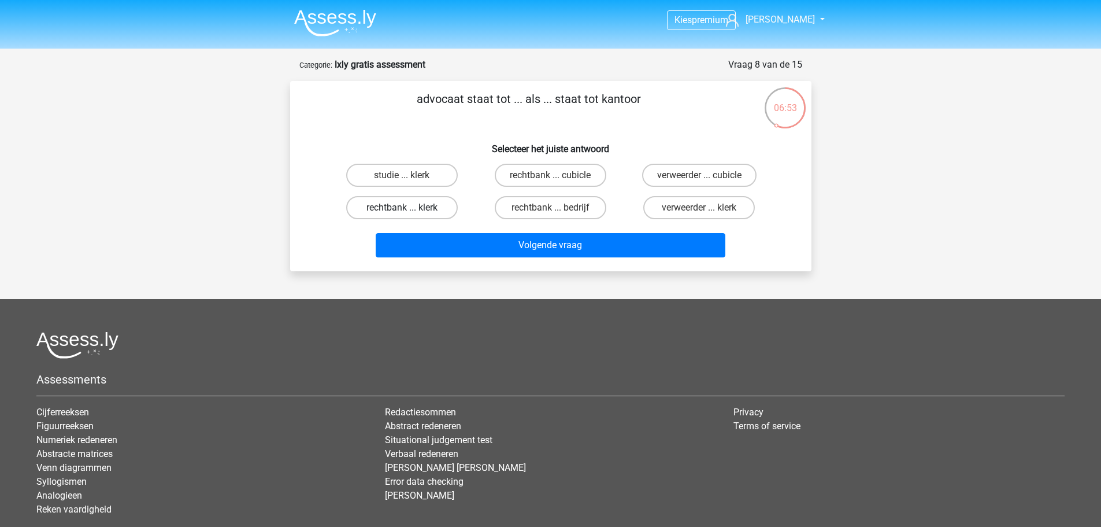
click at [440, 212] on label "rechtbank ... klerk" at bounding box center [402, 207] width 112 height 23
click at [409, 212] on input "rechtbank ... klerk" at bounding box center [406, 211] width 8 height 8
radio input "true"
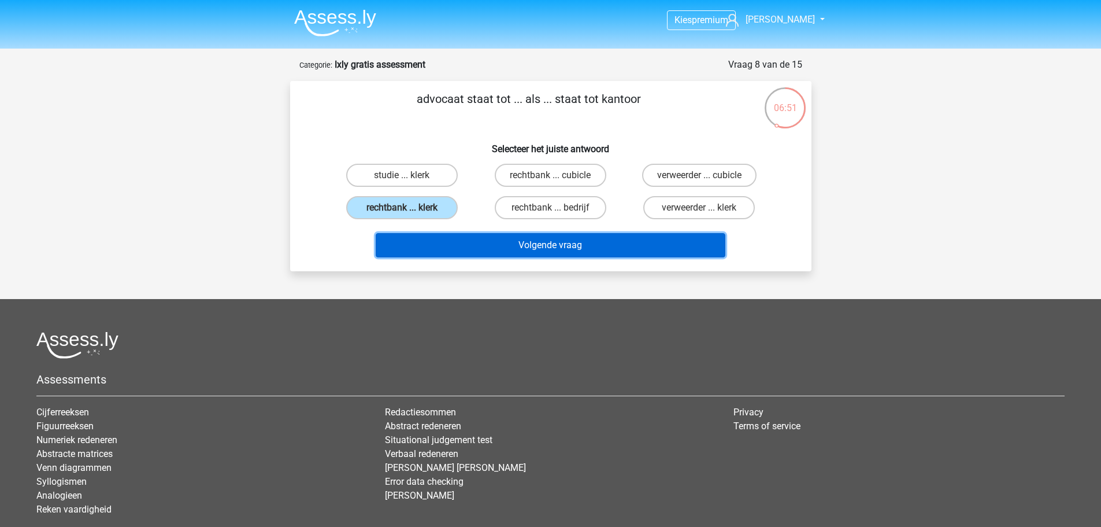
click at [458, 243] on button "Volgende vraag" at bounding box center [551, 245] width 350 height 24
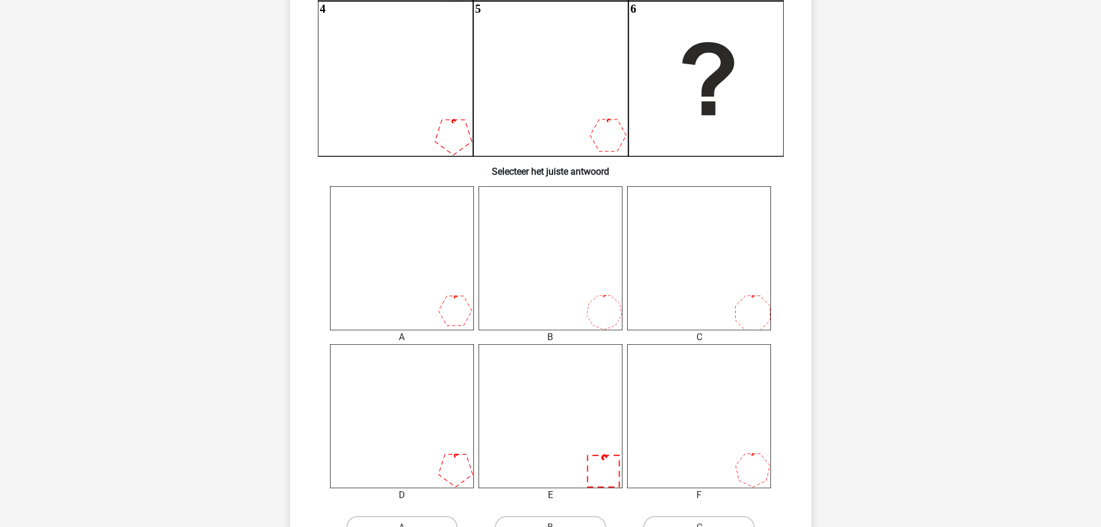
scroll to position [289, 0]
click at [429, 313] on icon at bounding box center [402, 258] width 144 height 144
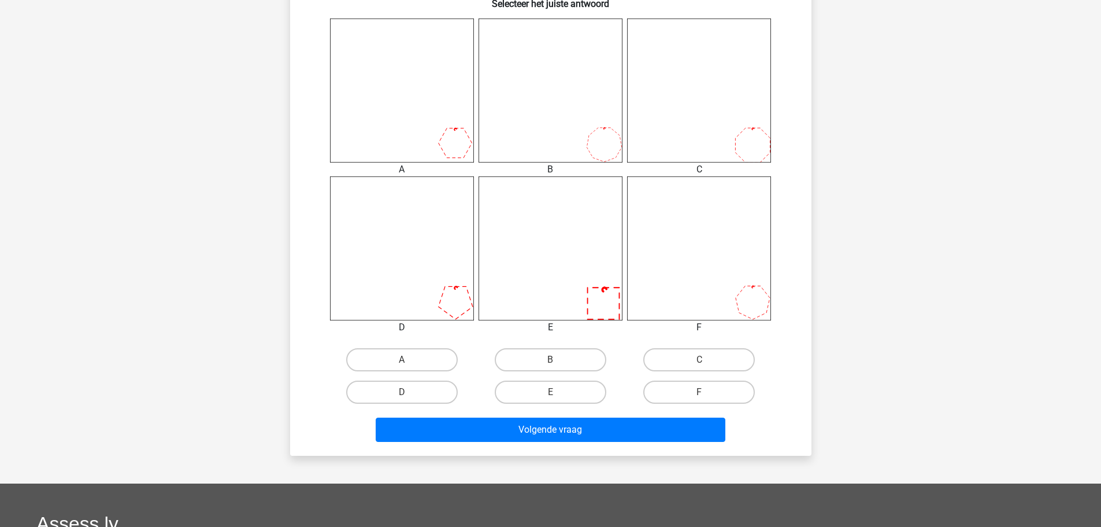
scroll to position [462, 0]
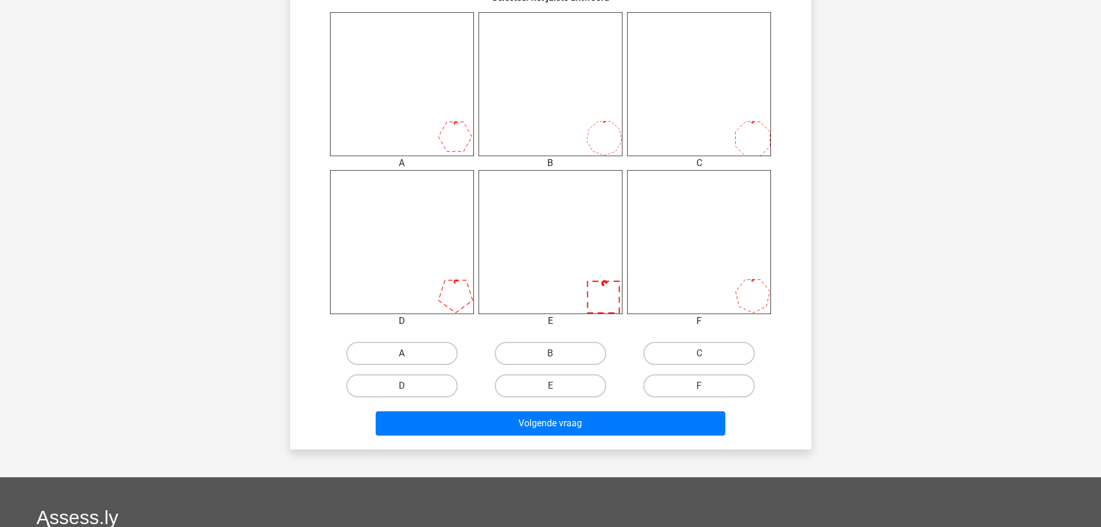
click at [450, 354] on label "A" at bounding box center [402, 353] width 112 height 23
click at [409, 354] on input "A" at bounding box center [406, 357] width 8 height 8
radio input "true"
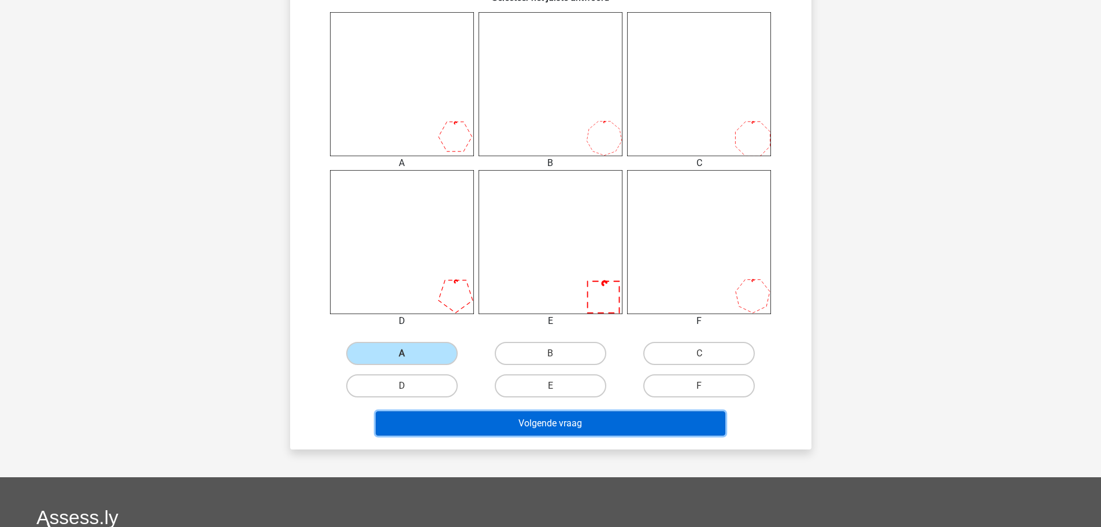
click at [563, 419] on button "Volgende vraag" at bounding box center [551, 423] width 350 height 24
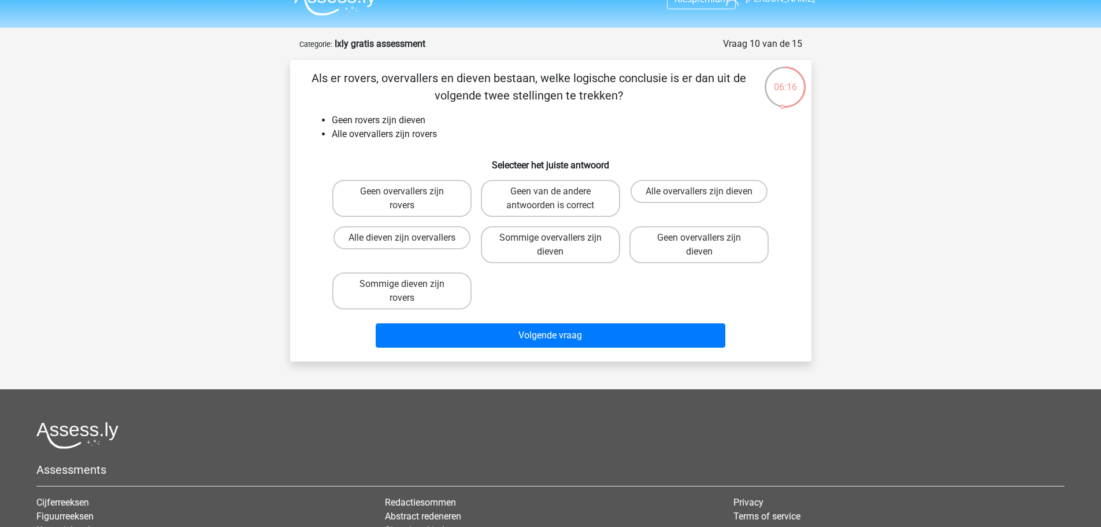
scroll to position [0, 0]
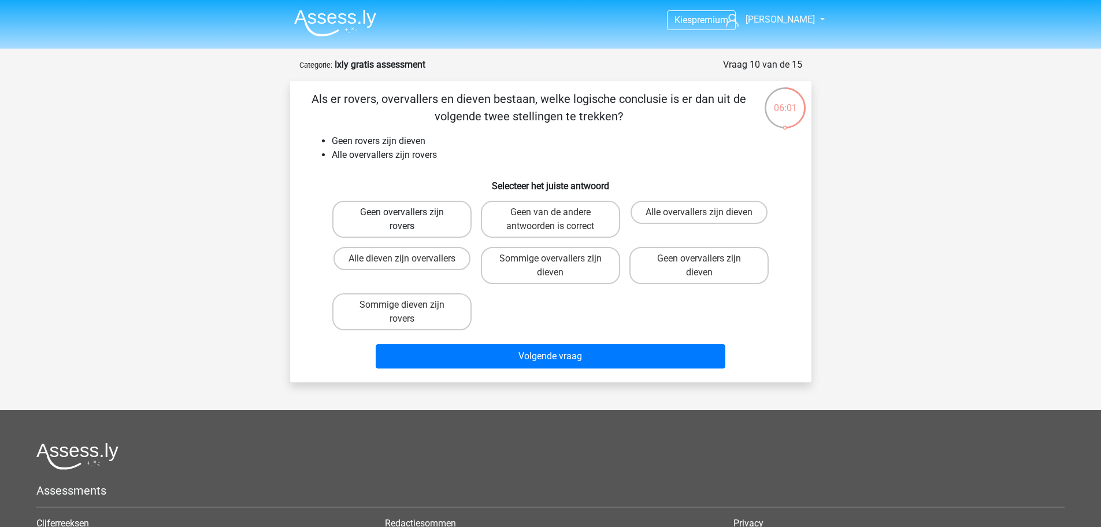
click at [432, 220] on label "Geen overvallers zijn rovers" at bounding box center [401, 219] width 139 height 37
click at [409, 220] on input "Geen overvallers zijn rovers" at bounding box center [406, 216] width 8 height 8
radio input "true"
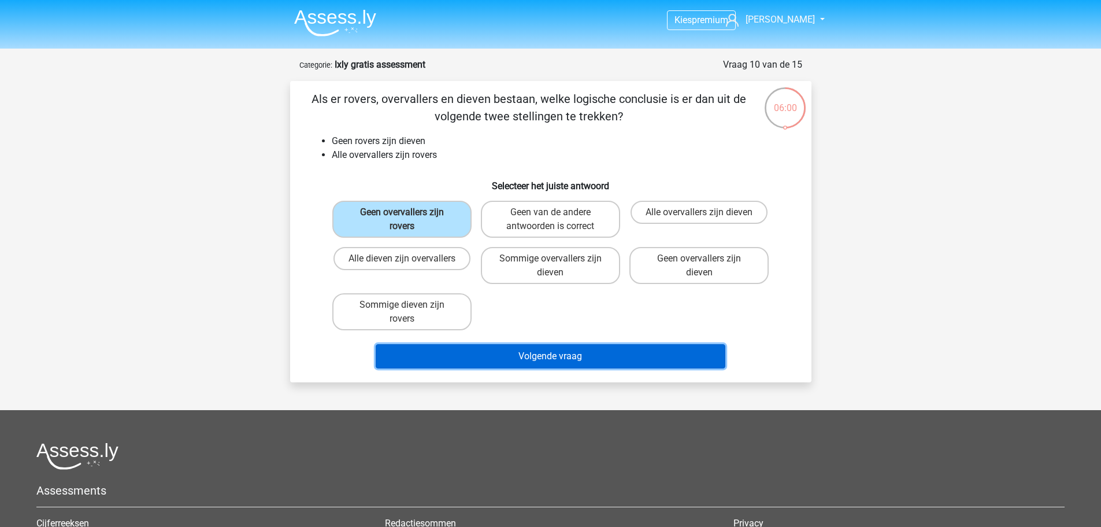
click at [461, 358] on button "Volgende vraag" at bounding box center [551, 356] width 350 height 24
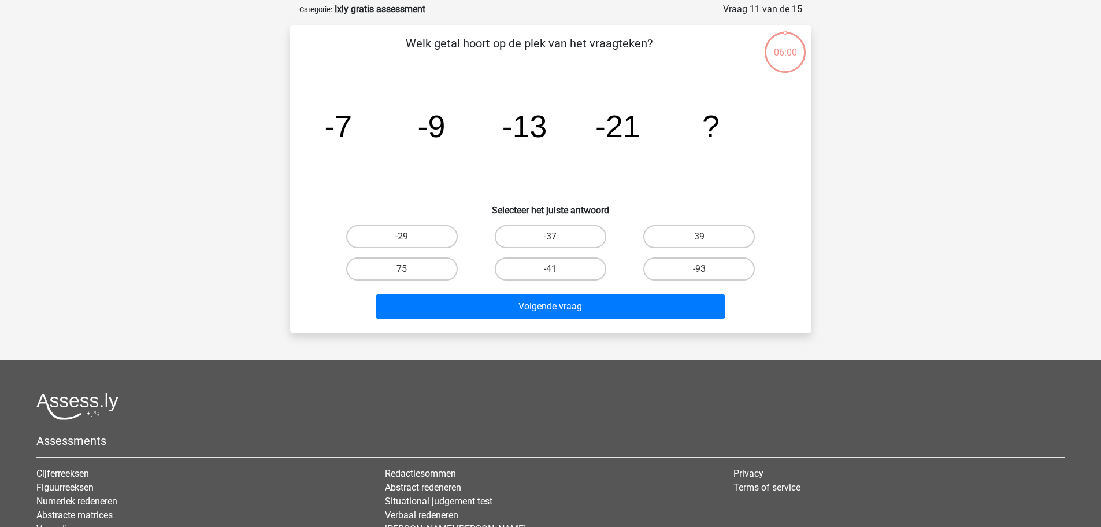
scroll to position [58, 0]
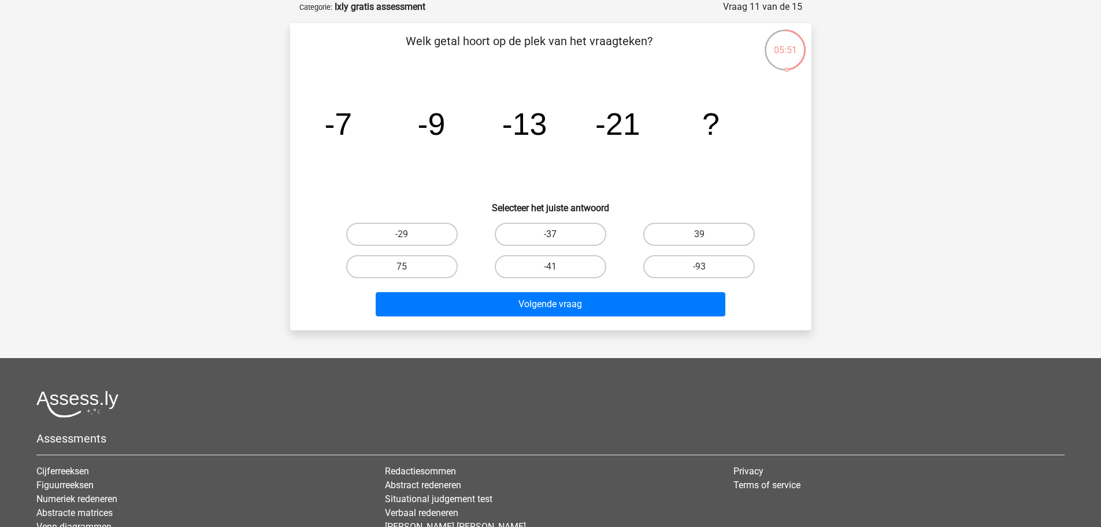
click at [579, 239] on label "-37" at bounding box center [551, 234] width 112 height 23
click at [558, 239] on input "-37" at bounding box center [554, 238] width 8 height 8
radio input "true"
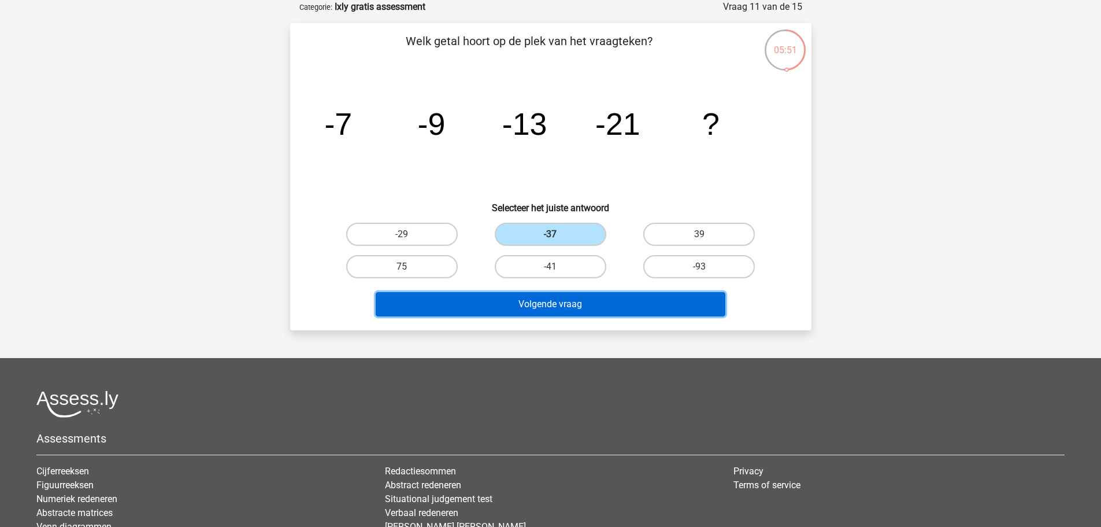
click at [590, 310] on button "Volgende vraag" at bounding box center [551, 304] width 350 height 24
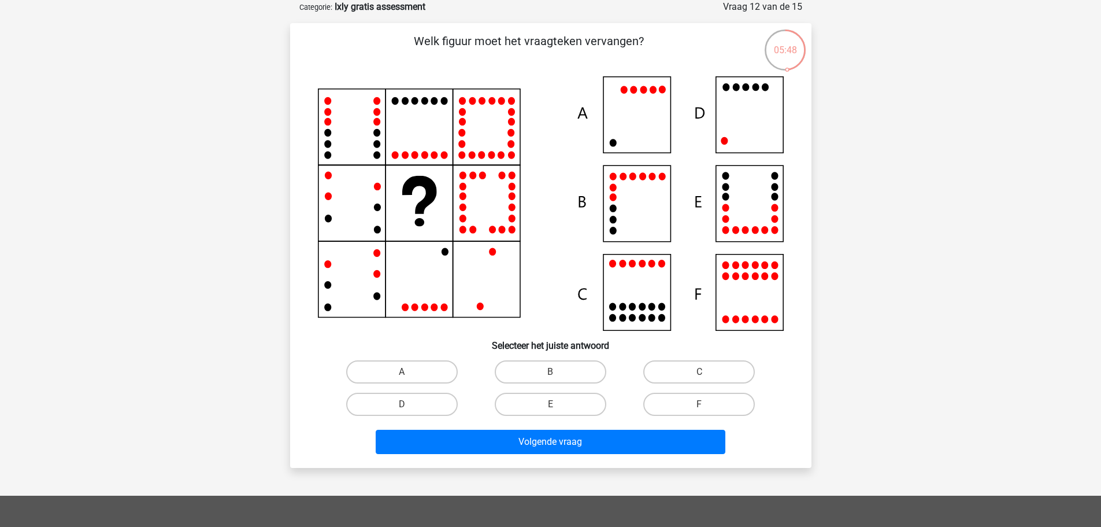
drag, startPoint x: 582, startPoint y: 374, endPoint x: 586, endPoint y: 389, distance: 15.6
click at [582, 374] on label "B" at bounding box center [551, 371] width 112 height 23
click at [558, 374] on input "B" at bounding box center [554, 376] width 8 height 8
radio input "true"
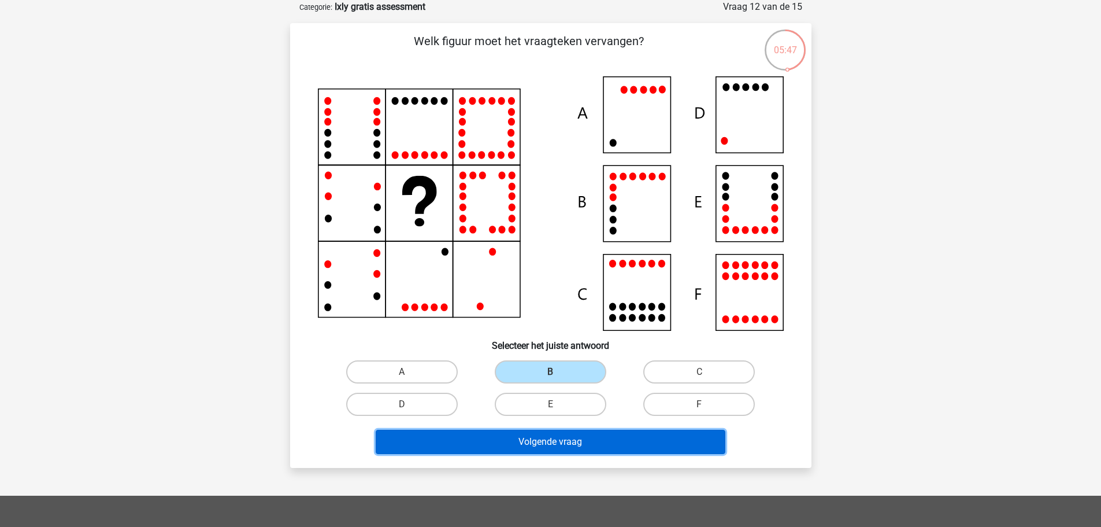
click at [595, 442] on button "Volgende vraag" at bounding box center [551, 441] width 350 height 24
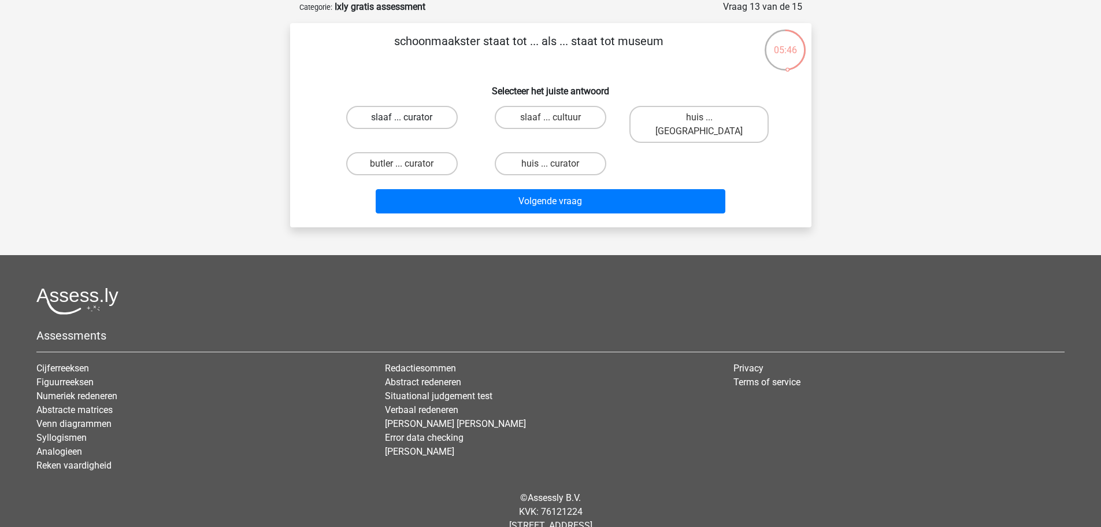
click at [436, 124] on label "slaaf ... curator" at bounding box center [402, 117] width 112 height 23
click at [409, 124] on input "slaaf ... curator" at bounding box center [406, 121] width 8 height 8
radio input "true"
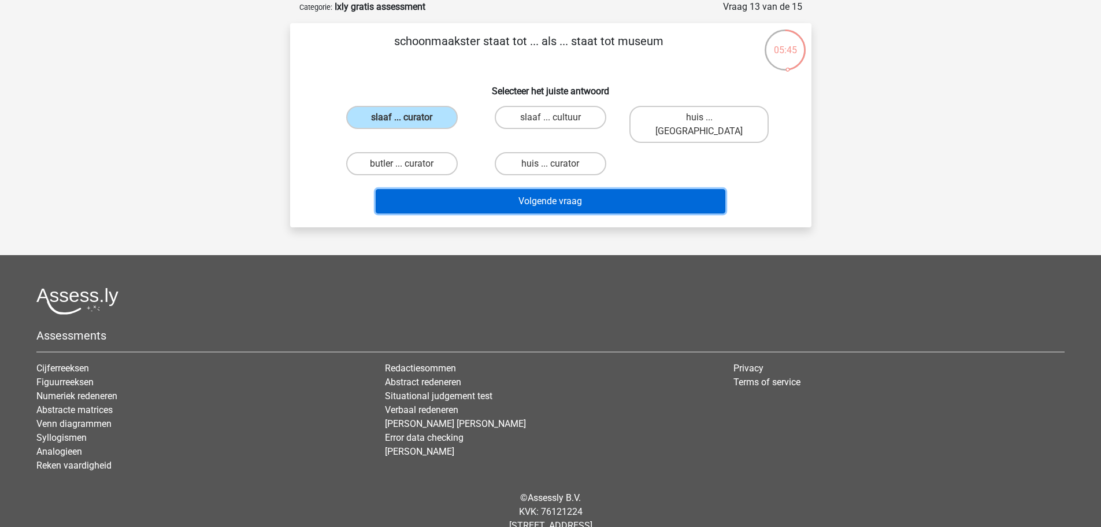
click at [458, 193] on button "Volgende vraag" at bounding box center [551, 201] width 350 height 24
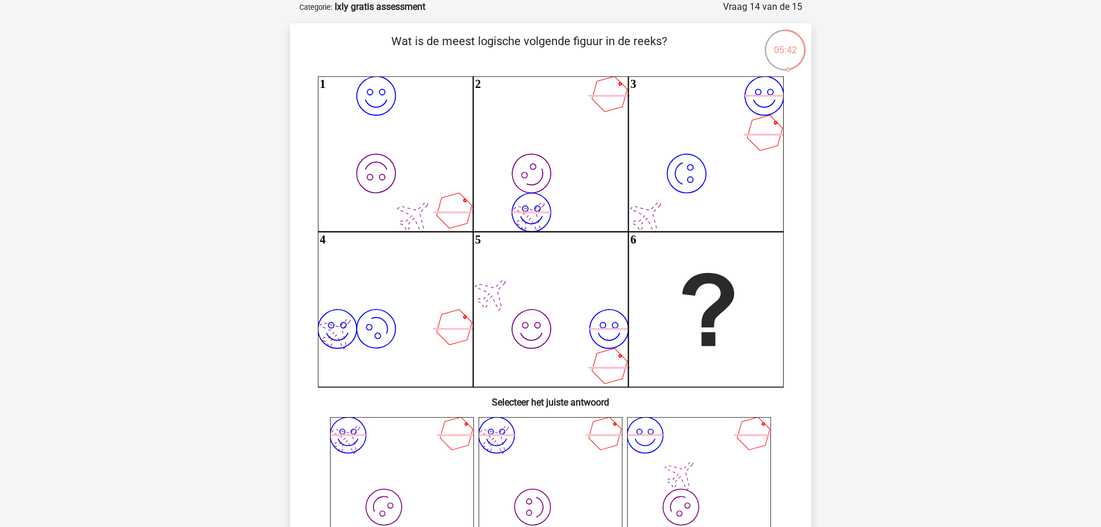
click at [553, 458] on icon "image/svg+xml image/svg+xml" at bounding box center [551, 489] width 144 height 144
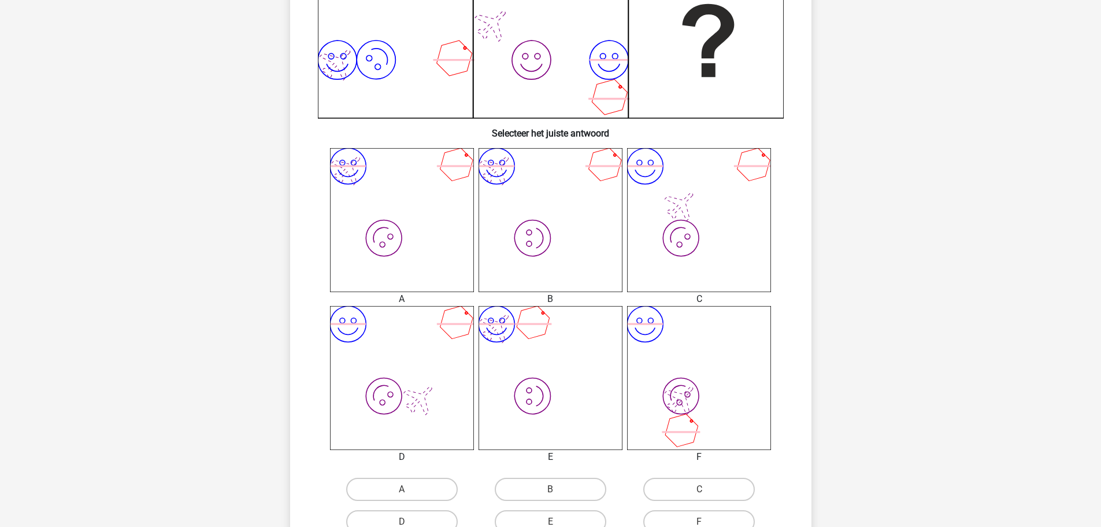
scroll to position [347, 0]
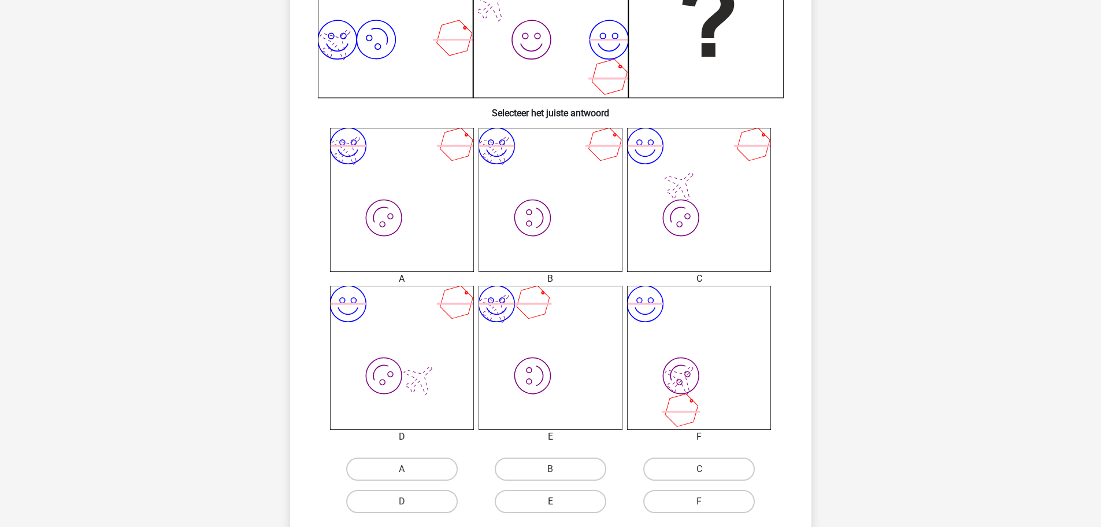
click at [550, 501] on label "E" at bounding box center [551, 501] width 112 height 23
click at [550, 501] on input "E" at bounding box center [554, 505] width 8 height 8
radio input "true"
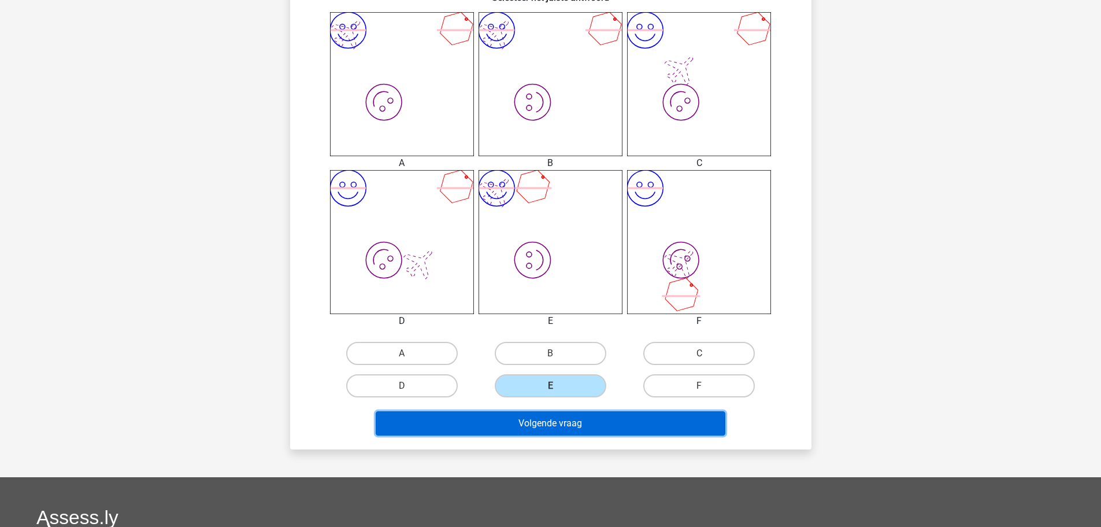
click at [571, 419] on button "Volgende vraag" at bounding box center [551, 423] width 350 height 24
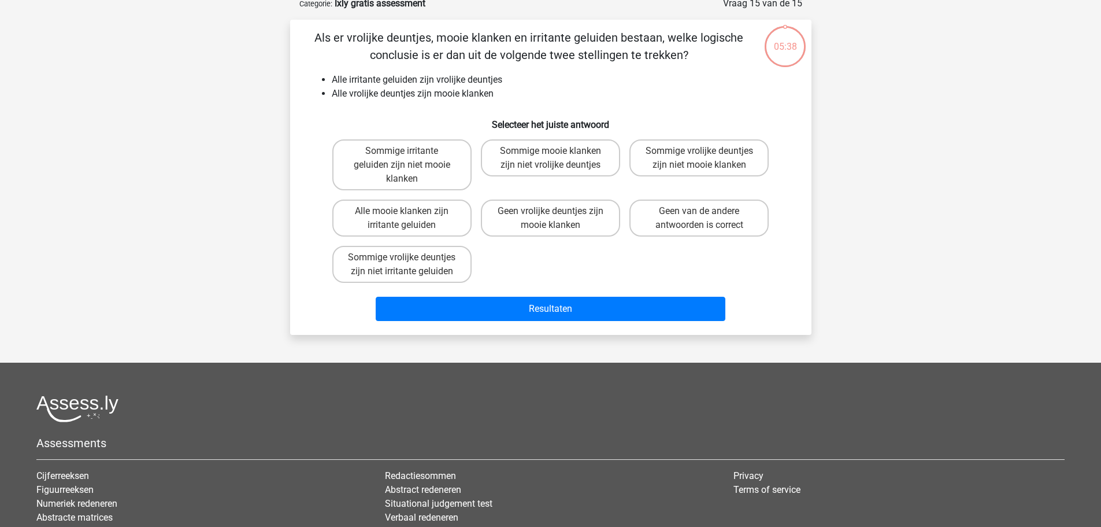
scroll to position [58, 0]
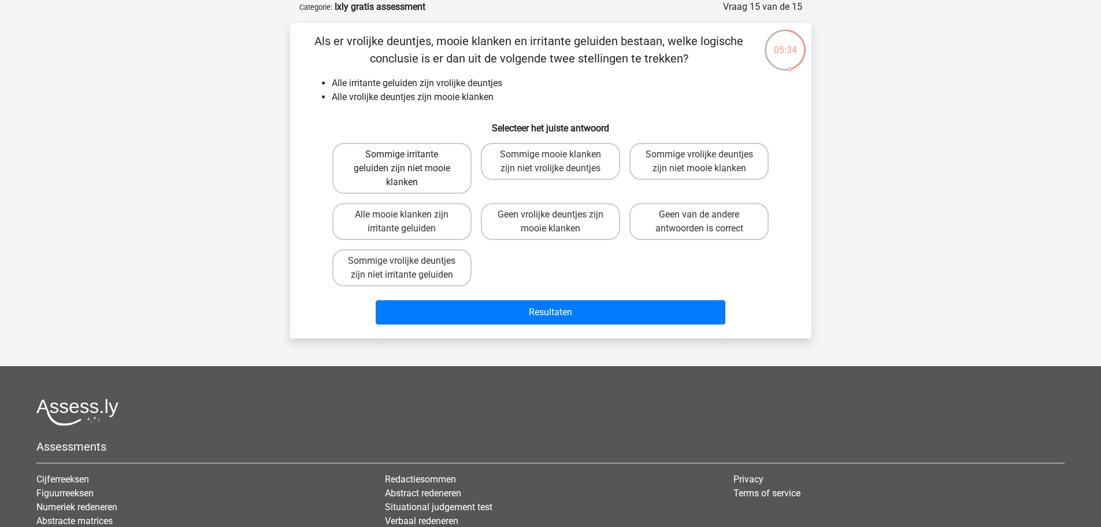
click at [433, 178] on label "Sommige irritante geluiden zijn niet mooie klanken" at bounding box center [401, 168] width 139 height 51
click at [409, 162] on input "Sommige irritante geluiden zijn niet mooie klanken" at bounding box center [406, 158] width 8 height 8
radio input "true"
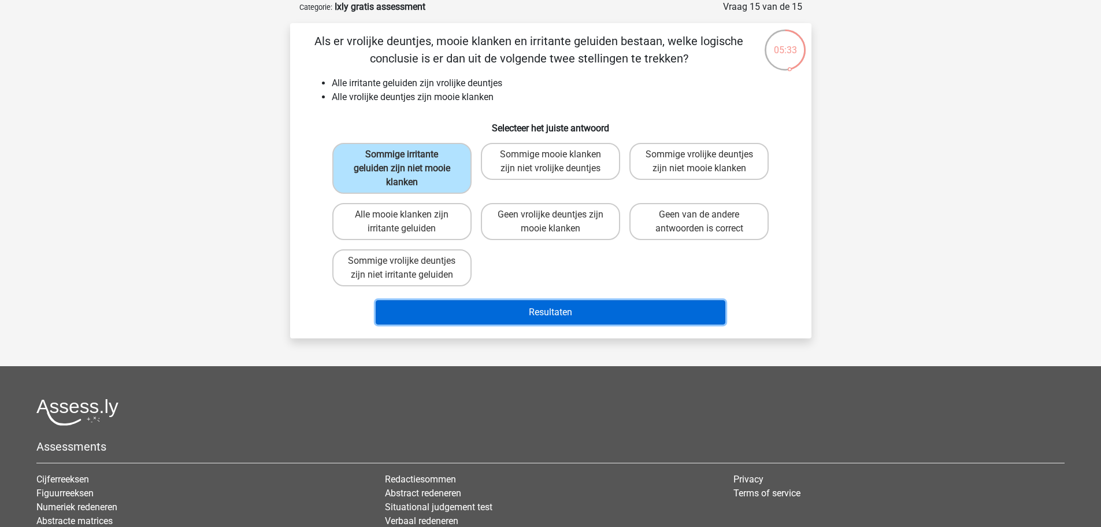
click at [533, 315] on button "Resultaten" at bounding box center [551, 312] width 350 height 24
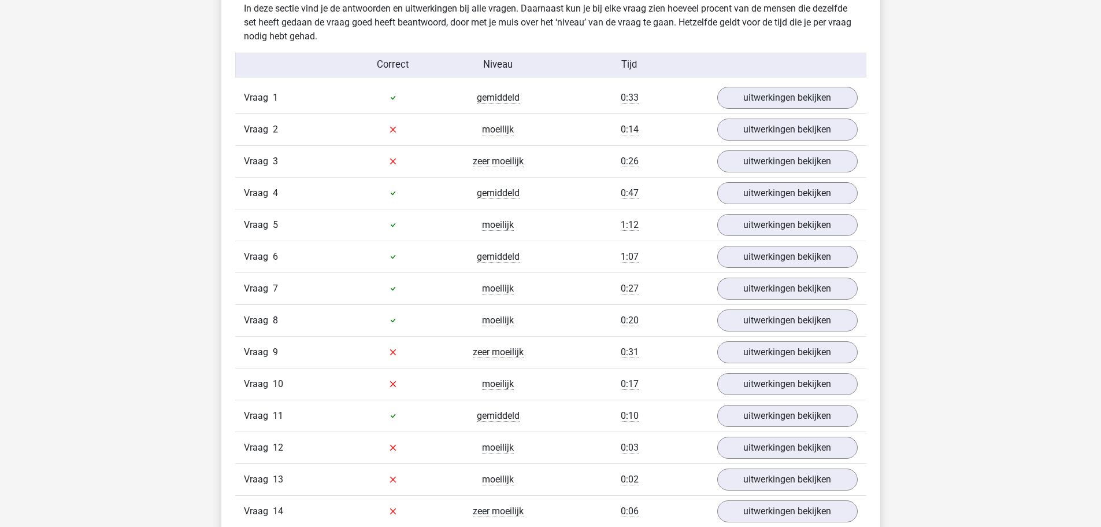
scroll to position [1272, 0]
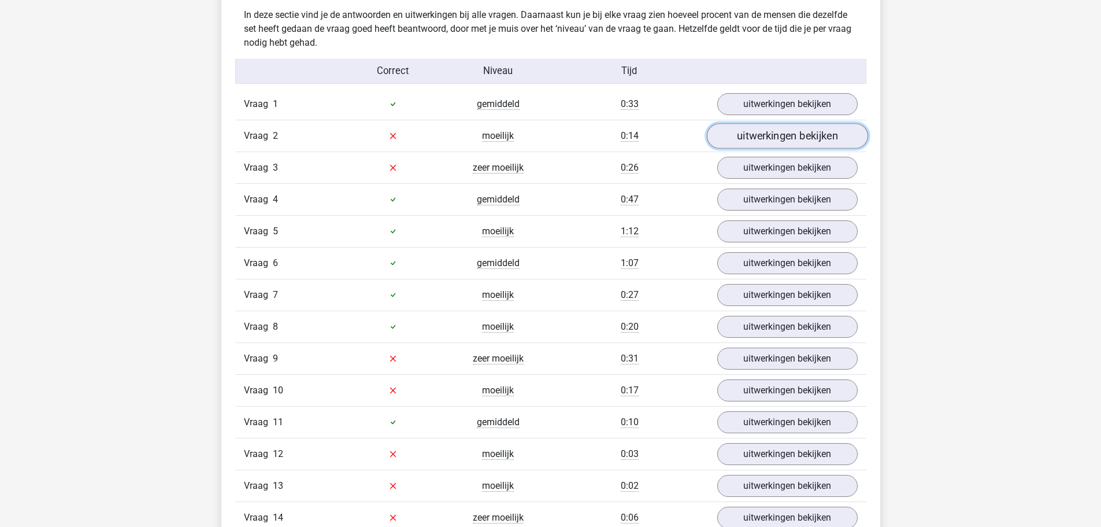
click at [786, 129] on link "uitwerkingen bekijken" at bounding box center [786, 135] width 161 height 25
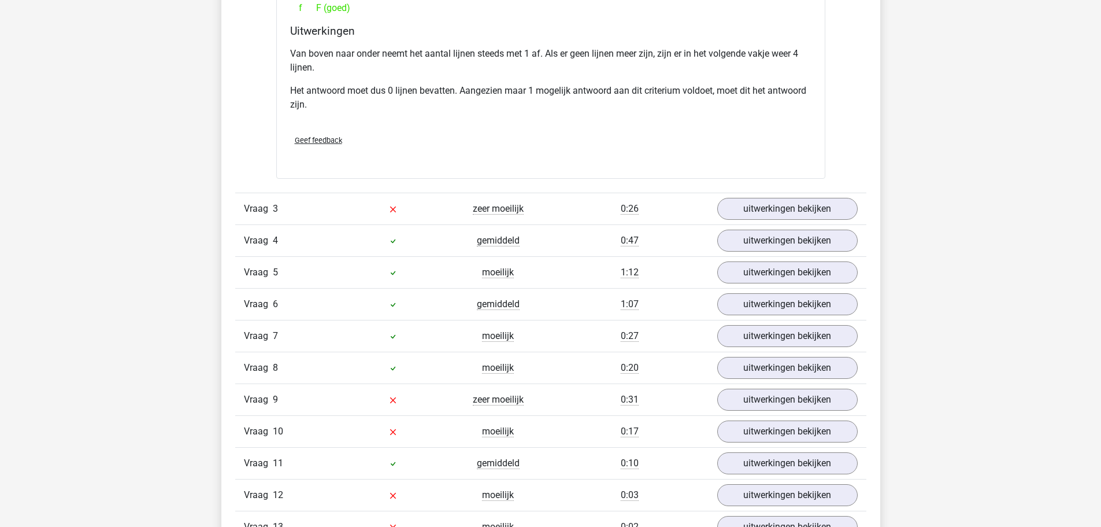
scroll to position [1792, 0]
click at [781, 203] on link "uitwerkingen bekijken" at bounding box center [786, 206] width 161 height 25
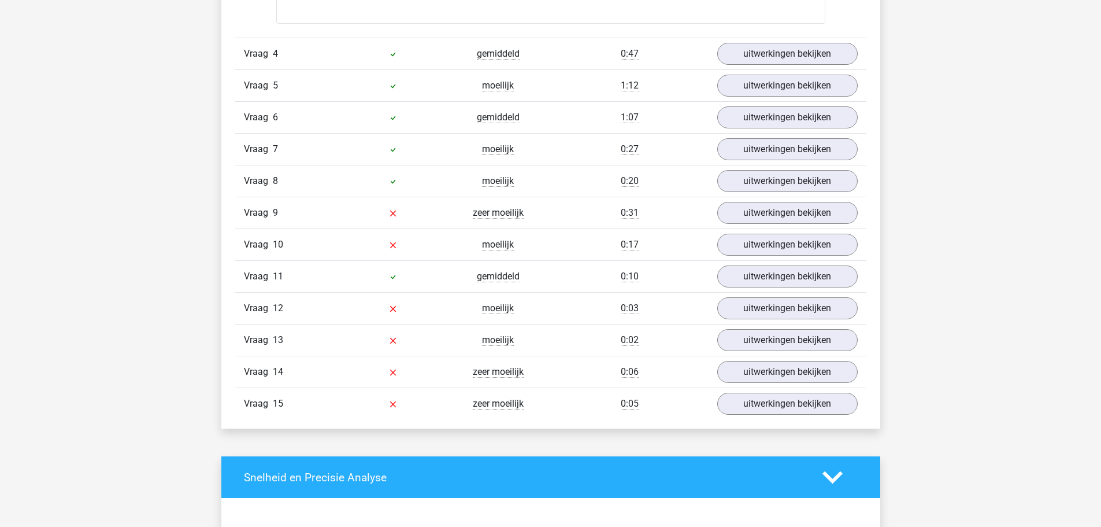
scroll to position [2601, 0]
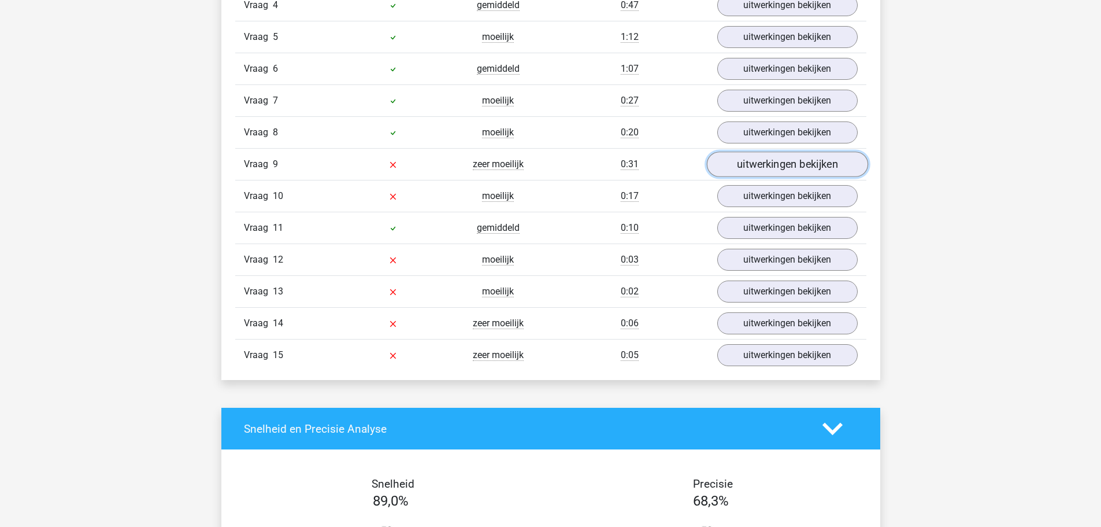
click at [781, 170] on link "uitwerkingen bekijken" at bounding box center [786, 163] width 161 height 25
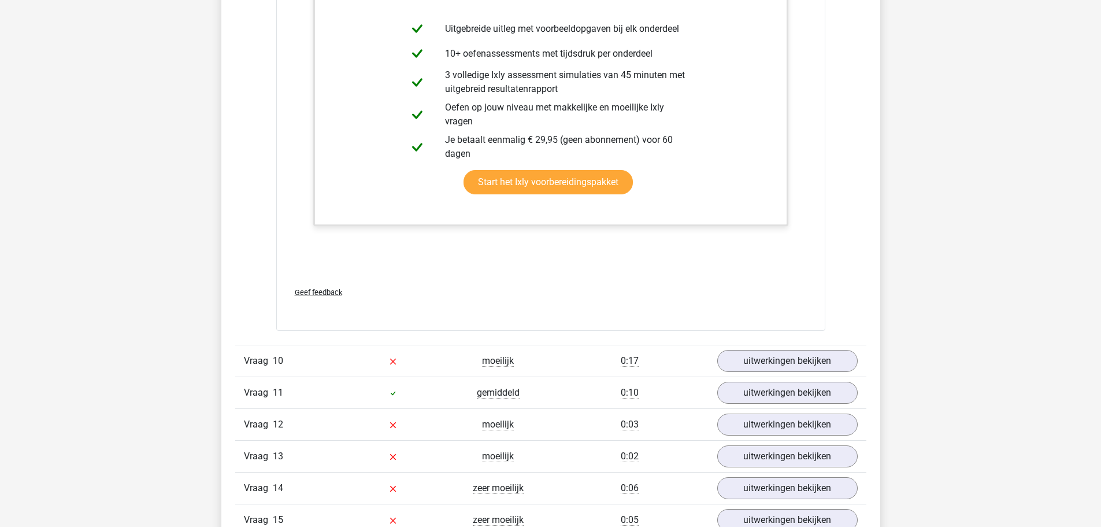
scroll to position [3757, 0]
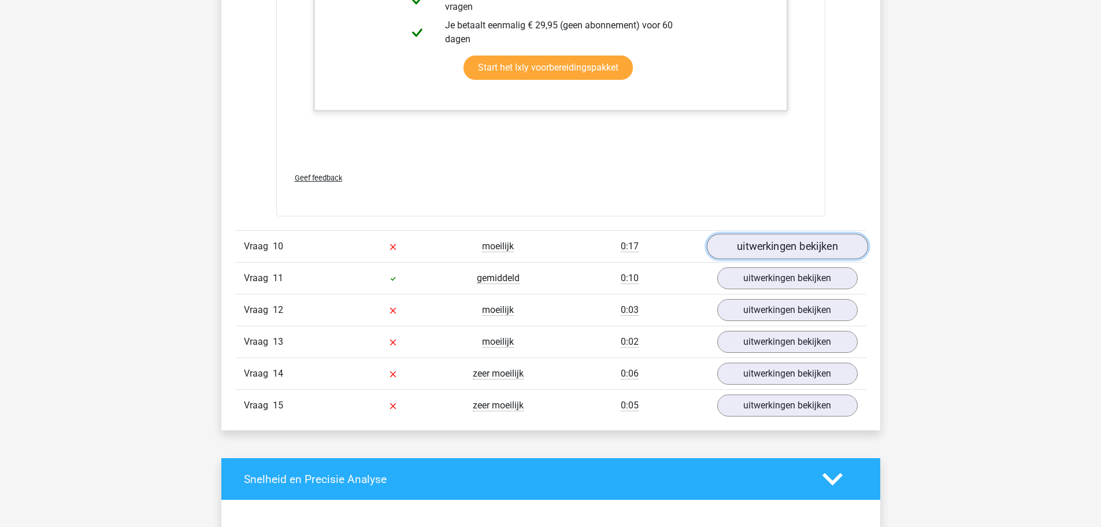
click at [806, 249] on link "uitwerkingen bekijken" at bounding box center [786, 246] width 161 height 25
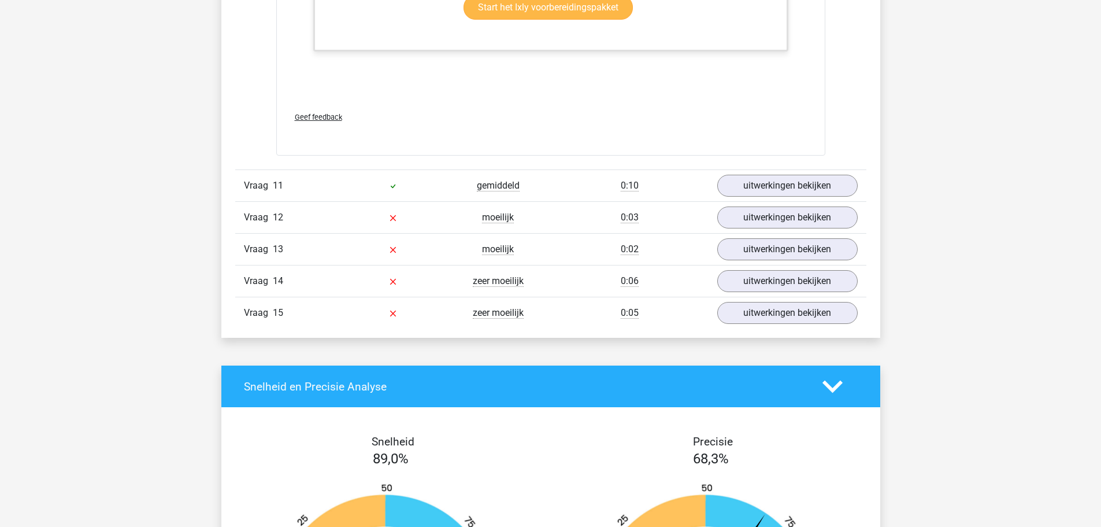
scroll to position [4508, 0]
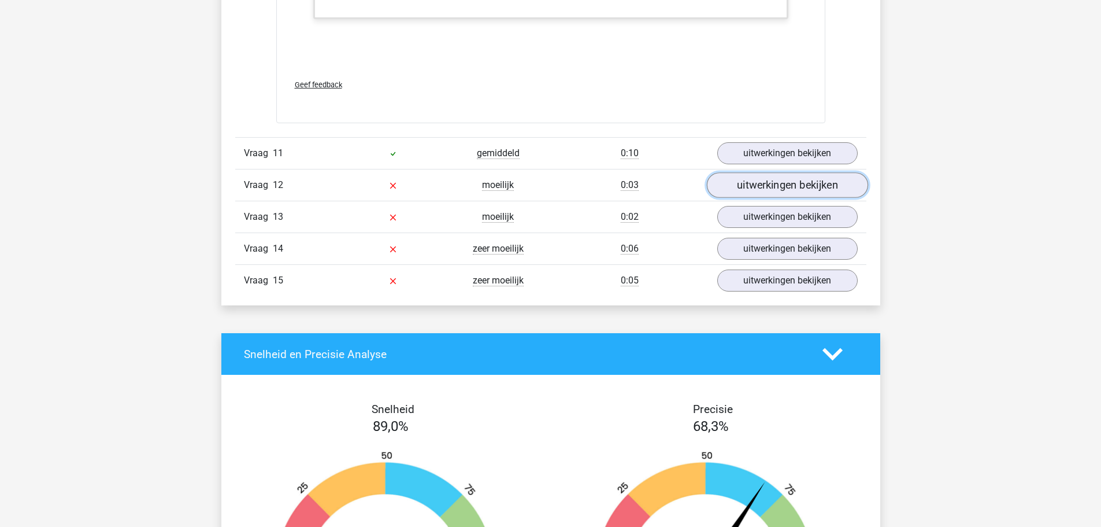
click at [796, 179] on link "uitwerkingen bekijken" at bounding box center [786, 184] width 161 height 25
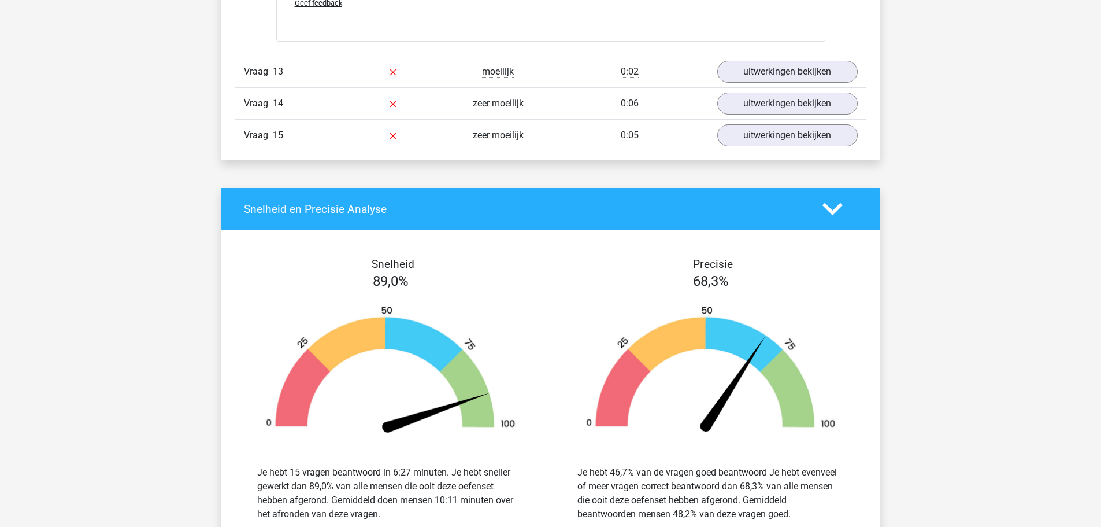
scroll to position [5260, 0]
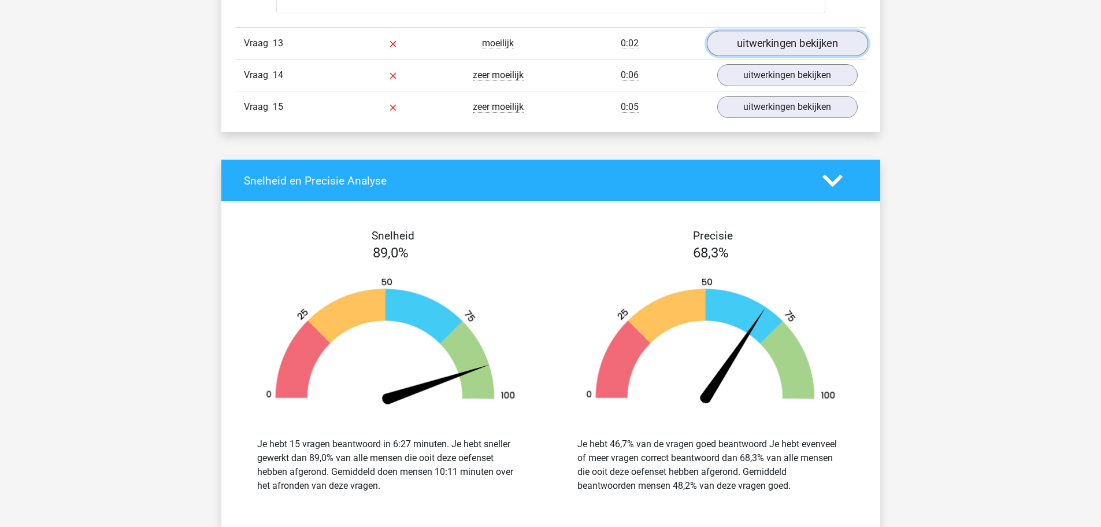
click at [773, 34] on link "uitwerkingen bekijken" at bounding box center [786, 43] width 161 height 25
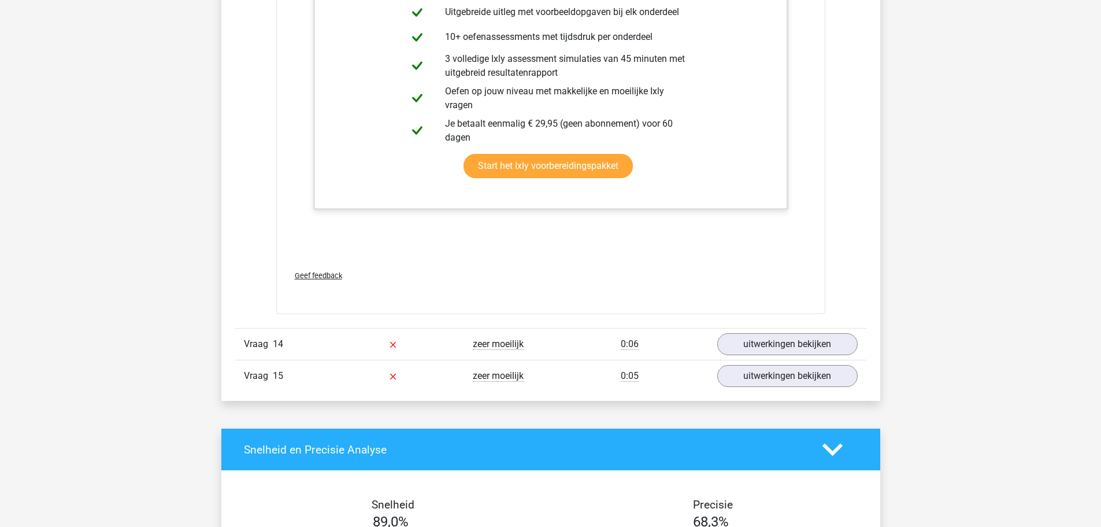
scroll to position [5664, 0]
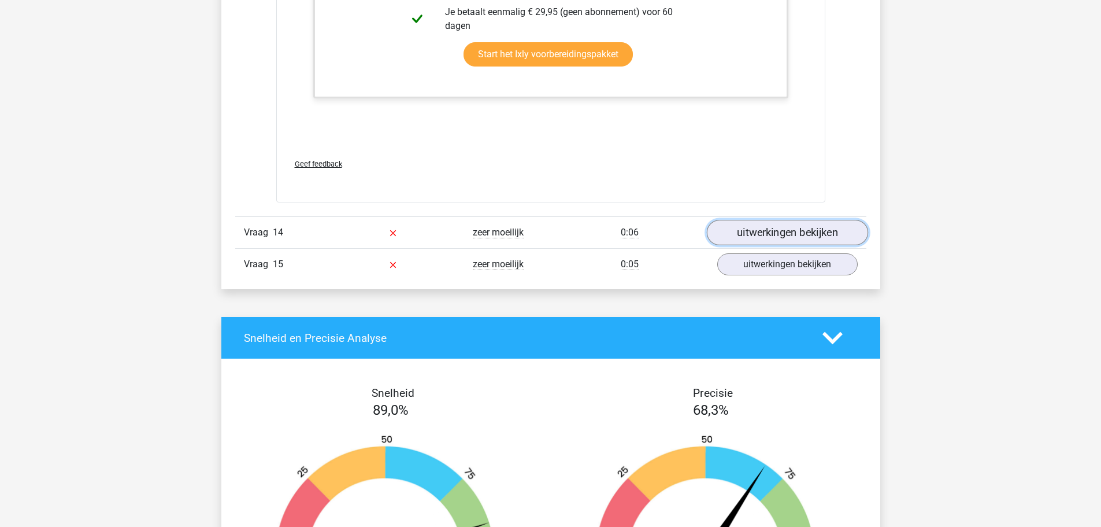
click at [763, 232] on link "uitwerkingen bekijken" at bounding box center [786, 232] width 161 height 25
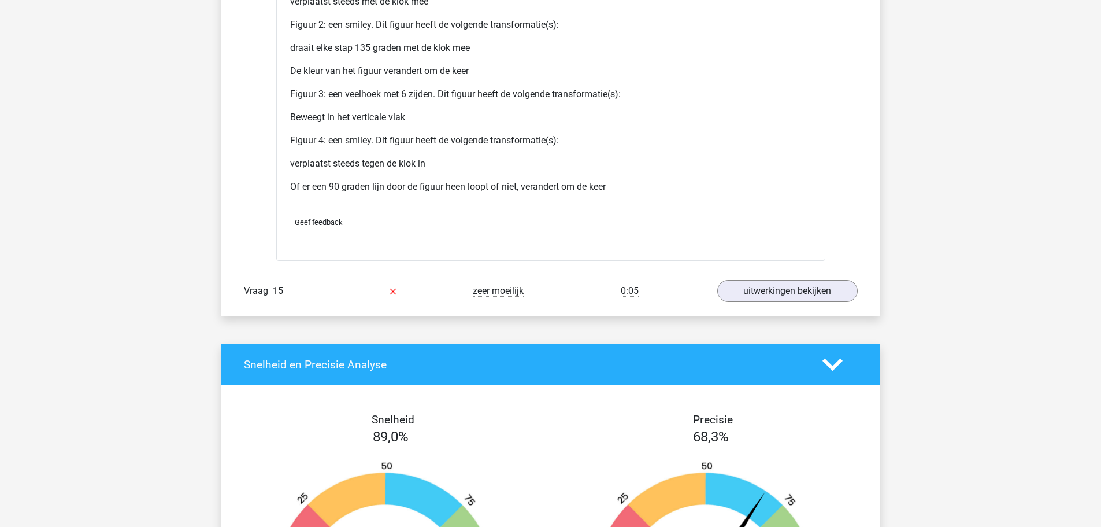
scroll to position [6762, 0]
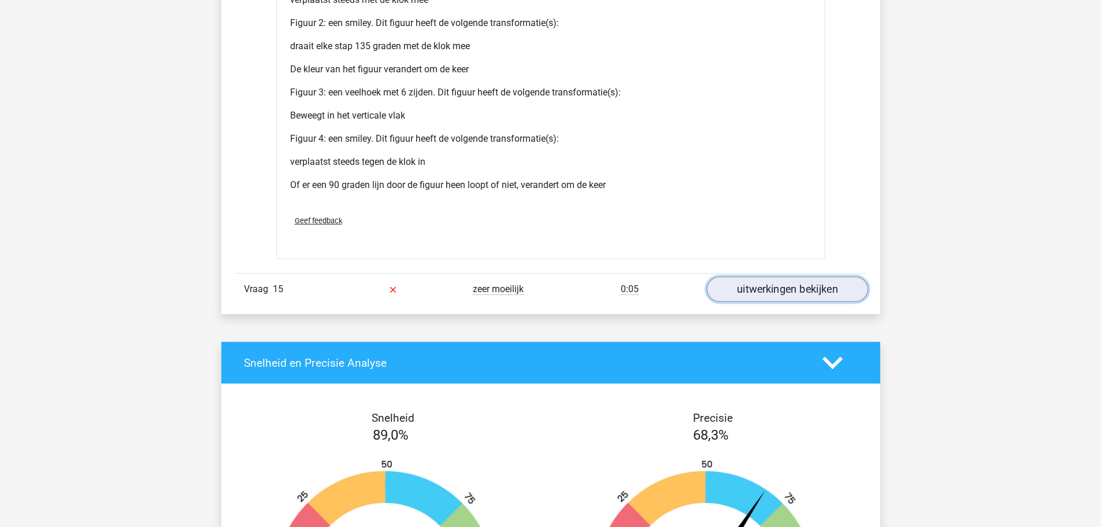
click at [783, 292] on link "uitwerkingen bekijken" at bounding box center [786, 288] width 161 height 25
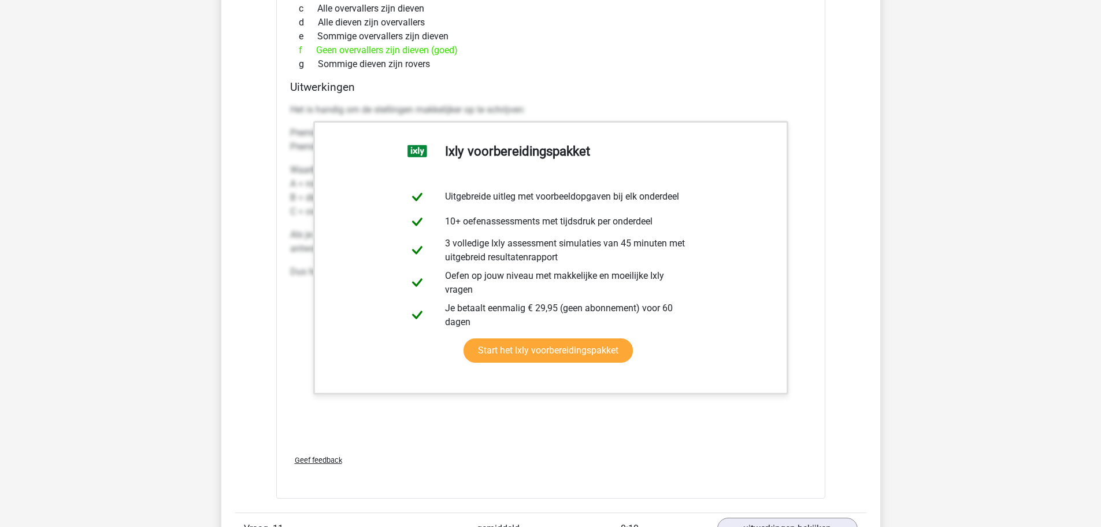
scroll to position [3757, 0]
